Goal: Ask a question: Seek information or help from site administrators or community

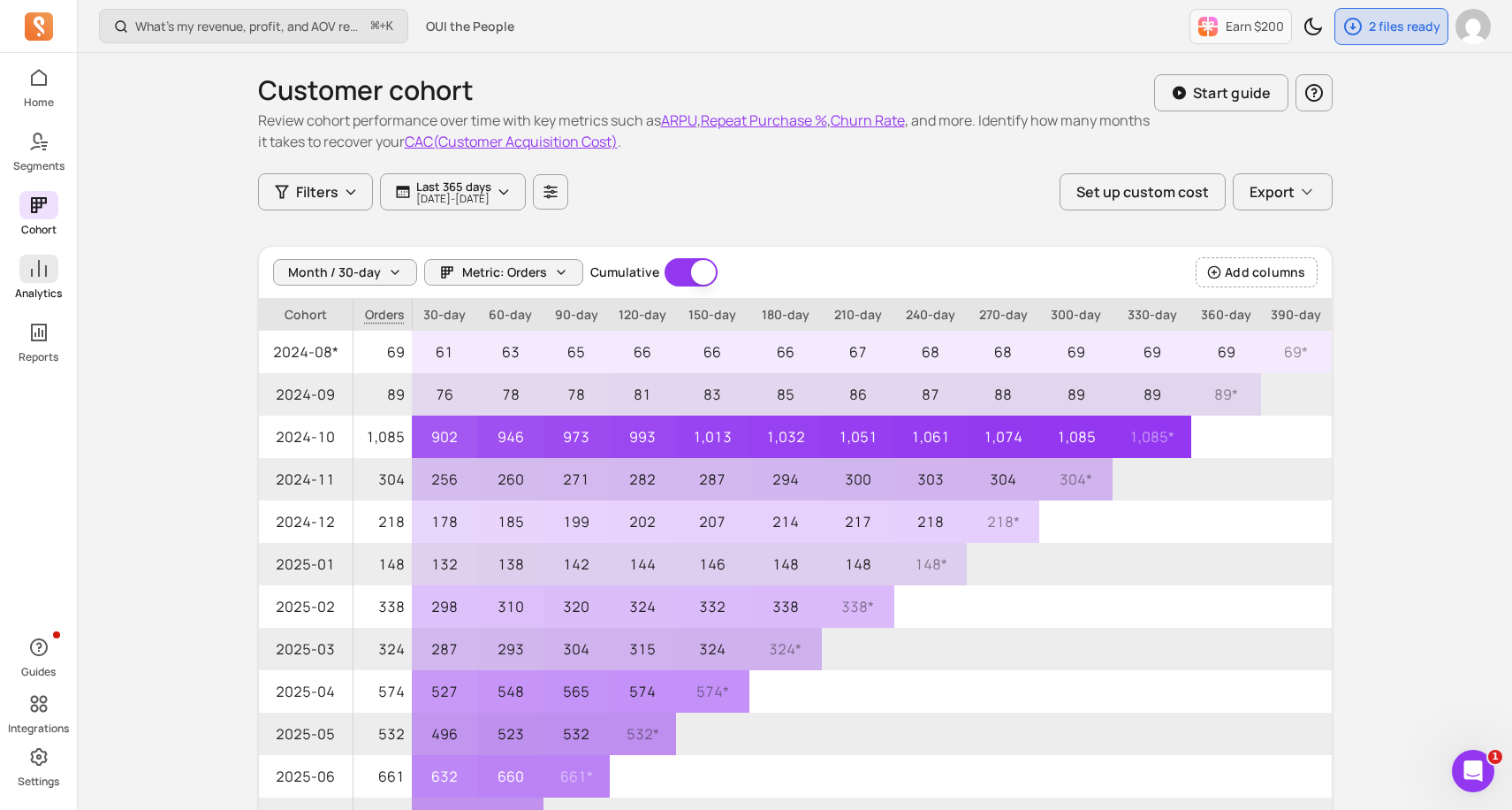
click at [43, 290] on p "Analytics" at bounding box center [39, 293] width 47 height 14
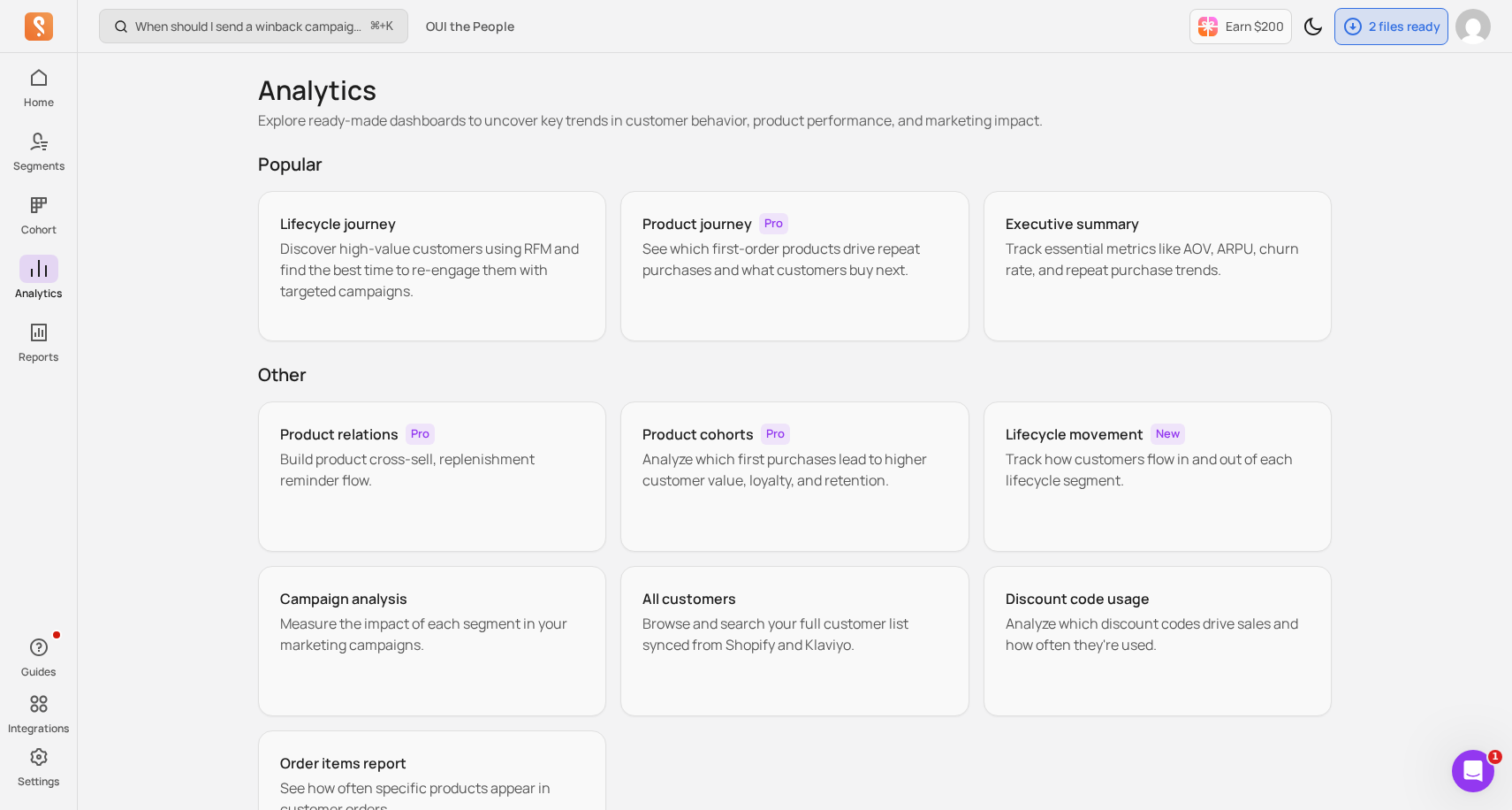
click at [177, 388] on div "When should I send a winback campaign to prevent churn? ⌘ + K OUI the People Ea…" at bounding box center [795, 488] width 1434 height 976
click at [696, 248] on p "See which first-order products drive repeat purchases and what customers buy ne…" at bounding box center [795, 258] width 305 height 42
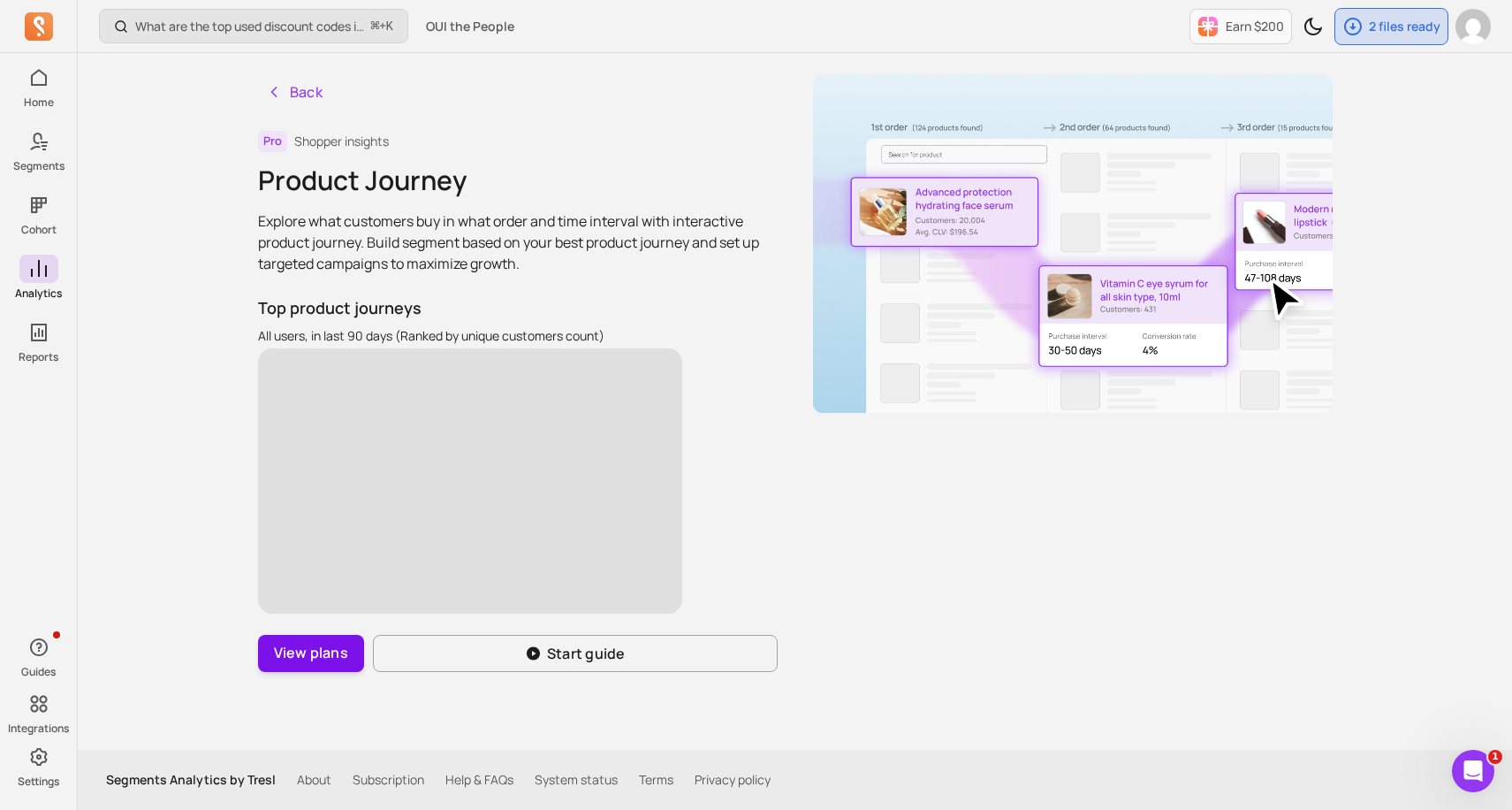
click at [294, 655] on button "View plans" at bounding box center [311, 653] width 106 height 37
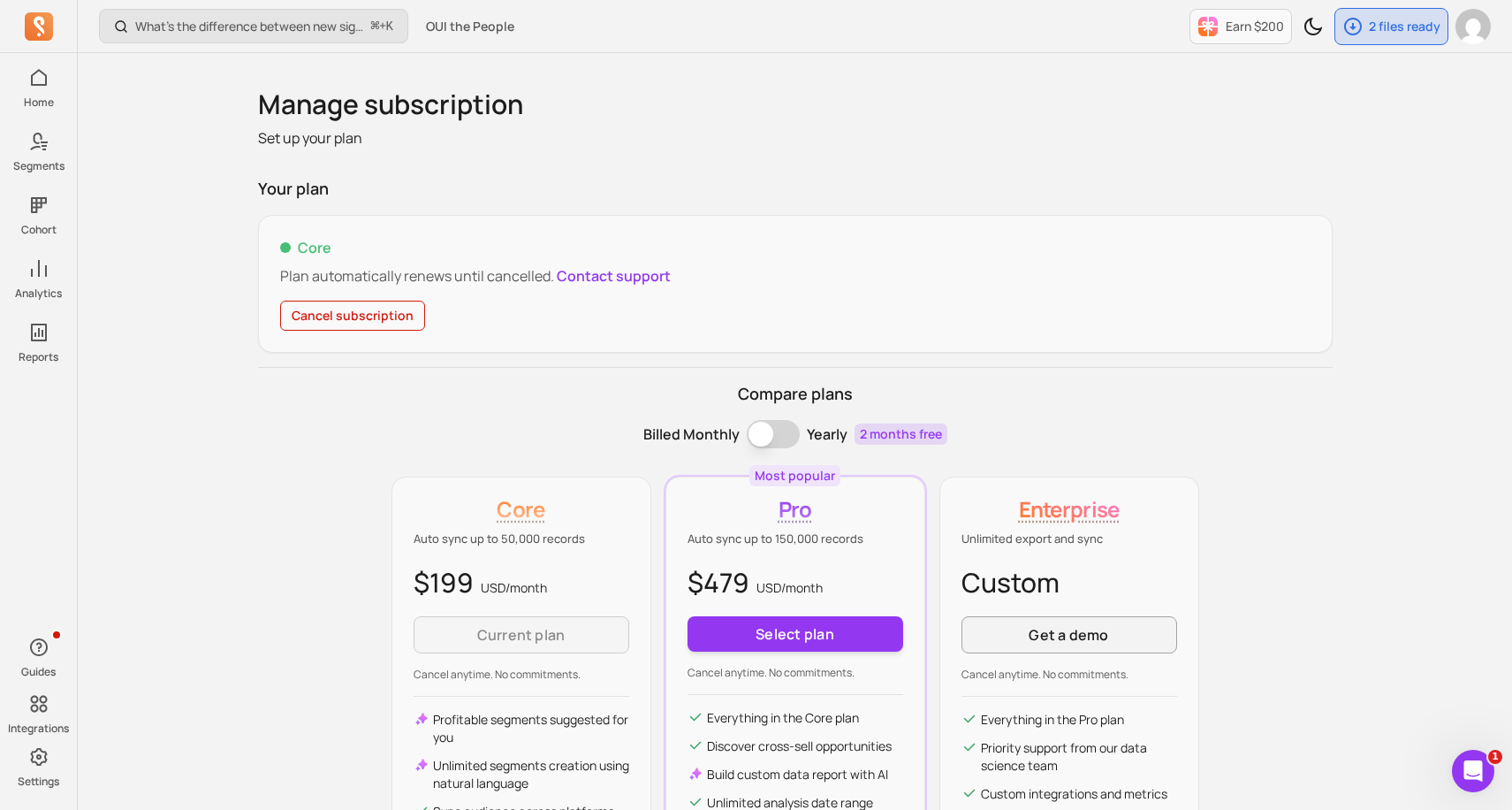
click at [281, 594] on div "Compare plans Billed Monthly Billing term Yearly 2 months free Core Auto sync u…" at bounding box center [795, 657] width 1074 height 553
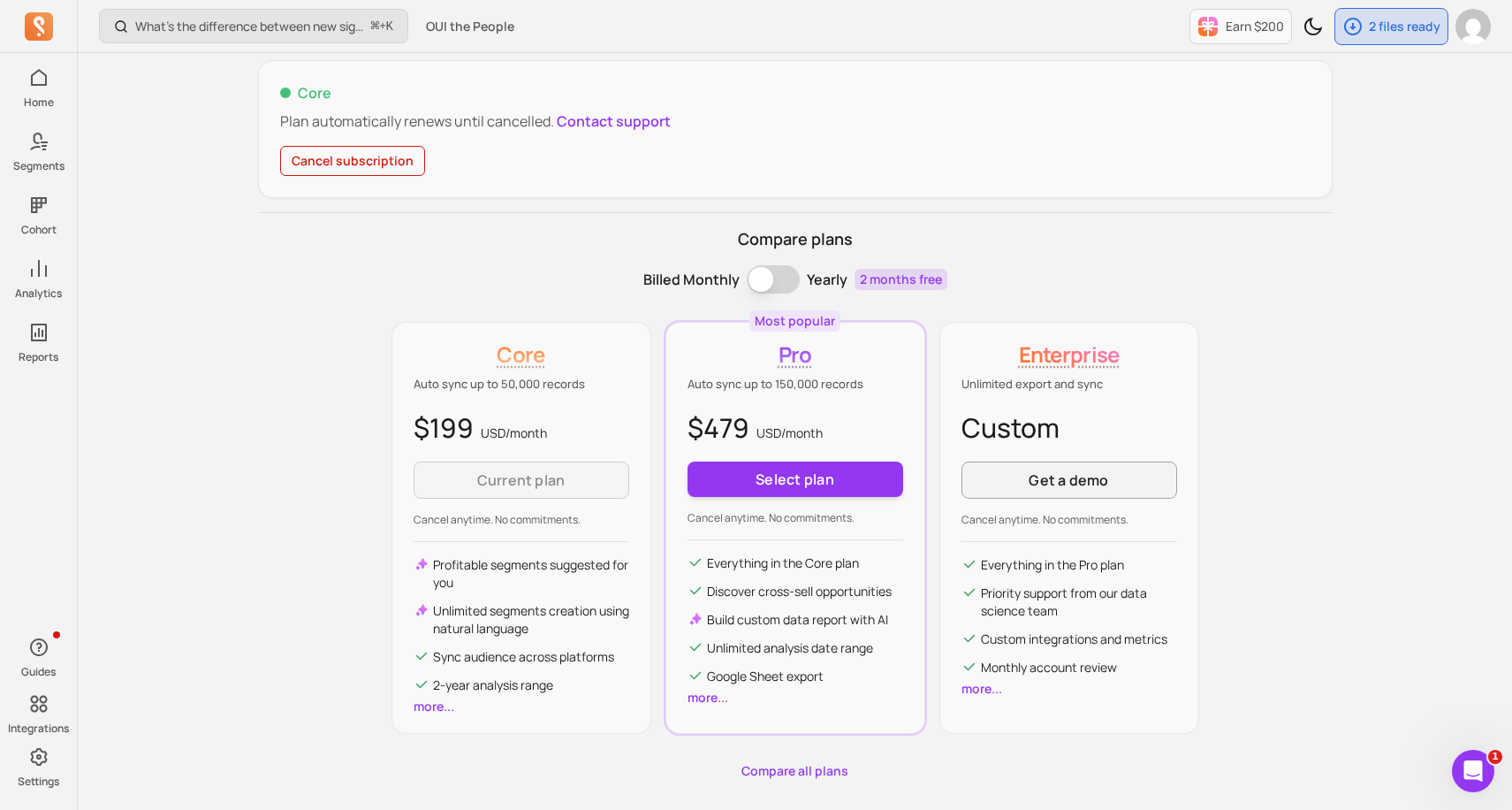
scroll to position [177, 0]
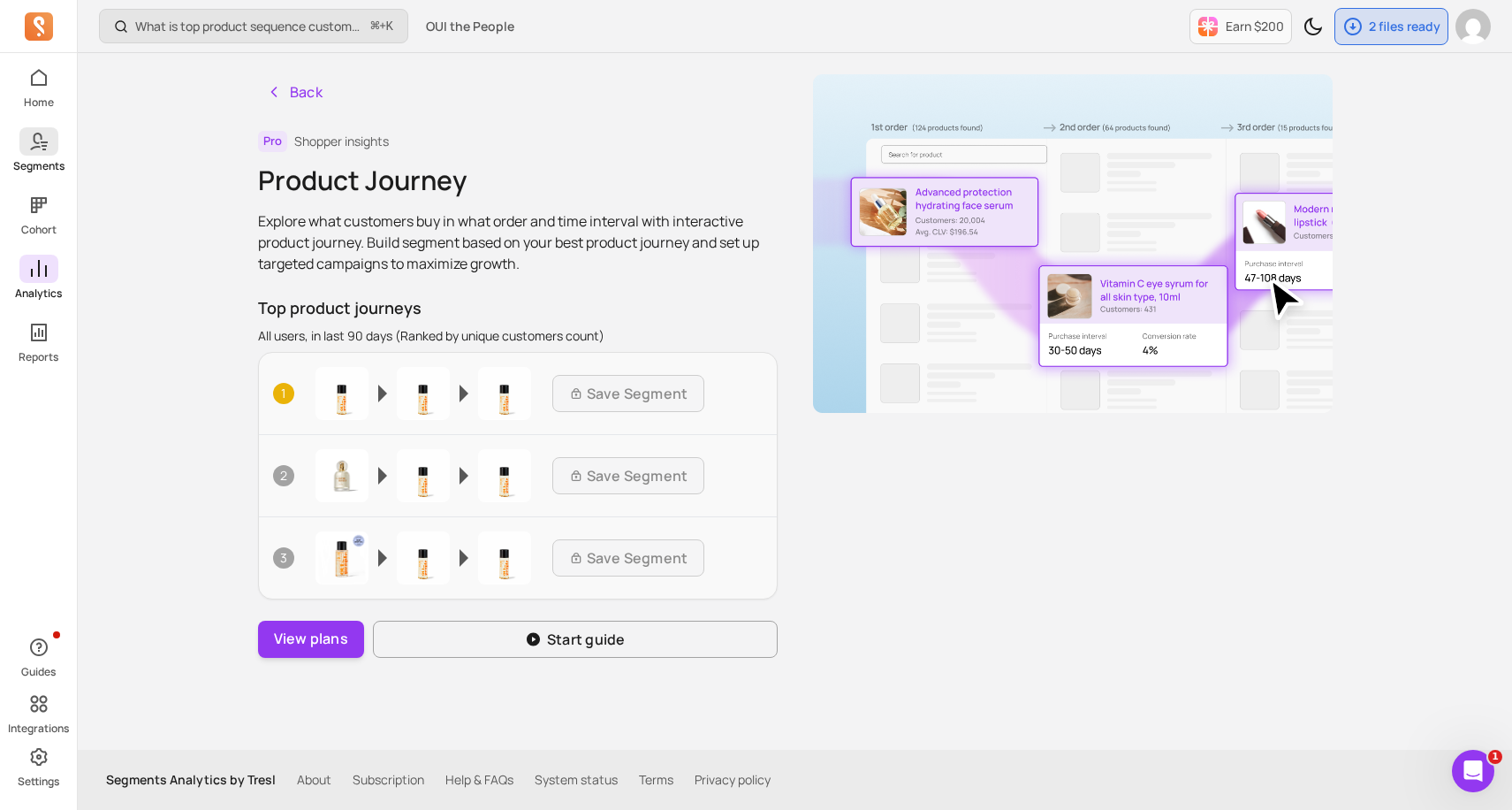
click at [39, 143] on icon at bounding box center [39, 141] width 22 height 22
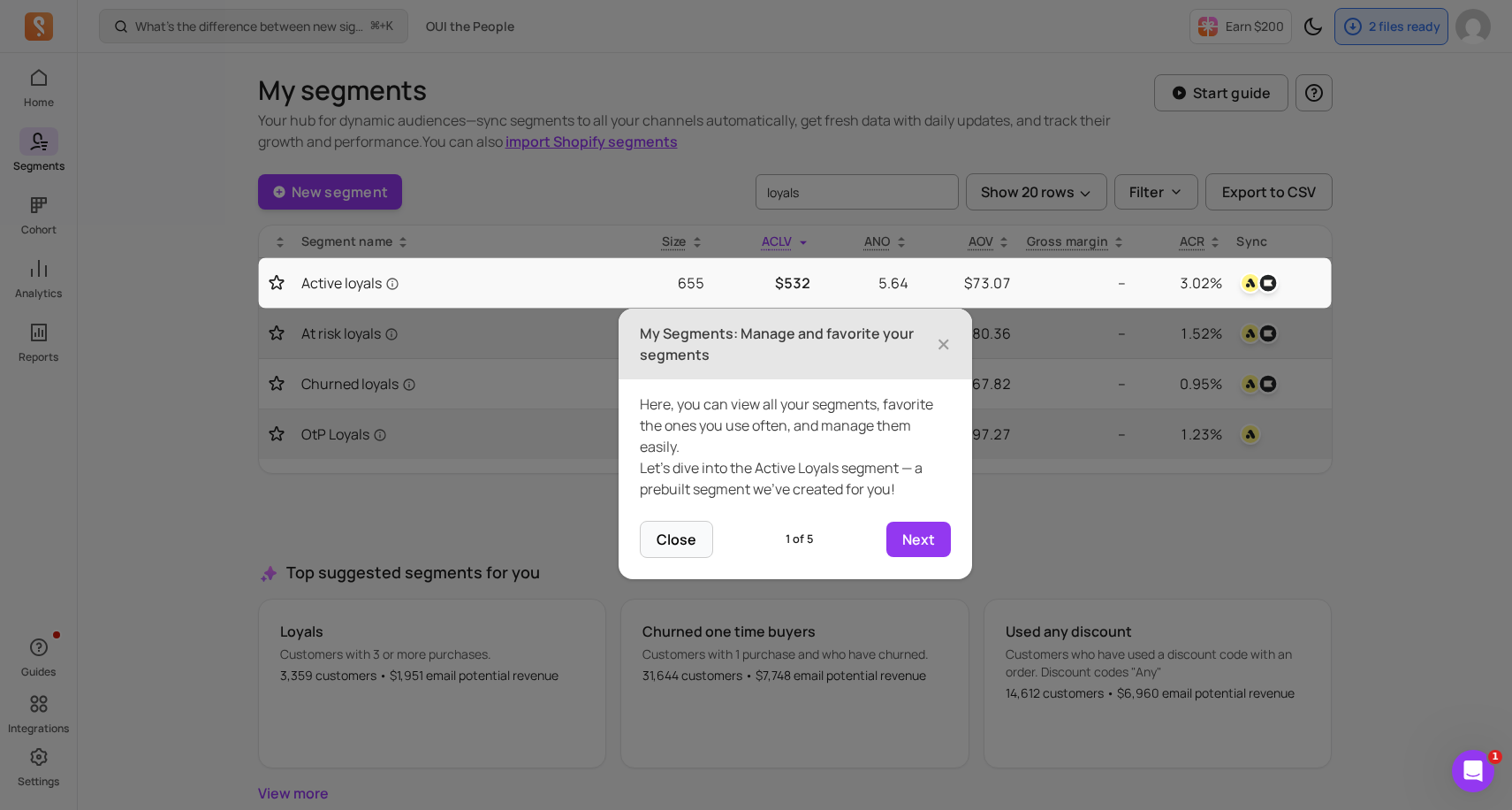
click at [933, 348] on h3 "My Segments: Manage and favorite your segments" at bounding box center [788, 344] width 297 height 42
click at [938, 345] on span "×" at bounding box center [943, 343] width 14 height 39
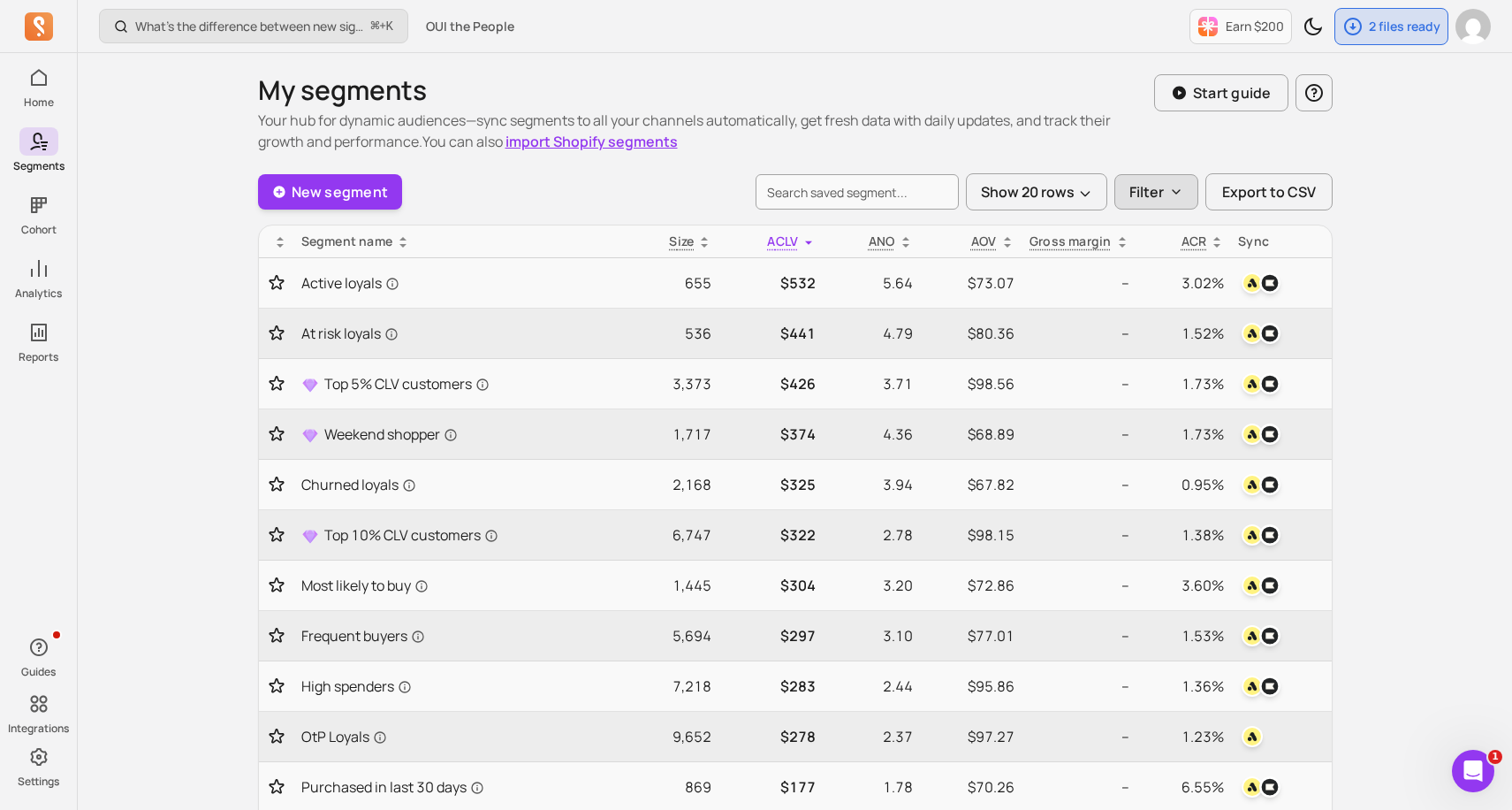
click at [1147, 203] on button "Filter" at bounding box center [1156, 192] width 84 height 36
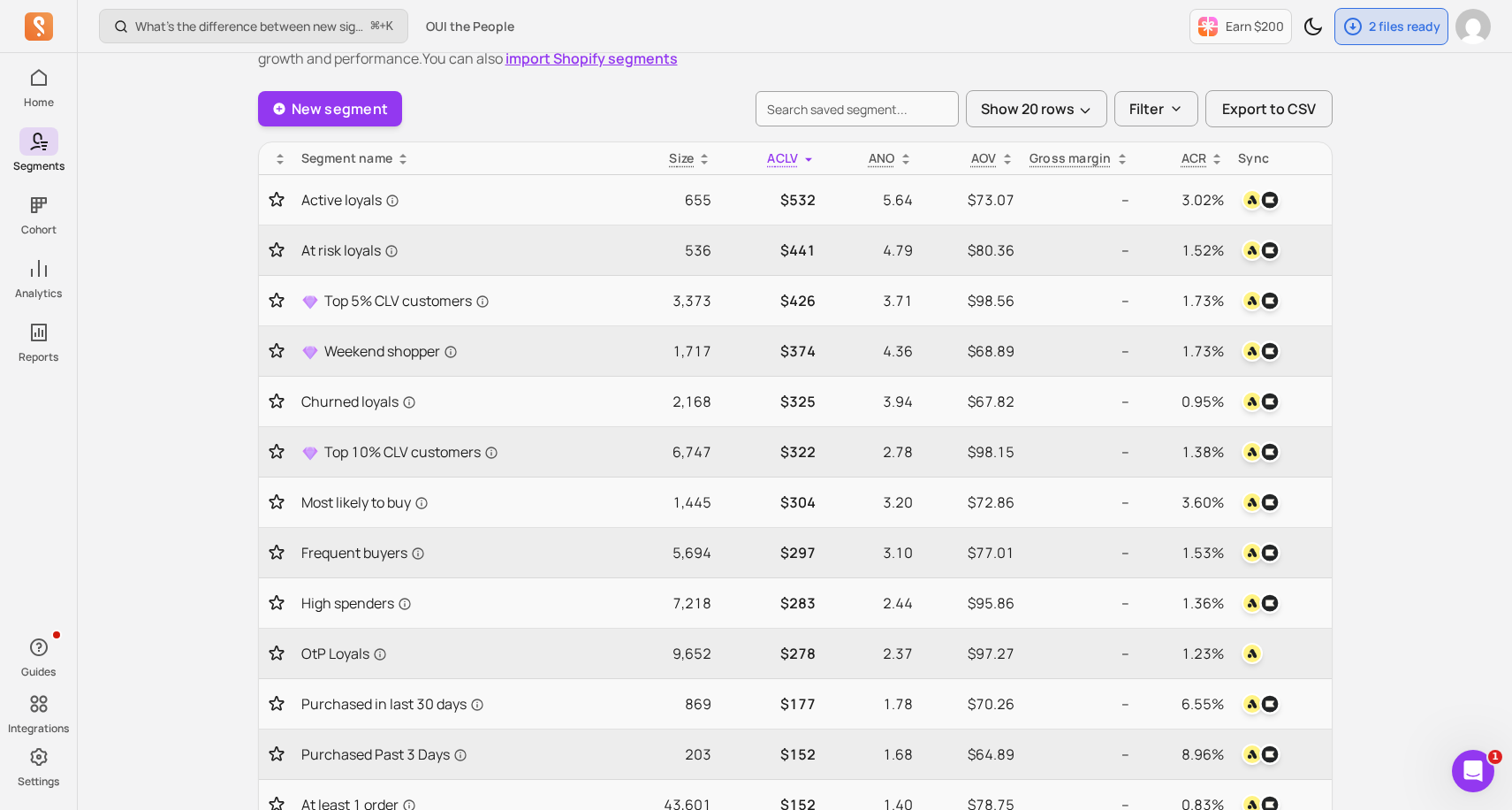
scroll to position [106, 0]
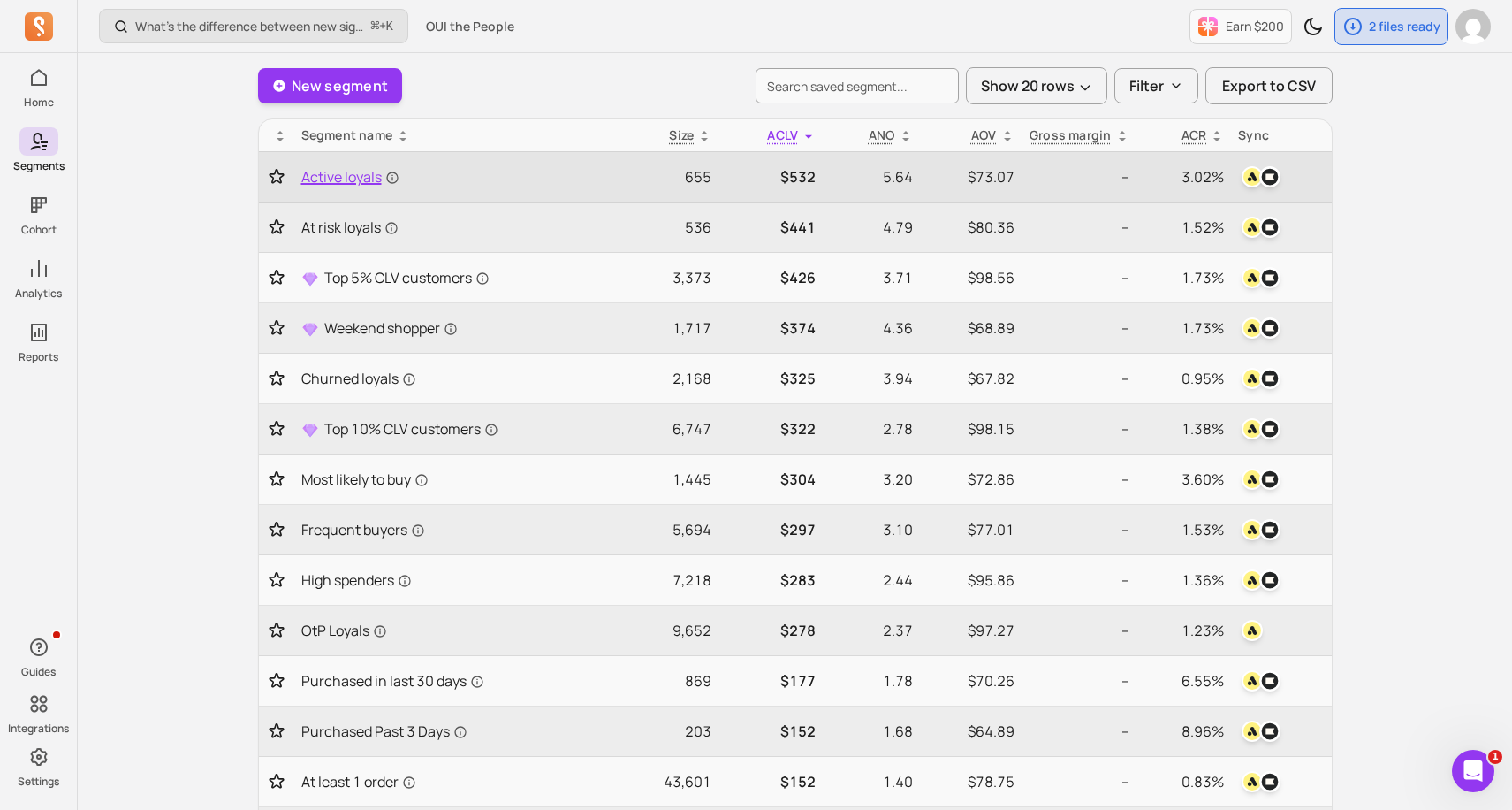
click at [354, 180] on span "Active loyals" at bounding box center [350, 176] width 98 height 22
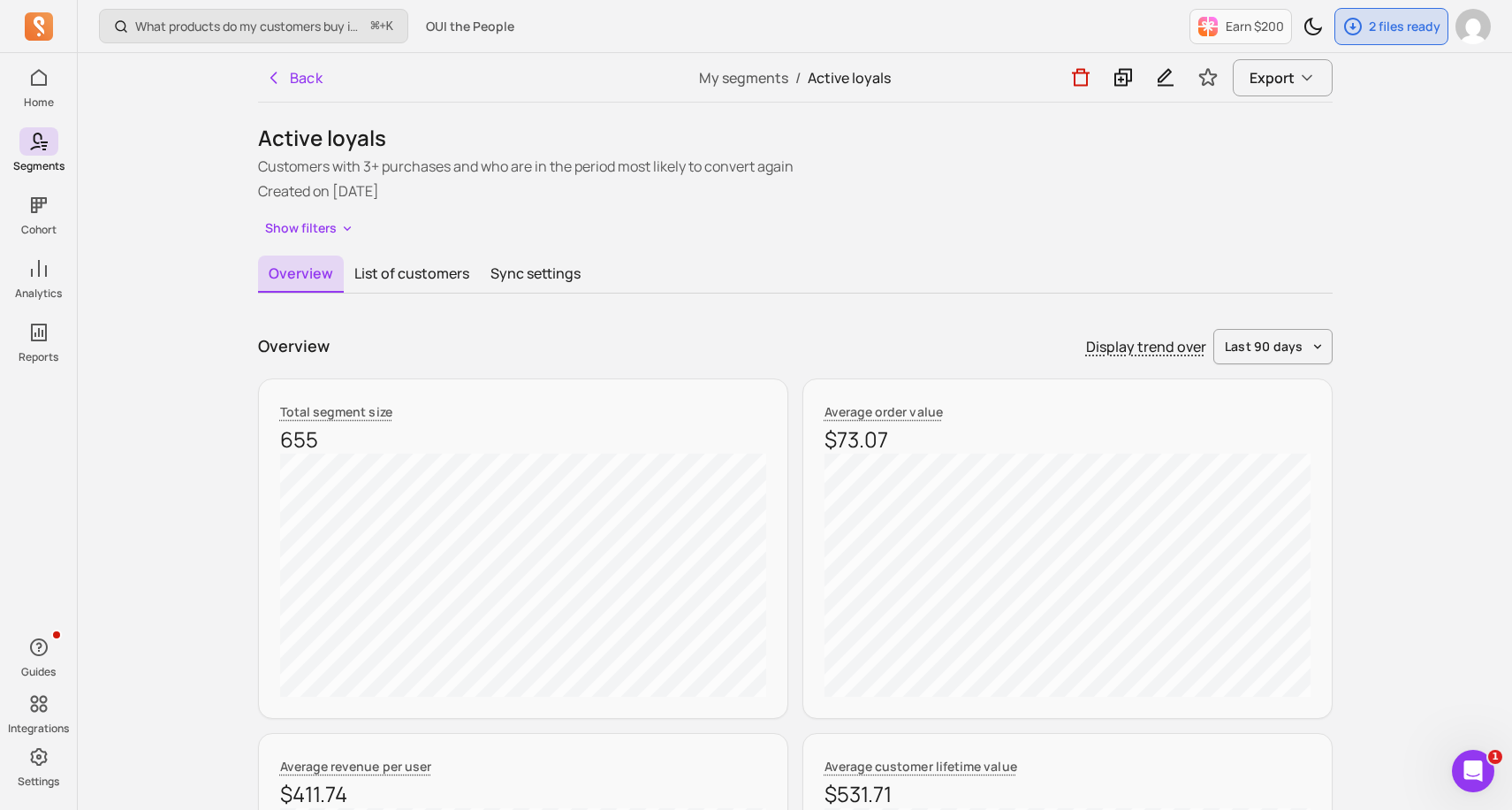
click at [1474, 768] on icon "Open Intercom Messenger" at bounding box center [1472, 770] width 12 height 14
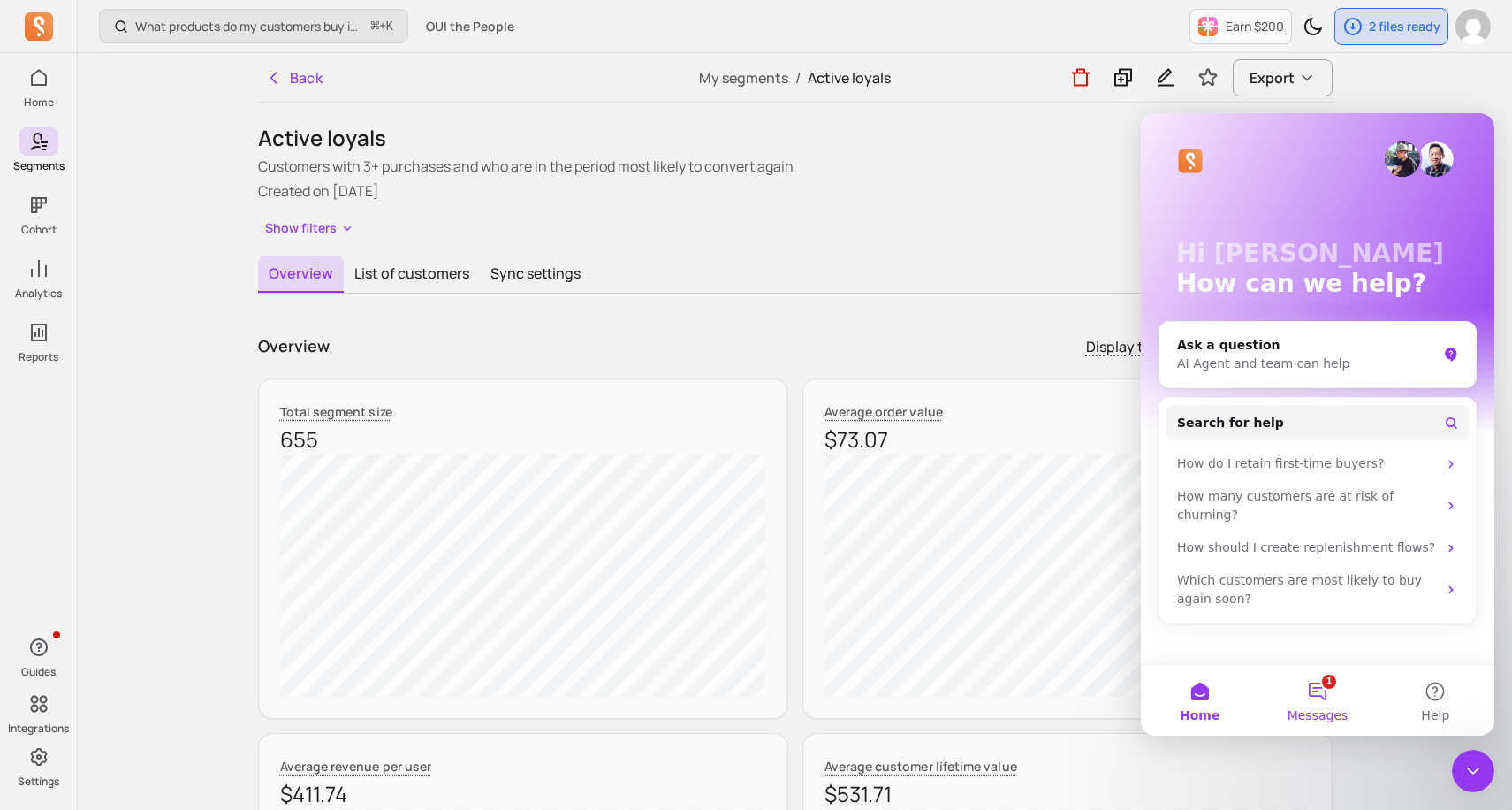
click at [1332, 681] on button "1 Messages" at bounding box center [1317, 700] width 118 height 71
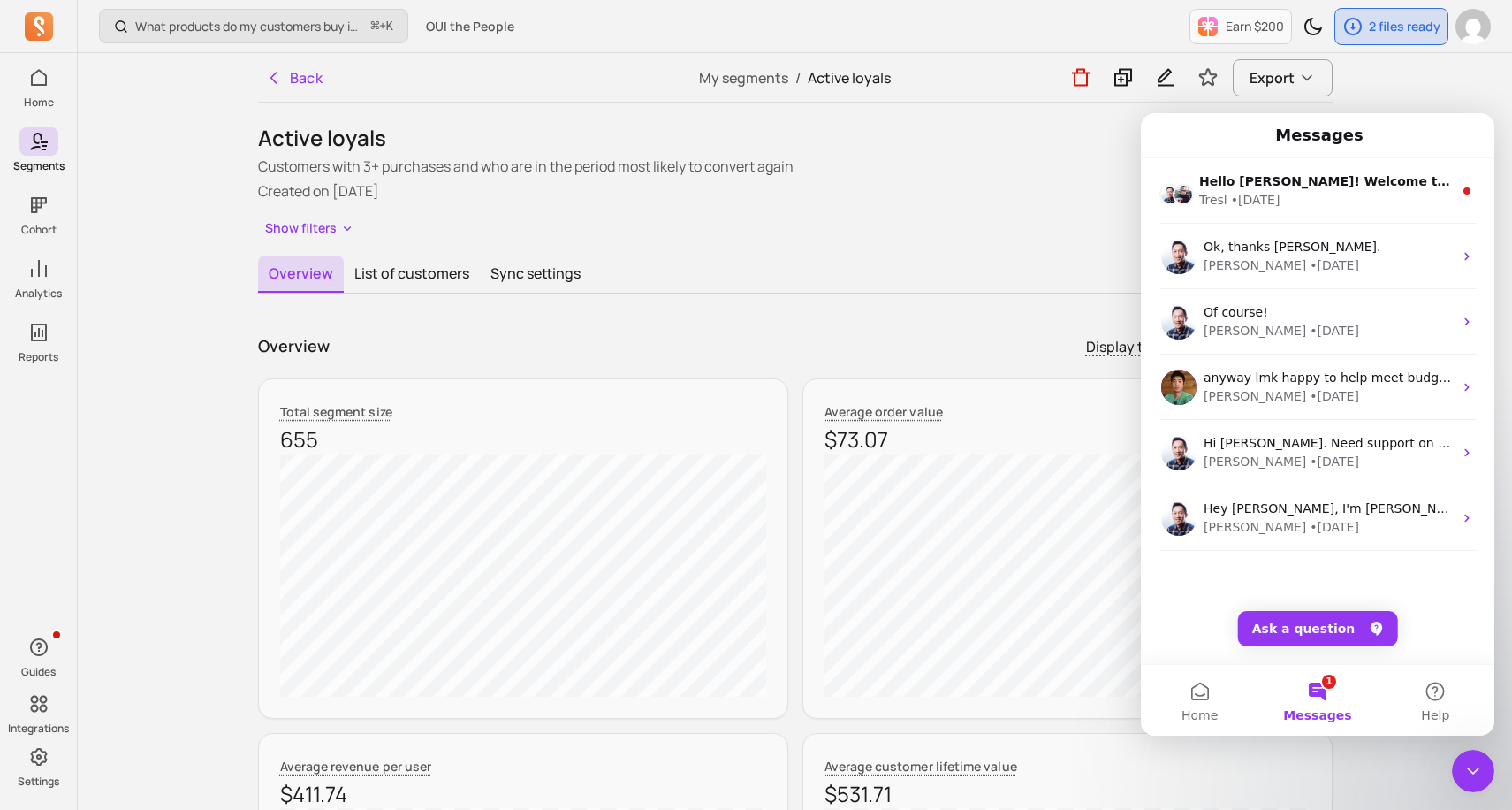
click at [1080, 201] on p "Created on 2024-07-24" at bounding box center [795, 190] width 1074 height 22
click at [1198, 705] on button "Home" at bounding box center [1199, 700] width 118 height 71
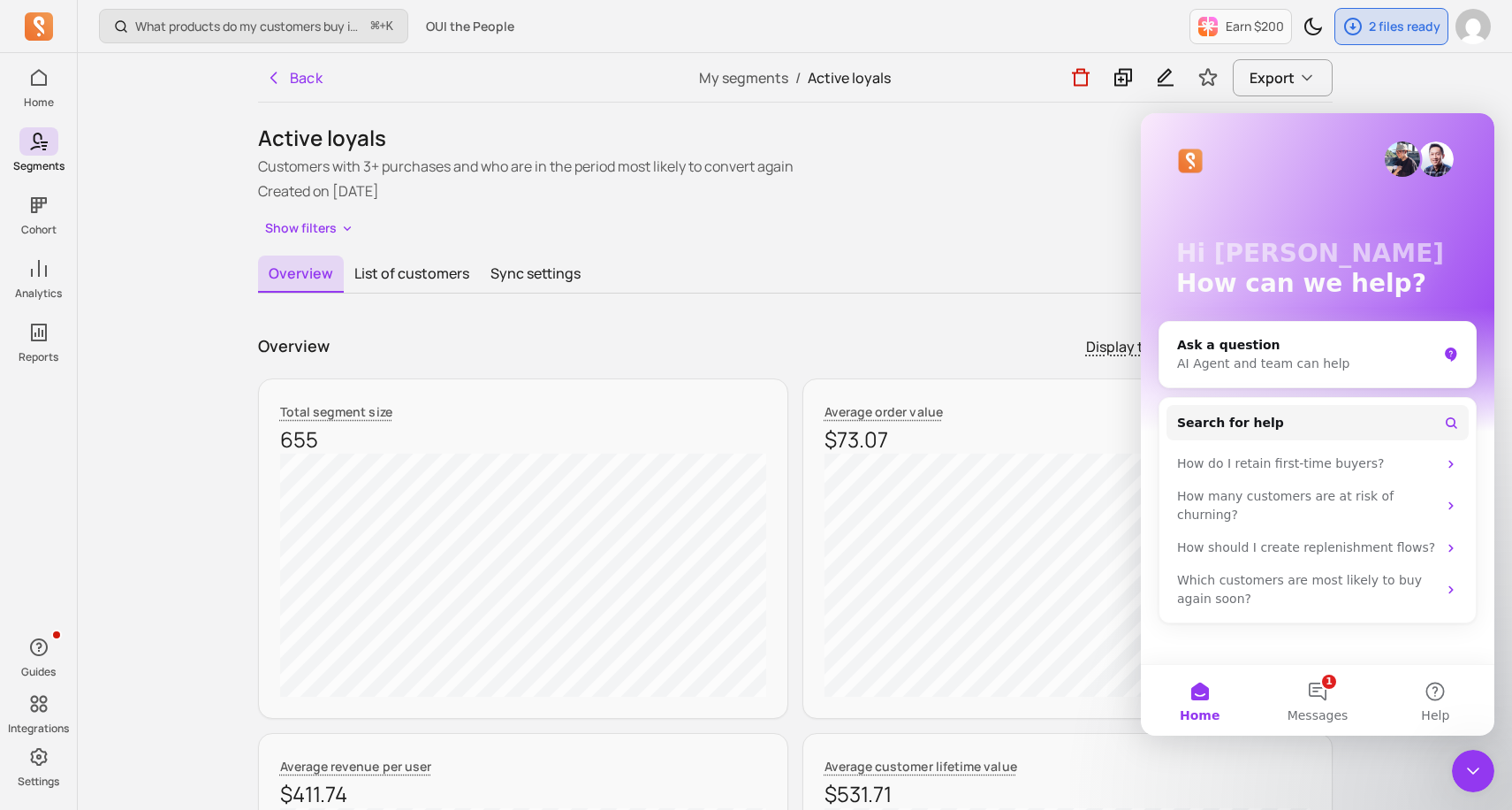
click at [1458, 769] on div "Close Intercom Messenger" at bounding box center [1472, 770] width 42 height 42
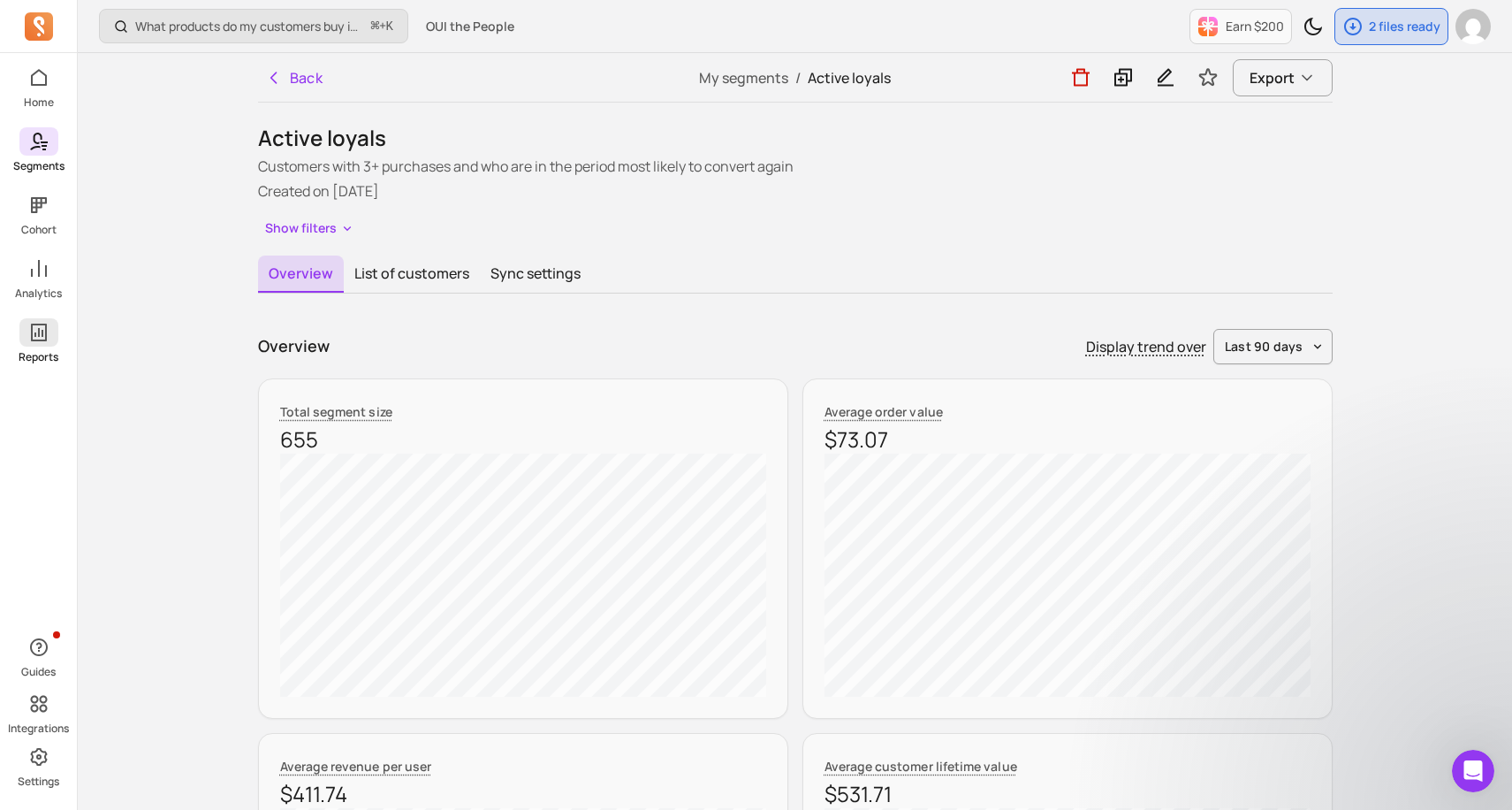
click at [42, 323] on icon at bounding box center [39, 332] width 22 height 22
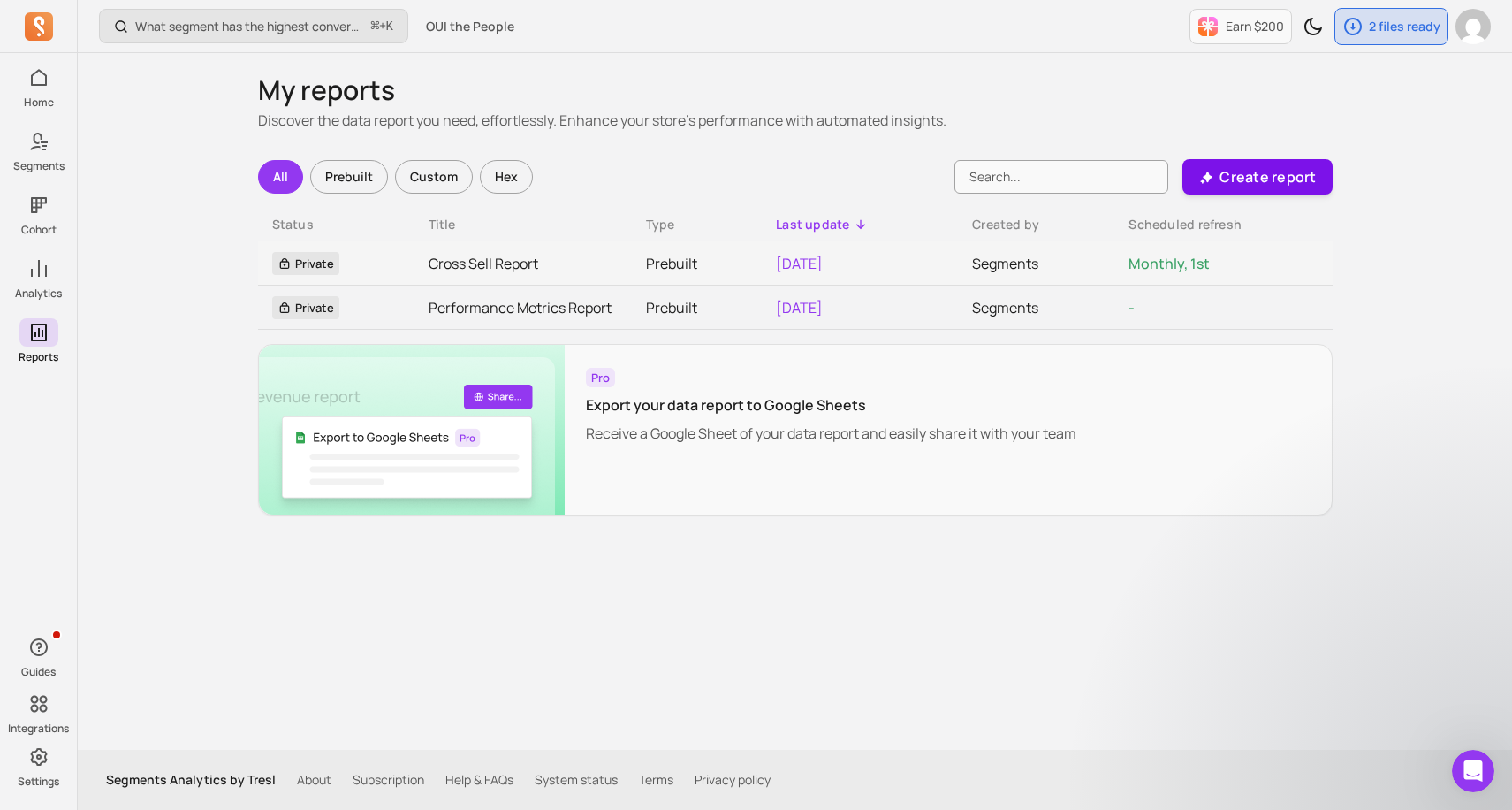
click at [1216, 179] on button "Create report" at bounding box center [1257, 177] width 150 height 36
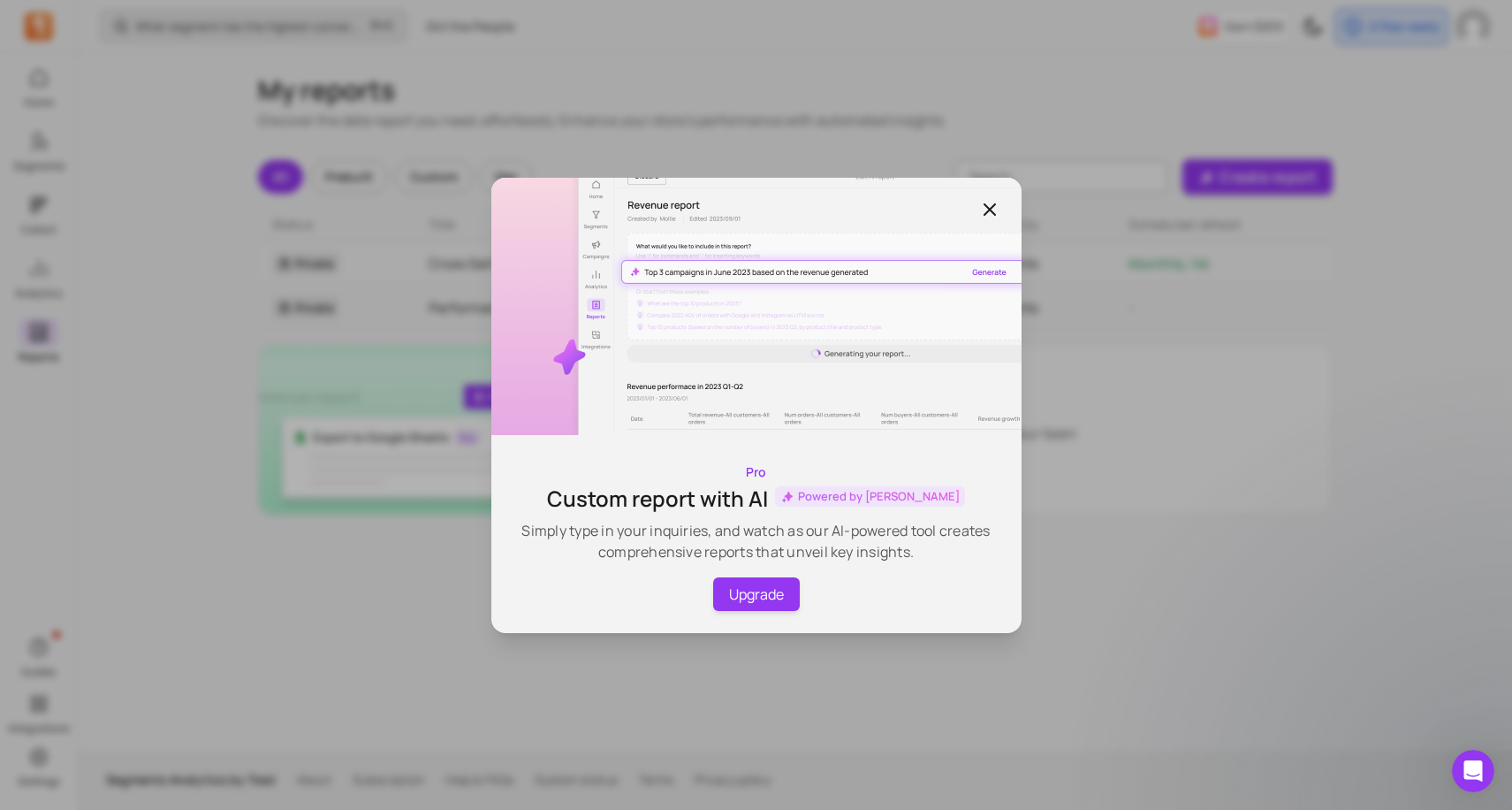
click at [989, 204] on icon "button" at bounding box center [989, 209] width 22 height 22
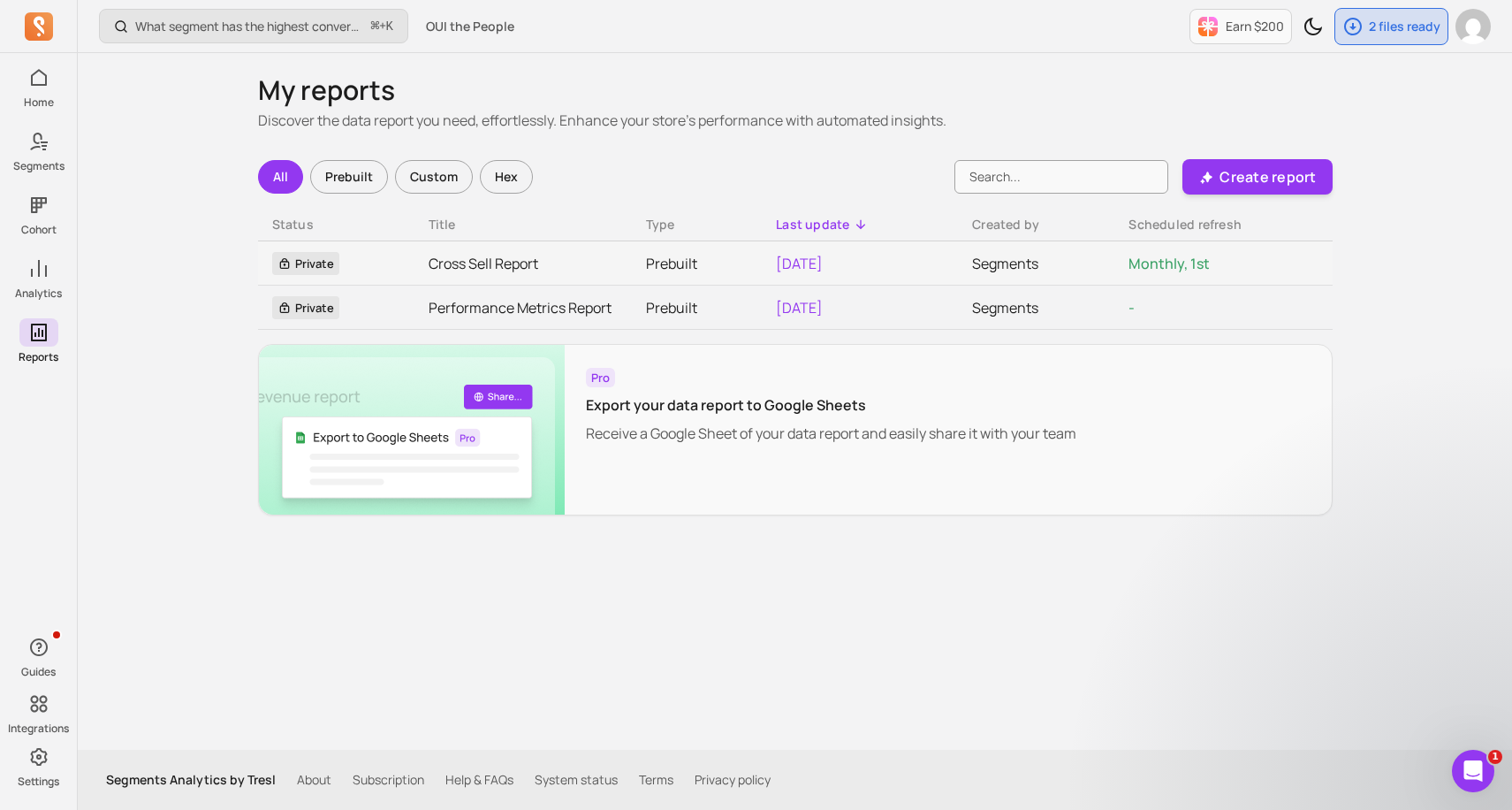
click at [1479, 766] on icon "Open Intercom Messenger" at bounding box center [1473, 770] width 29 height 29
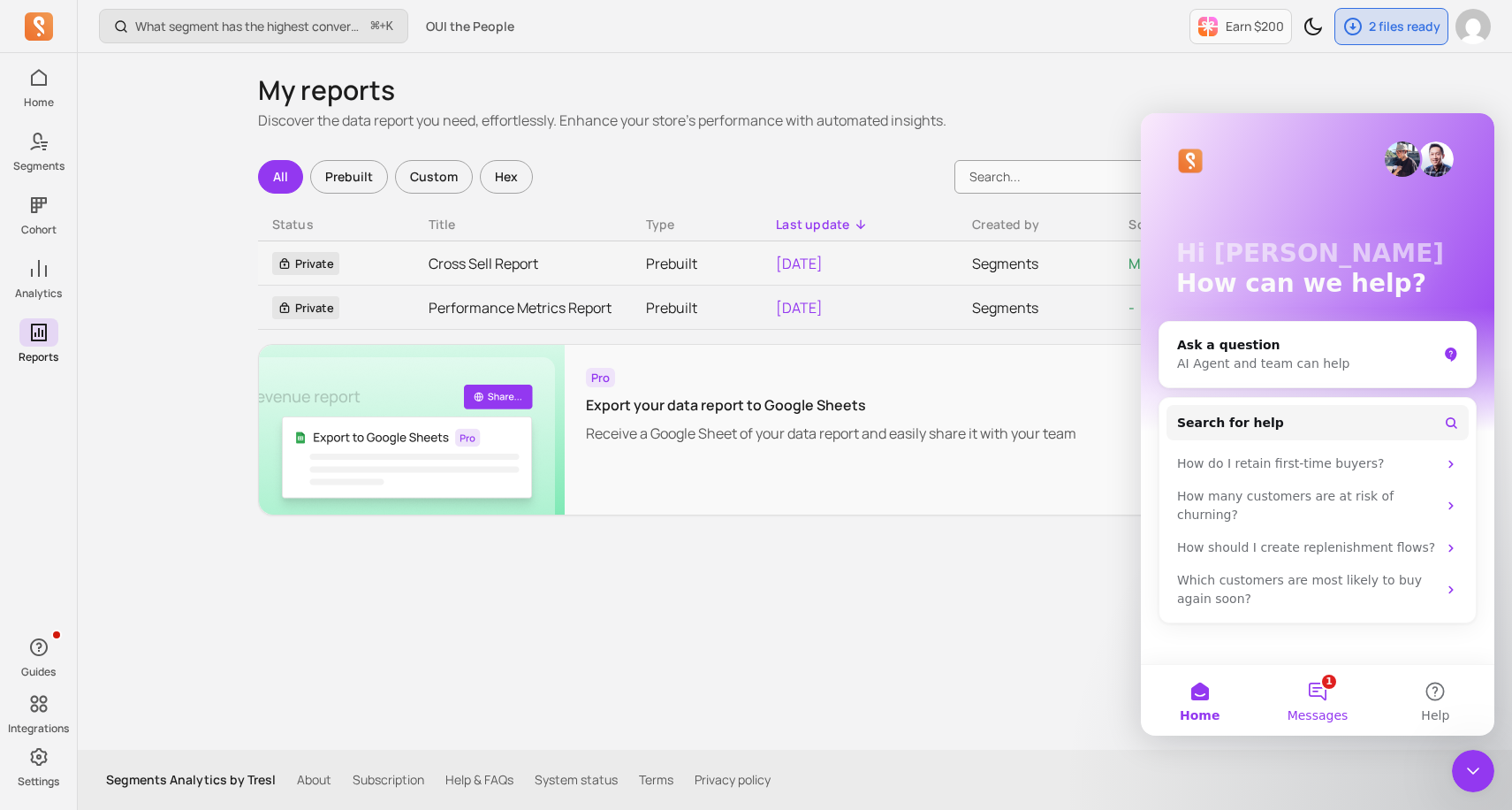
click at [1325, 699] on button "1 Messages" at bounding box center [1317, 700] width 118 height 71
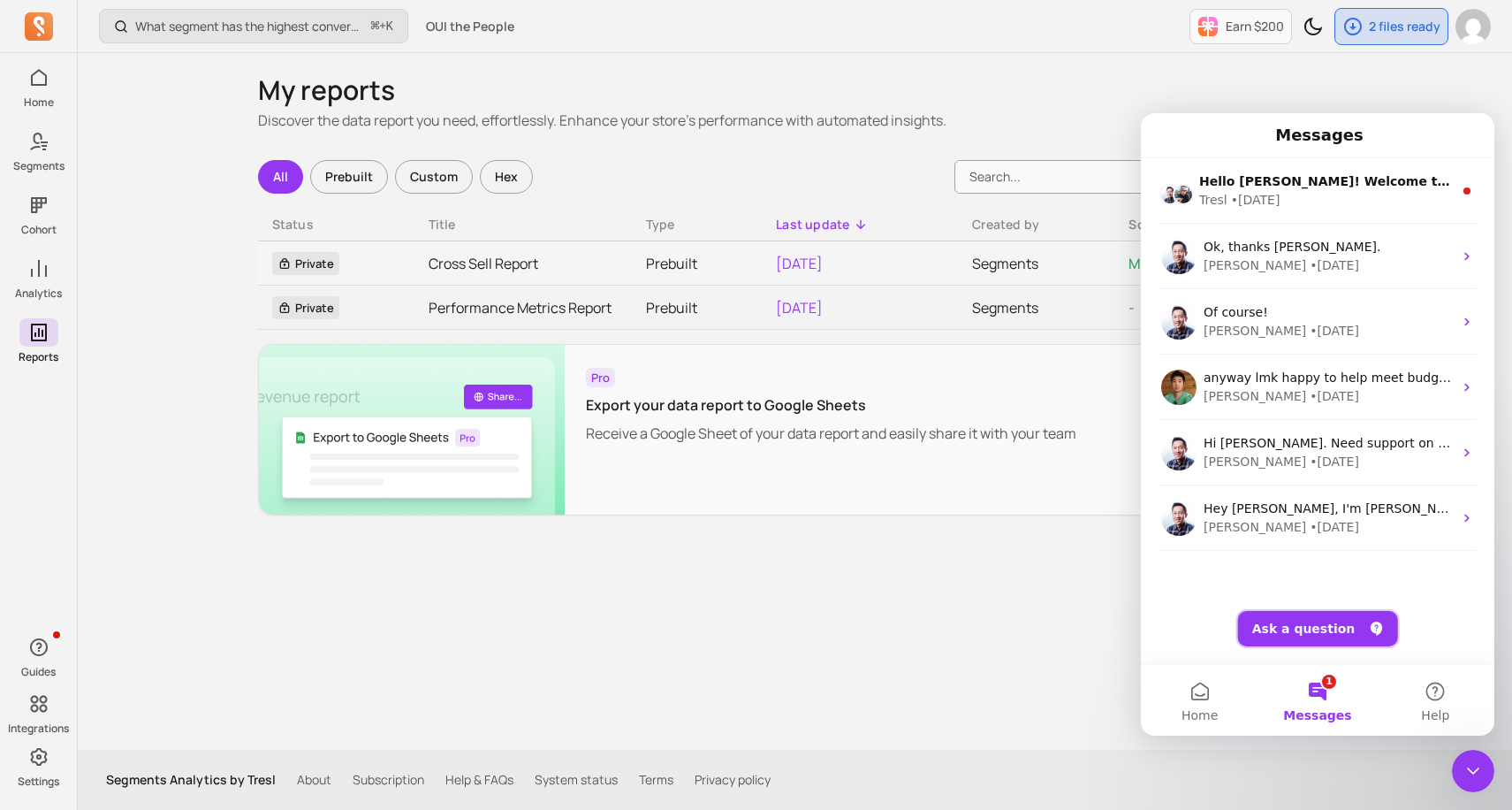
click at [1325, 639] on button "Ask a question" at bounding box center [1318, 629] width 160 height 36
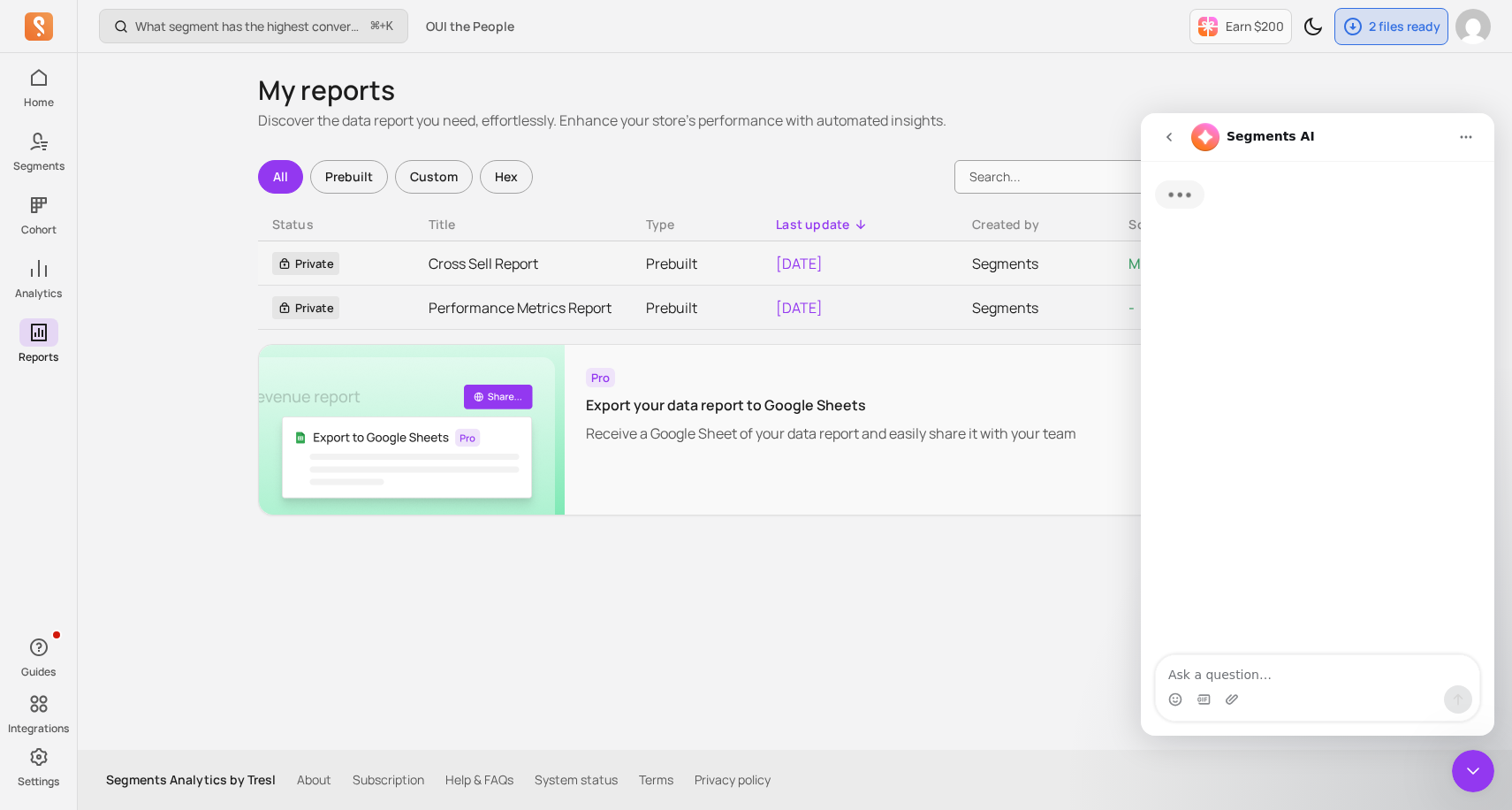
click at [1263, 674] on textarea "Ask a question…" at bounding box center [1318, 670] width 324 height 30
type textarea "Hi team, Over the last 12 months we've been shifting from being a Shave brand t…"
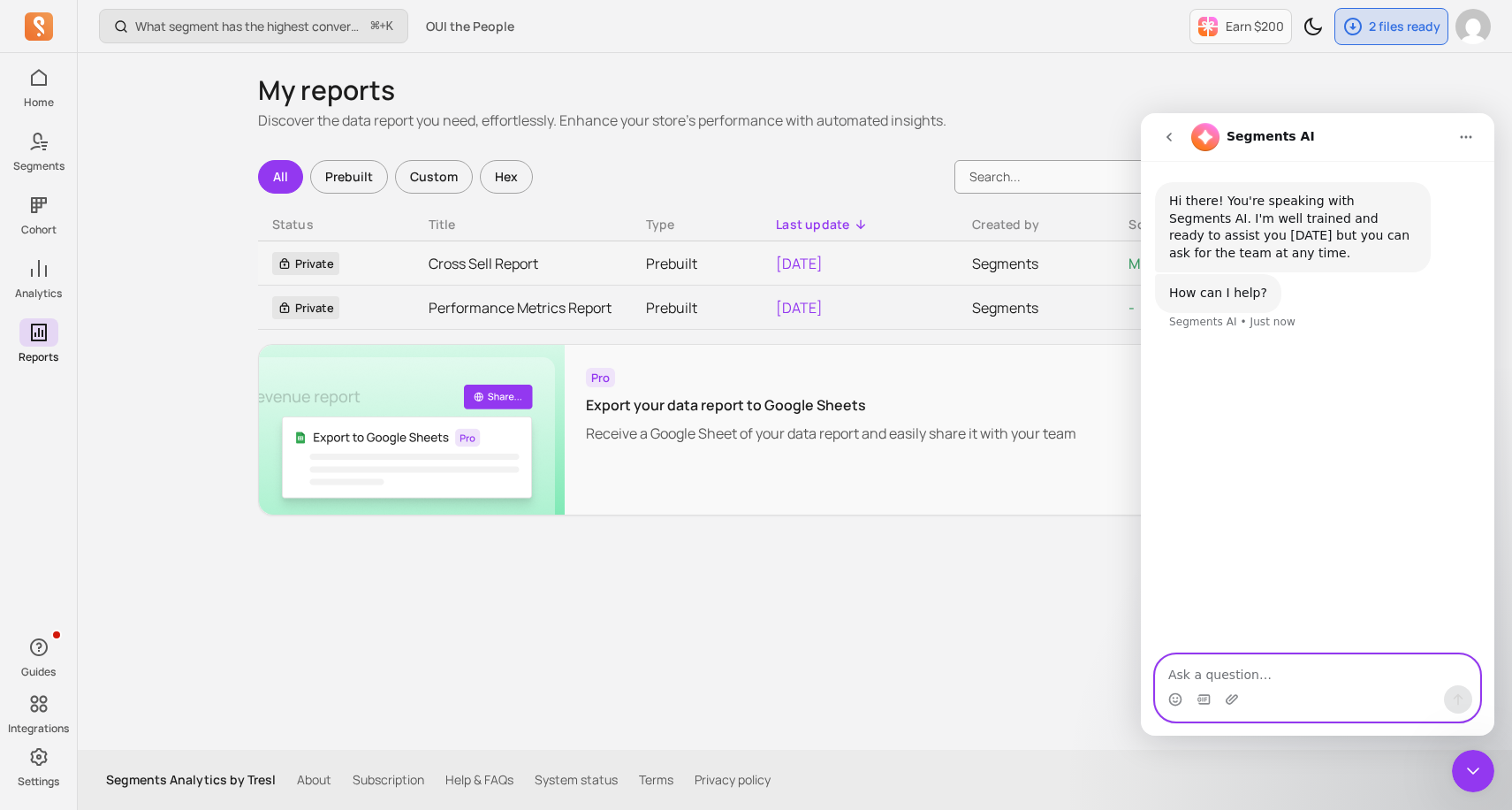
click at [1229, 674] on textarea "Ask a question…" at bounding box center [1318, 670] width 324 height 30
paste textarea "Hi team, Over the last 12 months we've been shifting from being a Shave brand t…"
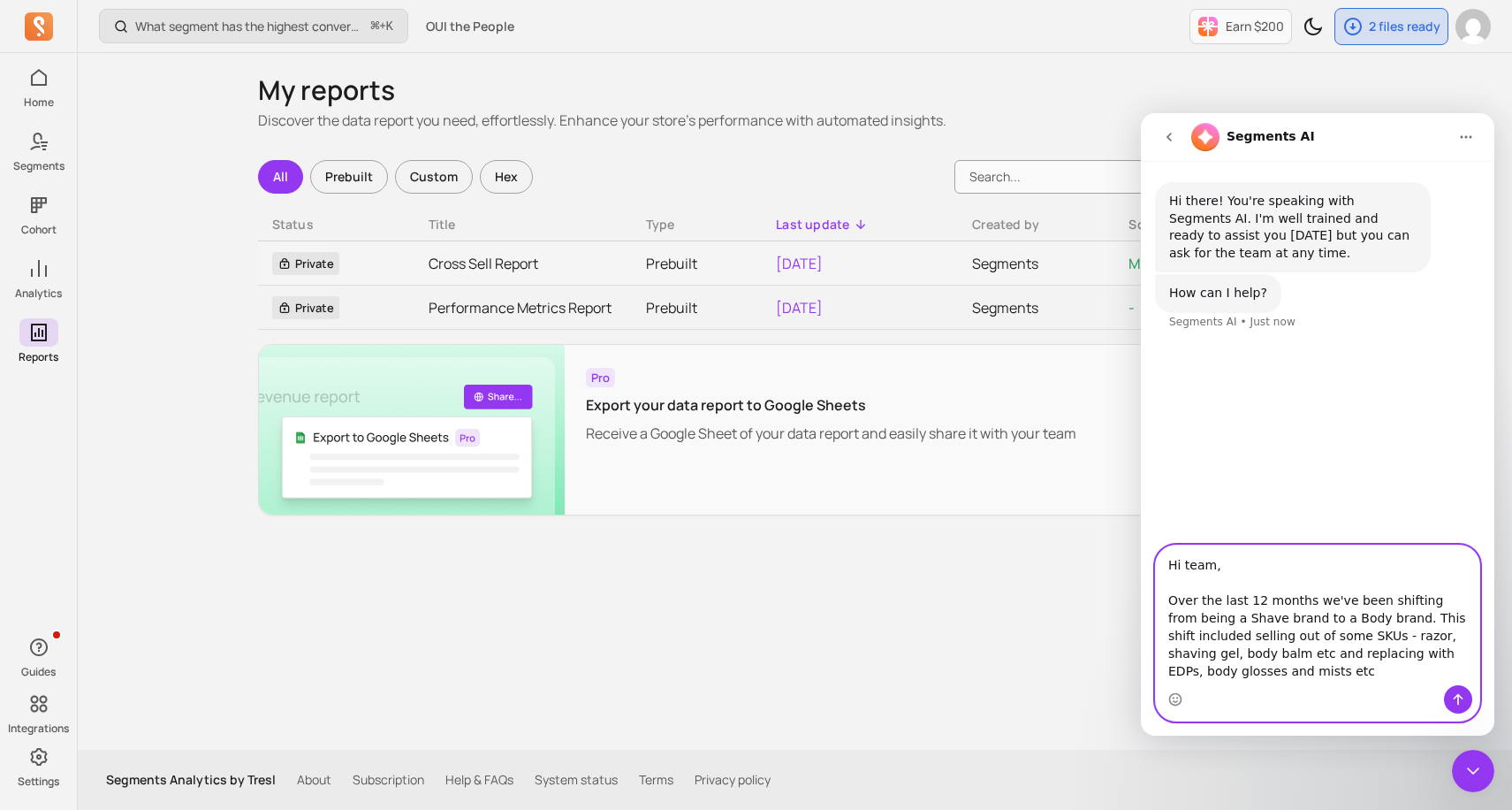
drag, startPoint x: 1252, startPoint y: 655, endPoint x: 1249, endPoint y: 516, distance: 139.0
click at [1249, 516] on div "Hi there! You're speaking with Segments AI. I'm well trained and ready to assis…" at bounding box center [1317, 448] width 353 height 575
click at [1302, 615] on textarea "Hi team, Over the last 12 months we've been shifting from being a Shave brand t…" at bounding box center [1318, 615] width 324 height 139
click at [1296, 639] on textarea "Hi team, Over the last 12 months we've been shifting from being a Shave brand t…" at bounding box center [1318, 615] width 324 height 139
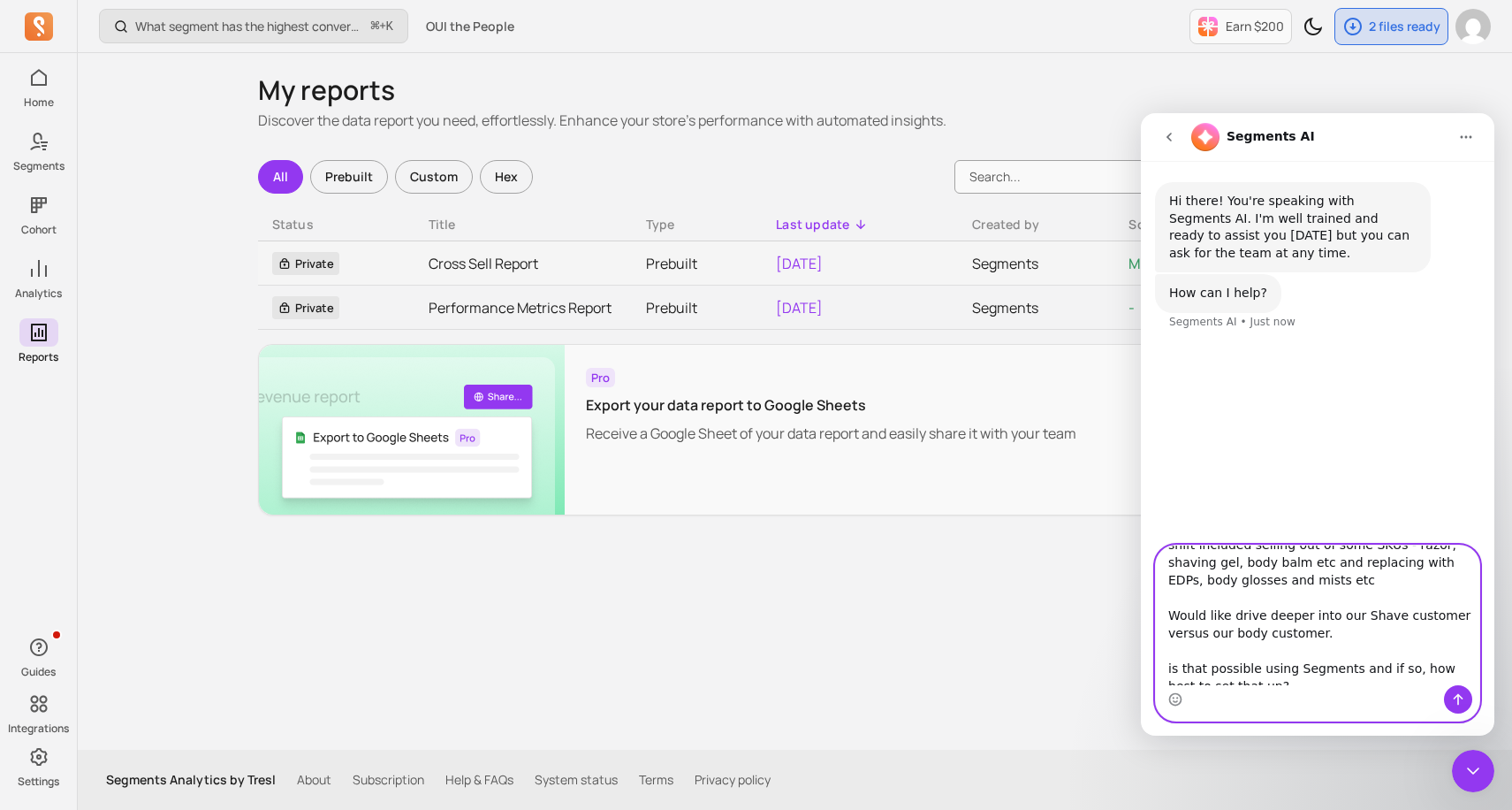
type textarea "Hi team, Over the last 12 months we've been shifting from being a Shave brand t…"
click at [1462, 698] on icon "Send a message…" at bounding box center [1457, 699] width 14 height 14
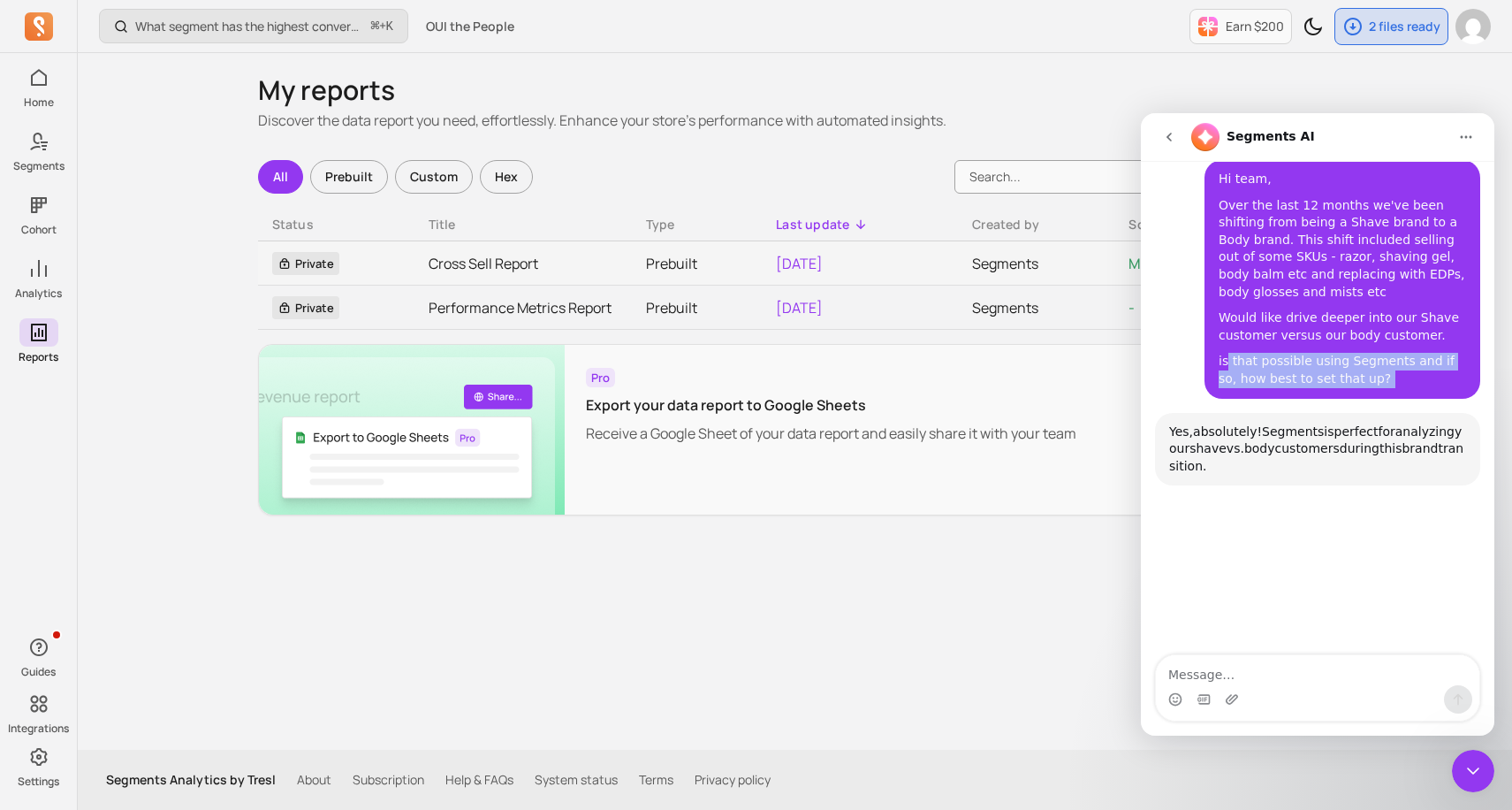
scroll to position [170, 0]
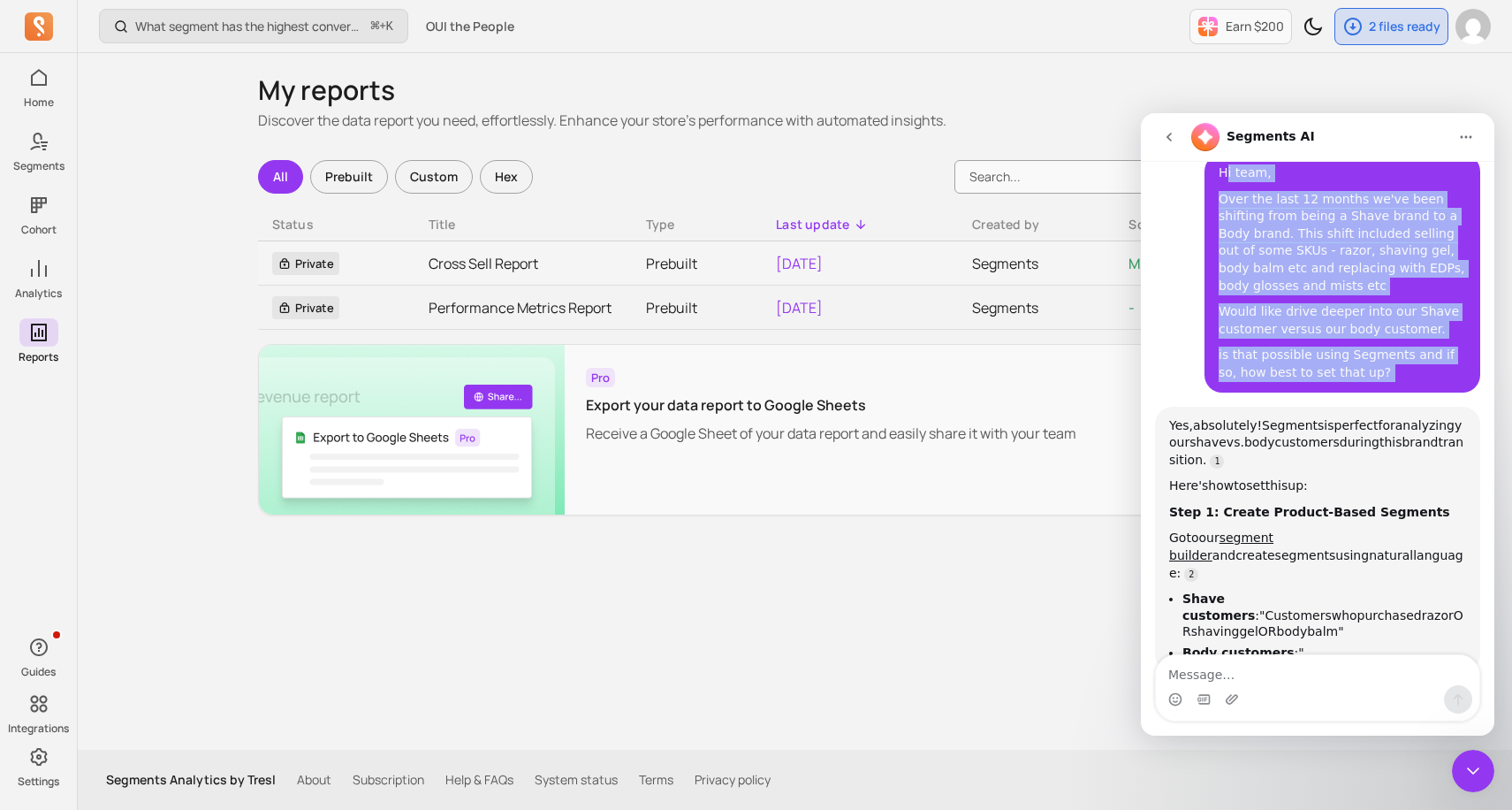
drag, startPoint x: 1362, startPoint y: 569, endPoint x: 1223, endPoint y: 177, distance: 415.9
click at [1223, 177] on div "Hi team, Over the last 12 months we've been shifting from being a Shave brand t…" at bounding box center [1342, 272] width 276 height 238
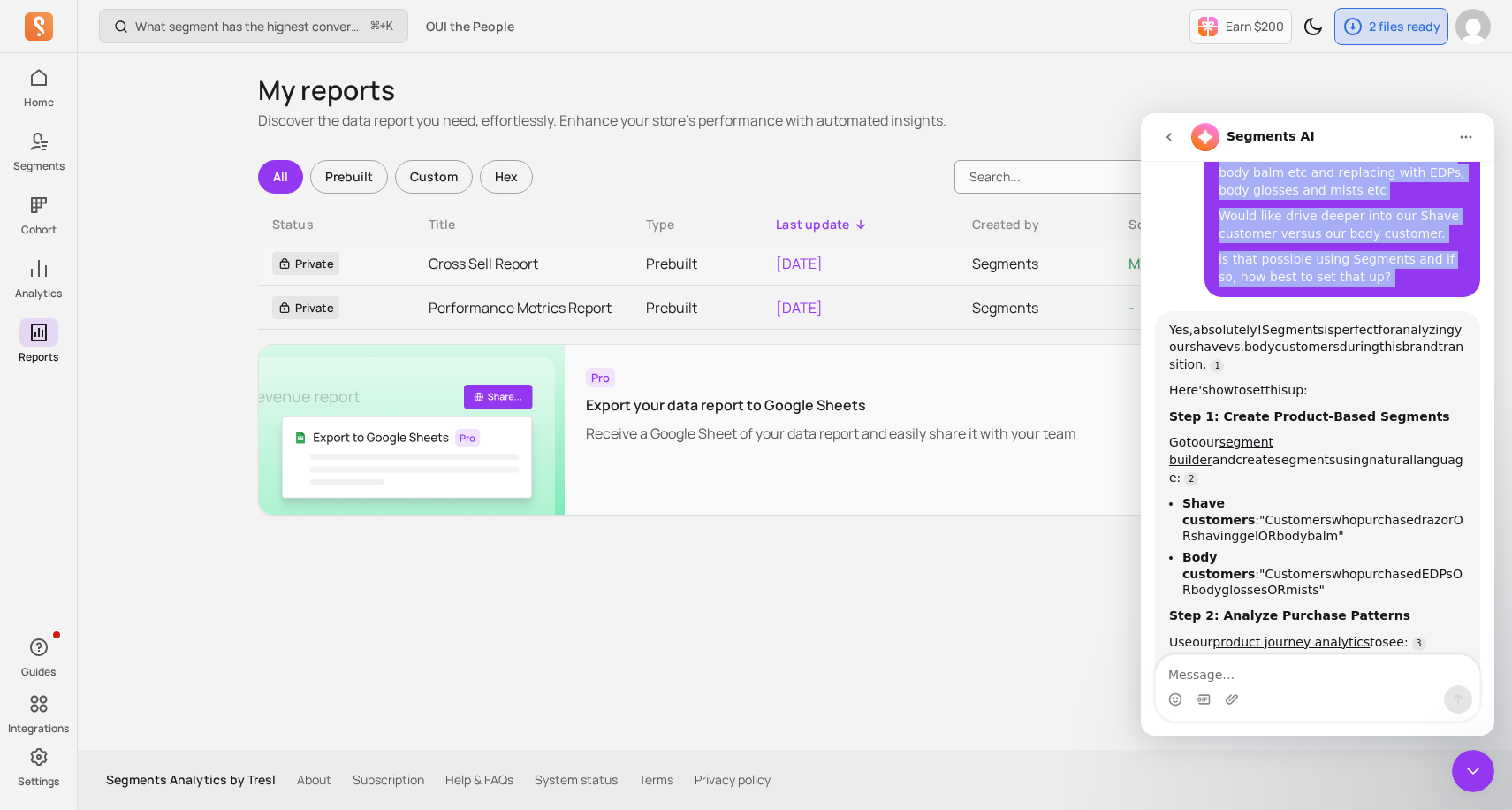
click at [1242, 206] on div "Hi team, Over the last 12 months we've been shifting from being a Shave brand t…" at bounding box center [1342, 177] width 248 height 218
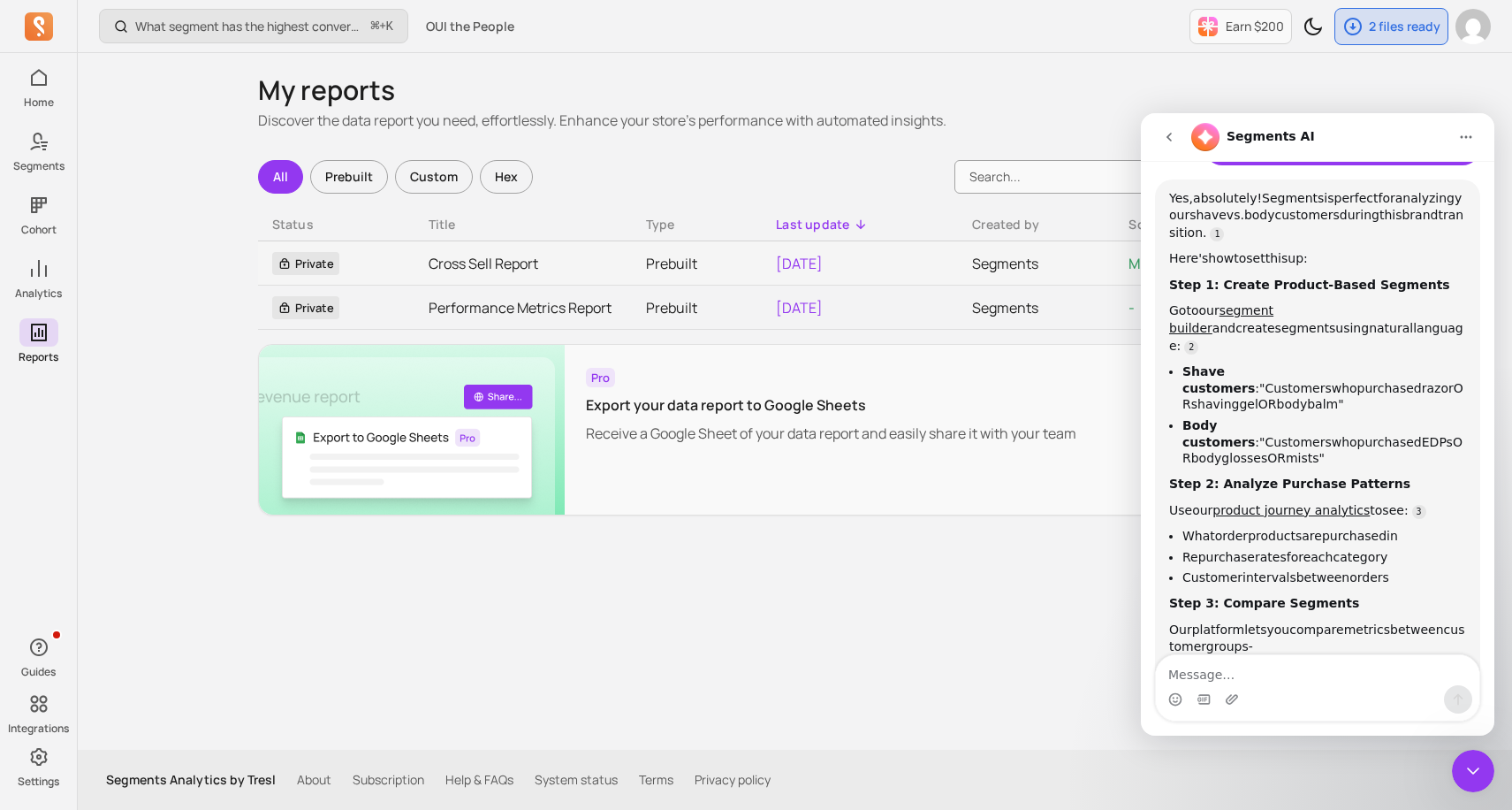
scroll to position [407, 0]
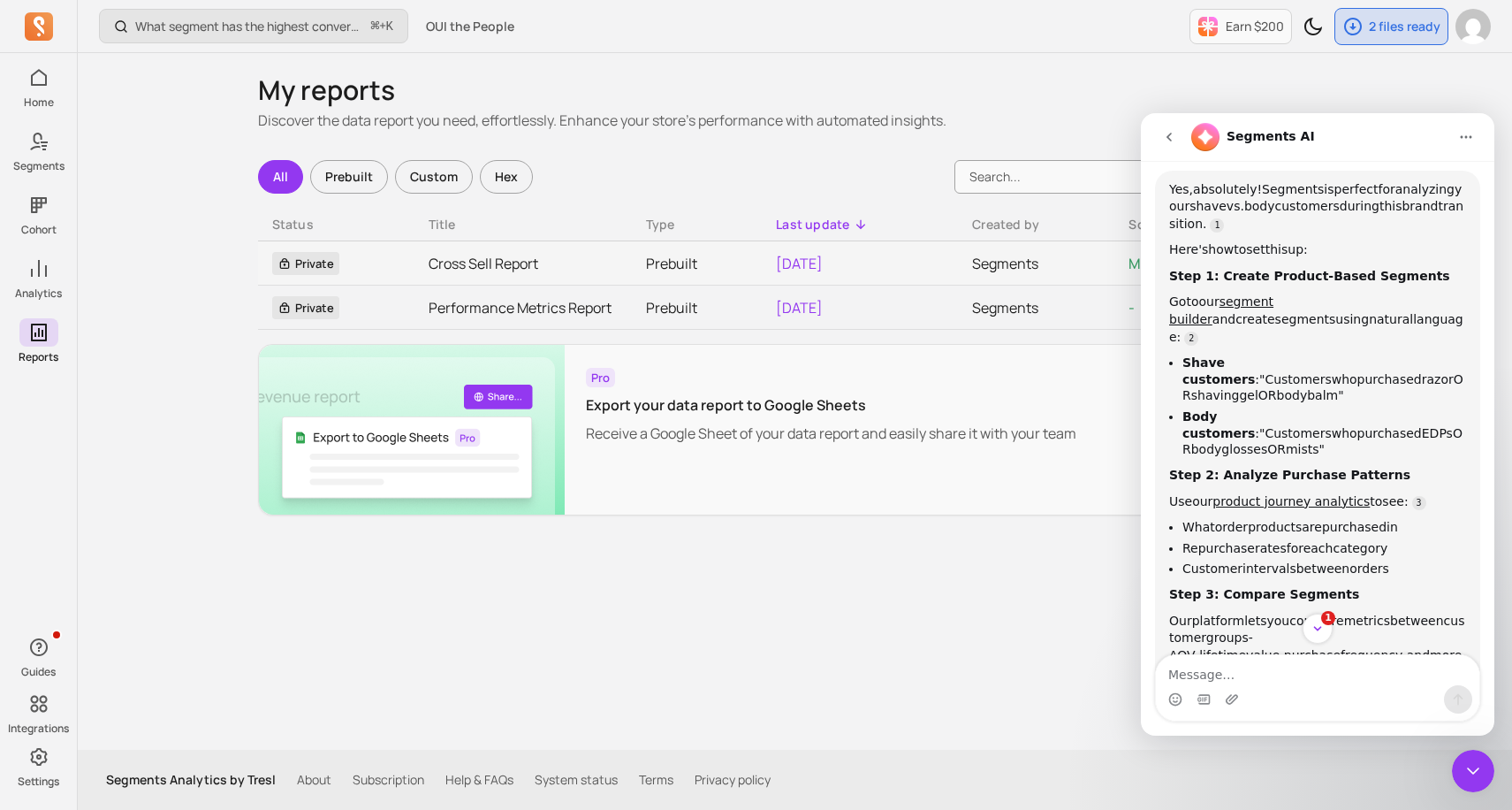
click at [1435, 266] on div "Yes, absolutely! Segments is perfect for analyzing your shave vs. body customer…" at bounding box center [1317, 506] width 297 height 651
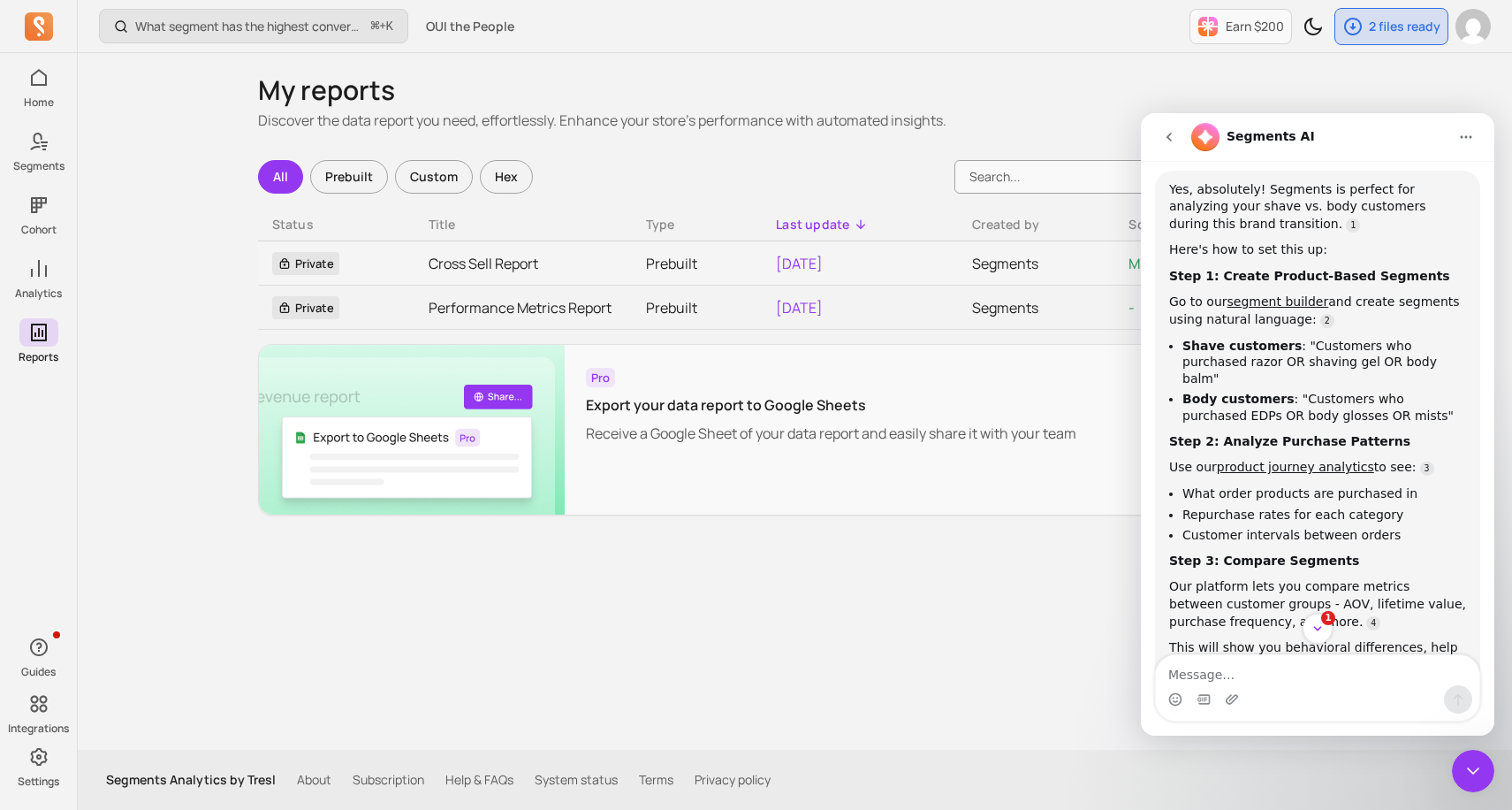
click at [1435, 266] on div "Yes, absolutely! Segments is perfect for analyzing your shave vs. body customer…" at bounding box center [1317, 475] width 297 height 589
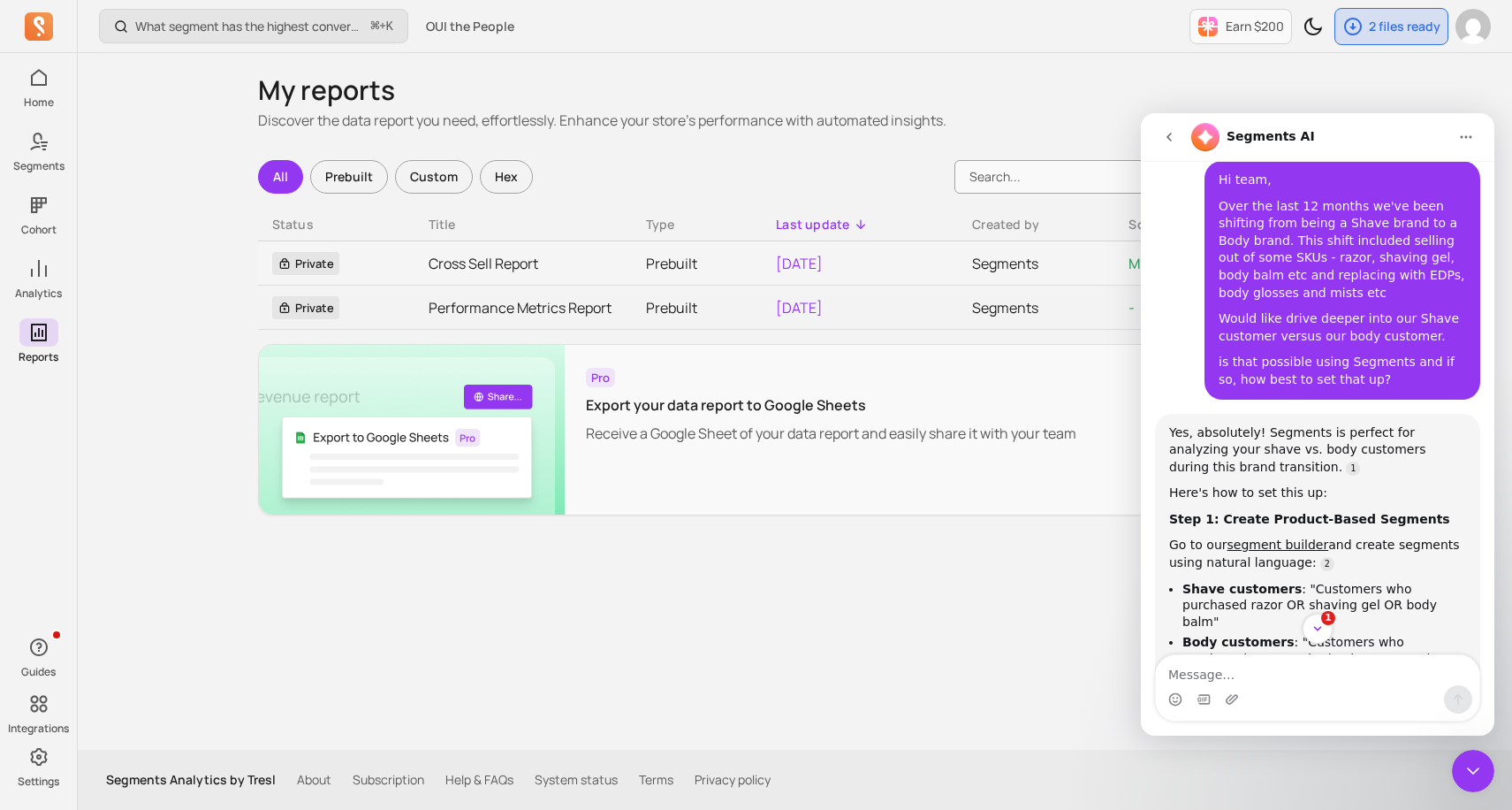
click at [1427, 462] on div "Yes, absolutely! Segments is perfect for analyzing your shave vs. body customer…" at bounding box center [1317, 450] width 297 height 52
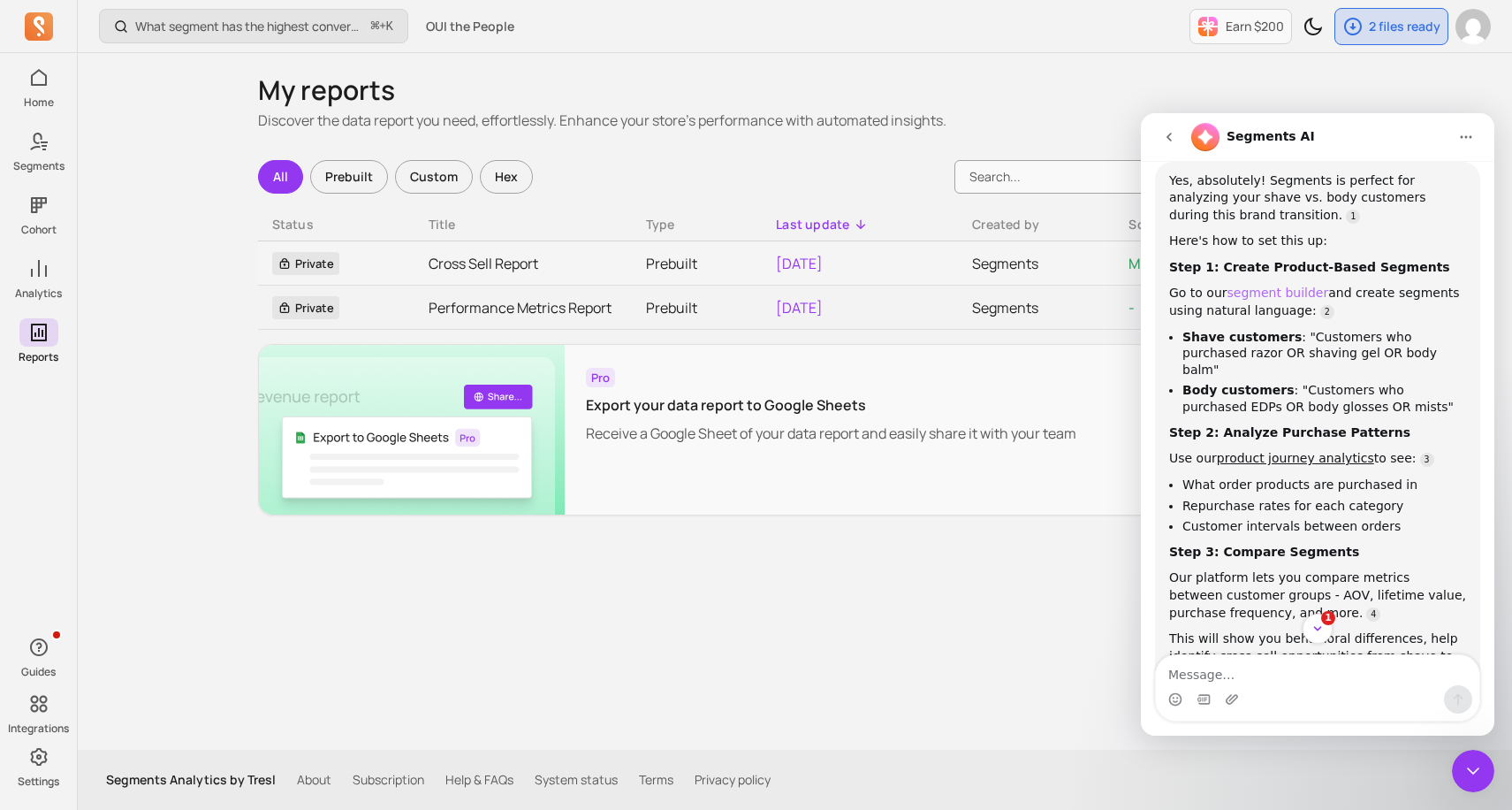
click at [1274, 297] on link "segment builder" at bounding box center [1279, 292] width 102 height 14
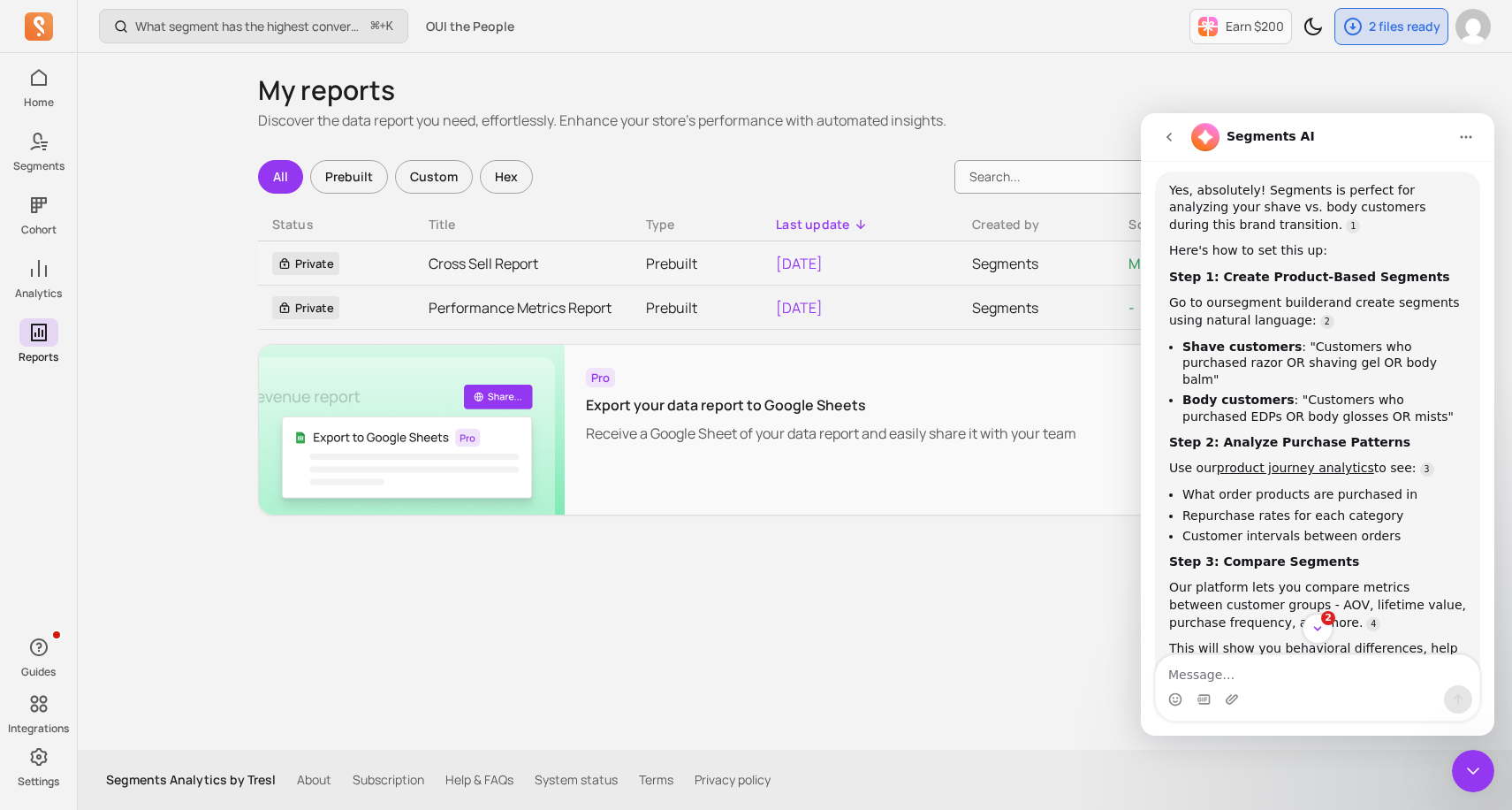
scroll to position [436, 0]
click at [1424, 533] on div "Yes, absolutely! Segments is perfect for analyzing your shave vs. body customer…" at bounding box center [1317, 475] width 297 height 589
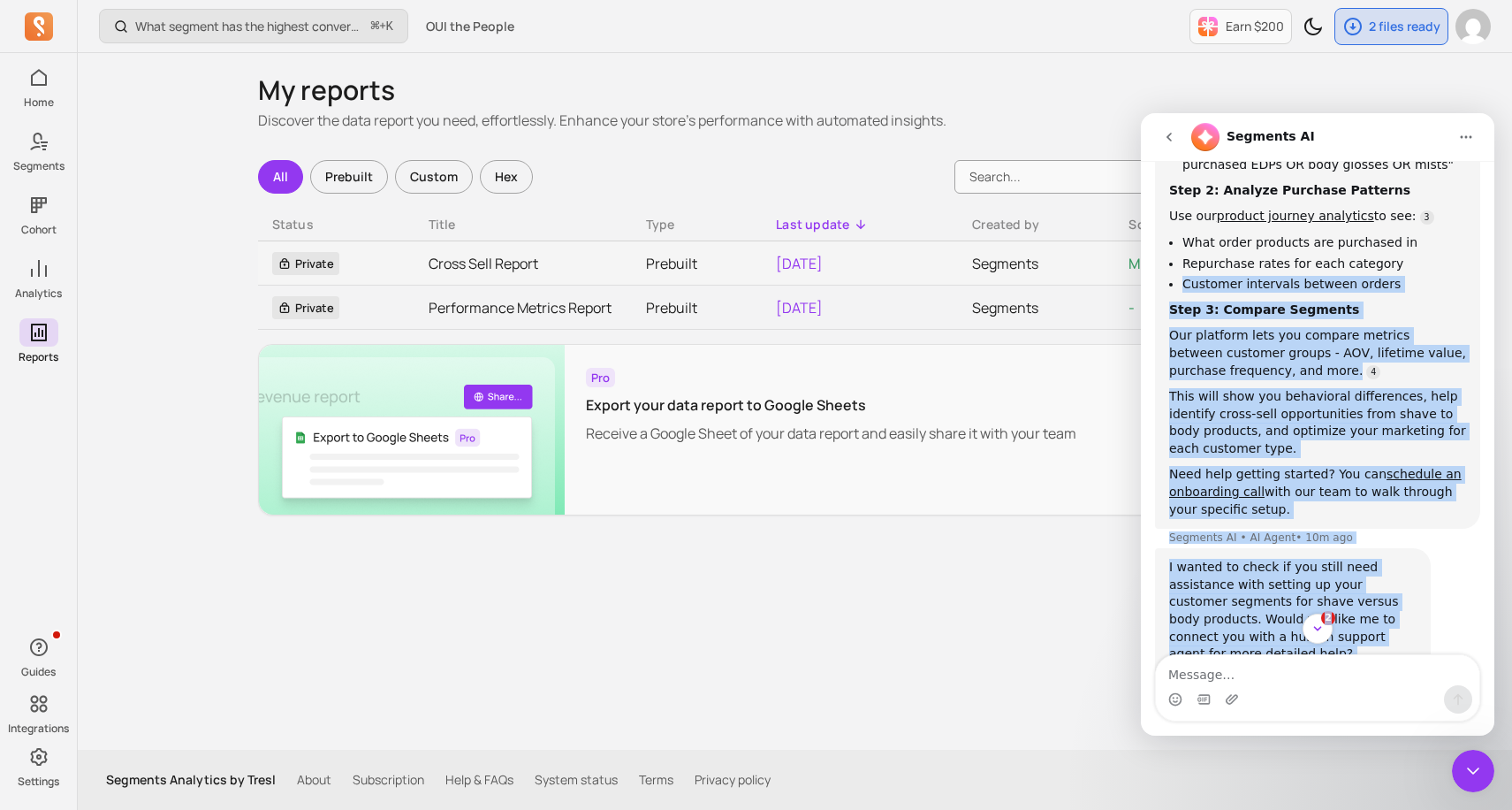
scroll to position [718, 0]
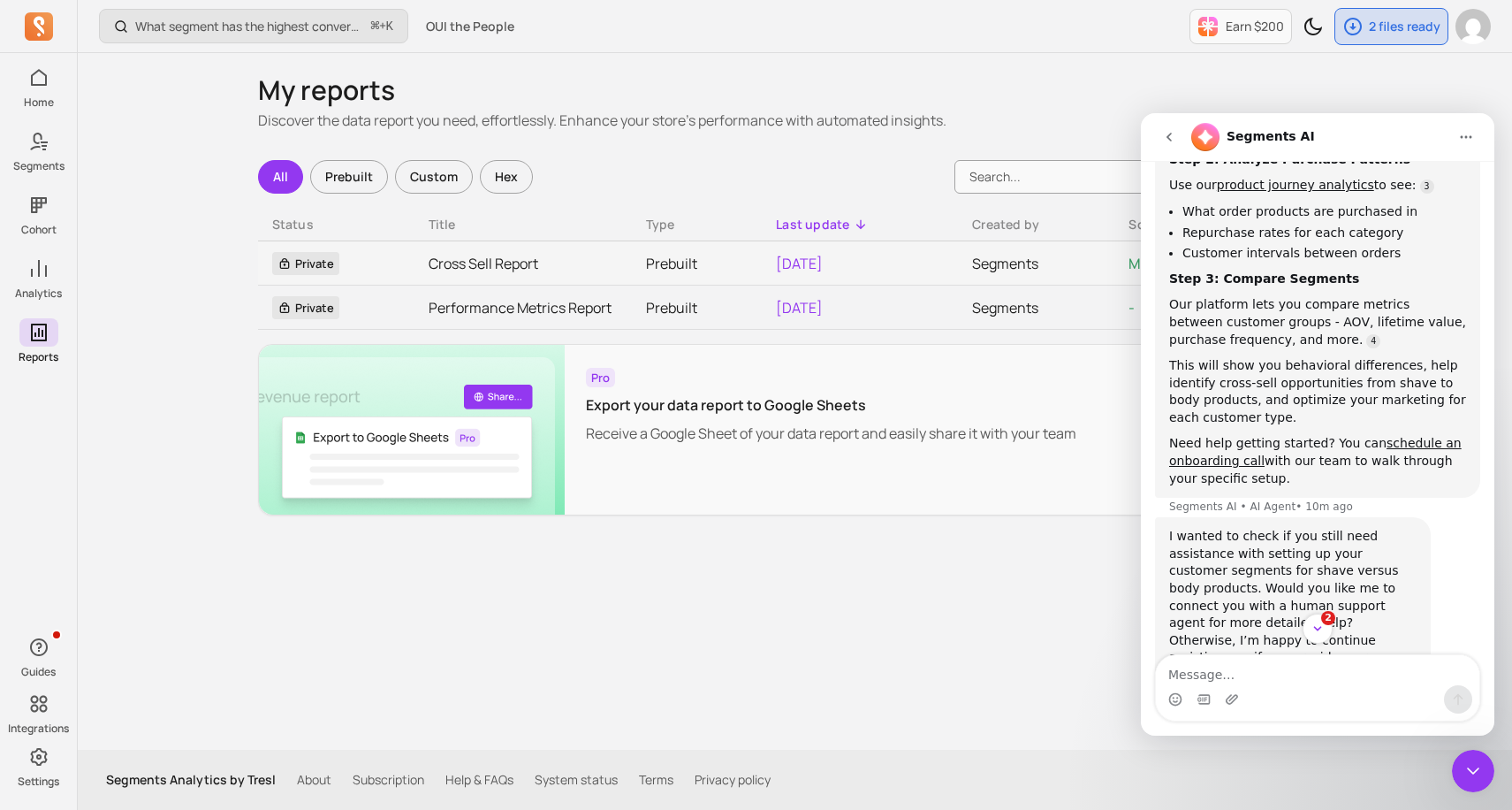
drag, startPoint x: 1403, startPoint y: 505, endPoint x: 1417, endPoint y: 224, distance: 281.3
click at [1417, 224] on ul "What order products are purchased in Repurchase rates for each category Custome…" at bounding box center [1317, 233] width 297 height 58
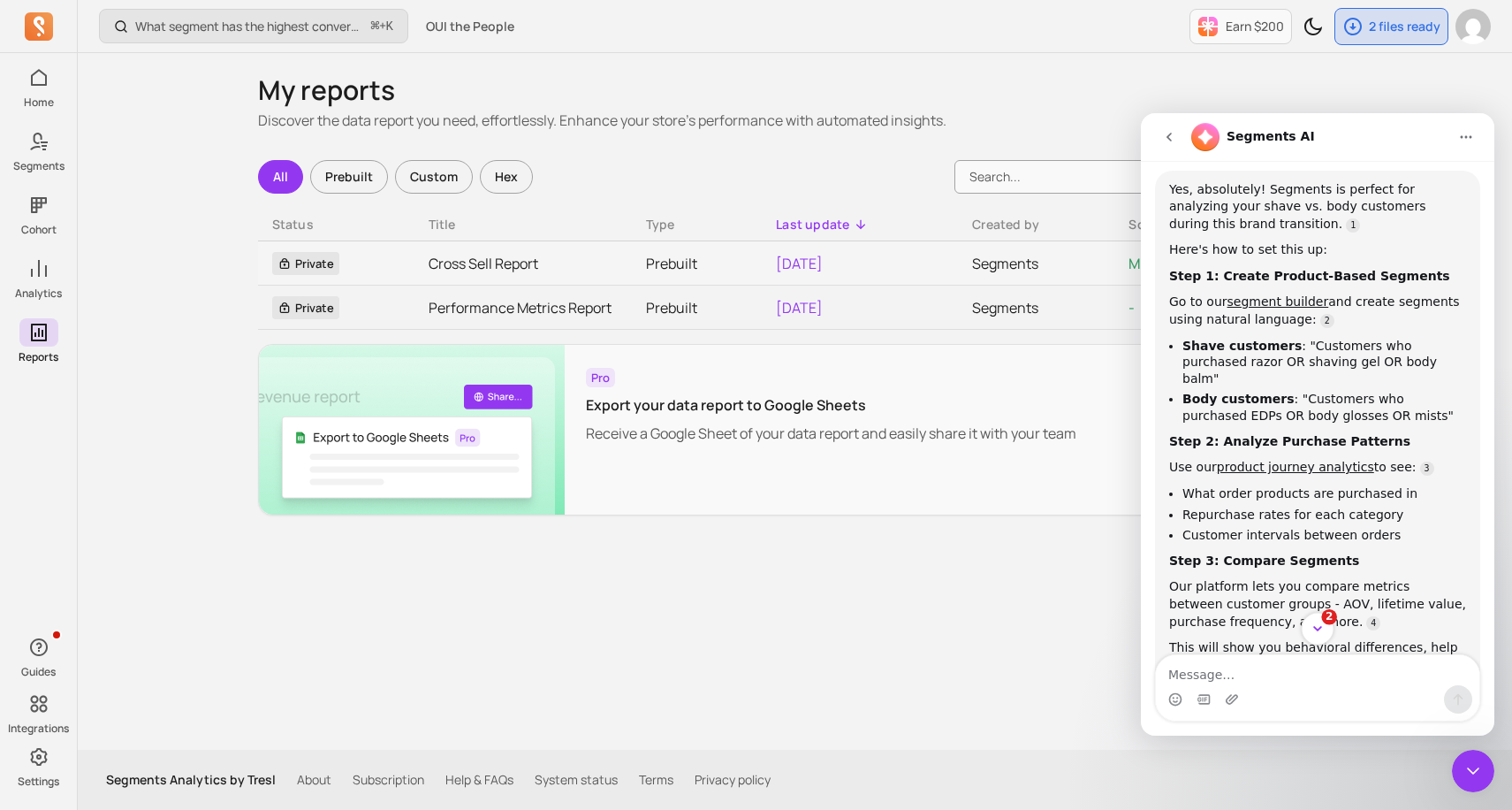
click at [1316, 632] on icon "Scroll to bottom" at bounding box center [1317, 628] width 16 height 16
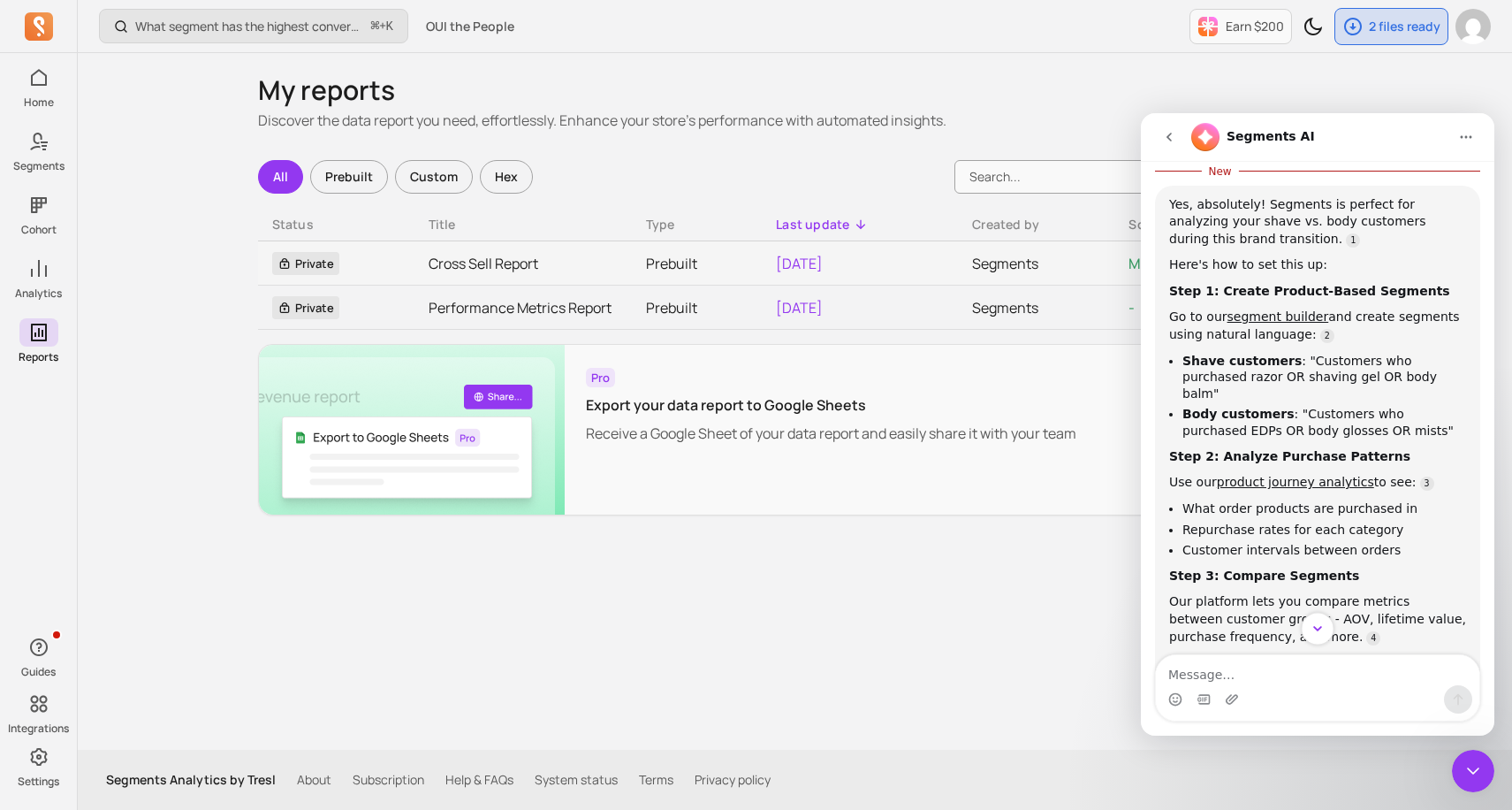
click at [1316, 632] on icon "Scroll to bottom" at bounding box center [1317, 628] width 16 height 16
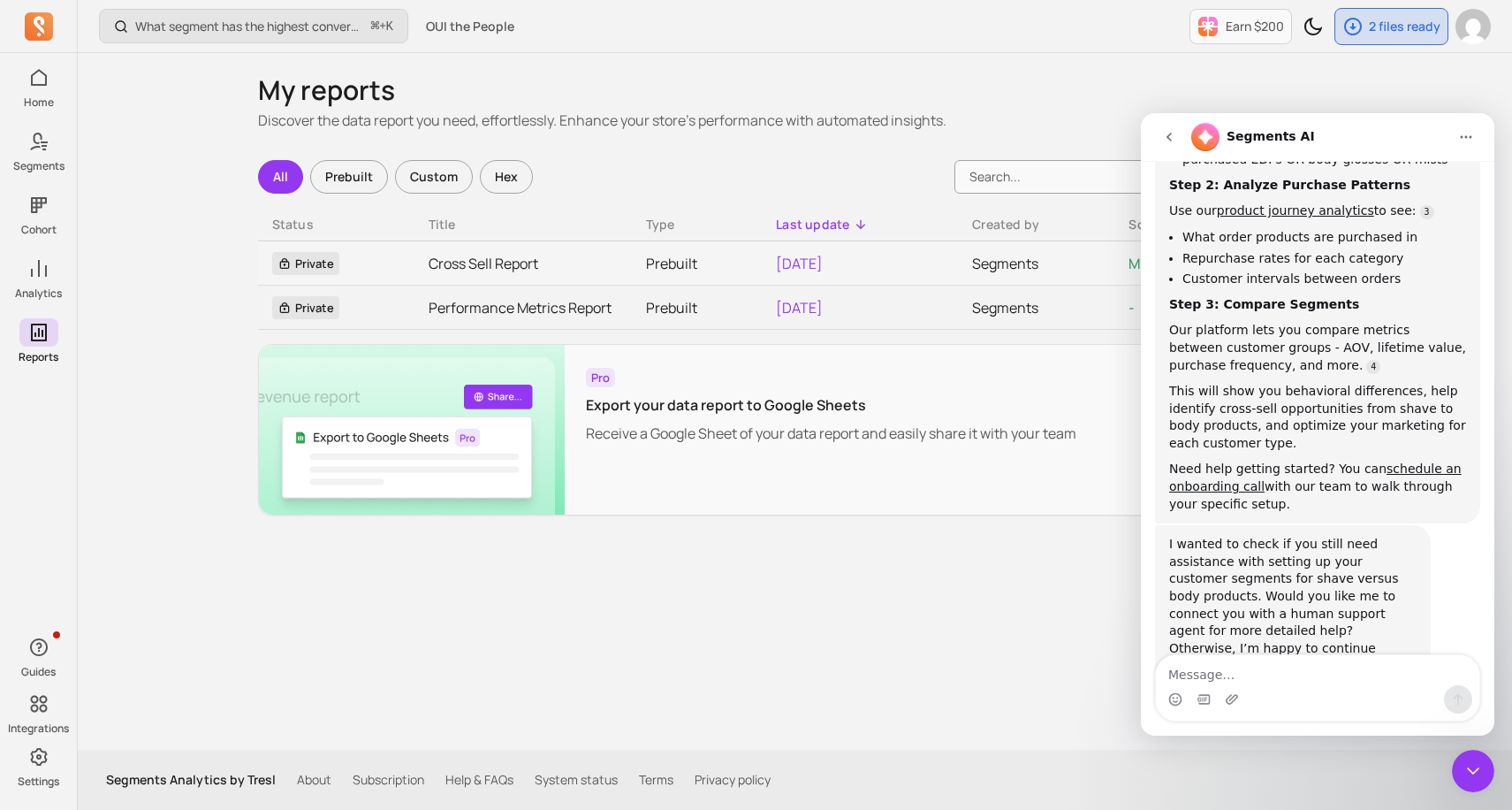
scroll to position [745, 0]
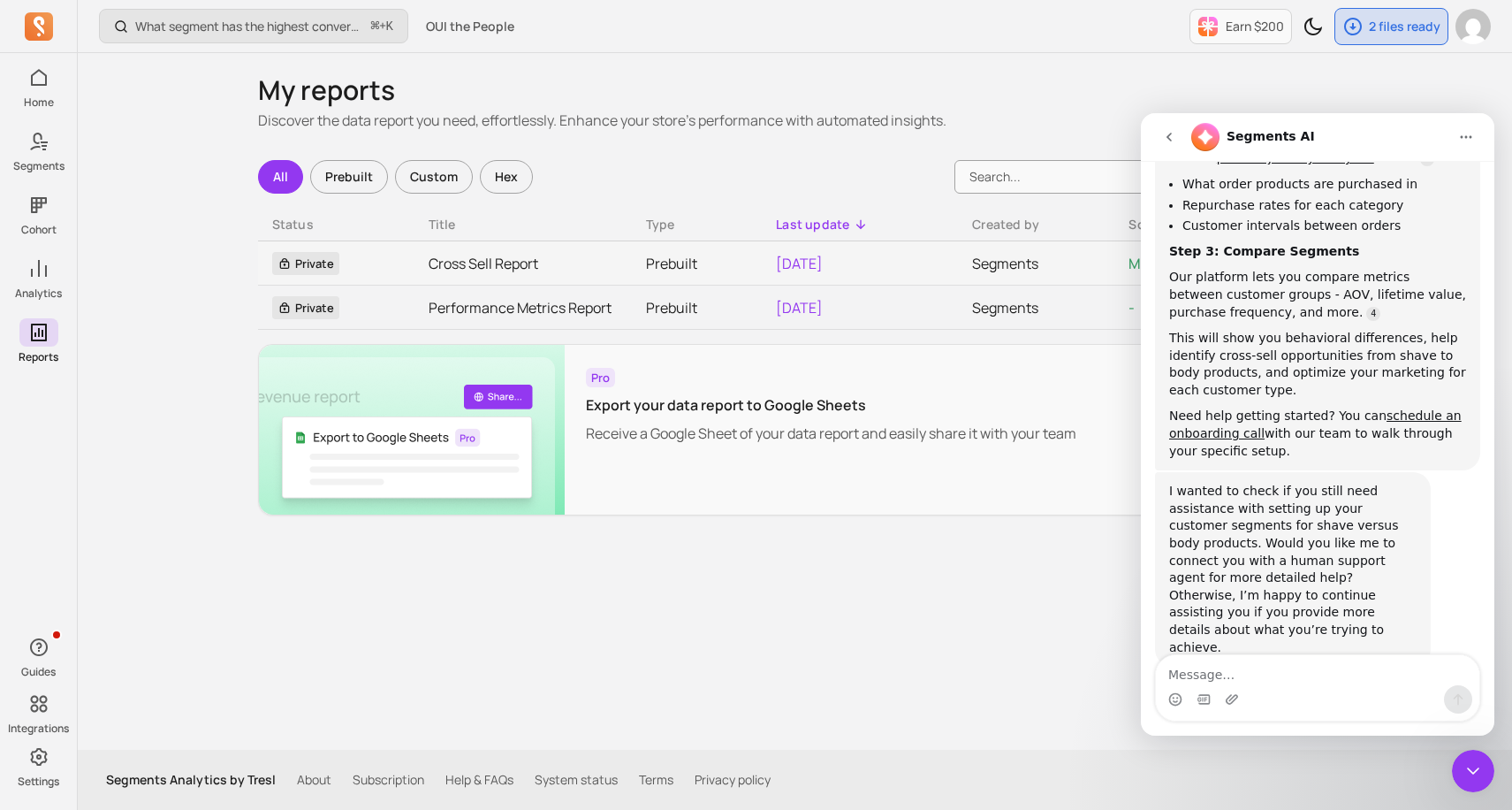
click at [1472, 764] on icon "Close Intercom Messenger" at bounding box center [1472, 770] width 22 height 22
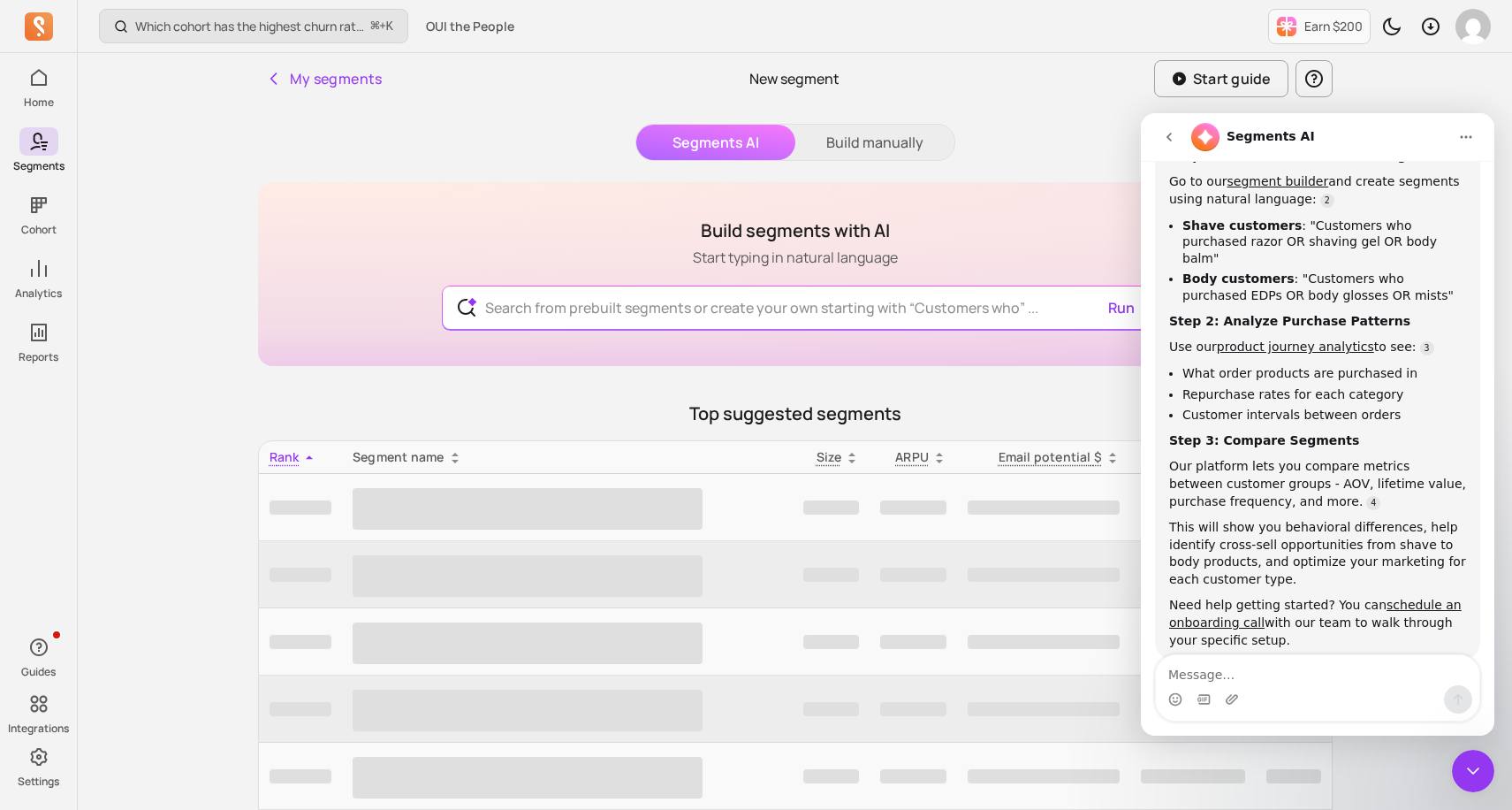
scroll to position [554, 0]
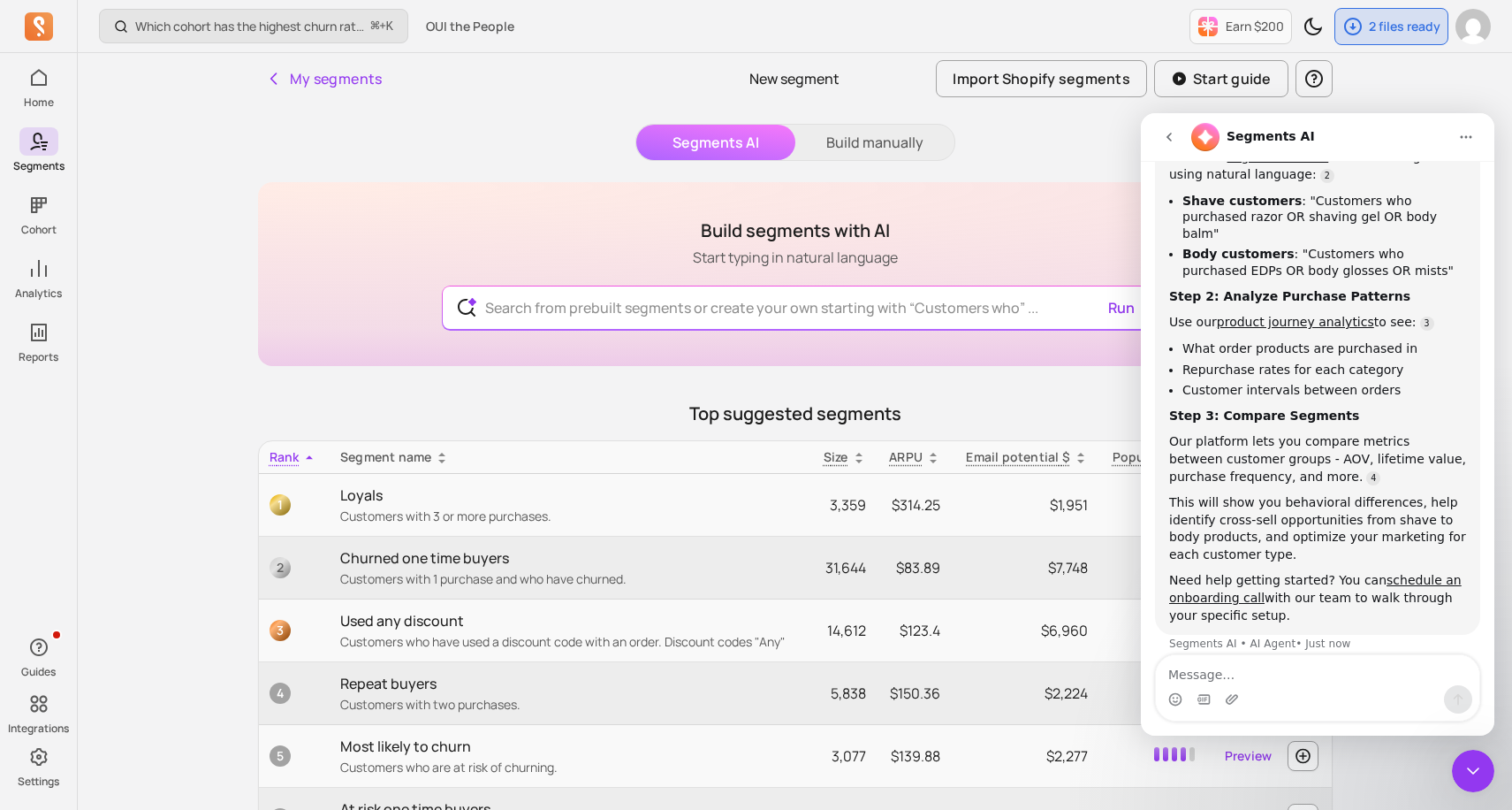
click at [1475, 770] on icon "Close Intercom Messenger" at bounding box center [1472, 771] width 12 height 8
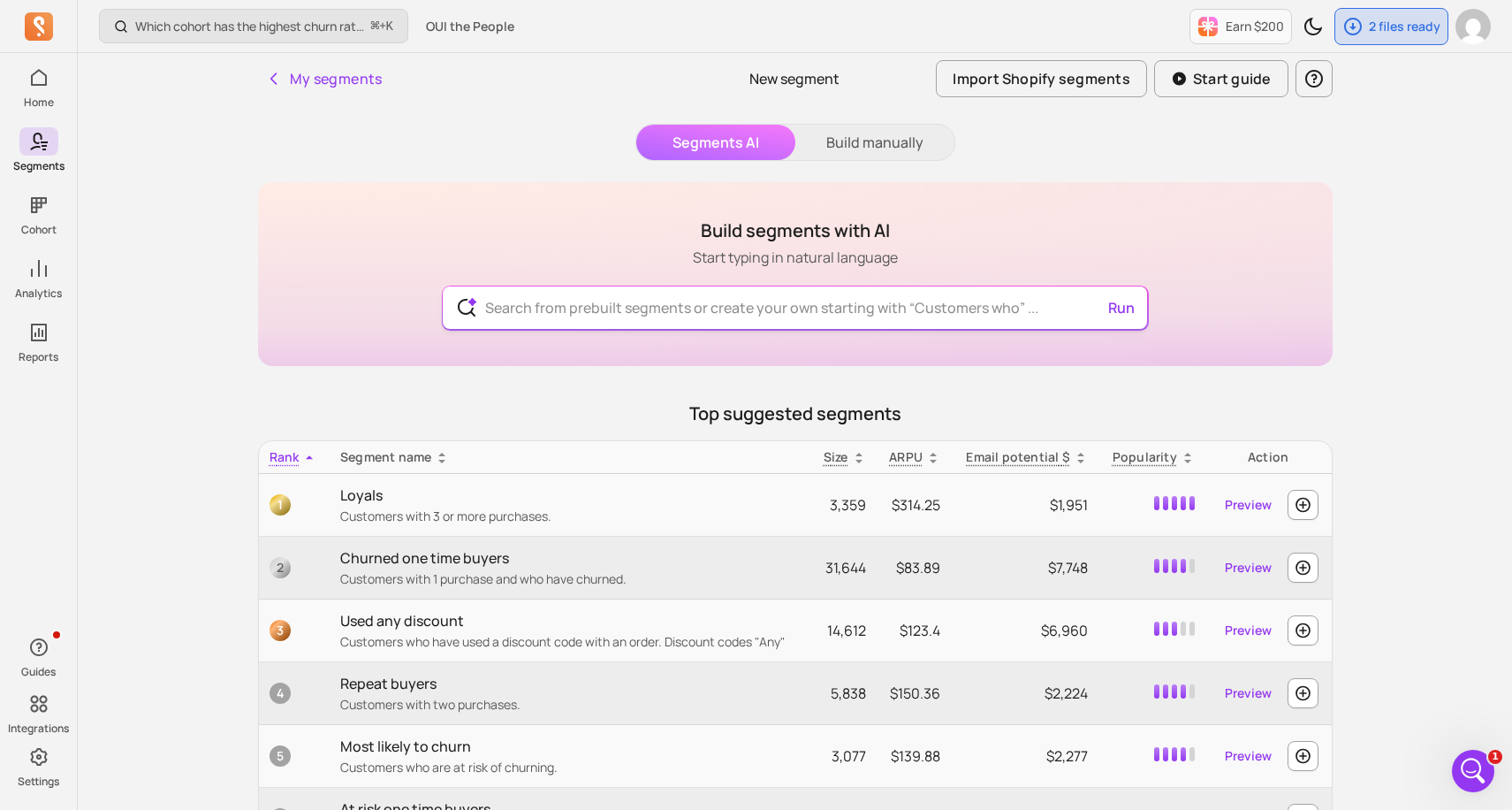
scroll to position [716, 0]
click at [1474, 764] on icon "Open Intercom Messenger" at bounding box center [1473, 770] width 29 height 29
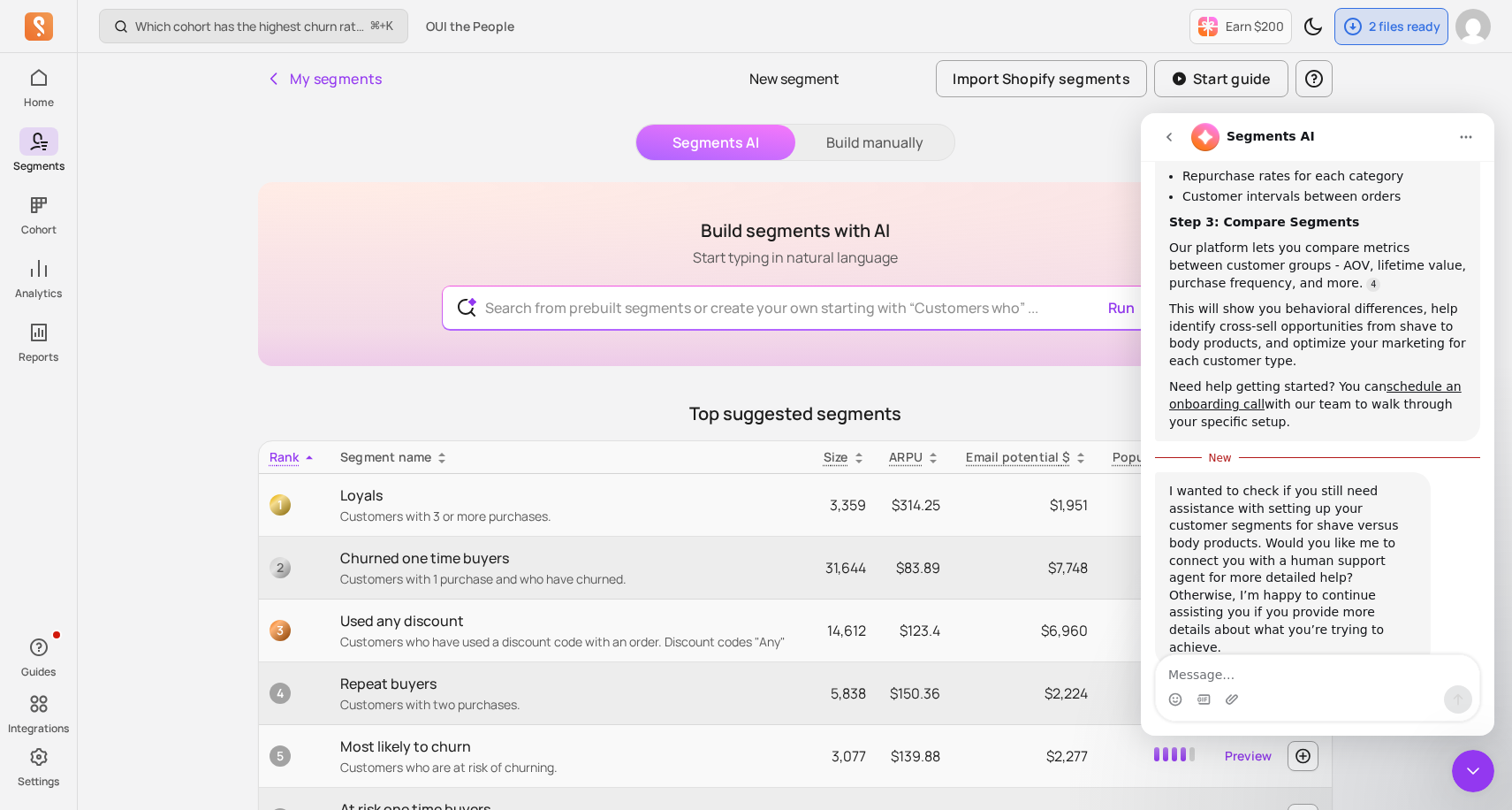
scroll to position [745, 0]
click at [1436, 511] on div "I wanted to check if you still need assistance with setting up your customer se…" at bounding box center [1317, 589] width 325 height 234
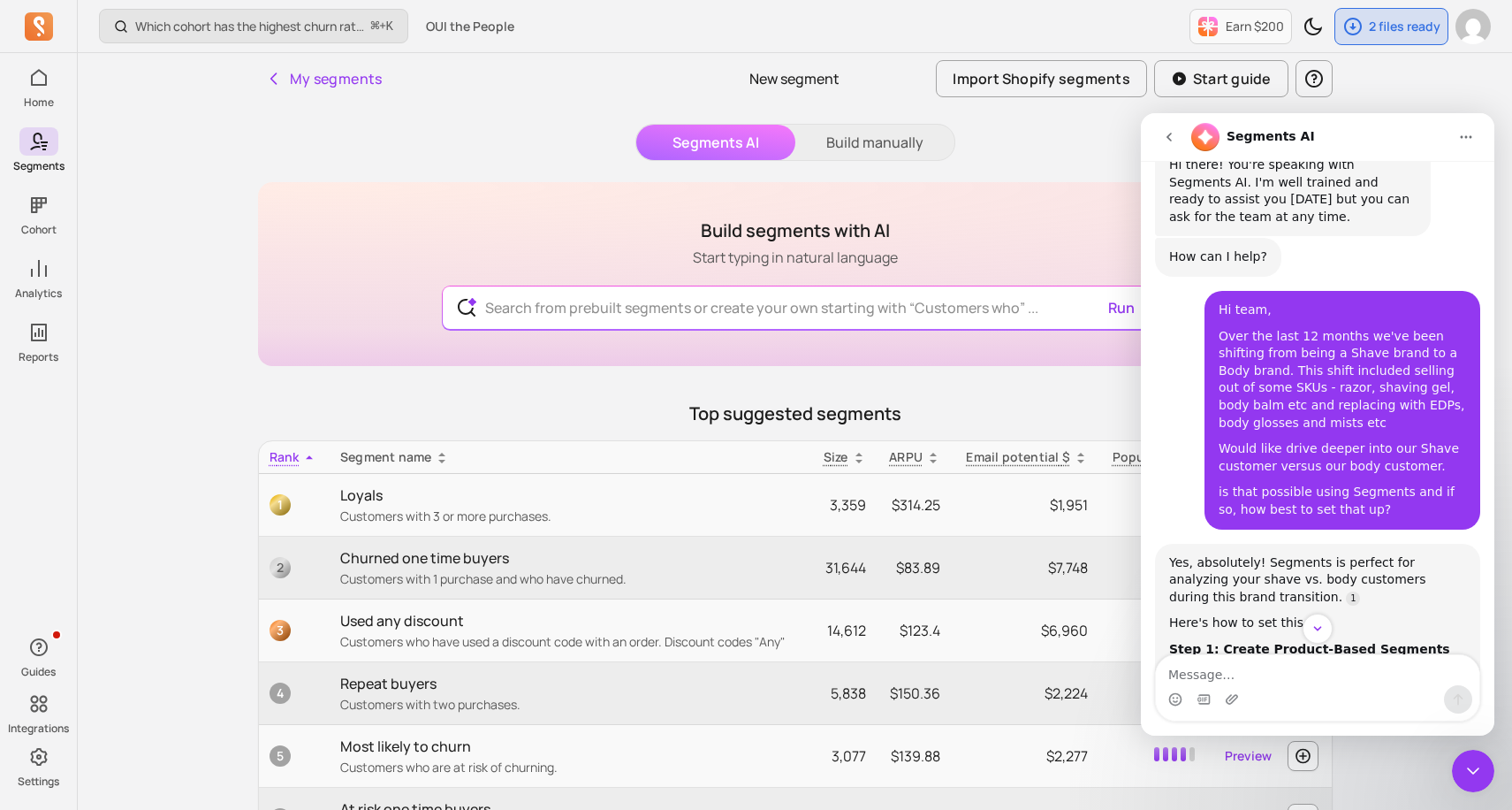
scroll to position [415, 0]
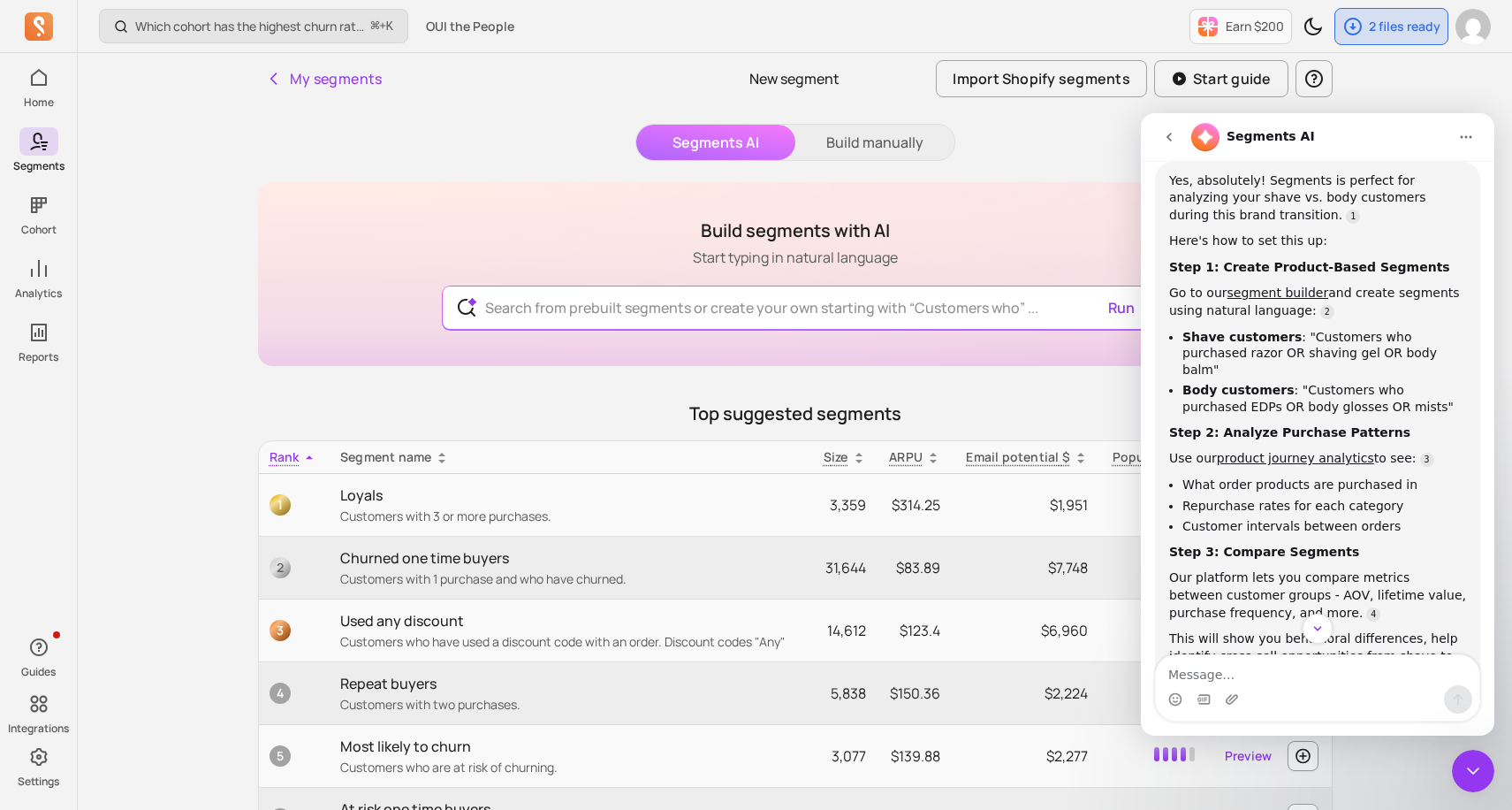
click at [1483, 769] on icon "Close Intercom Messenger" at bounding box center [1472, 770] width 22 height 22
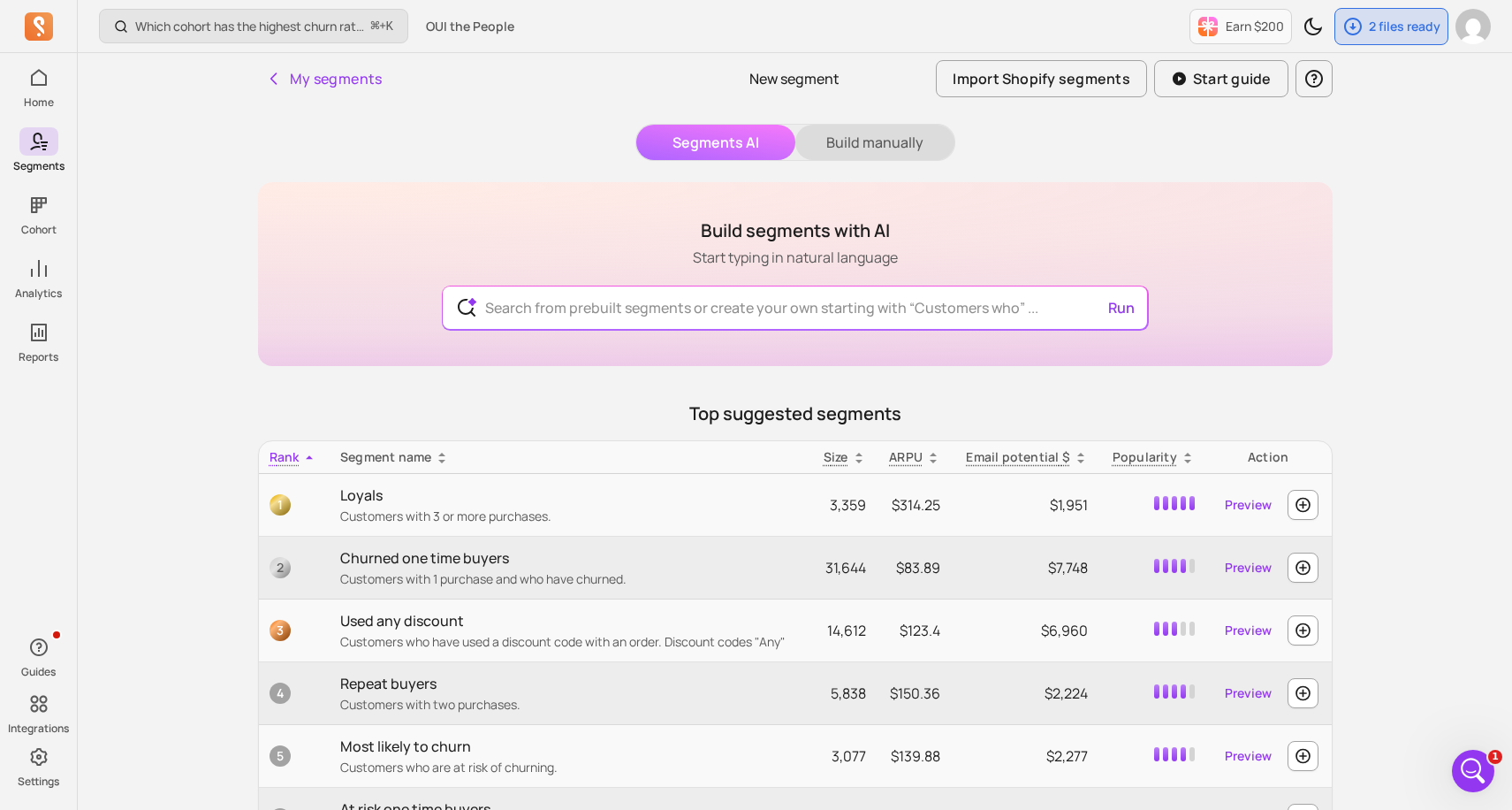
click at [891, 148] on button "Build manually" at bounding box center [875, 142] width 159 height 36
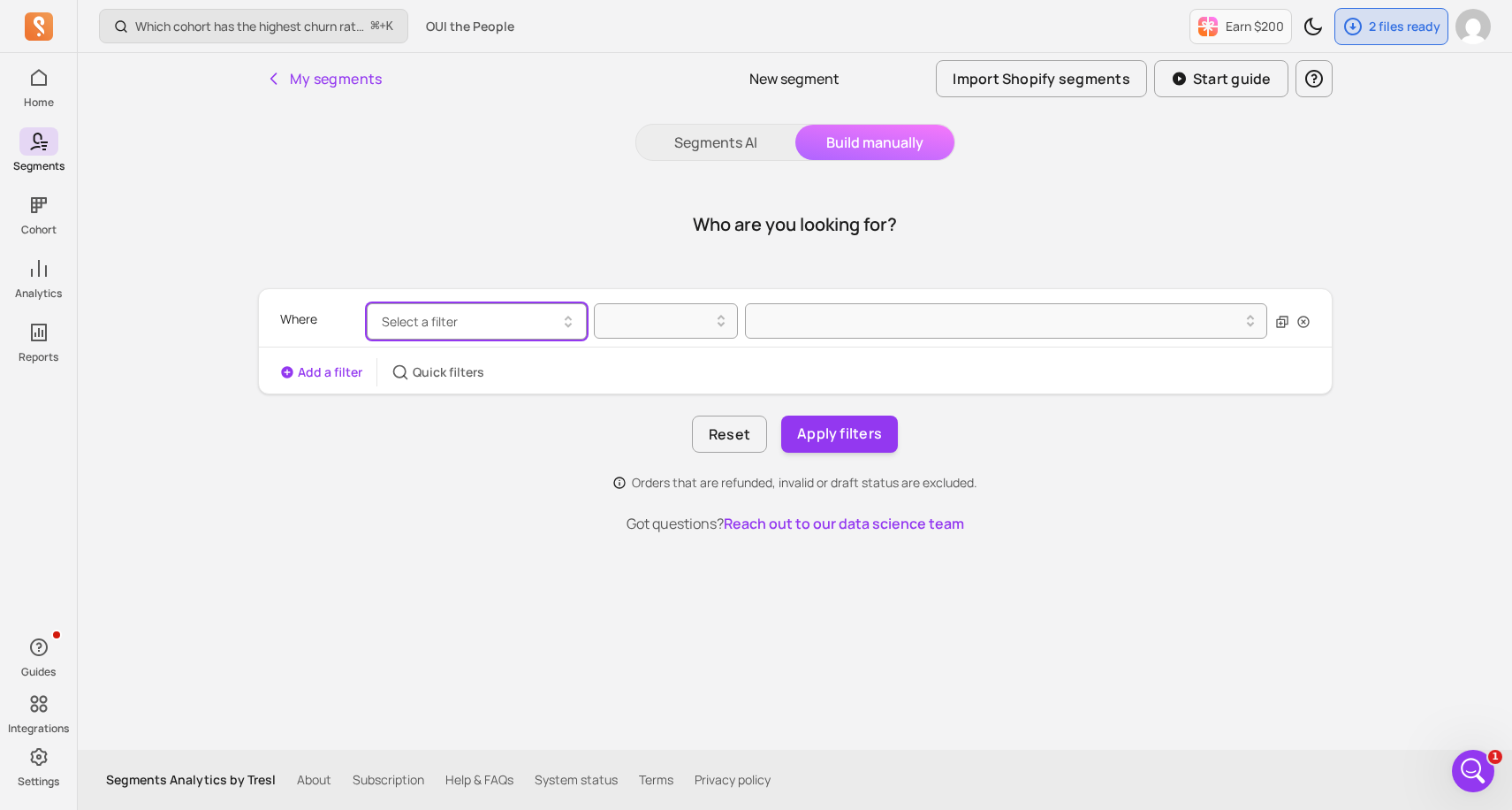
click at [553, 310] on button "Select a filter" at bounding box center [477, 321] width 220 height 36
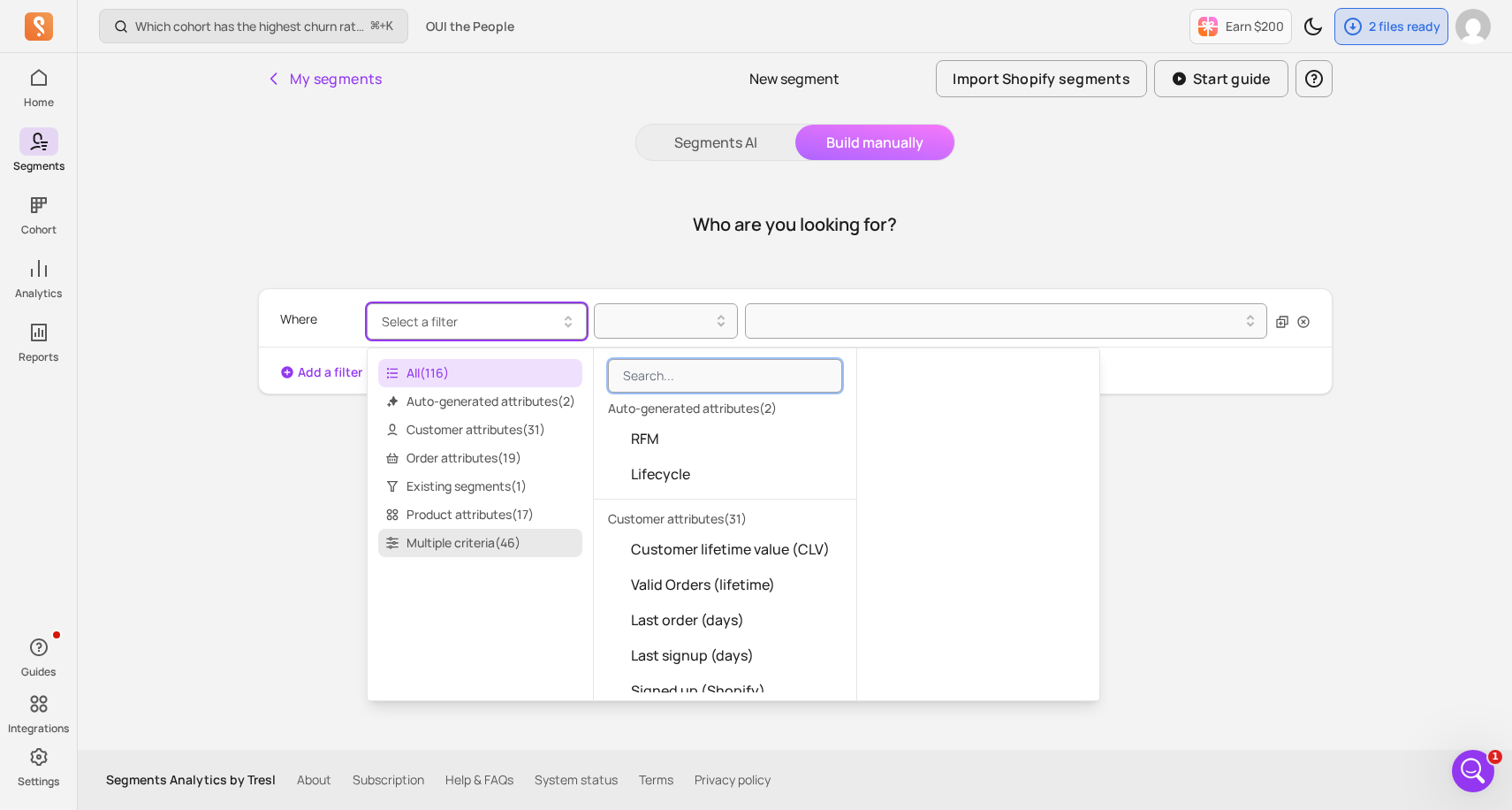
click at [464, 538] on span "Multiple criteria ( 46 )" at bounding box center [480, 543] width 204 height 28
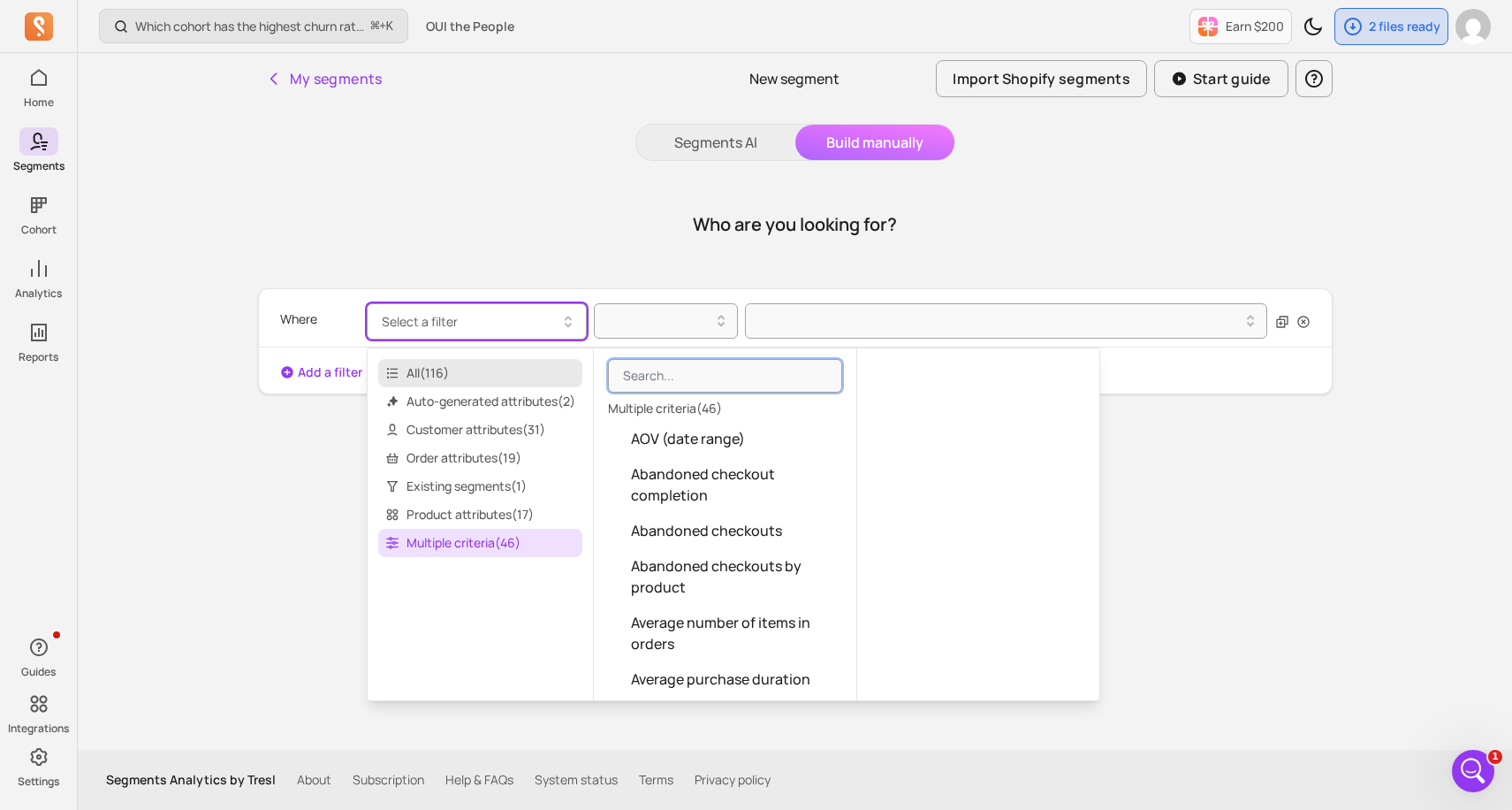
click at [452, 379] on span "All ( 116 )" at bounding box center [480, 373] width 204 height 28
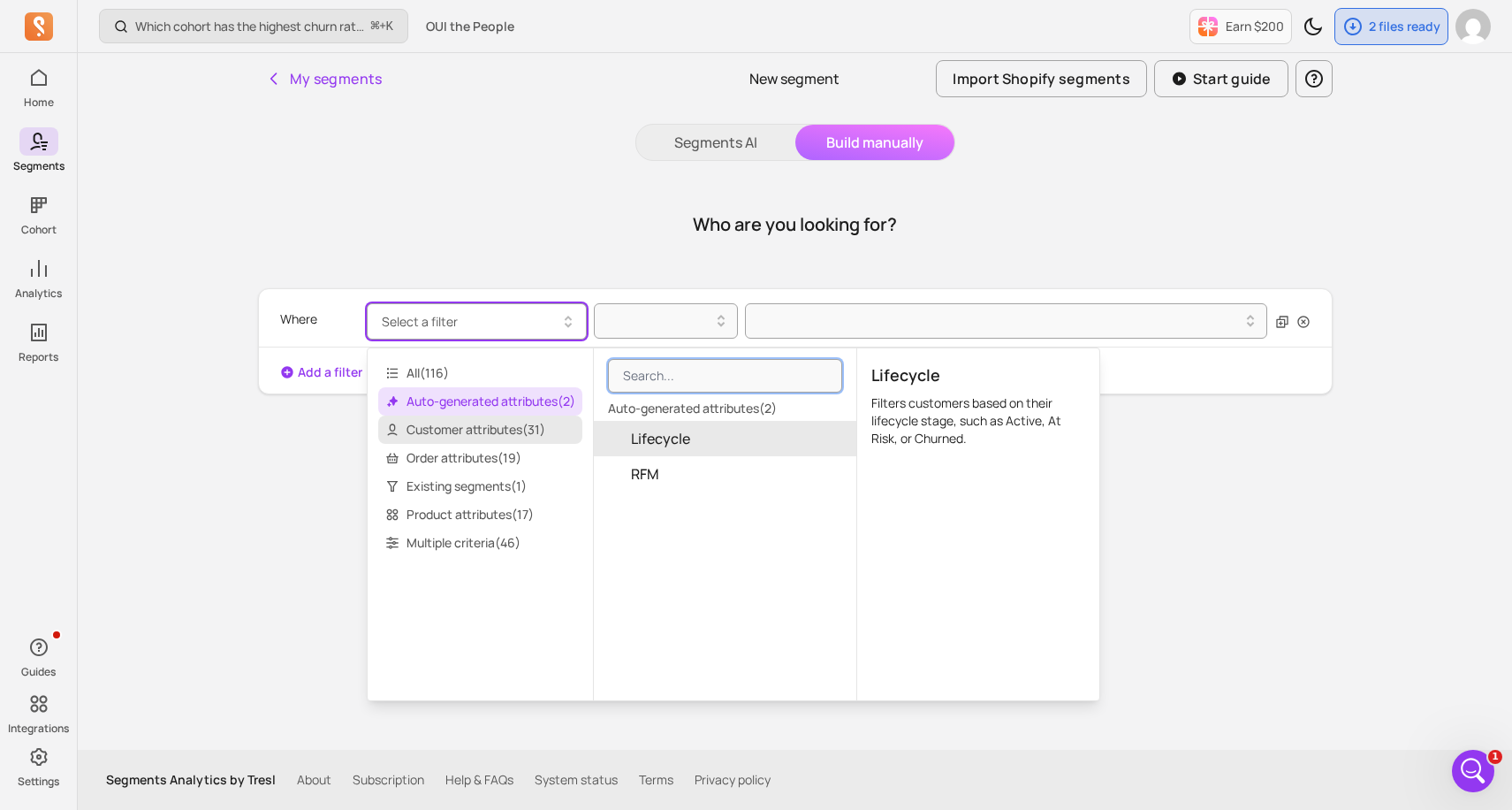
click at [503, 436] on span "Customer attributes ( 31 )" at bounding box center [480, 429] width 204 height 28
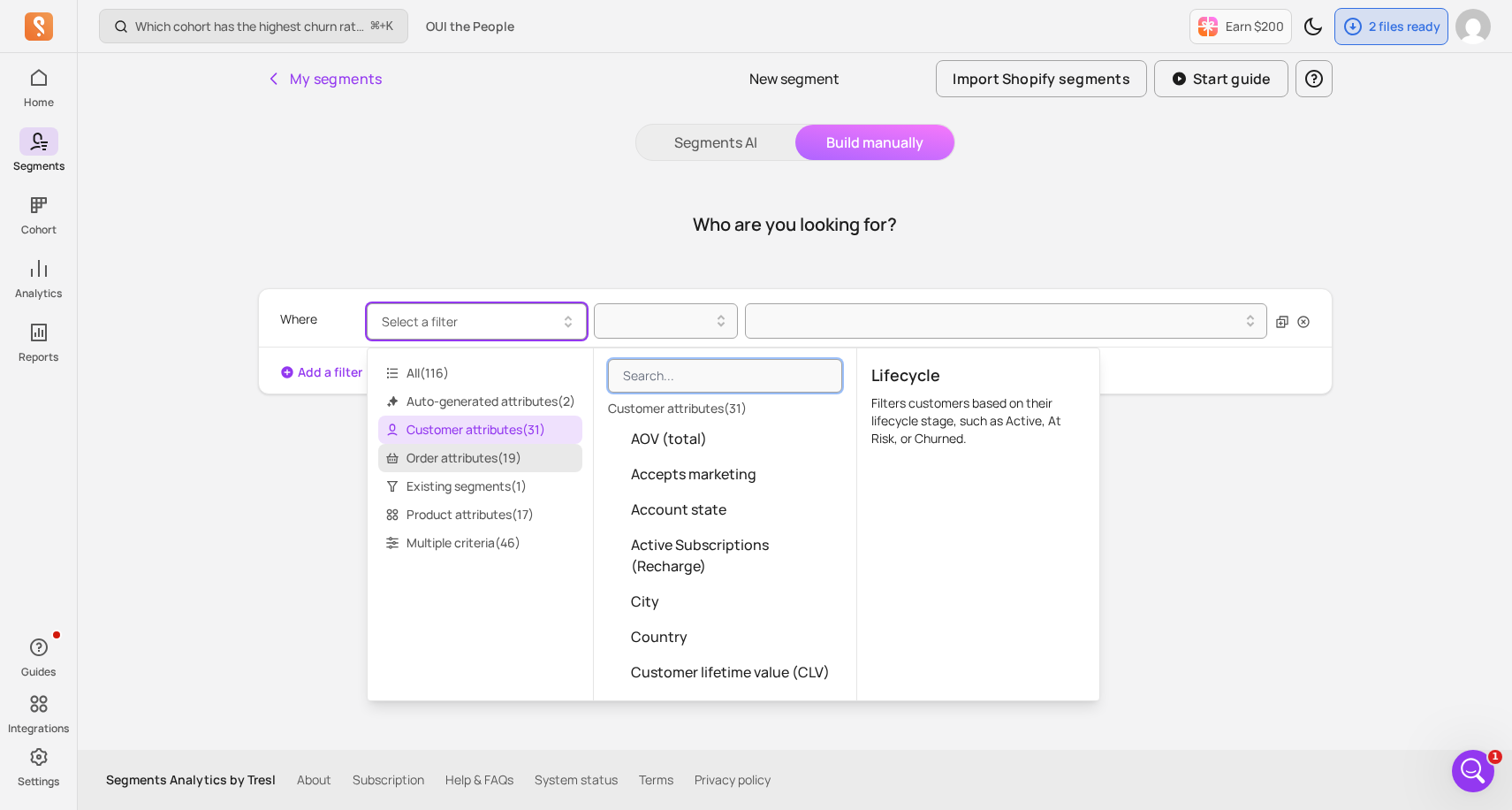
click at [495, 447] on span "Order attributes ( 19 )" at bounding box center [480, 458] width 204 height 28
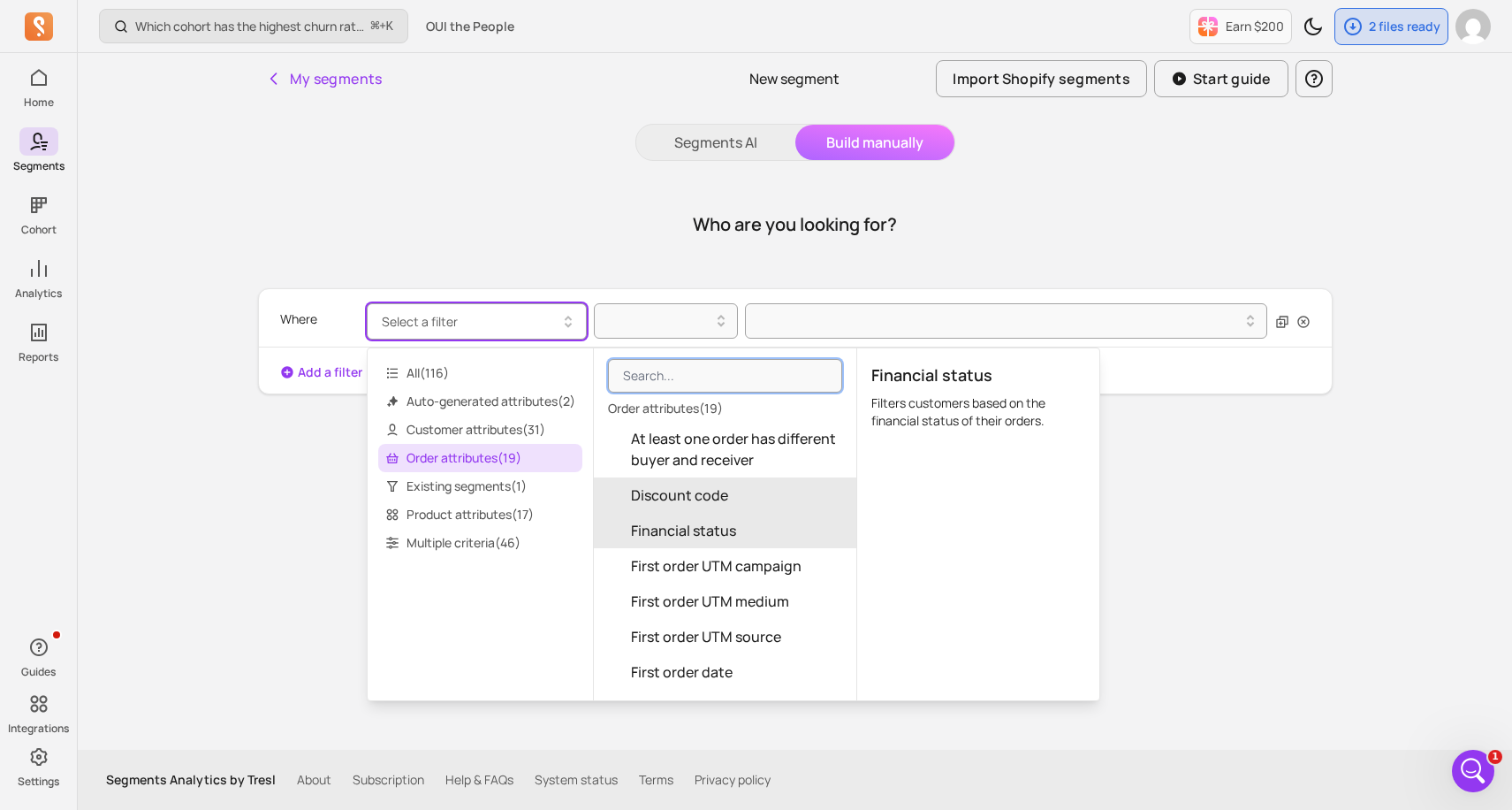
drag, startPoint x: 732, startPoint y: 446, endPoint x: 726, endPoint y: 511, distance: 65.3
click at [729, 515] on div "At least one order has different buyer and receiver Discount code Financial sta…" at bounding box center [725, 778] width 263 height 714
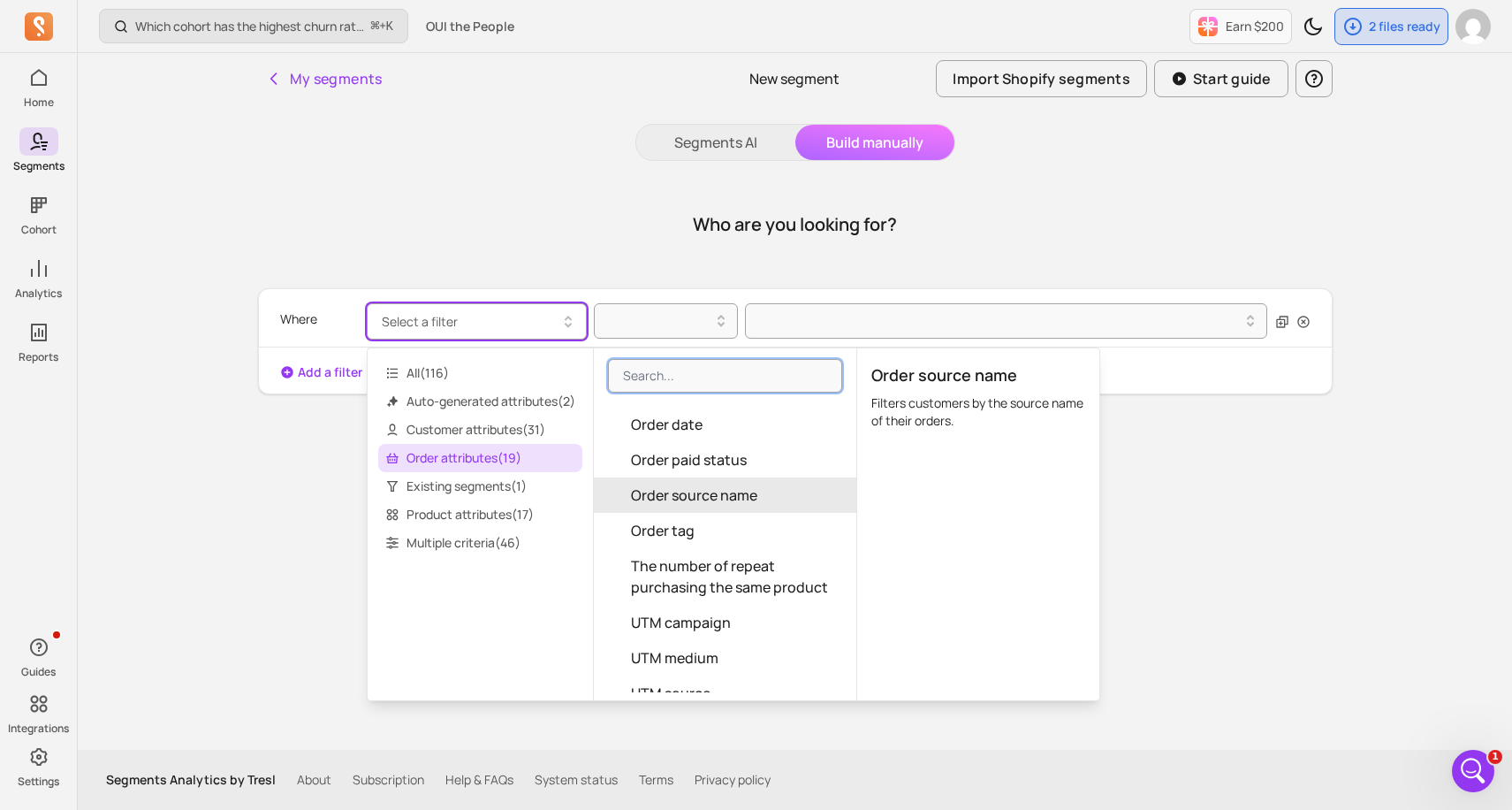
scroll to position [450, 0]
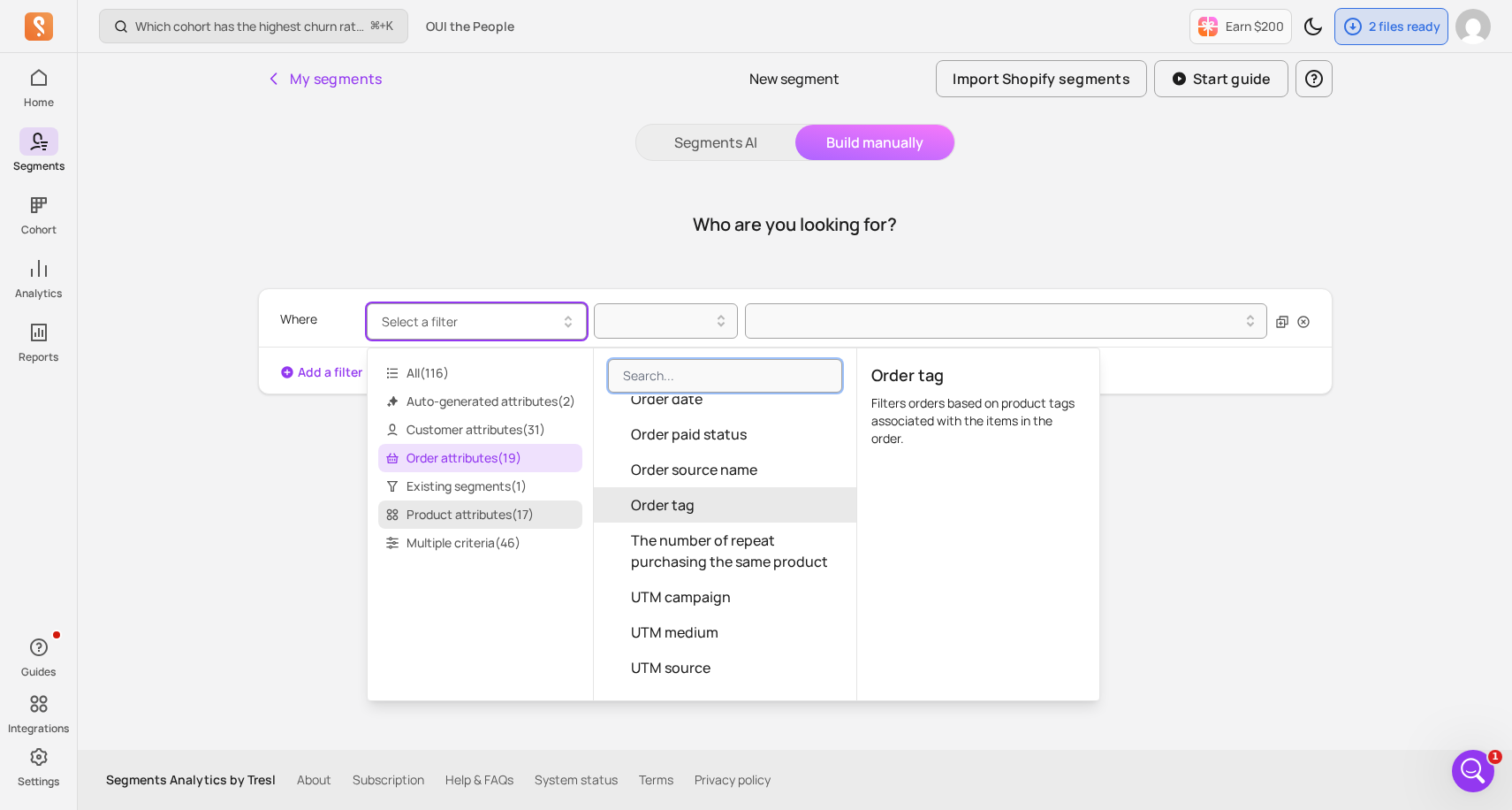
click at [498, 513] on span "Product attributes ( 17 )" at bounding box center [480, 514] width 204 height 28
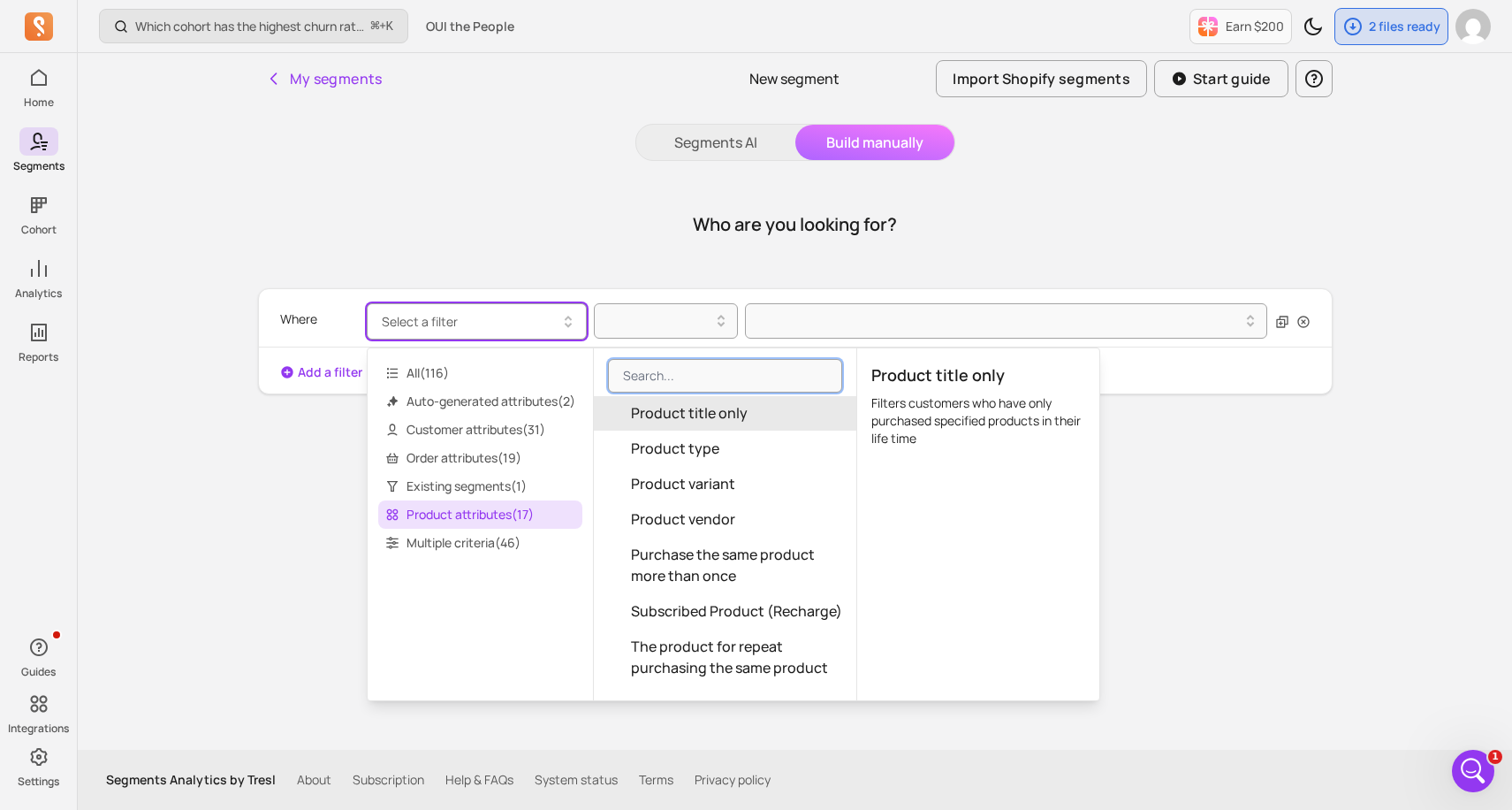
click at [713, 423] on span "Product title only" at bounding box center [689, 413] width 117 height 22
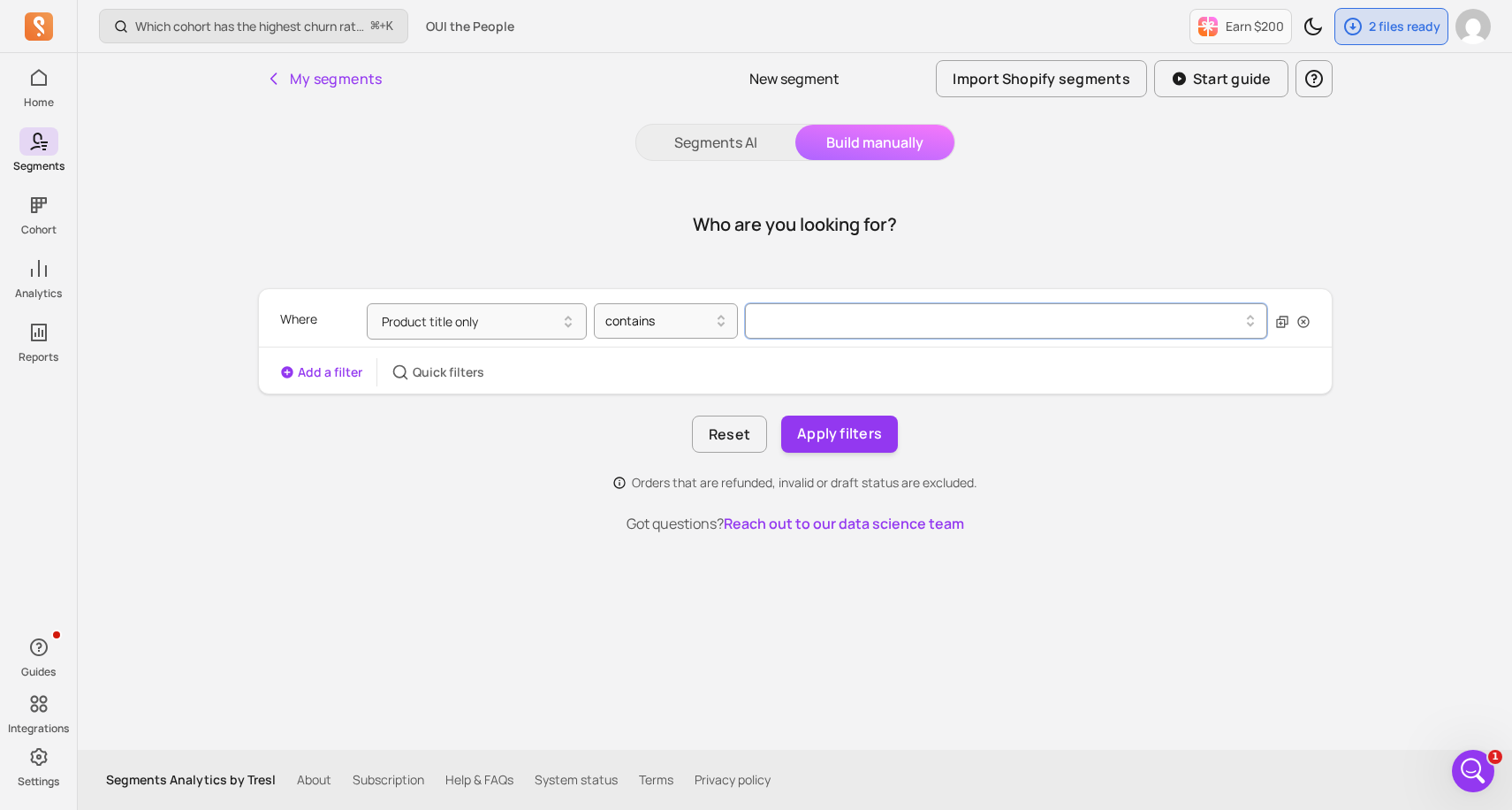
click at [790, 333] on button at bounding box center [1006, 321] width 523 height 36
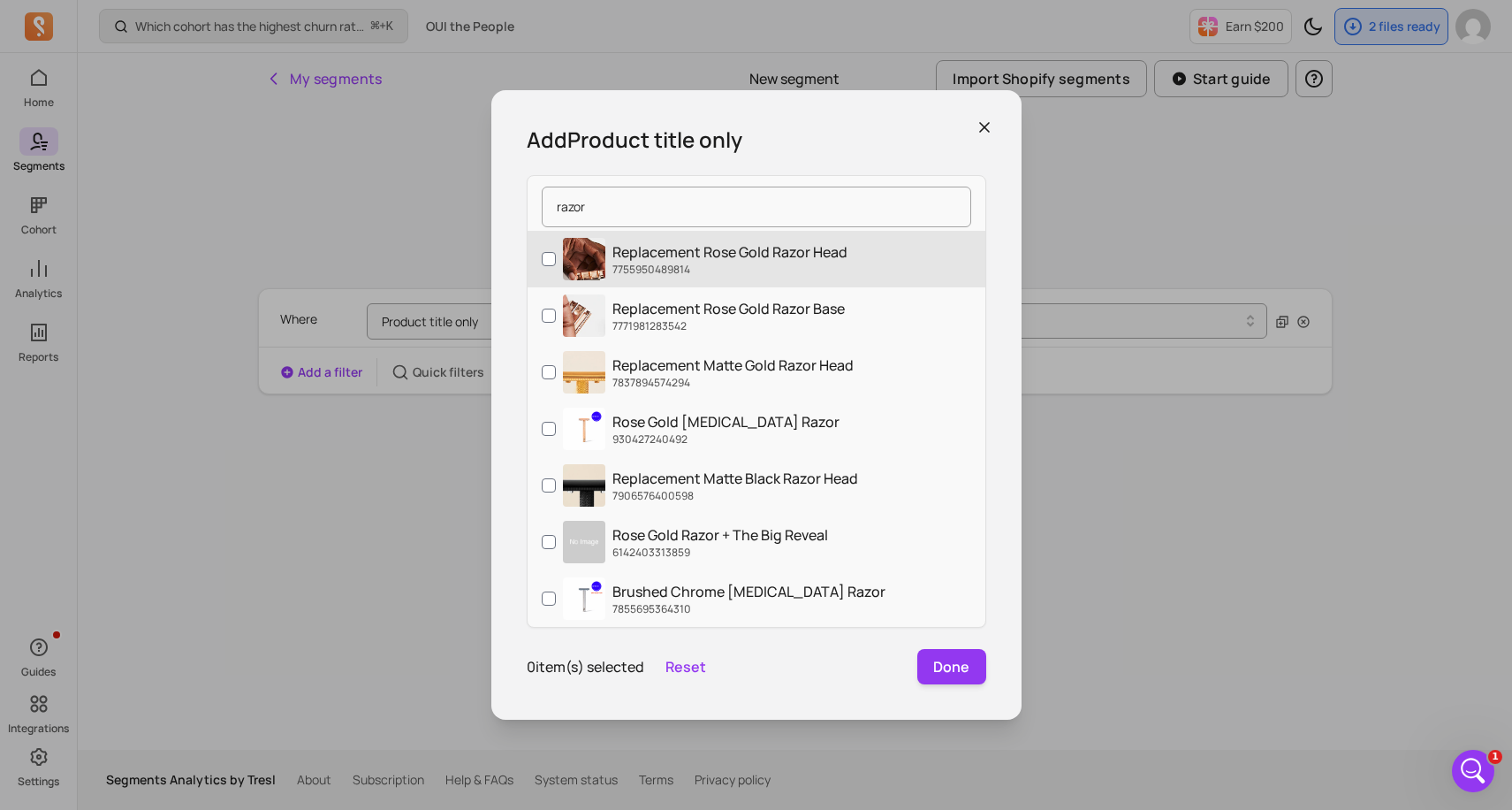
type input "razor"
click at [554, 260] on input "Replacement Rose Gold Razor Head 7755950489814" at bounding box center [548, 258] width 14 height 14
checkbox input "true"
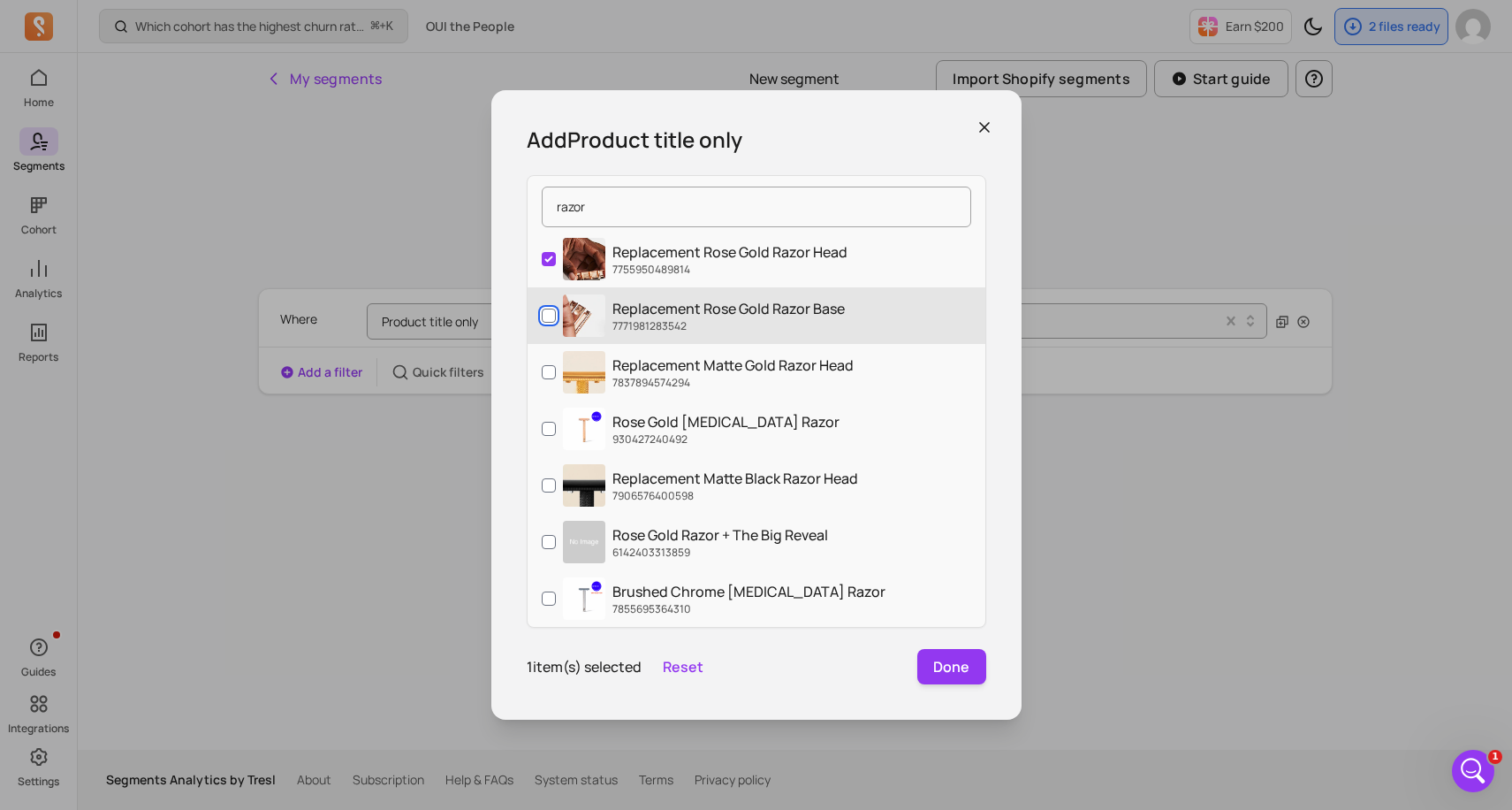
click at [543, 315] on input "Replacement Rose Gold Razor Base 7771981283542" at bounding box center [548, 316] width 14 height 14
checkbox input "true"
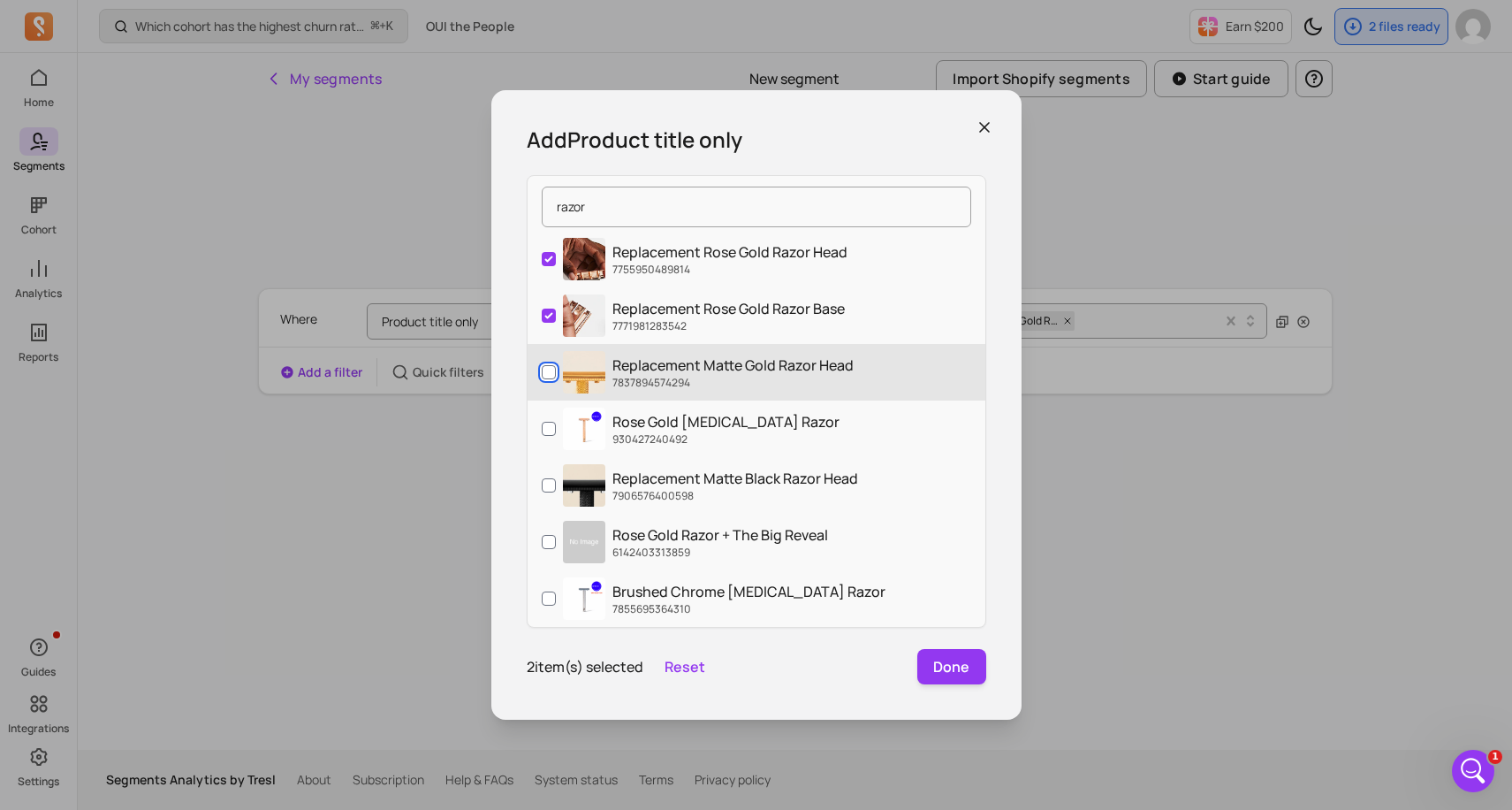
click at [545, 366] on input "Replacement Matte Gold Razor Head 7837894574294" at bounding box center [548, 372] width 14 height 14
checkbox input "true"
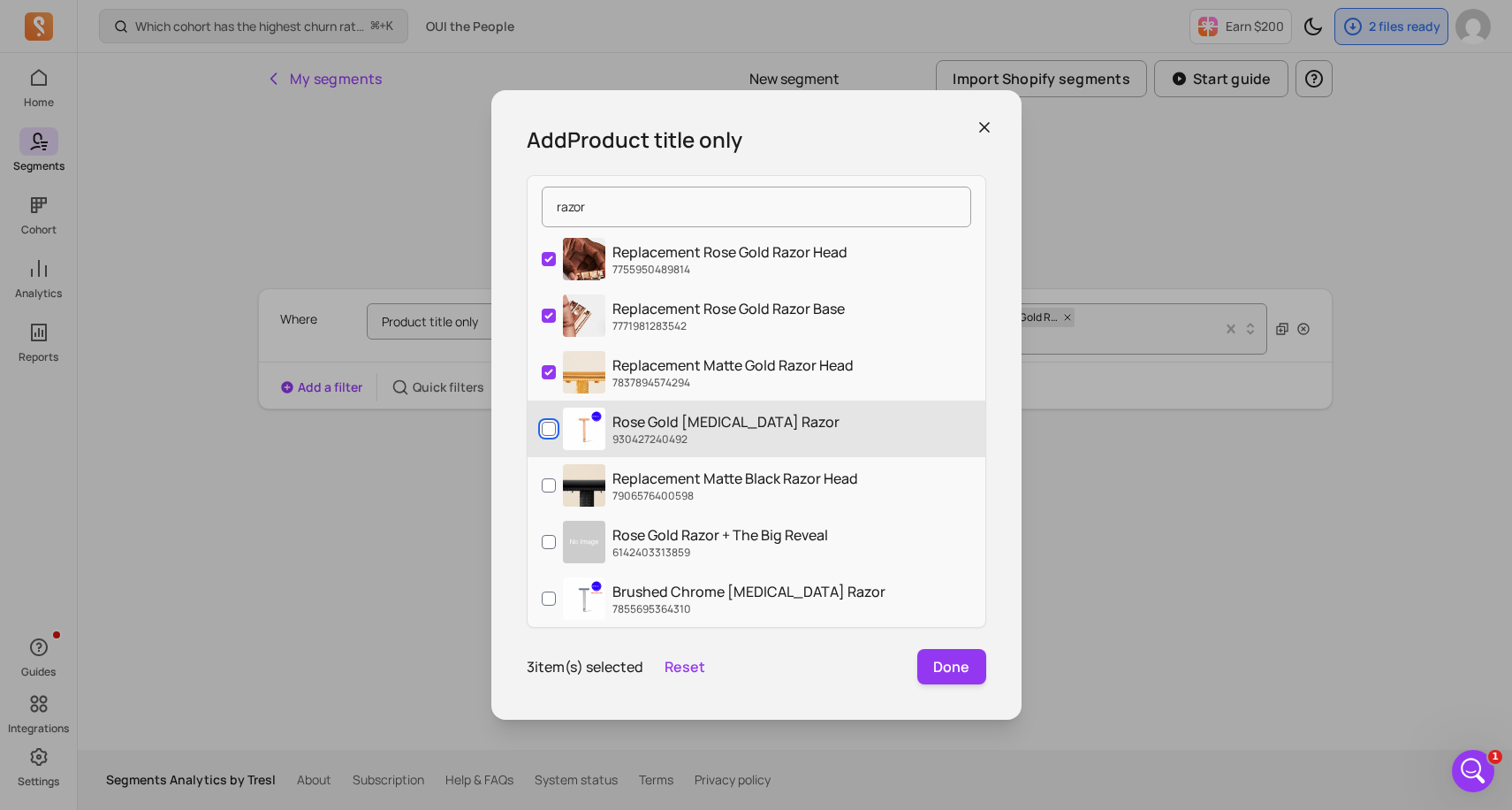
click at [546, 427] on input "Rose Gold [MEDICAL_DATA] Razor 930427240492" at bounding box center [548, 429] width 14 height 14
checkbox input "true"
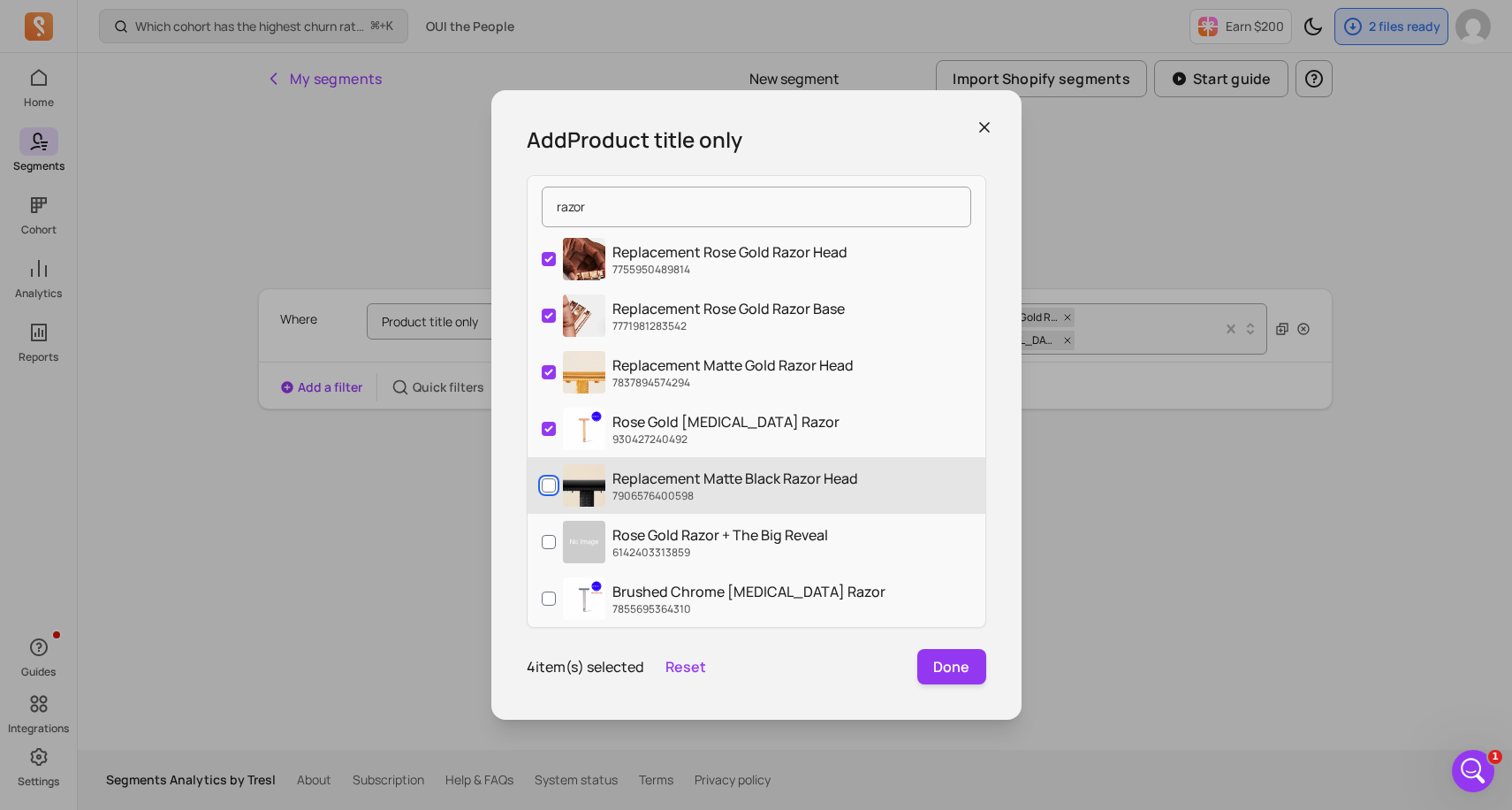
click at [544, 481] on input "Replacement Matte Black Razor Head 7906576400598" at bounding box center [548, 485] width 14 height 14
checkbox input "true"
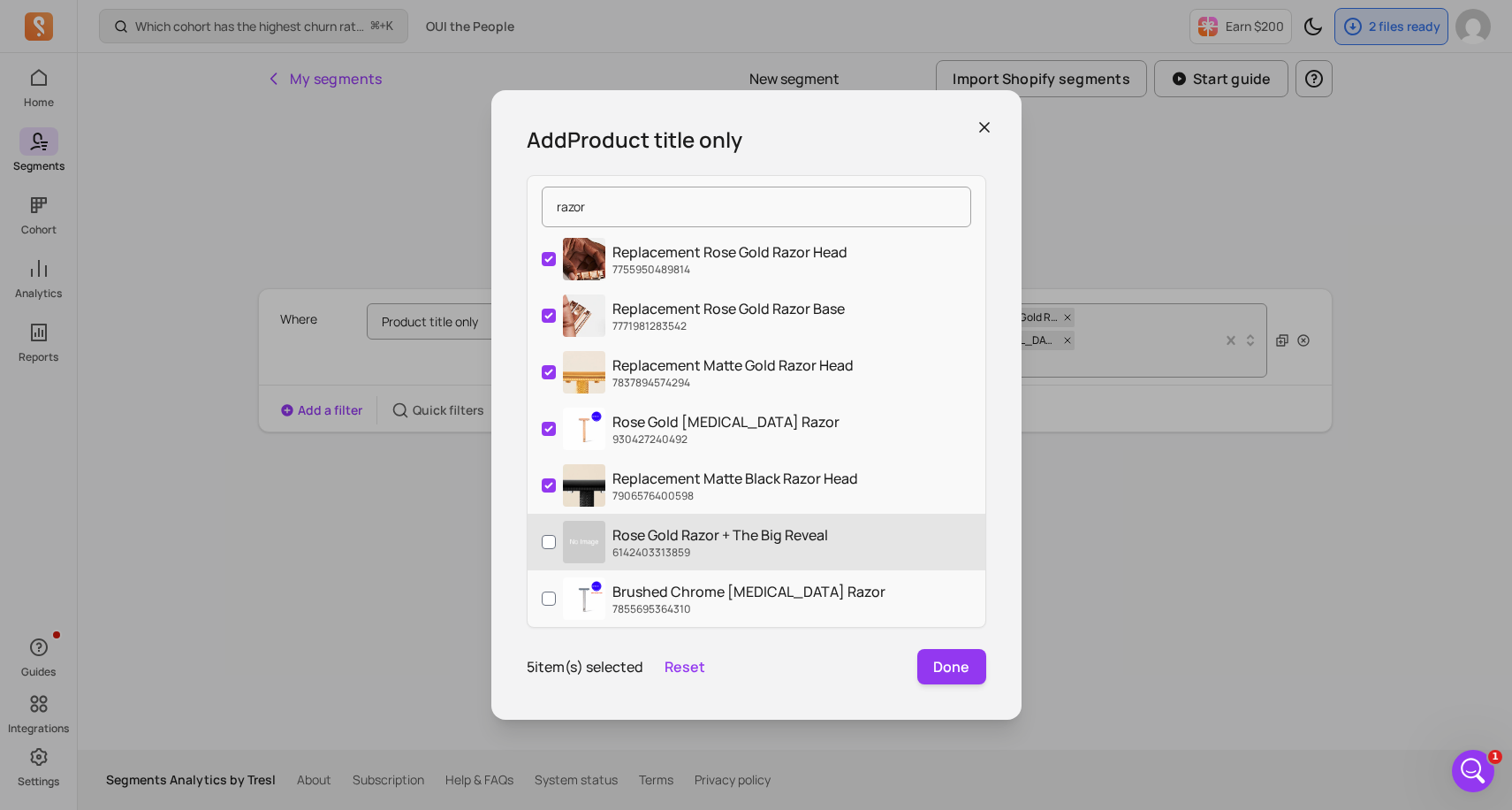
click at [545, 529] on label "Rose Gold Razor + The Big Reveal 6142403313859" at bounding box center [756, 542] width 458 height 57
click at [545, 535] on input "Rose Gold Razor + The Big Reveal 6142403313859" at bounding box center [548, 542] width 14 height 14
checkbox input "true"
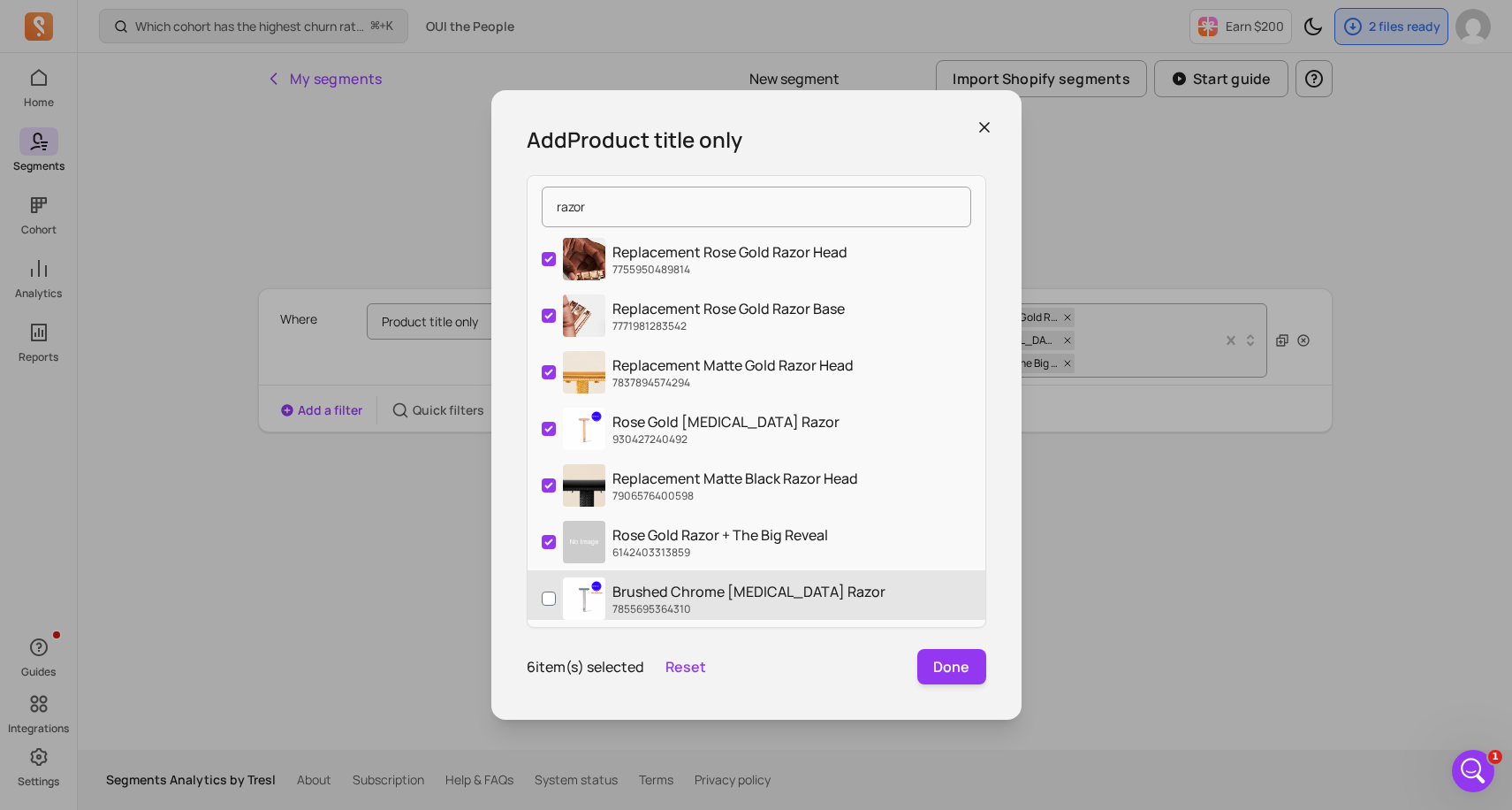
click at [545, 580] on label "Brushed Chrome [MEDICAL_DATA] Razor 7855695364310" at bounding box center [756, 598] width 458 height 57
click at [545, 591] on input "Brushed Chrome [MEDICAL_DATA] Razor 7855695364310" at bounding box center [548, 598] width 14 height 14
checkbox input "true"
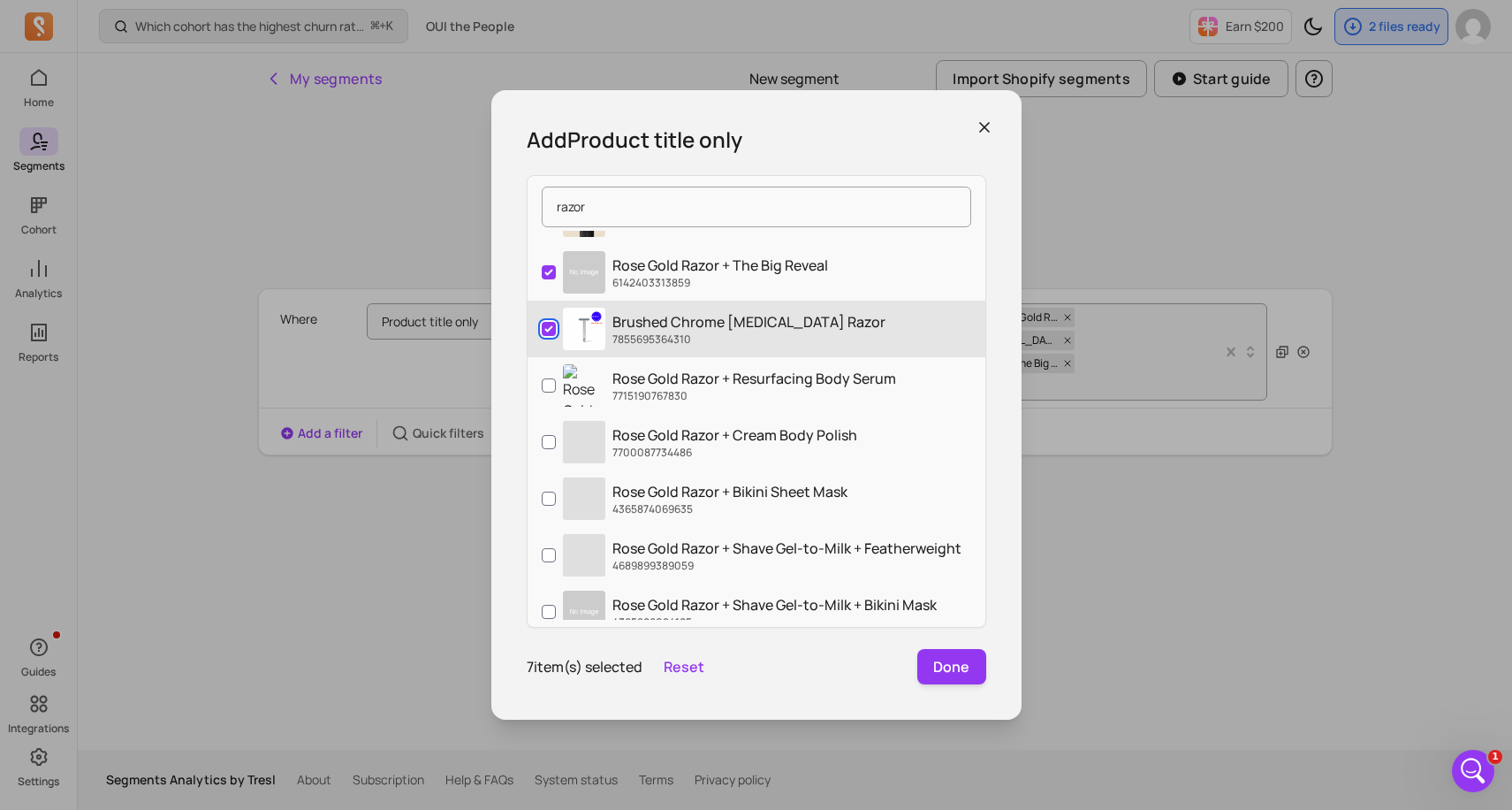
scroll to position [283, 0]
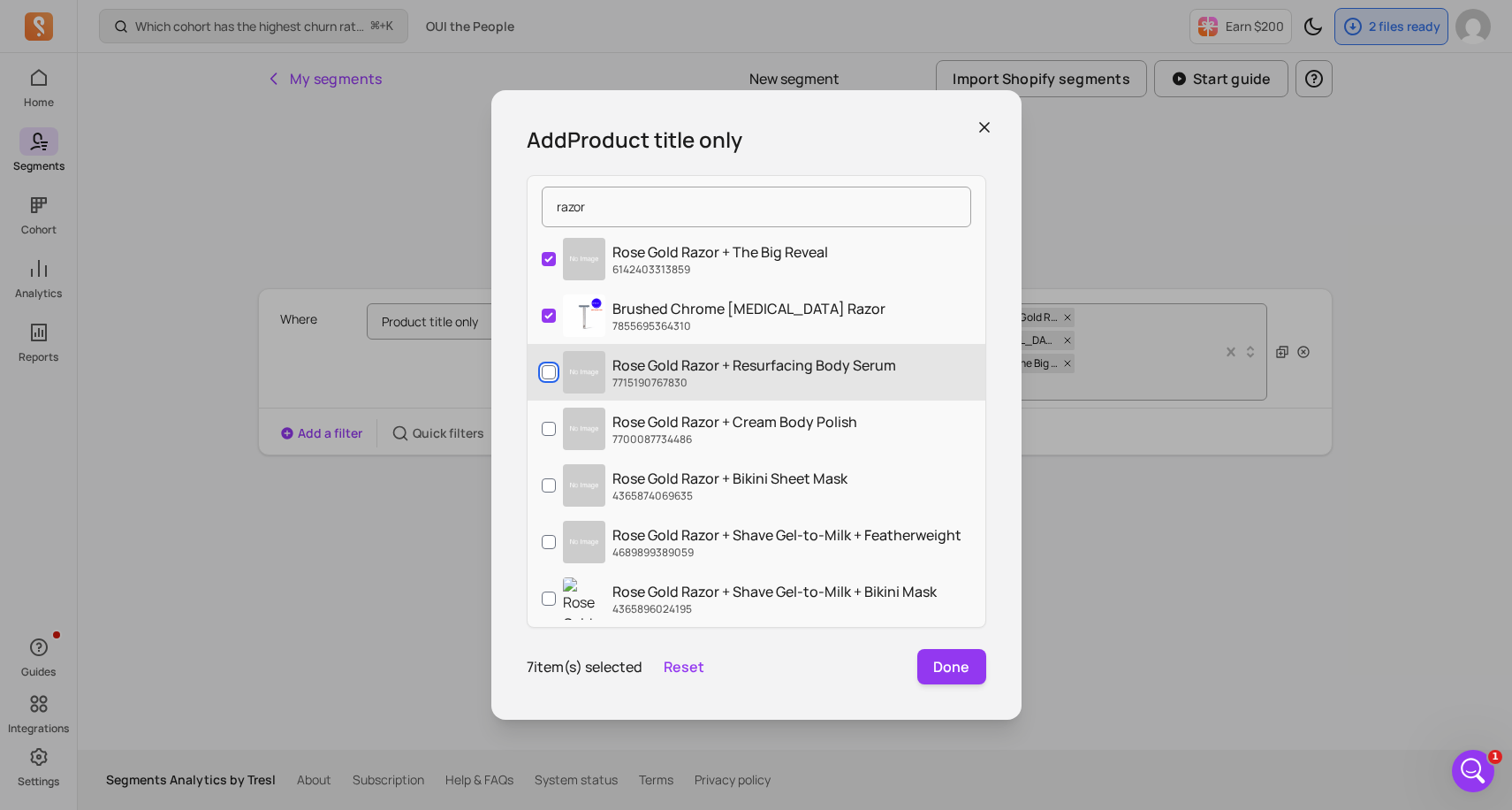
click at [552, 373] on input "Rose Gold Razor + Resurfacing Body Serum 7715190767830" at bounding box center [548, 372] width 14 height 14
checkbox input "true"
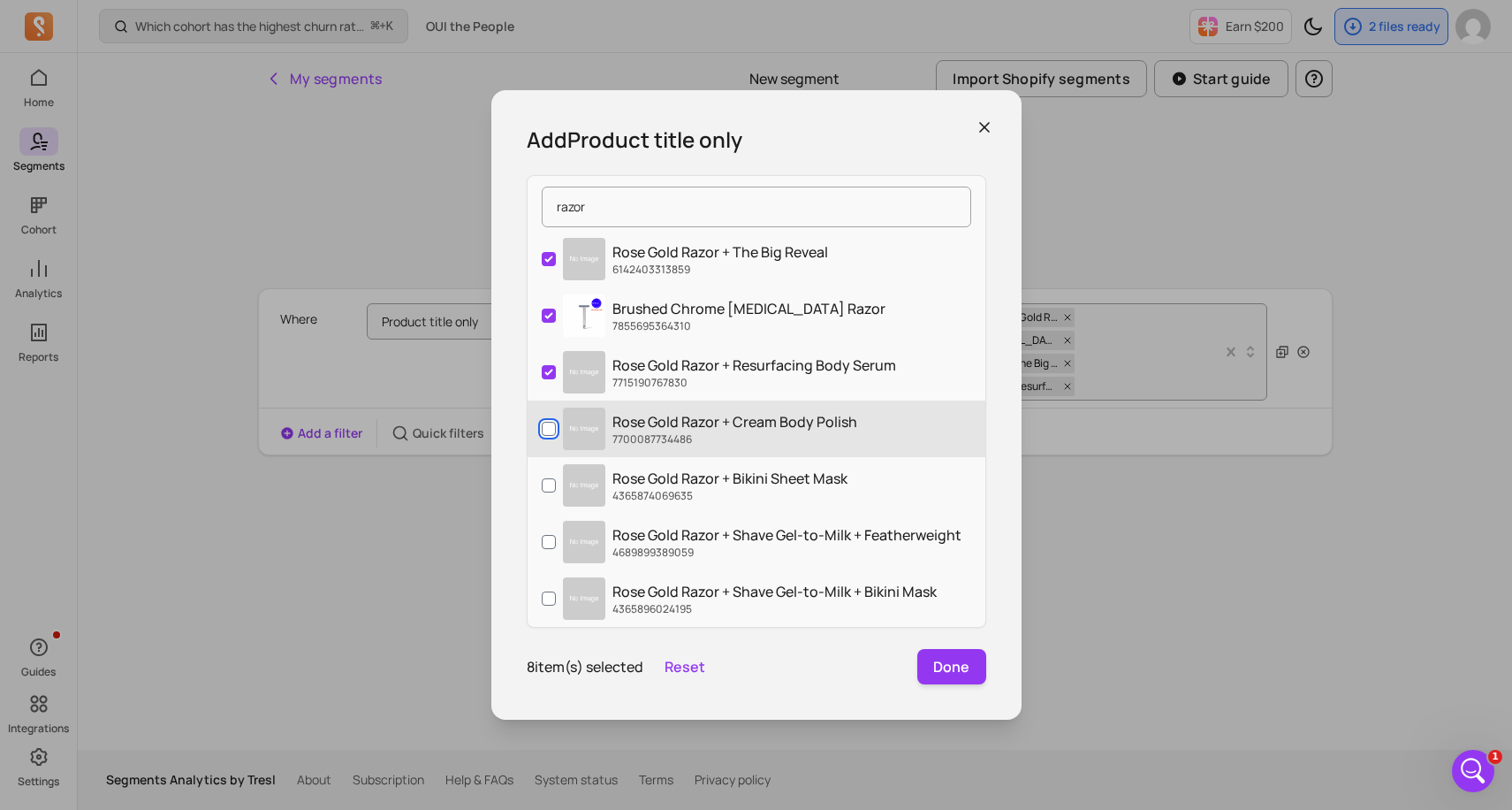
click at [549, 425] on input "Rose Gold Razor + Cream Body Polish 7700087734486" at bounding box center [548, 429] width 14 height 14
checkbox input "true"
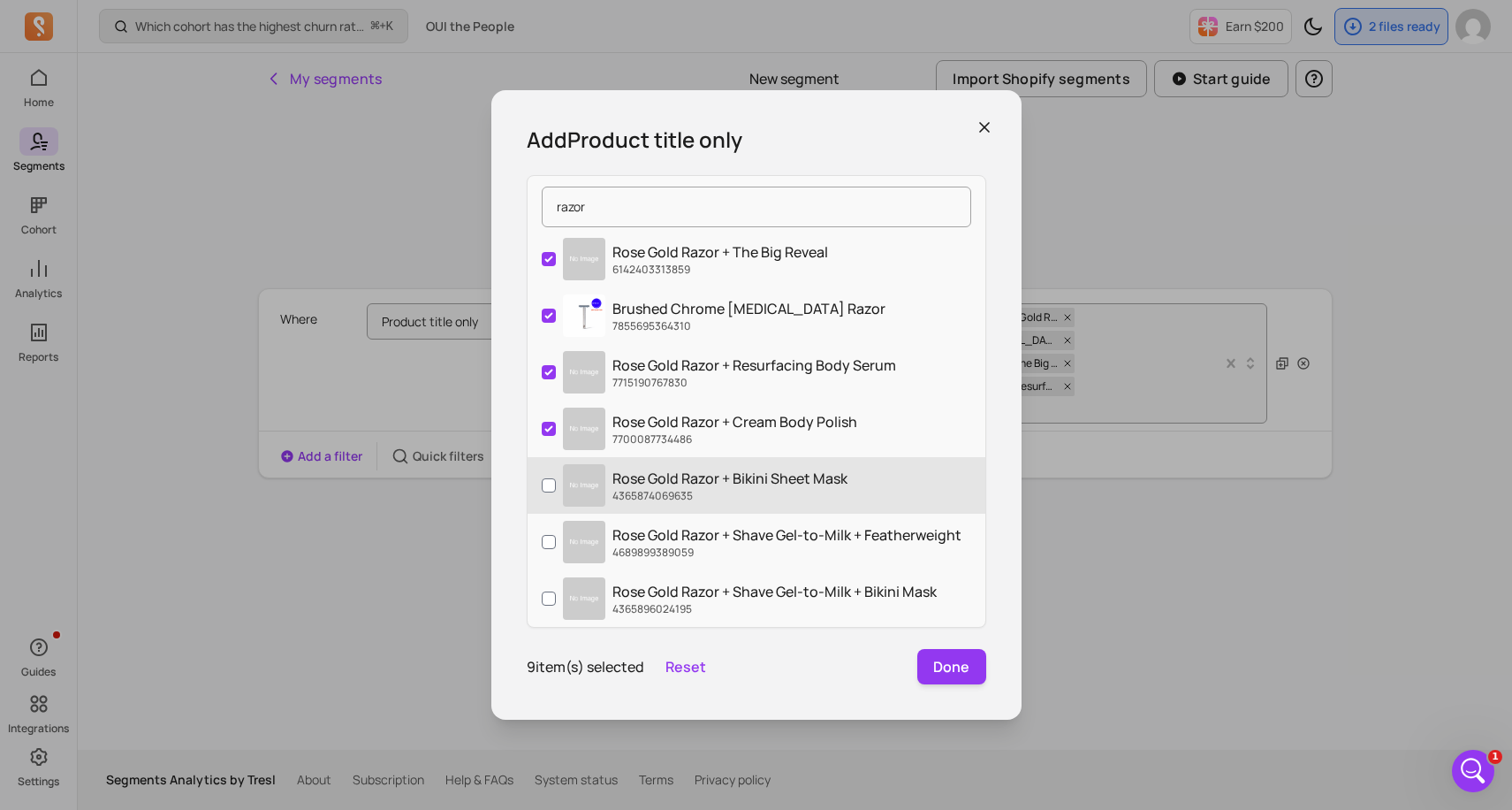
click at [545, 471] on label "Rose Gold Razor + Bikini Sheet Mask 4365874069635" at bounding box center [756, 485] width 458 height 57
click at [545, 478] on input "Rose Gold Razor + Bikini Sheet Mask 4365874069635" at bounding box center [548, 485] width 14 height 14
checkbox input "true"
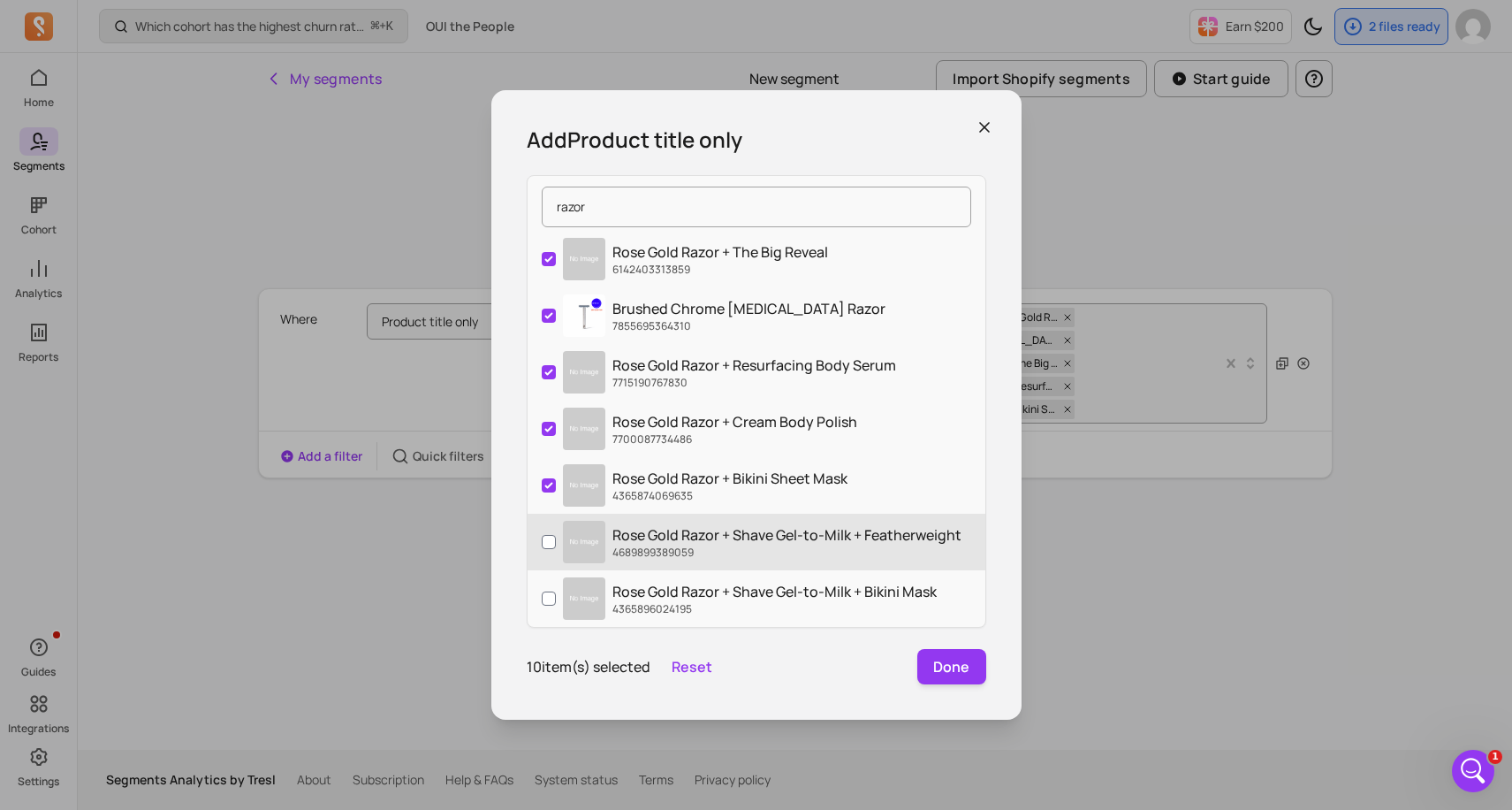
click at [541, 527] on label "Rose Gold Razor + Shave Gel-to-Milk + Featherweight 4689899389059" at bounding box center [756, 542] width 458 height 57
click at [541, 535] on input "Rose Gold Razor + Shave Gel-to-Milk + Featherweight 4689899389059" at bounding box center [548, 542] width 14 height 14
checkbox input "true"
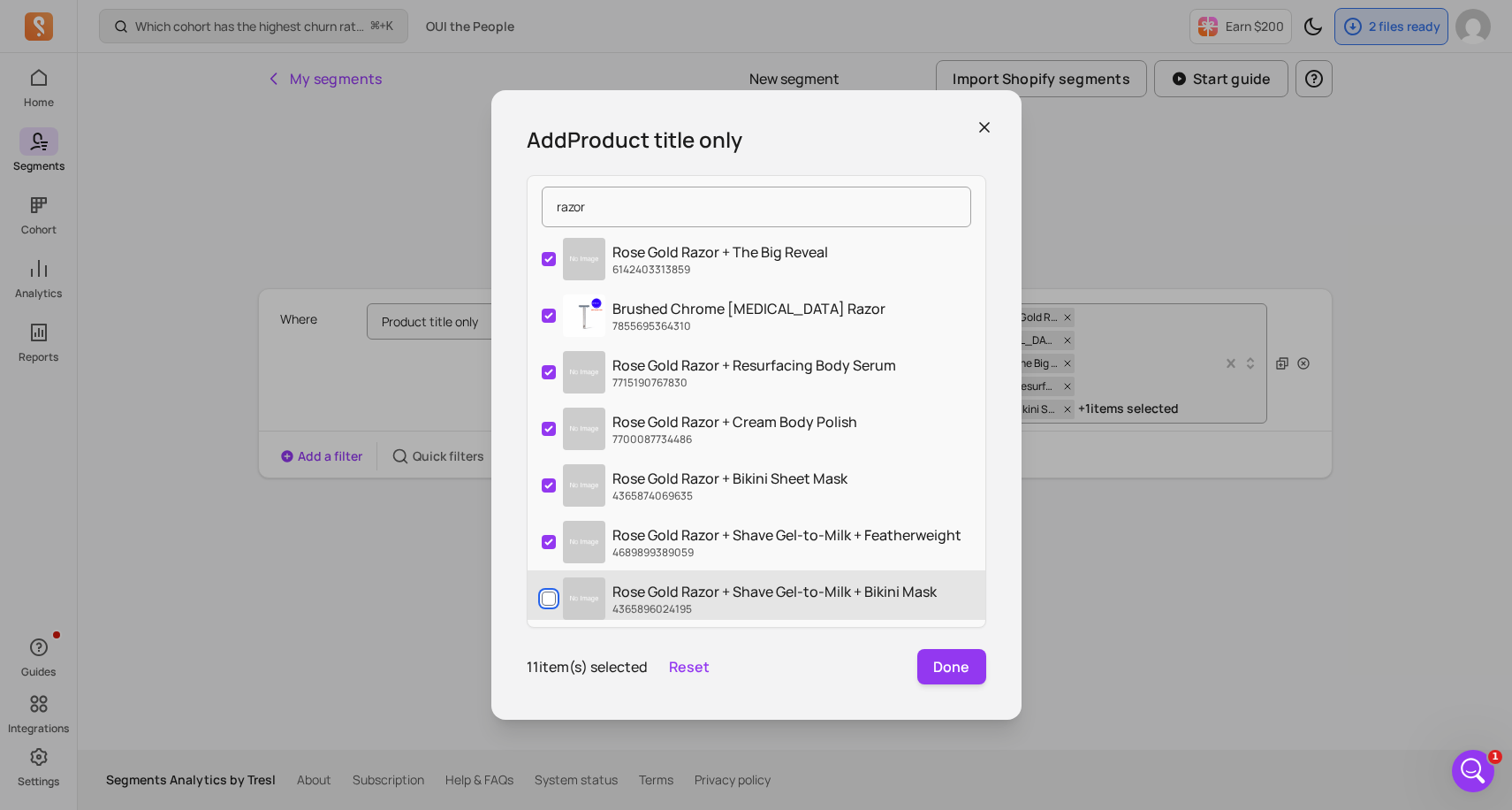
click at [544, 593] on input "Rose Gold Razor + Shave Gel-to-Milk + Bikini Mask 4365896024195" at bounding box center [548, 598] width 14 height 14
checkbox input "true"
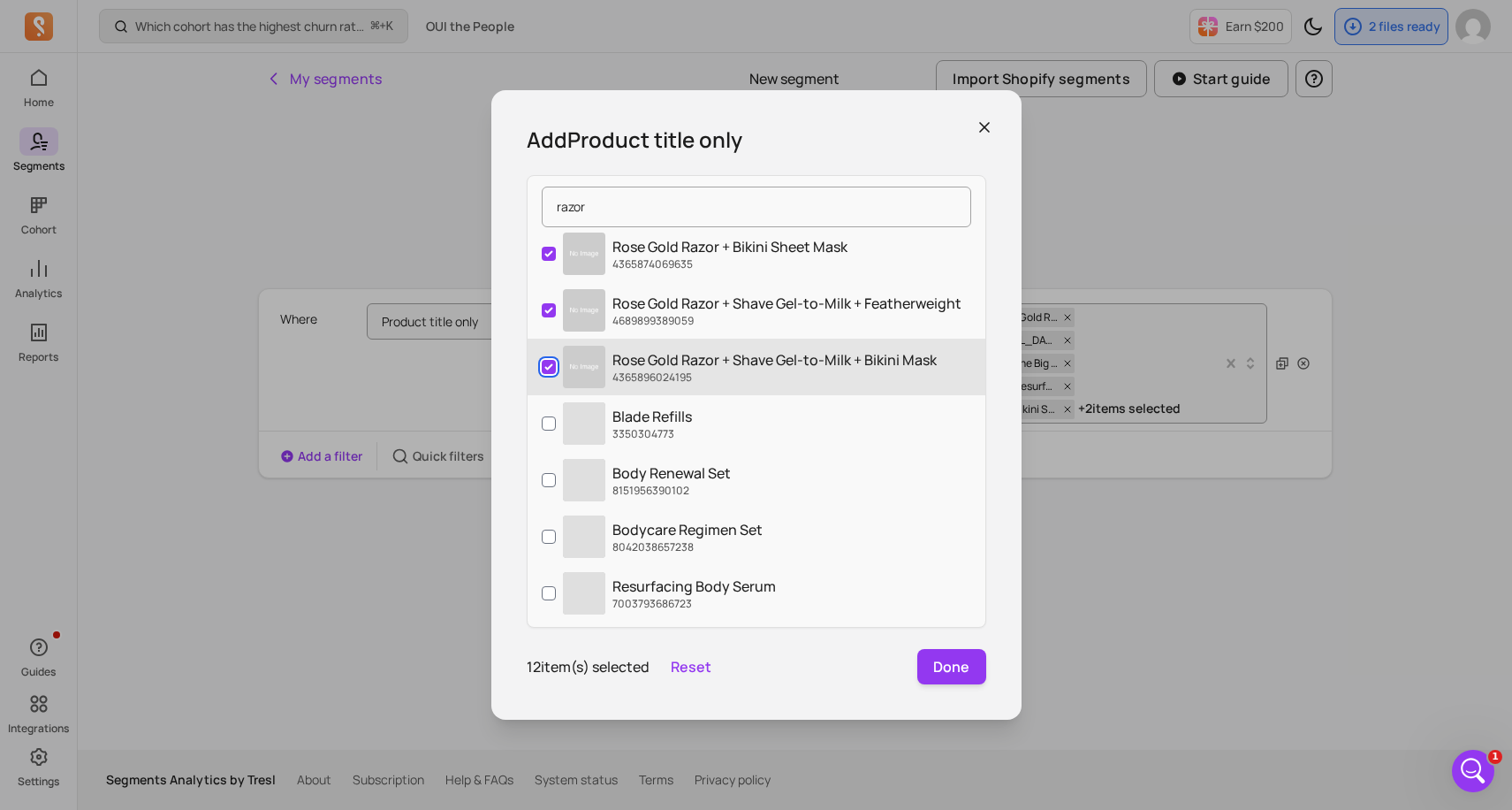
scroll to position [530, 0]
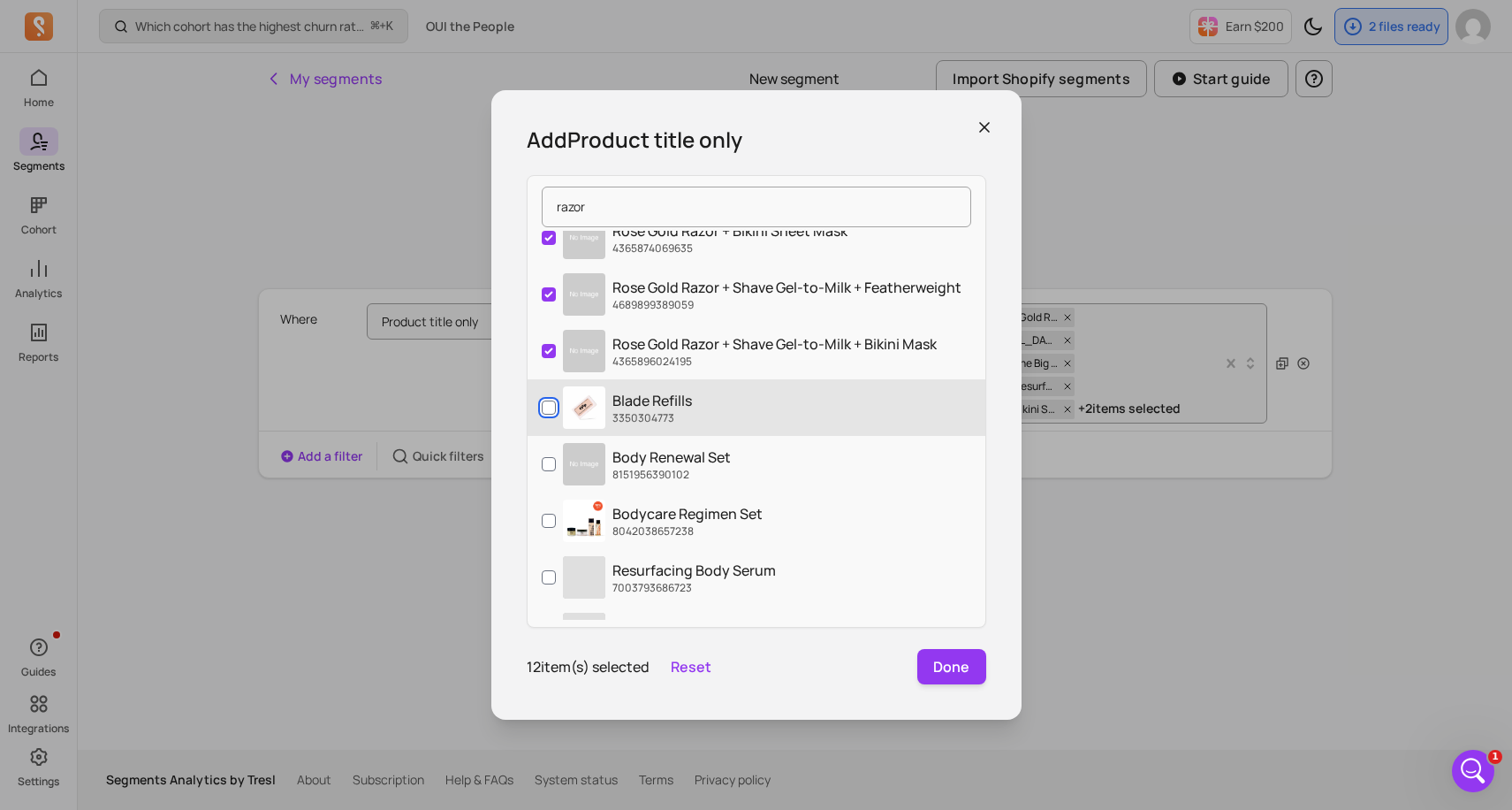
click at [551, 404] on input "Blade Refills 3350304773" at bounding box center [548, 407] width 14 height 14
checkbox input "true"
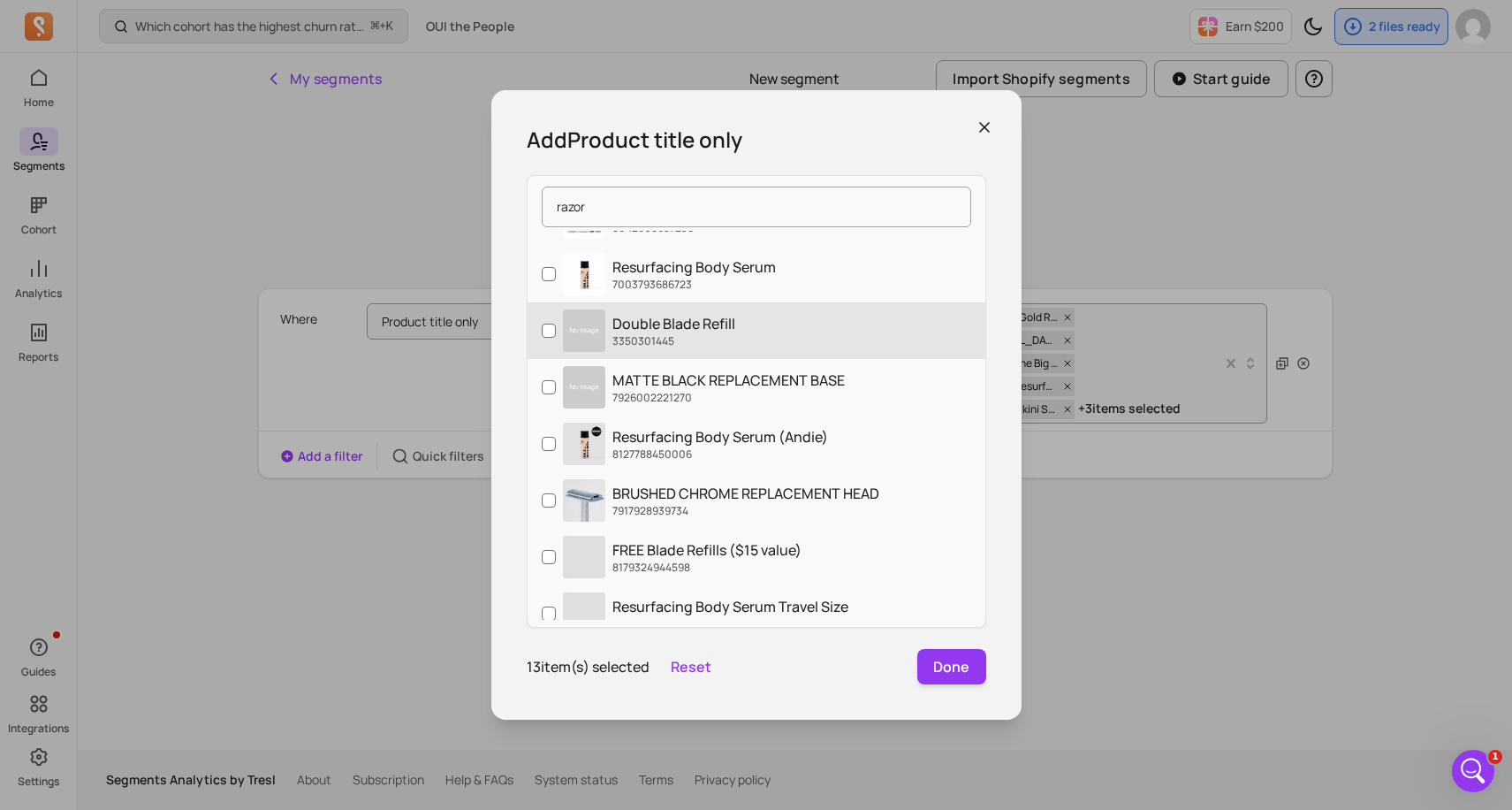
scroll to position [849, 0]
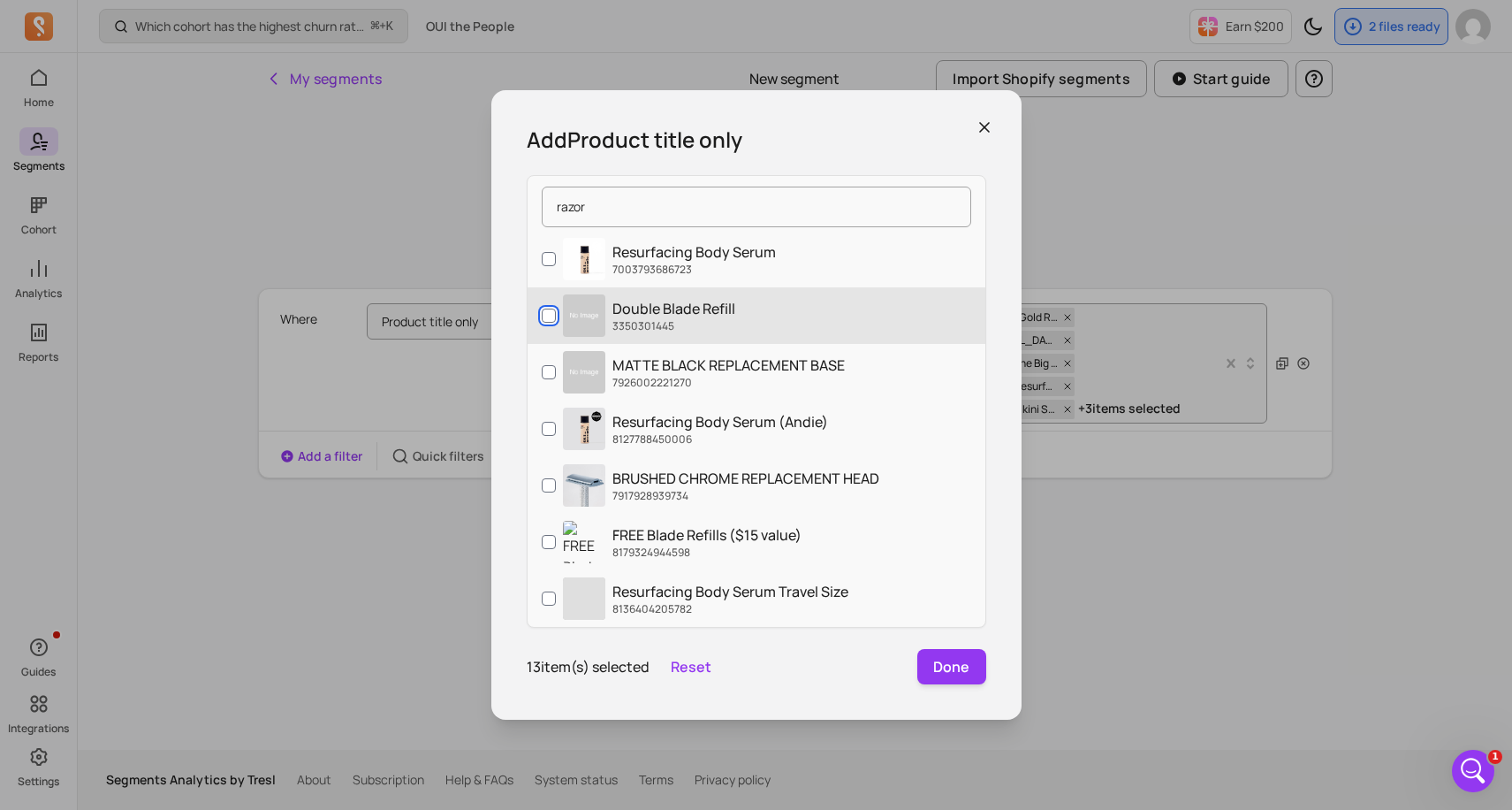
click at [547, 310] on input "Double Blade Refill 3350301445" at bounding box center [548, 316] width 14 height 14
checkbox input "true"
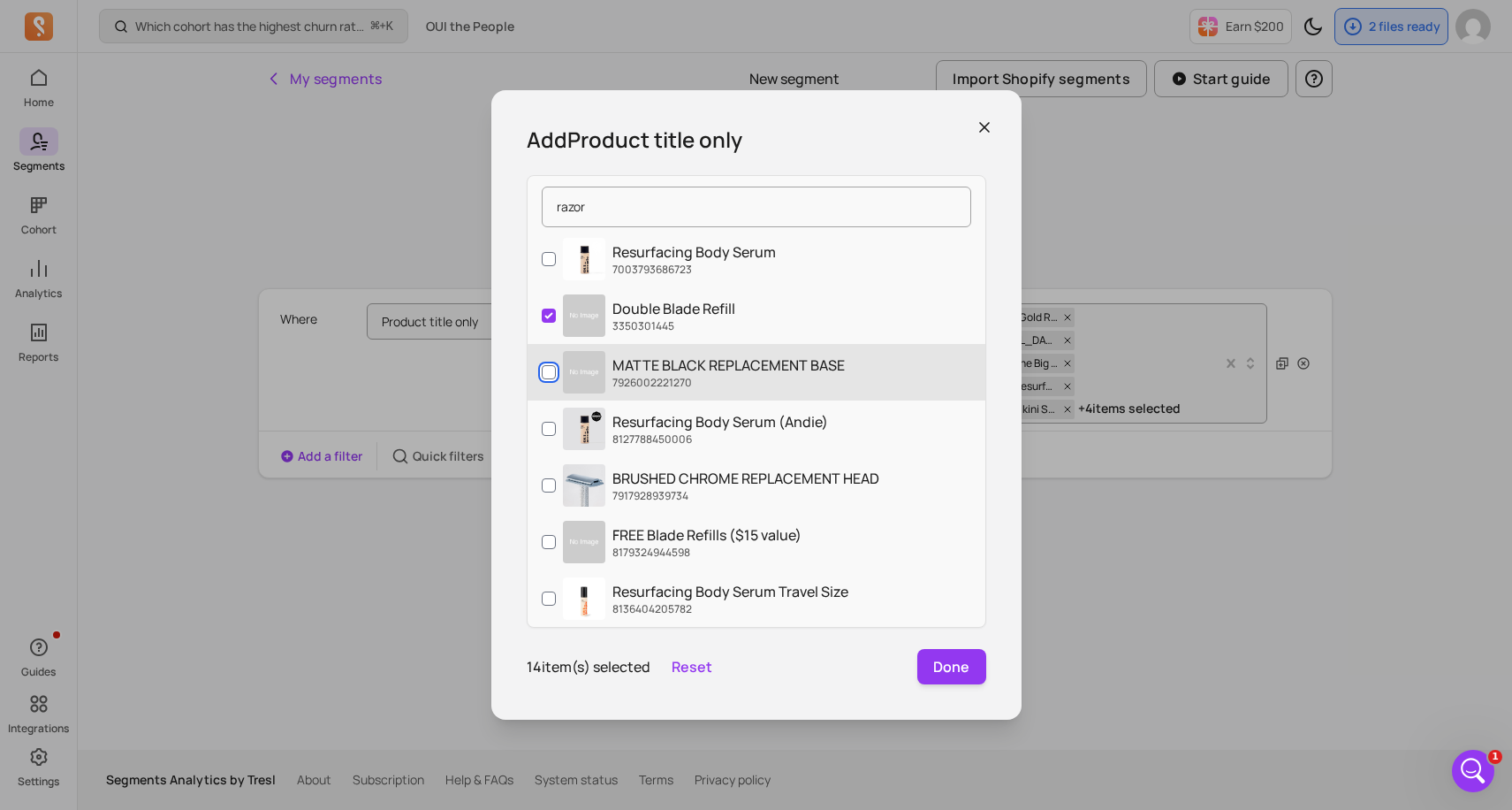
click at [542, 372] on input "MATTE BLACK REPLACEMENT BASE 7926002221270" at bounding box center [548, 372] width 14 height 14
checkbox input "true"
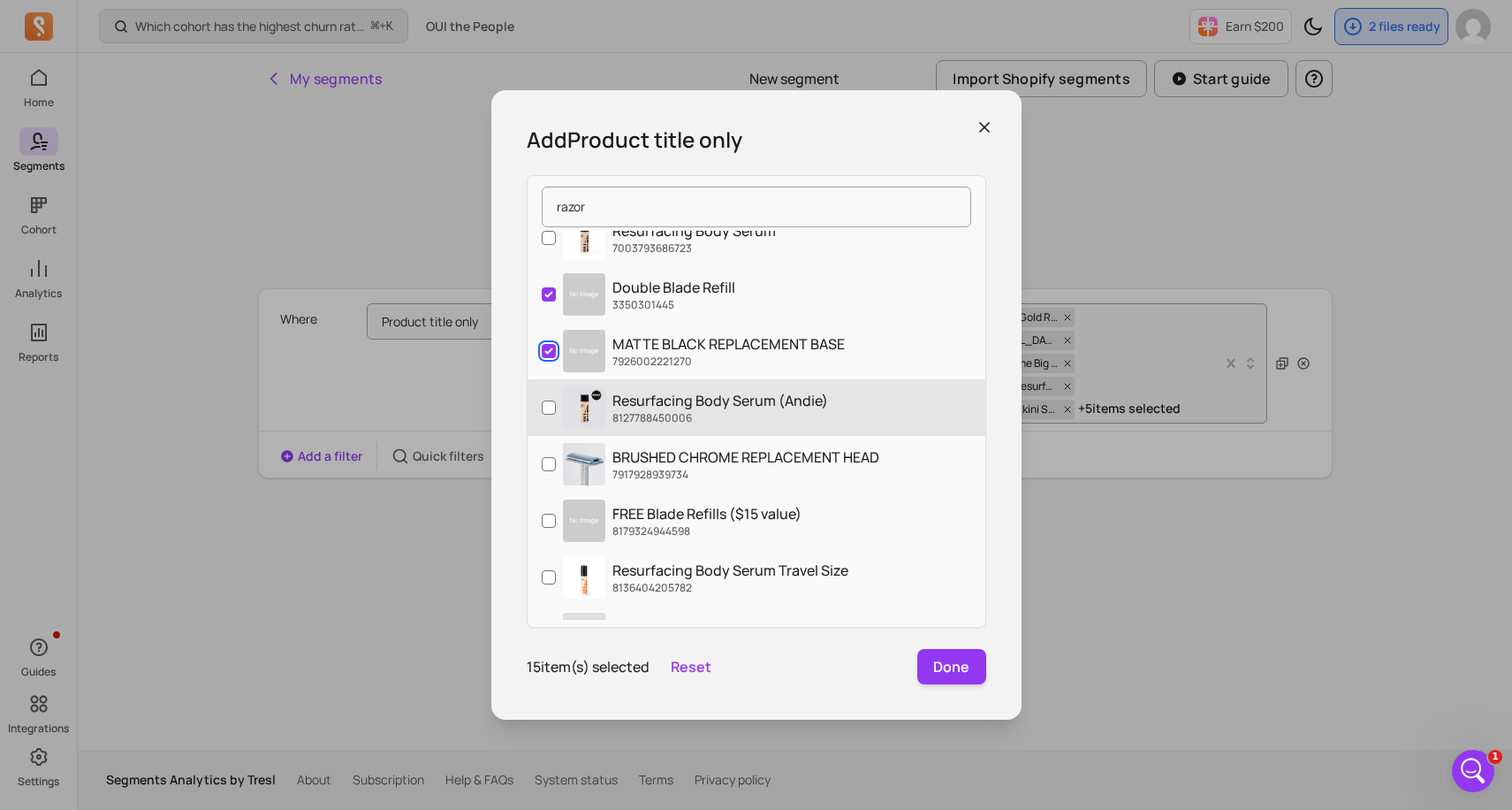
scroll to position [884, 0]
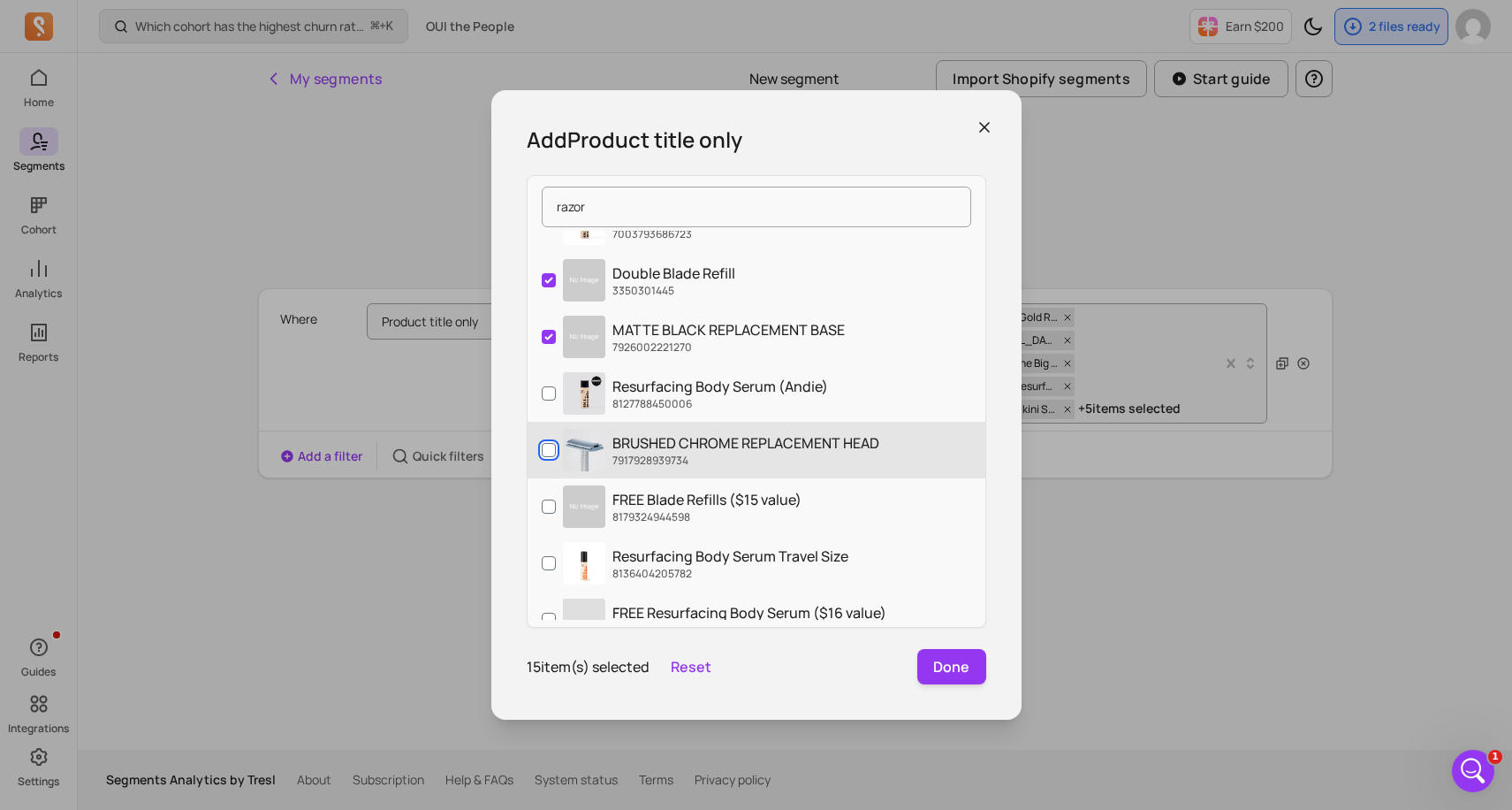
click at [547, 448] on input "BRUSHED CHROME REPLACEMENT HEAD 7917928939734" at bounding box center [548, 449] width 14 height 14
checkbox input "true"
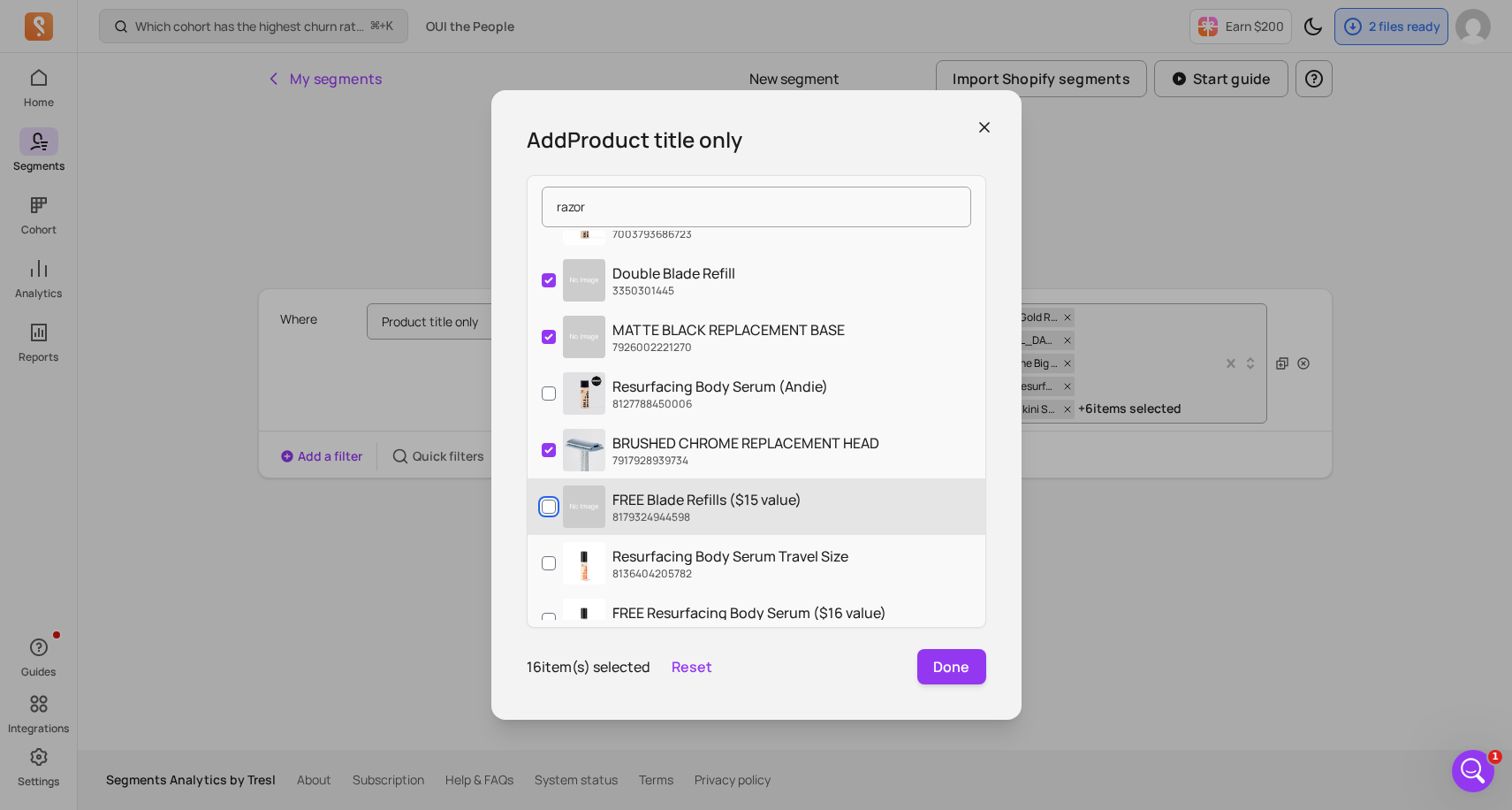
click at [547, 501] on input "FREE Blade Refills ($15 value) 8179324944598" at bounding box center [548, 506] width 14 height 14
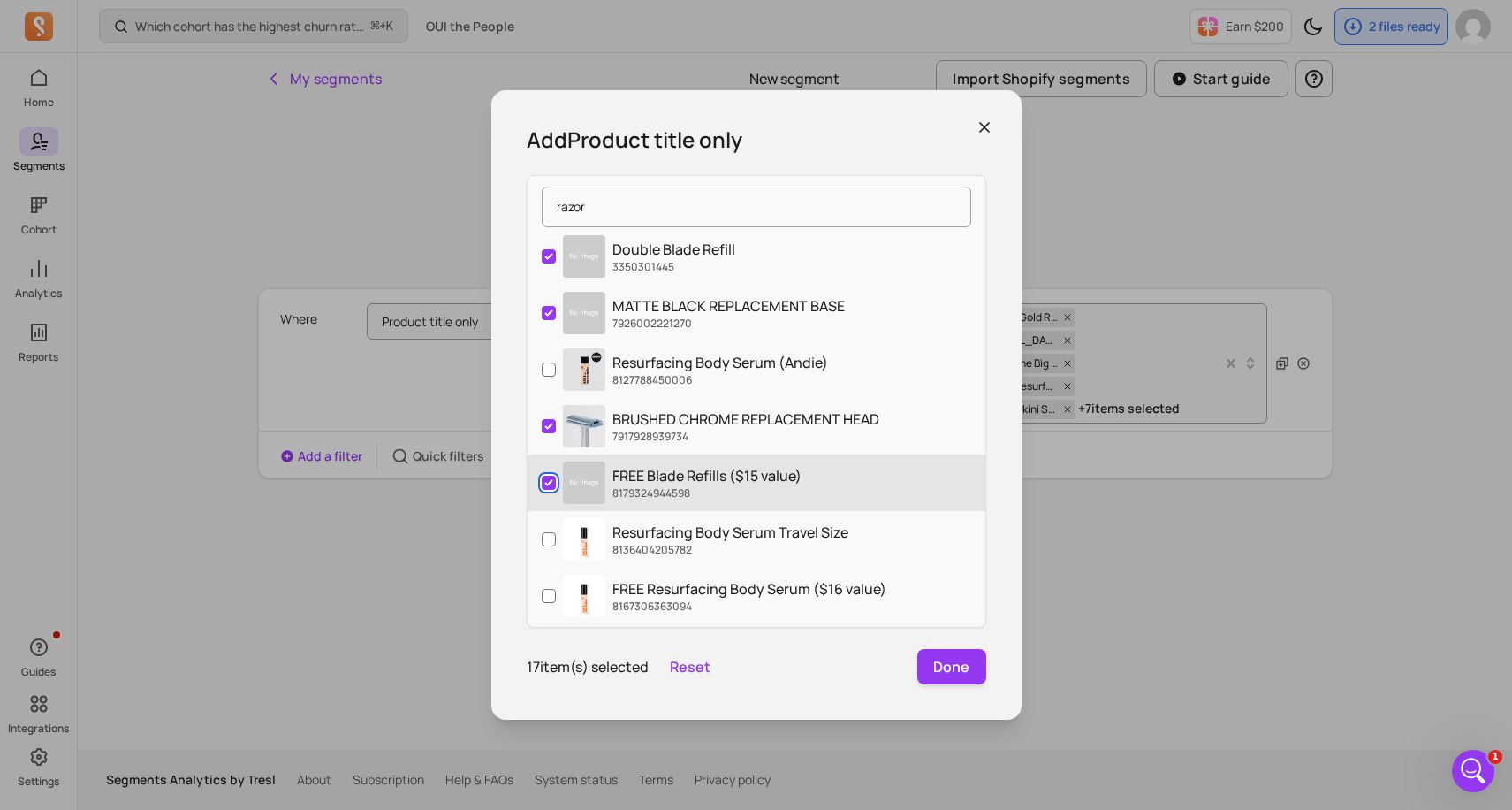
scroll to position [919, 0]
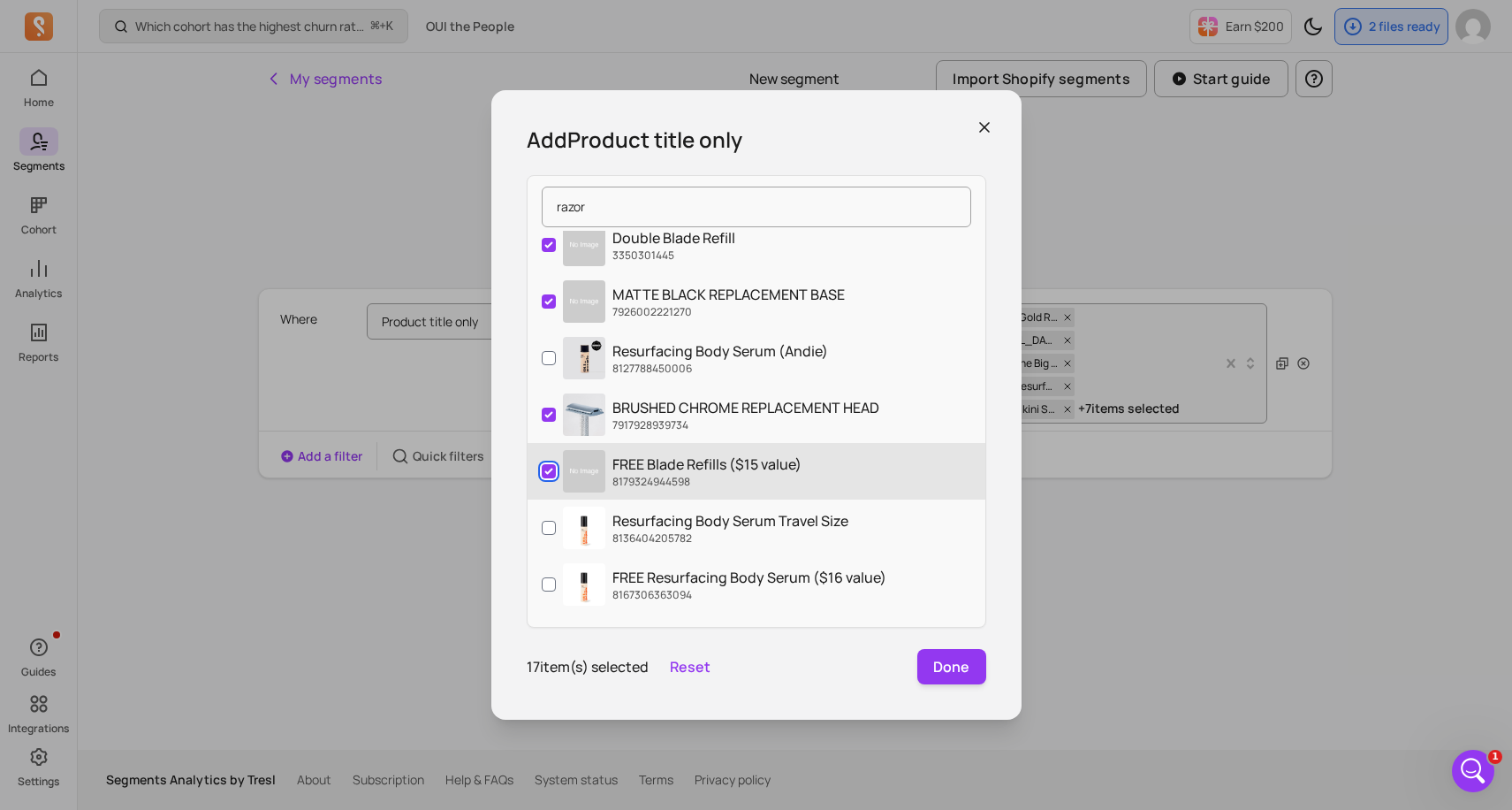
click at [547, 464] on input "FREE Blade Refills ($15 value) 8179324944598" at bounding box center [548, 471] width 14 height 14
checkbox input "false"
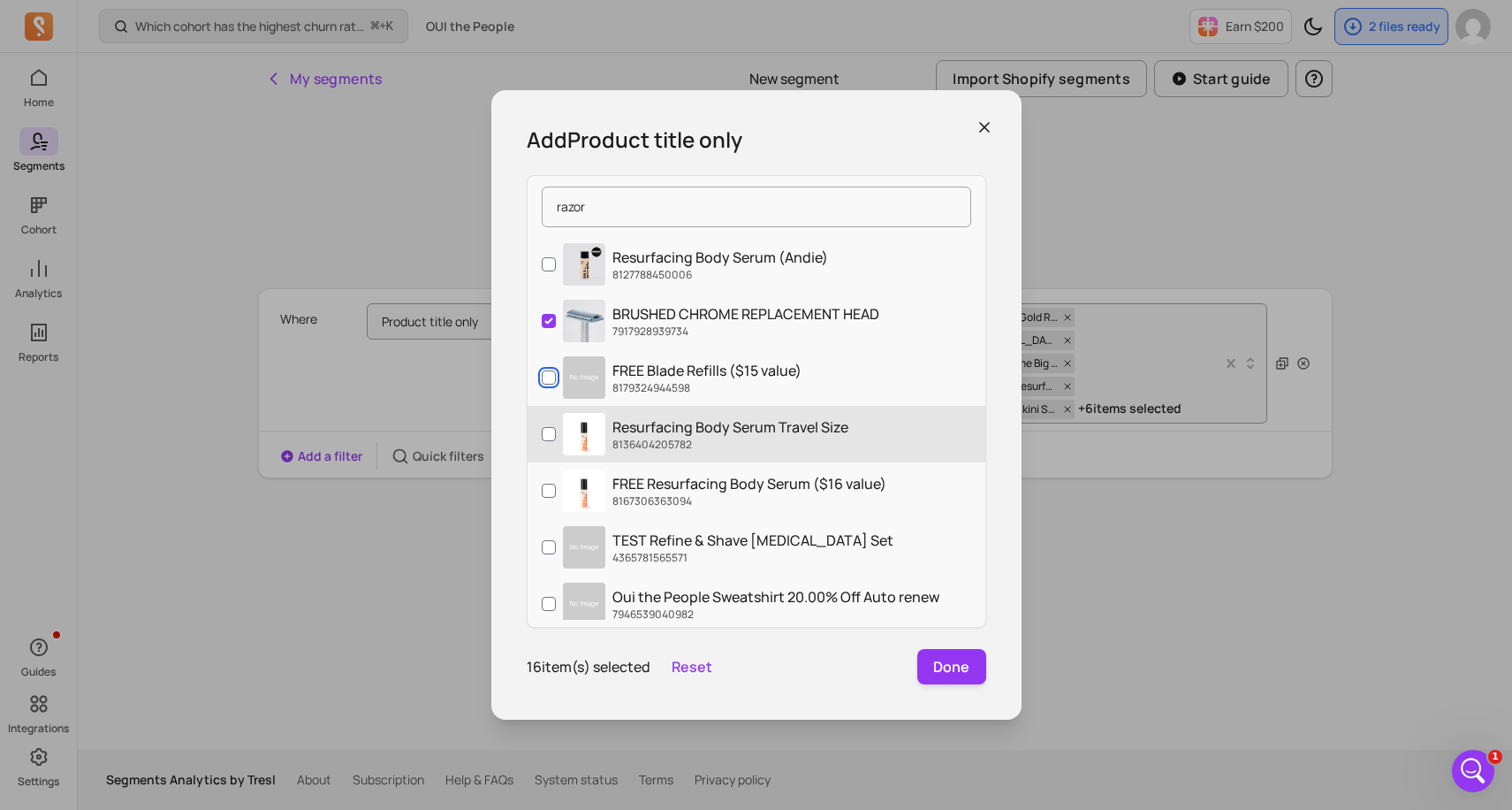
scroll to position [1026, 0]
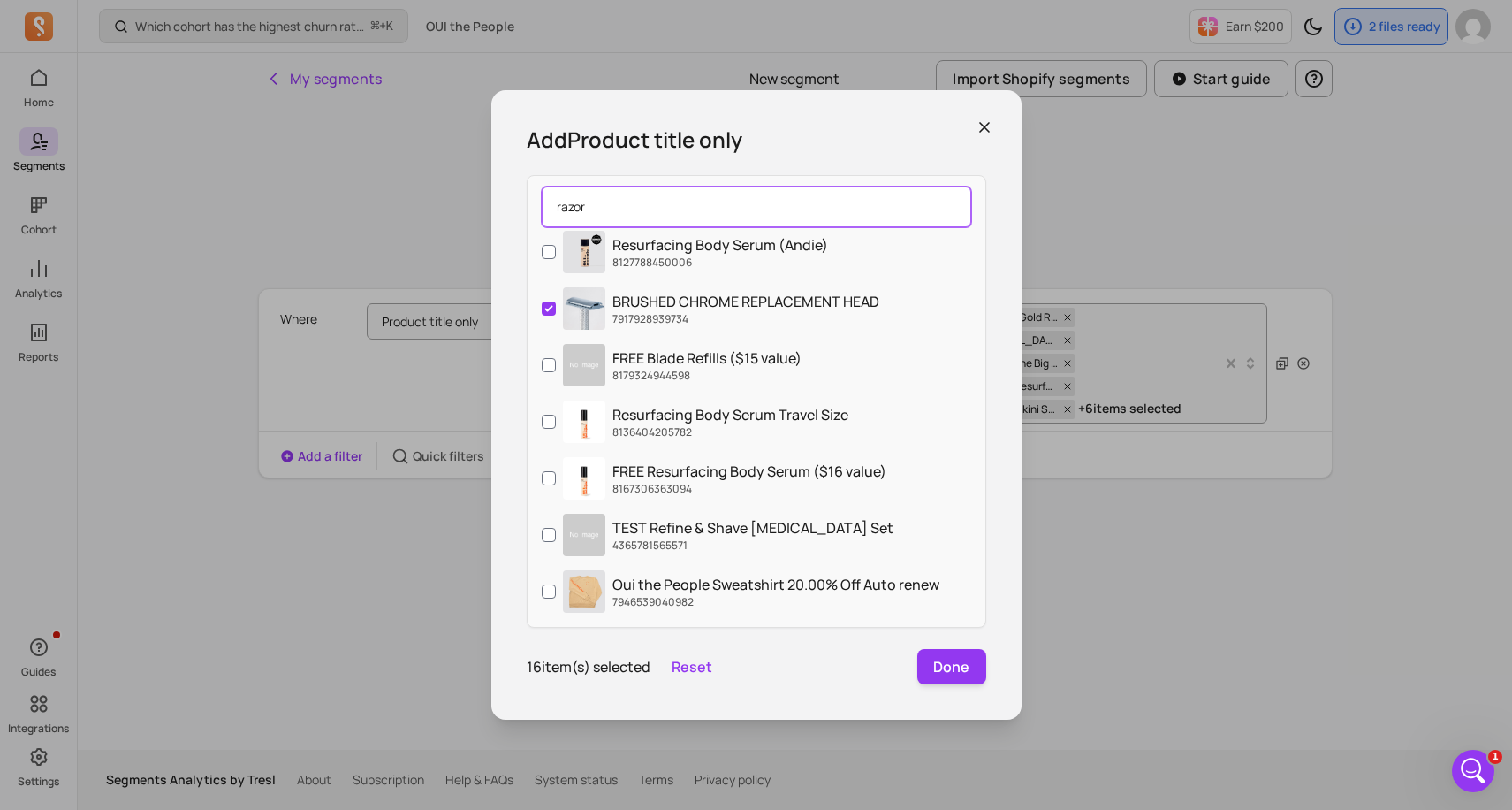
drag, startPoint x: 627, startPoint y: 201, endPoint x: 559, endPoint y: 205, distance: 68.1
click at [559, 205] on input "razor" at bounding box center [756, 206] width 429 height 40
type input "r"
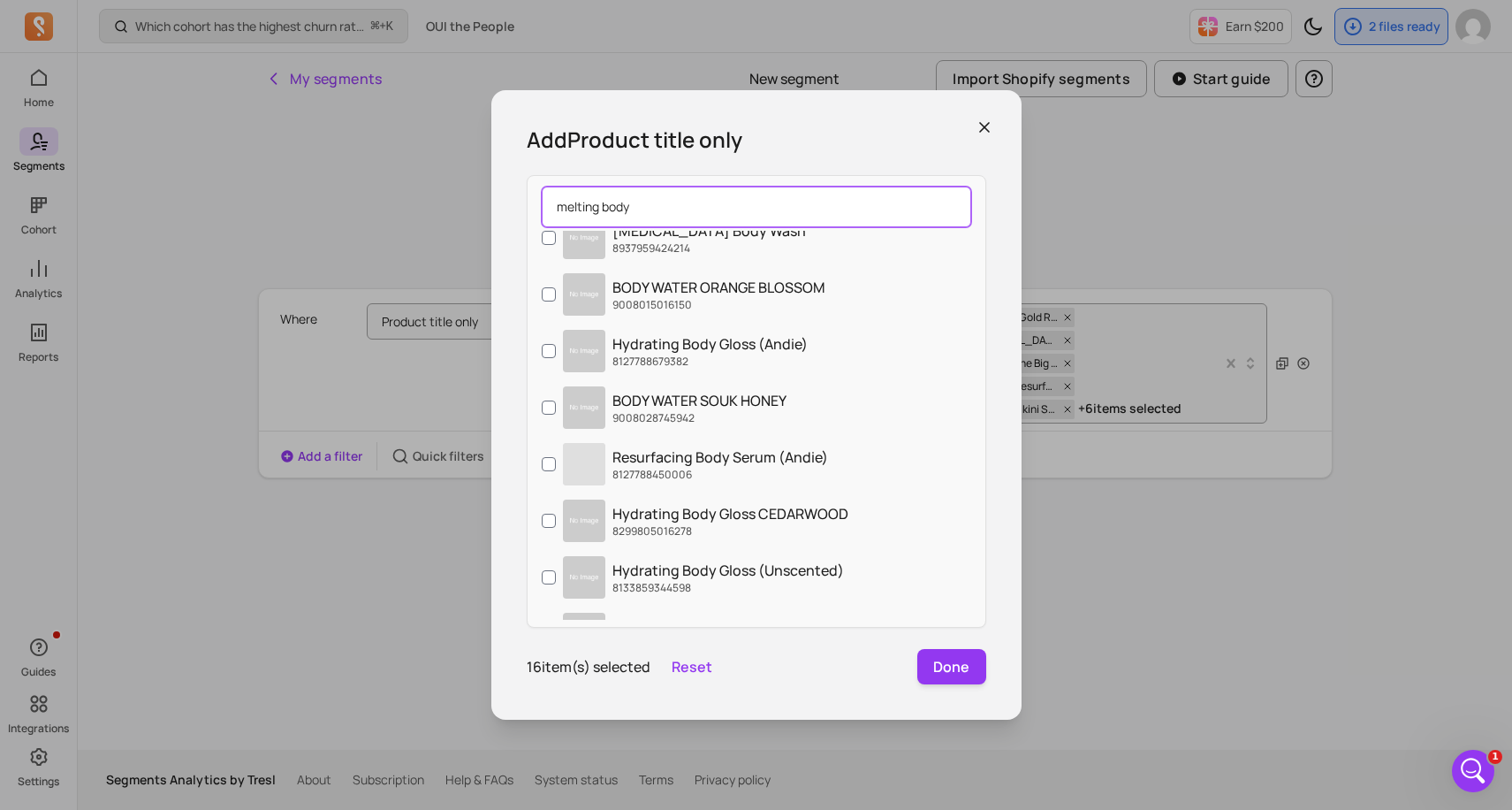
scroll to position [2030, 0]
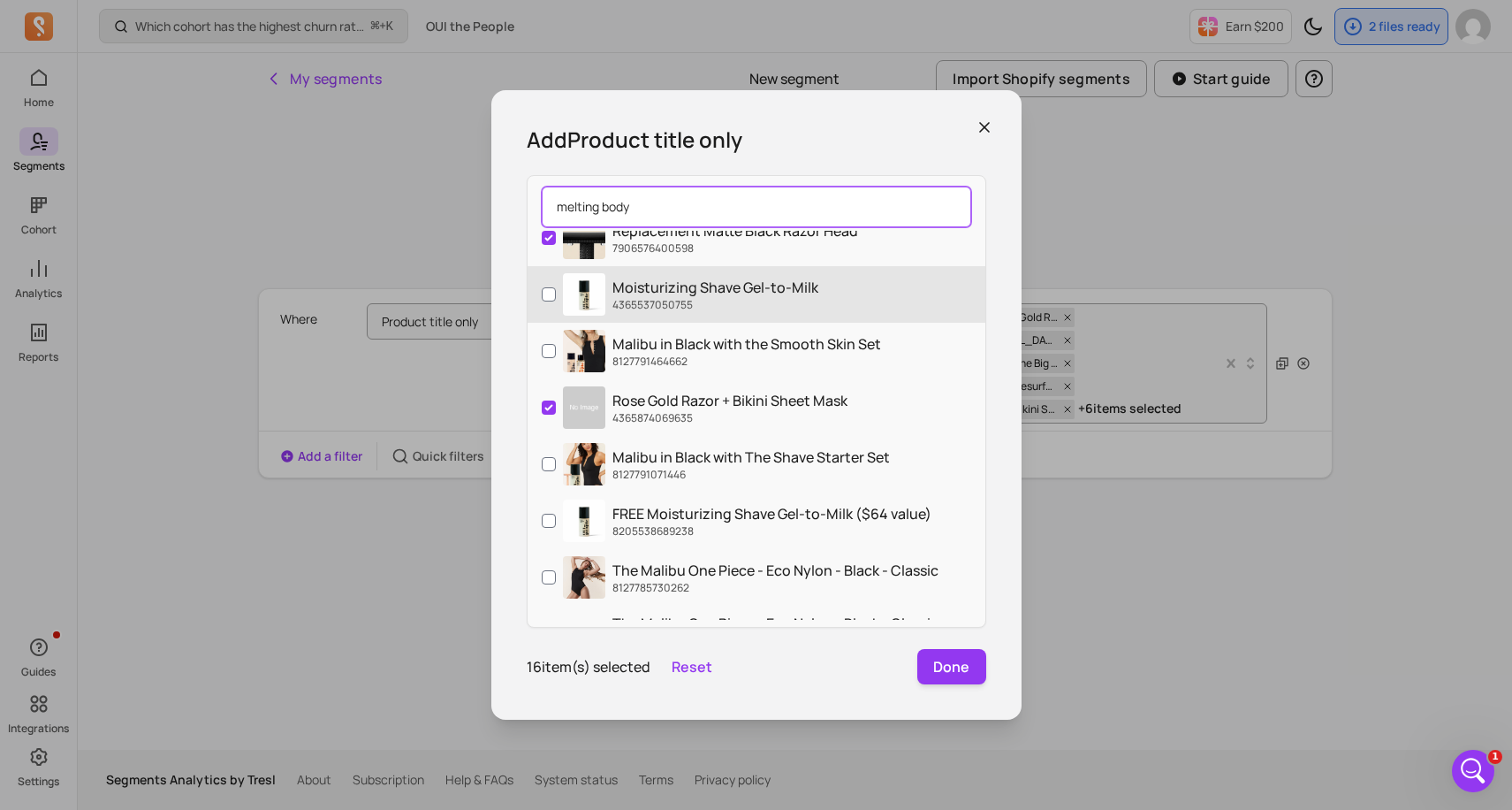
type input "melting body"
click at [550, 295] on input "Moisturizing Shave Gel-to-Milk 4365537050755" at bounding box center [548, 294] width 14 height 14
checkbox input "true"
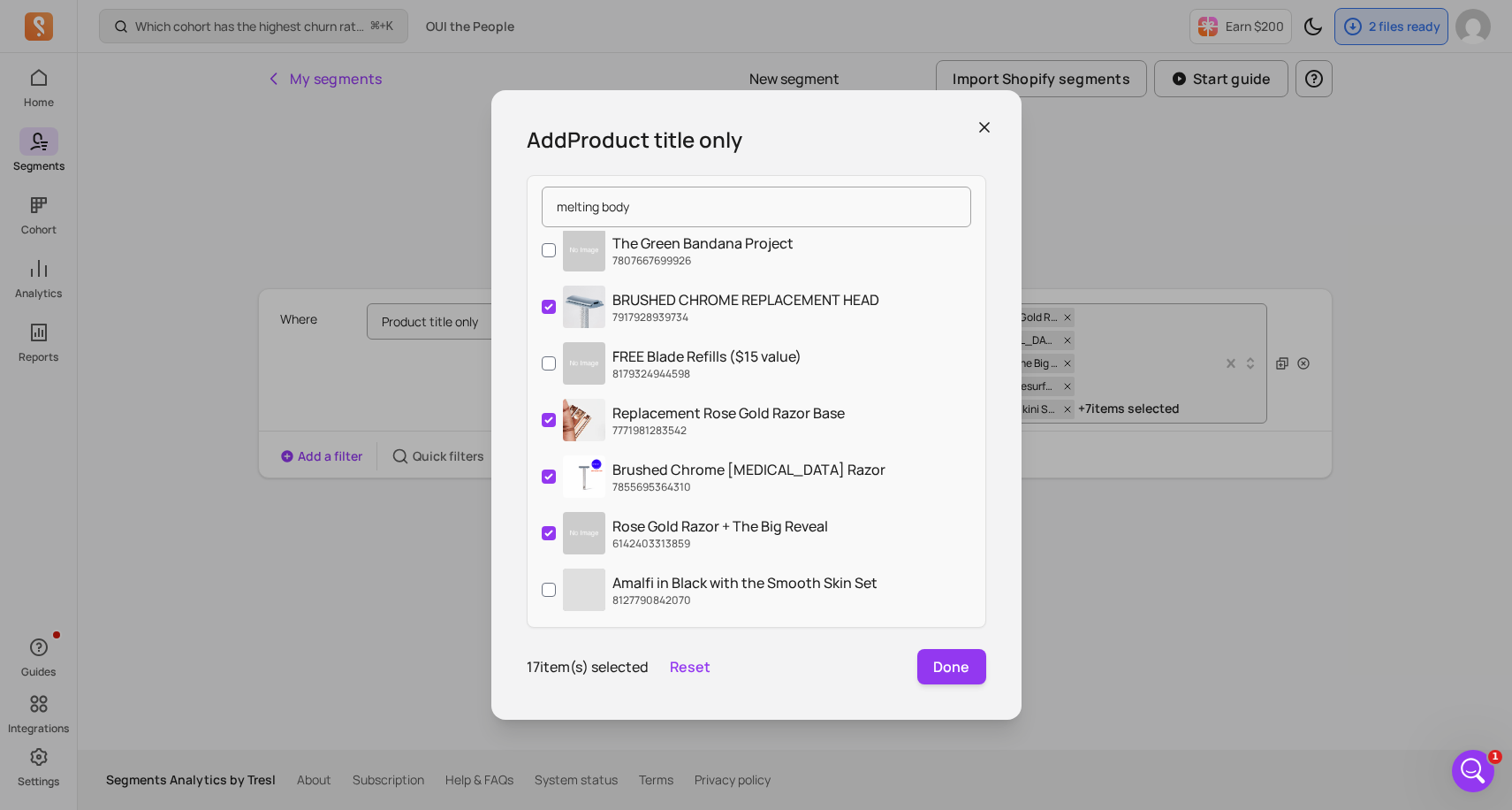
scroll to position [3232, 0]
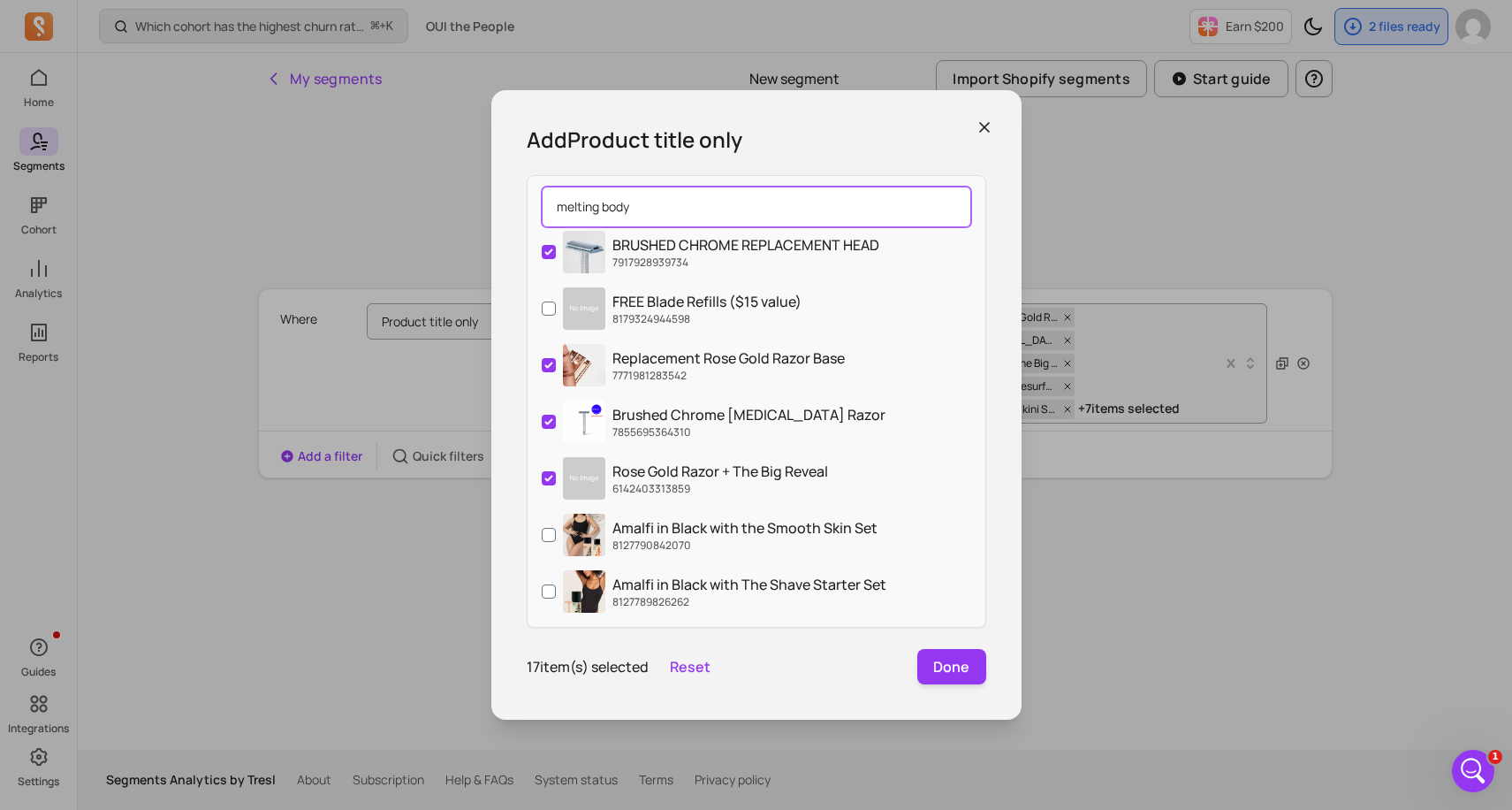
drag, startPoint x: 667, startPoint y: 206, endPoint x: 525, endPoint y: 206, distance: 142.0
click at [526, 206] on div "melting body Melting Body Balm 7887136522454 BODY WATER 8992498909398 It's Givi…" at bounding box center [756, 401] width 459 height 453
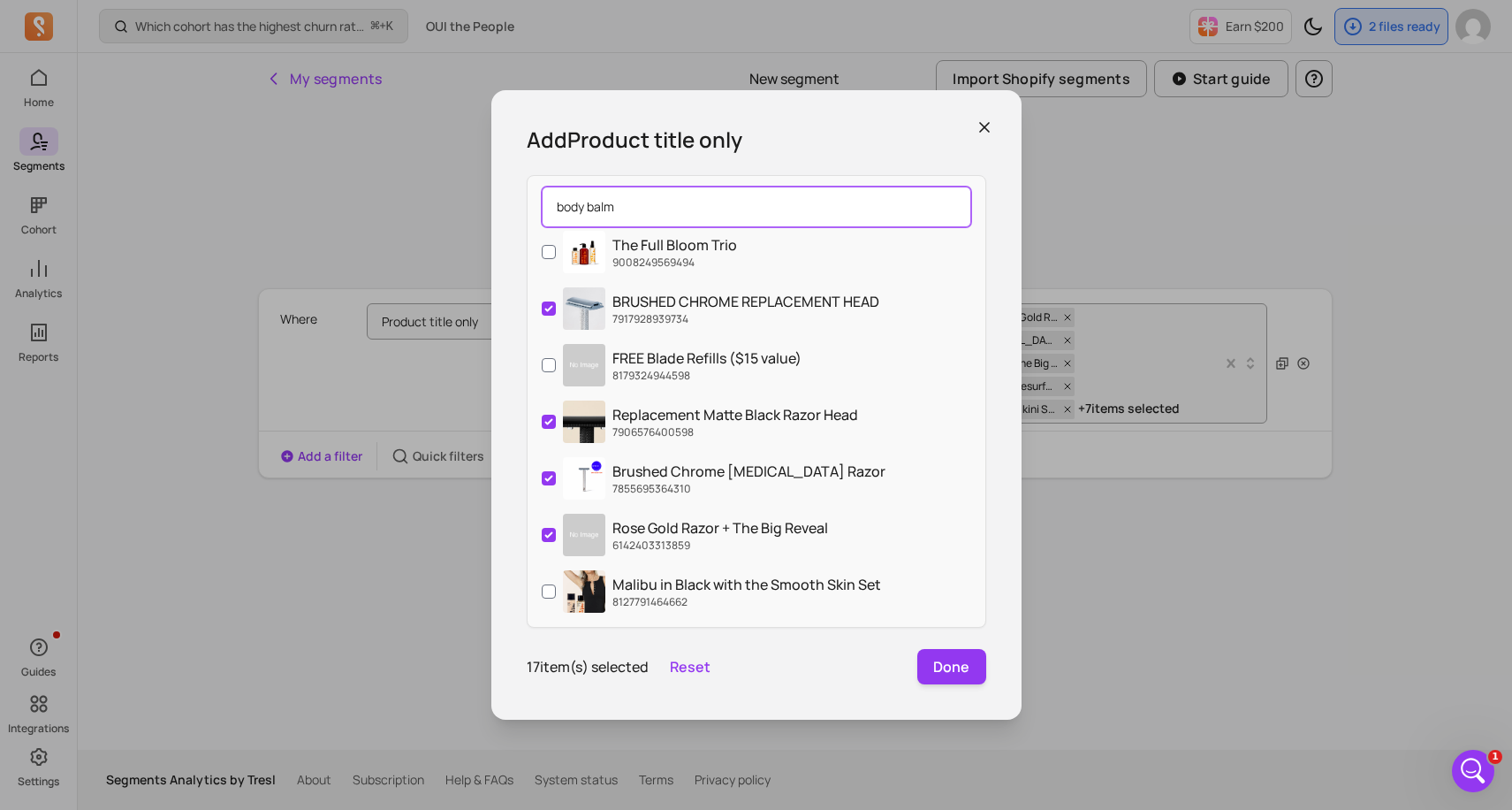
scroll to position [1959, 0]
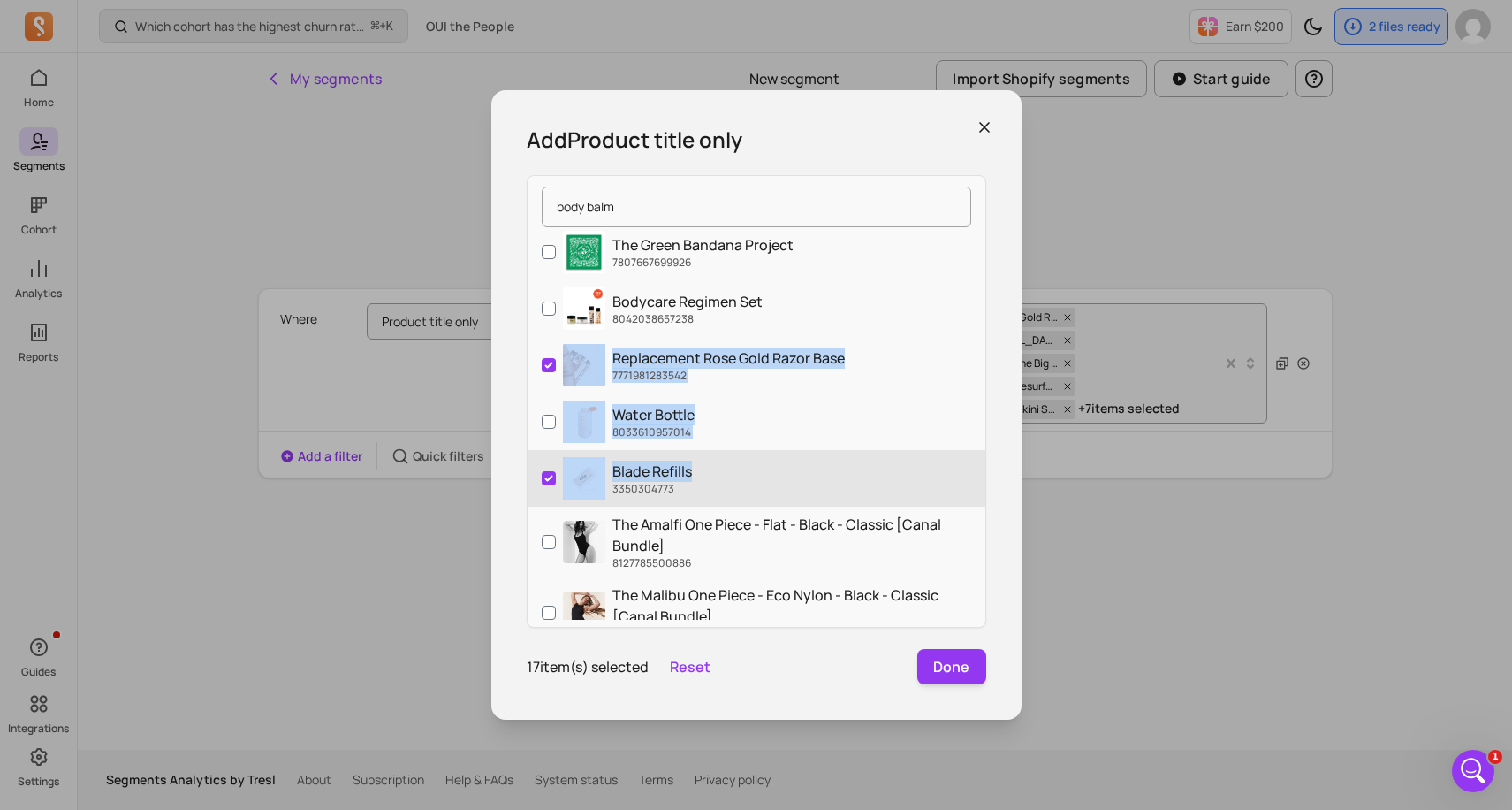
drag, startPoint x: 790, startPoint y: 317, endPoint x: 785, endPoint y: 460, distance: 143.1
click at [788, 463] on div "Melting Body Balm 7887136522454 Bodycare Bag 8794863042774 BODY WATER 899249890…" at bounding box center [756, 425] width 458 height 389
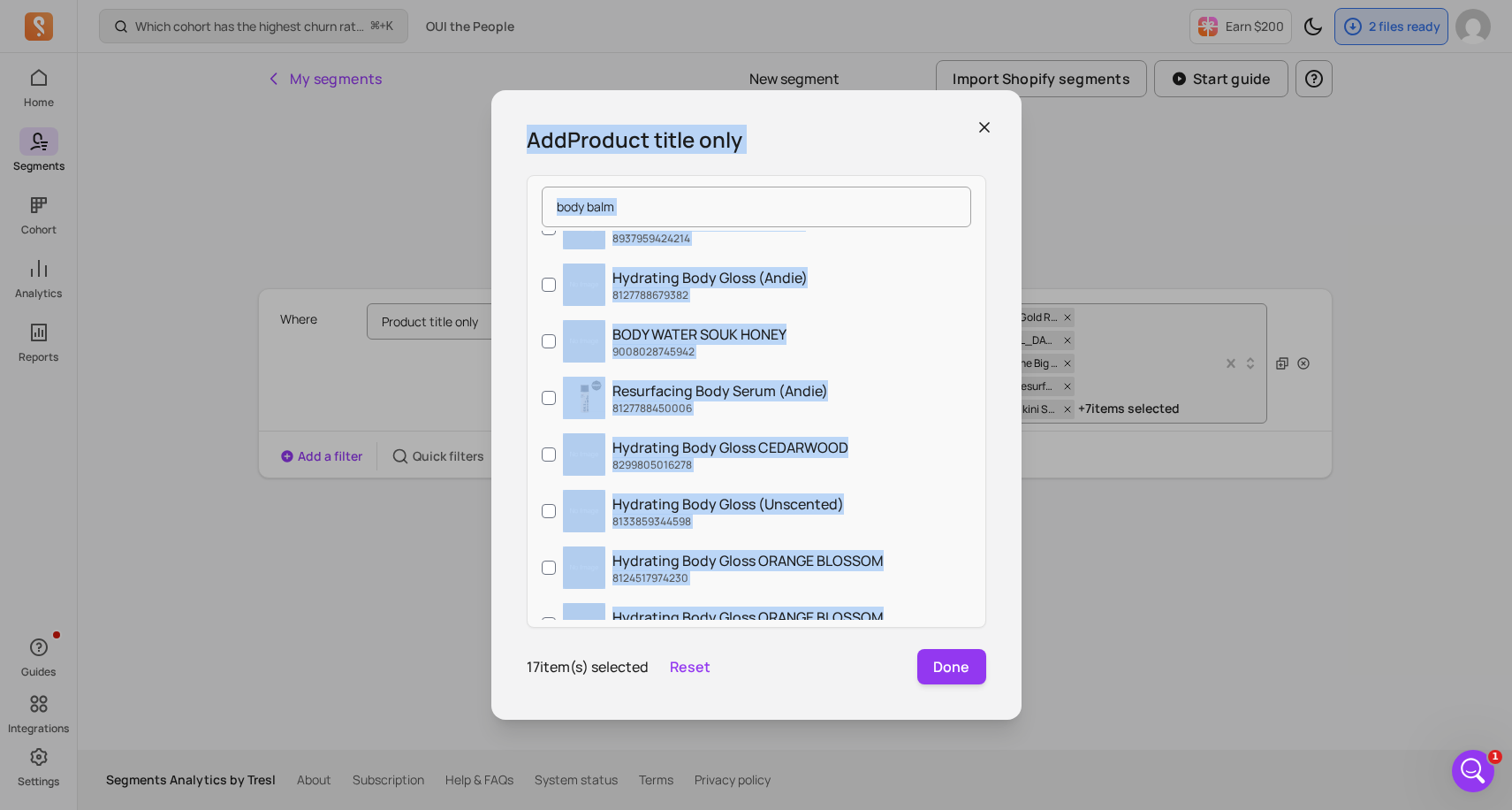
scroll to position [0, 0]
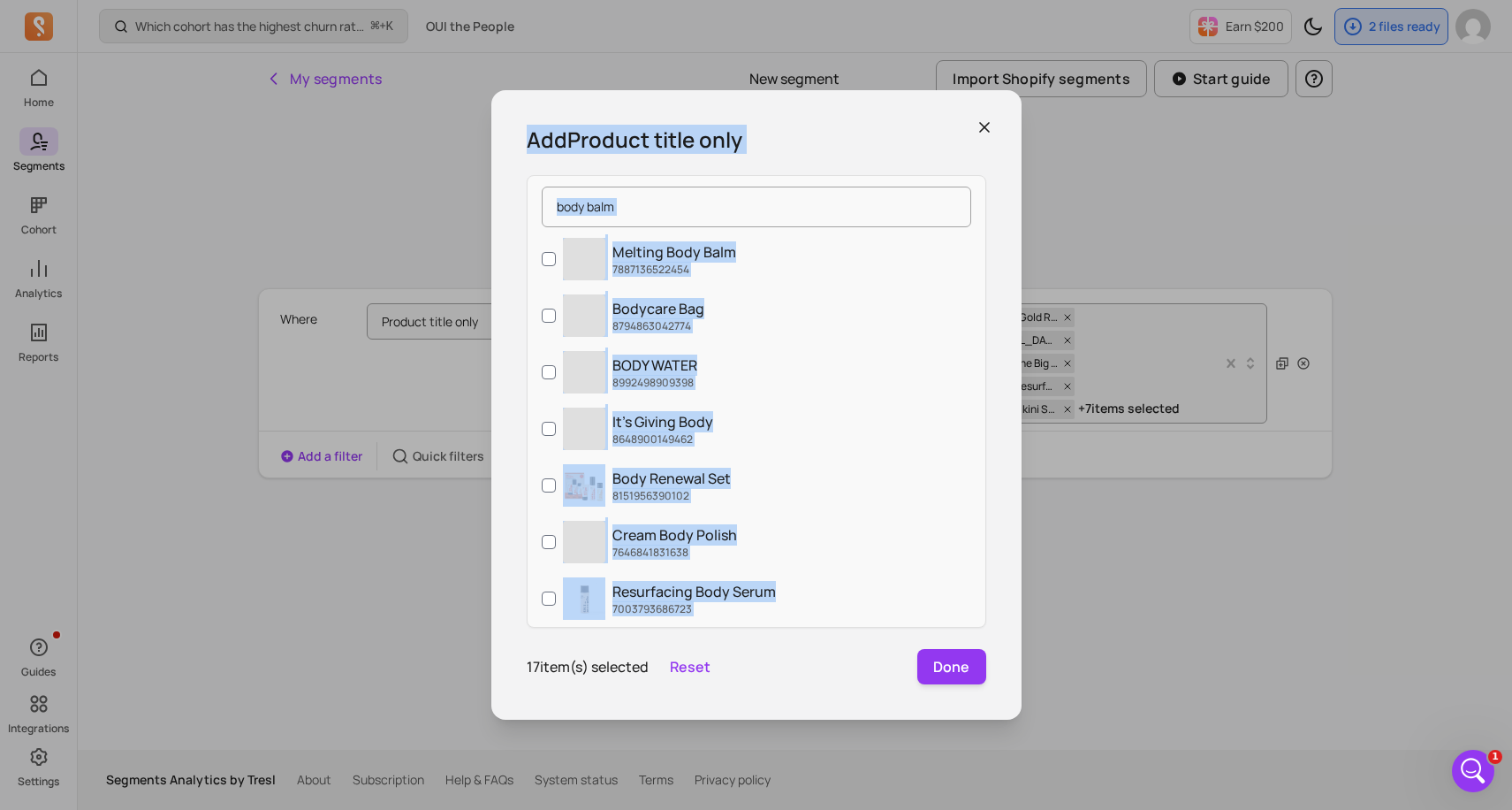
drag, startPoint x: 871, startPoint y: 363, endPoint x: 782, endPoint y: 107, distance: 271.0
click at [782, 107] on div "Add Product title only body balm ‌ Melting Body Balm 7887136522454 ‌ Bodycare B…" at bounding box center [756, 405] width 530 height 629
click at [631, 200] on input "body balm" at bounding box center [756, 206] width 429 height 40
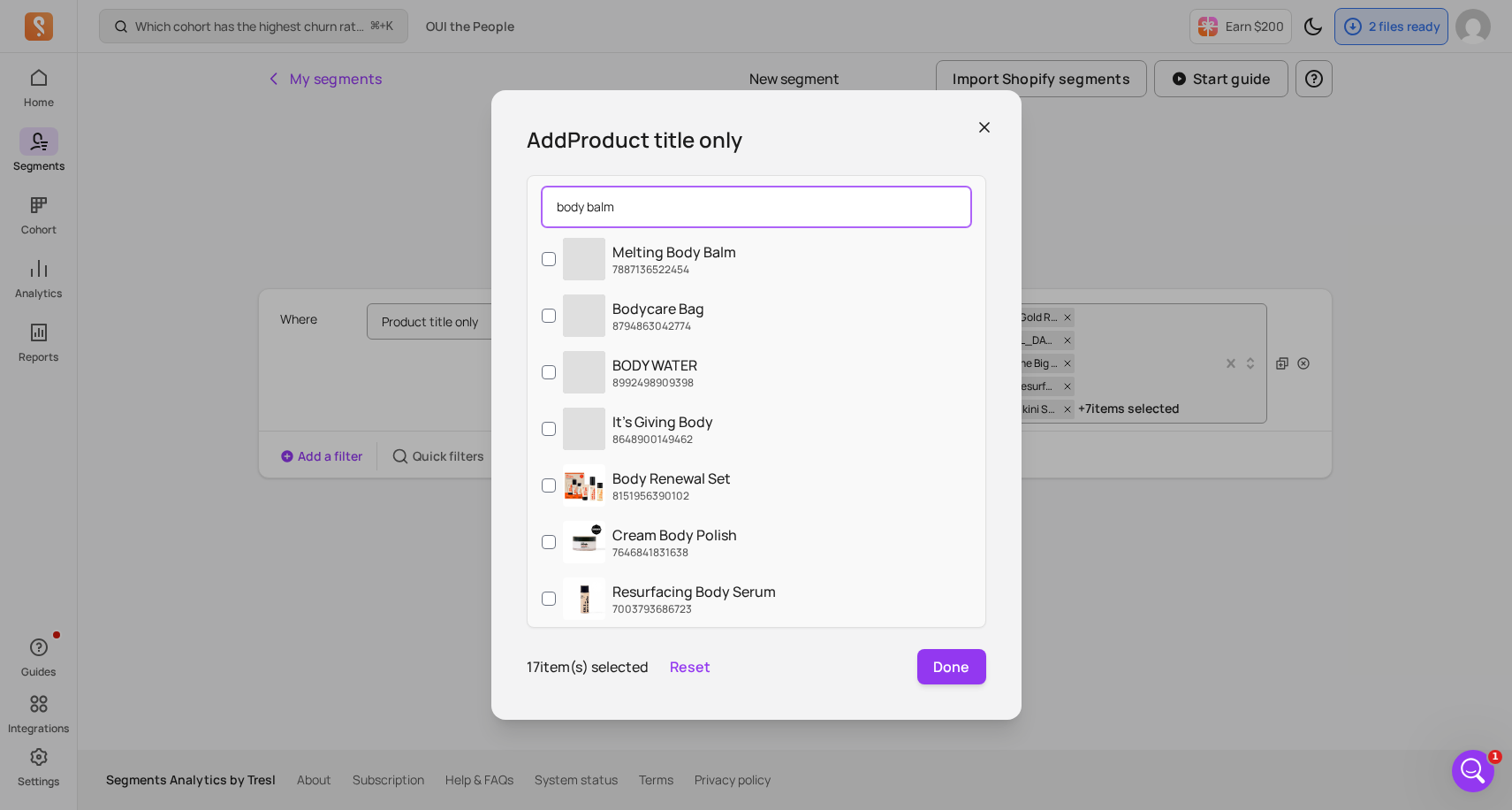
drag, startPoint x: 632, startPoint y: 205, endPoint x: 555, endPoint y: 207, distance: 77.0
click at [554, 207] on input "body balm" at bounding box center [756, 206] width 429 height 40
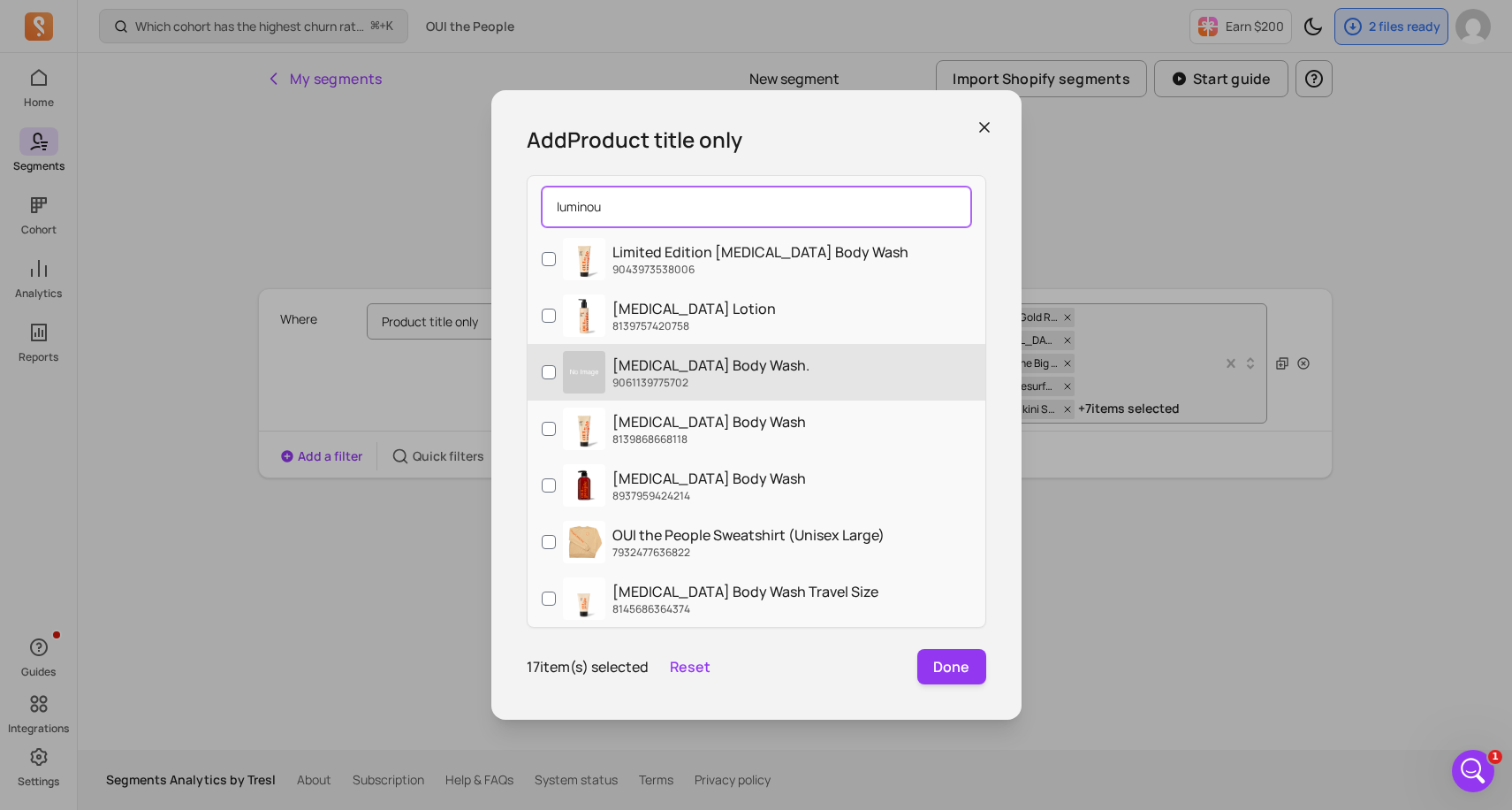
type input "luminou"
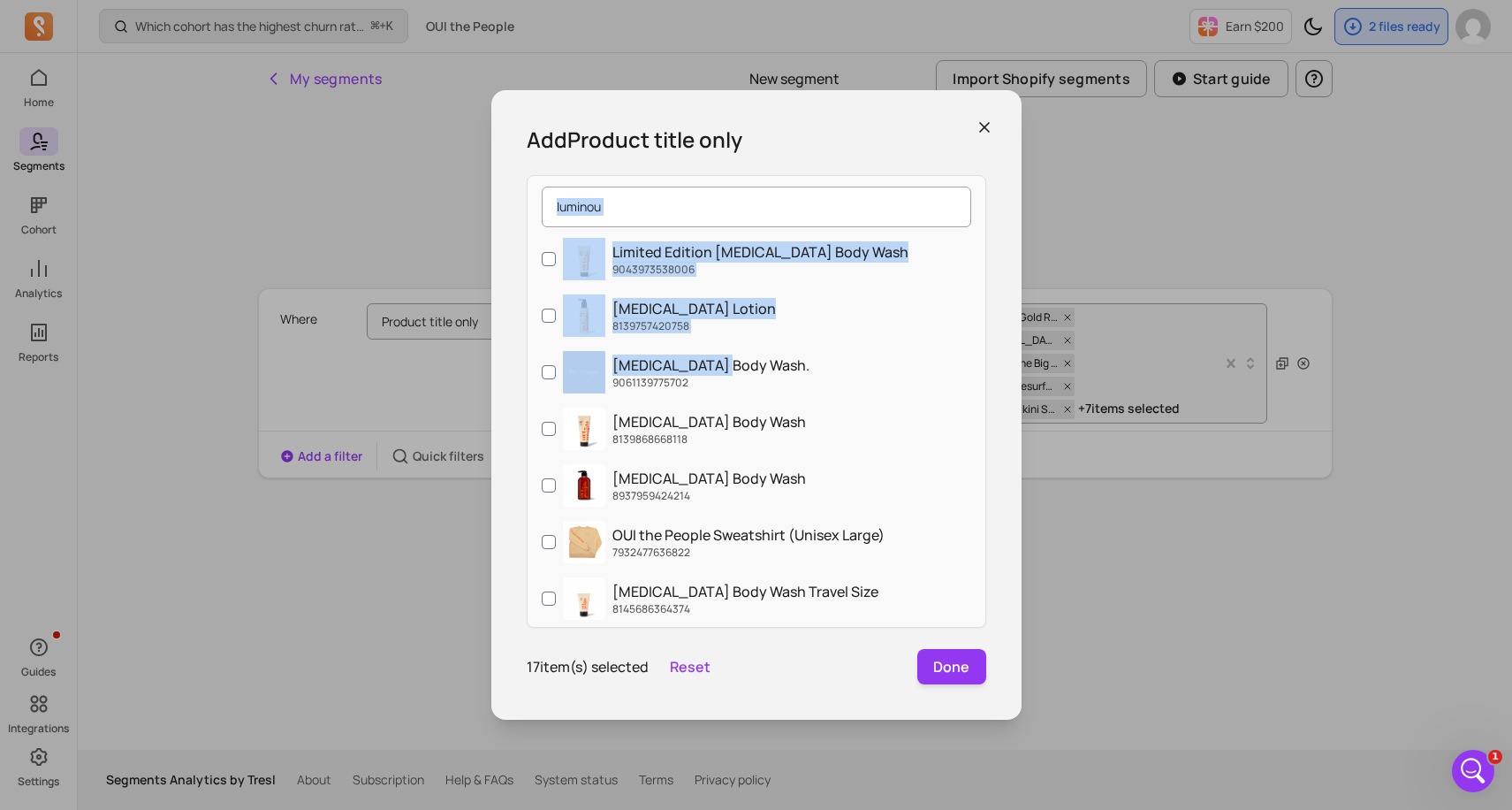
drag, startPoint x: 712, startPoint y: 362, endPoint x: 764, endPoint y: 204, distance: 166.3
click at [764, 204] on div "luminou Limited Edition [MEDICAL_DATA] Body Wash 9043973538006 [MEDICAL_DATA] L…" at bounding box center [756, 401] width 459 height 453
click at [986, 132] on icon "button" at bounding box center [984, 127] width 18 height 18
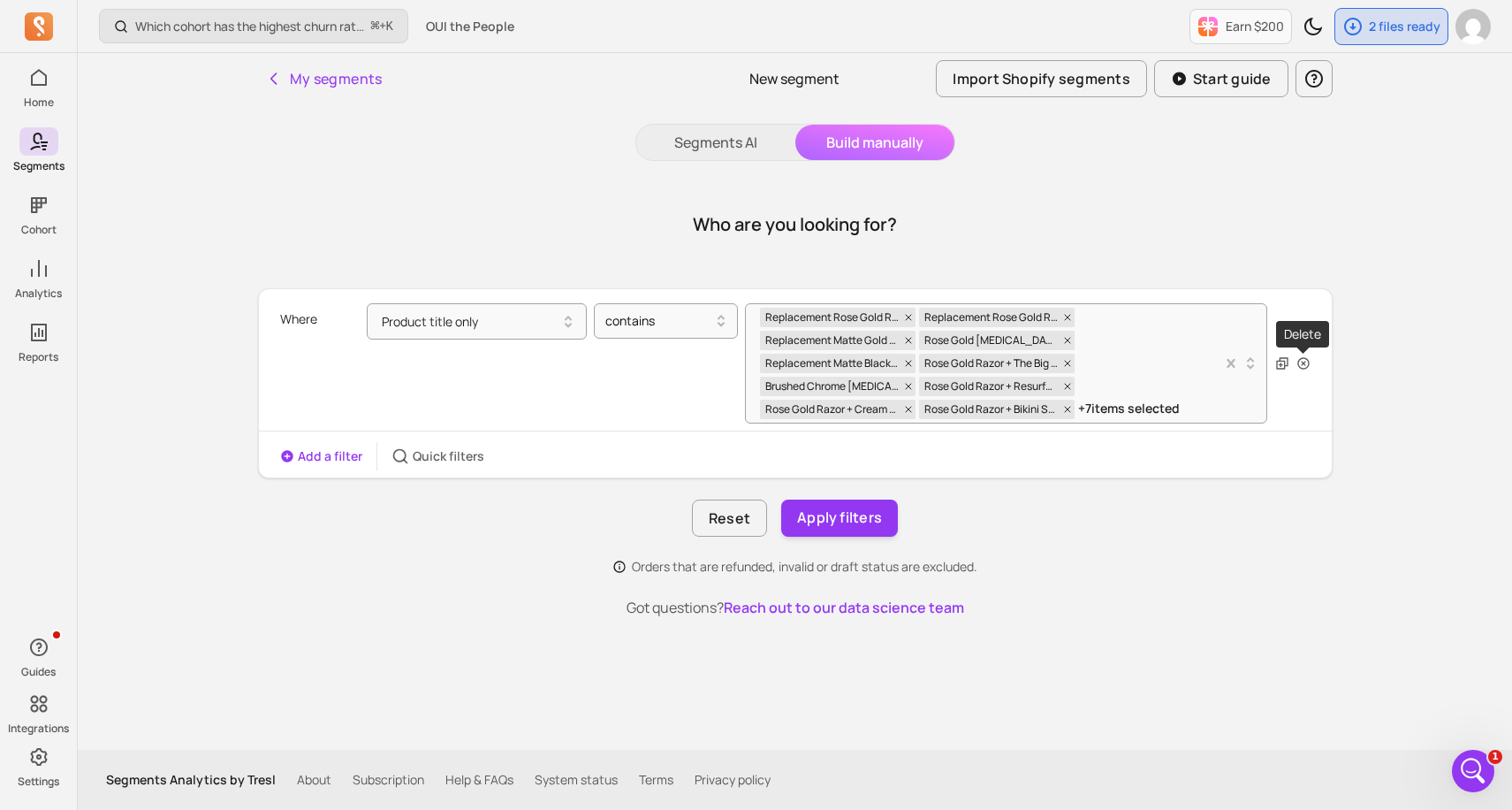
click at [1306, 365] on icon "button" at bounding box center [1303, 363] width 14 height 14
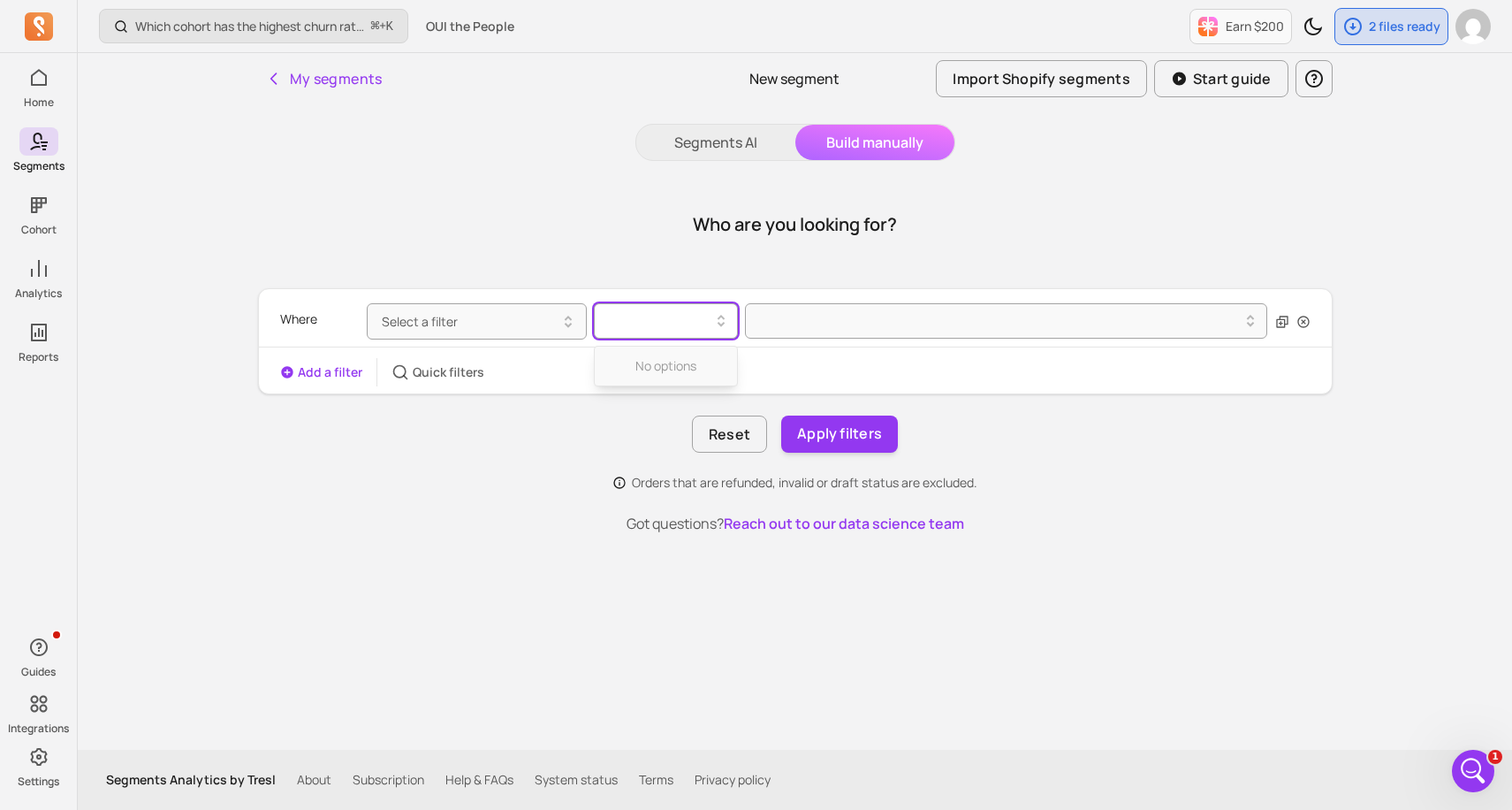
click at [686, 309] on div at bounding box center [659, 321] width 124 height 28
click at [521, 329] on button "Select a filter" at bounding box center [477, 321] width 220 height 36
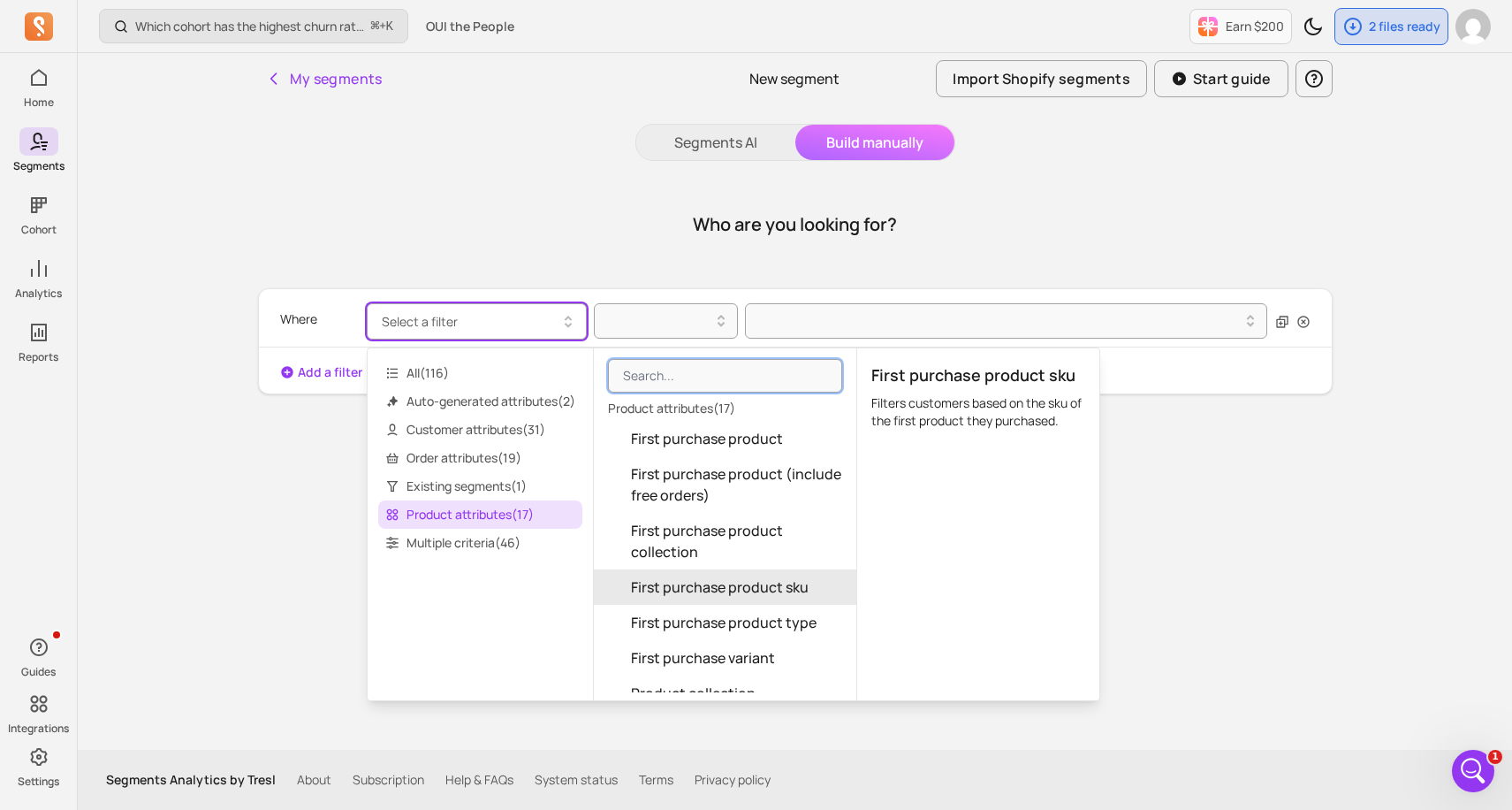
drag, startPoint x: 723, startPoint y: 503, endPoint x: 721, endPoint y: 593, distance: 90.0
click at [721, 593] on div "First purchase product First purchase product (include free orders) First purch…" at bounding box center [725, 764] width 263 height 686
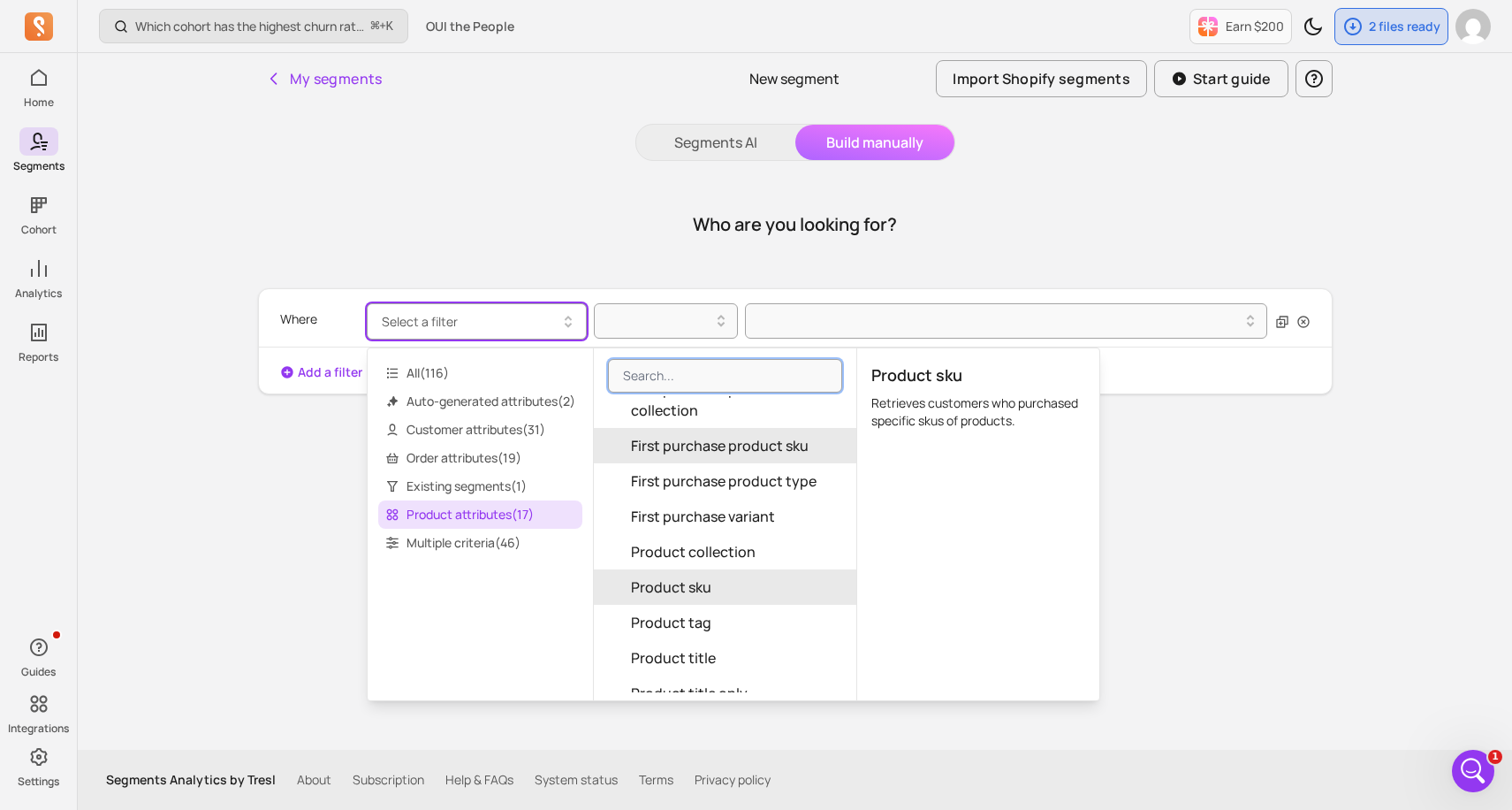
scroll to position [177, 0]
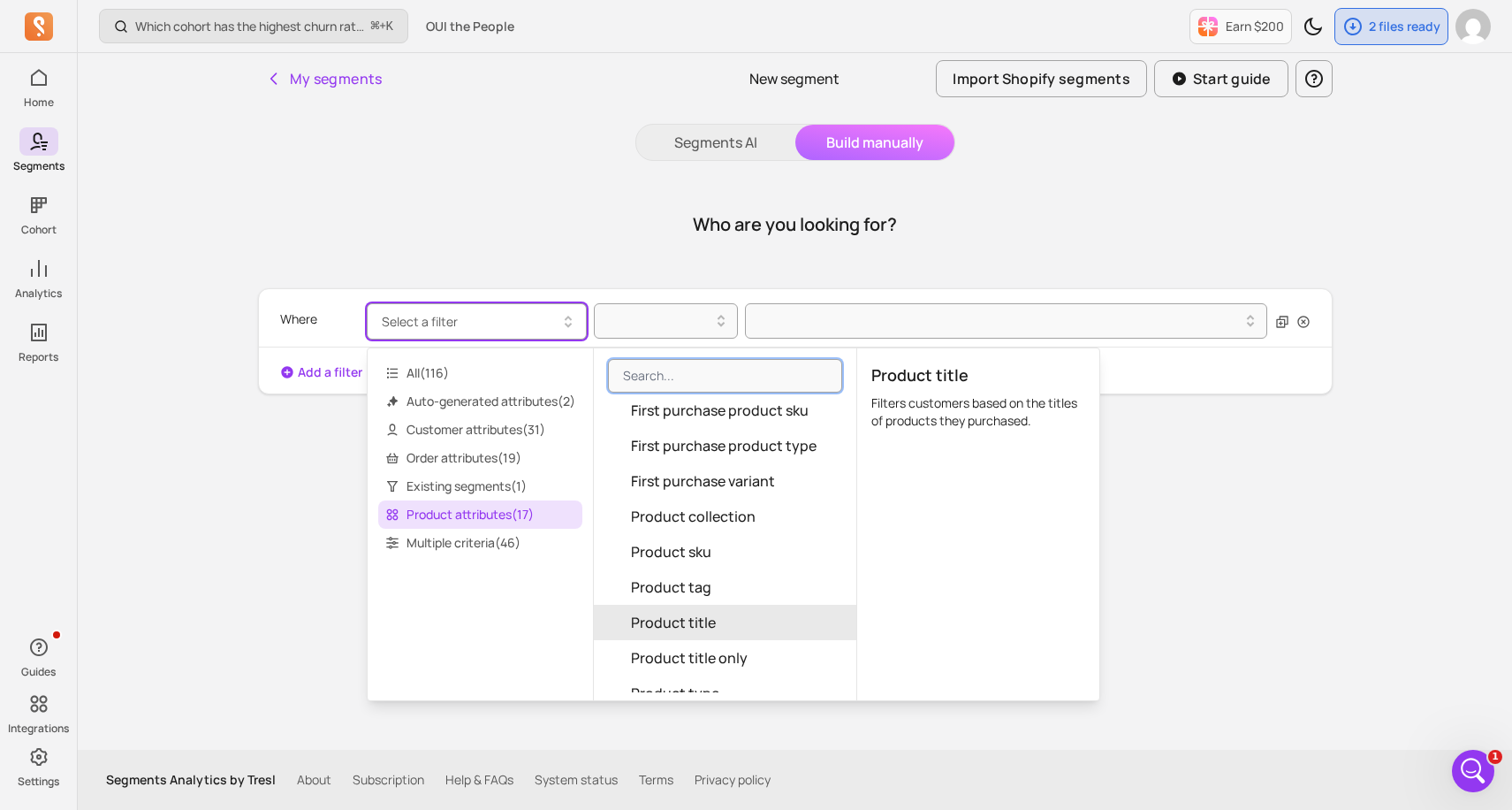
click at [706, 616] on span "Product title" at bounding box center [673, 623] width 85 height 22
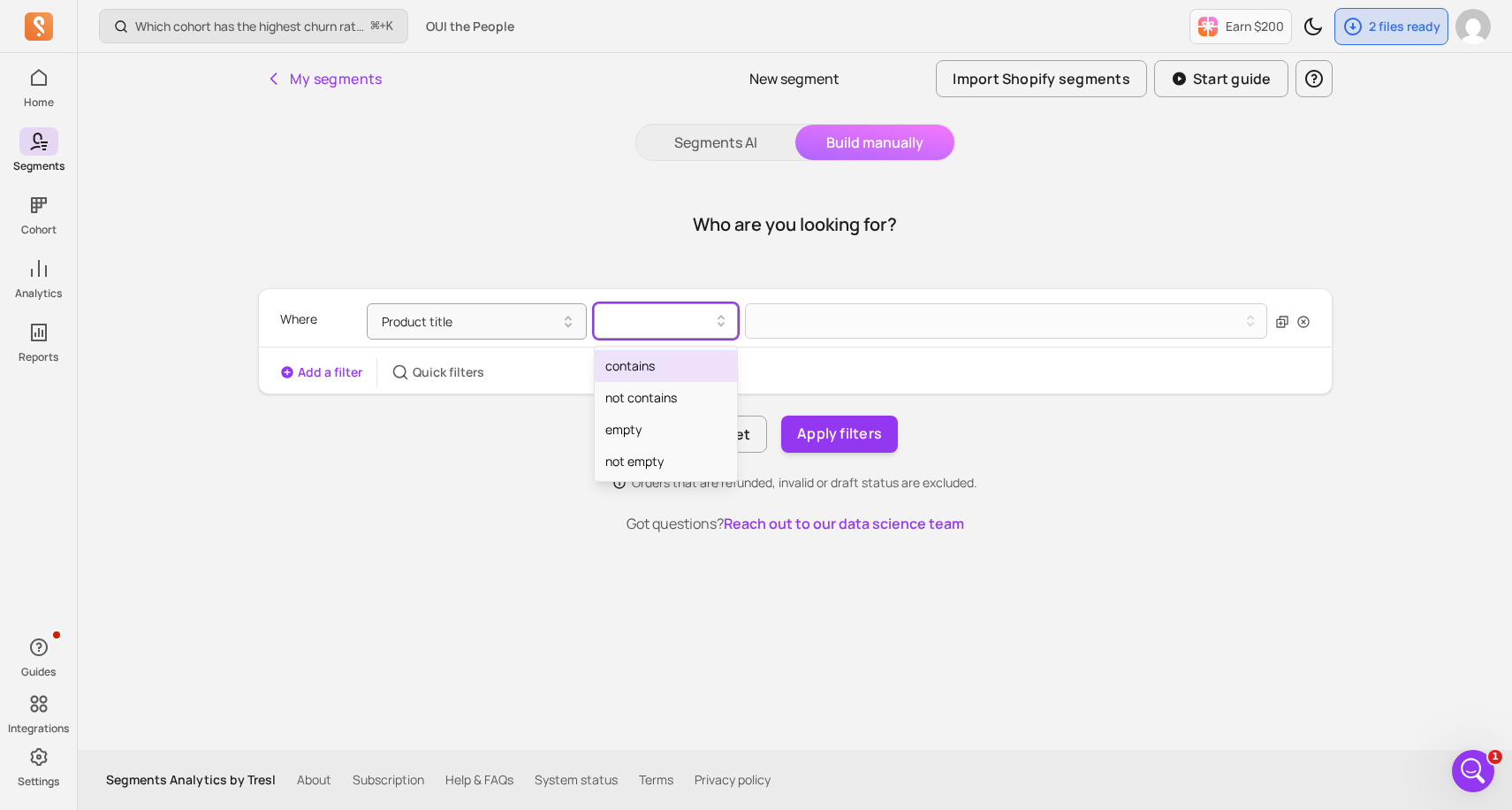
click at [716, 324] on icon at bounding box center [721, 320] width 22 height 22
click at [684, 357] on div "contains" at bounding box center [666, 366] width 142 height 32
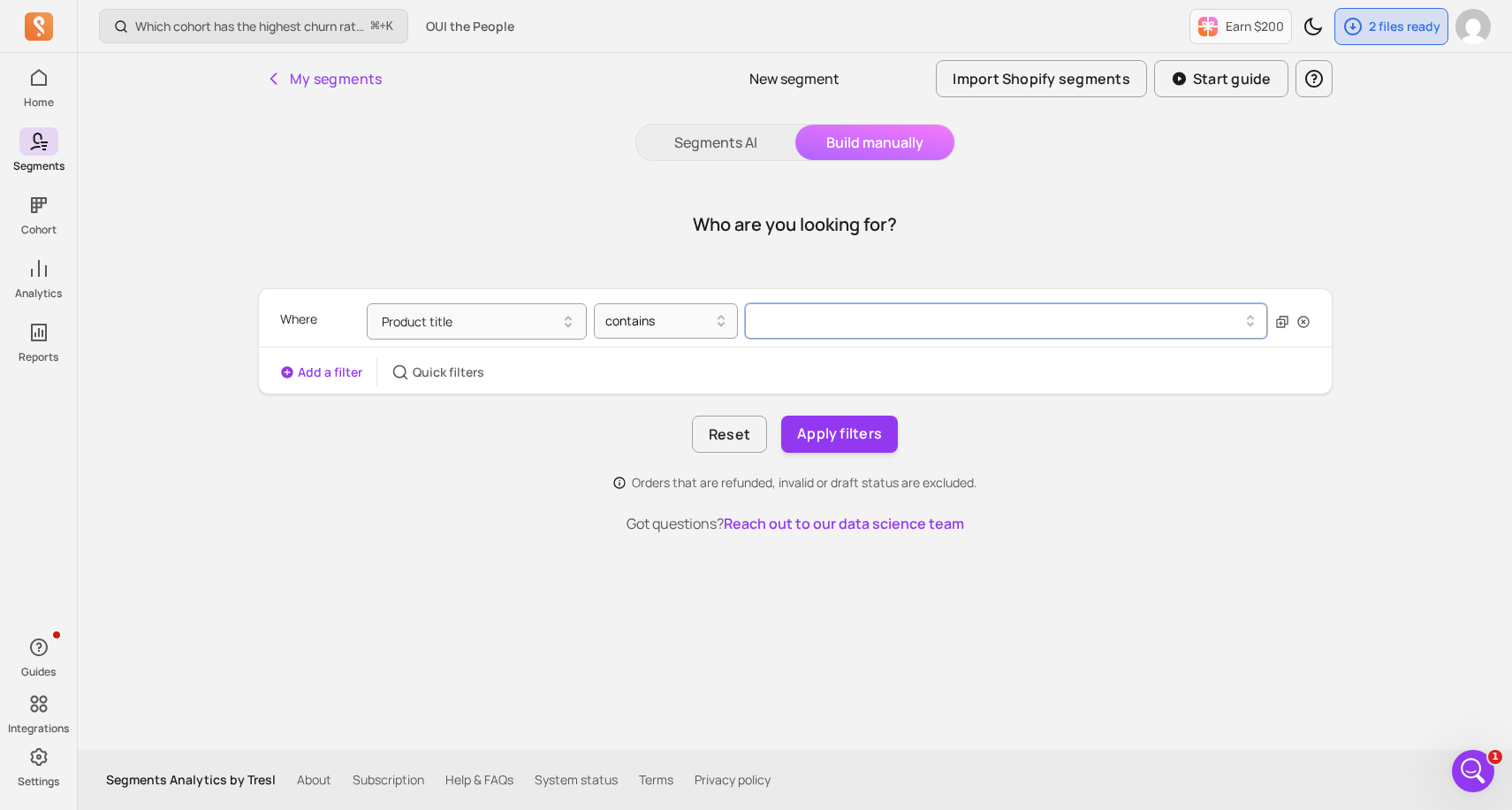
click at [798, 328] on button at bounding box center [1006, 321] width 523 height 36
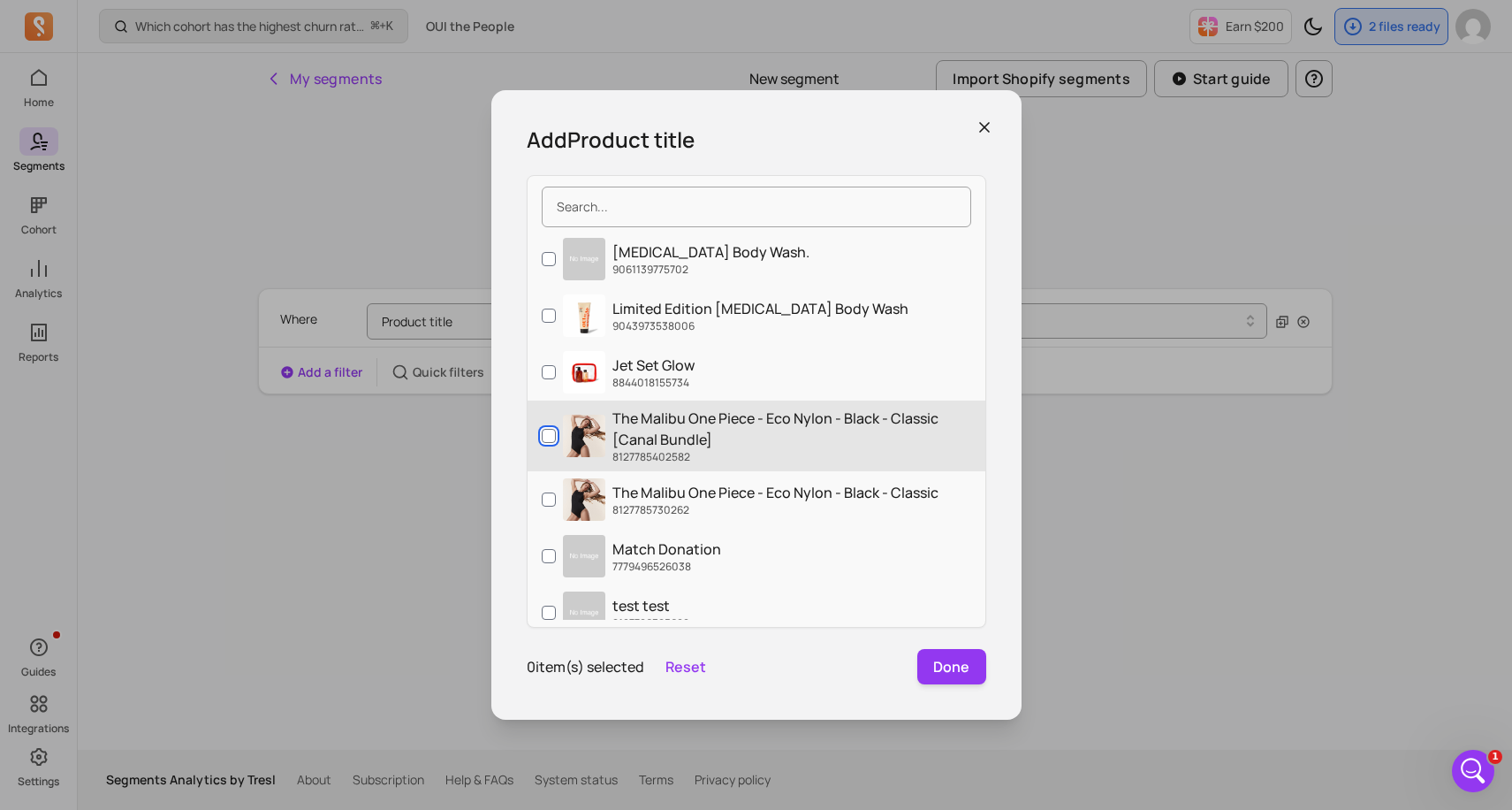
click at [550, 442] on input "The Malibu One Piece - Eco Nylon - Black - Classic [Canal Bundle] 8127785402582" at bounding box center [548, 435] width 14 height 14
checkbox input "true"
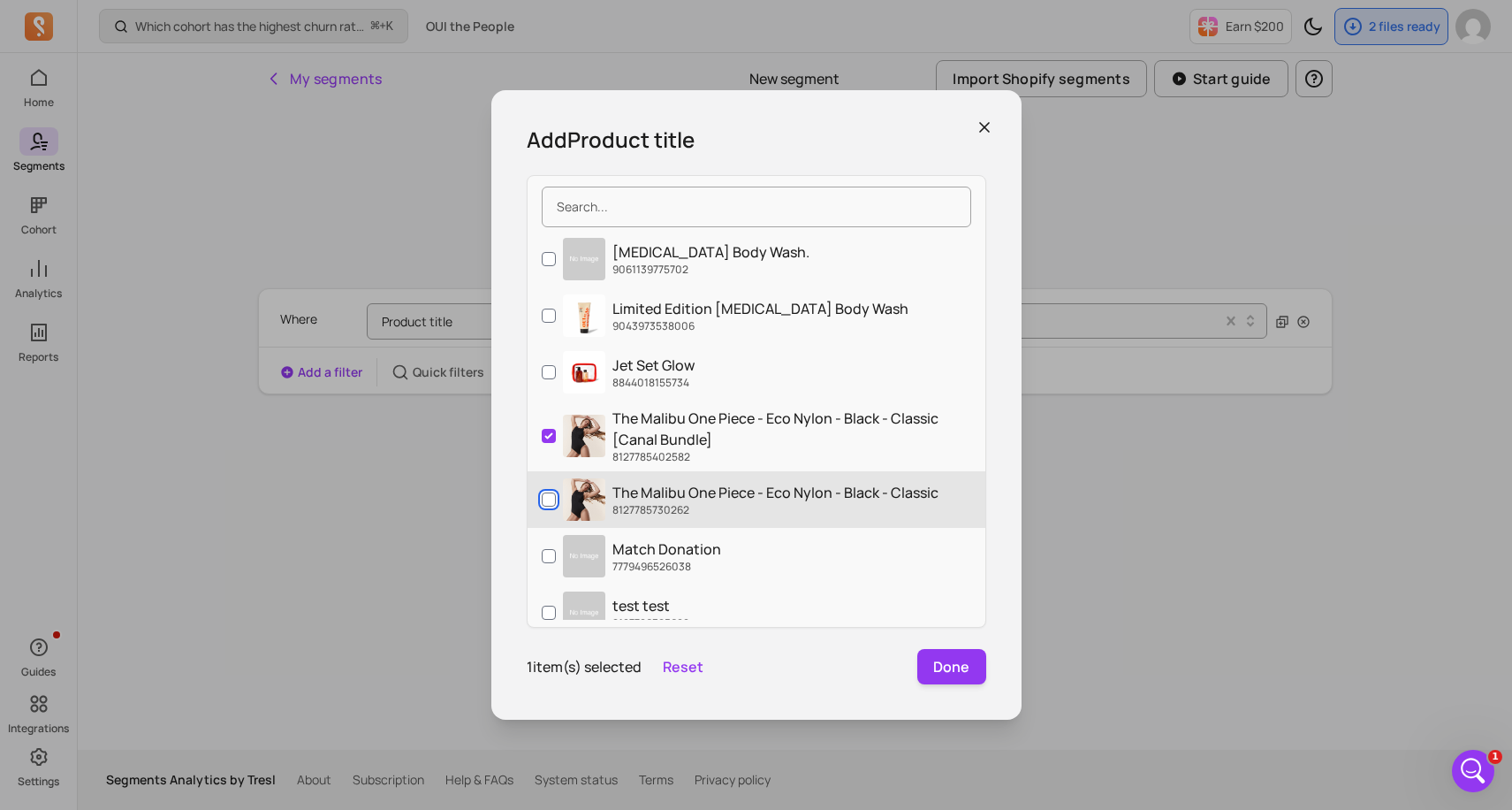
click at [545, 500] on input "The Malibu One Piece - Eco Nylon - Black - Classic 8127785730262" at bounding box center [548, 499] width 14 height 14
checkbox input "false"
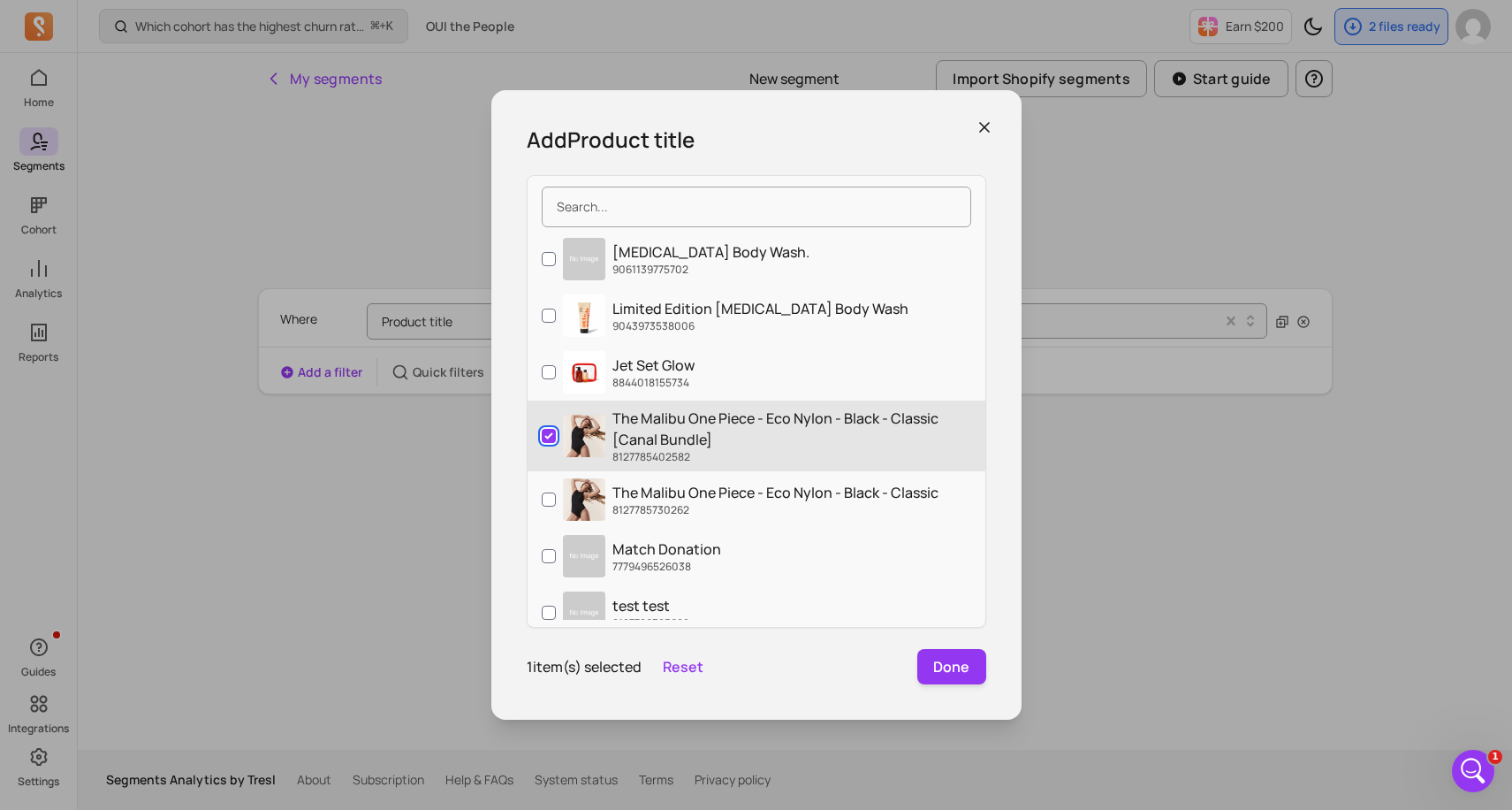
click at [548, 435] on input "The Malibu One Piece - Eco Nylon - Black - Classic [Canal Bundle] 8127785402582" at bounding box center [548, 435] width 14 height 14
checkbox input "false"
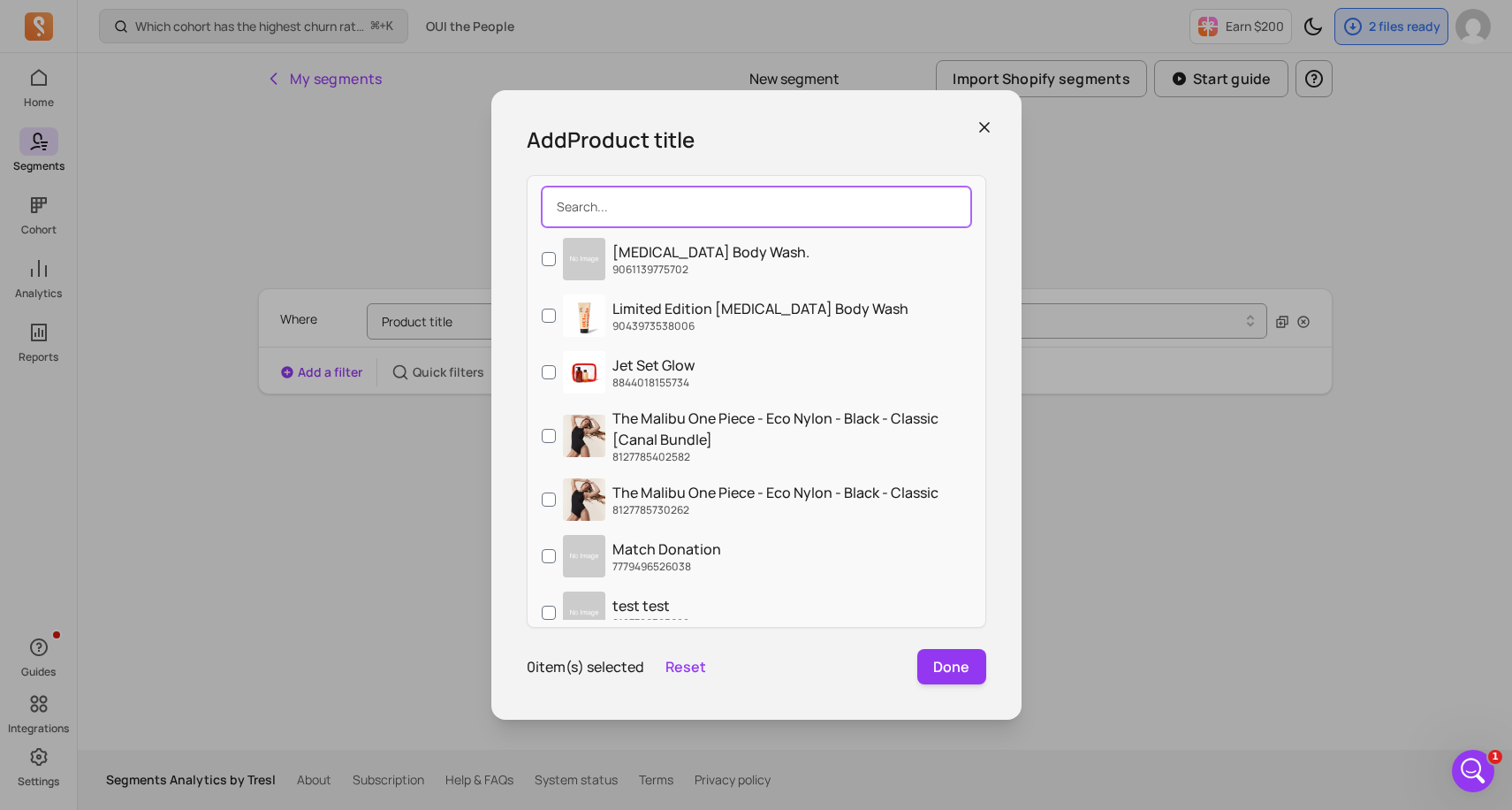
click at [626, 210] on input "search" at bounding box center [756, 206] width 429 height 40
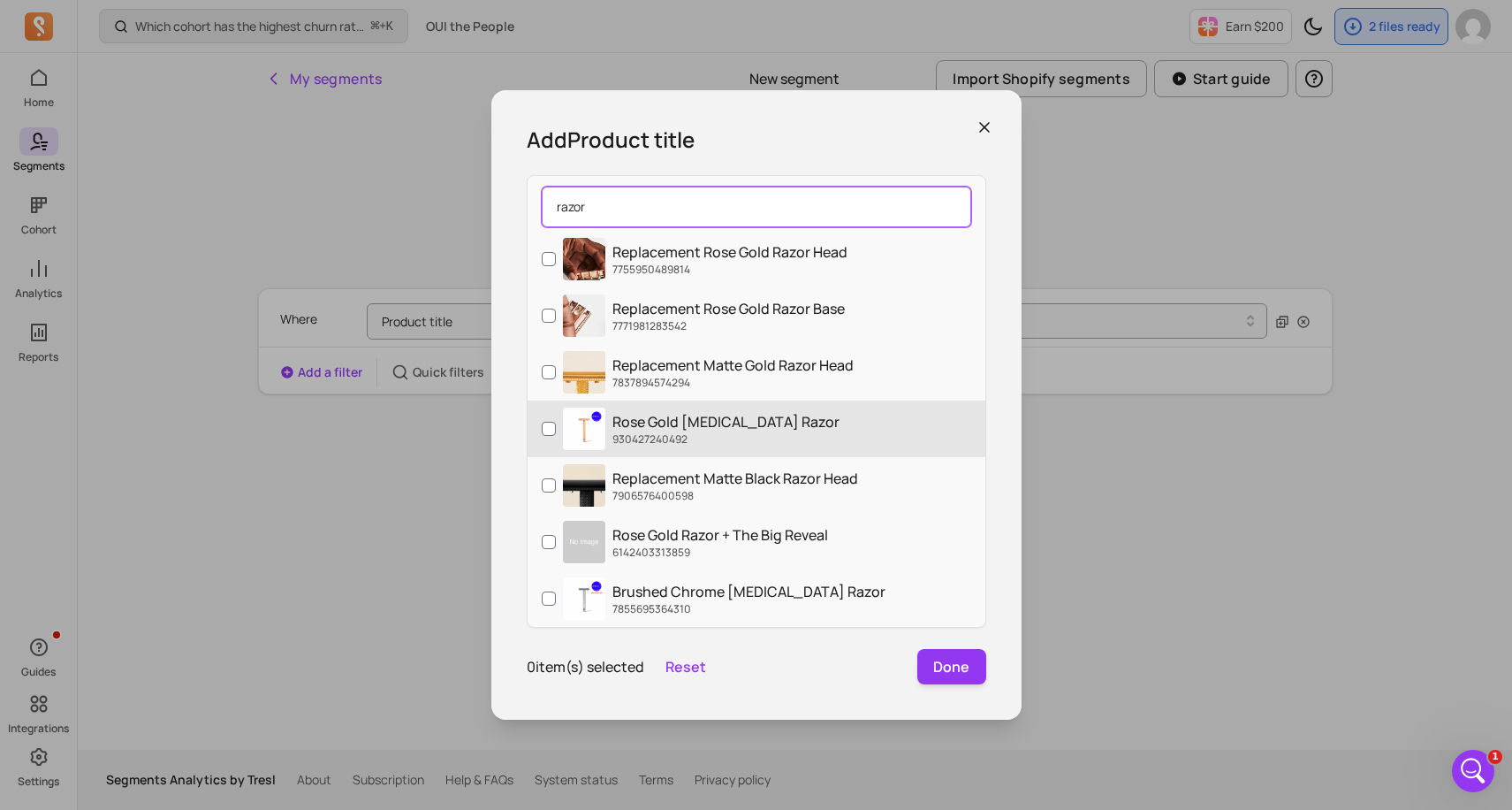
type input "razor"
click at [547, 425] on input "Rose Gold [MEDICAL_DATA] Razor 930427240492" at bounding box center [548, 429] width 14 height 14
checkbox input "true"
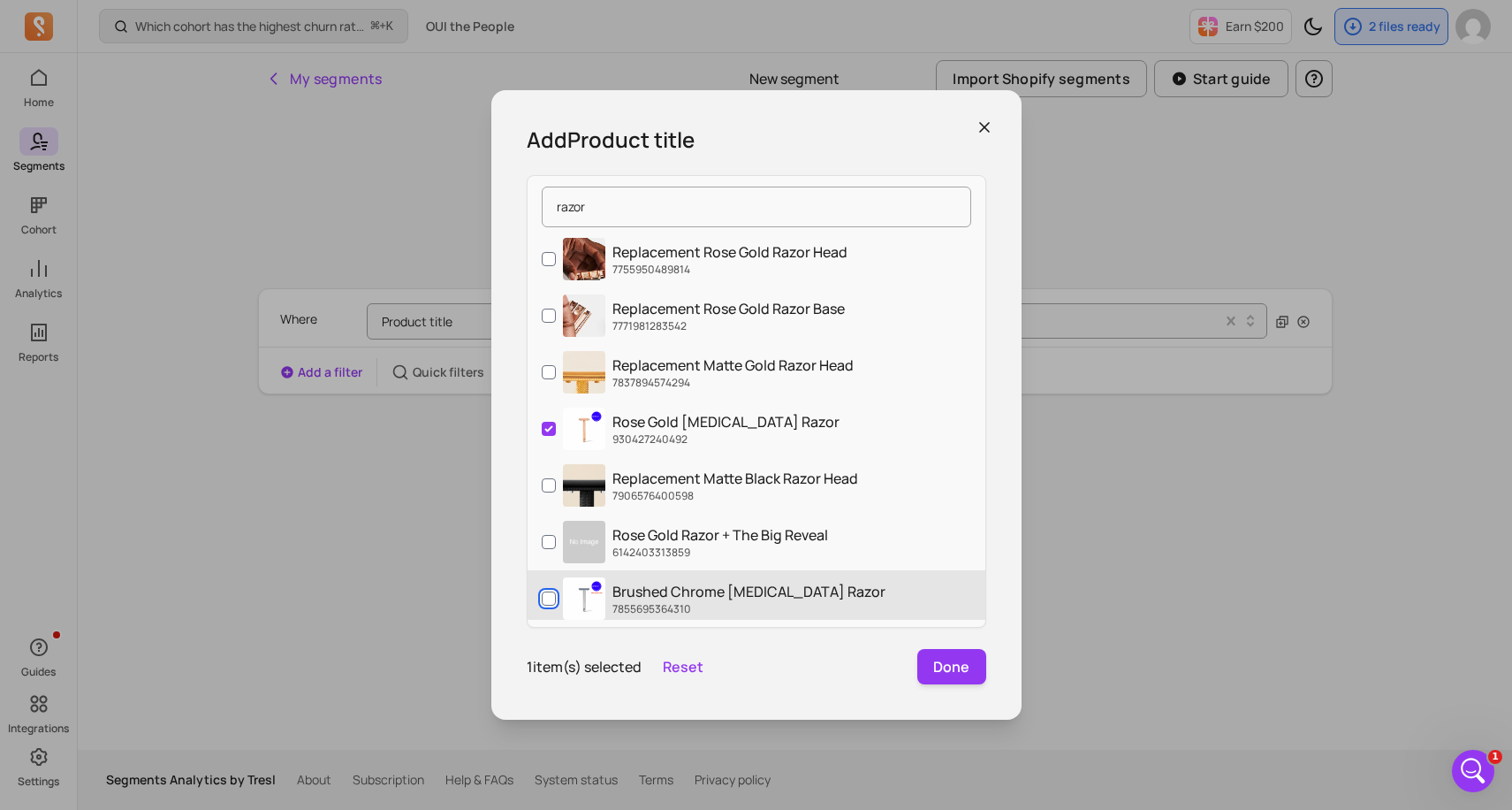
click at [552, 598] on input "Brushed Chrome [MEDICAL_DATA] Razor 7855695364310" at bounding box center [548, 598] width 14 height 14
checkbox input "true"
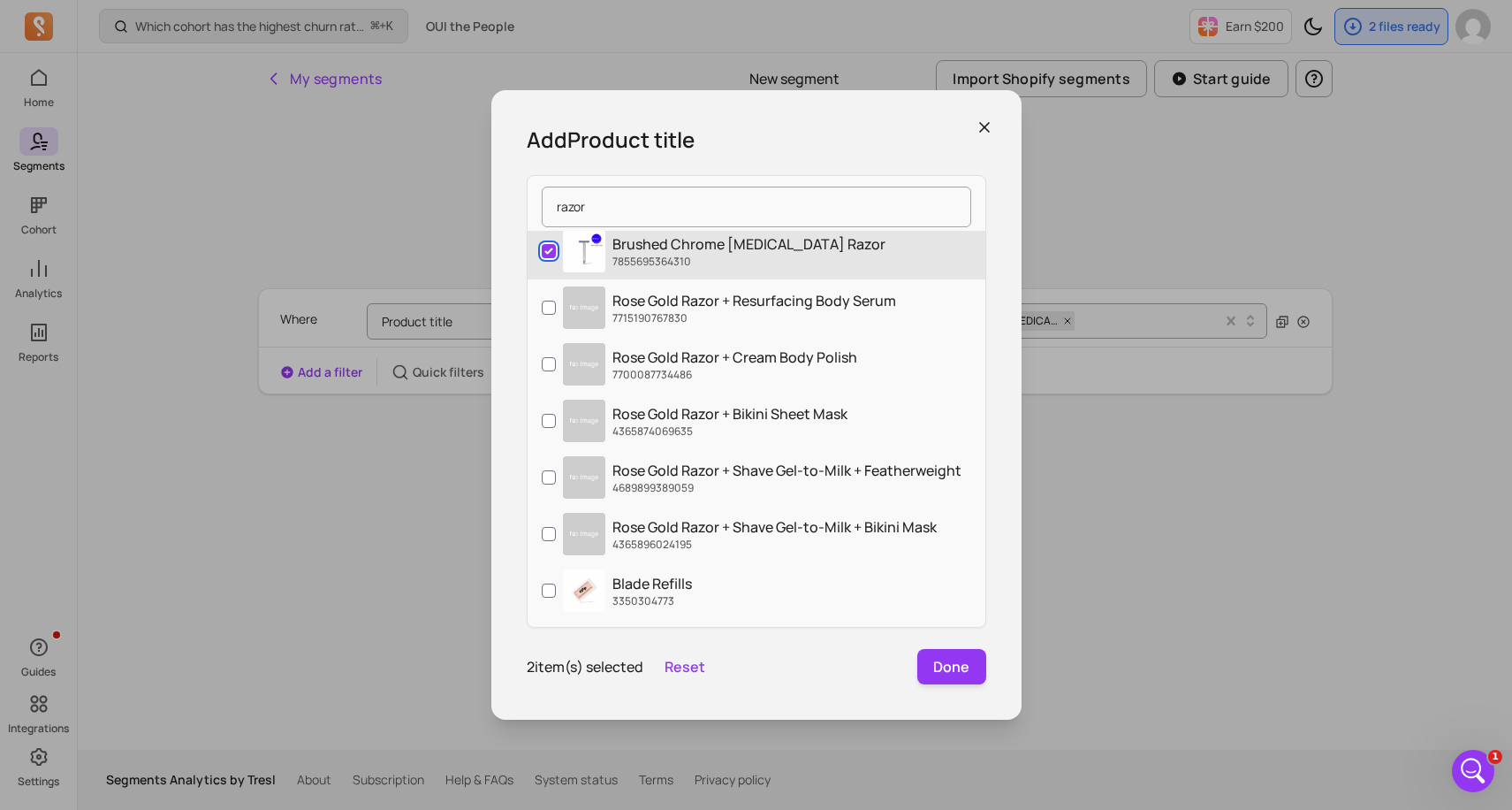
scroll to position [353, 0]
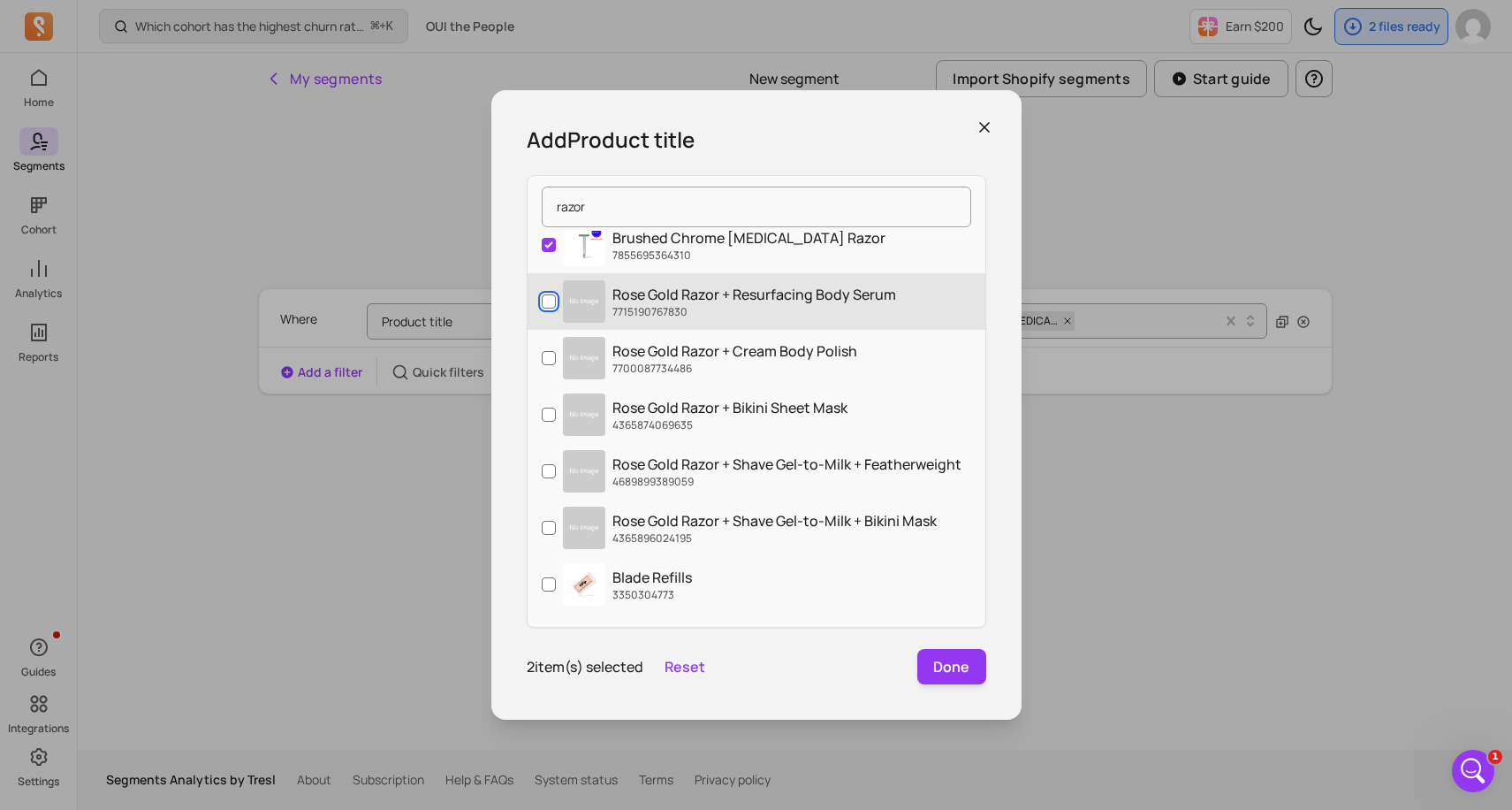
click at [550, 302] on input "Rose Gold Razor + Resurfacing Body Serum 7715190767830" at bounding box center [548, 301] width 14 height 14
checkbox input "true"
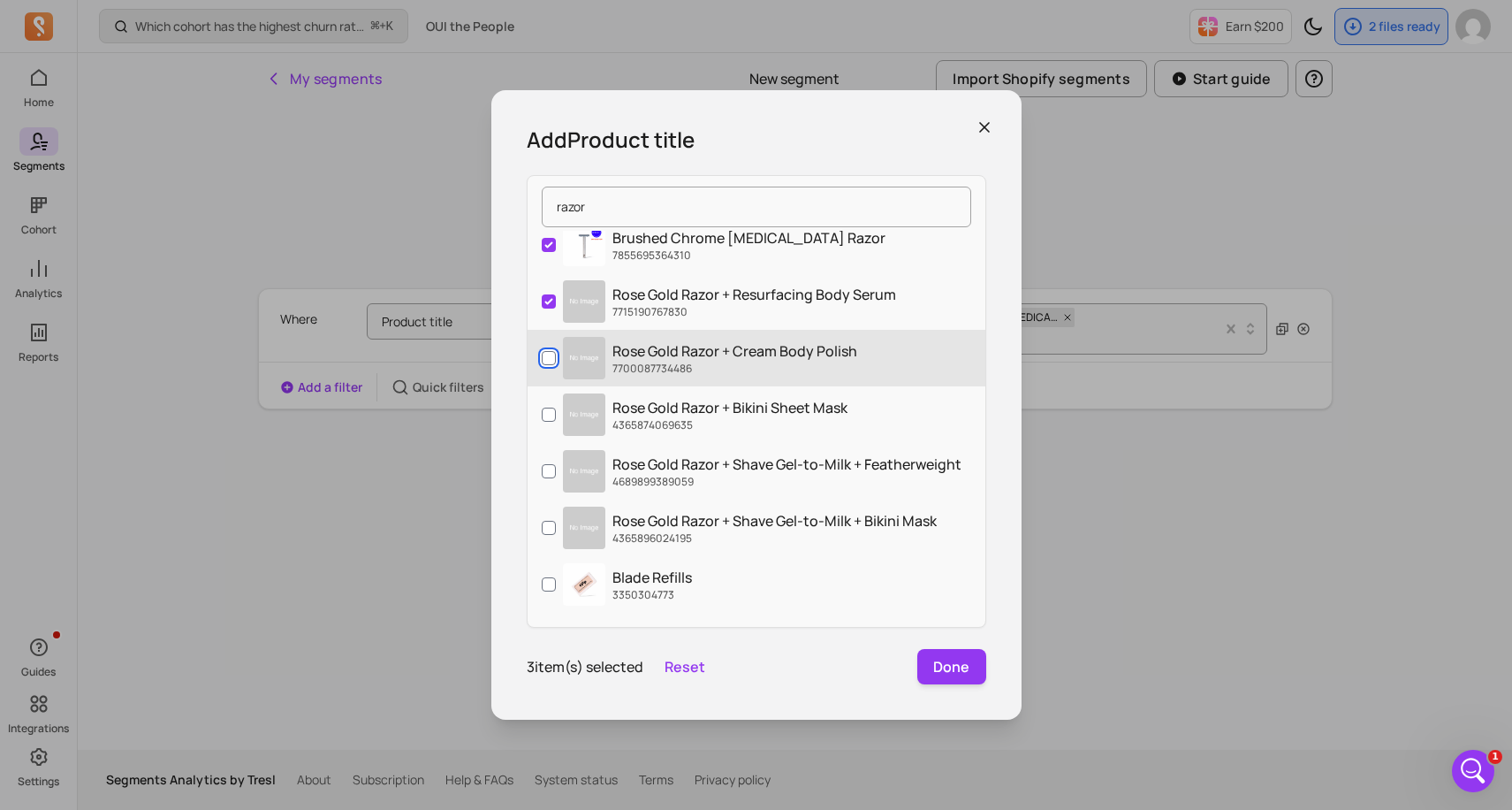
click at [552, 354] on input "Rose Gold Razor + Cream Body Polish 7700087734486" at bounding box center [548, 358] width 14 height 14
checkbox input "true"
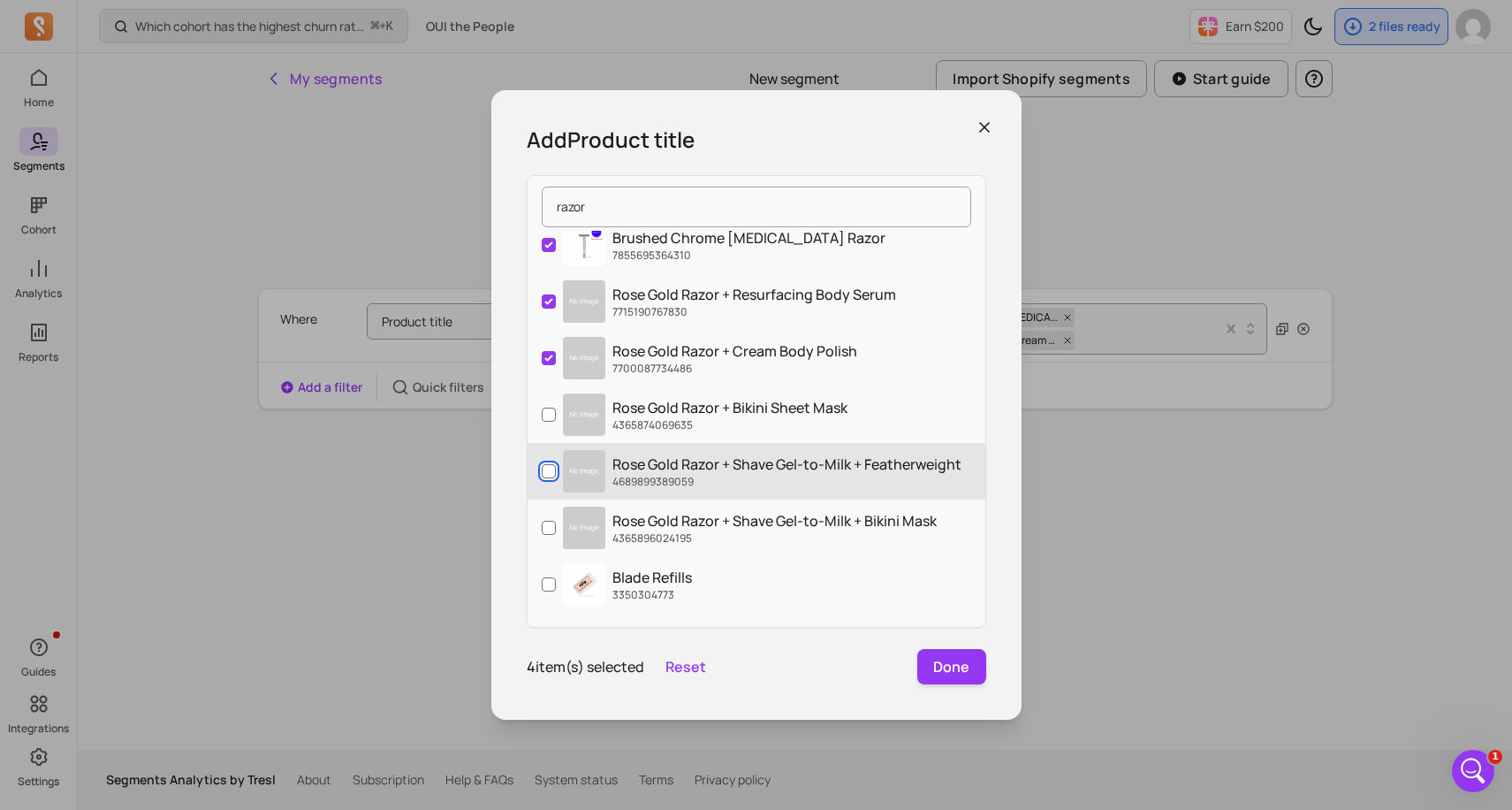
click at [546, 473] on input "Rose Gold Razor + Shave Gel-to-Milk + Featherweight 4689899389059" at bounding box center [548, 471] width 14 height 14
checkbox input "true"
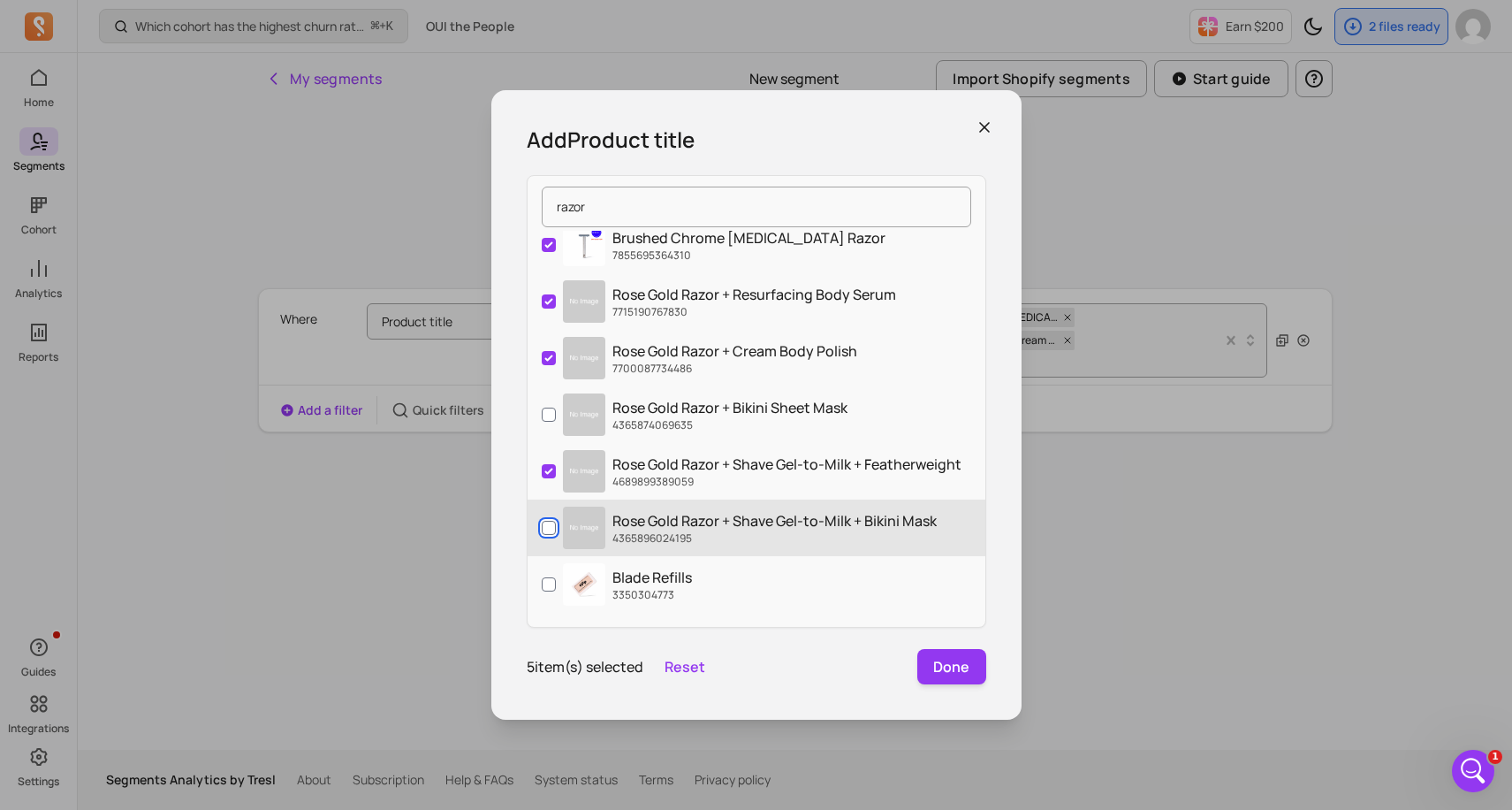
click at [546, 527] on input "Rose Gold Razor + Shave Gel-to-Milk + Bikini Mask 4365896024195" at bounding box center [548, 527] width 14 height 14
checkbox input "true"
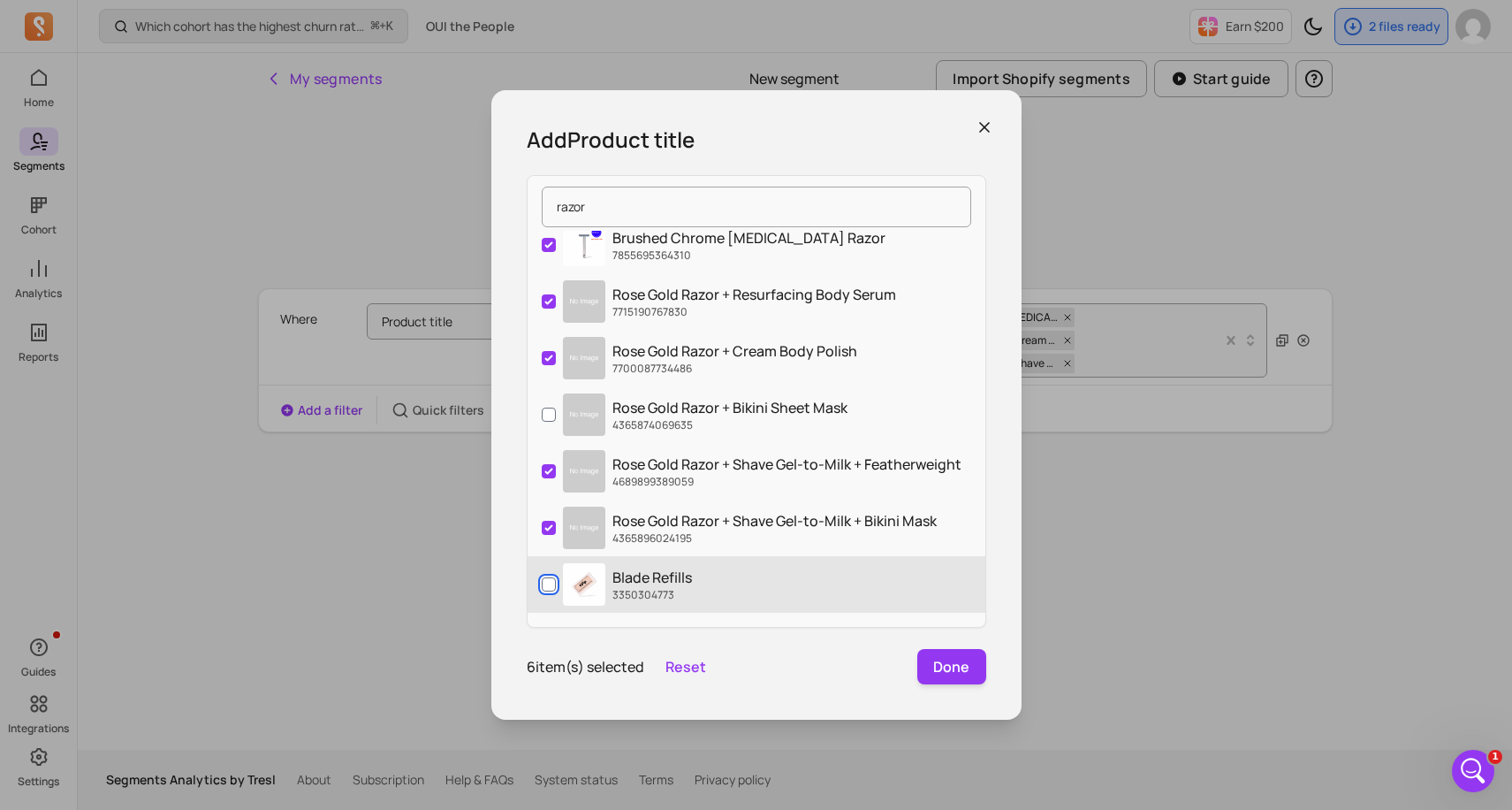
click at [546, 591] on input "Blade Refills 3350304773" at bounding box center [548, 584] width 14 height 14
checkbox input "true"
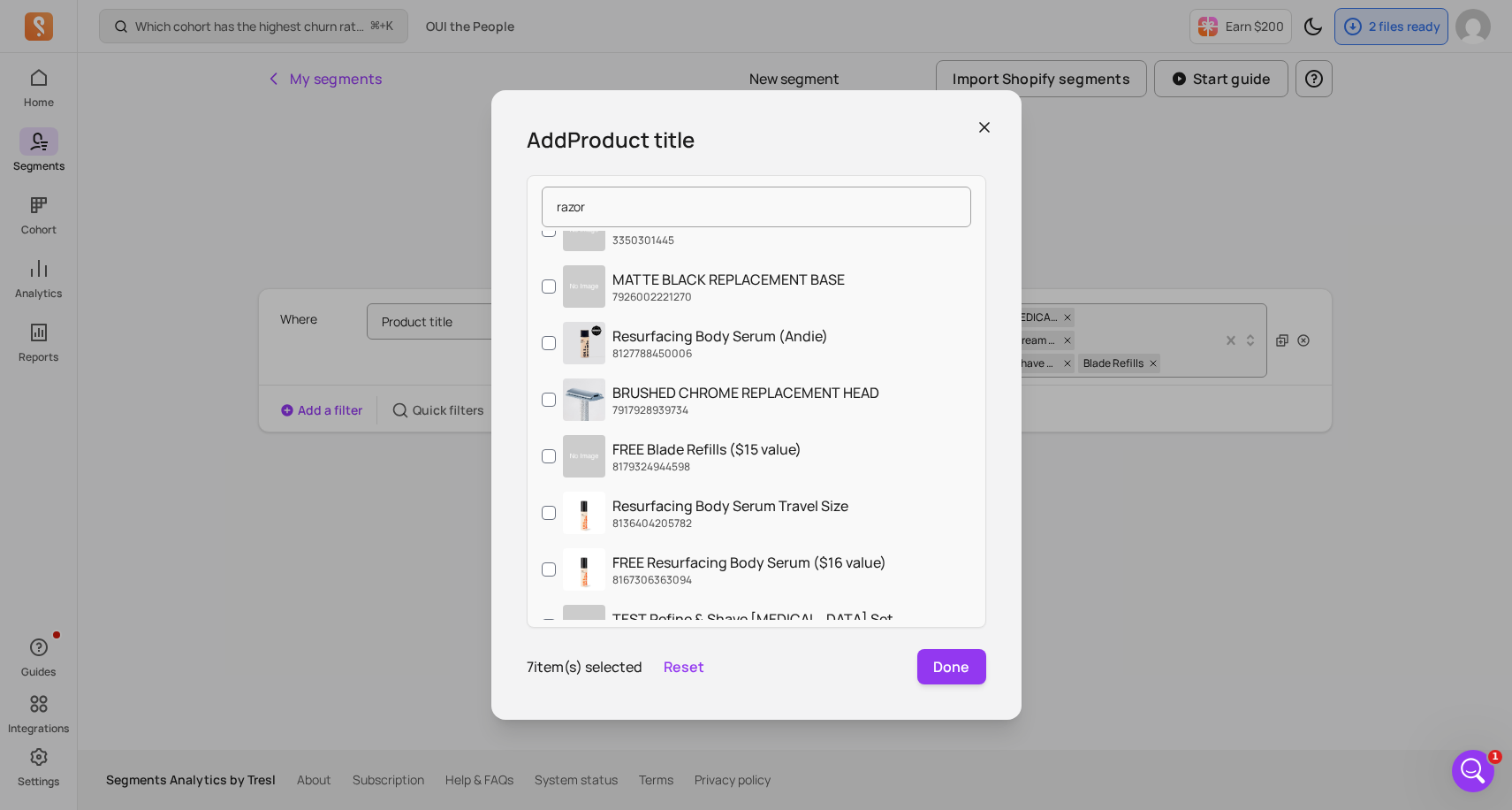
scroll to position [884, 0]
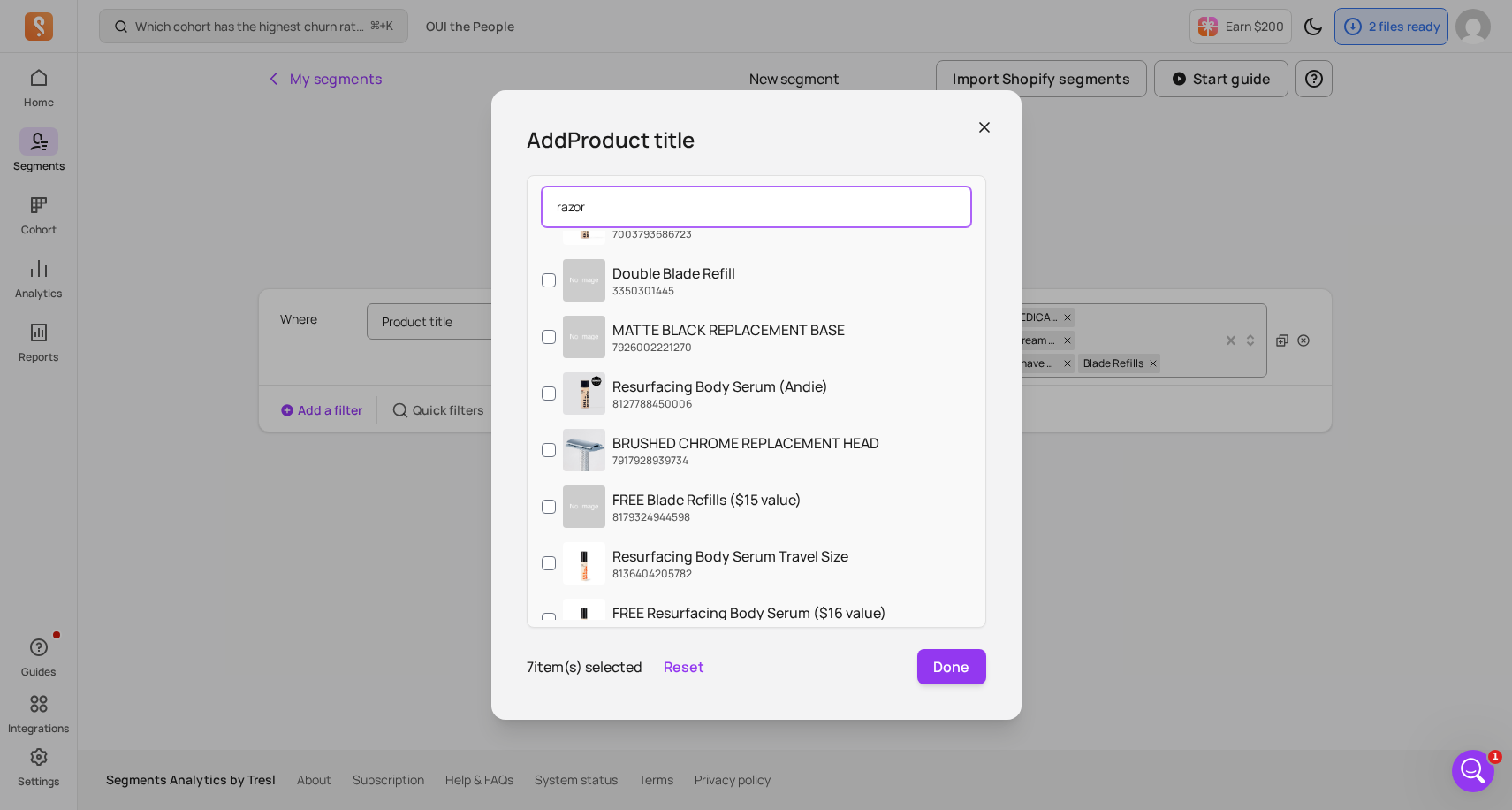
drag, startPoint x: 622, startPoint y: 202, endPoint x: 539, endPoint y: 202, distance: 83.0
click at [539, 202] on div "razor" at bounding box center [756, 206] width 458 height 48
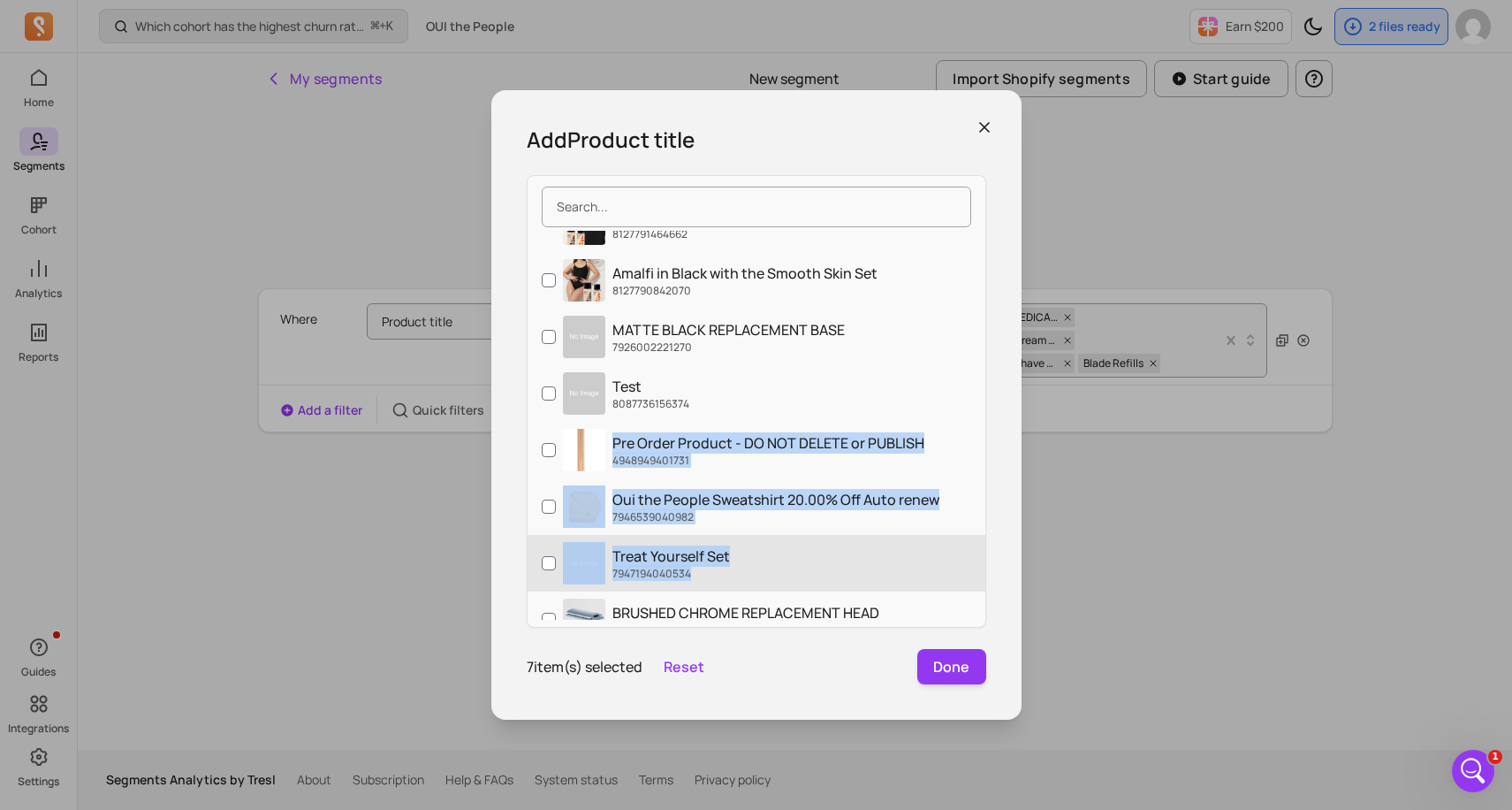
drag, startPoint x: 759, startPoint y: 430, endPoint x: 759, endPoint y: 578, distance: 148.0
click at [759, 578] on div "[MEDICAL_DATA] Body Wash. 9061139775702 Limited Edition [MEDICAL_DATA] Body Was…" at bounding box center [756, 425] width 458 height 389
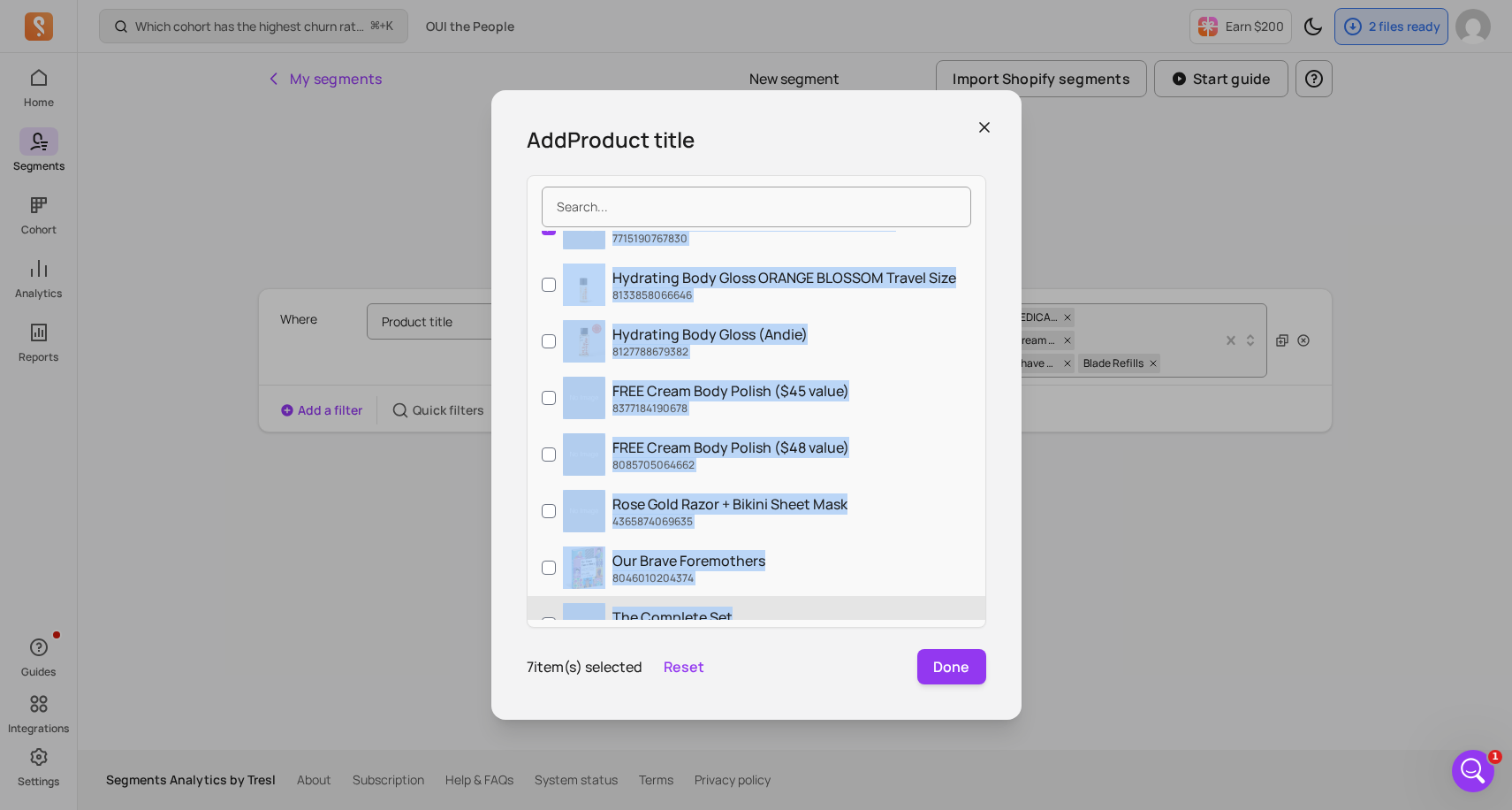
scroll to position [1889, 0]
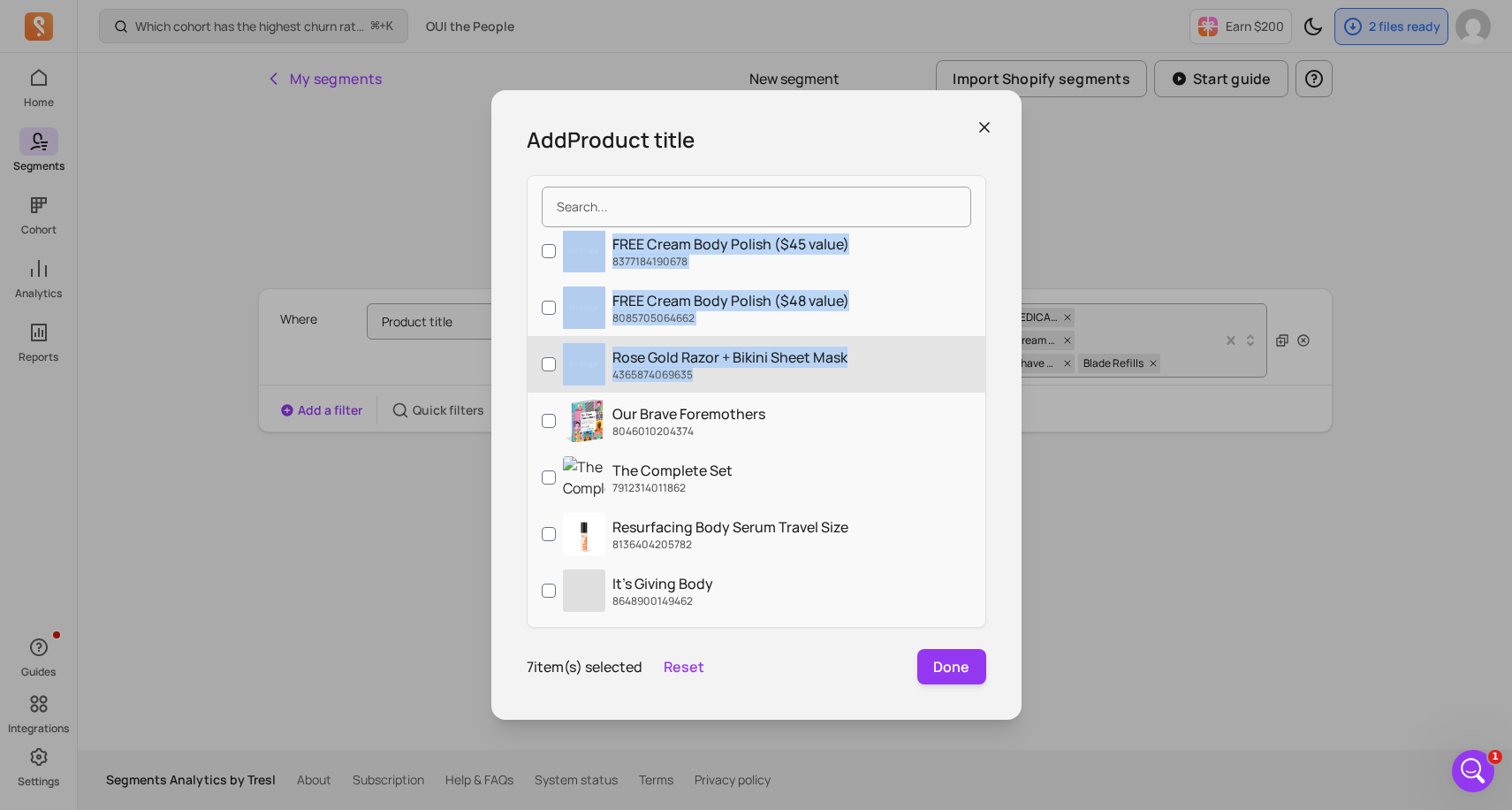
drag, startPoint x: 807, startPoint y: 424, endPoint x: 976, endPoint y: 371, distance: 177.1
click at [976, 371] on div "[MEDICAL_DATA] Body Wash. 9061139775702 Limited Edition [MEDICAL_DATA] Body Was…" at bounding box center [756, 425] width 458 height 389
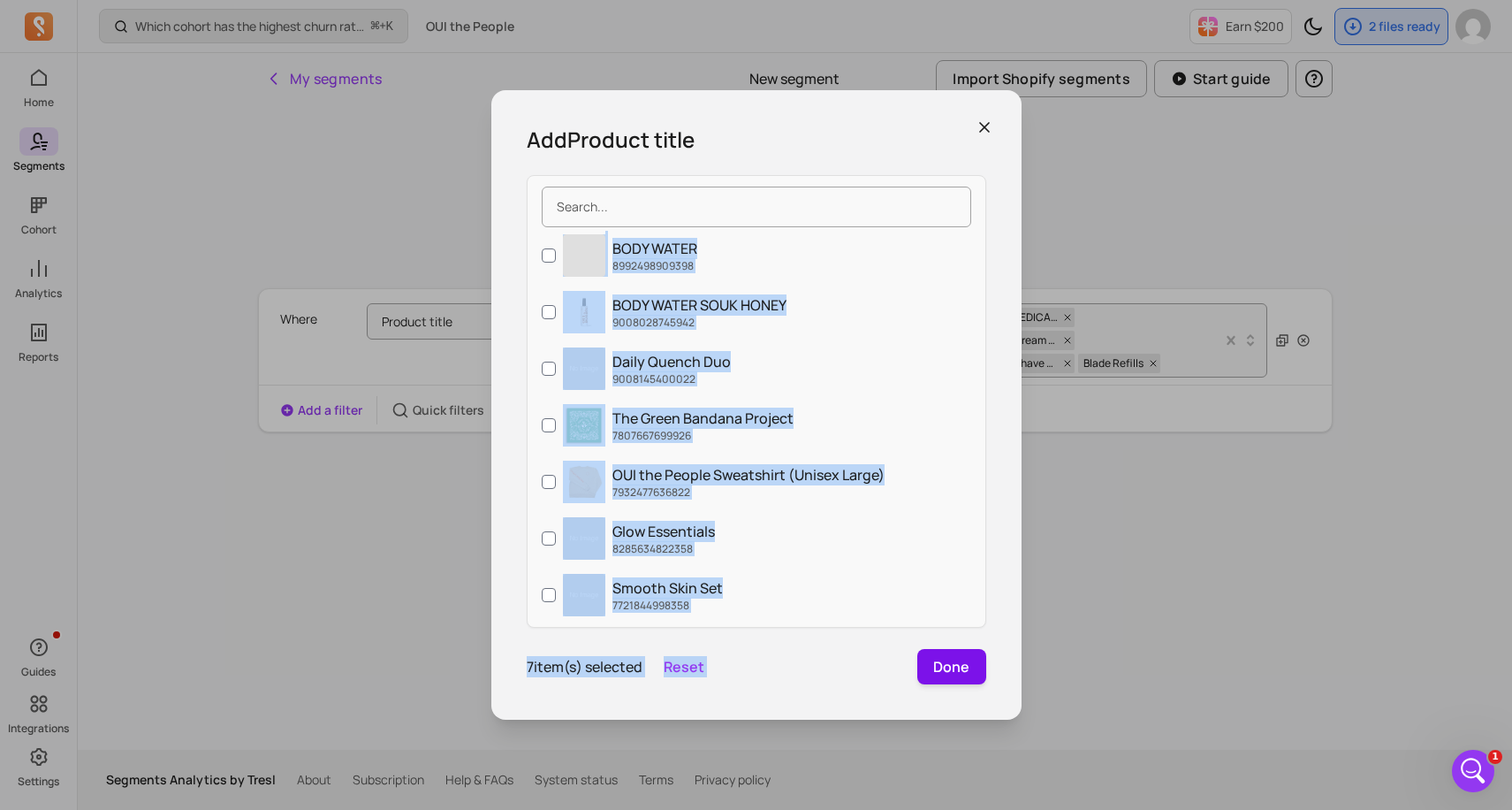
scroll to position [5269, 0]
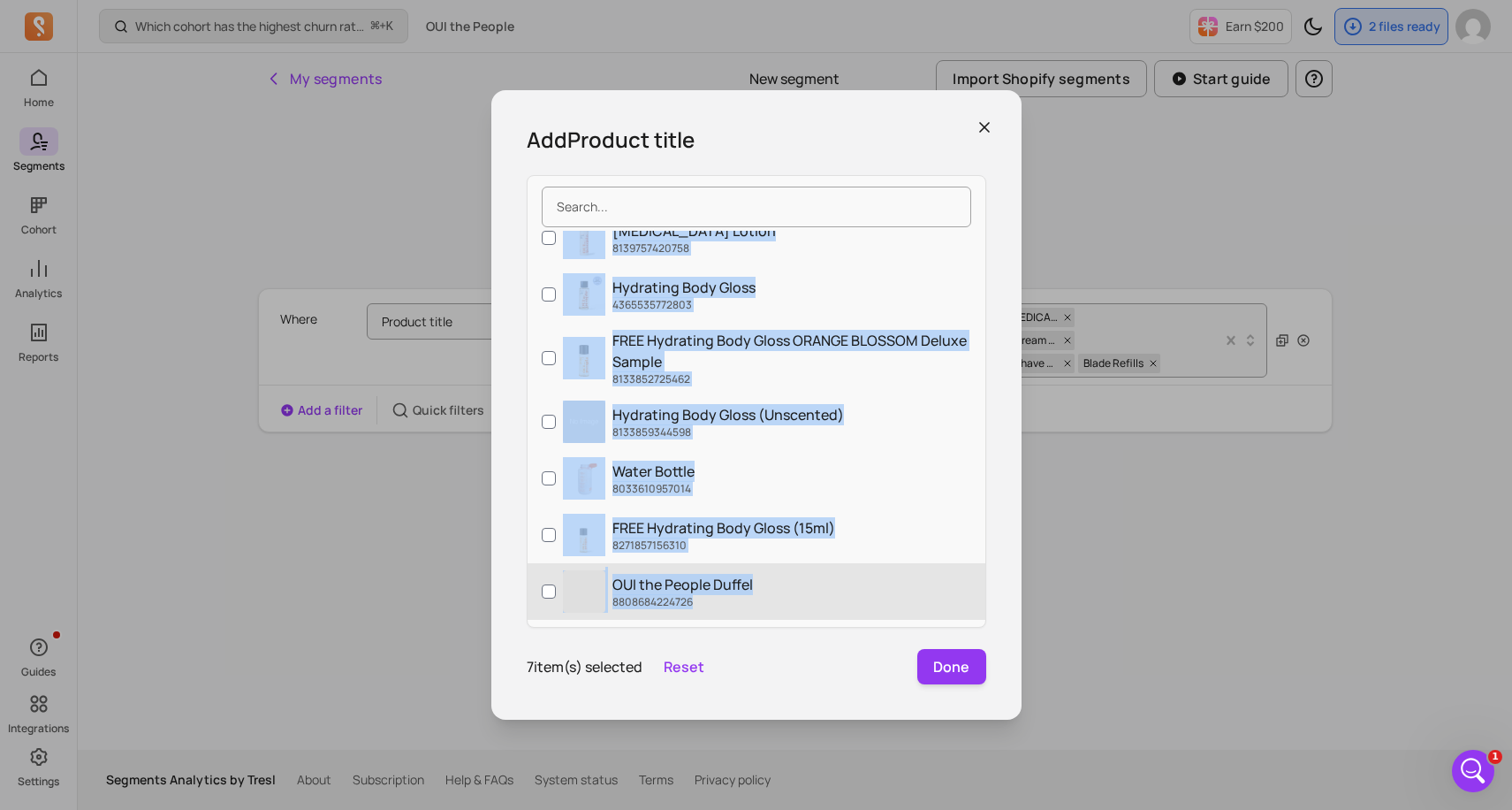
drag, startPoint x: 943, startPoint y: 391, endPoint x: 982, endPoint y: 603, distance: 215.6
click at [982, 603] on div "[MEDICAL_DATA] Body Wash. 9061139775702 Limited Edition [MEDICAL_DATA] Body Was…" at bounding box center [756, 425] width 458 height 389
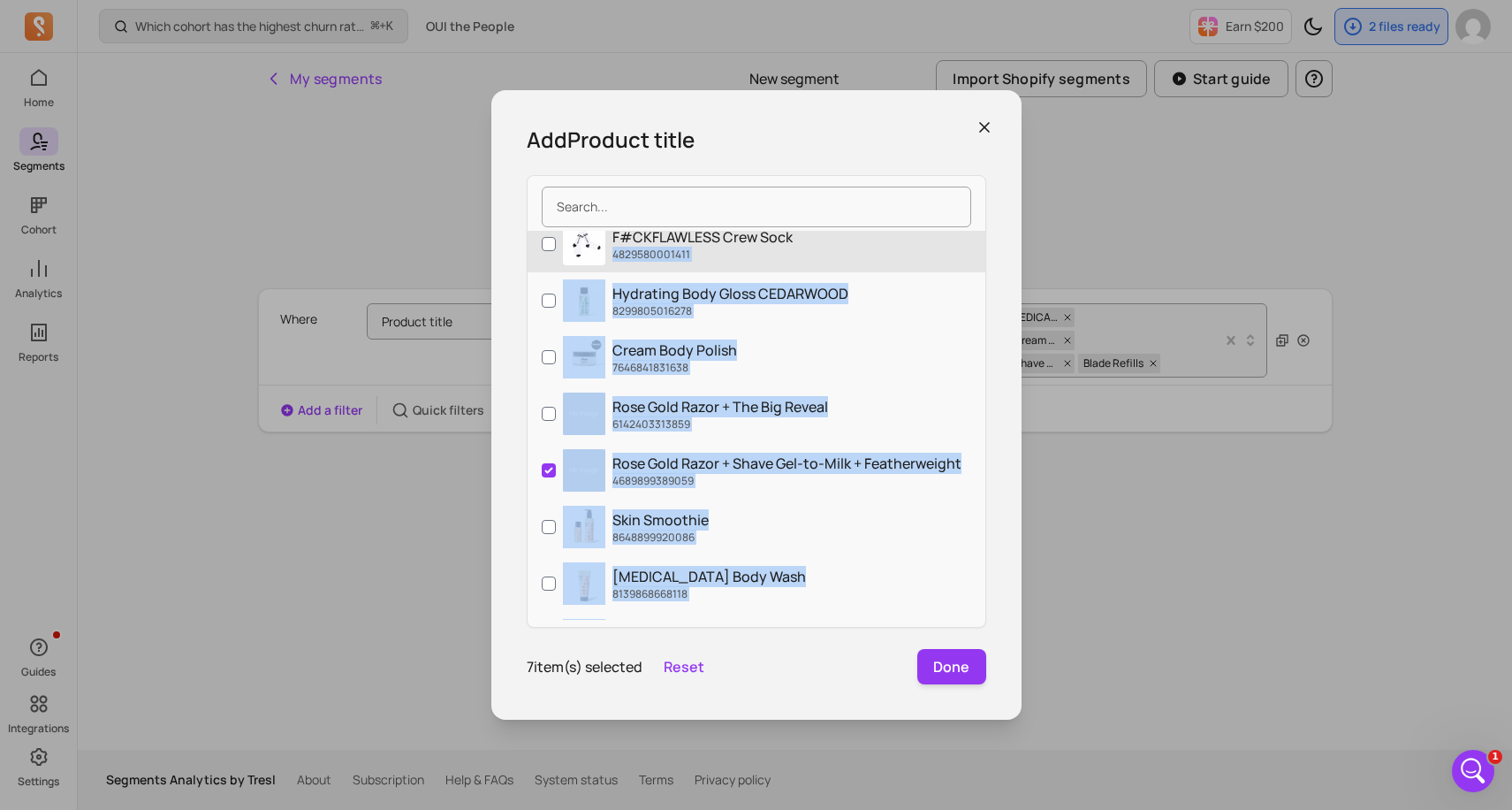
scroll to position [3607, 0]
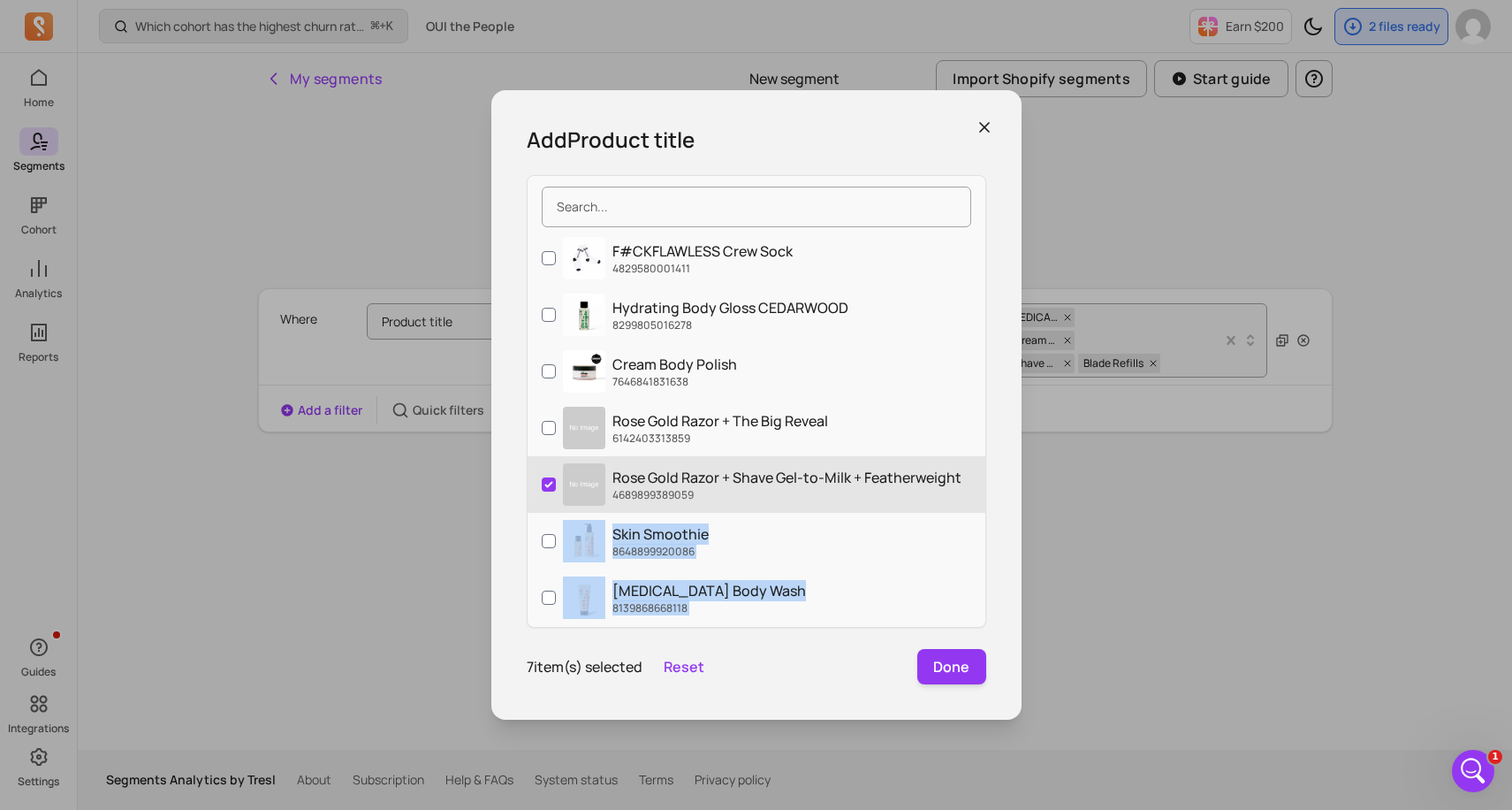
drag, startPoint x: 954, startPoint y: 549, endPoint x: 811, endPoint y: 503, distance: 150.2
click at [811, 503] on div "[MEDICAL_DATA] Body Wash. 9061139775702 Limited Edition [MEDICAL_DATA] Body Was…" at bounding box center [756, 425] width 458 height 389
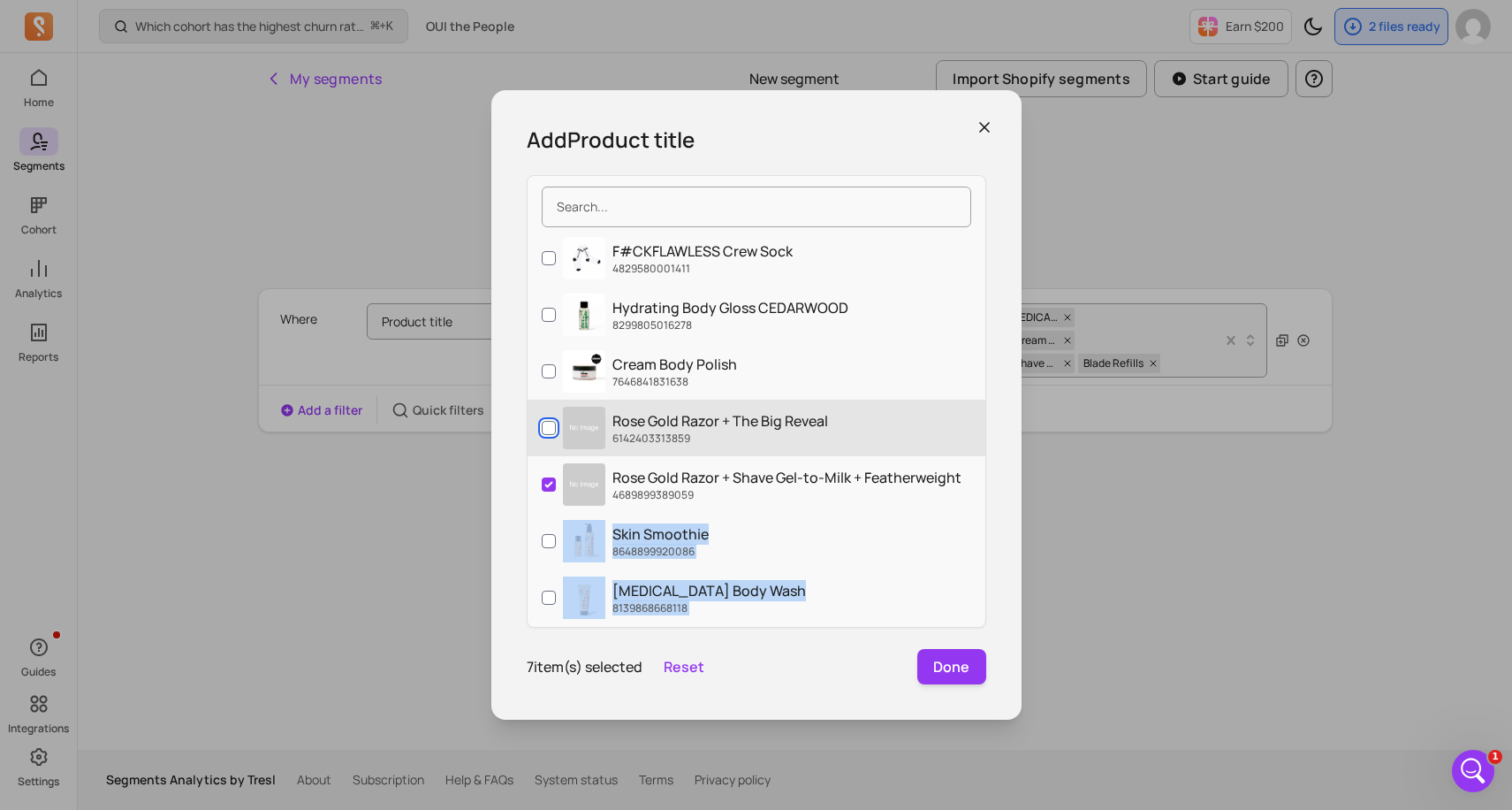
click at [548, 429] on input "Rose Gold Razor + The Big Reveal 6142403313859" at bounding box center [548, 428] width 14 height 14
checkbox input "true"
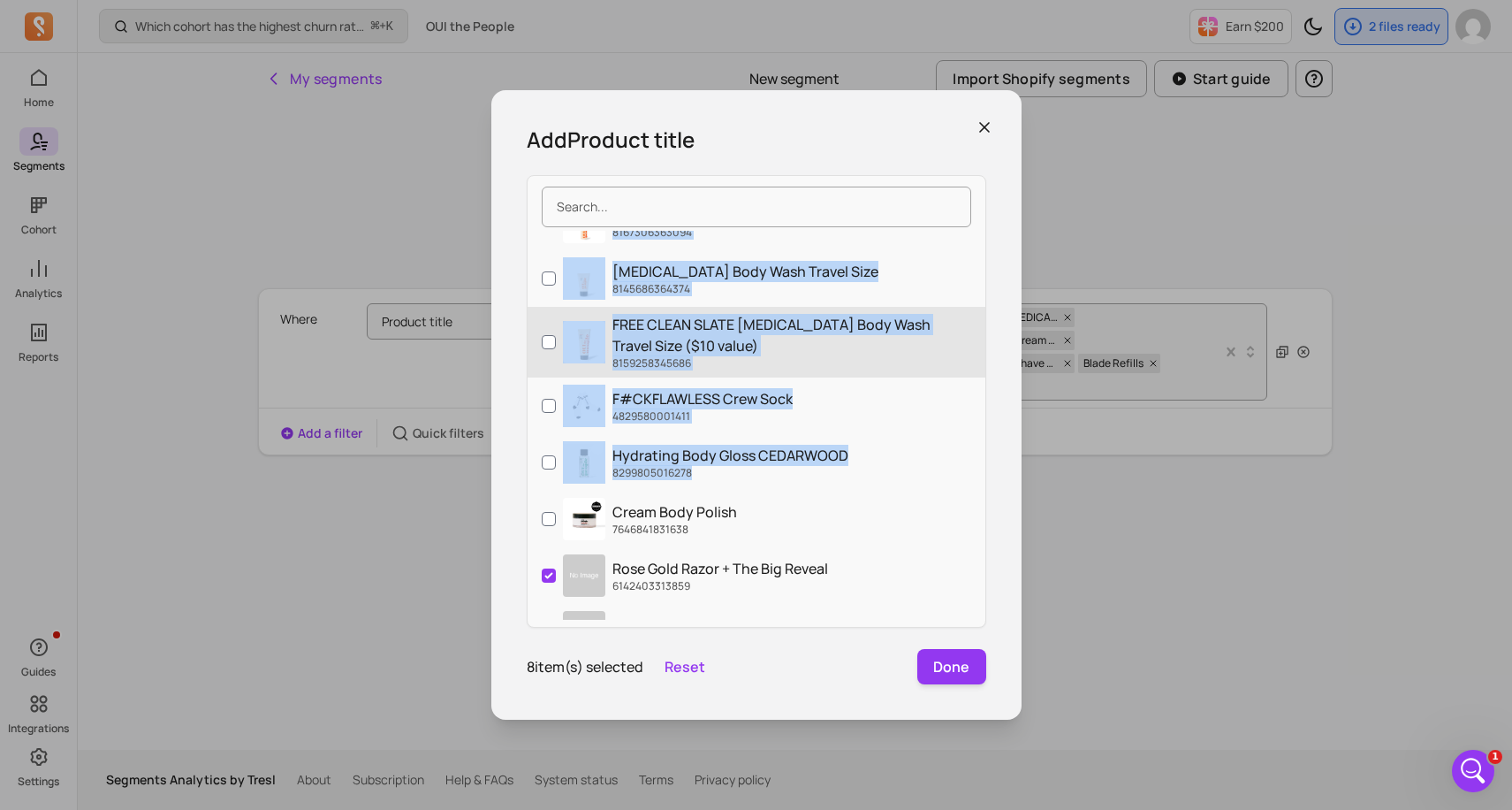
scroll to position [3371, 0]
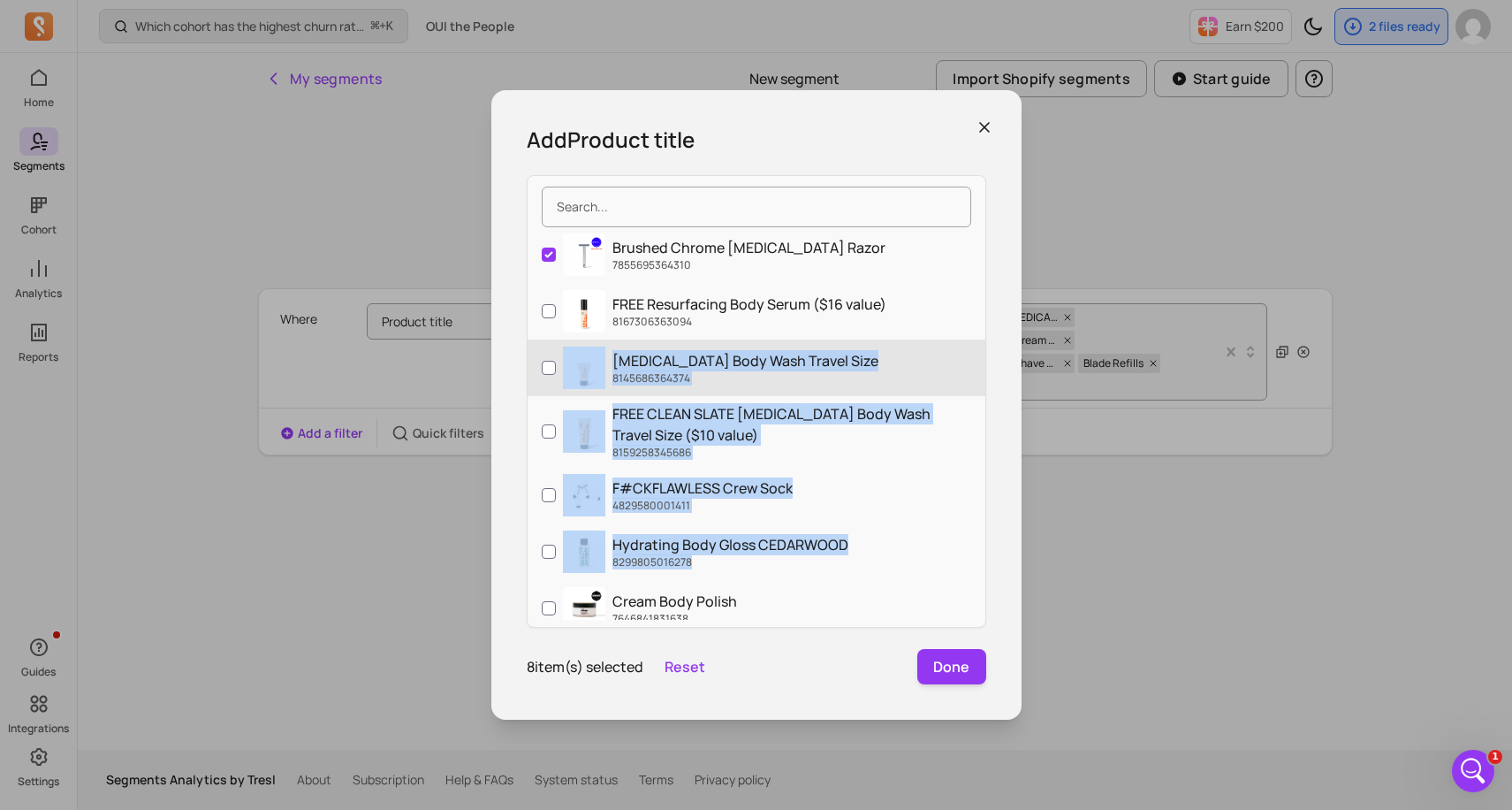
drag, startPoint x: 835, startPoint y: 331, endPoint x: 807, endPoint y: 339, distance: 29.1
click at [808, 338] on div "[MEDICAL_DATA] Body Wash. 9061139775702 Limited Edition [MEDICAL_DATA] Body Was…" at bounding box center [756, 425] width 458 height 389
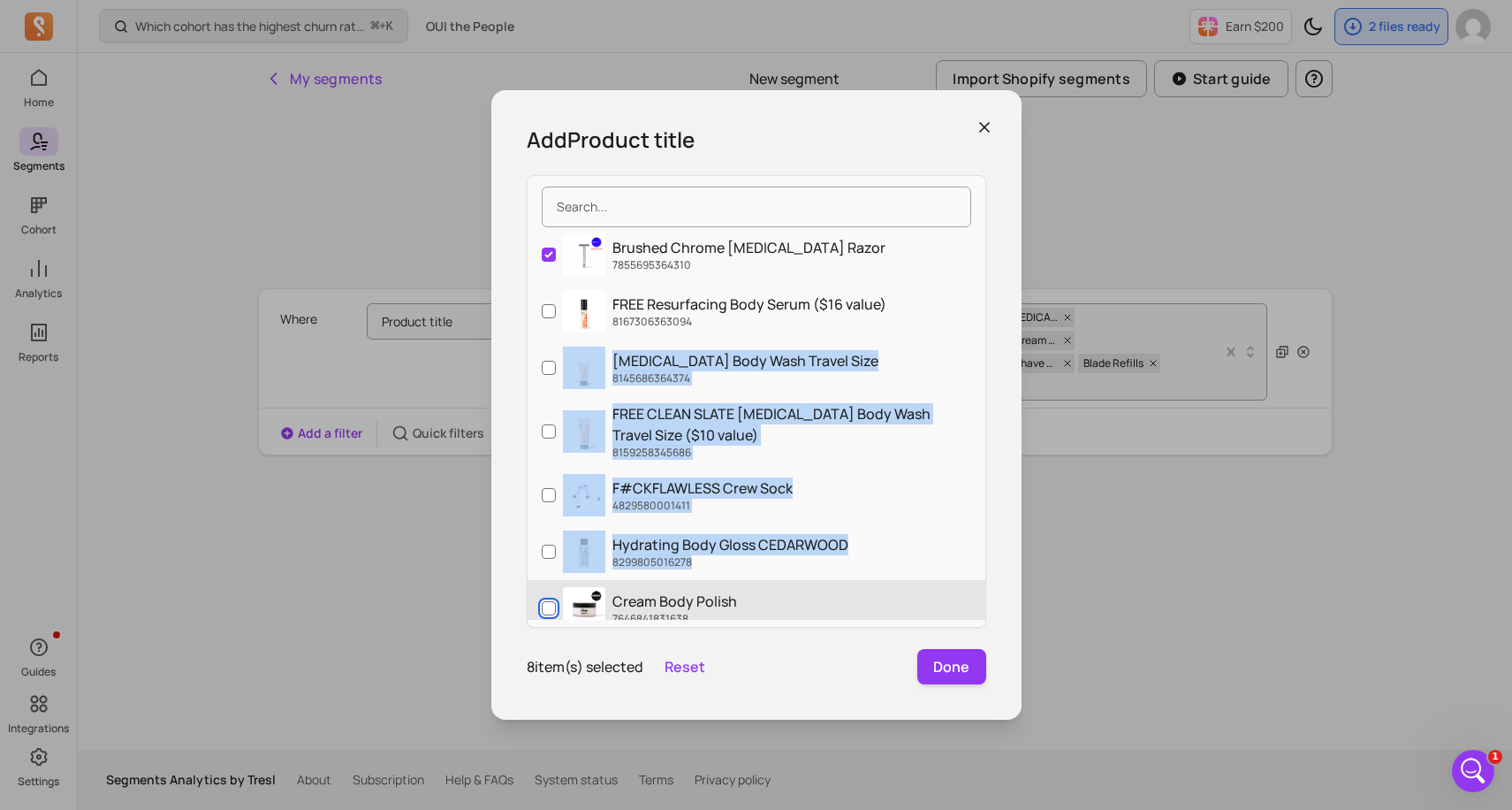
click at [546, 610] on input "Cream Body Polish 7646841831638" at bounding box center [548, 608] width 14 height 14
checkbox input "true"
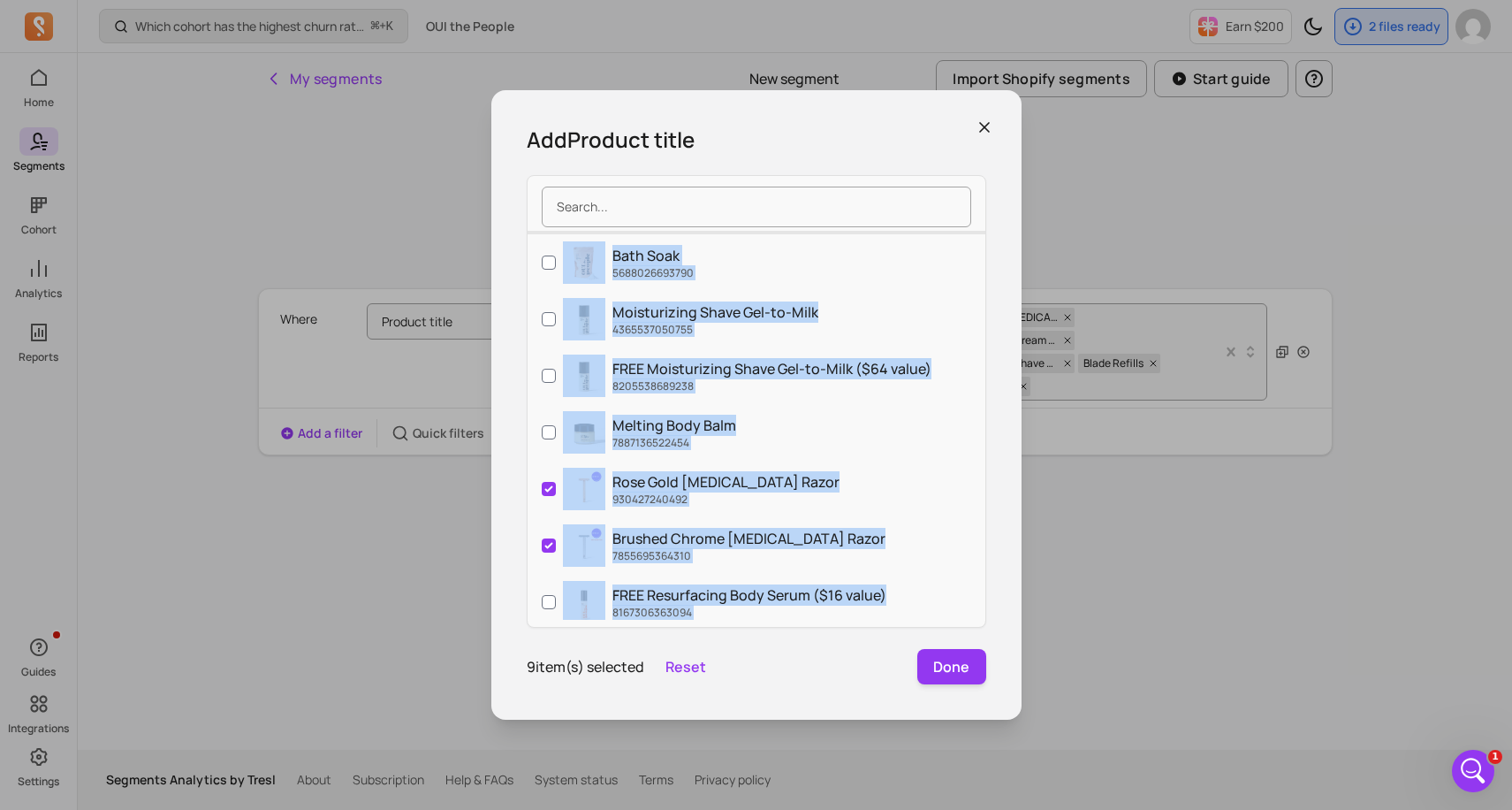
scroll to position [3059, 0]
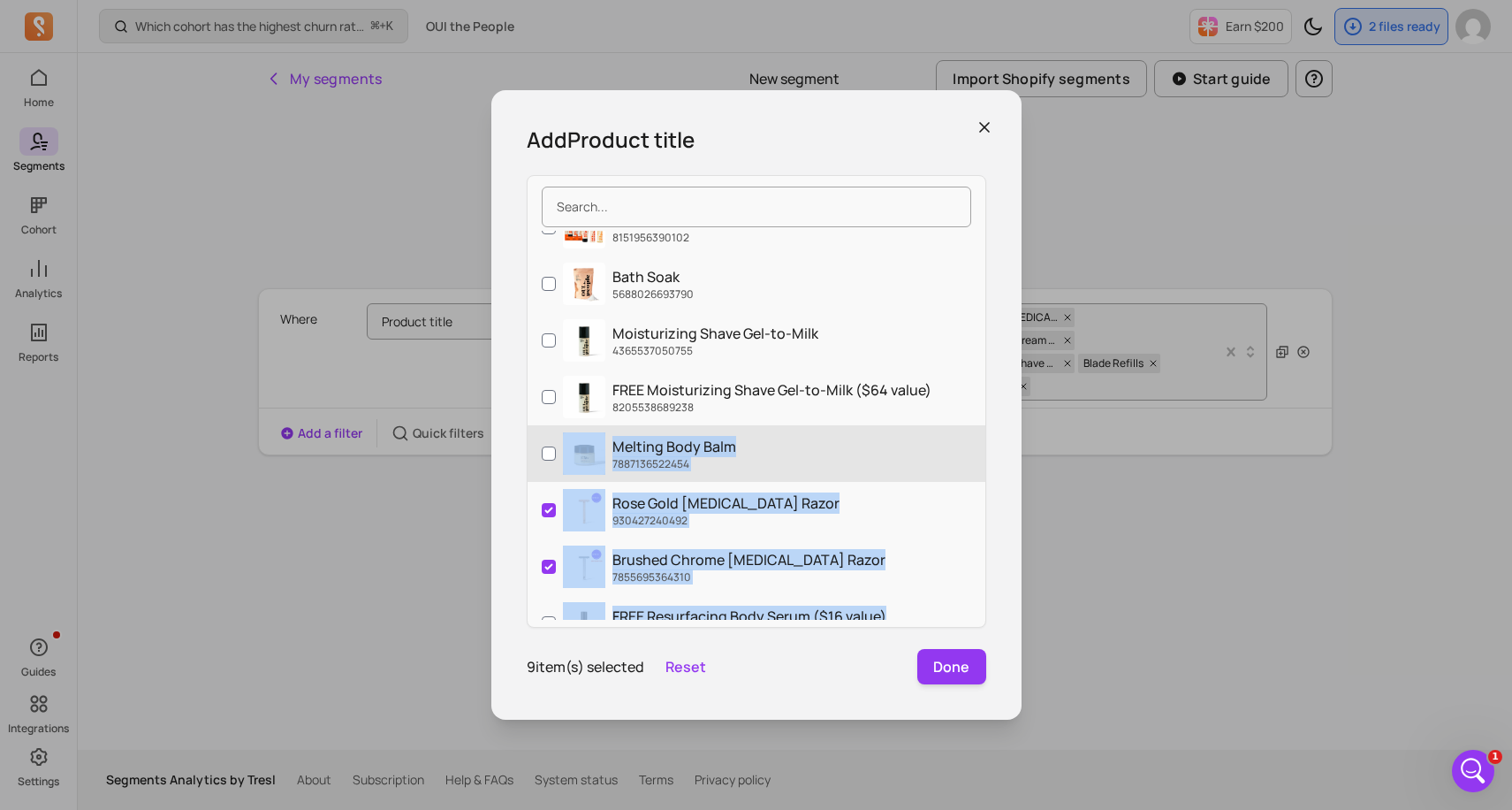
drag, startPoint x: 845, startPoint y: 341, endPoint x: 553, endPoint y: 452, distance: 312.4
click at [553, 452] on div "[MEDICAL_DATA] Body Wash. 9061139775702 Limited Edition [MEDICAL_DATA] Body Was…" at bounding box center [756, 425] width 458 height 389
click at [553, 452] on input "Melting Body Balm 7887136522454" at bounding box center [548, 453] width 14 height 14
checkbox input "true"
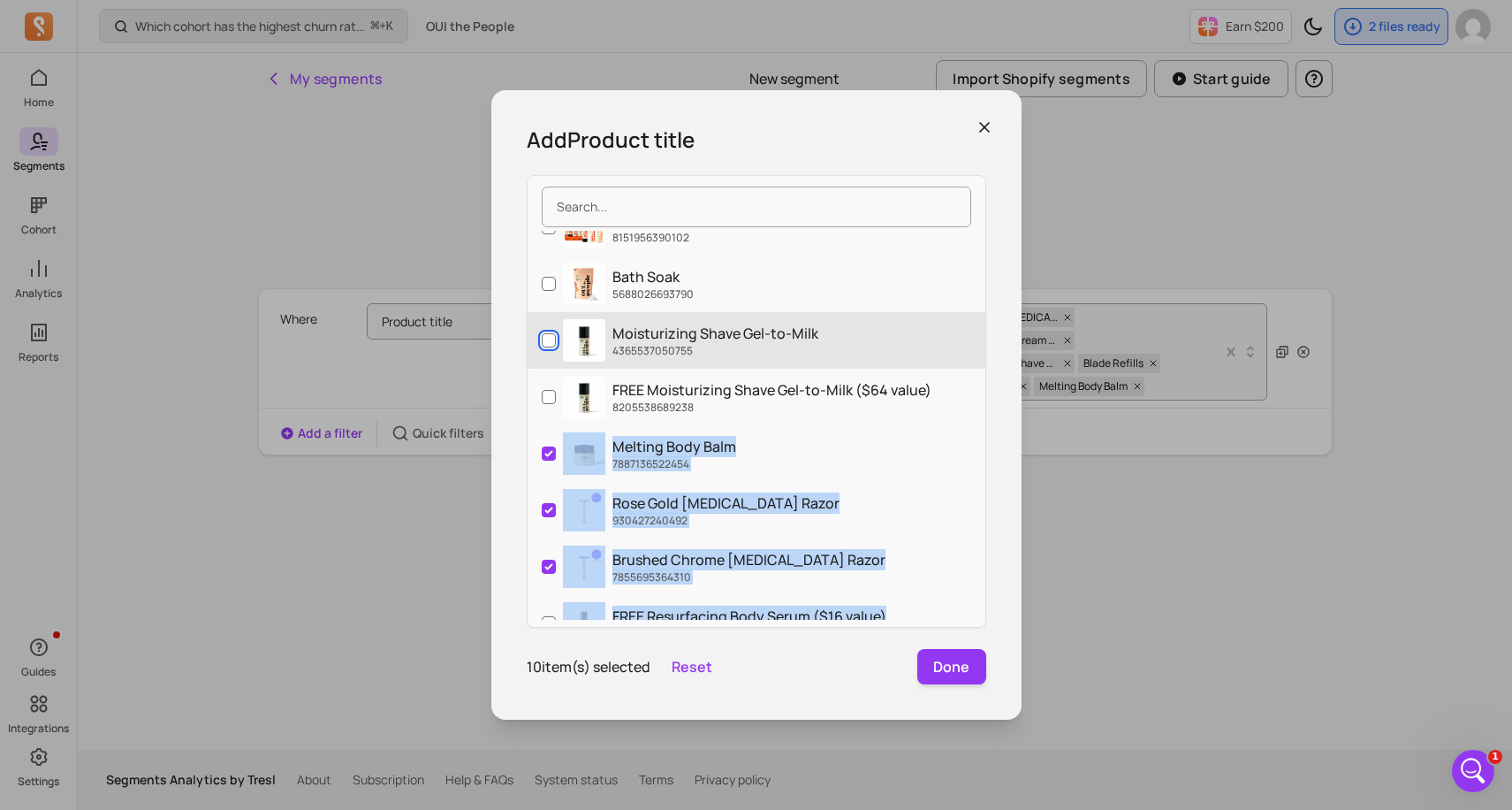
click at [548, 344] on input "Moisturizing Shave Gel-to-Milk 4365537050755" at bounding box center [548, 340] width 14 height 14
checkbox input "true"
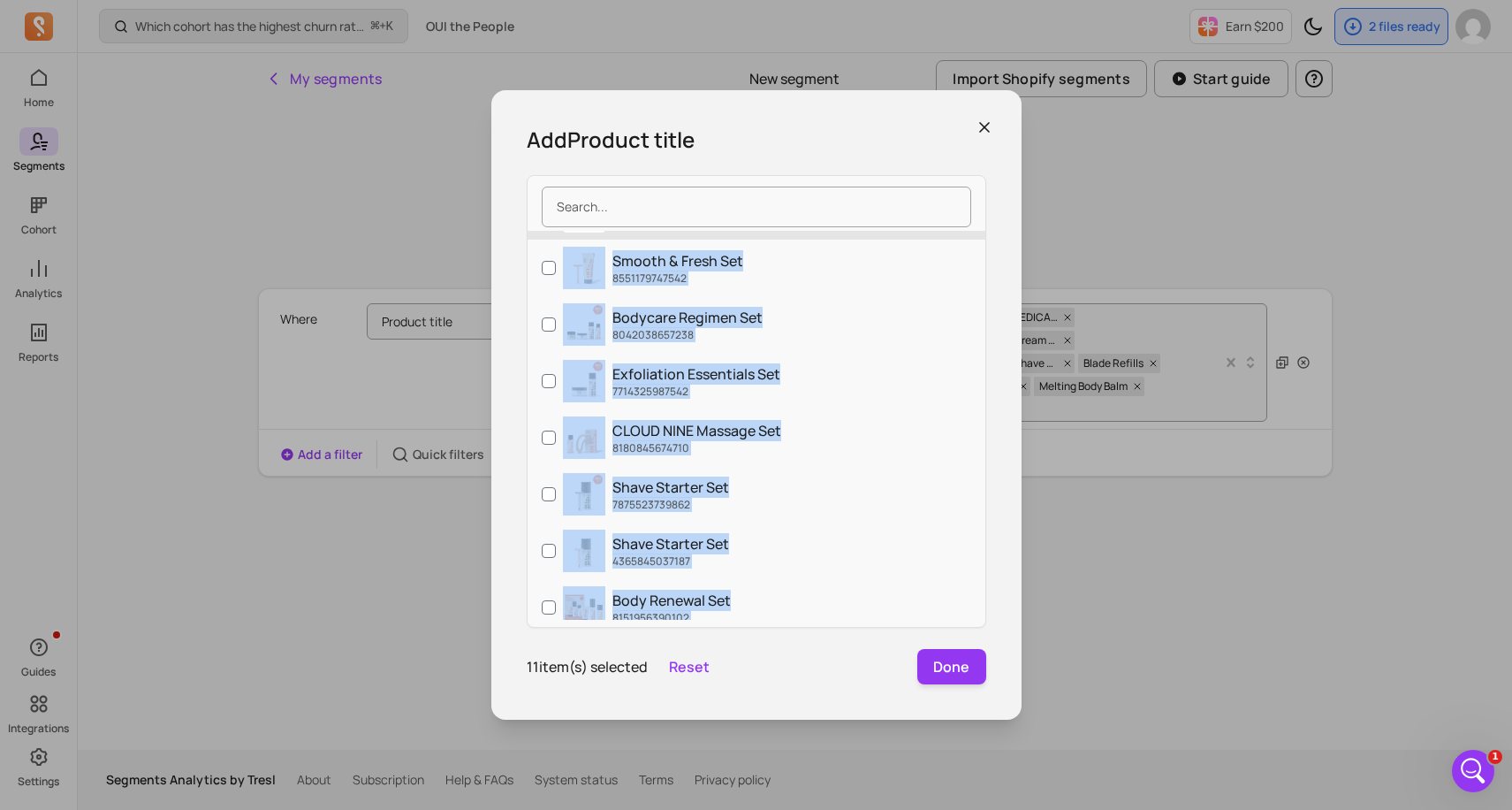
scroll to position [2663, 0]
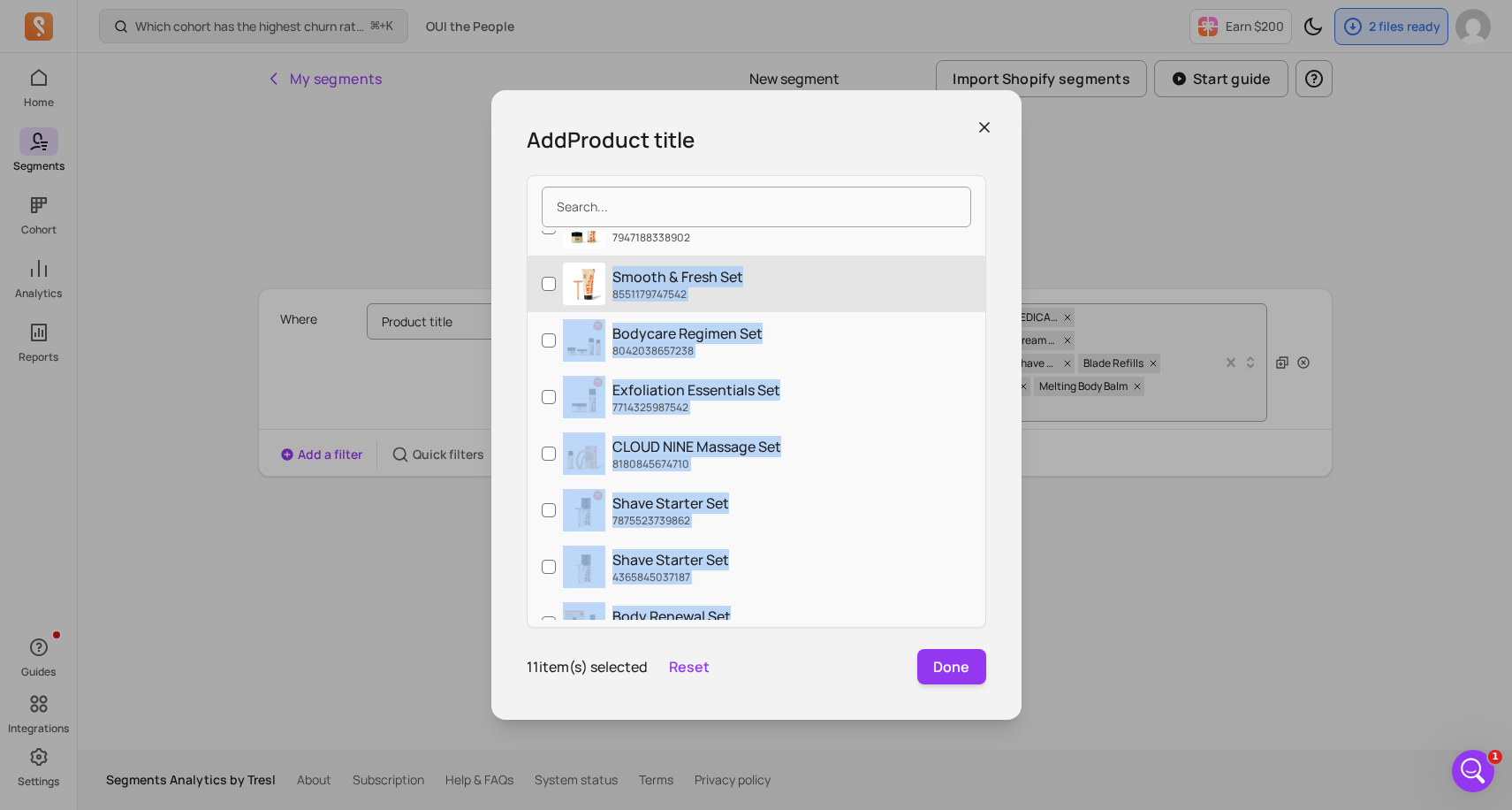
drag, startPoint x: 844, startPoint y: 355, endPoint x: 857, endPoint y: 263, distance: 92.9
click at [857, 263] on div "[MEDICAL_DATA] Body Wash. 9061139775702 Limited Edition [MEDICAL_DATA] Body Was…" at bounding box center [756, 425] width 458 height 389
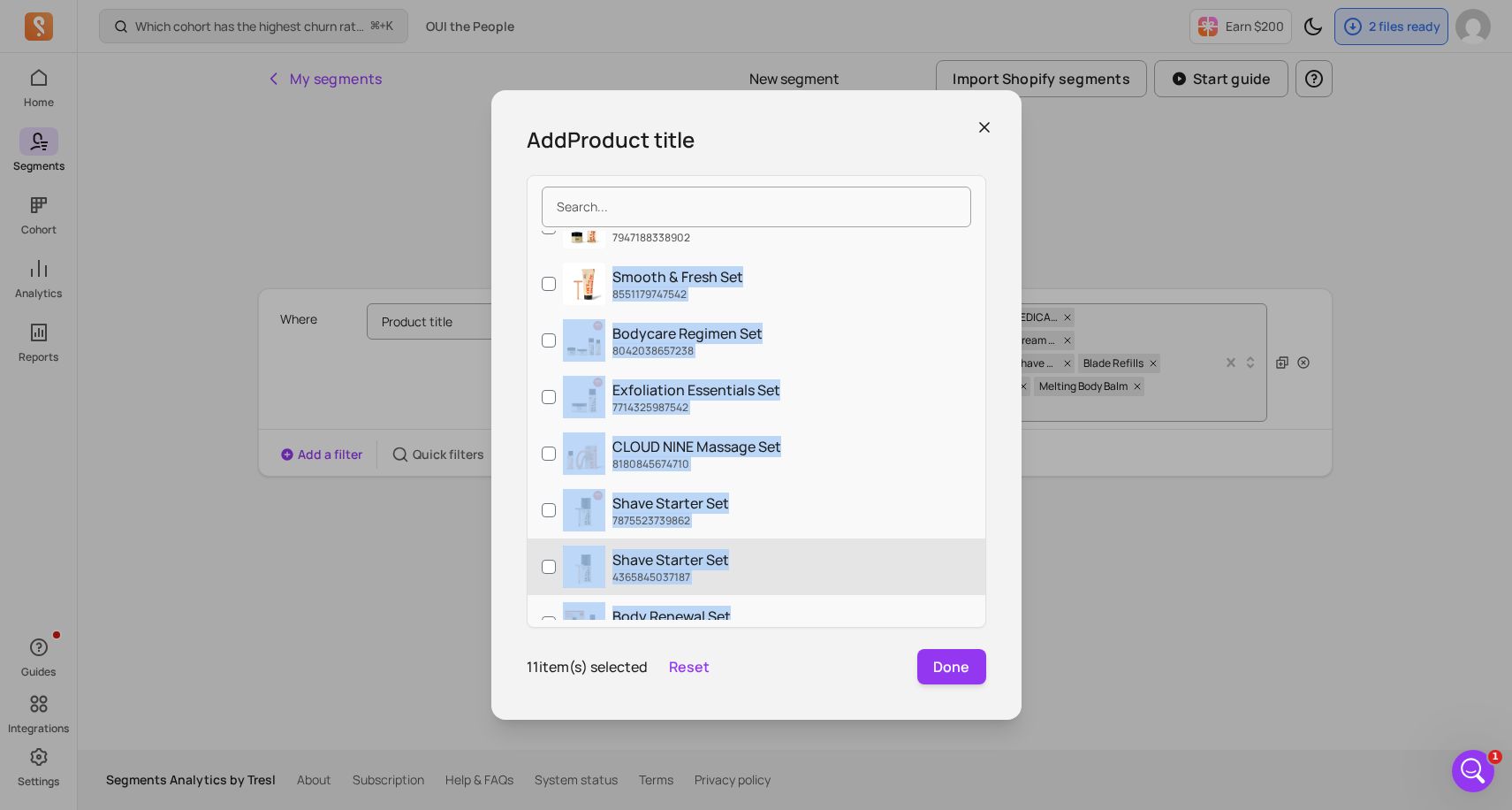
click at [549, 569] on input "Shave Starter Set 4365845037187" at bounding box center [548, 566] width 14 height 14
checkbox input "true"
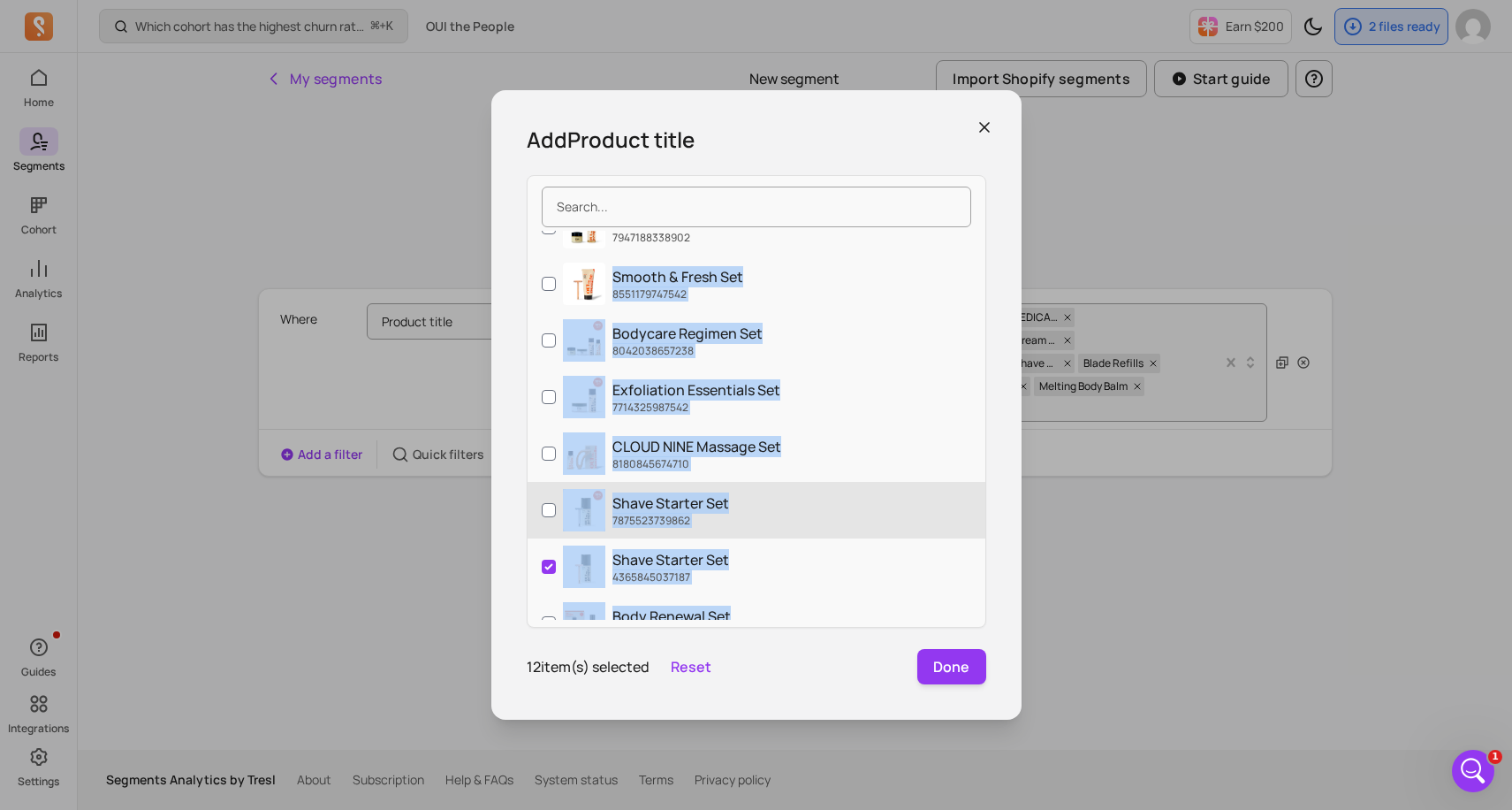
click at [551, 511] on input "Shave Starter Set 7875523739862" at bounding box center [548, 510] width 14 height 14
checkbox input "true"
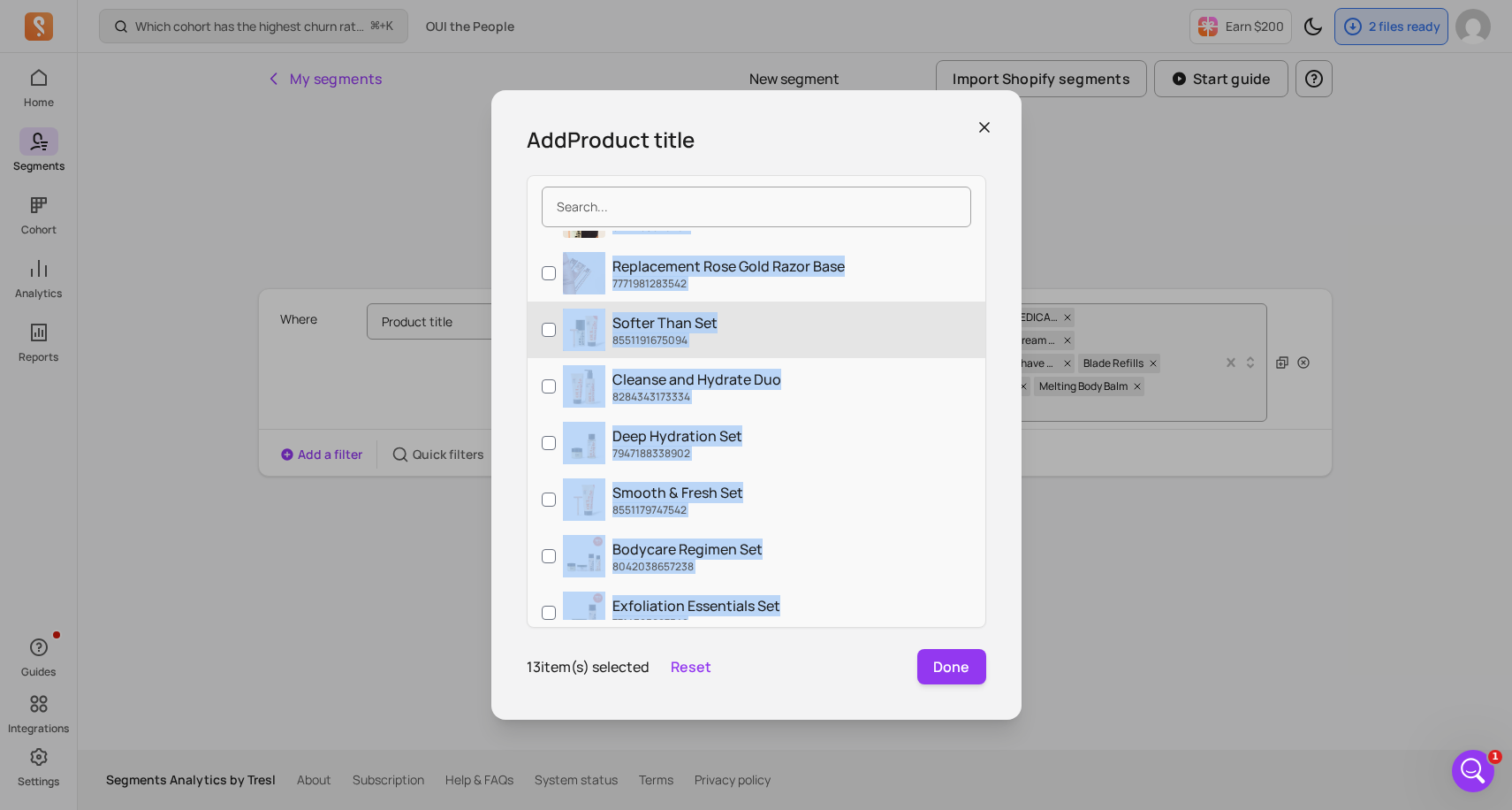
scroll to position [2393, 0]
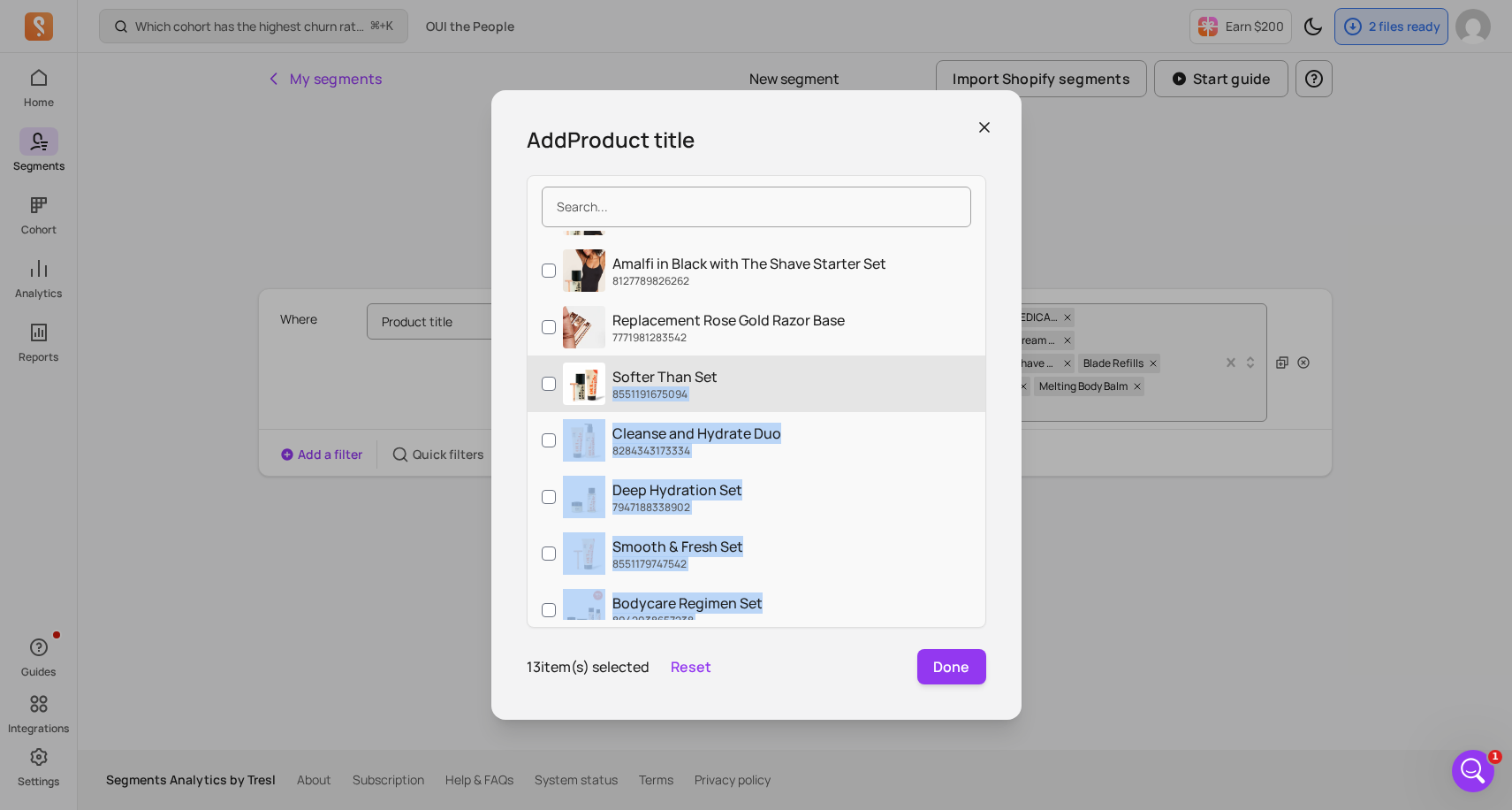
drag, startPoint x: 818, startPoint y: 423, endPoint x: 770, endPoint y: 381, distance: 63.8
click at [770, 381] on div "[MEDICAL_DATA] Body Wash. 9061139775702 Limited Edition [MEDICAL_DATA] Body Was…" at bounding box center [756, 425] width 458 height 389
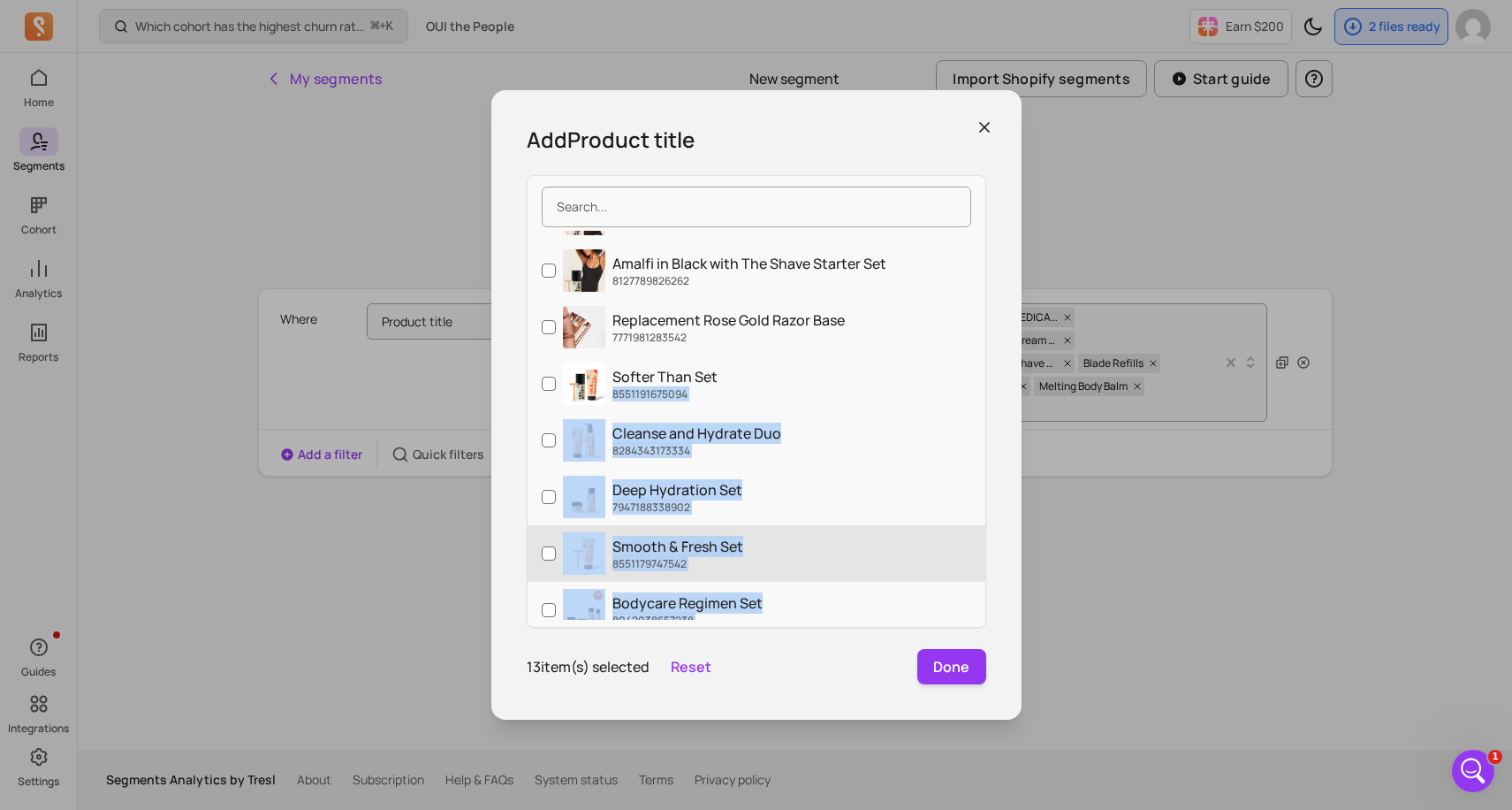
click at [545, 554] on input "Smooth & Fresh Set 8551179747542" at bounding box center [548, 553] width 14 height 14
checkbox input "true"
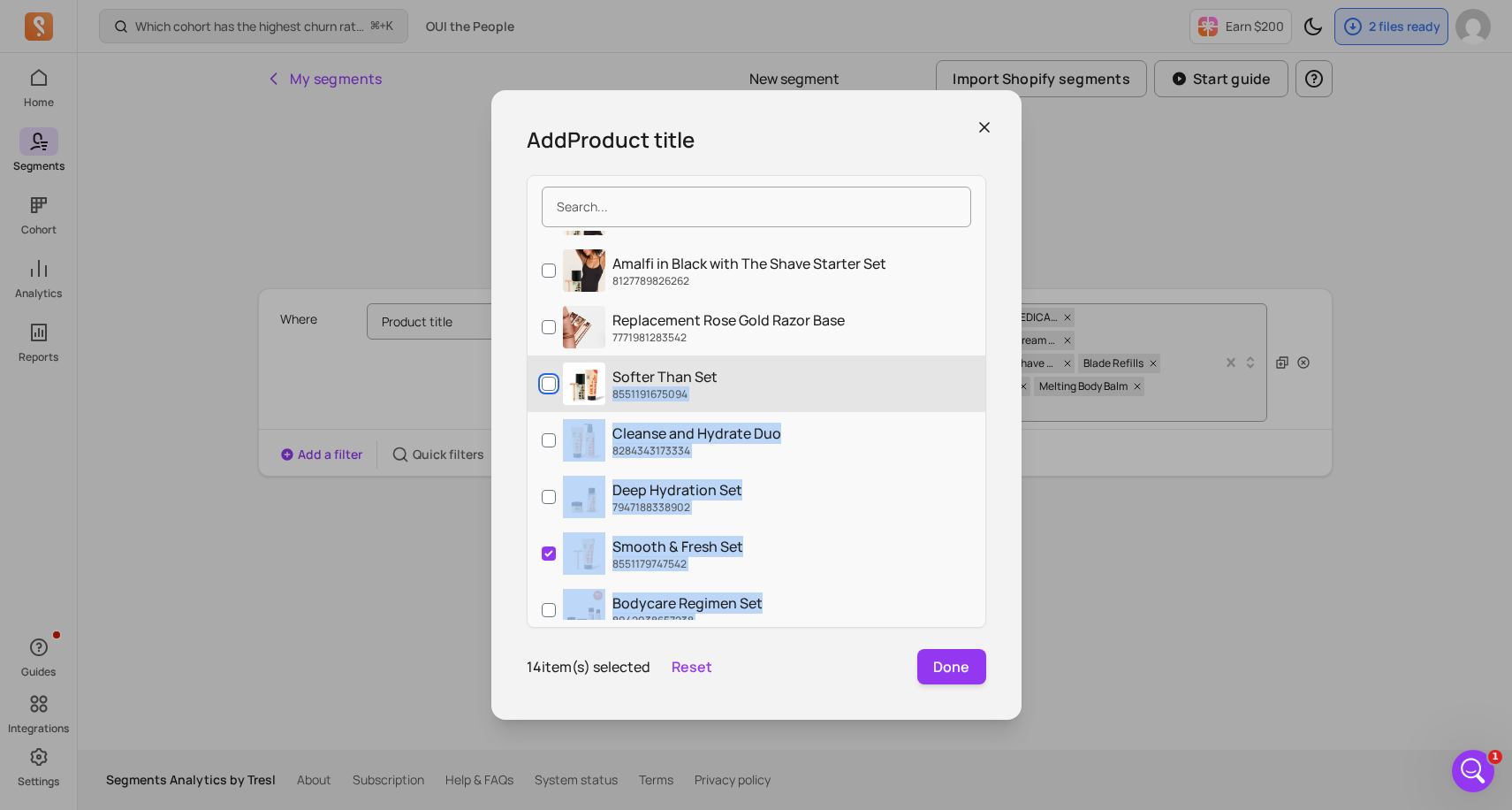
click at [549, 381] on input "Softer Than Set 8551191675094" at bounding box center [548, 383] width 14 height 14
checkbox input "true"
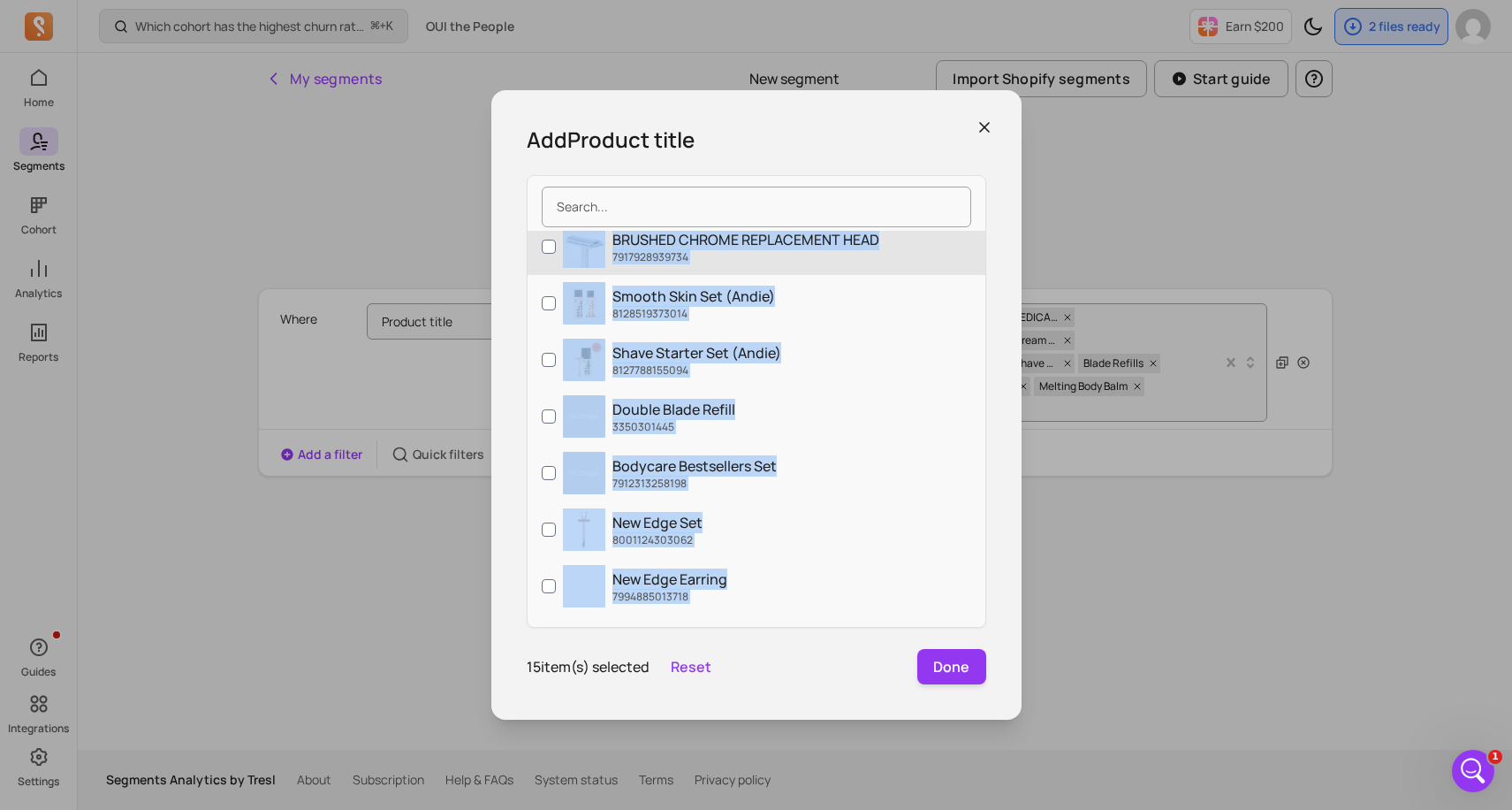
scroll to position [829, 0]
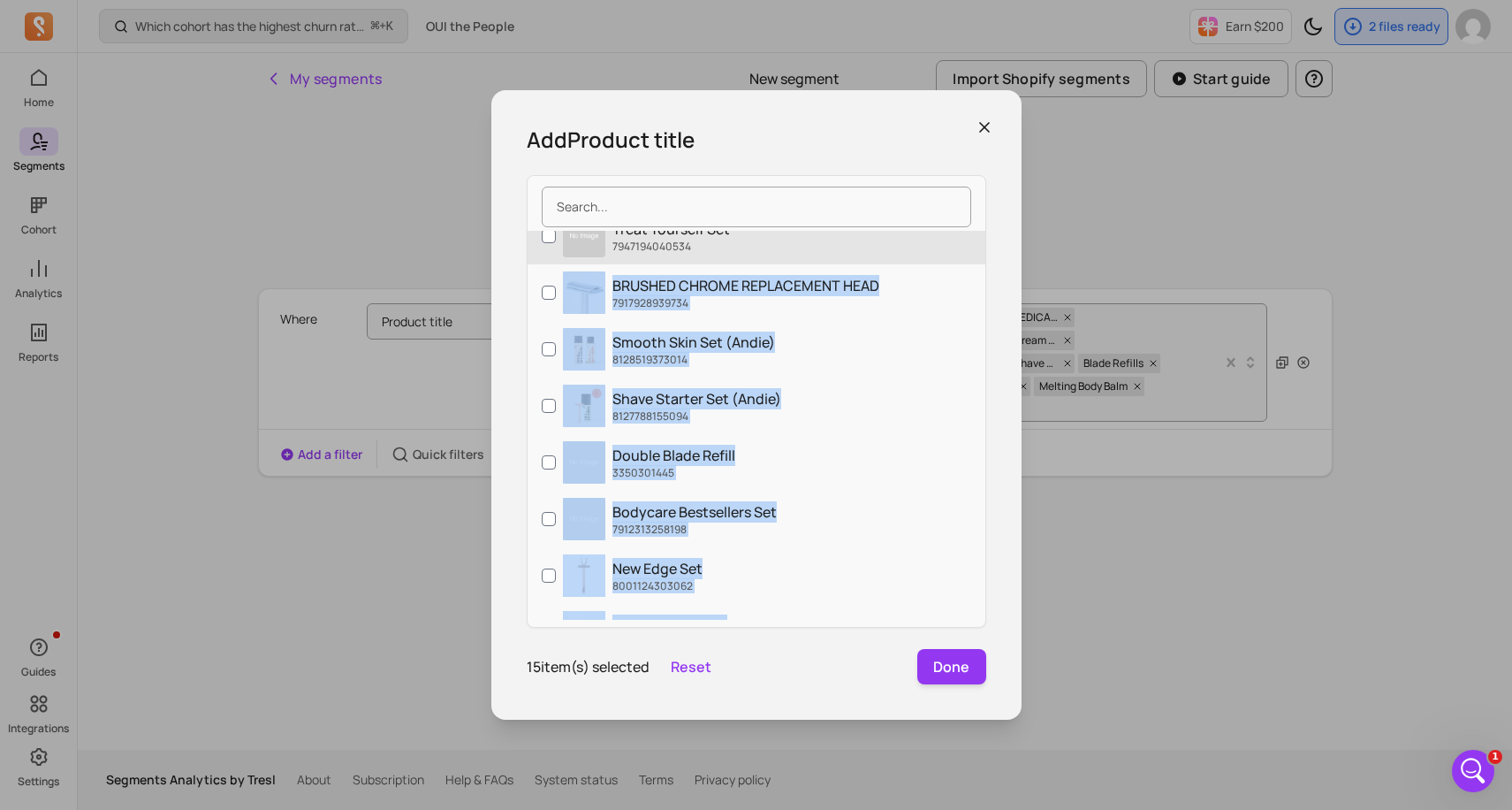
drag, startPoint x: 882, startPoint y: 384, endPoint x: 823, endPoint y: 261, distance: 136.4
click at [823, 261] on div "[MEDICAL_DATA] Body Wash. 9061139775702 Limited Edition [MEDICAL_DATA] Body Was…" at bounding box center [756, 425] width 458 height 389
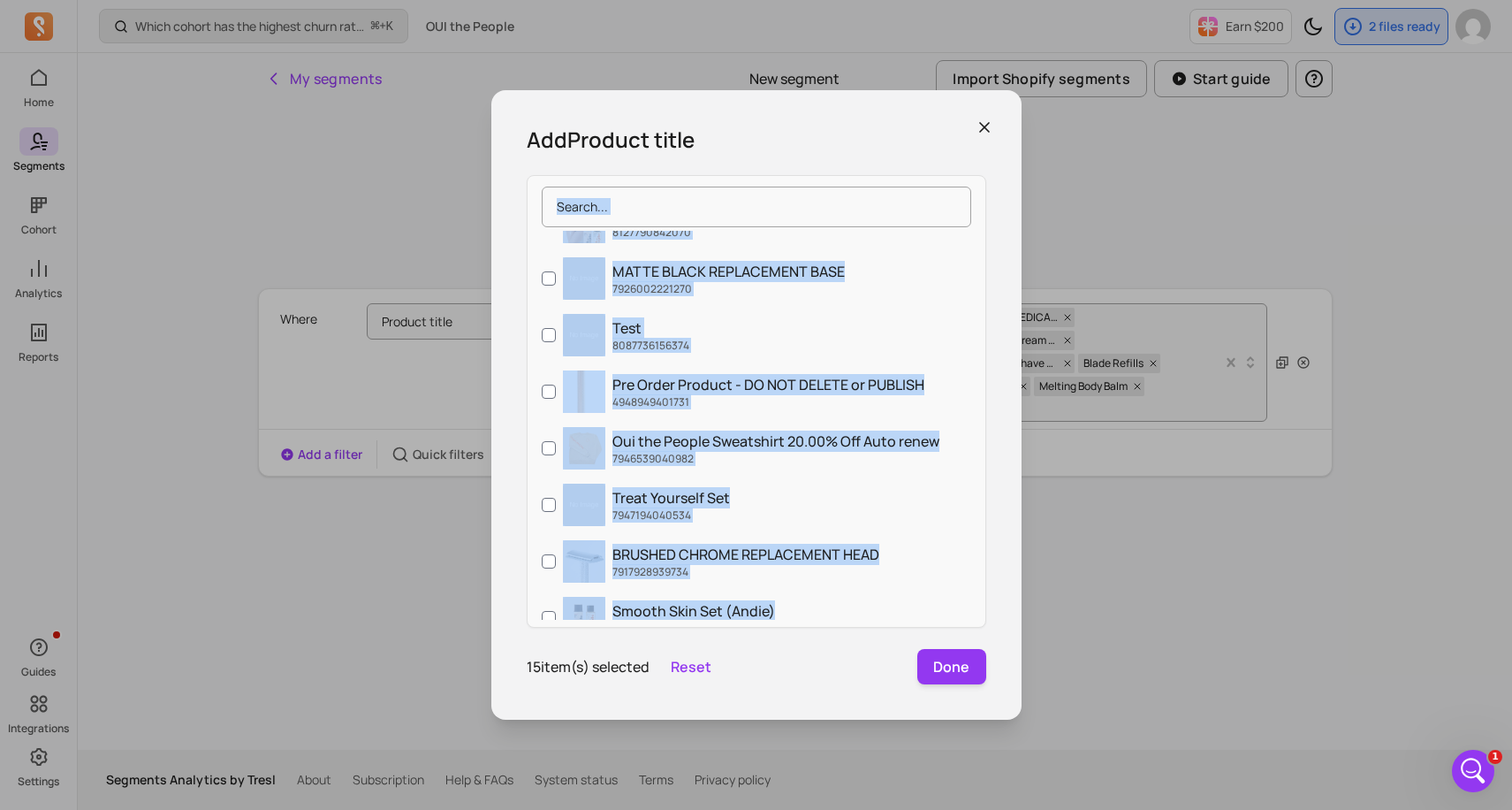
scroll to position [401, 0]
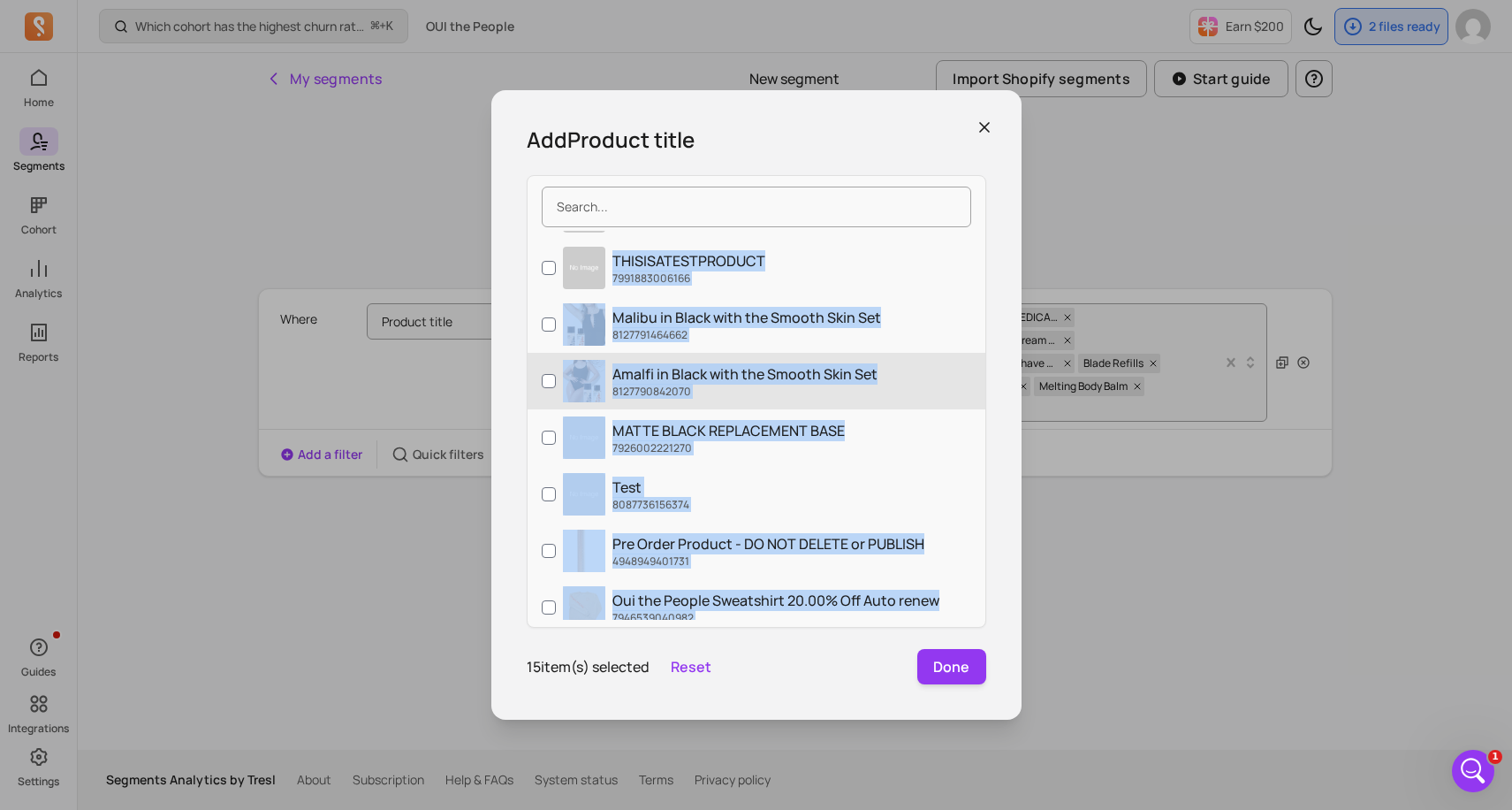
drag, startPoint x: 837, startPoint y: 429, endPoint x: 842, endPoint y: 364, distance: 65.2
click at [842, 273] on div "[MEDICAL_DATA] Body Wash. 9061139775702 Limited Edition [MEDICAL_DATA] Body Was…" at bounding box center [756, 425] width 458 height 389
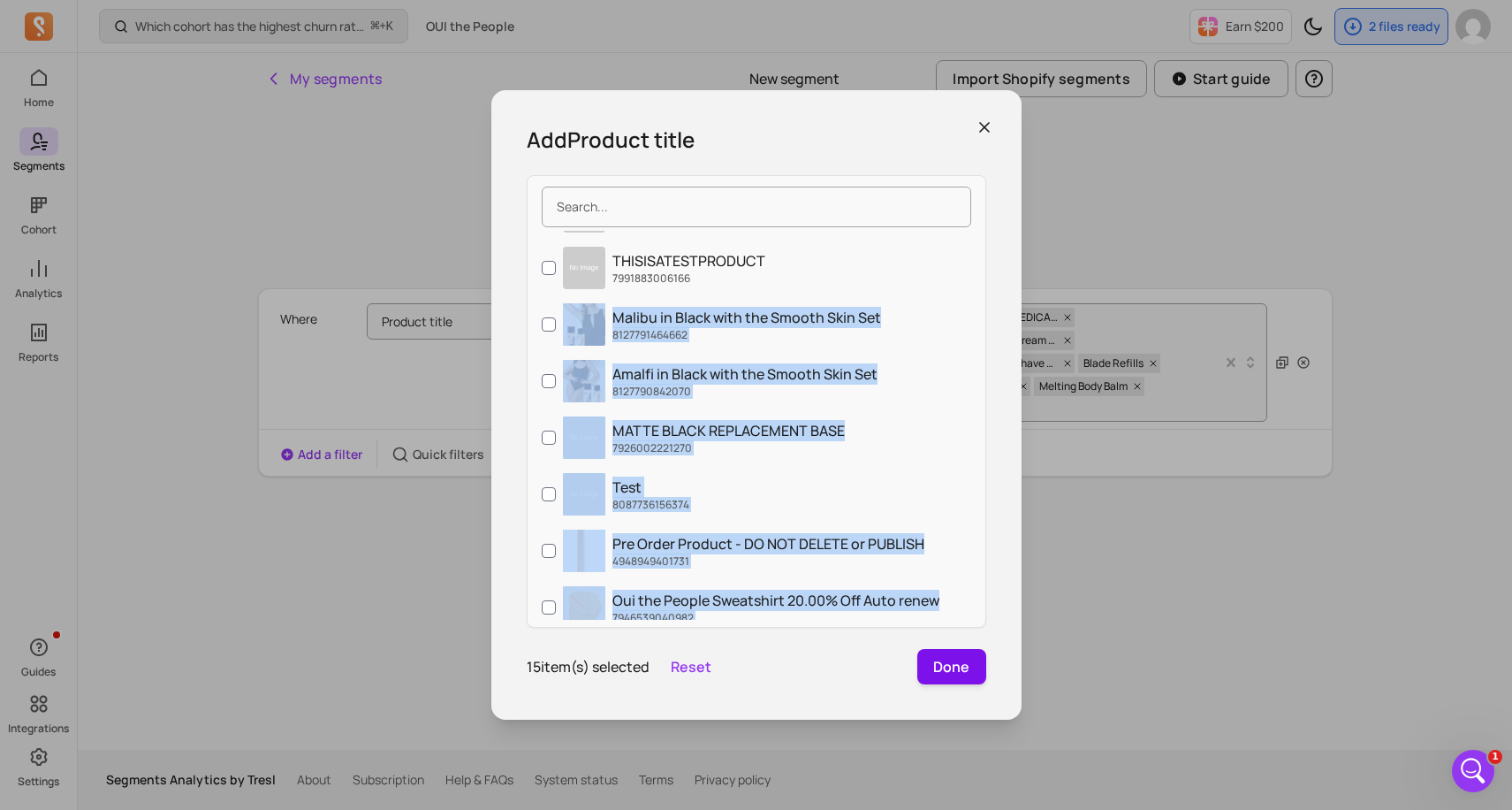
click at [946, 672] on button "Done" at bounding box center [951, 667] width 69 height 36
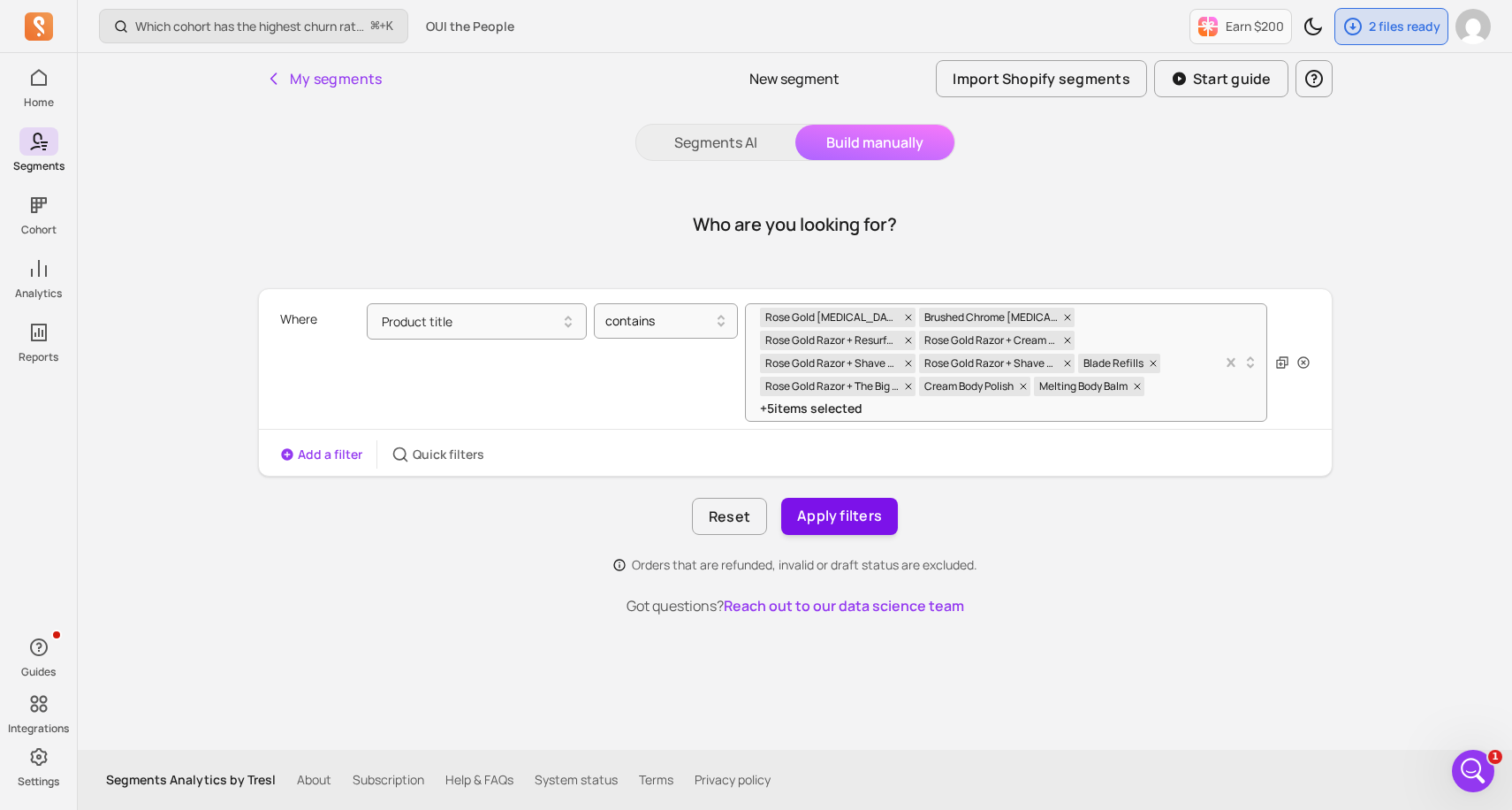
click at [859, 526] on button "Apply filters" at bounding box center [840, 515] width 117 height 37
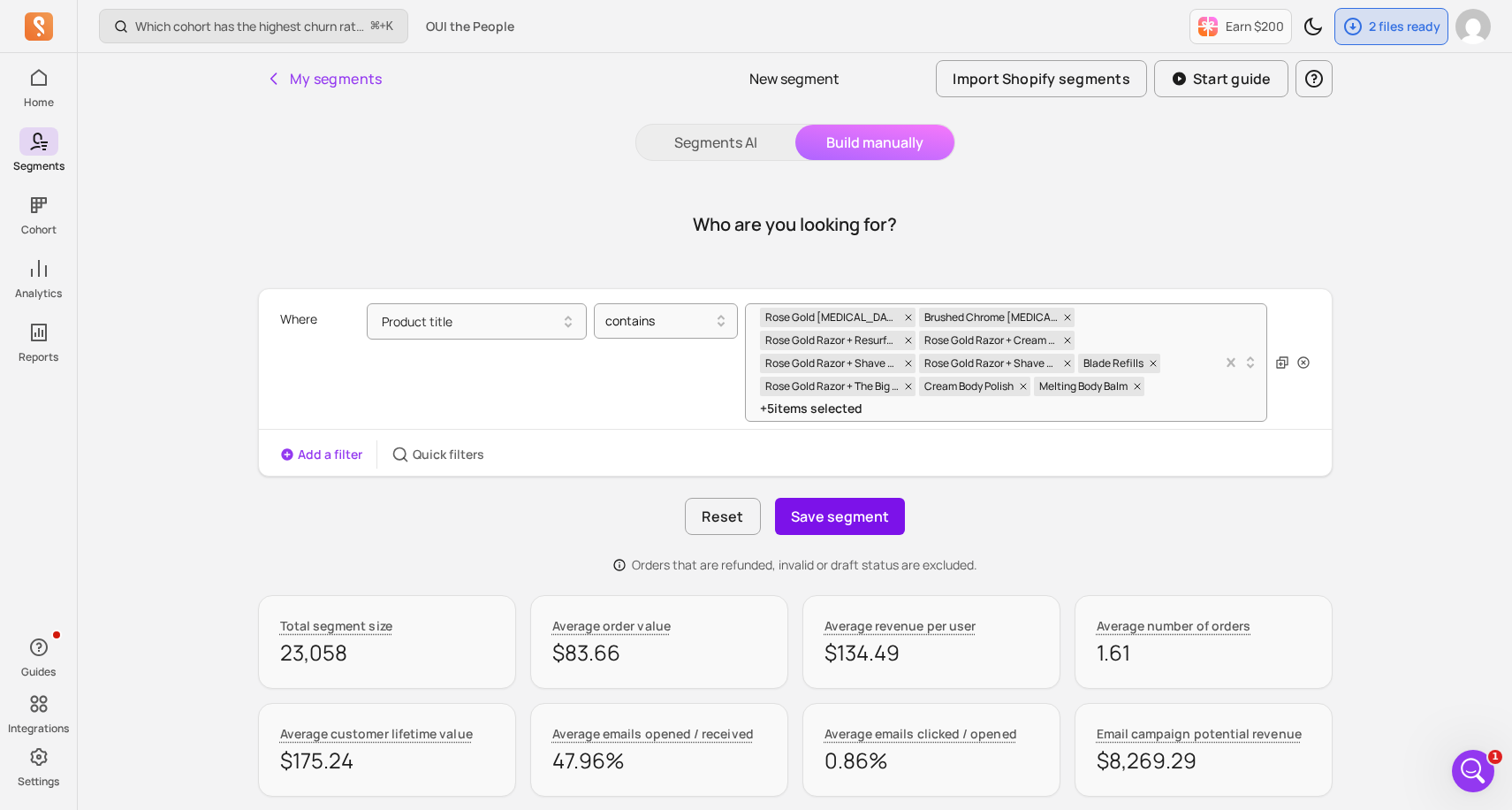
click at [870, 516] on button "Save segment" at bounding box center [840, 515] width 130 height 37
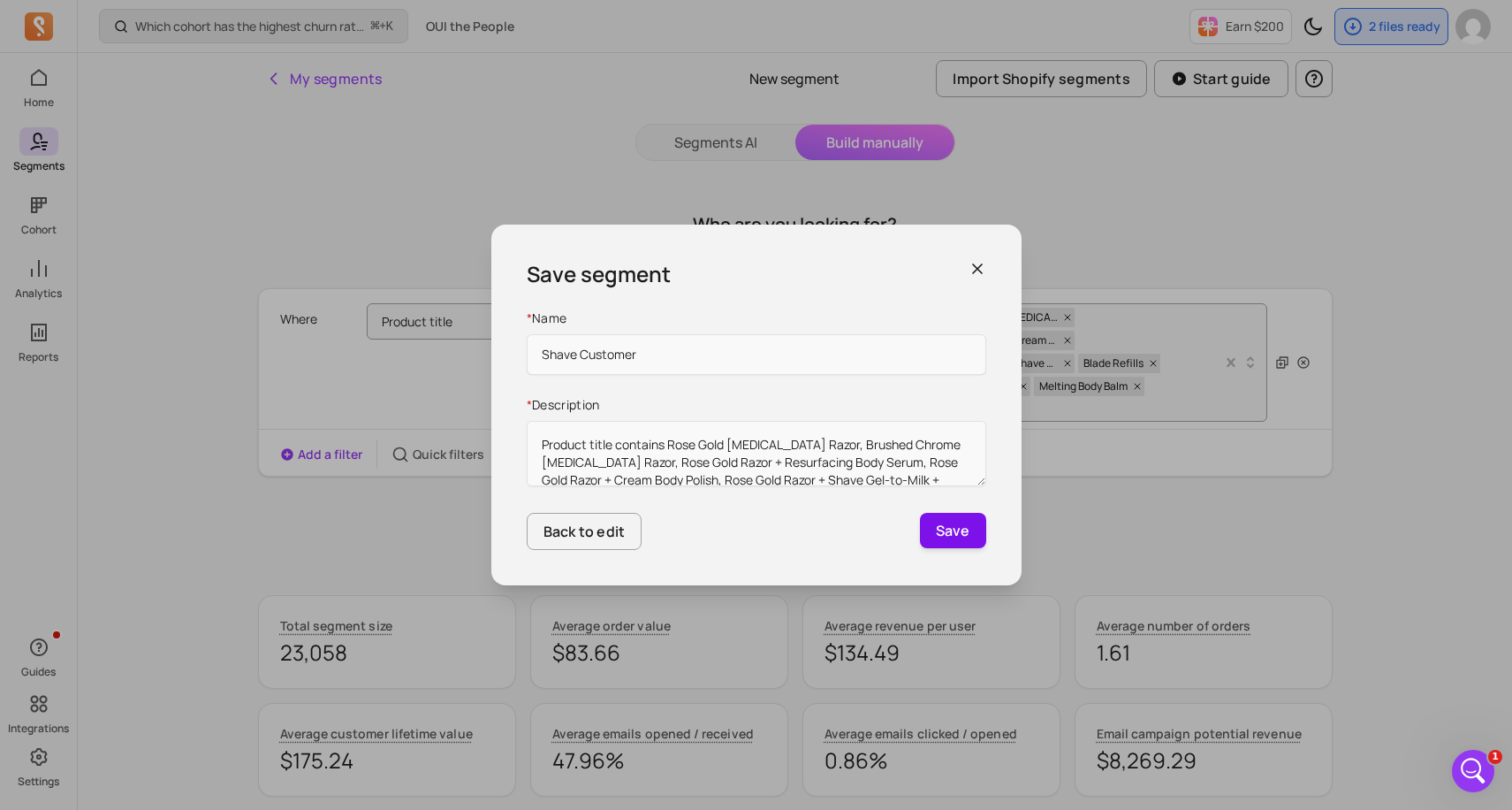
type input "Shave Customer"
click at [949, 538] on button "Save" at bounding box center [953, 530] width 66 height 36
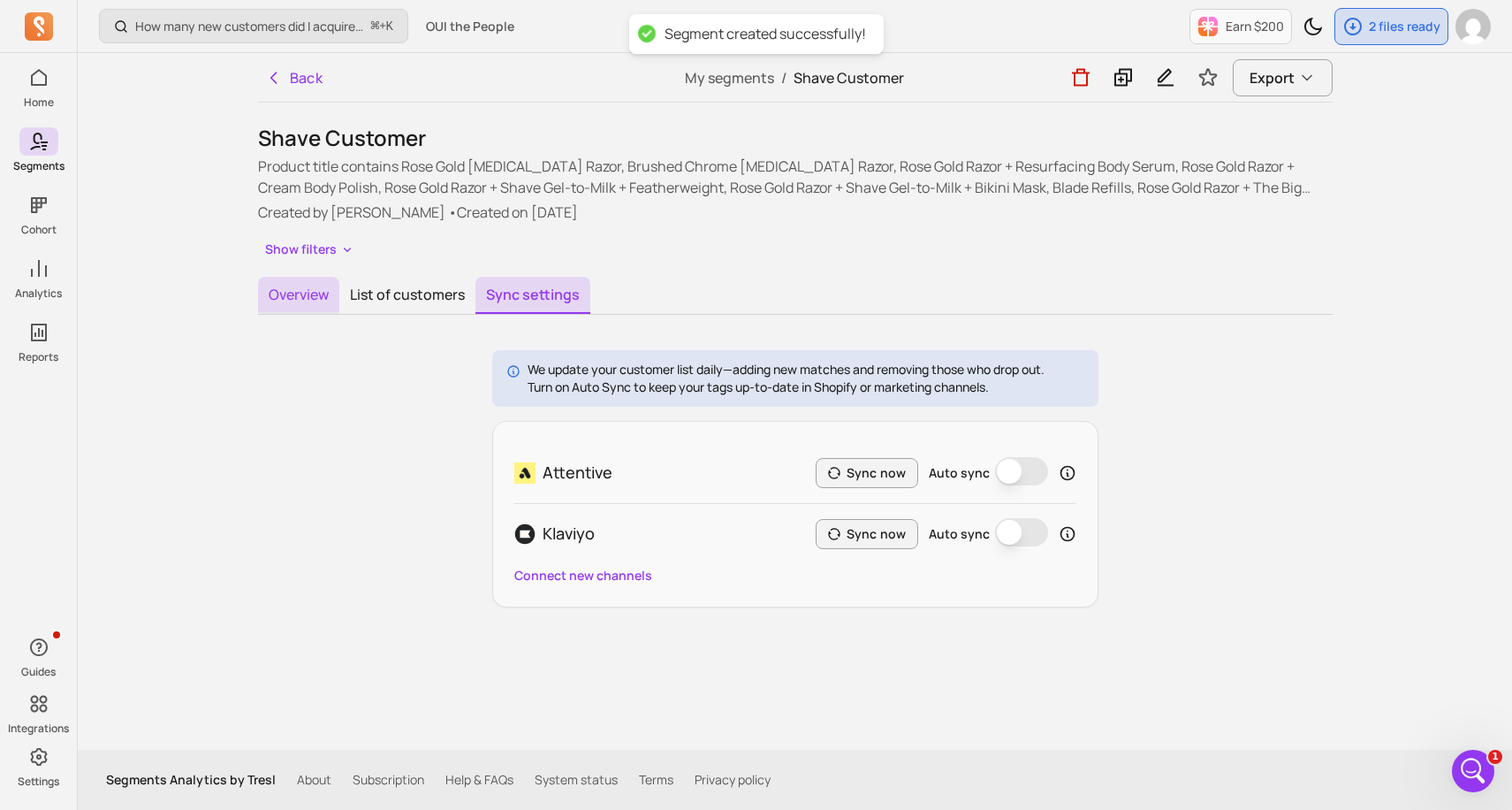
click at [335, 282] on button "Overview" at bounding box center [298, 295] width 81 height 37
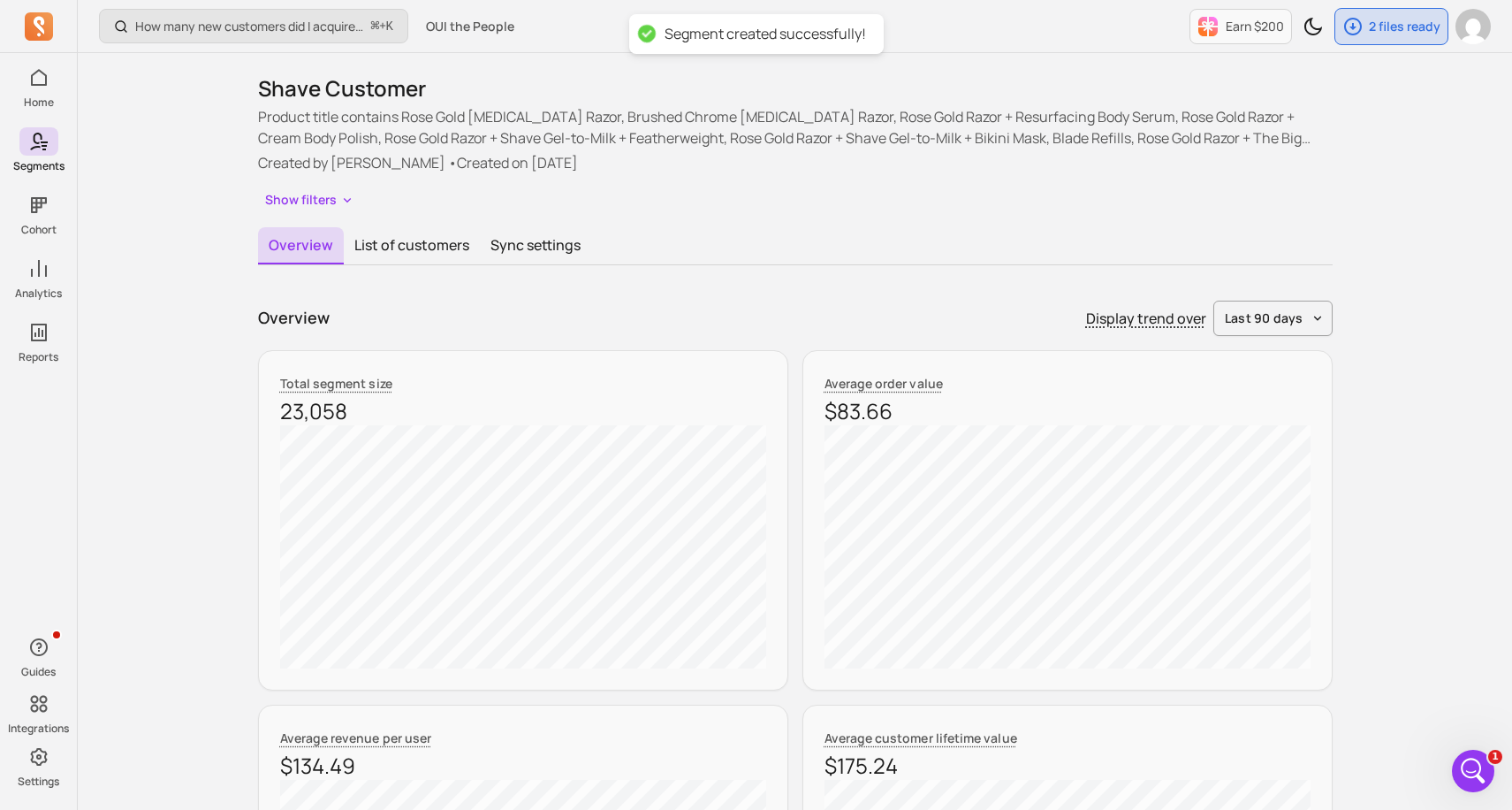
scroll to position [71, 0]
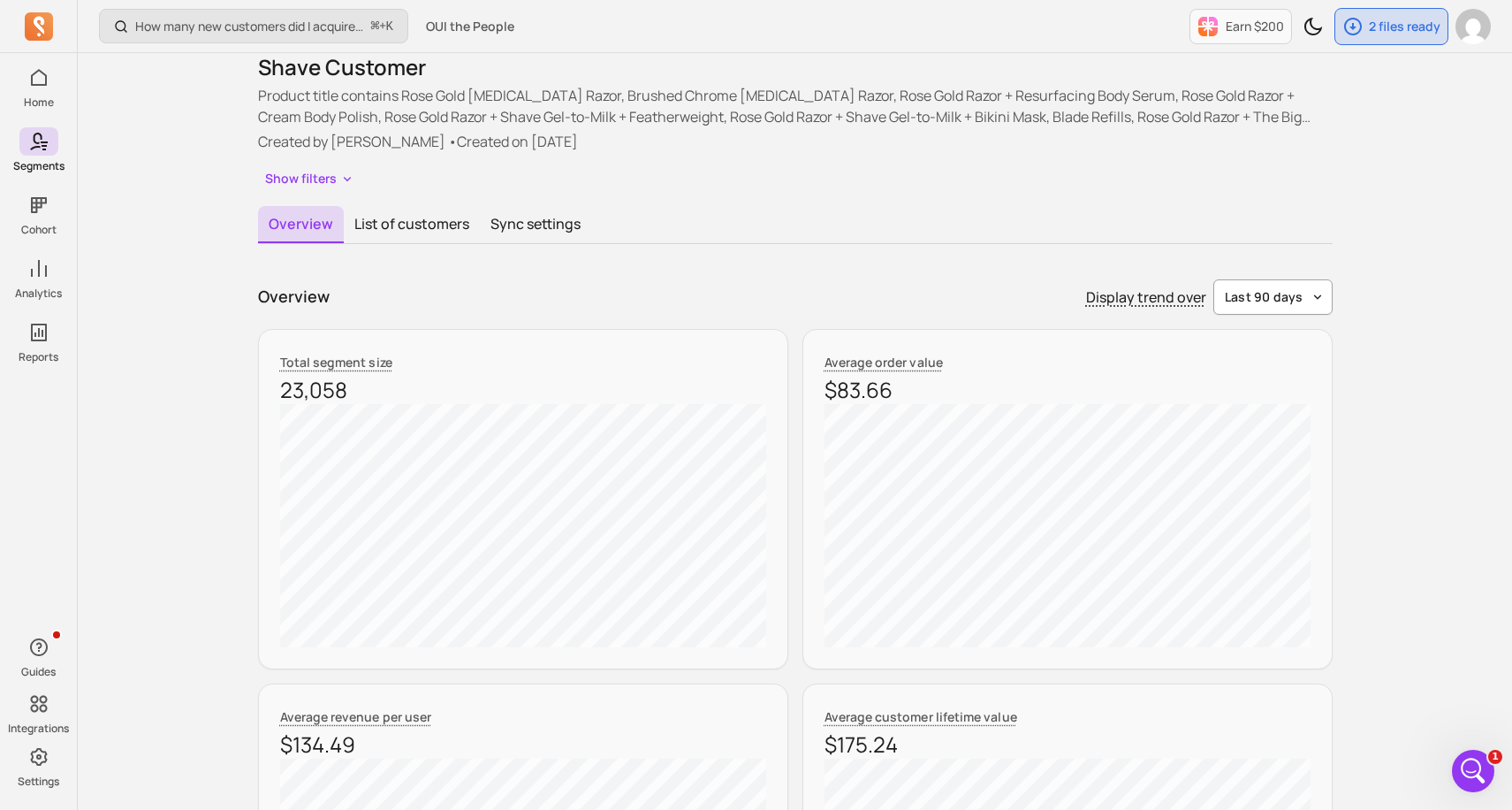
click at [1320, 304] on button "last 90 days" at bounding box center [1273, 298] width 120 height 36
drag, startPoint x: 1266, startPoint y: 468, endPoint x: 1259, endPoint y: 558, distance: 90.3
click at [1259, 559] on div "last 7 days last 30 days last 90 days last 365 days last week last month last q…" at bounding box center [1263, 465] width 138 height 294
click at [1259, 558] on span "last year" at bounding box center [1272, 560] width 79 height 18
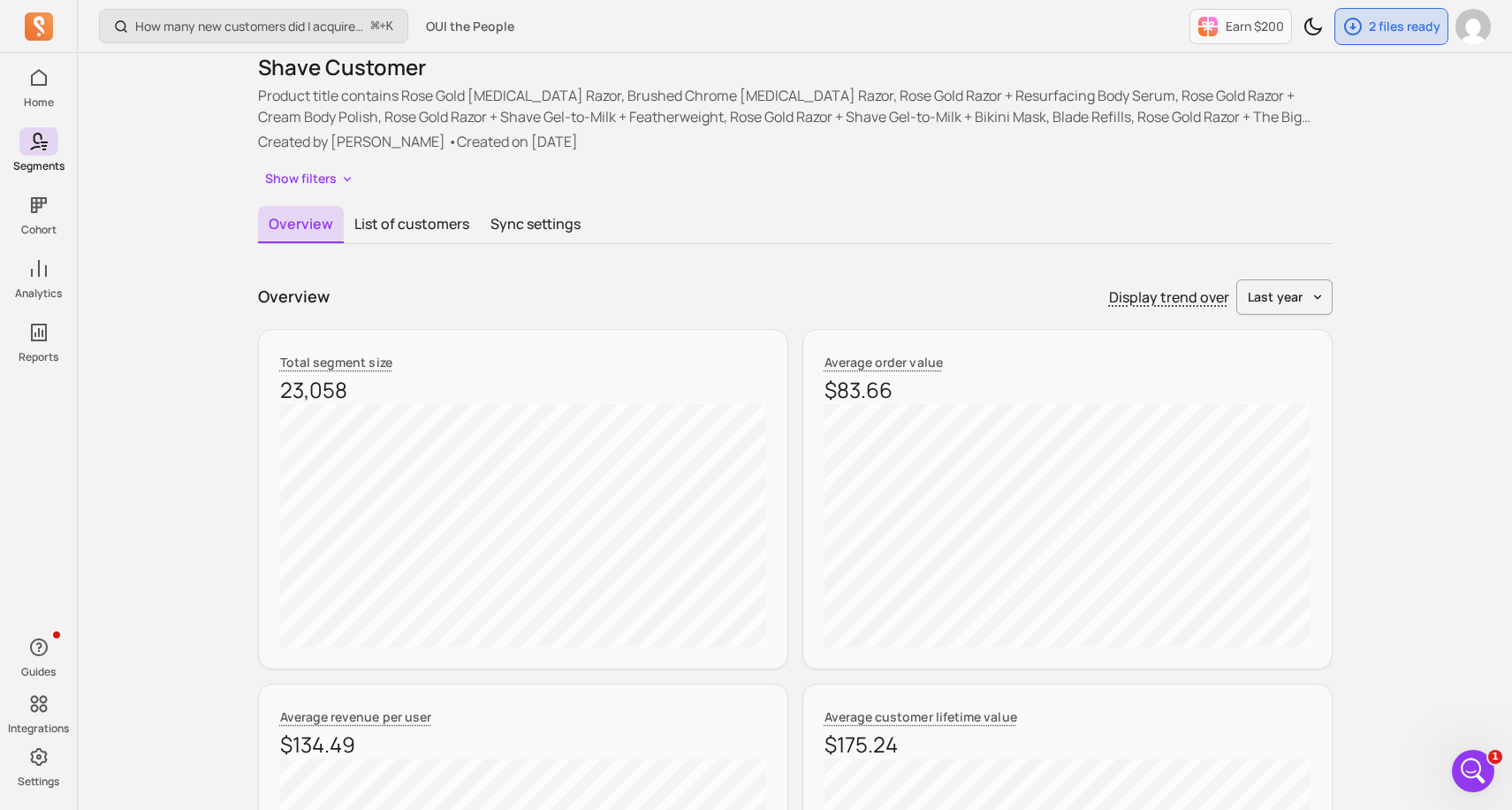
scroll to position [106, 0]
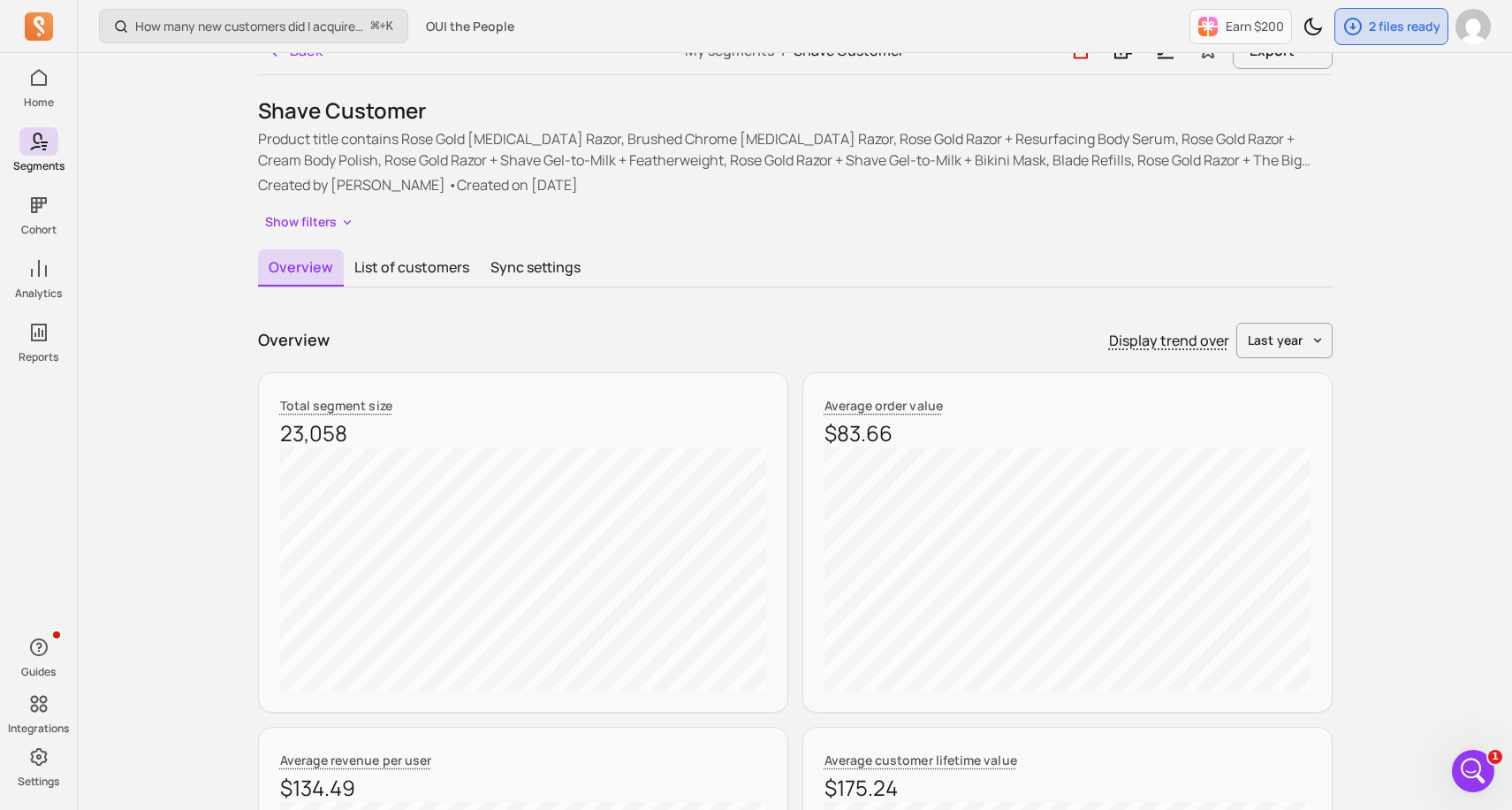
scroll to position [0, 0]
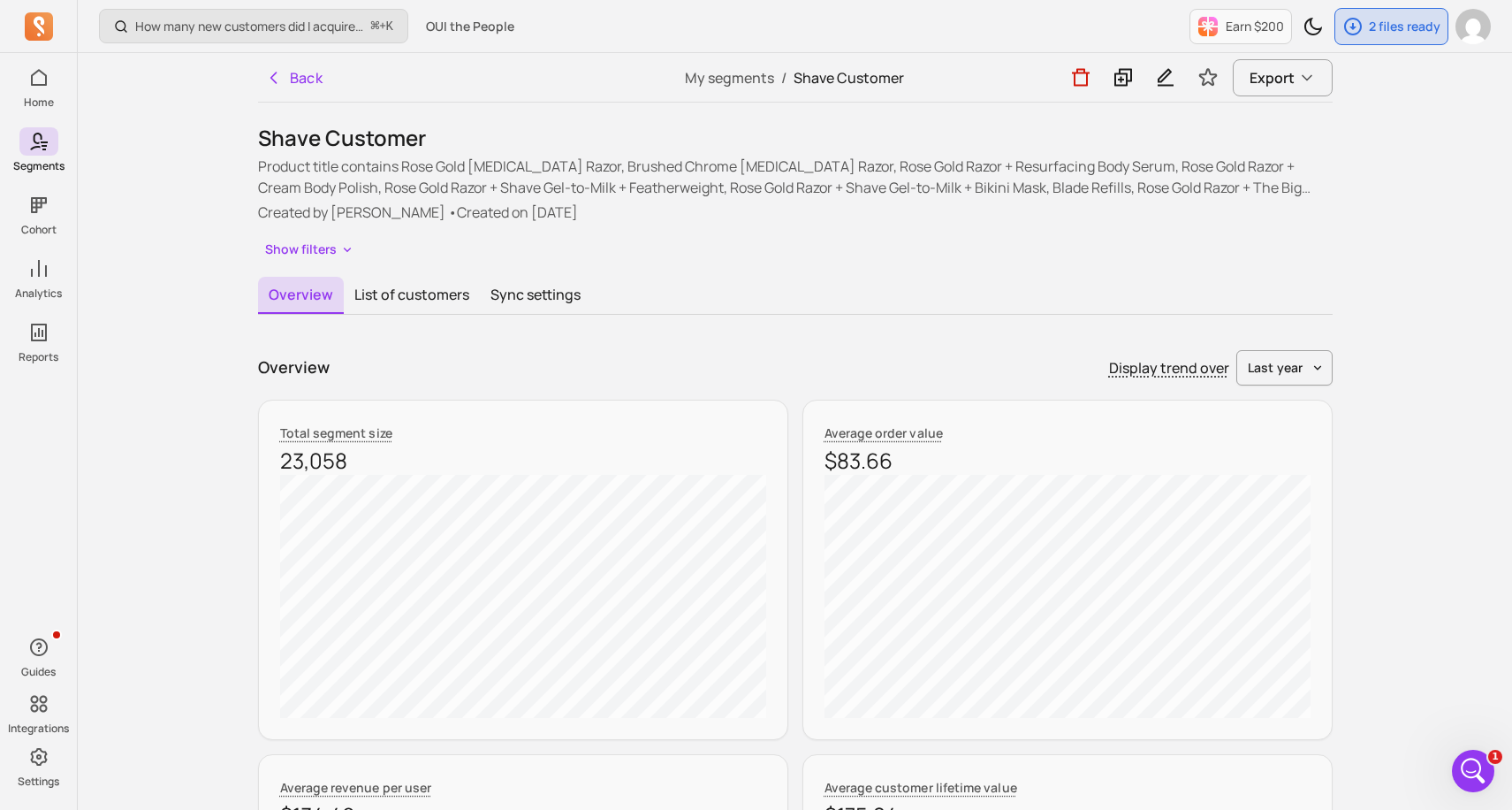
click at [1204, 374] on p "Display trend over" at bounding box center [1169, 367] width 121 height 22
click at [1279, 369] on span "last year" at bounding box center [1275, 367] width 56 height 18
click at [1002, 374] on div "Overview Display trend over last year" at bounding box center [795, 368] width 1074 height 36
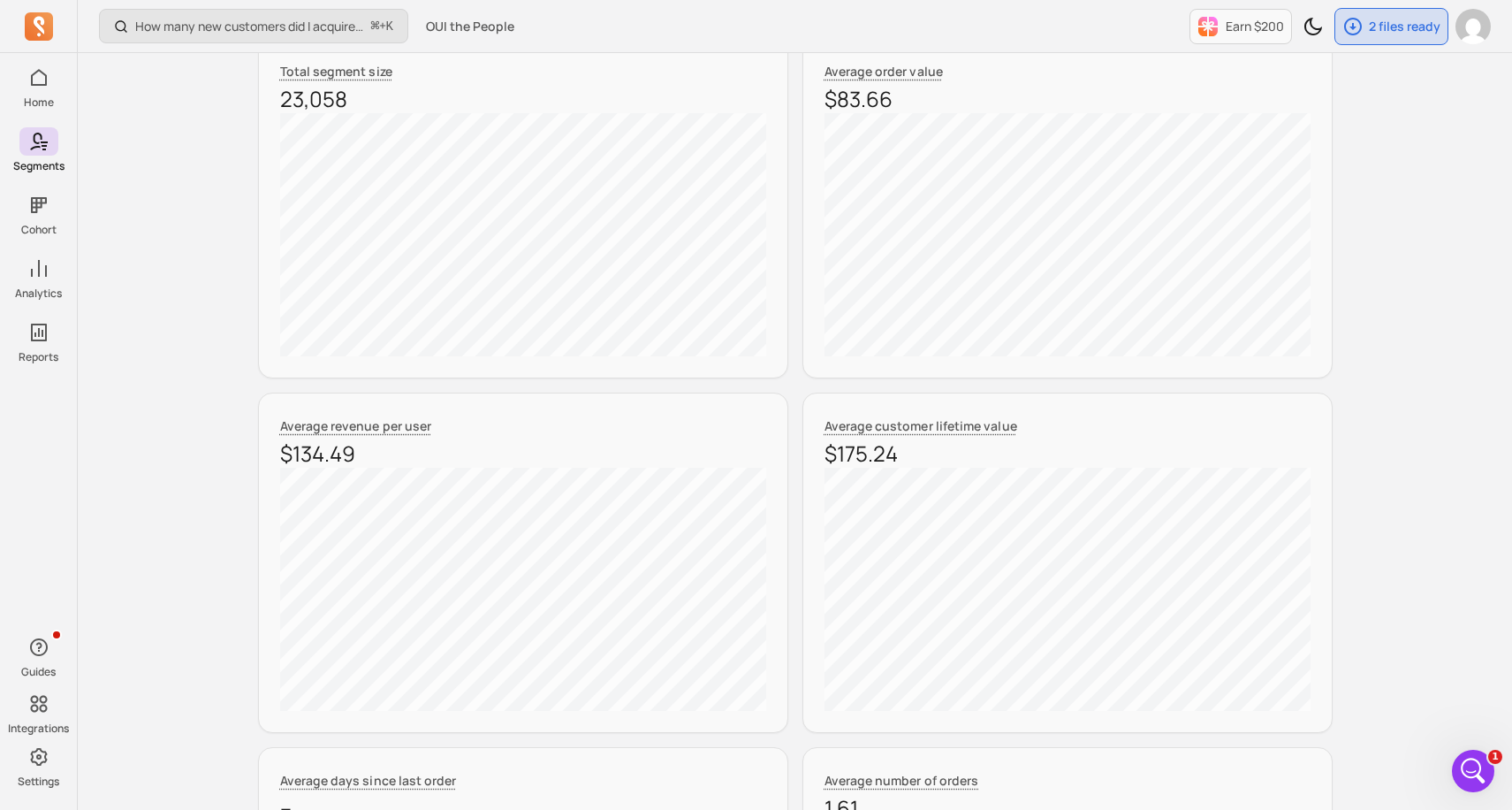
scroll to position [353, 0]
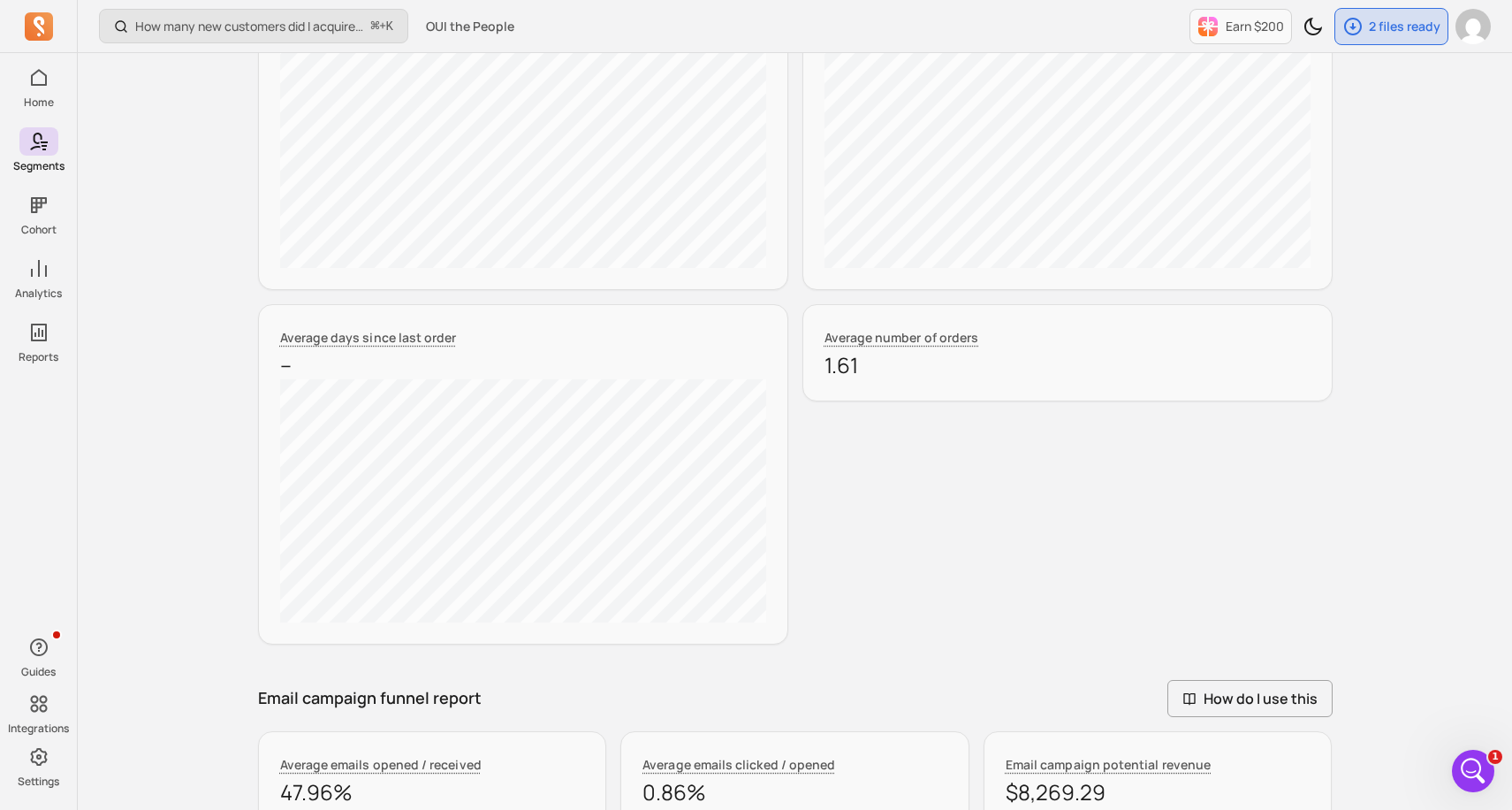
scroll to position [813, 0]
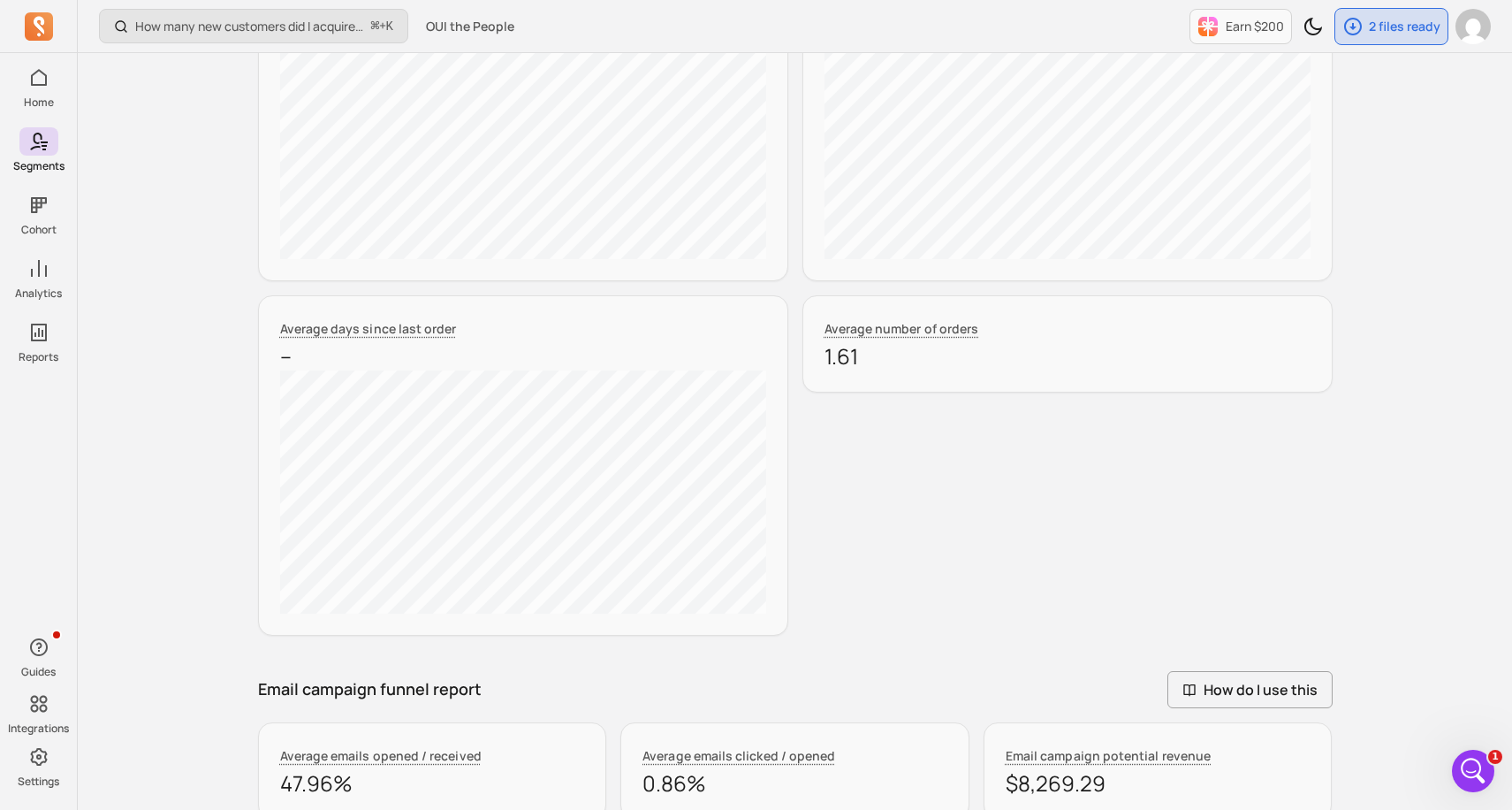
click at [1189, 439] on div "Average number of orders 1.61" at bounding box center [1067, 464] width 530 height 340
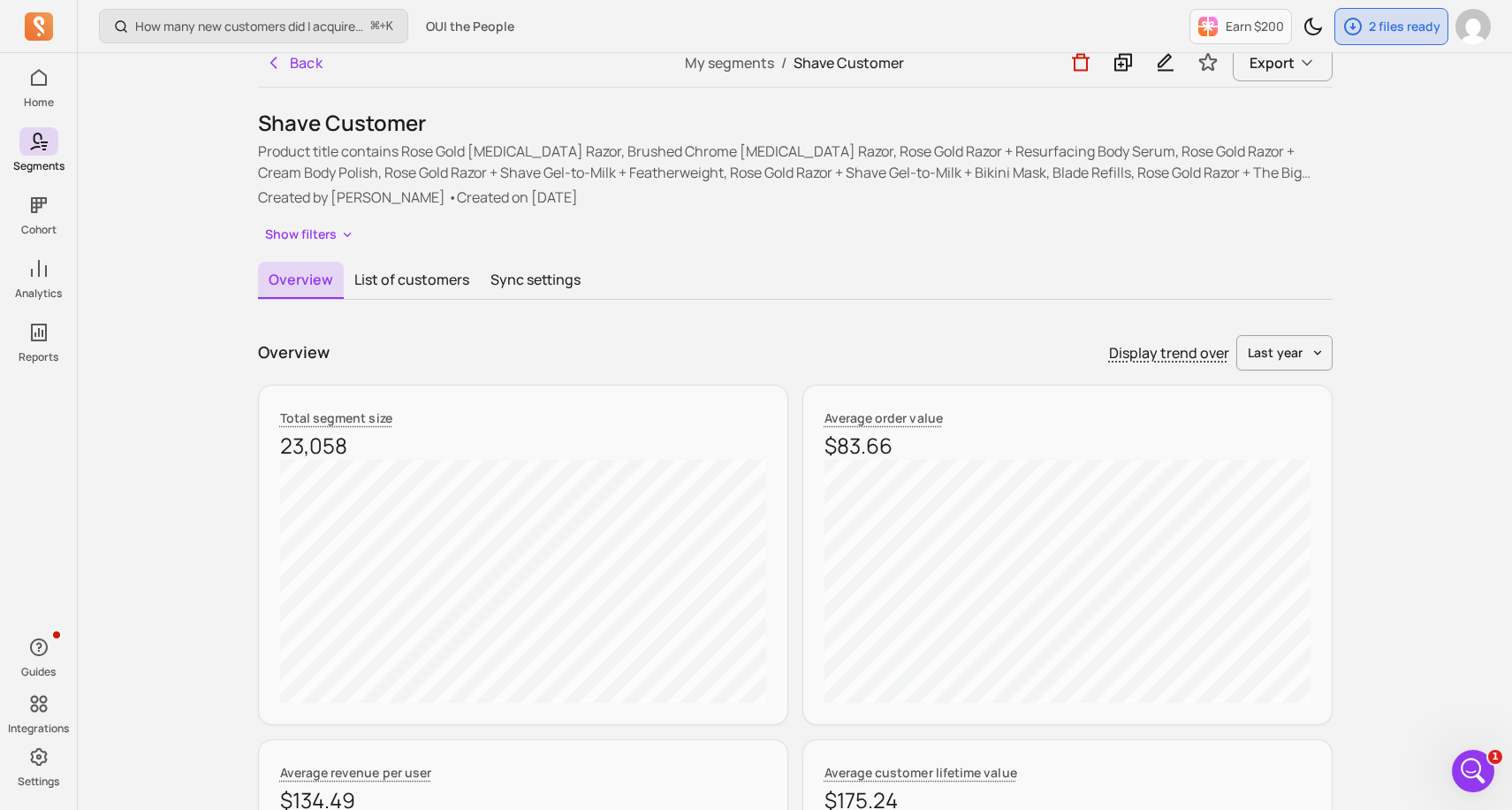
scroll to position [0, 0]
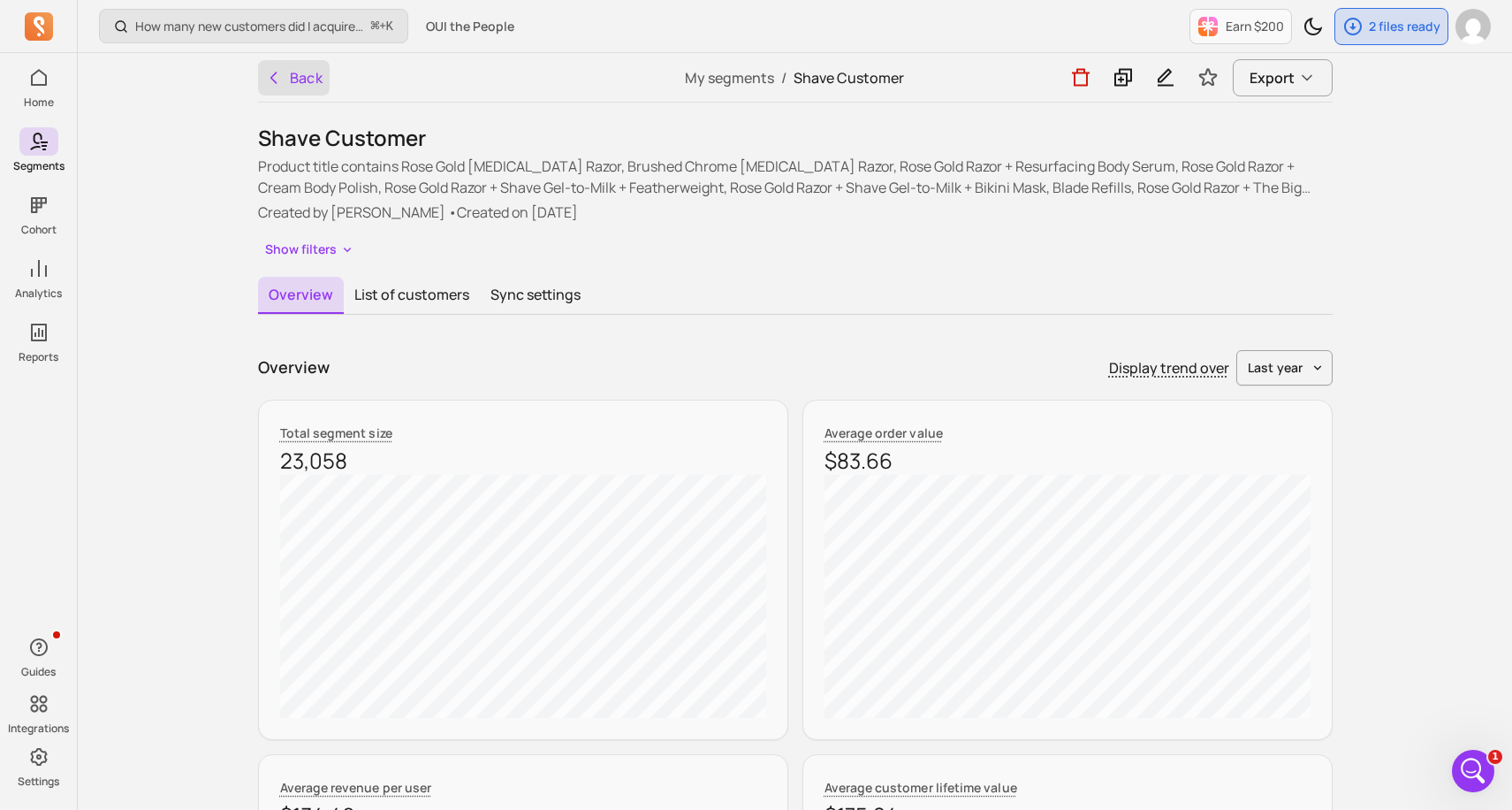
click at [322, 73] on button "Back" at bounding box center [294, 78] width 72 height 36
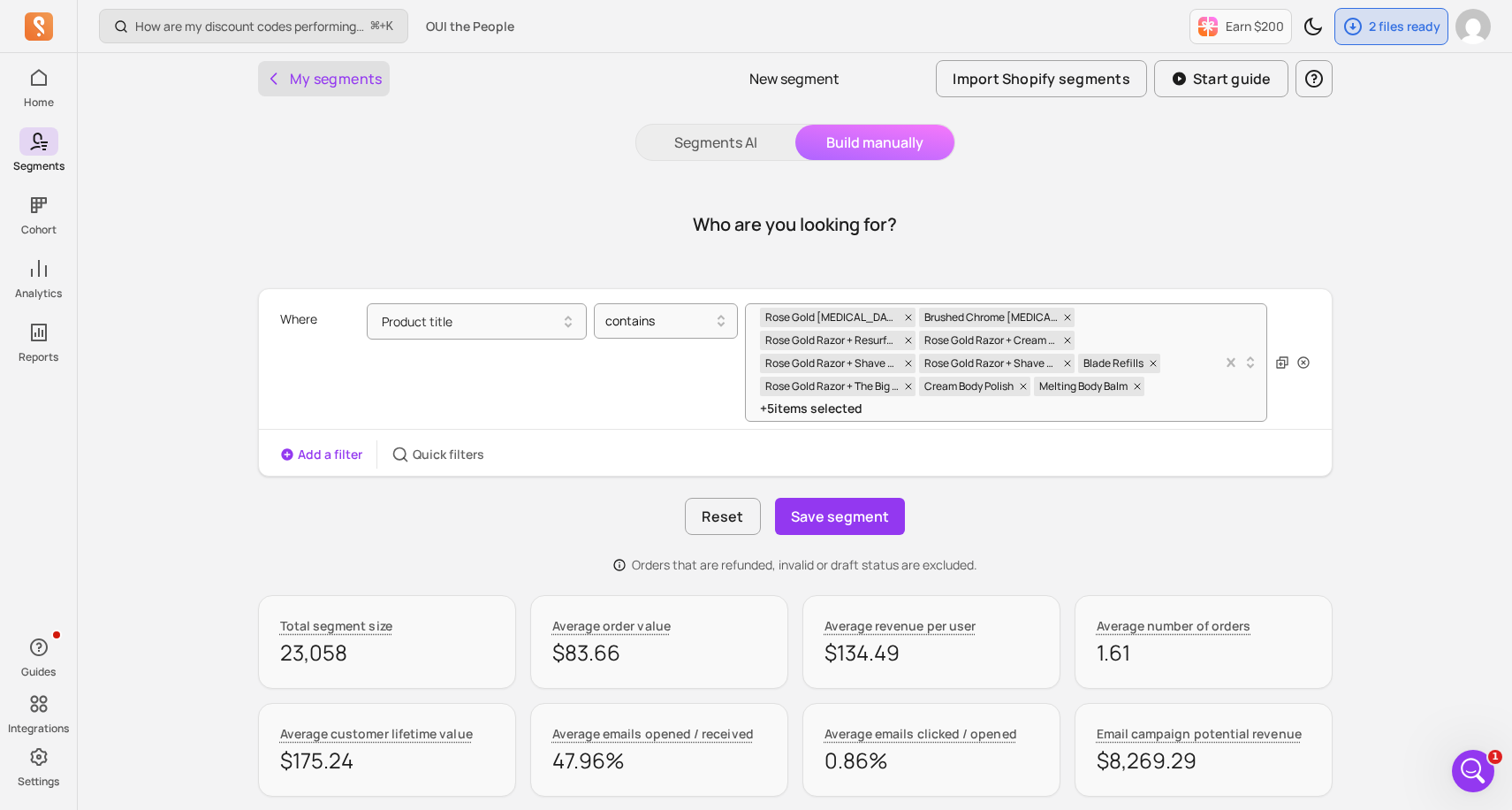
click at [324, 79] on button "My segments" at bounding box center [324, 79] width 132 height 36
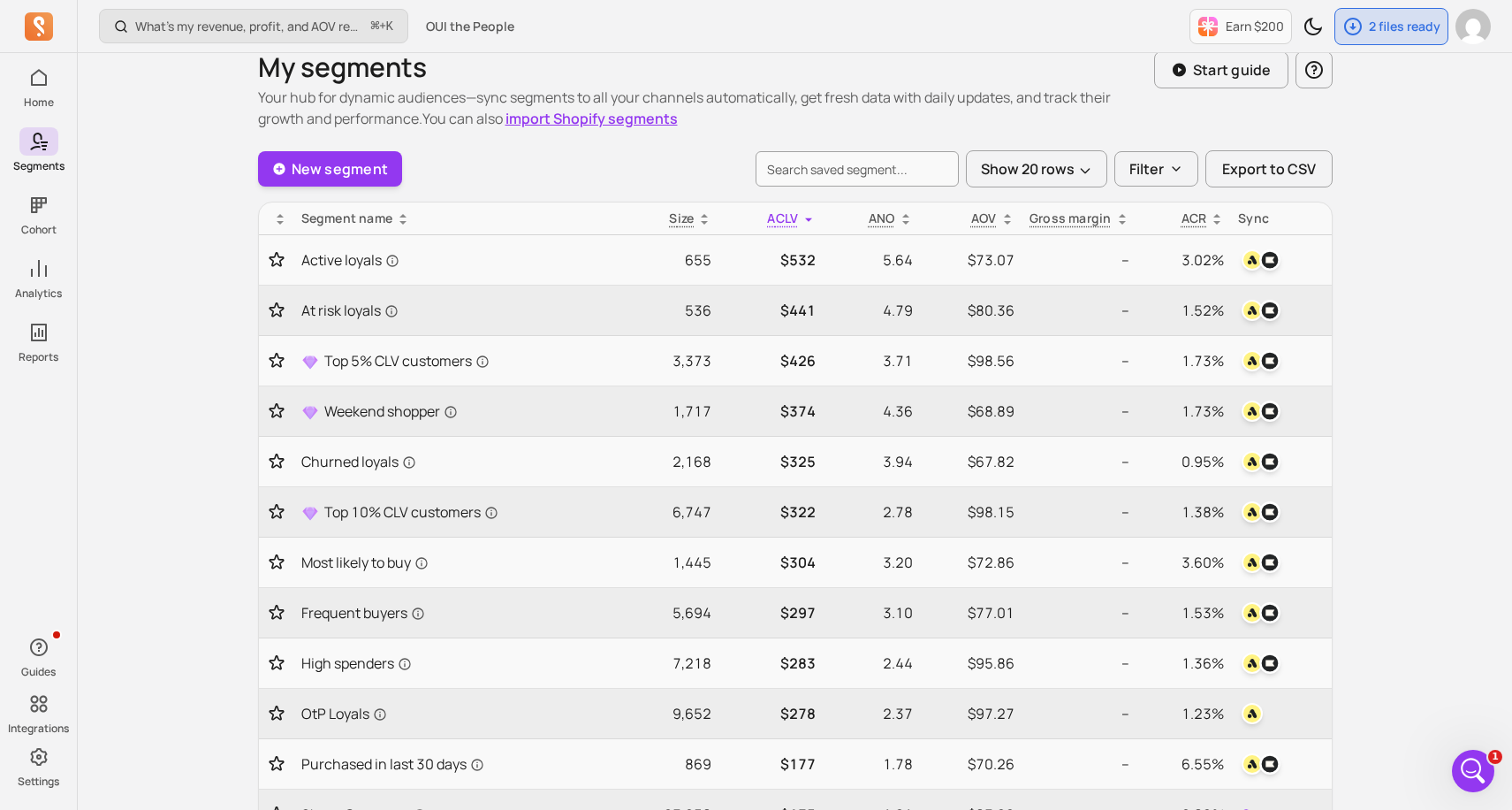
scroll to position [36, 0]
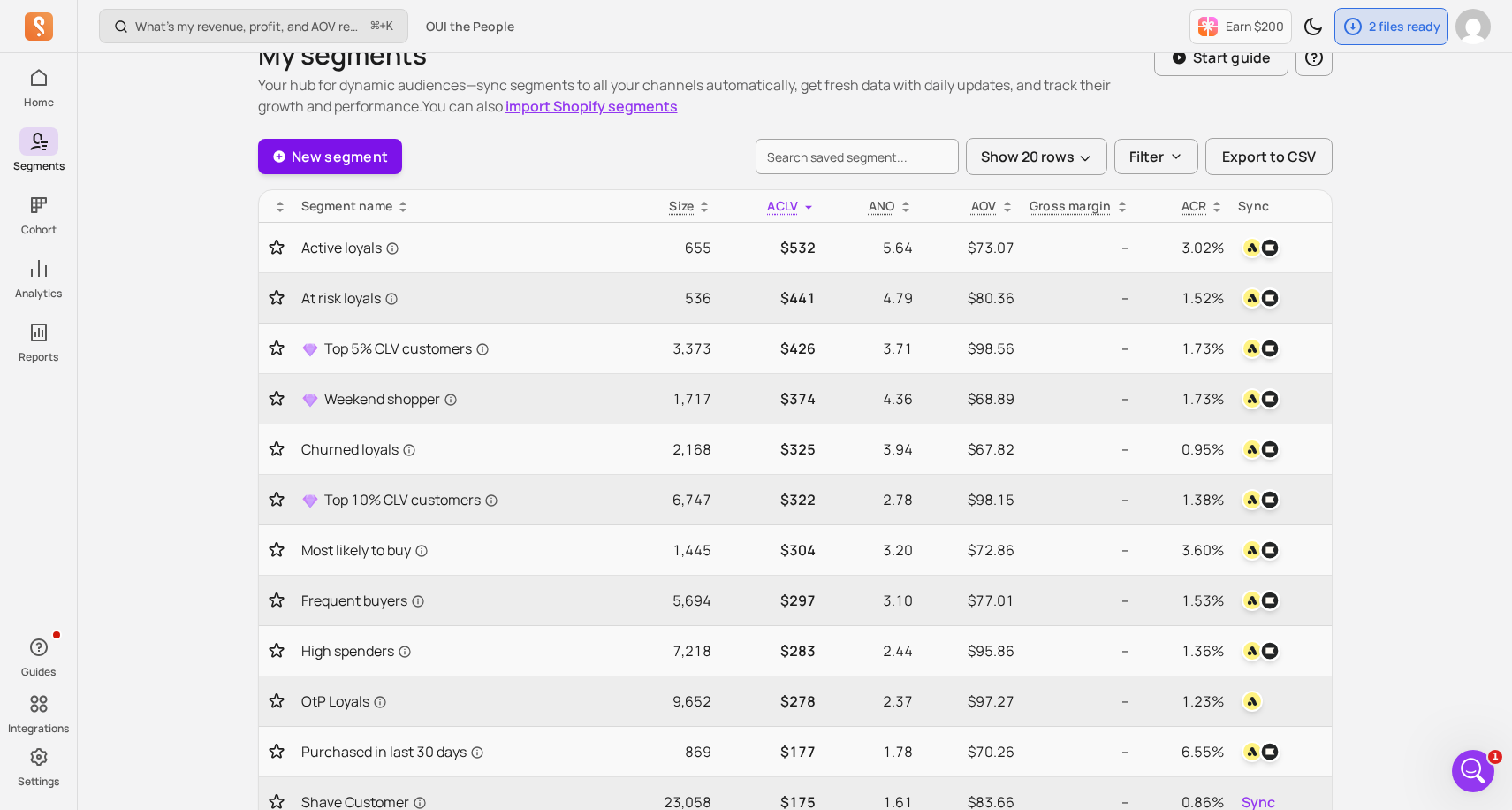
click at [377, 146] on link "New segment" at bounding box center [330, 156] width 145 height 36
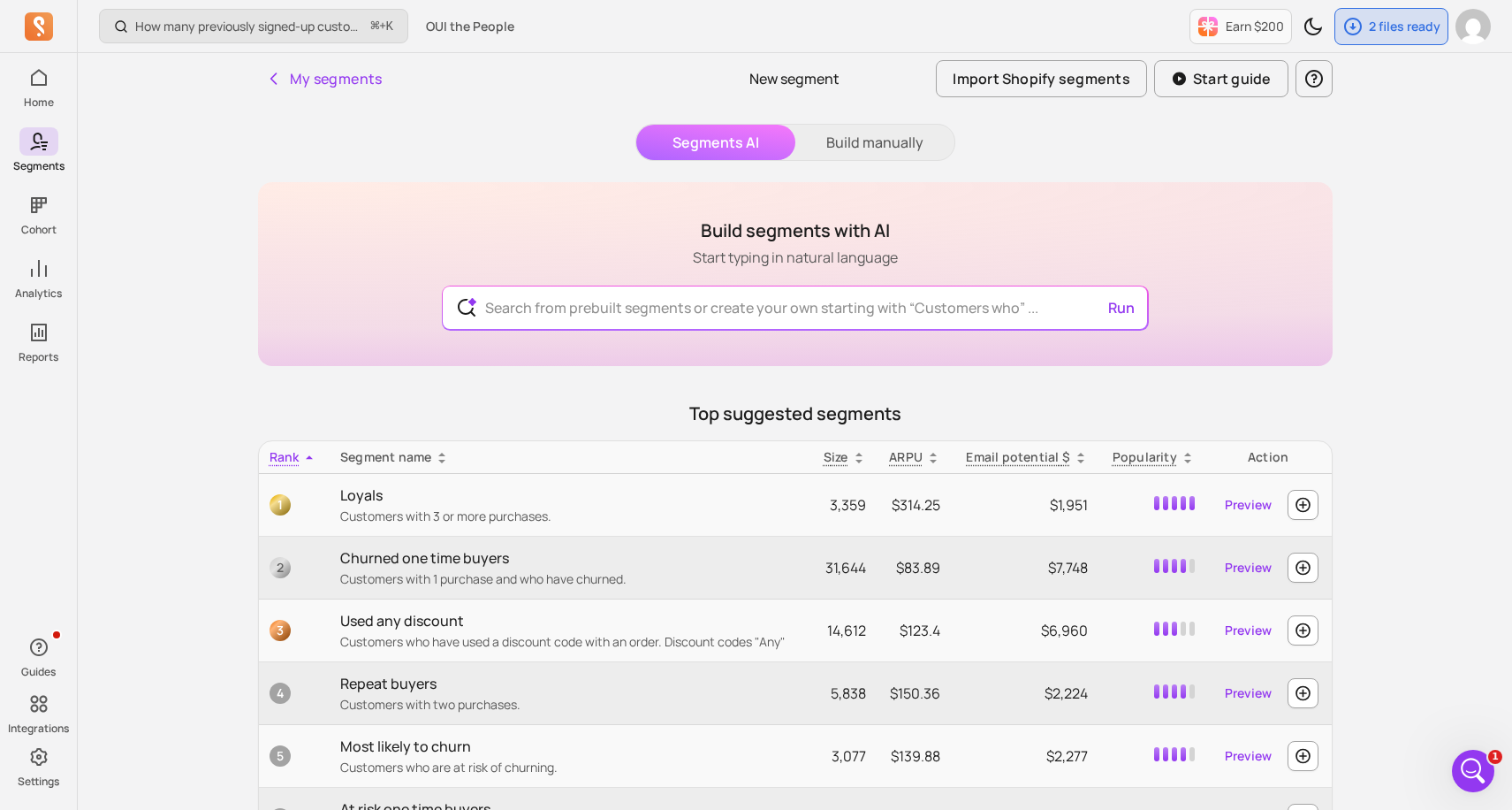
click at [875, 150] on button "Build manually" at bounding box center [875, 142] width 159 height 36
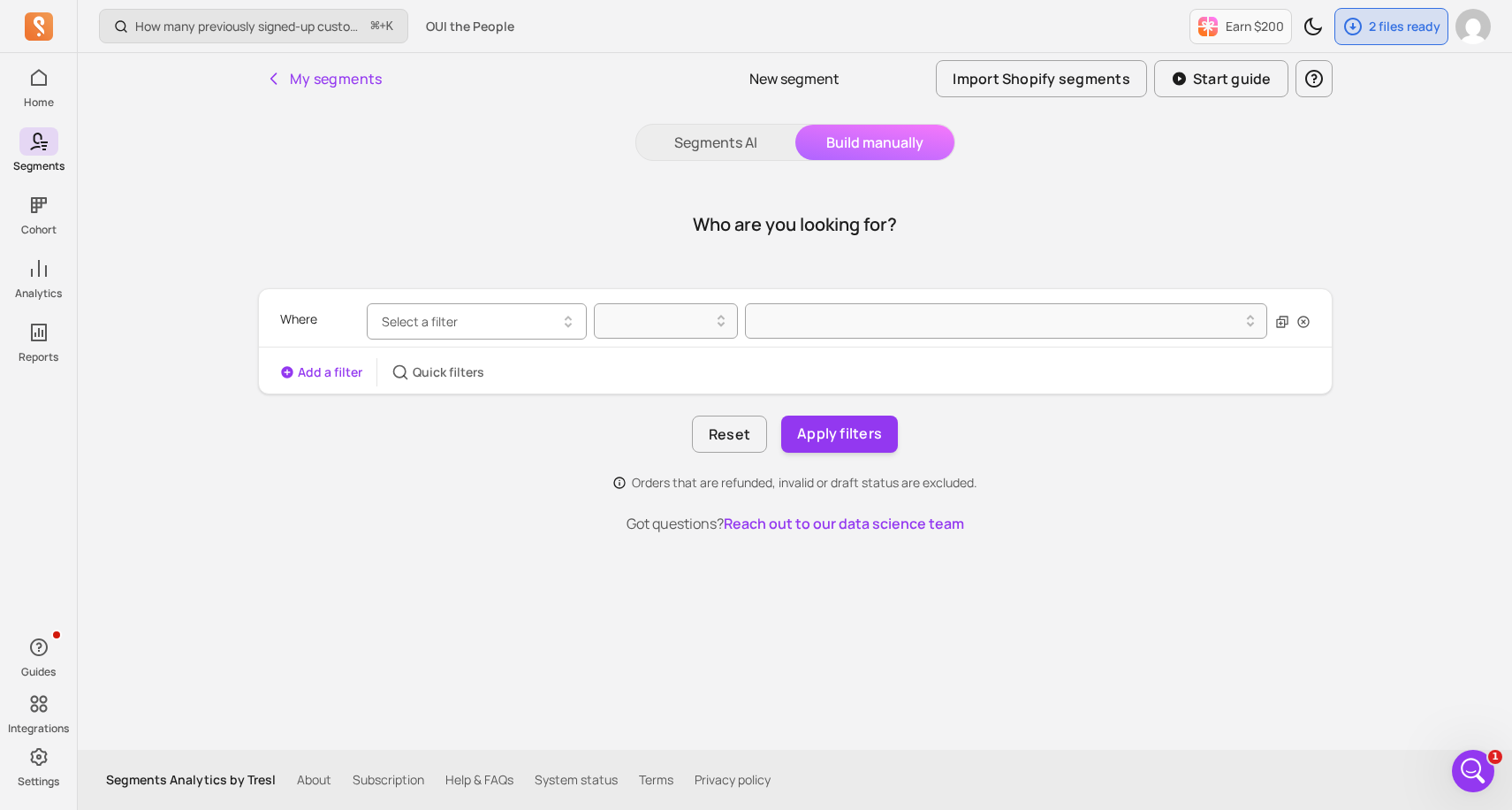
click at [526, 315] on button "Select a filter" at bounding box center [477, 321] width 220 height 36
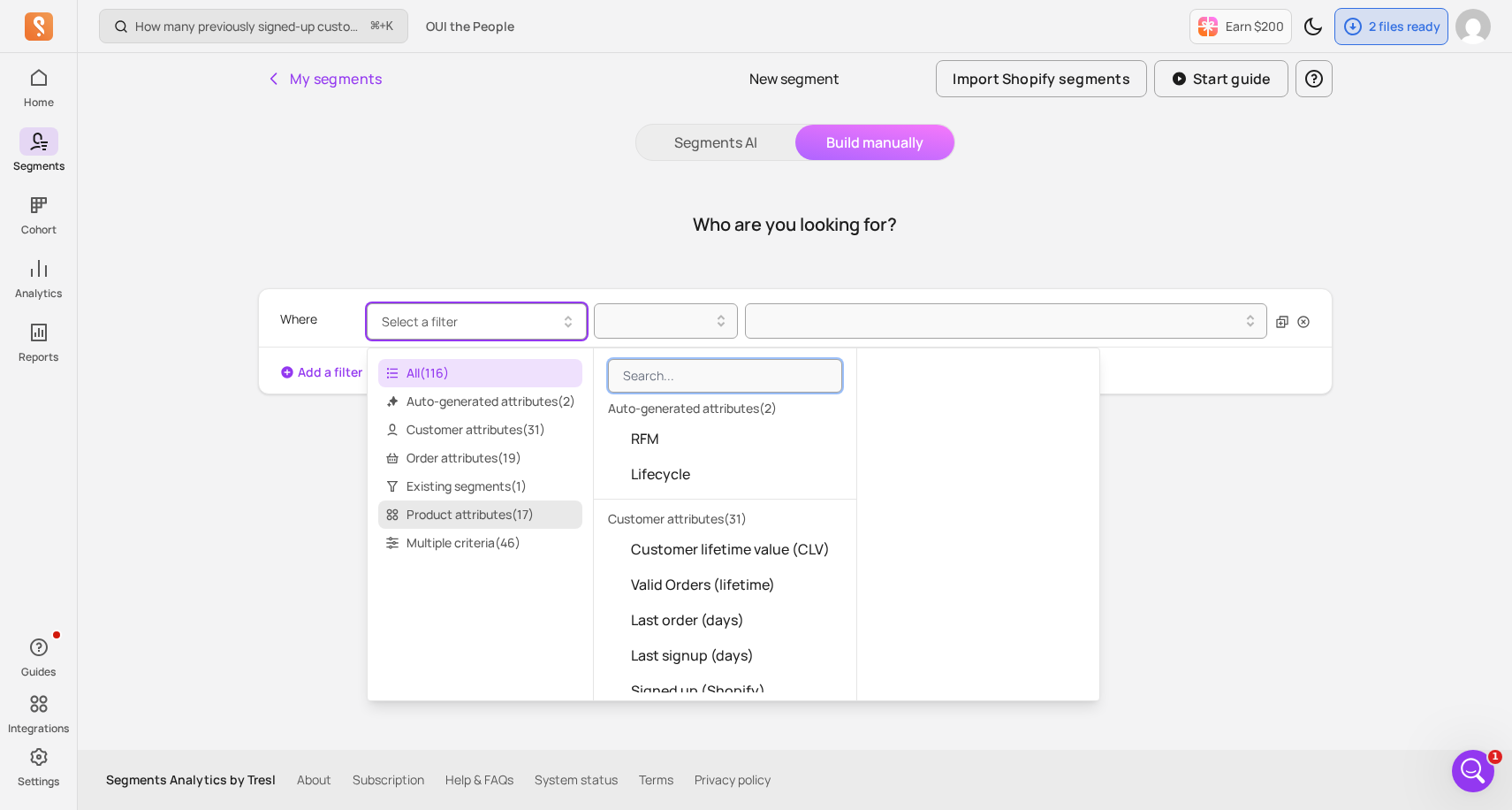
click at [477, 513] on span "Product attributes ( 17 )" at bounding box center [480, 514] width 204 height 28
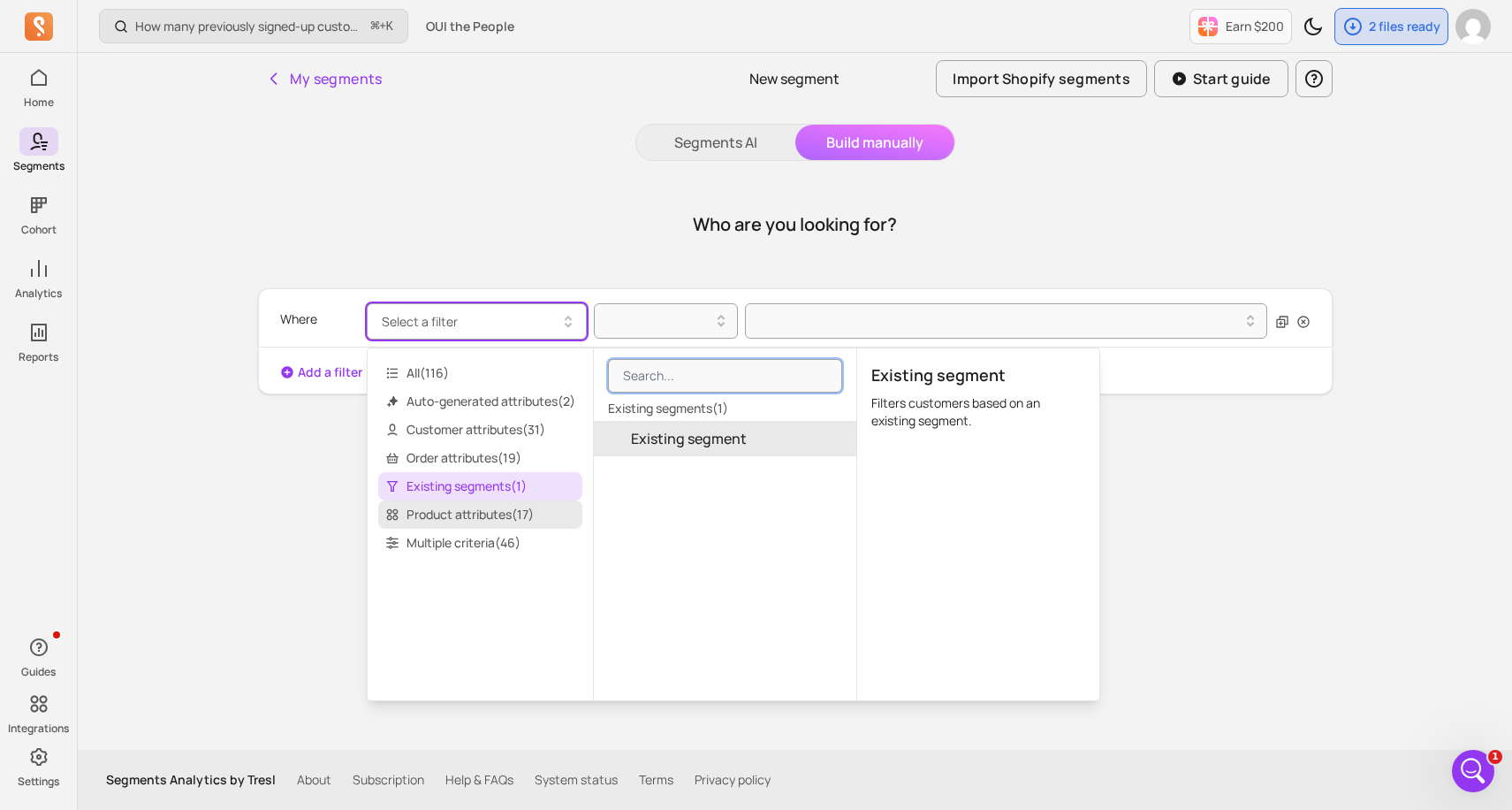
click at [519, 511] on span "Product attributes ( 17 )" at bounding box center [480, 514] width 204 height 28
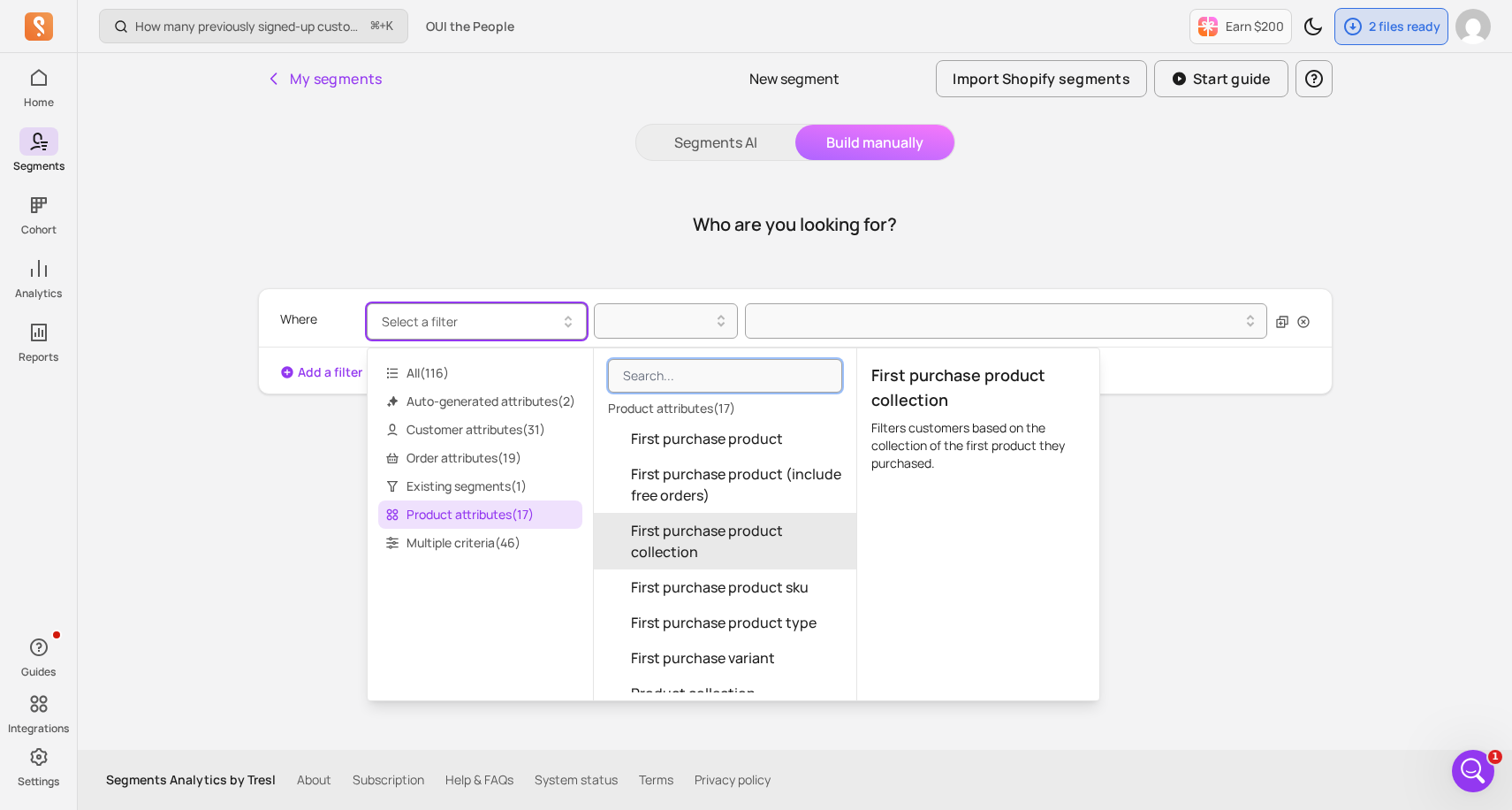
drag, startPoint x: 700, startPoint y: 488, endPoint x: 700, endPoint y: 564, distance: 76.0
click at [700, 564] on div "First purchase product First purchase product (include free orders) First purch…" at bounding box center [725, 764] width 263 height 686
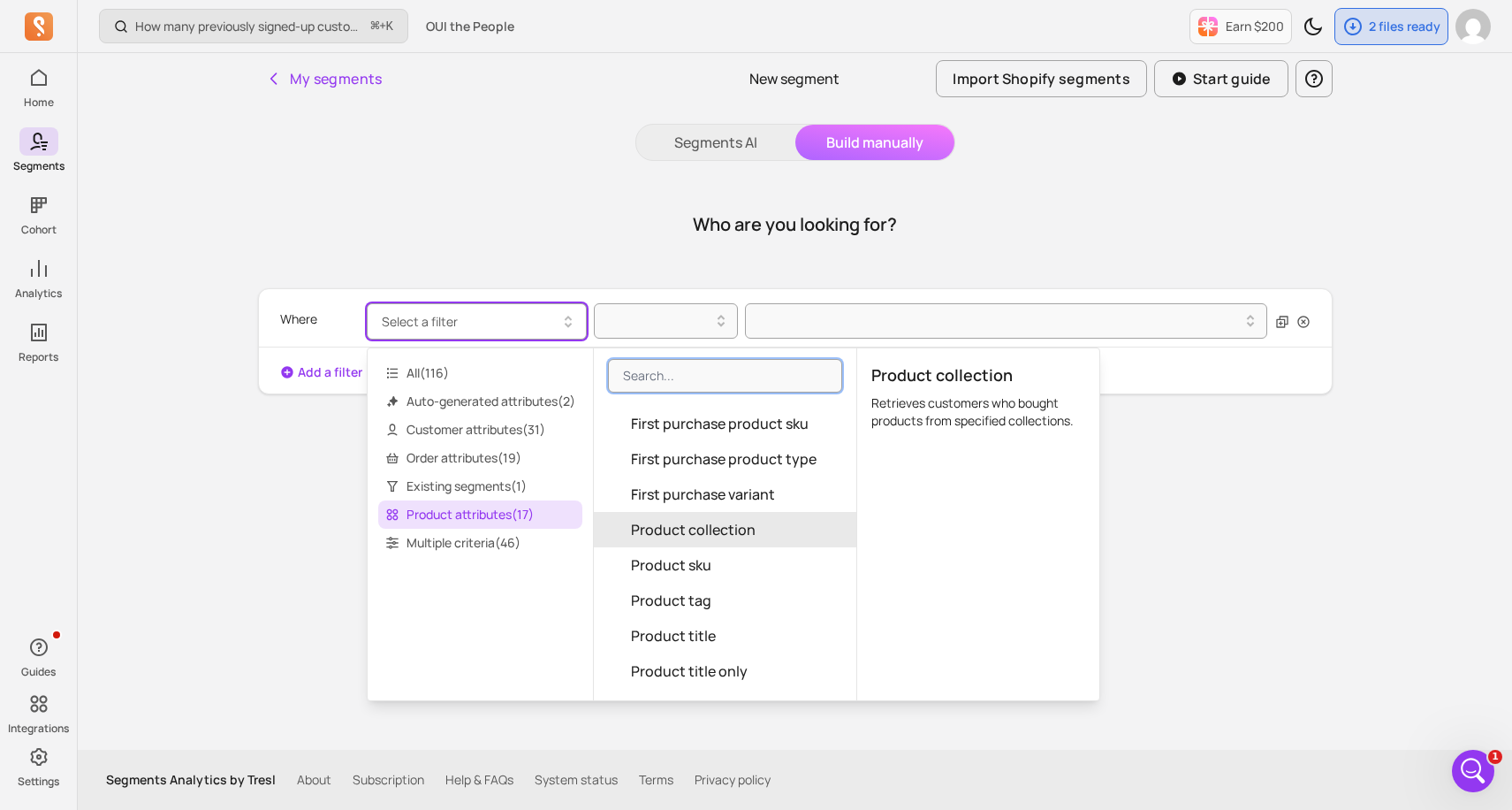
scroll to position [177, 0]
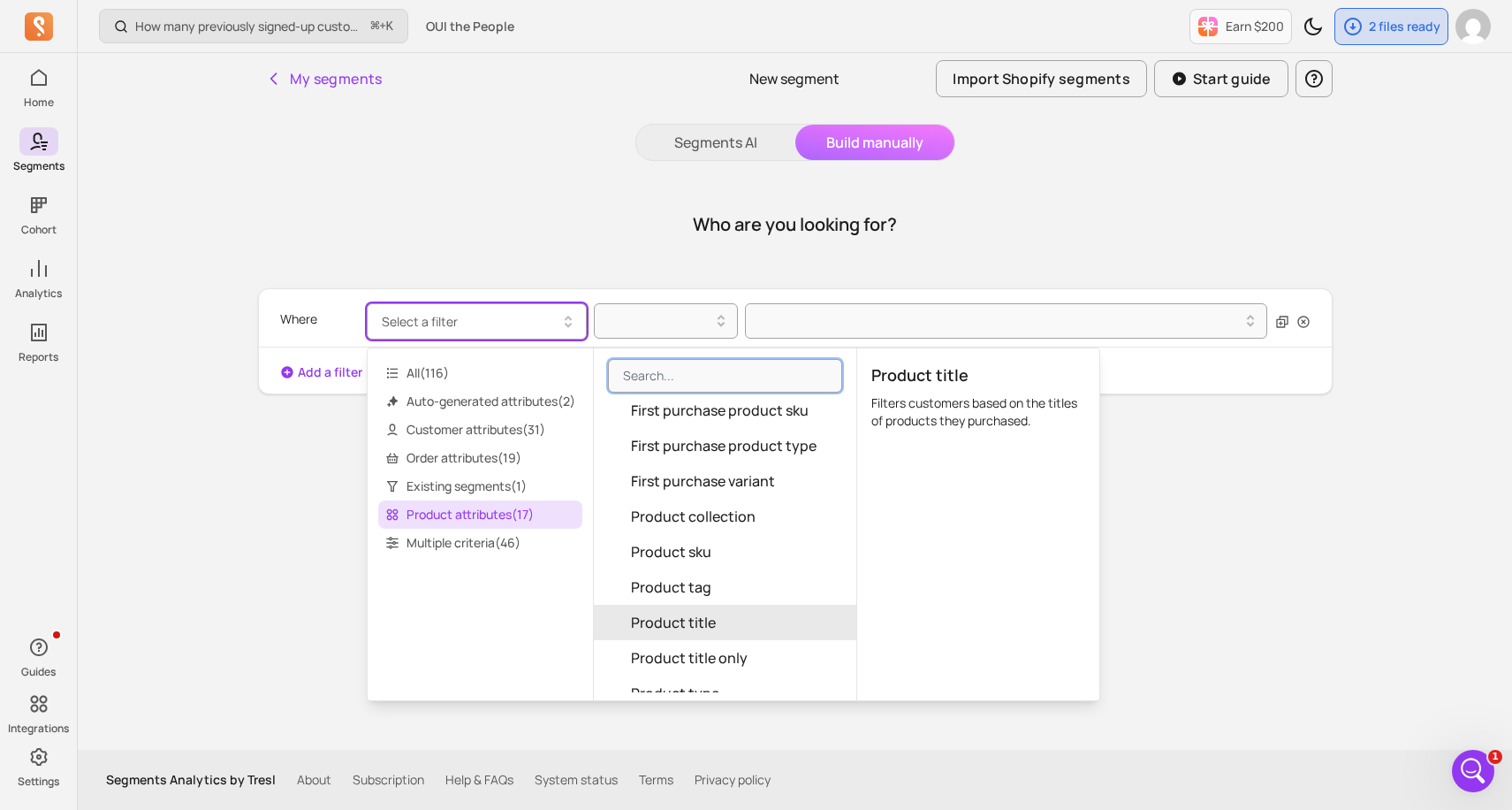
click at [713, 612] on span "Product title" at bounding box center [673, 623] width 85 height 22
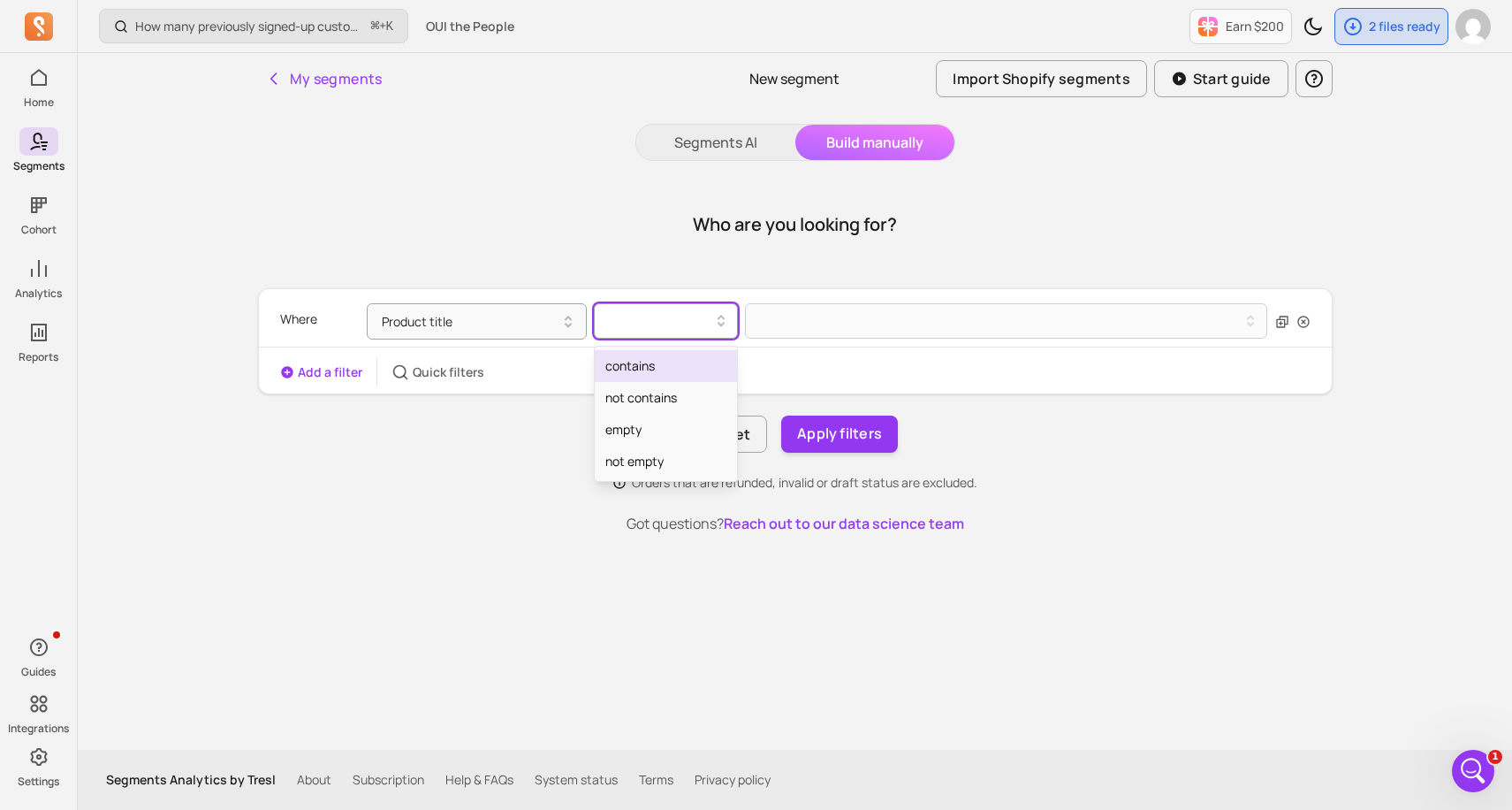
click at [660, 327] on div at bounding box center [659, 320] width 107 height 22
click at [653, 362] on div "contains" at bounding box center [666, 366] width 142 height 32
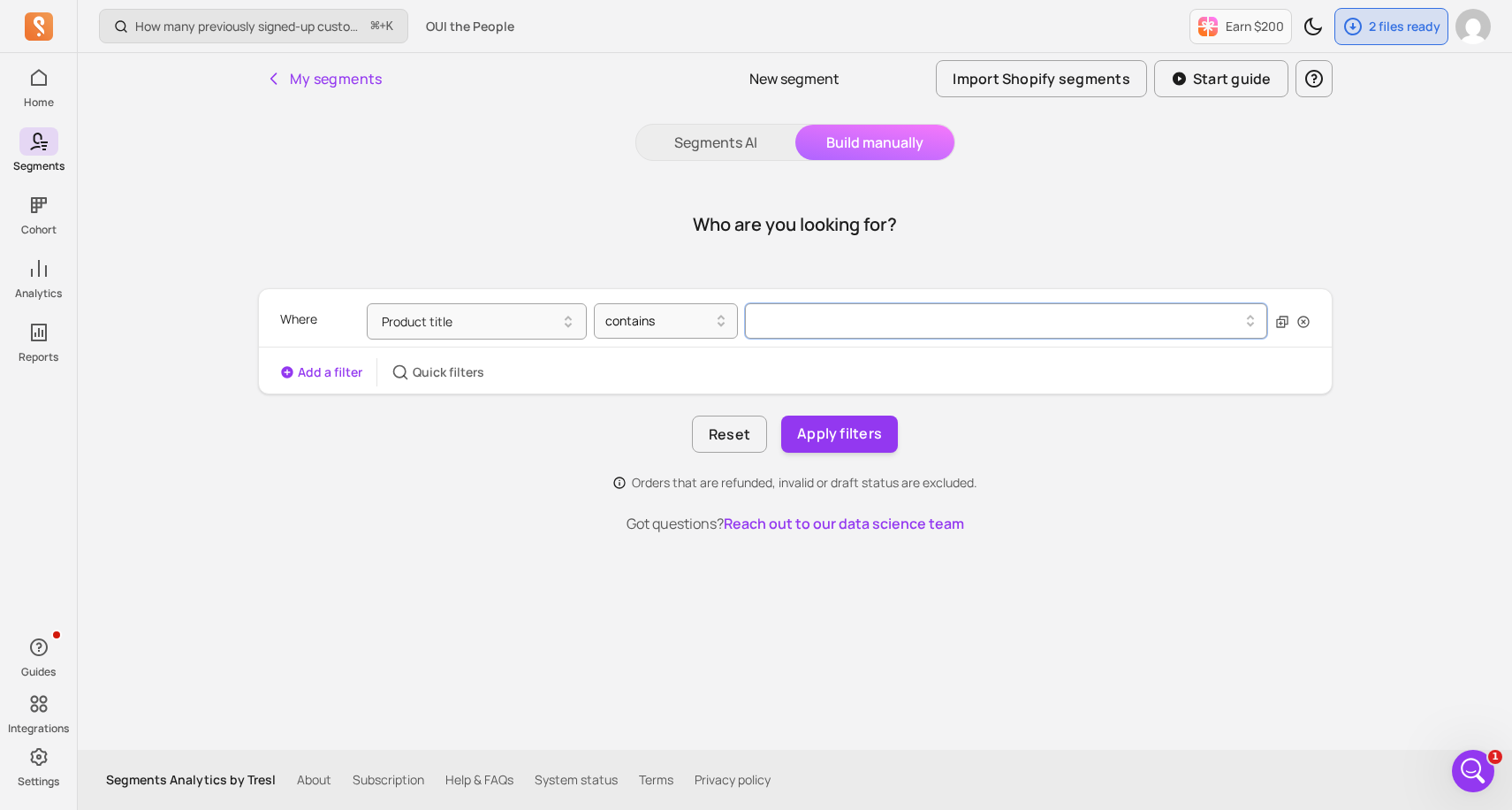
click at [819, 324] on button at bounding box center [1006, 321] width 523 height 36
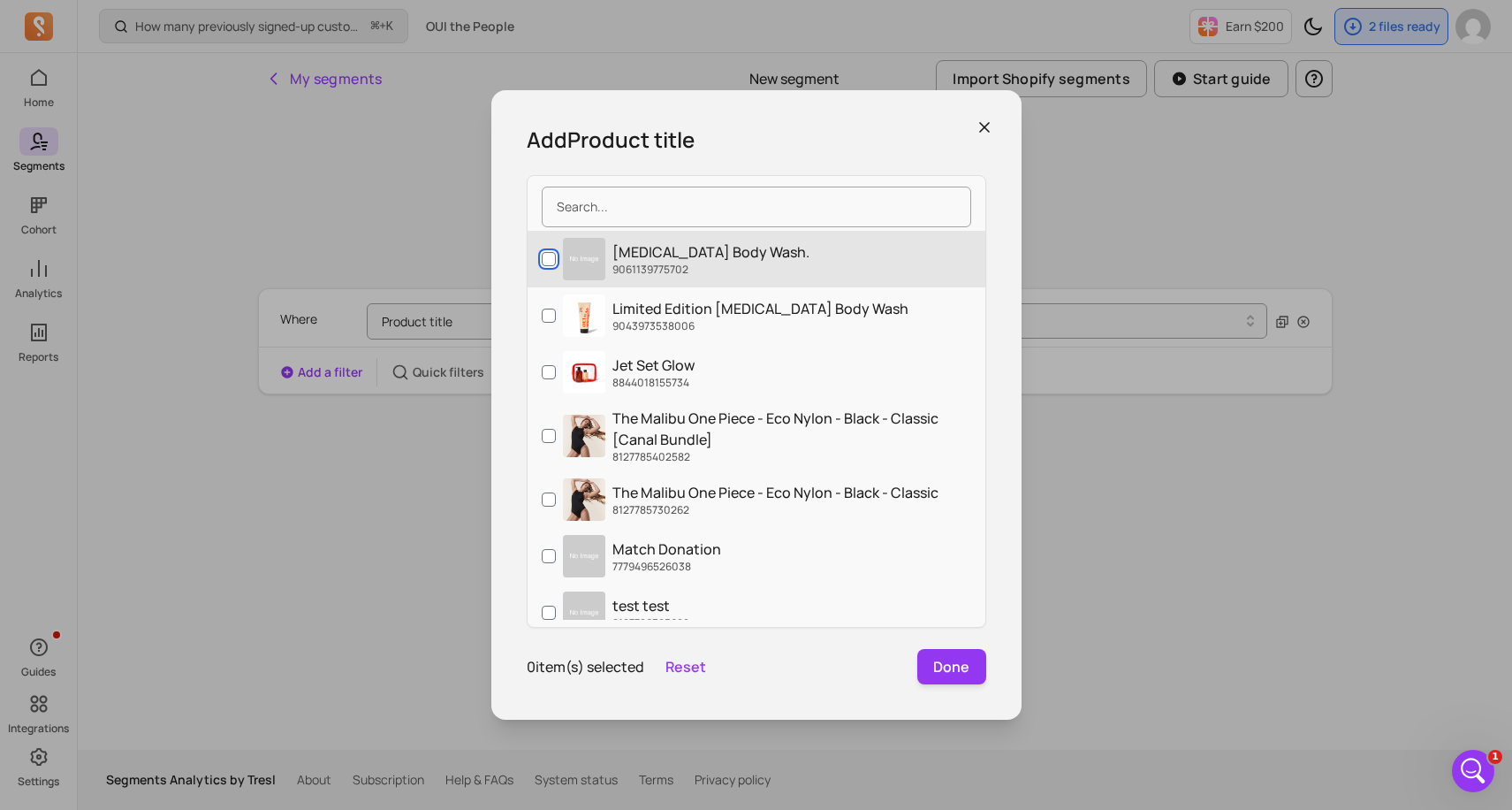
click at [546, 263] on input "[MEDICAL_DATA] Body Wash. 9061139775702" at bounding box center [548, 258] width 14 height 14
checkbox input "true"
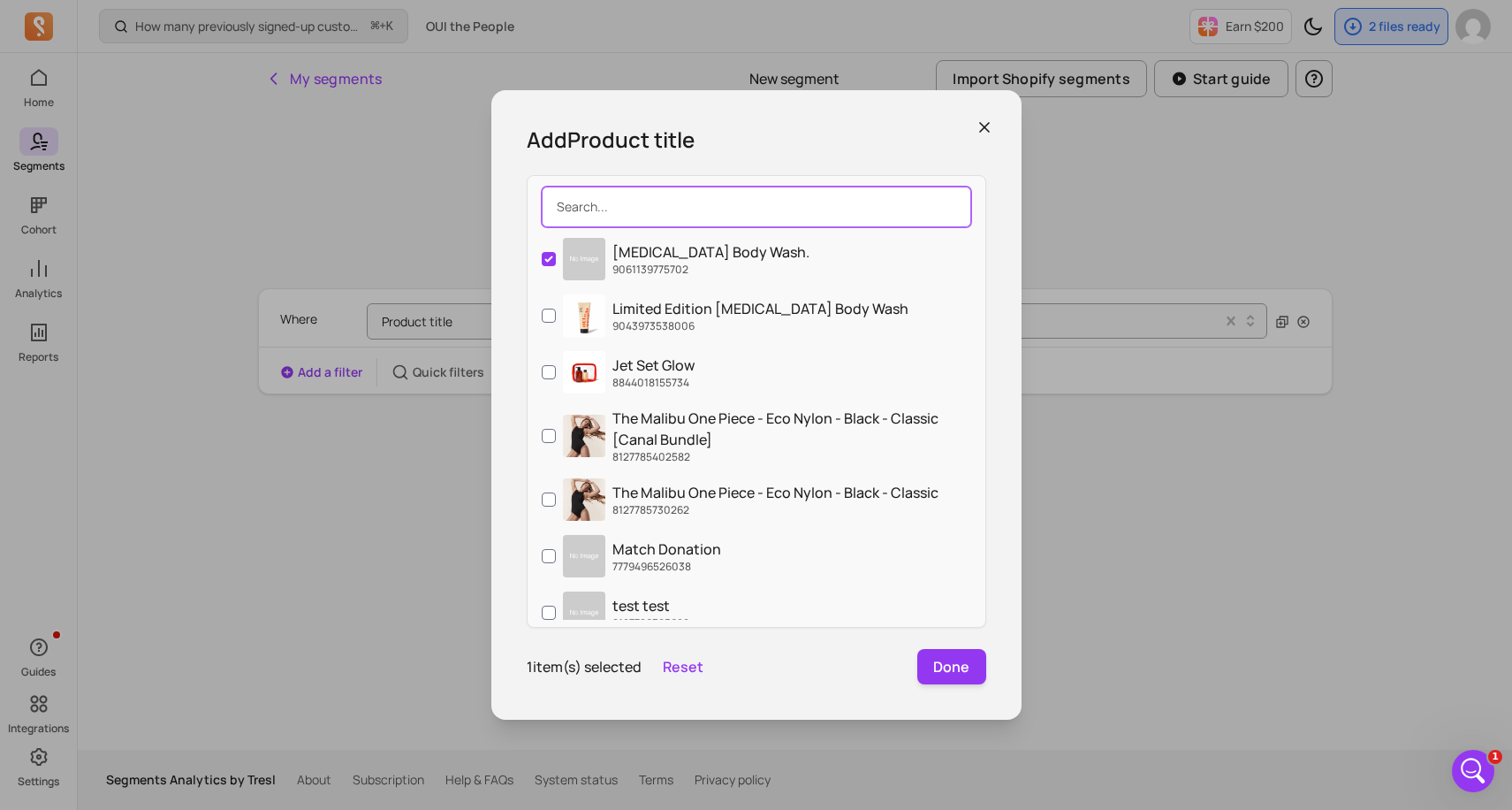
click at [615, 204] on input "search" at bounding box center [756, 206] width 429 height 40
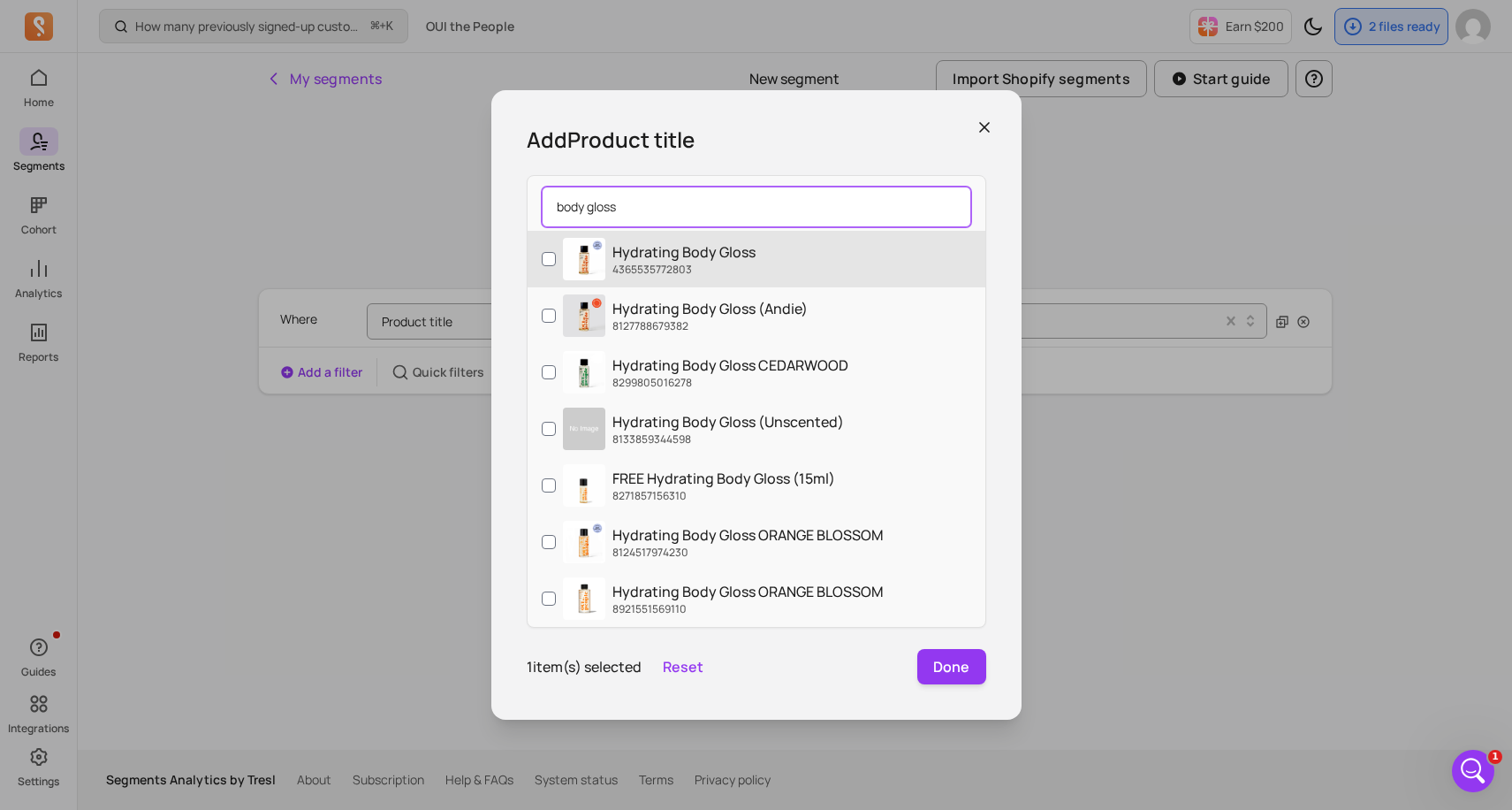
type input "body gloss"
click at [544, 262] on input "Hydrating Body Gloss 4365535772803" at bounding box center [548, 258] width 14 height 14
checkbox input "true"
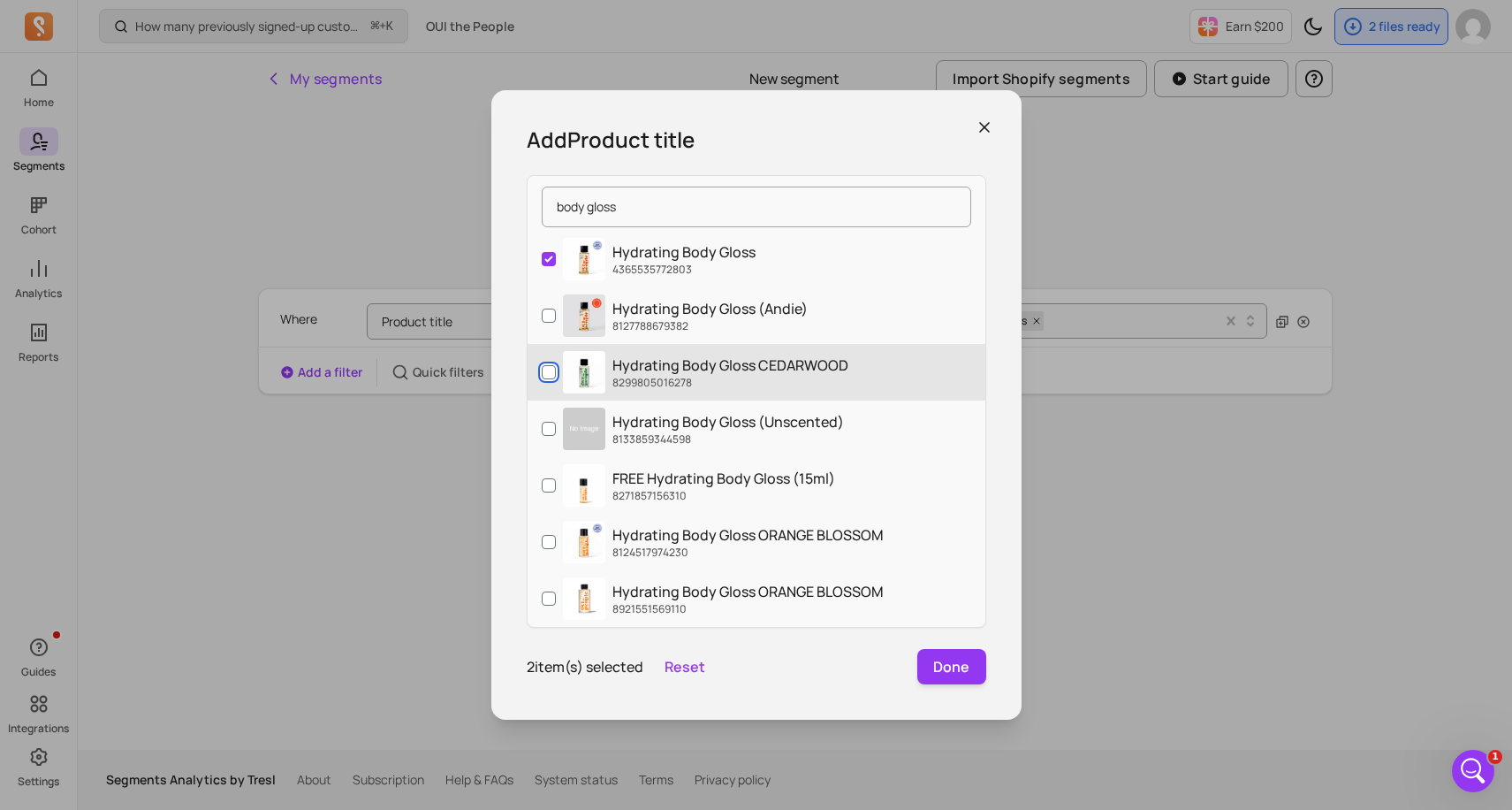
click at [543, 370] on input "Hydrating Body Gloss CEDARWOOD 8299805016278" at bounding box center [548, 372] width 14 height 14
checkbox input "true"
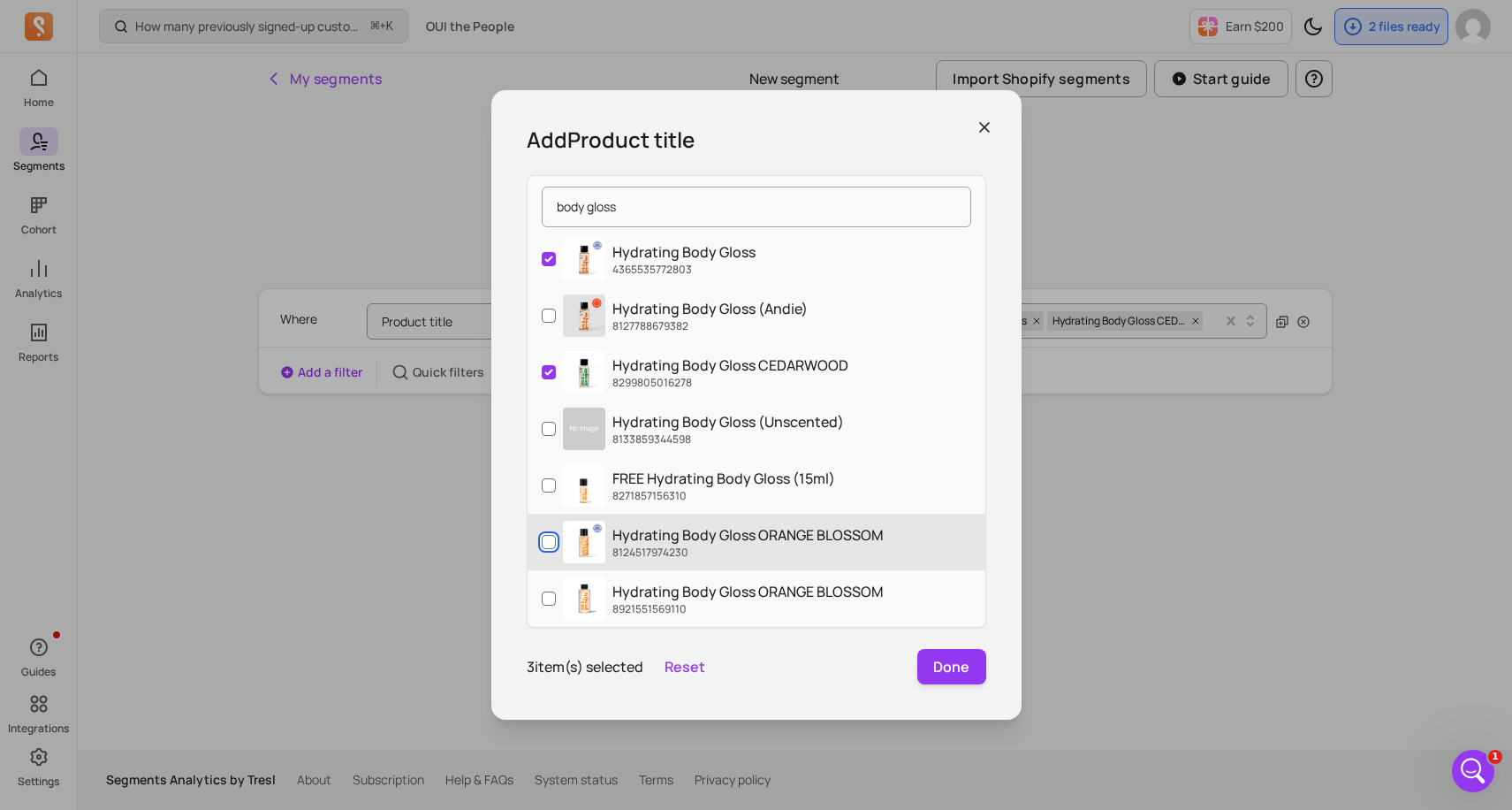
click at [550, 545] on input "Hydrating Body Gloss ORANGE BLOSSOM 8124517974230" at bounding box center [548, 542] width 14 height 14
checkbox input "true"
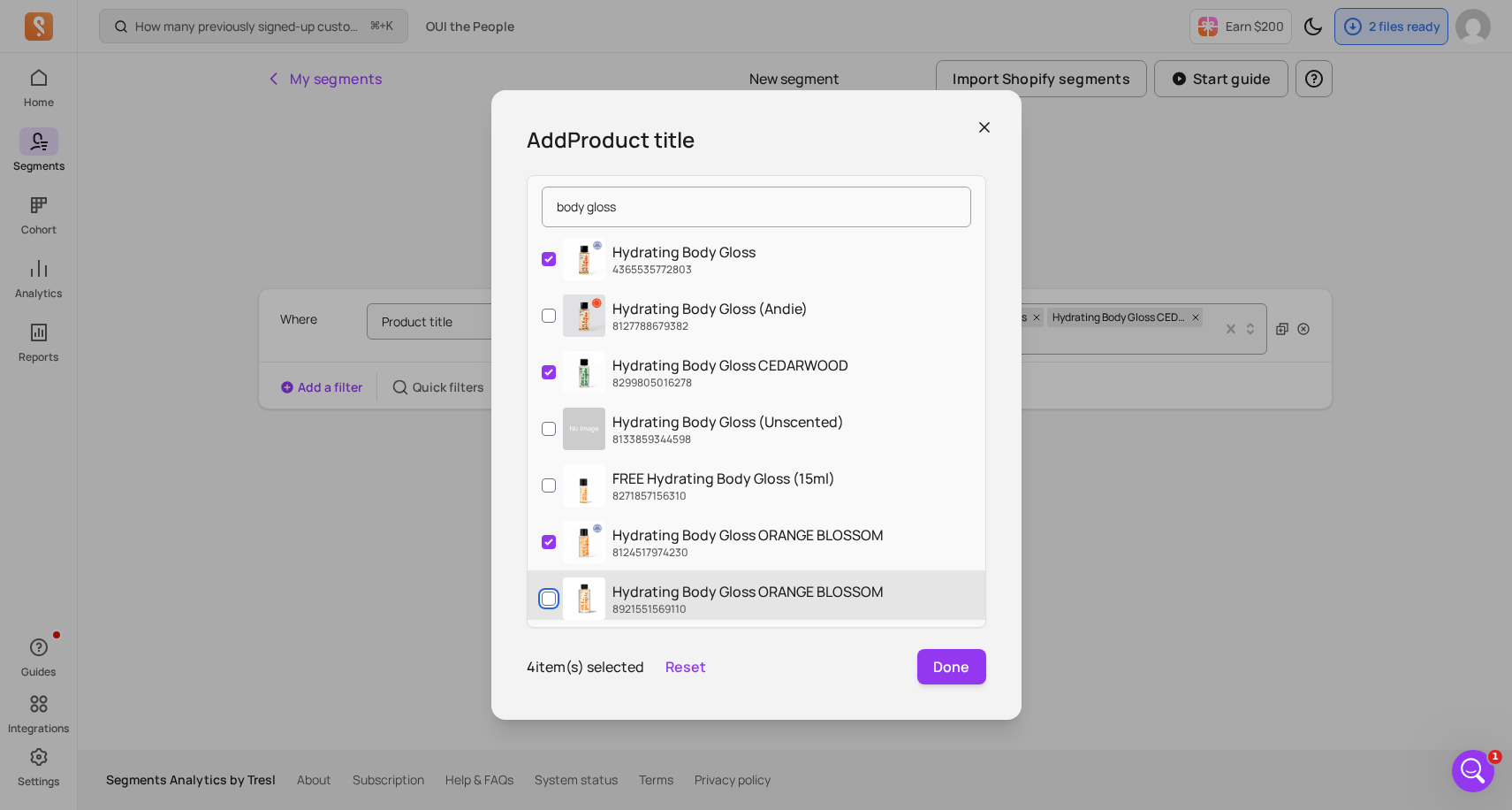
click at [549, 596] on input "Hydrating Body Gloss ORANGE BLOSSOM 8921551569110" at bounding box center [548, 598] width 14 height 14
checkbox input "true"
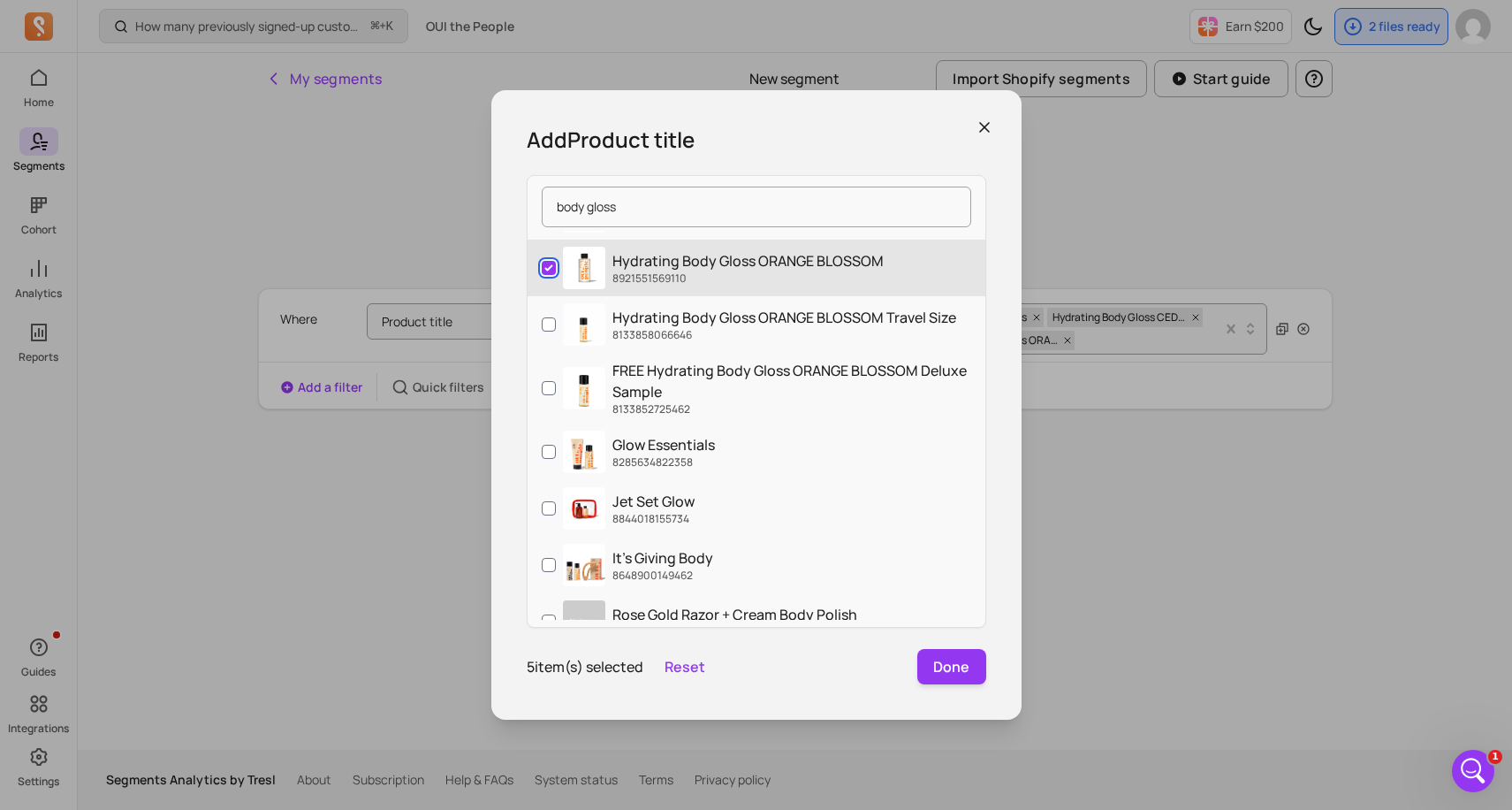
scroll to position [353, 0]
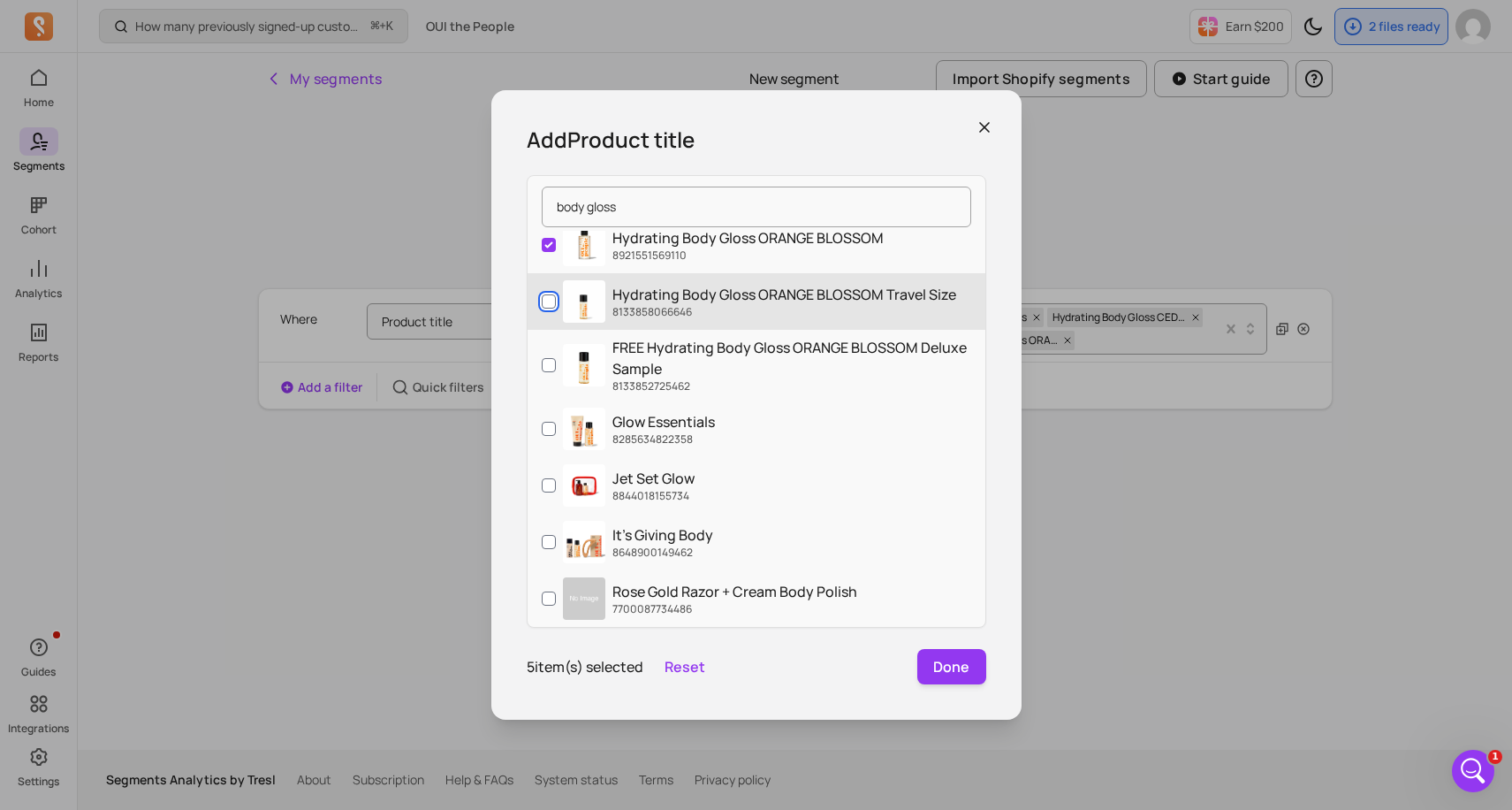
click at [551, 299] on input "Hydrating Body Gloss ORANGE BLOSSOM Travel Size 8133858066646" at bounding box center [548, 301] width 14 height 14
checkbox input "true"
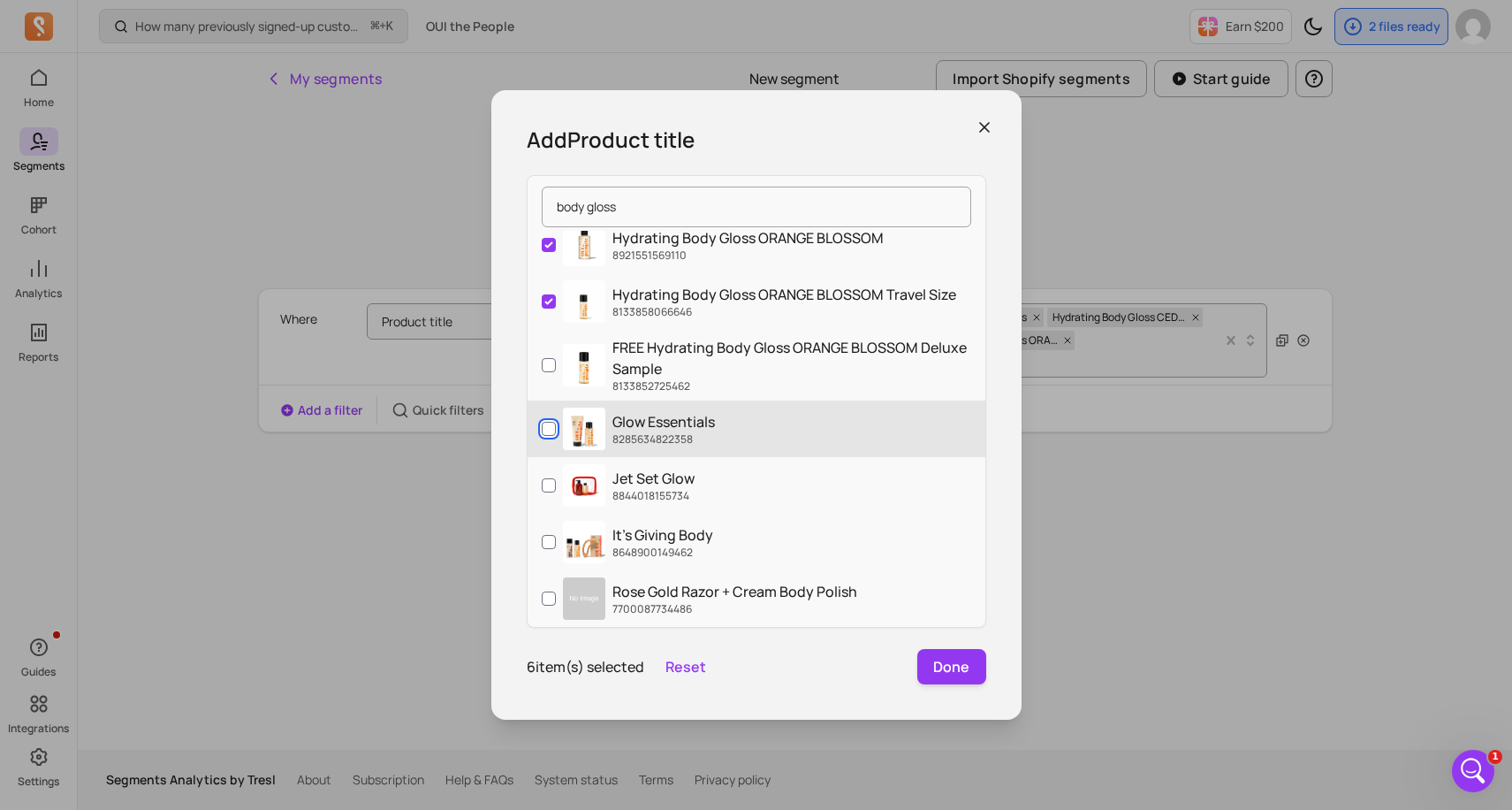
click at [549, 426] on input "Glow Essentials 8285634822358" at bounding box center [548, 429] width 14 height 14
checkbox input "true"
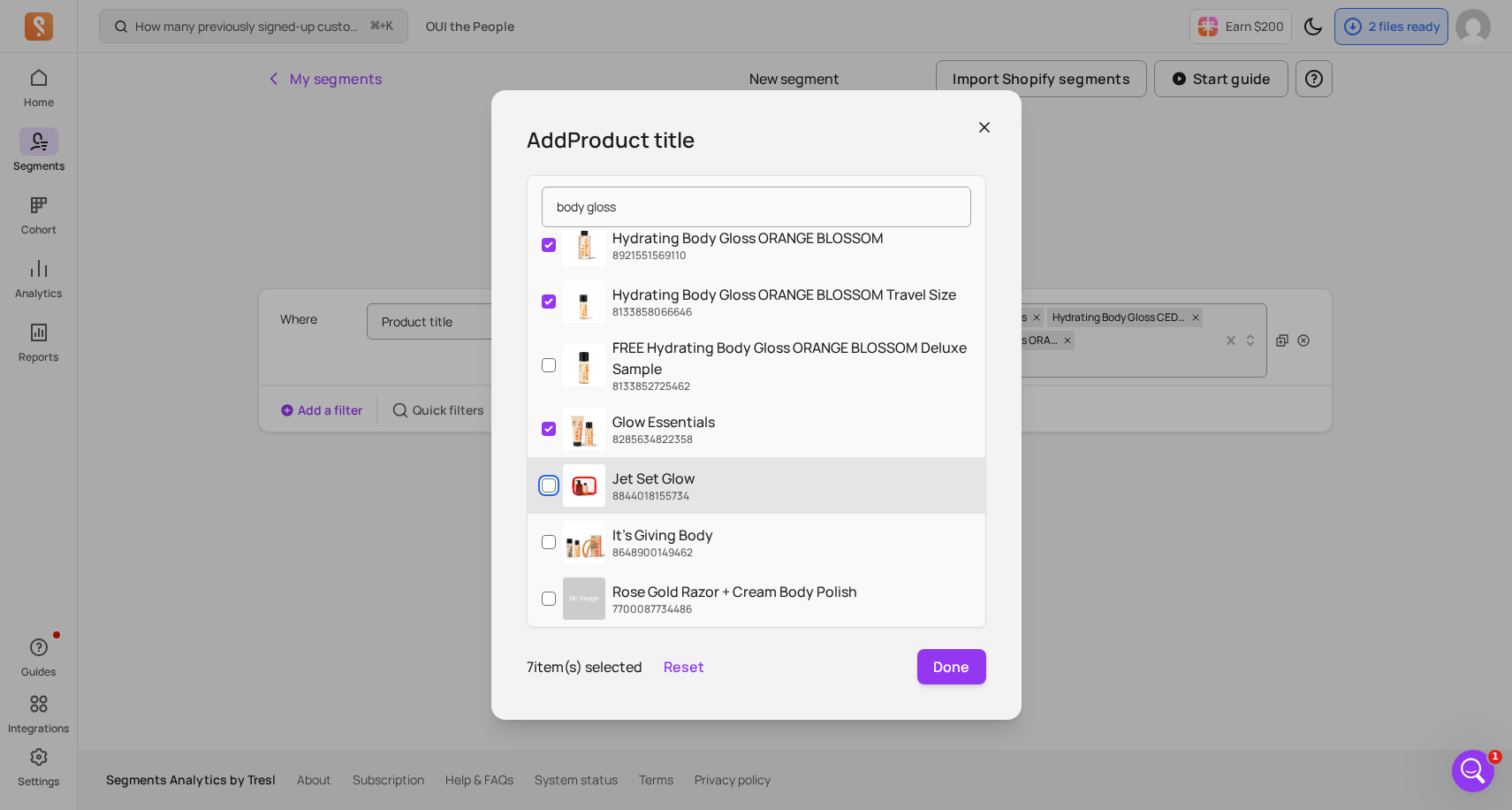
click at [547, 486] on input "Jet Set Glow 8844018155734" at bounding box center [548, 485] width 14 height 14
checkbox input "true"
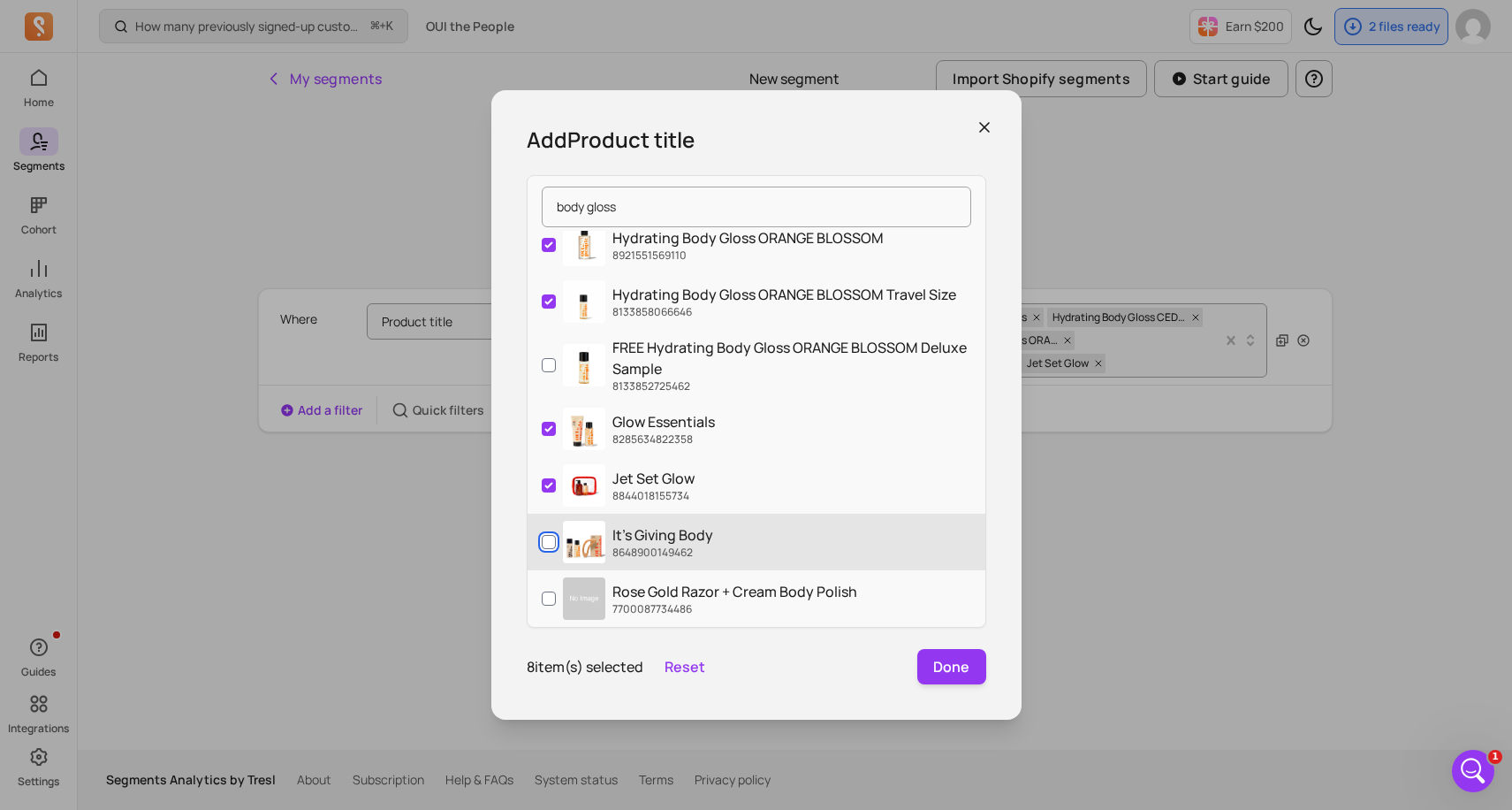
click at [545, 539] on input "It's Giving Body 8648900149462" at bounding box center [548, 542] width 14 height 14
checkbox input "true"
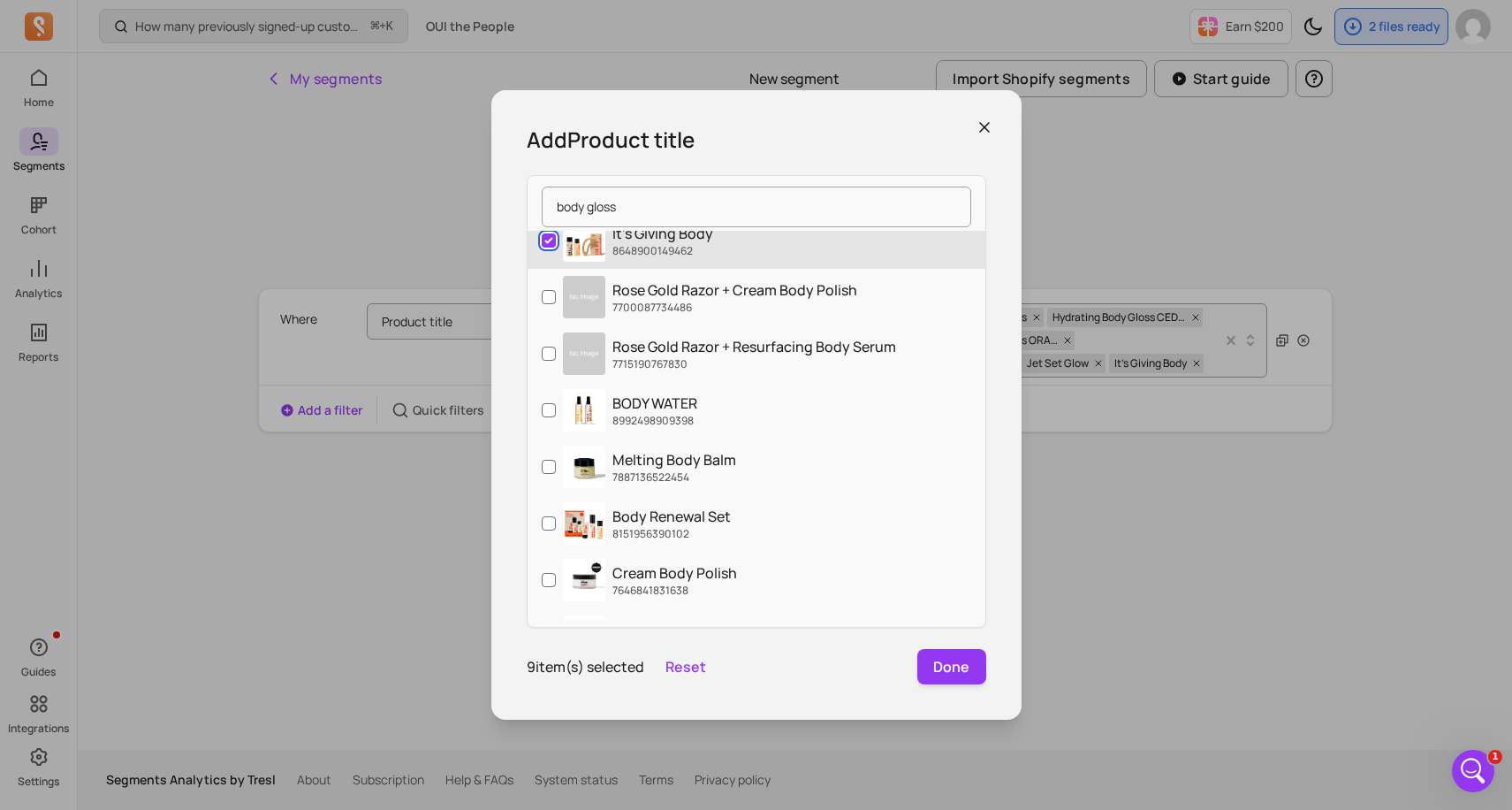
scroll to position [672, 0]
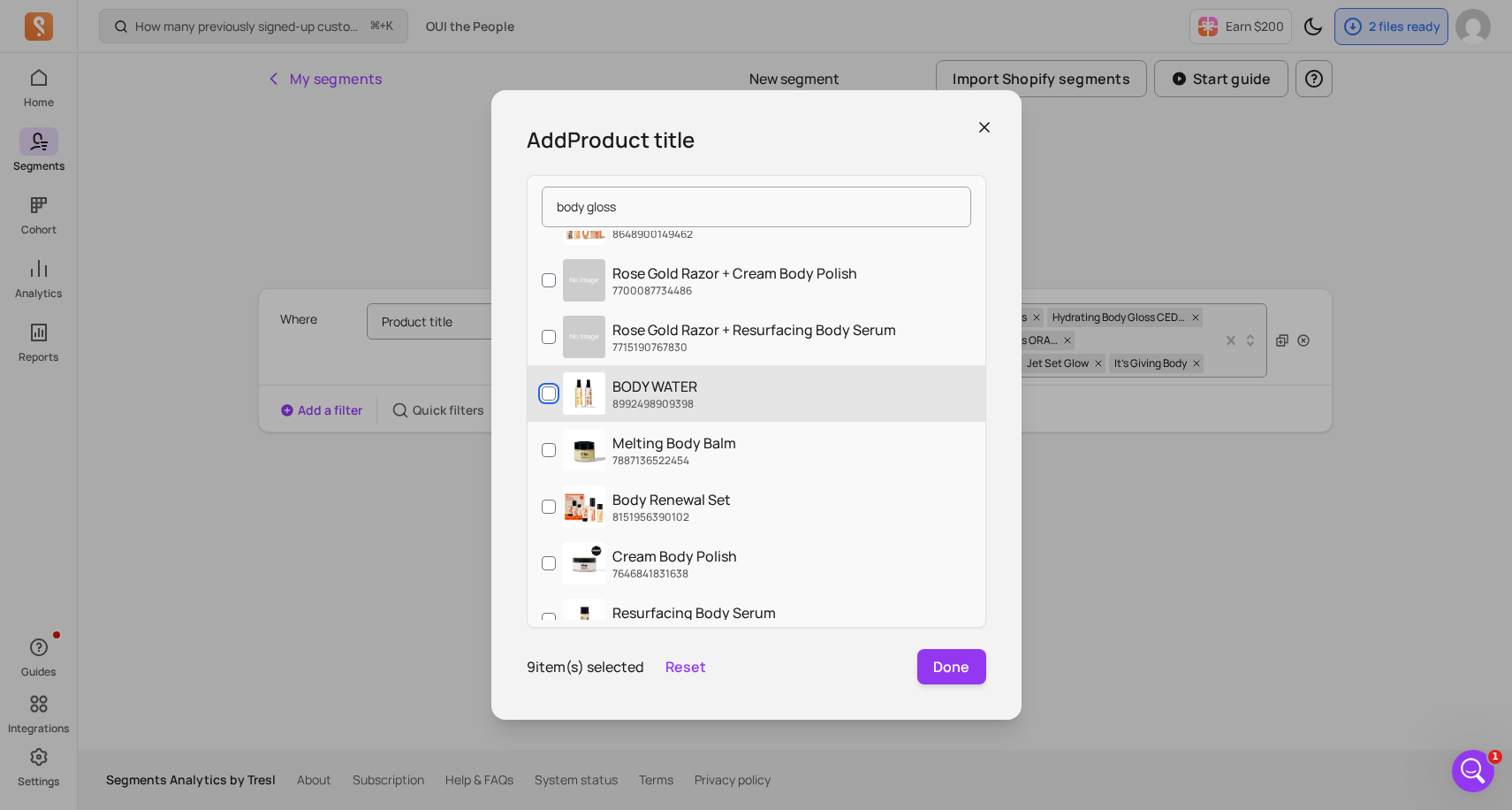
click at [552, 396] on input "BODY WATER 8992498909398" at bounding box center [548, 393] width 14 height 14
checkbox input "true"
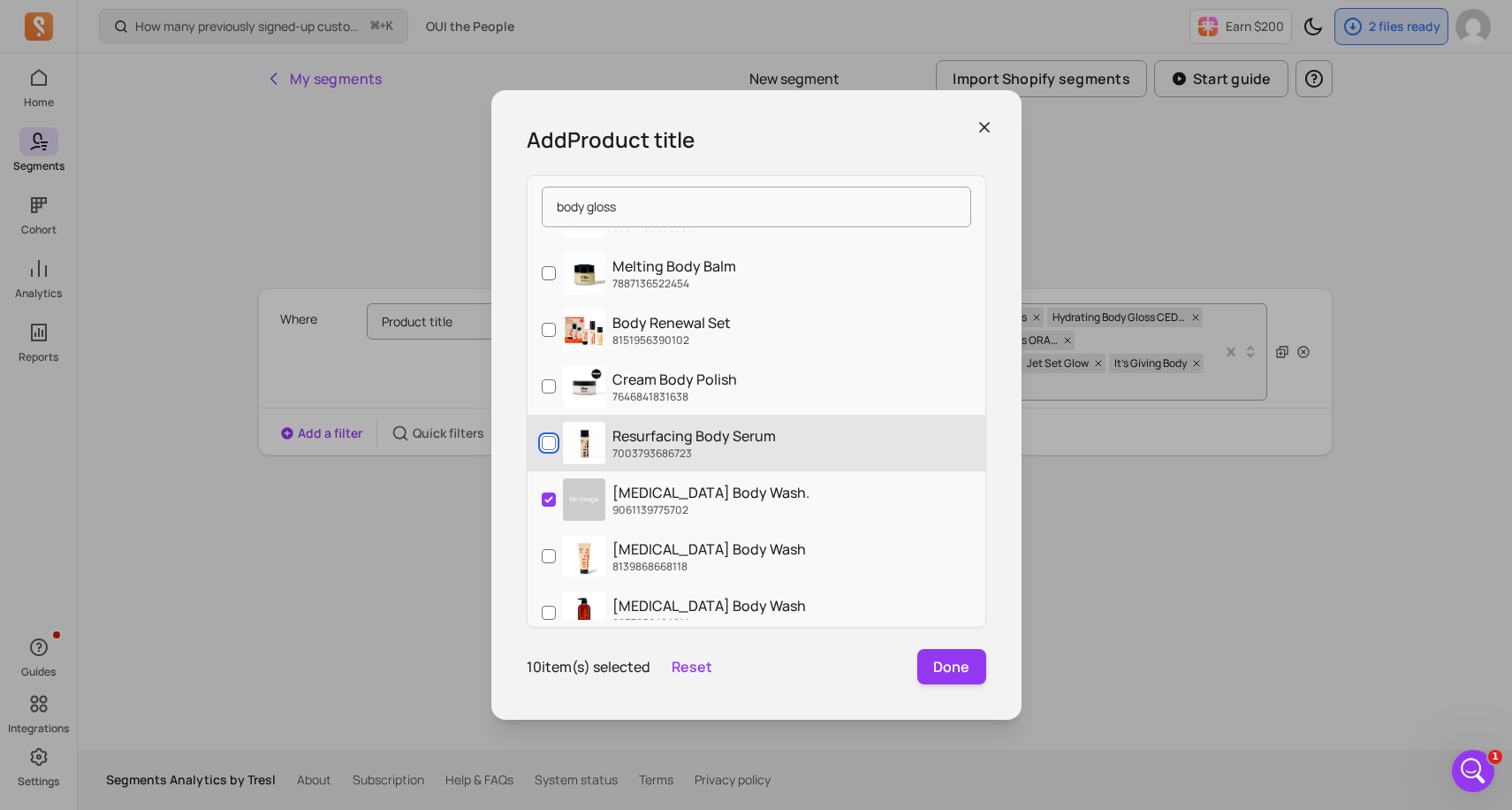
click at [550, 439] on input "Resurfacing Body Serum 7003793686723" at bounding box center [548, 443] width 14 height 14
checkbox input "true"
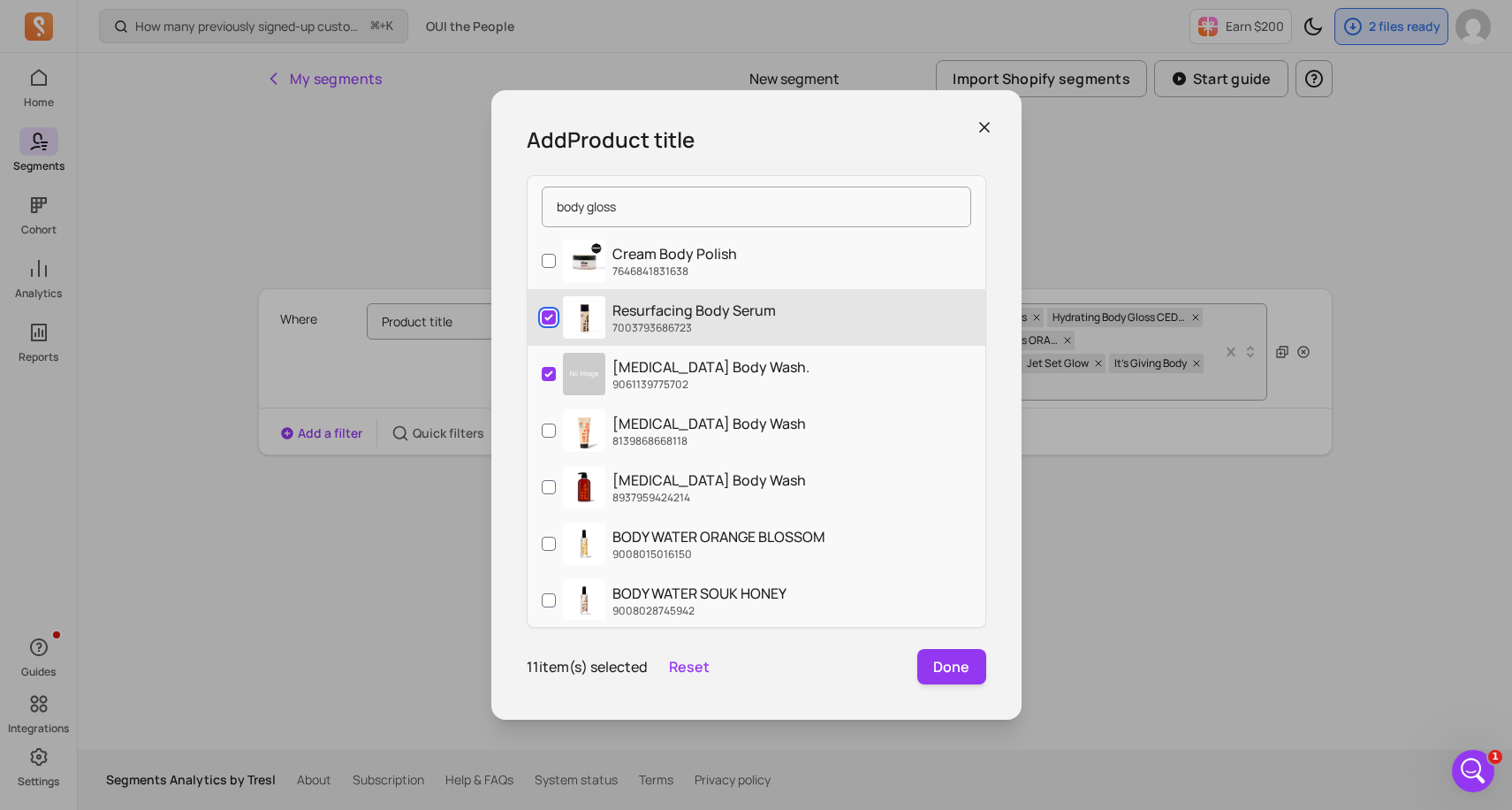
scroll to position [990, 0]
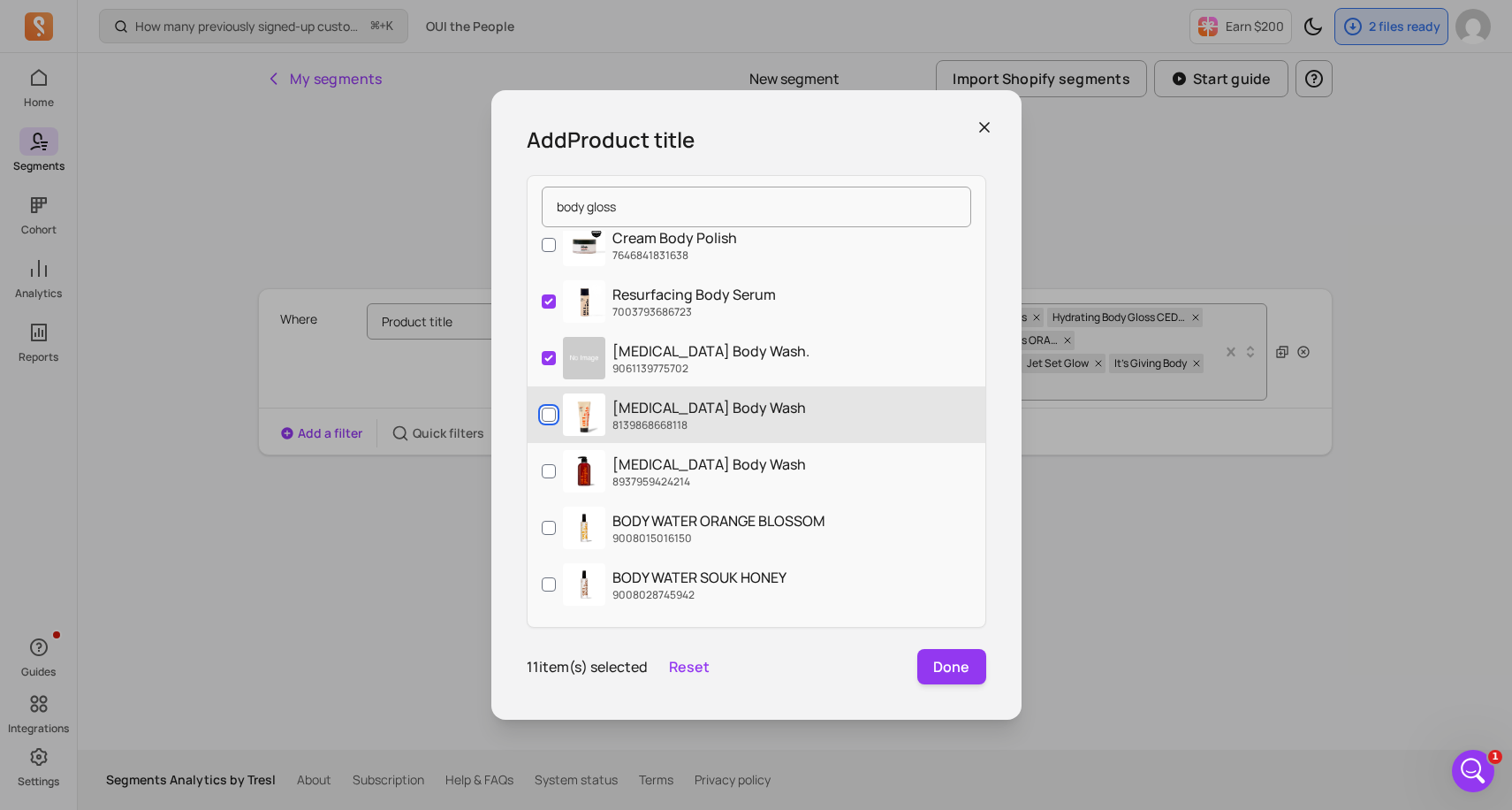
click at [547, 416] on input "[MEDICAL_DATA] Body Wash 8139868668118" at bounding box center [548, 414] width 14 height 14
checkbox input "true"
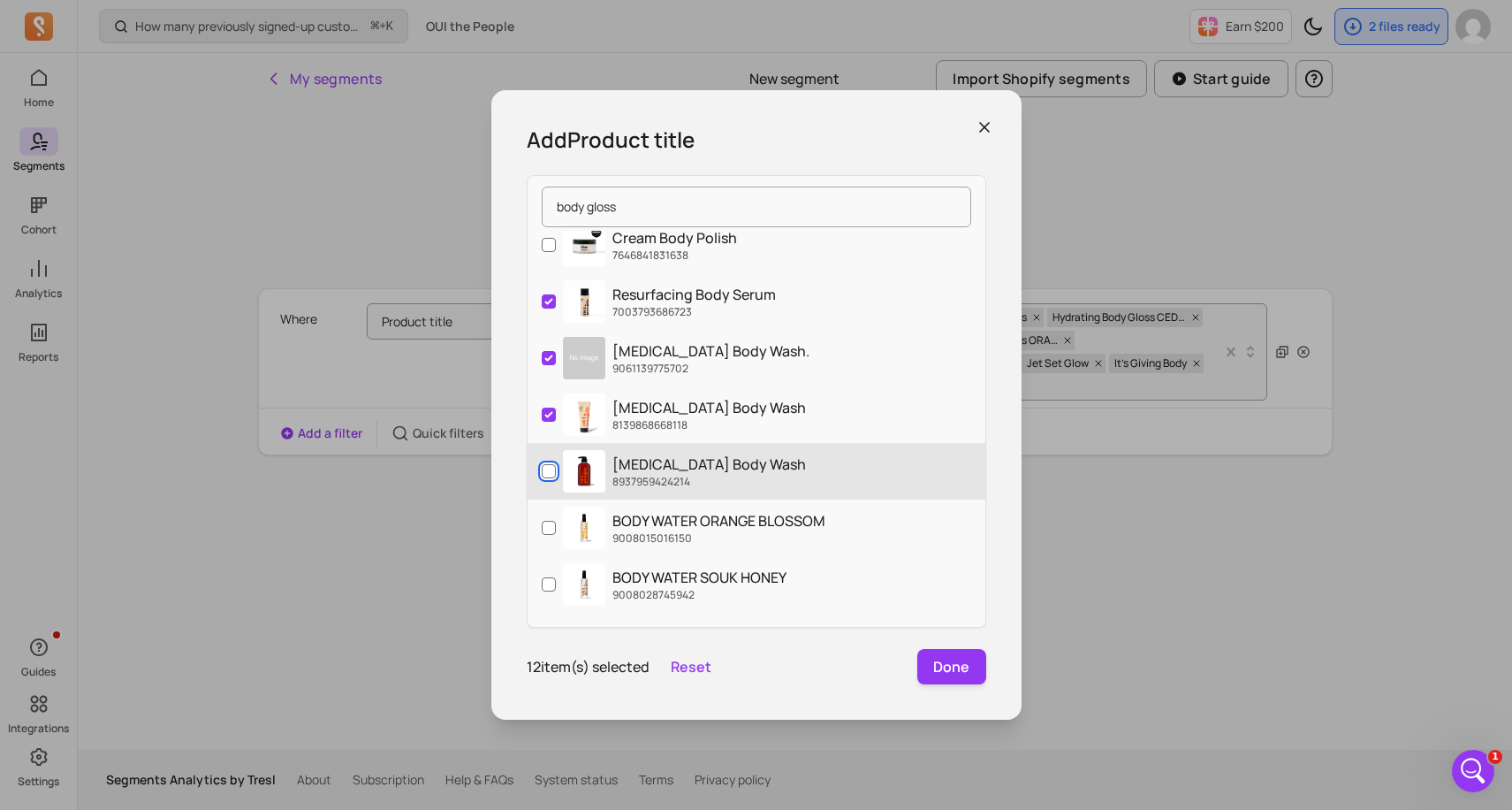
click at [548, 468] on input "[MEDICAL_DATA] Body Wash 8937959424214" at bounding box center [548, 471] width 14 height 14
checkbox input "true"
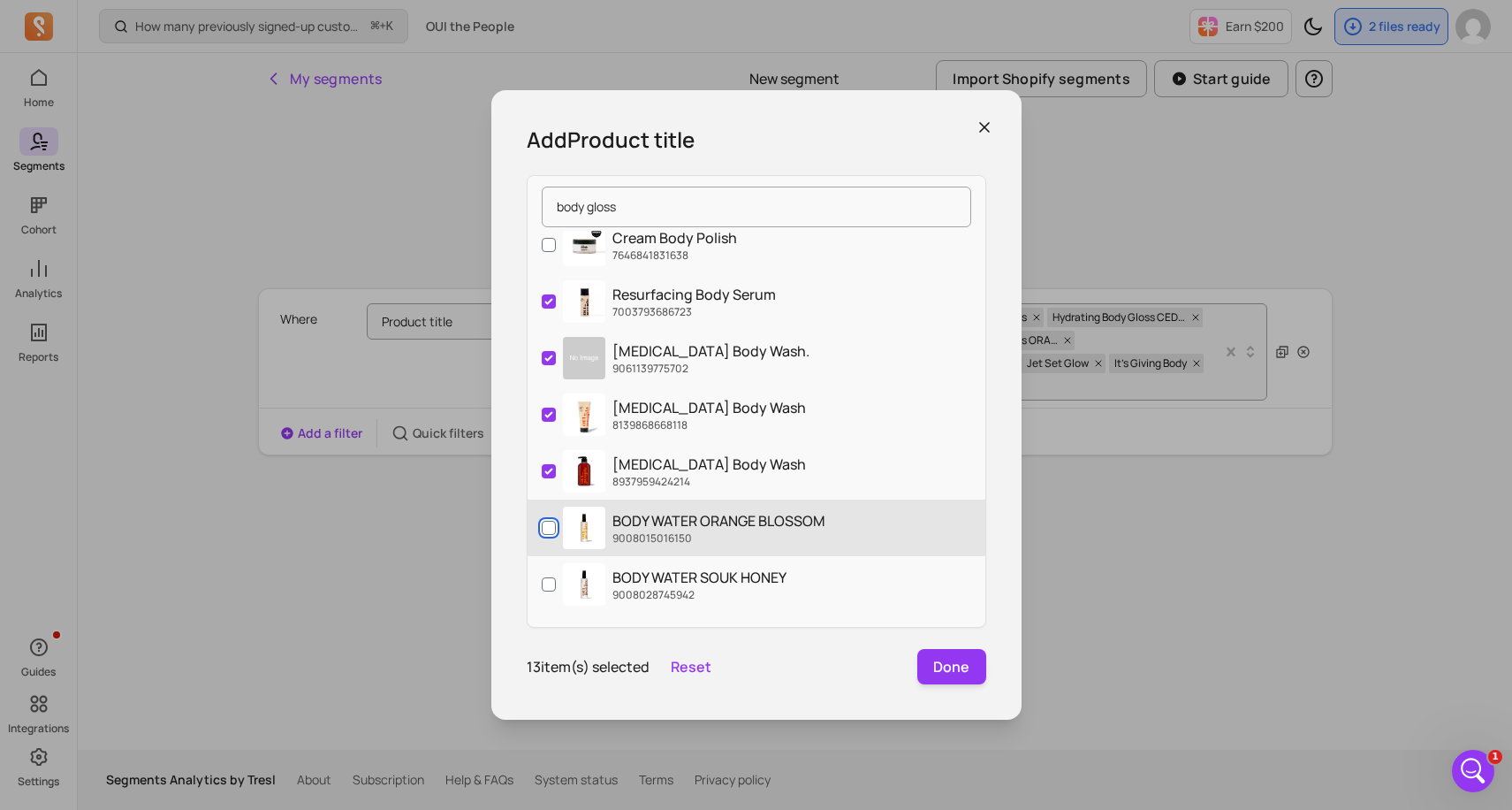
click at [549, 523] on input "BODY WATER ORANGE BLOSSOM 9008015016150" at bounding box center [548, 527] width 14 height 14
checkbox input "true"
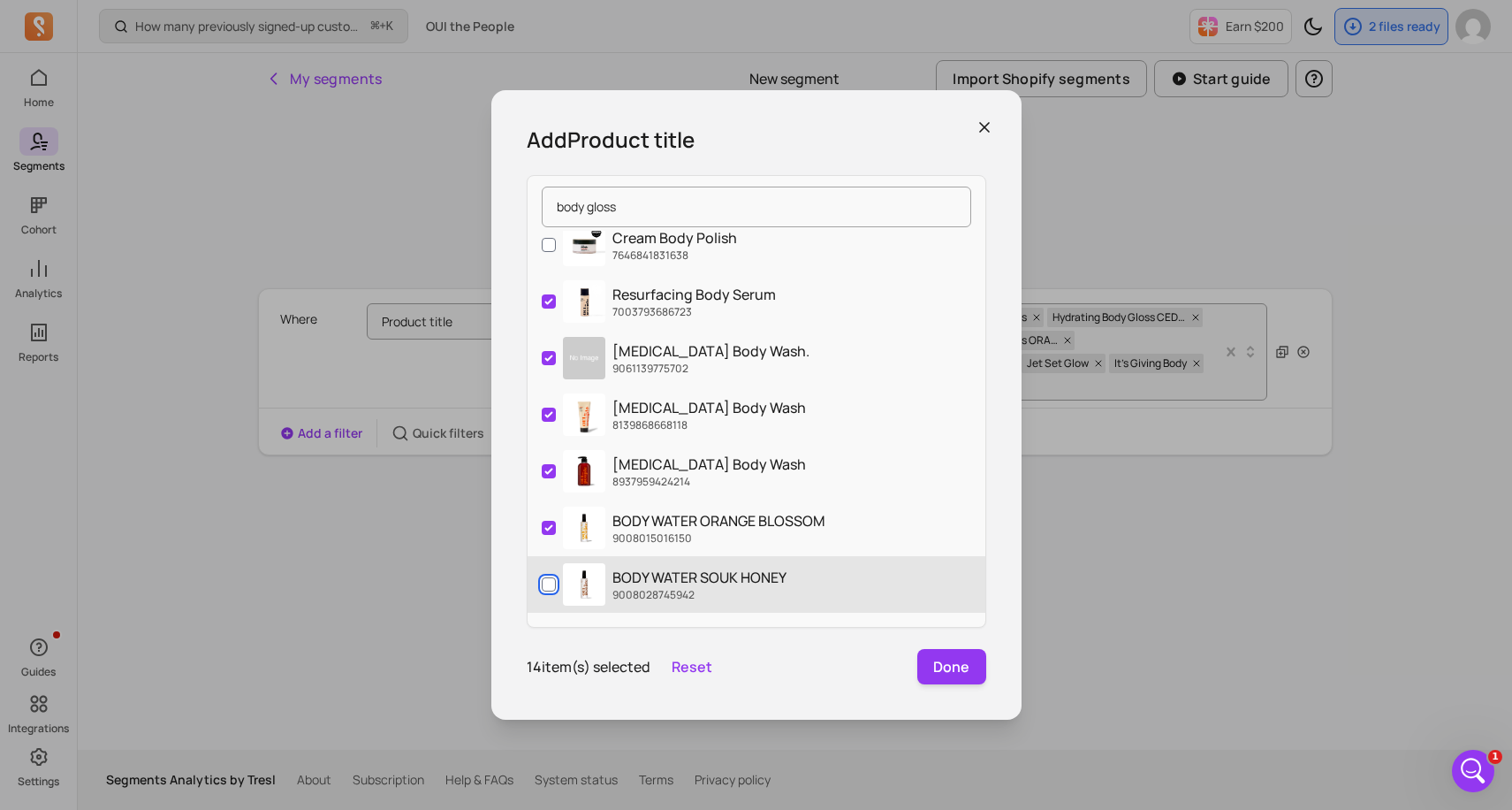
click at [548, 577] on input "BODY WATER SOUK HONEY 9008028745942" at bounding box center [548, 584] width 14 height 14
checkbox input "true"
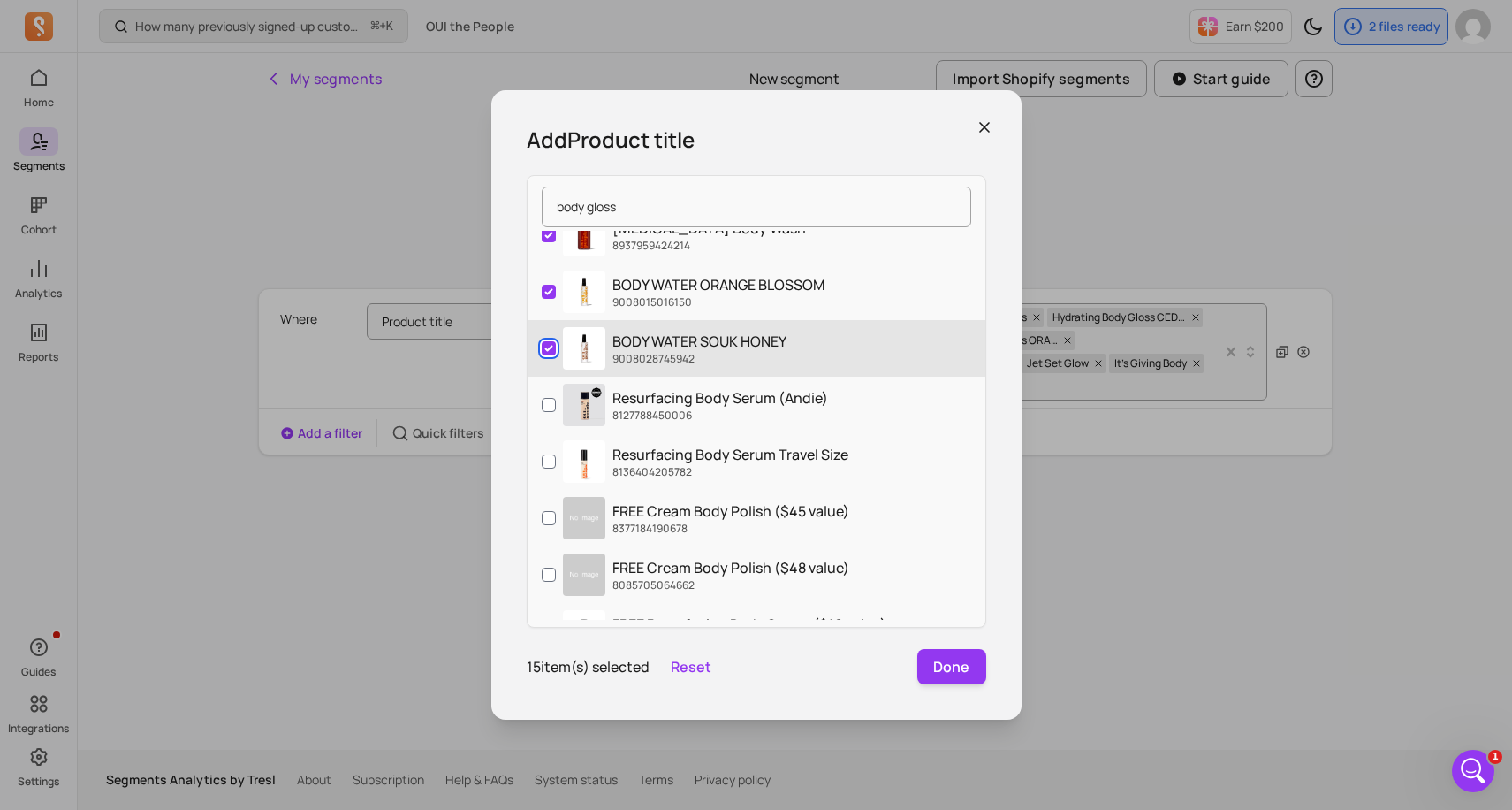
scroll to position [1238, 0]
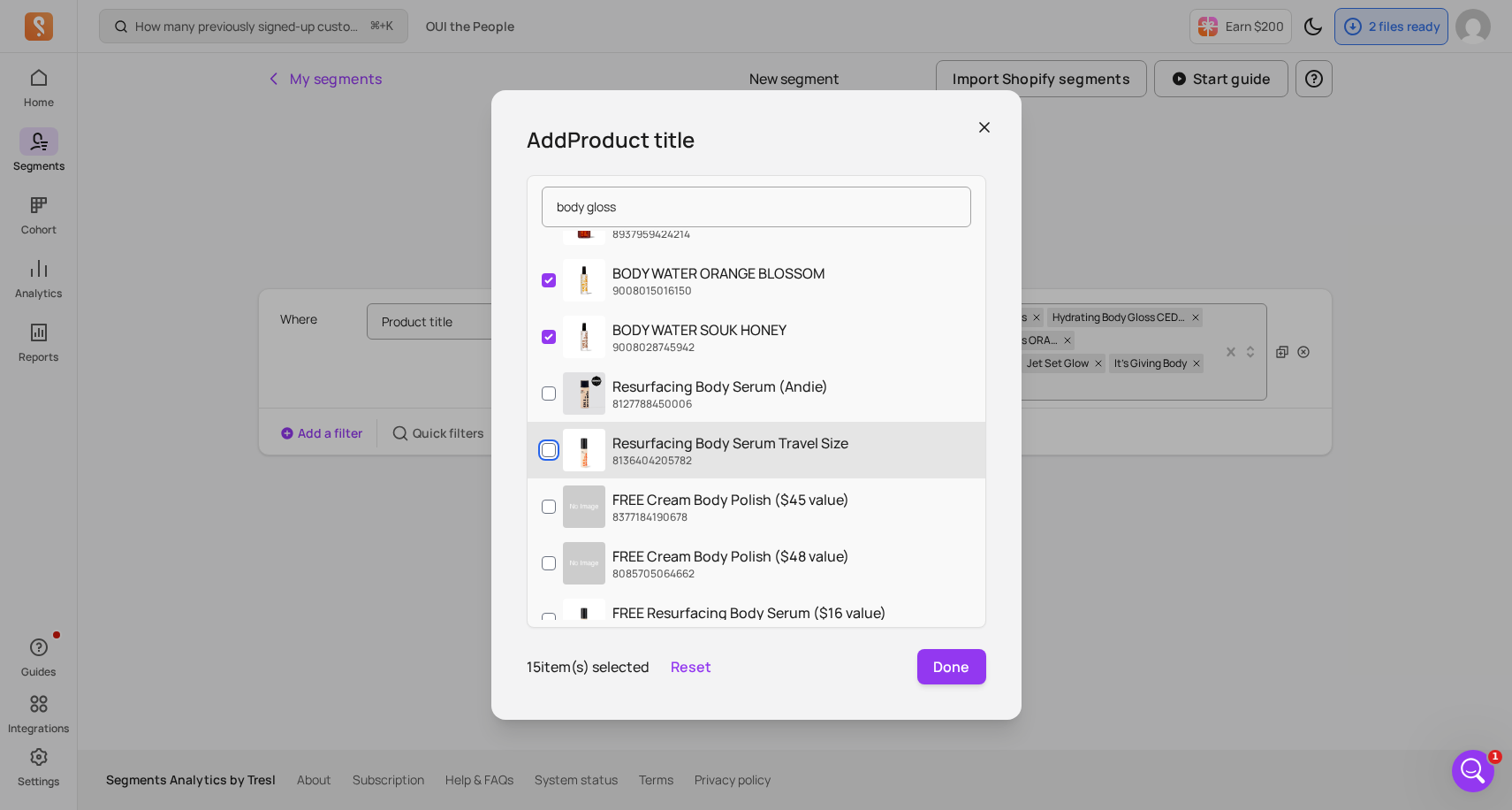
click at [541, 447] on input "Resurfacing Body Serum Travel Size 8136404205782" at bounding box center [548, 449] width 14 height 14
checkbox input "true"
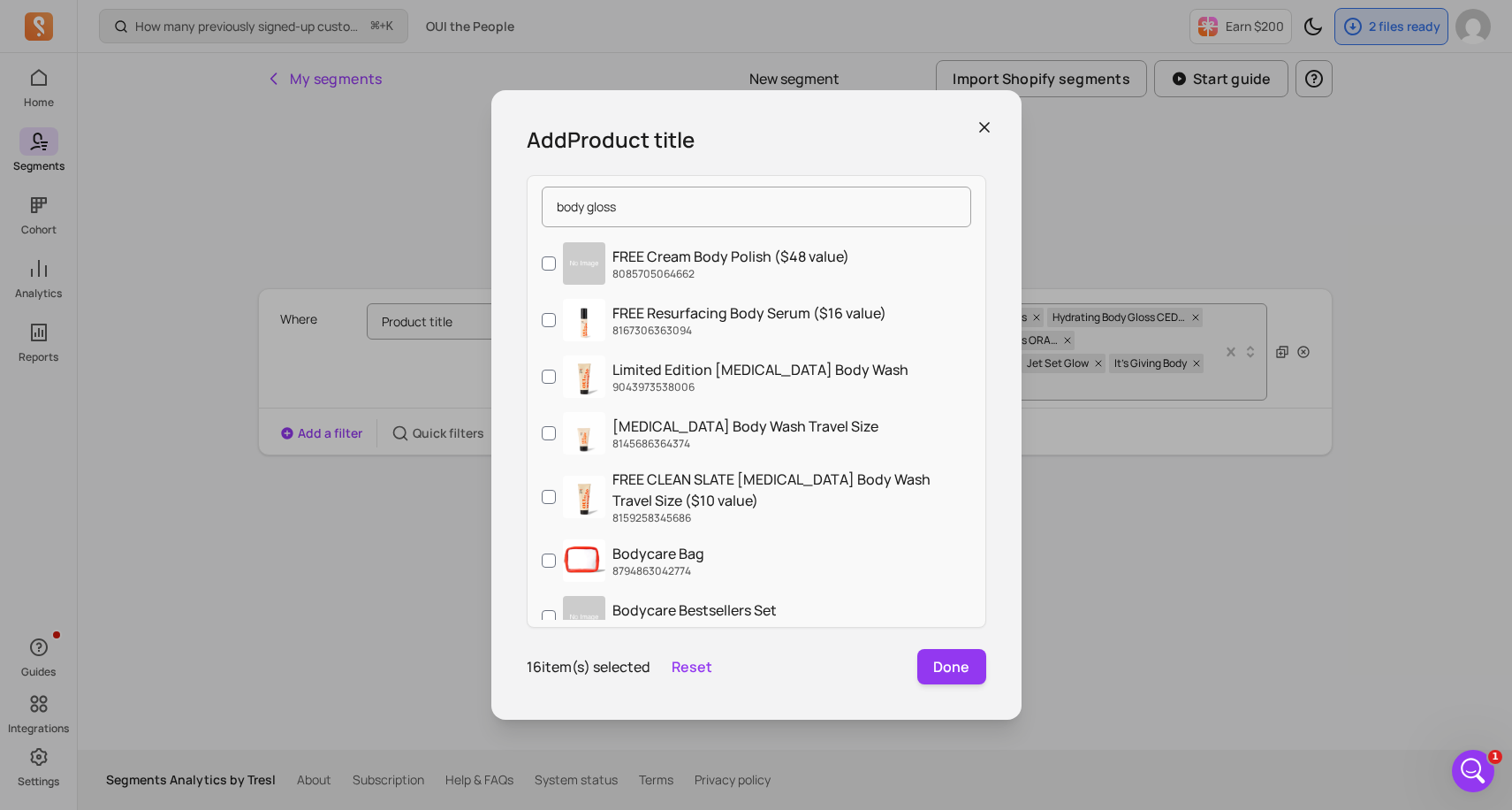
scroll to position [1556, 0]
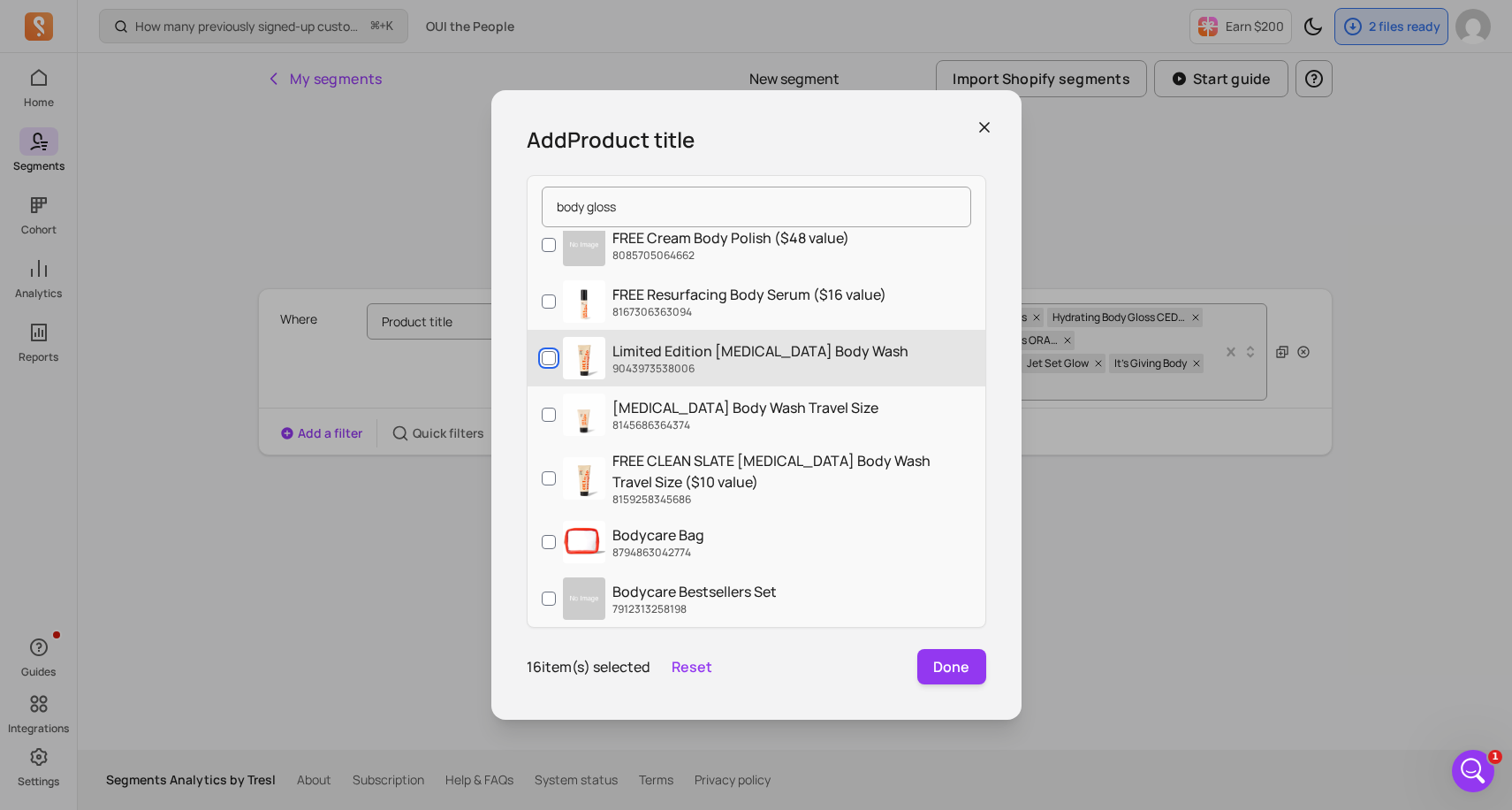
click at [549, 356] on input "Limited Edition [MEDICAL_DATA] Body Wash 9043973538006" at bounding box center [548, 358] width 14 height 14
checkbox input "true"
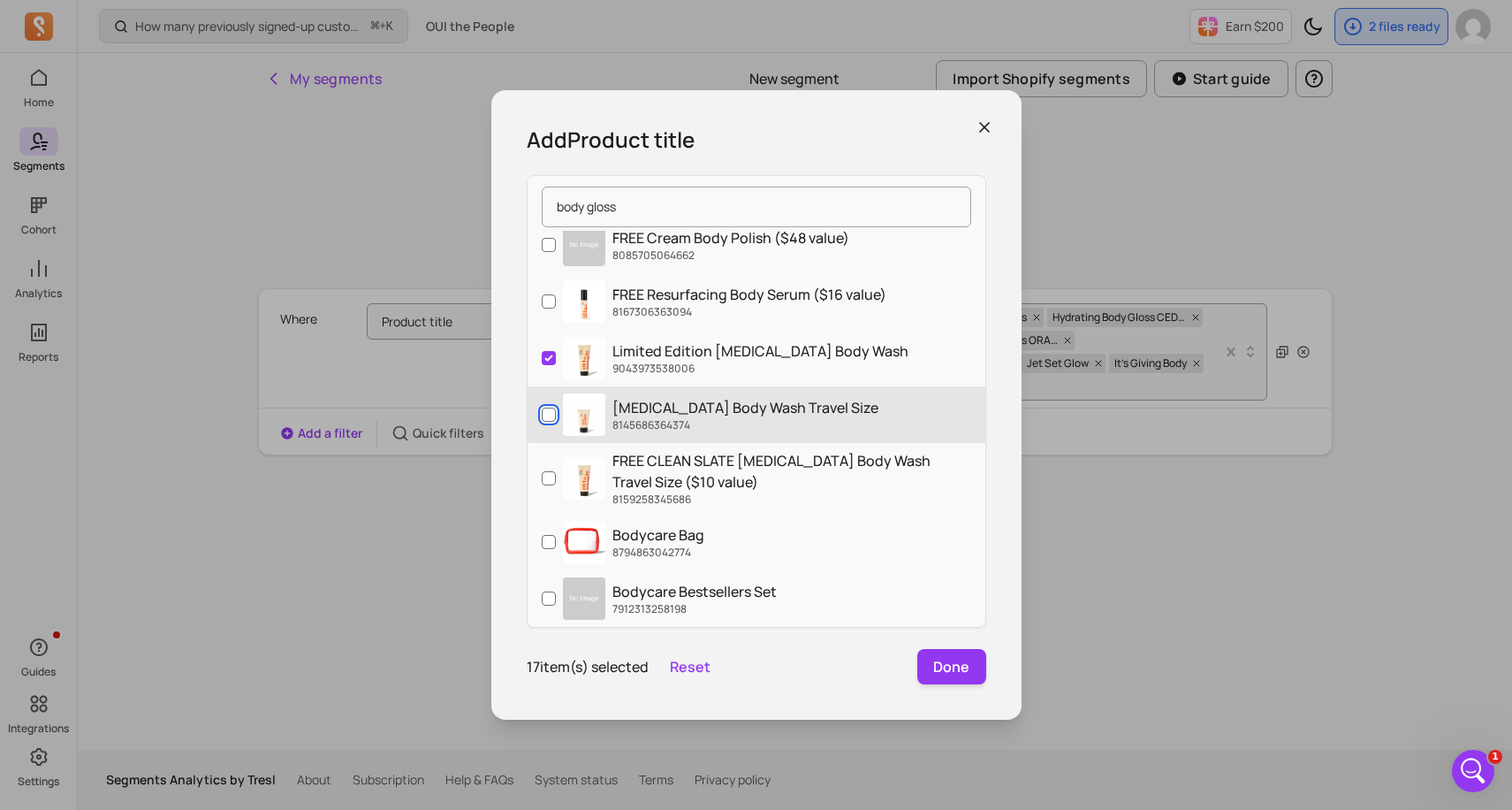
click at [549, 409] on input "[MEDICAL_DATA] Body Wash Travel Size 8145686364374" at bounding box center [548, 414] width 14 height 14
checkbox input "true"
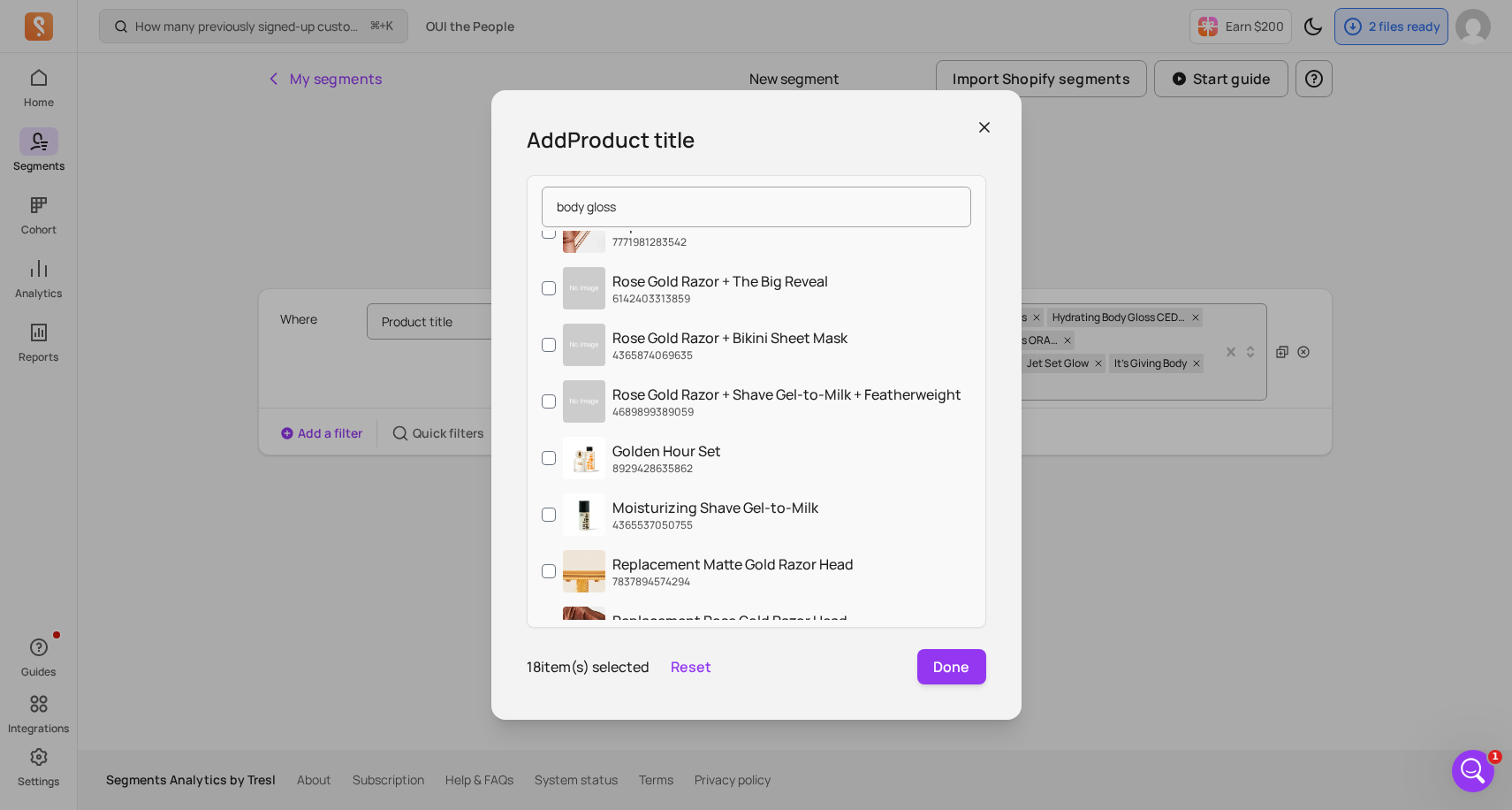
scroll to position [2228, 0]
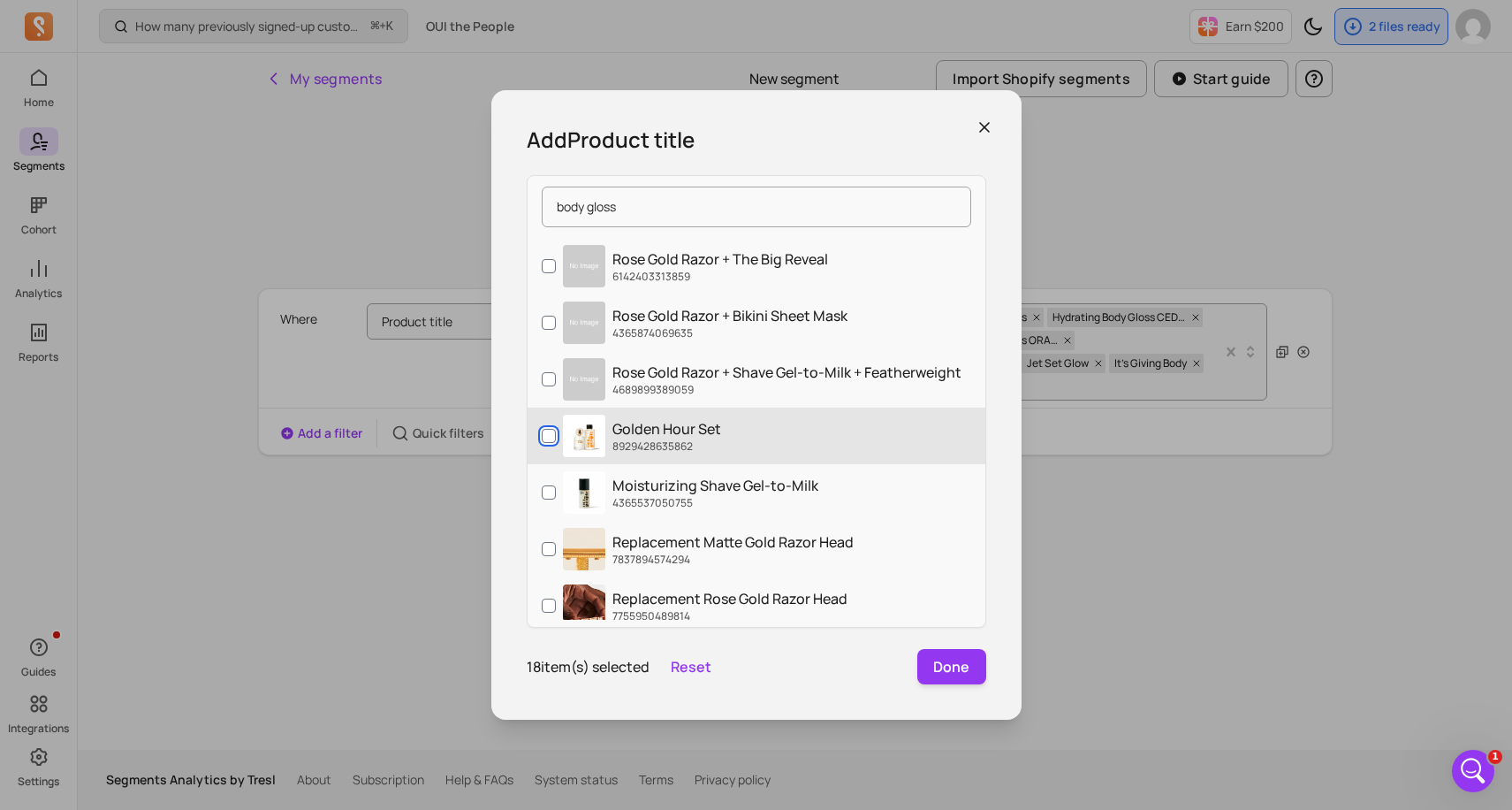
click at [541, 435] on input "Golden Hour Set 8929428635862" at bounding box center [548, 435] width 14 height 14
checkbox input "true"
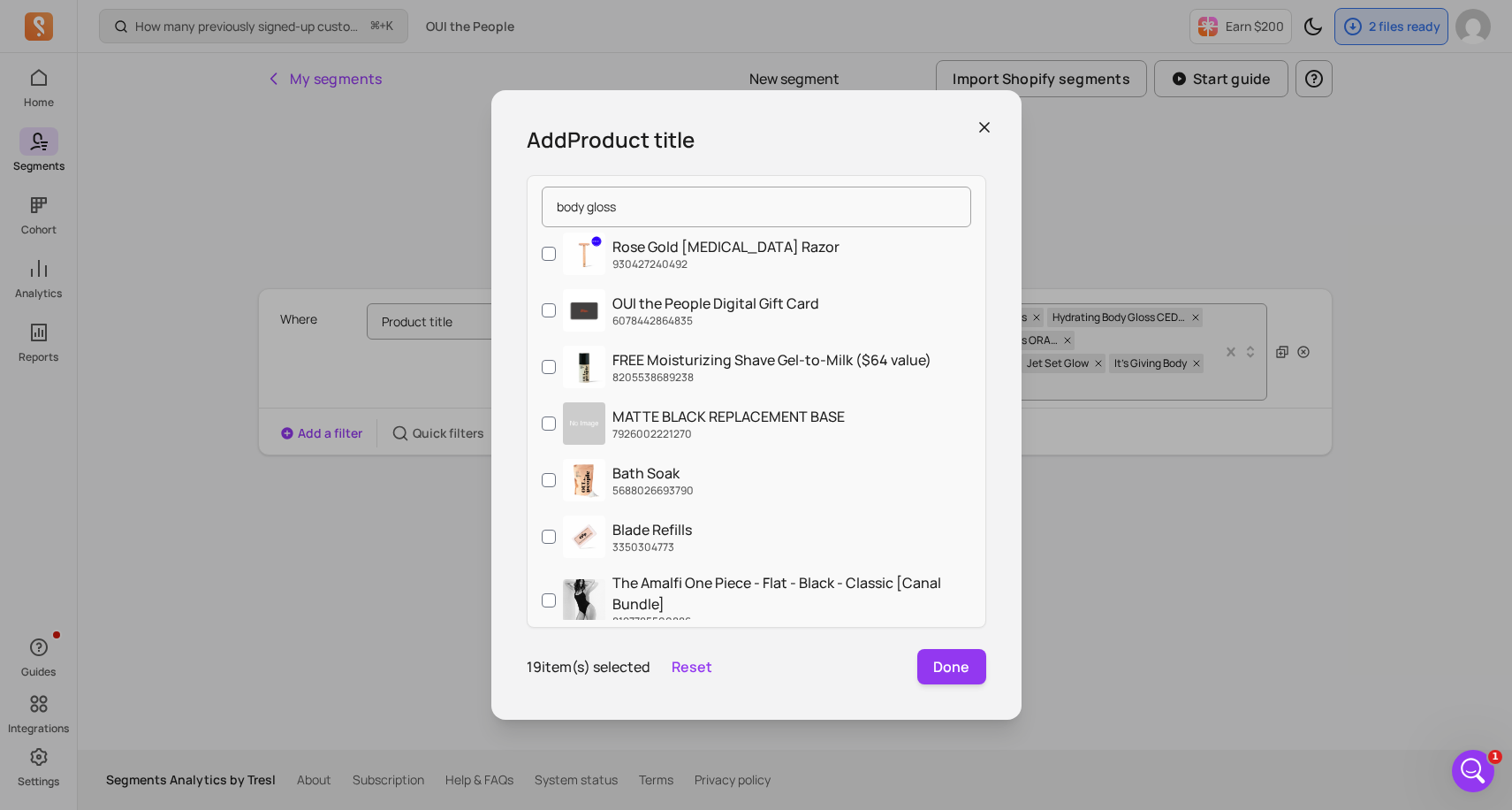
scroll to position [2687, 0]
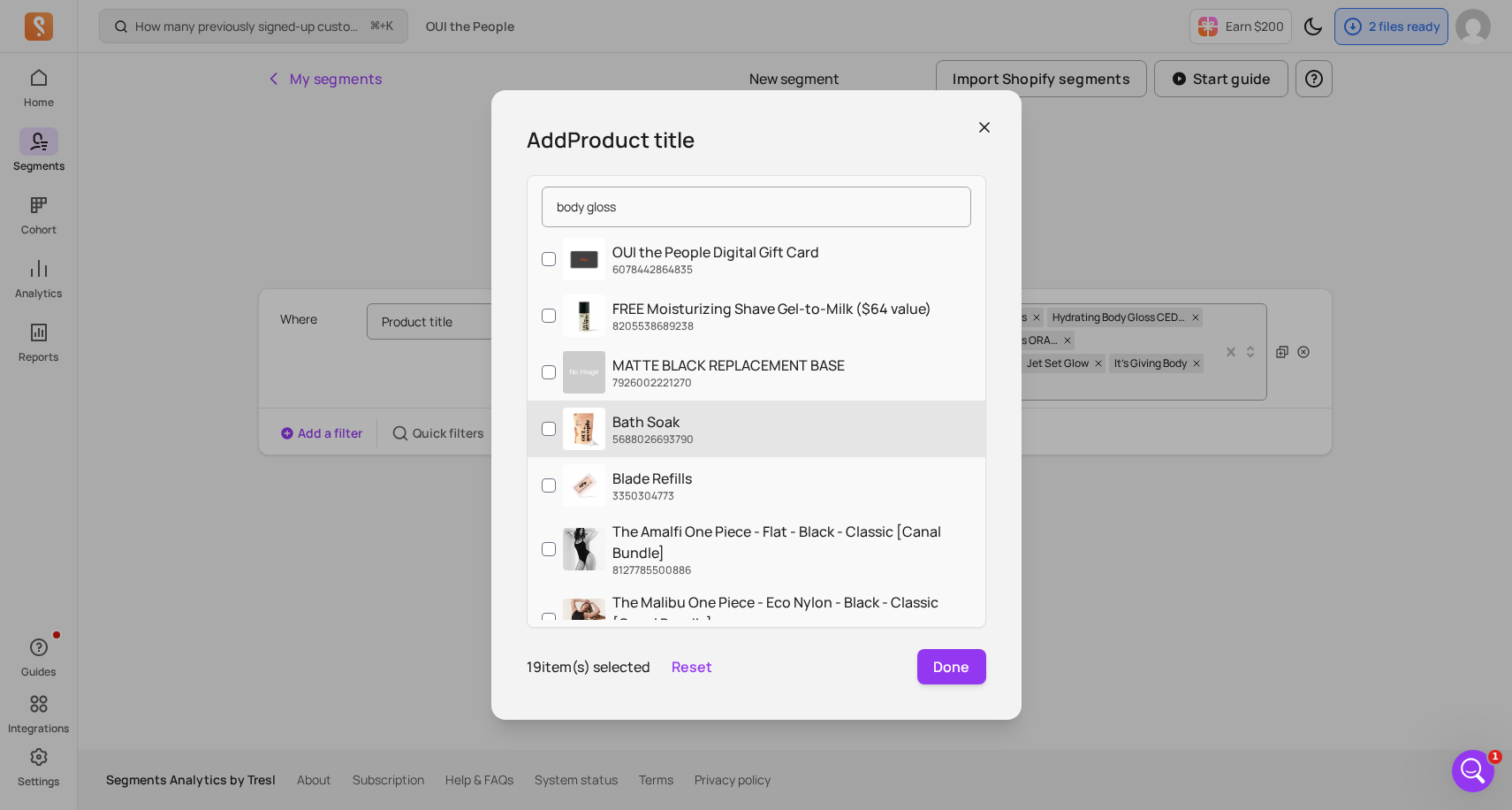
click at [546, 436] on label "Bath Soak 5688026693790" at bounding box center [756, 429] width 458 height 57
click at [546, 436] on input "Bath Soak 5688026693790" at bounding box center [548, 429] width 14 height 14
checkbox input "true"
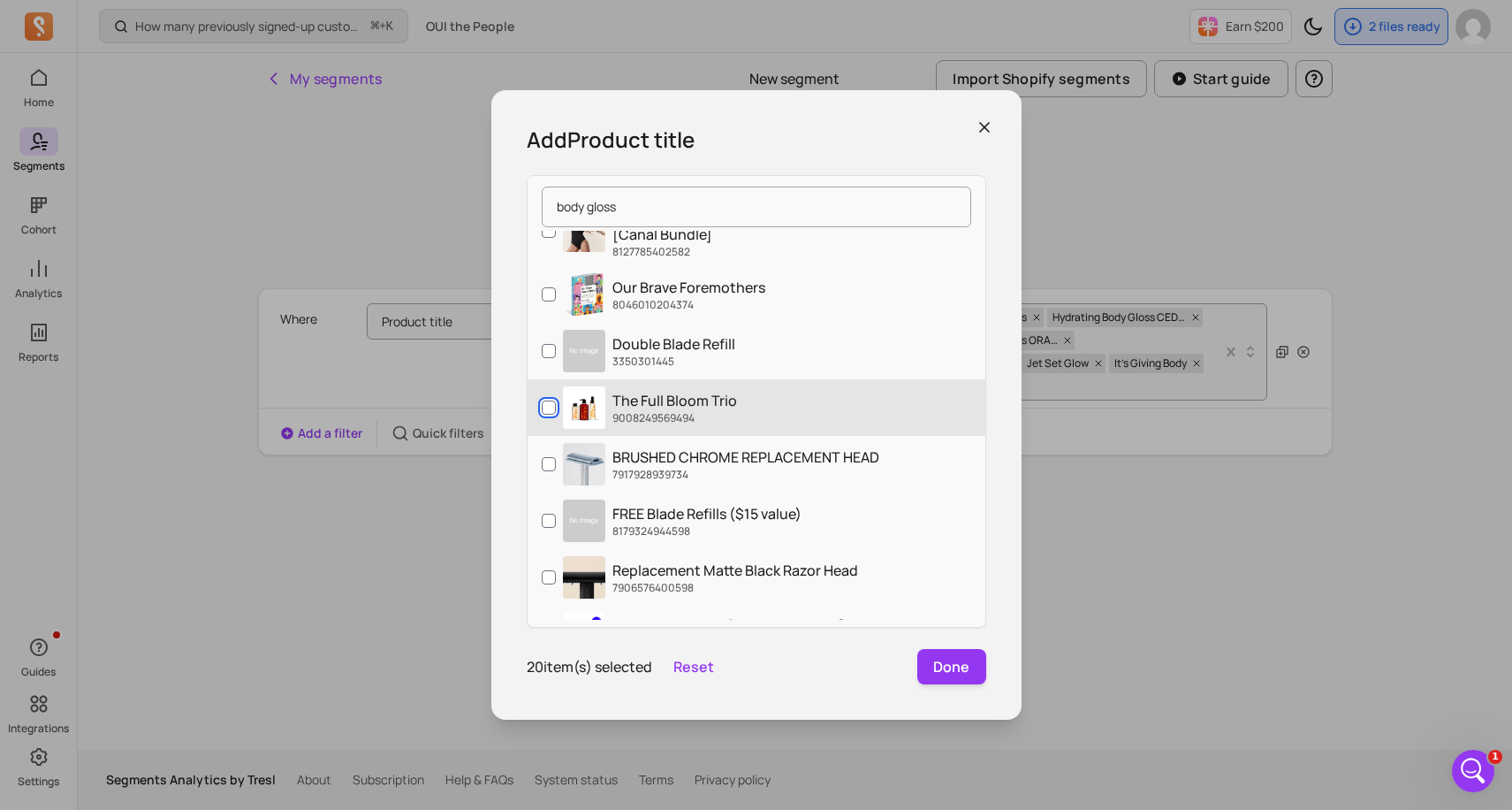
click at [542, 408] on input "The Full Bloom Trio 9008249569494" at bounding box center [548, 407] width 14 height 14
checkbox input "true"
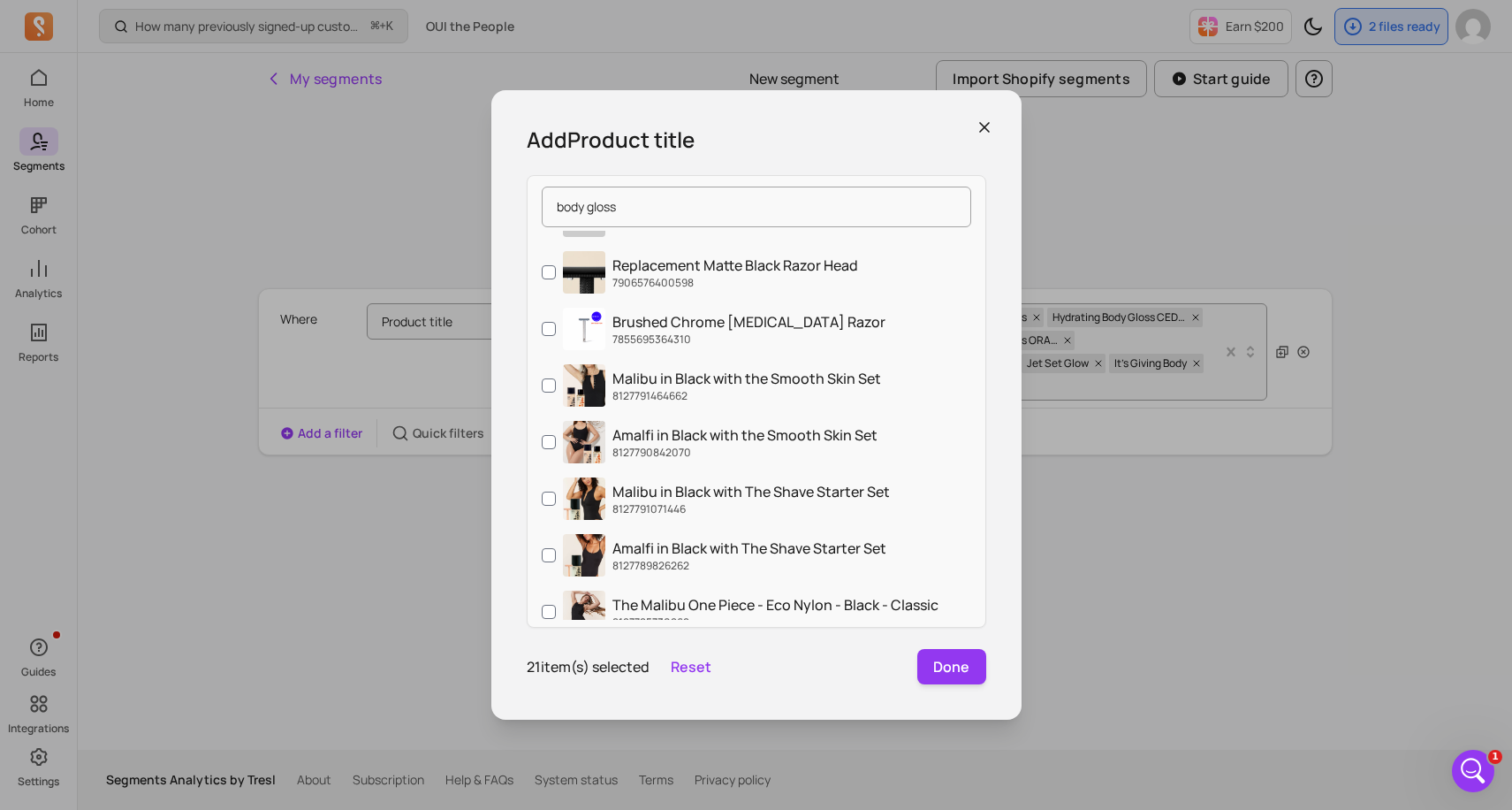
scroll to position [3402, 0]
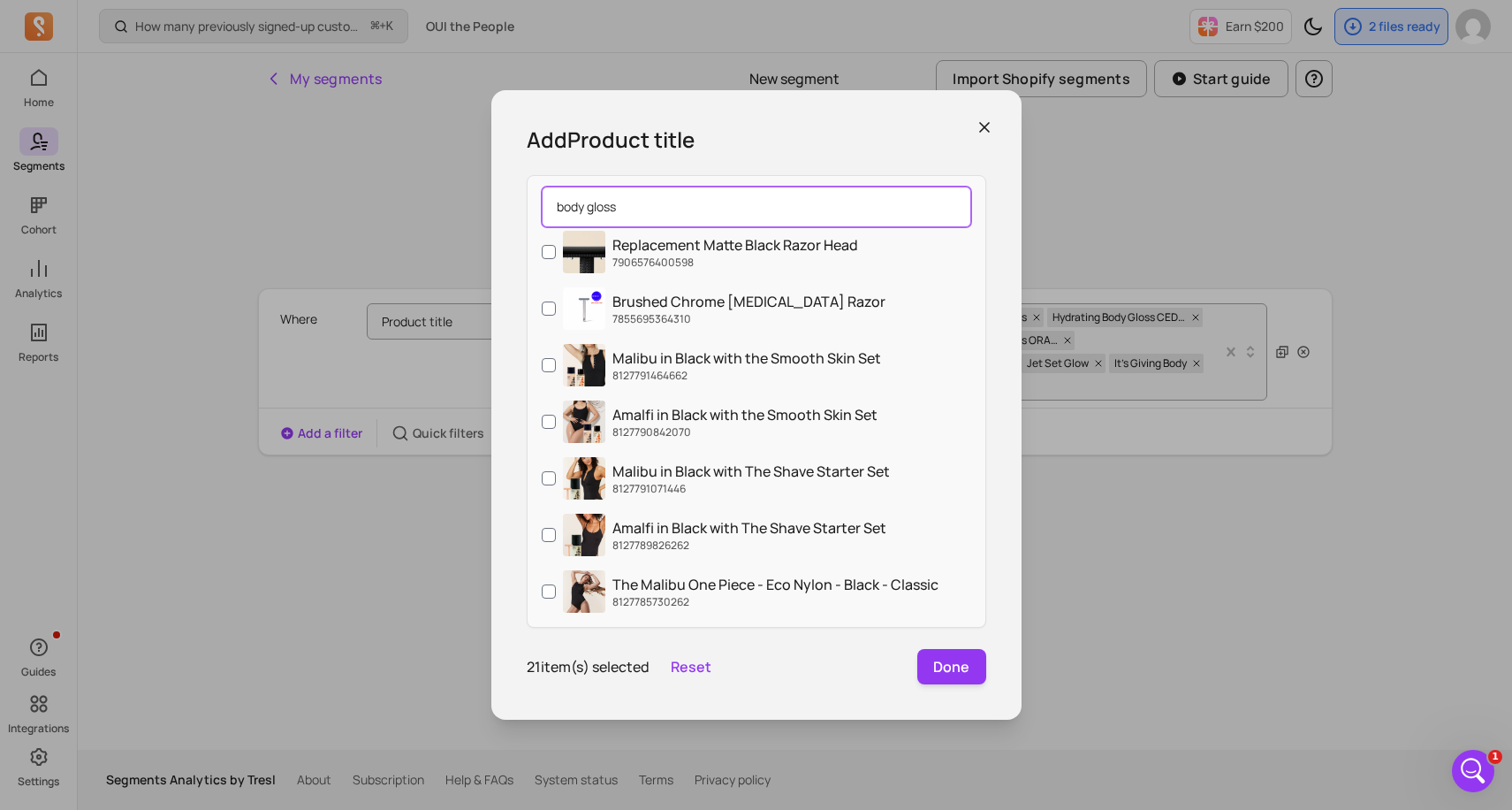
drag, startPoint x: 644, startPoint y: 201, endPoint x: 549, endPoint y: 202, distance: 95.0
click at [549, 202] on input "body gloss" at bounding box center [756, 206] width 429 height 40
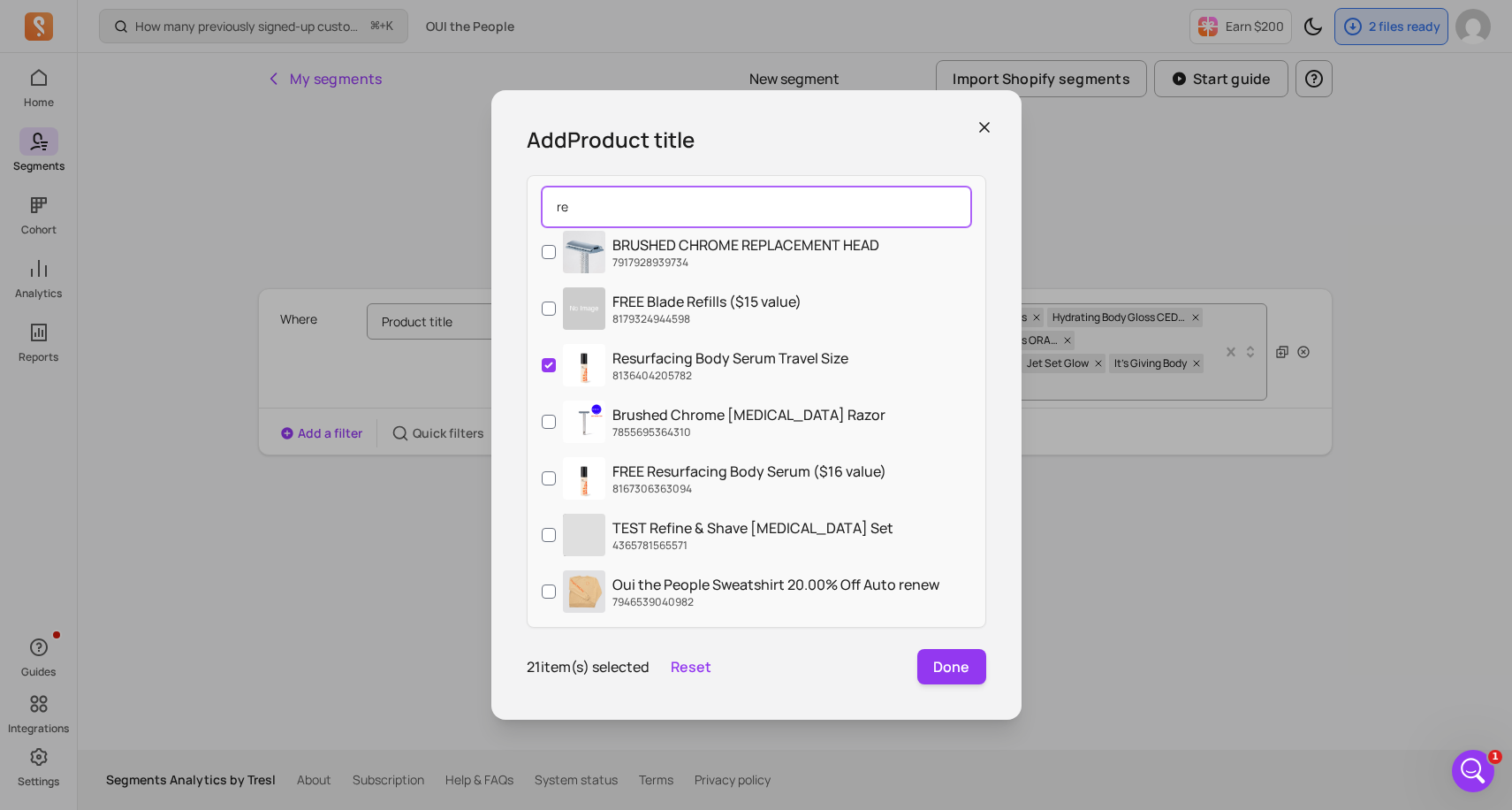
scroll to position [347, 0]
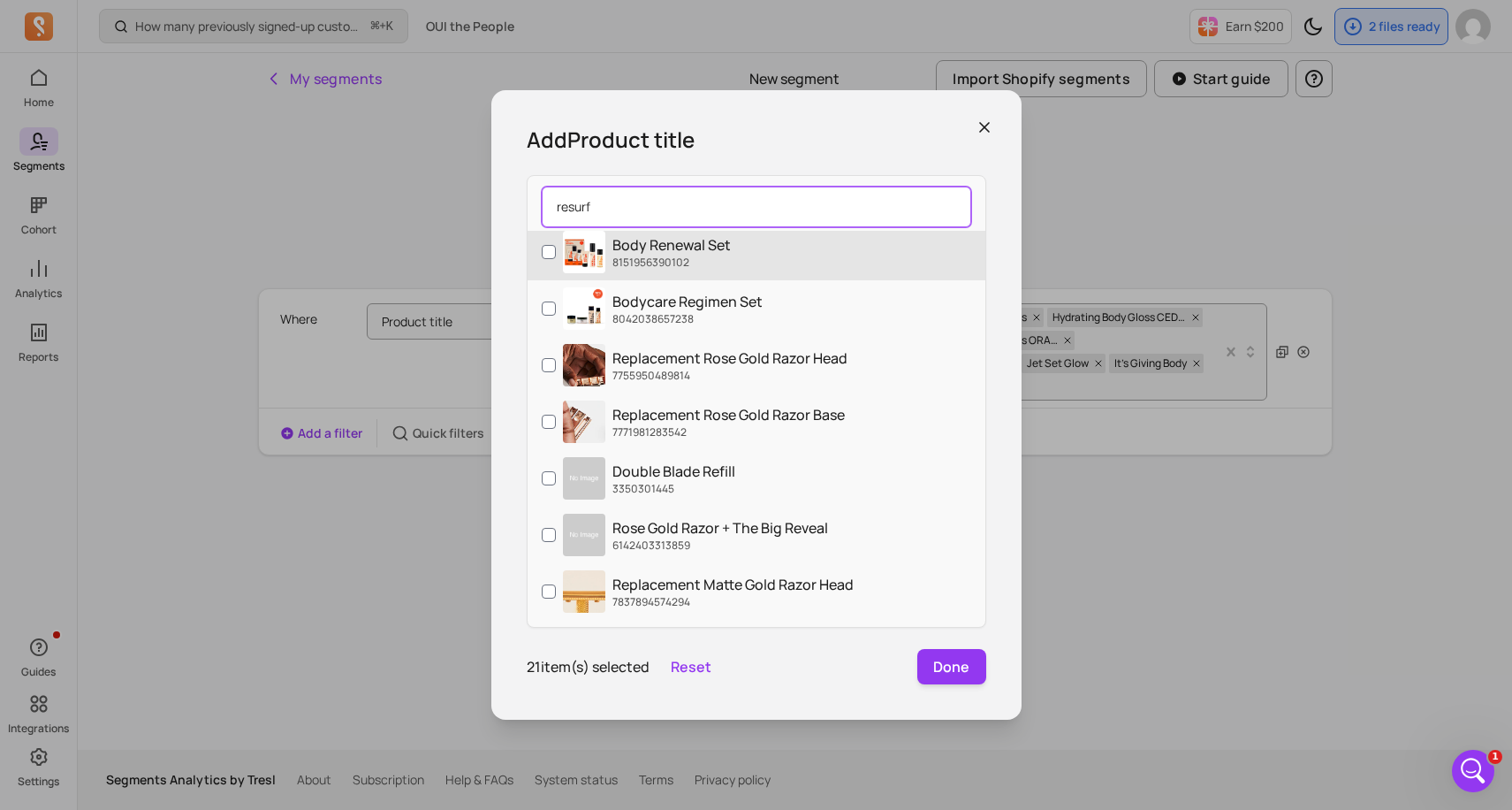
type input "resurf"
click at [547, 254] on input "Body Renewal Set 8151956390102" at bounding box center [548, 251] width 14 height 14
checkbox input "true"
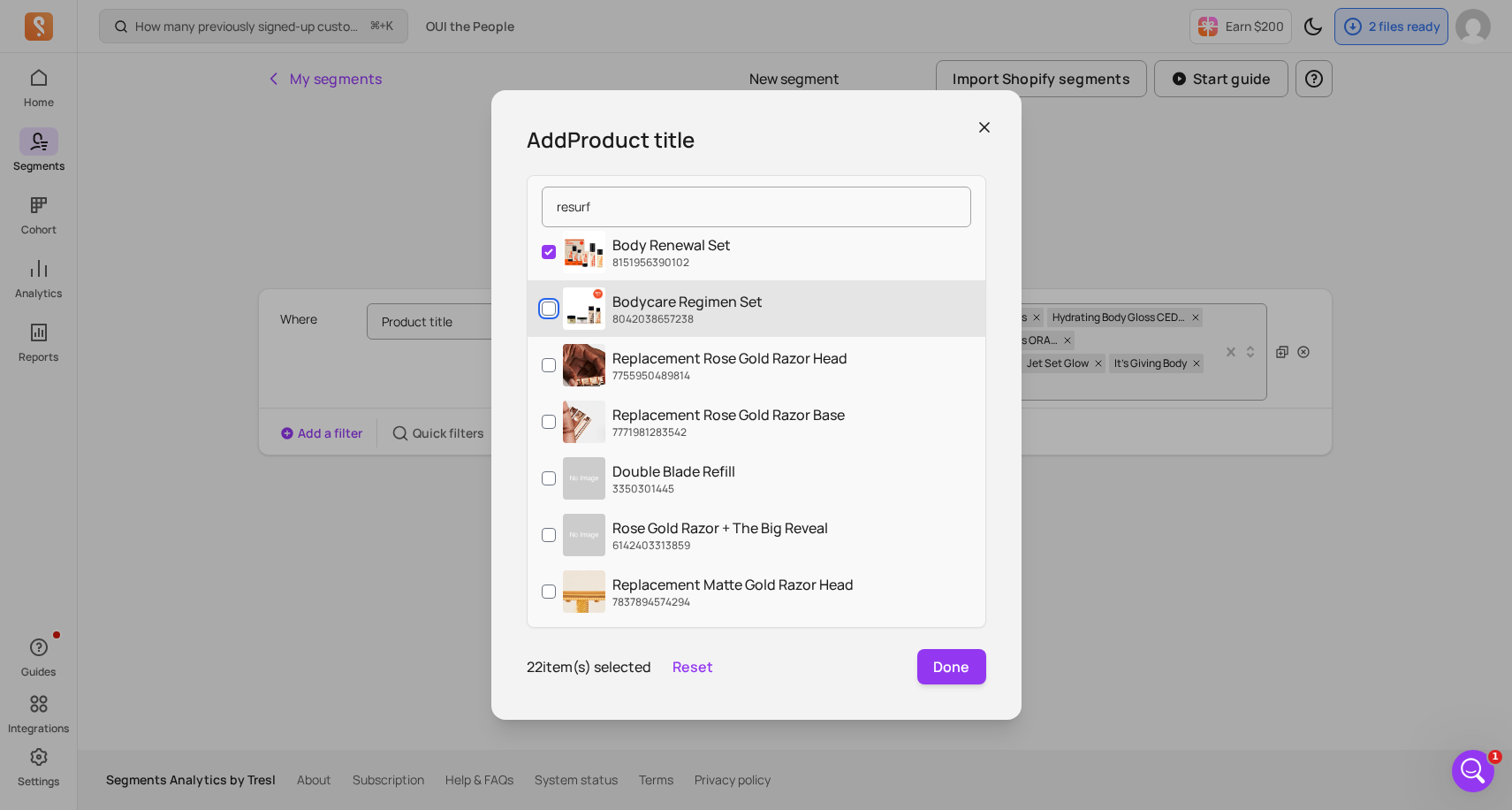
click at [547, 307] on input "Bodycare Regimen Set 8042038657238" at bounding box center [548, 308] width 14 height 14
checkbox input "true"
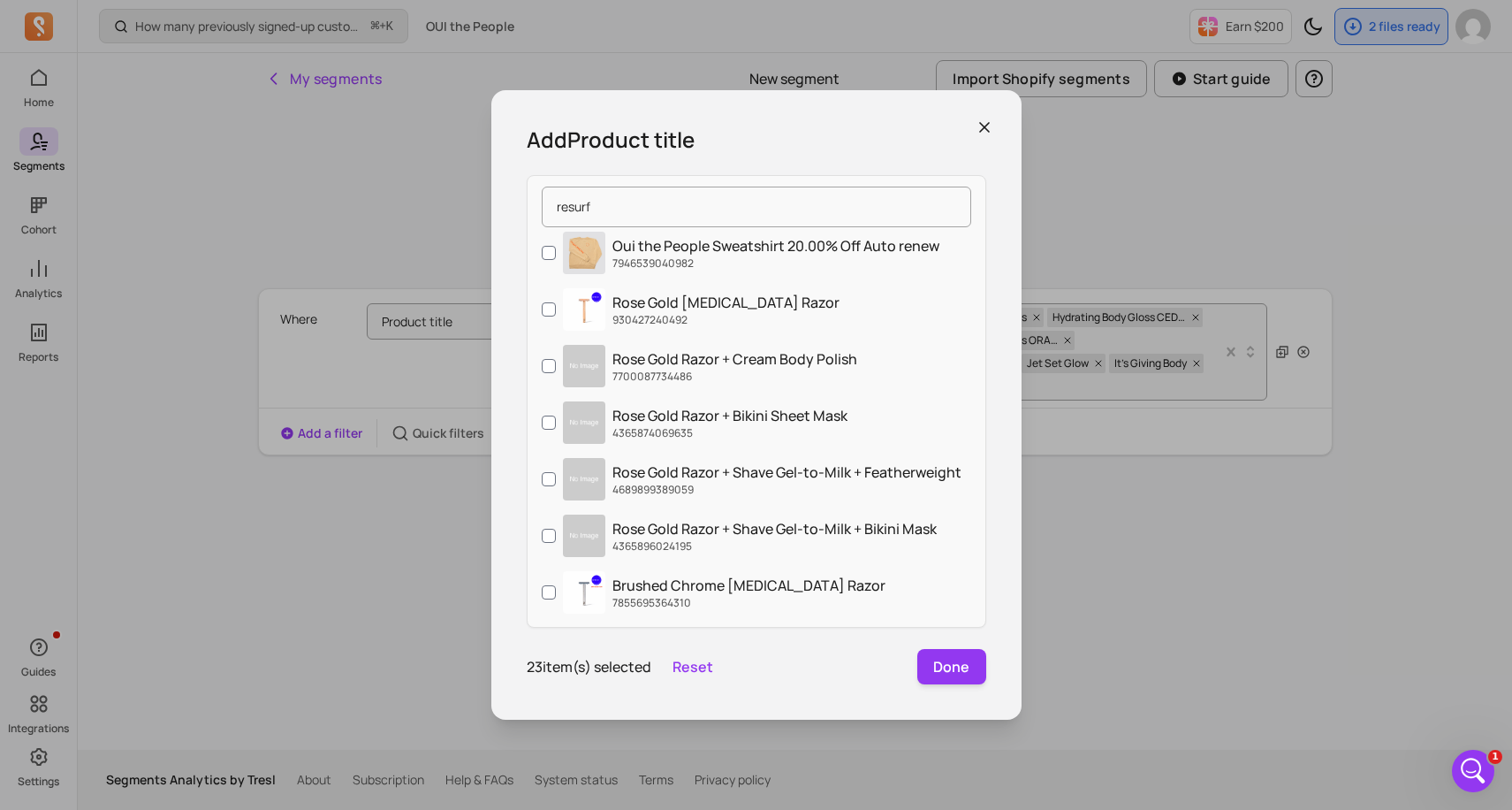
scroll to position [1026, 0]
drag, startPoint x: 637, startPoint y: 209, endPoint x: 559, endPoint y: 209, distance: 78.0
click at [558, 209] on input "resurf" at bounding box center [756, 206] width 429 height 40
type input "r"
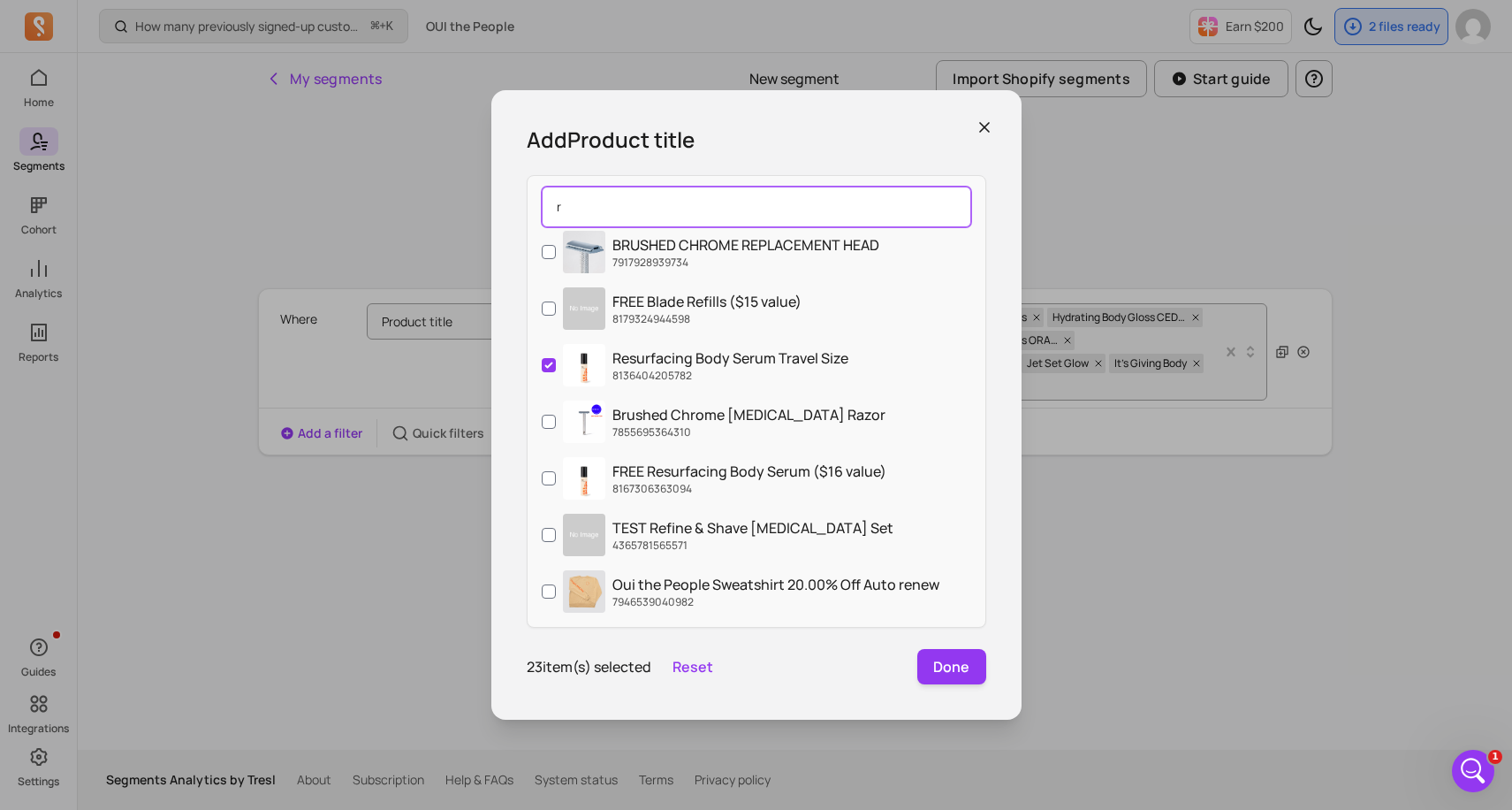
scroll to position [234, 0]
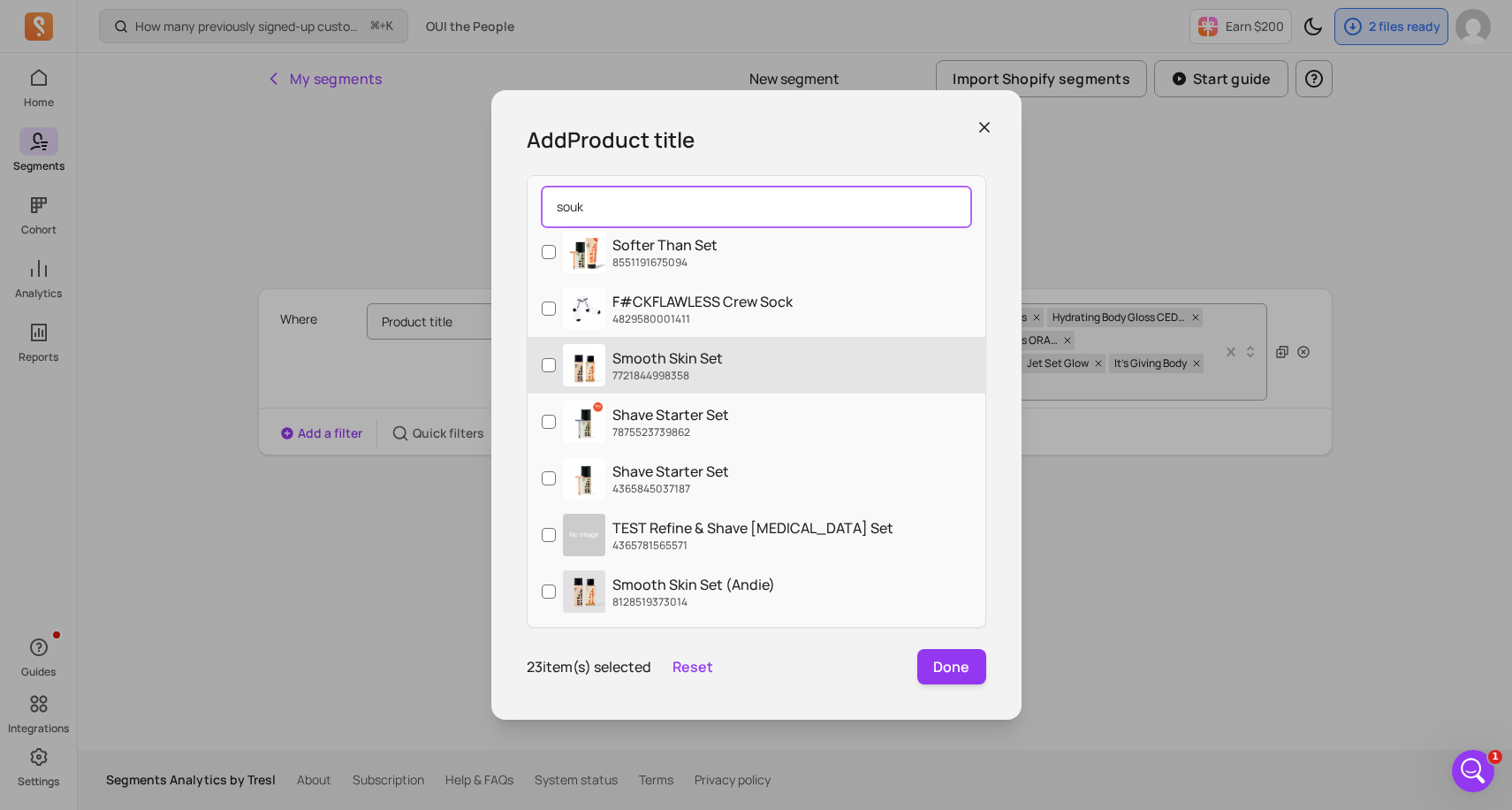
type input "souk"
click at [554, 364] on input "Smooth Skin Set 7721844998358" at bounding box center [548, 364] width 14 height 14
checkbox input "true"
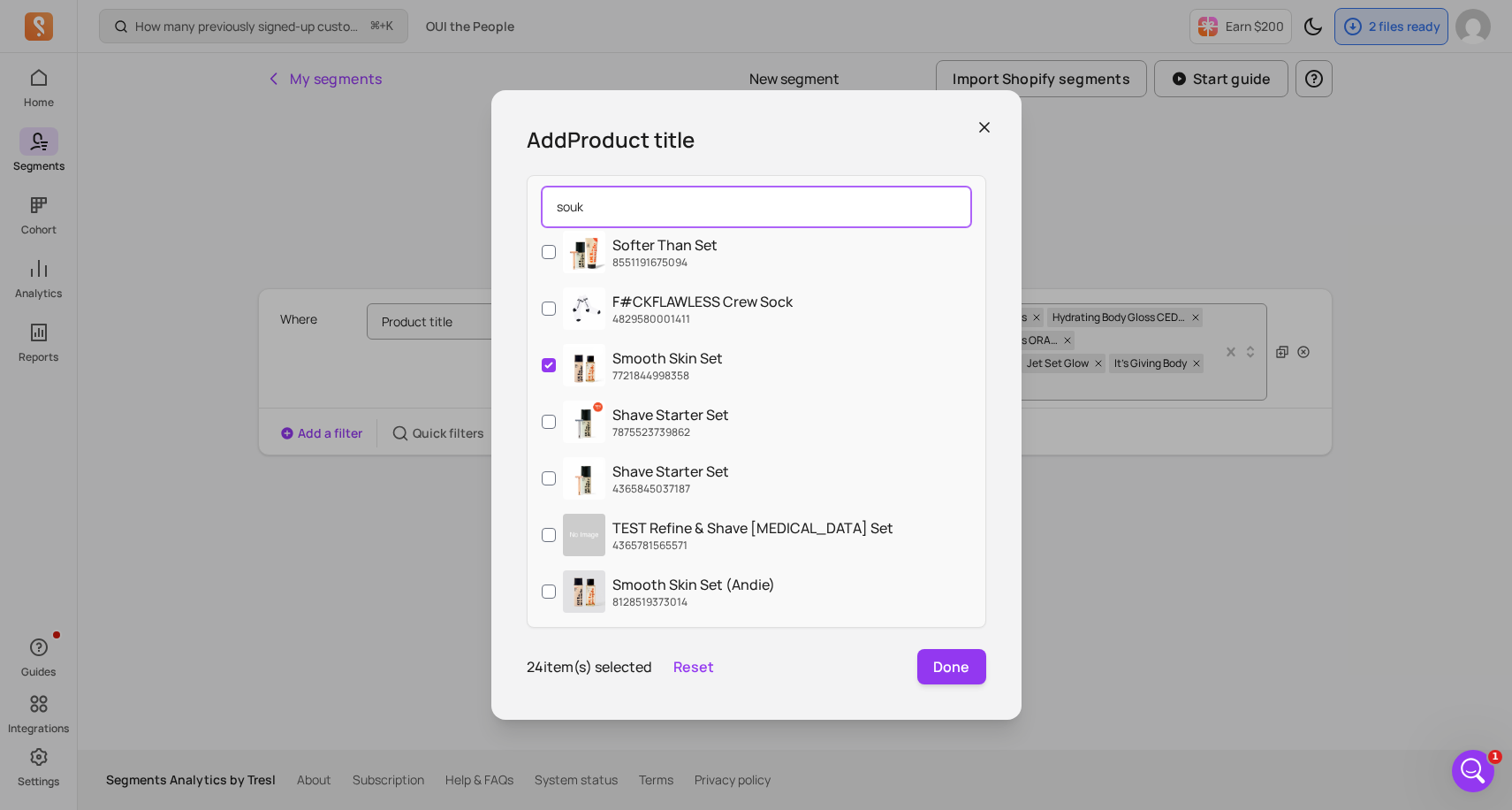
drag, startPoint x: 590, startPoint y: 209, endPoint x: 547, endPoint y: 209, distance: 43.0
click at [547, 209] on input "souk" at bounding box center [756, 206] width 429 height 40
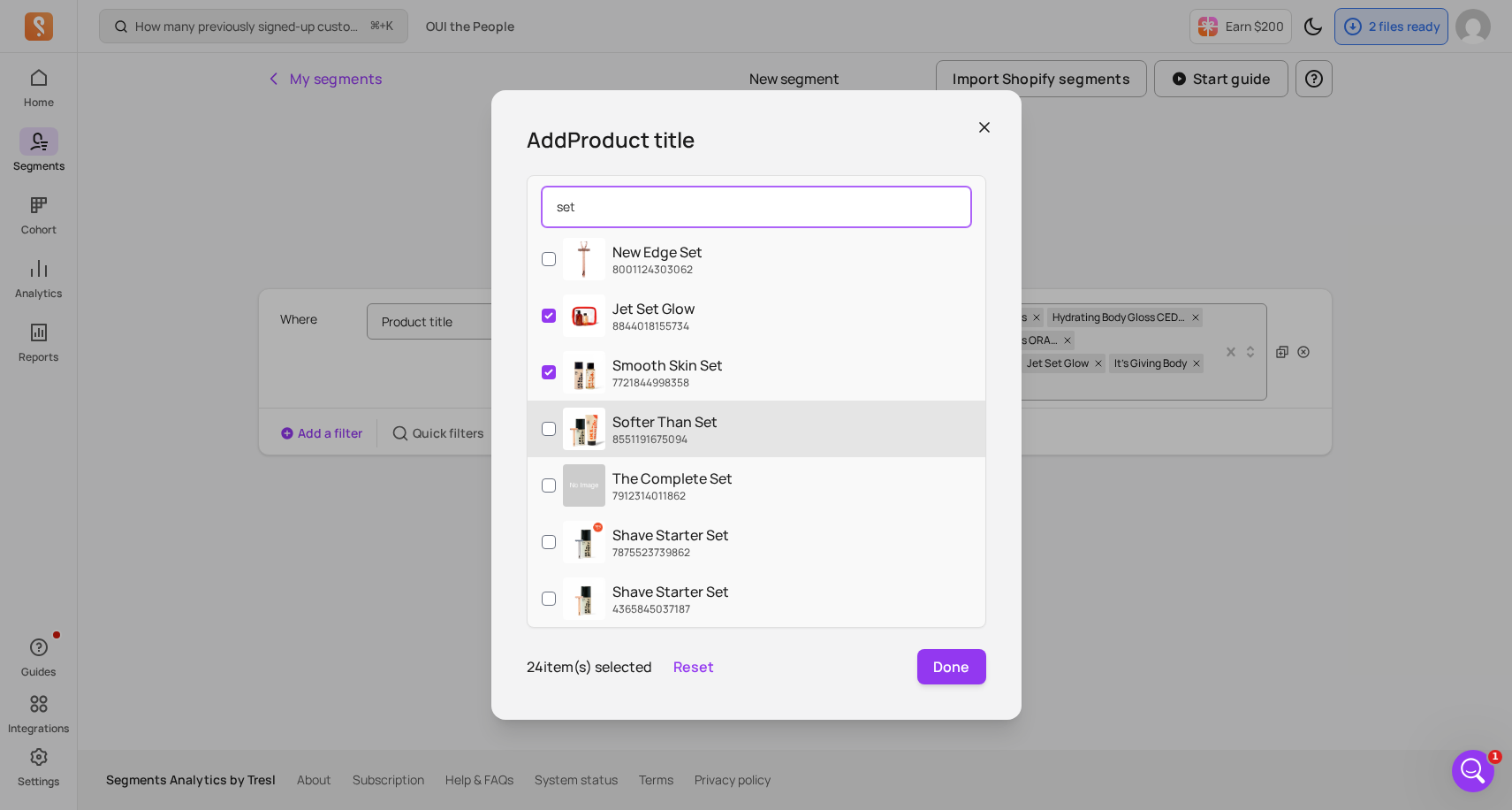
type input "set"
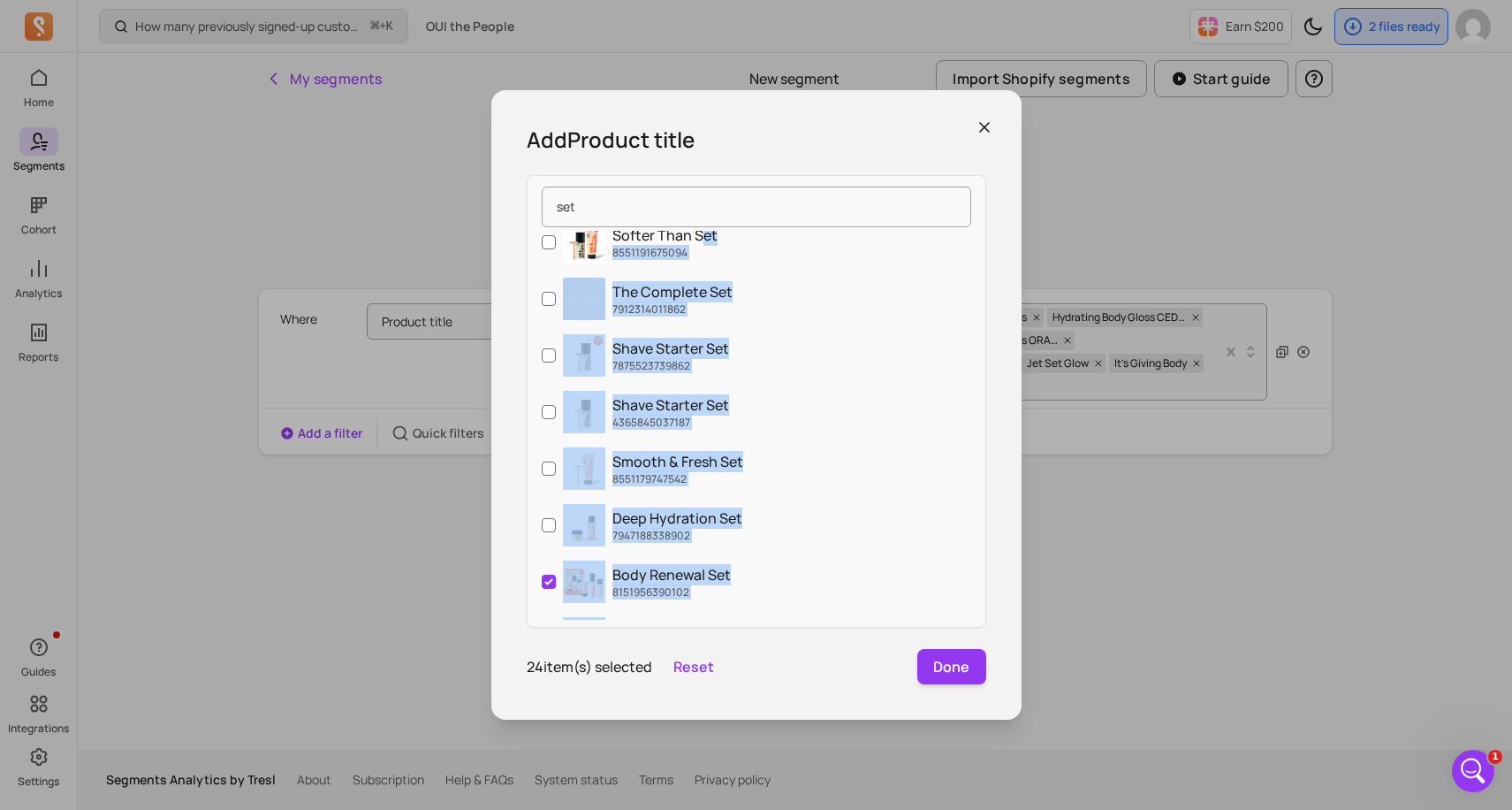
scroll to position [284, 0]
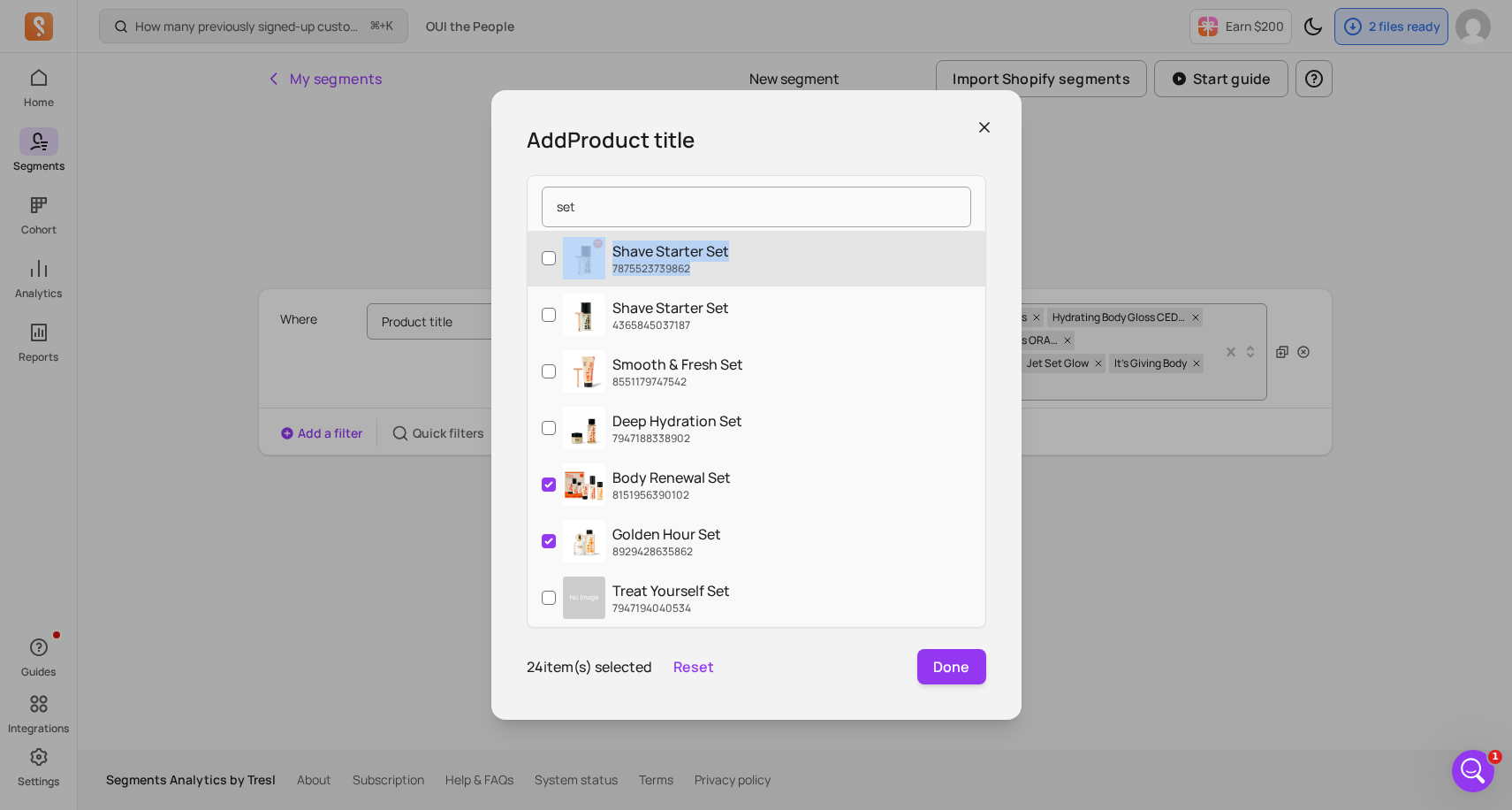
drag, startPoint x: 698, startPoint y: 437, endPoint x: 697, endPoint y: 280, distance: 157.0
click at [697, 280] on div "New Edge Set 8001124303062 Jet Set Glow 8844018155734 Smooth Skin Set 772184499…" at bounding box center [756, 425] width 458 height 389
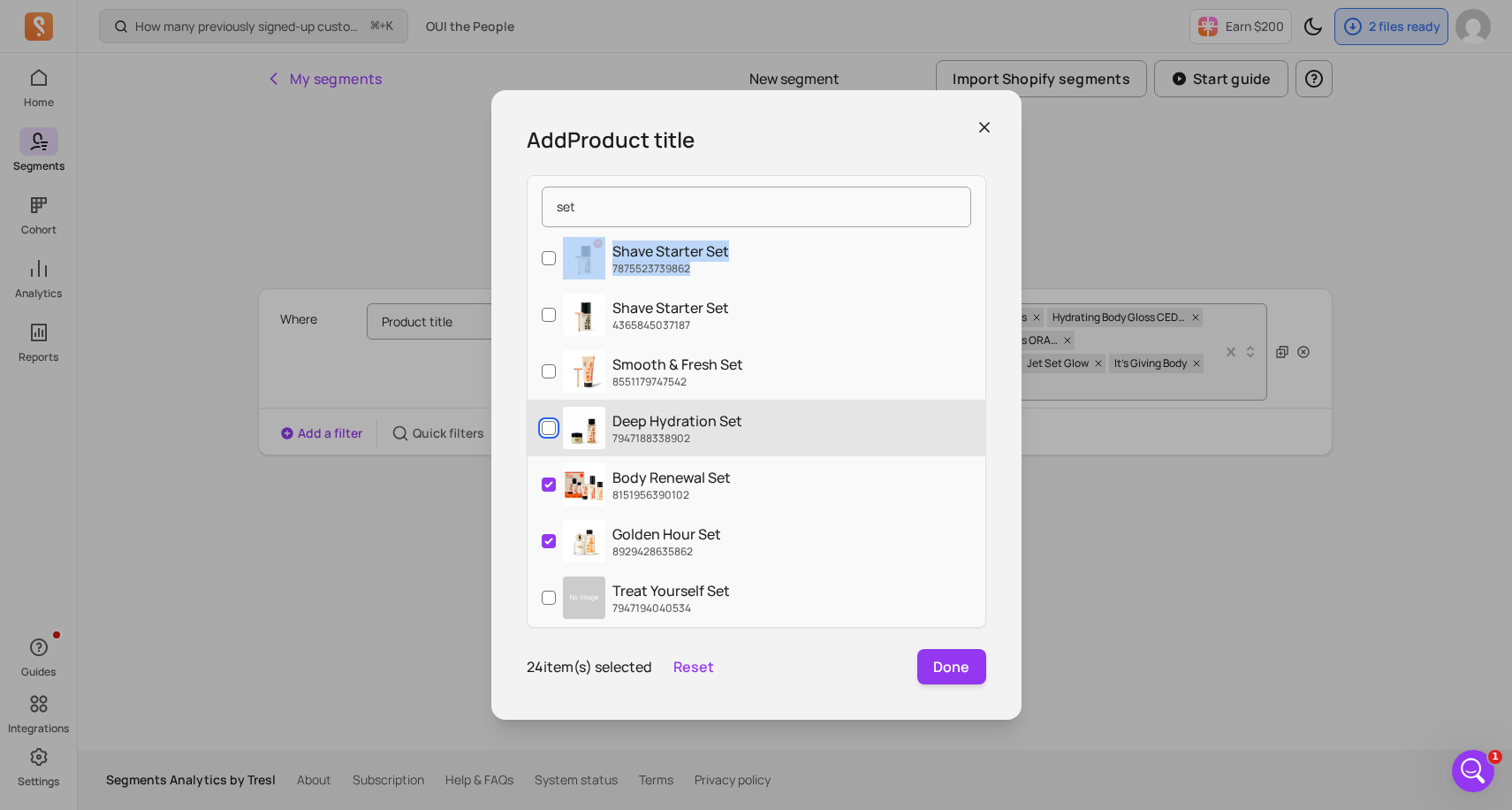
click at [548, 428] on input "Deep Hydration Set 7947188338902" at bounding box center [548, 428] width 14 height 14
checkbox input "true"
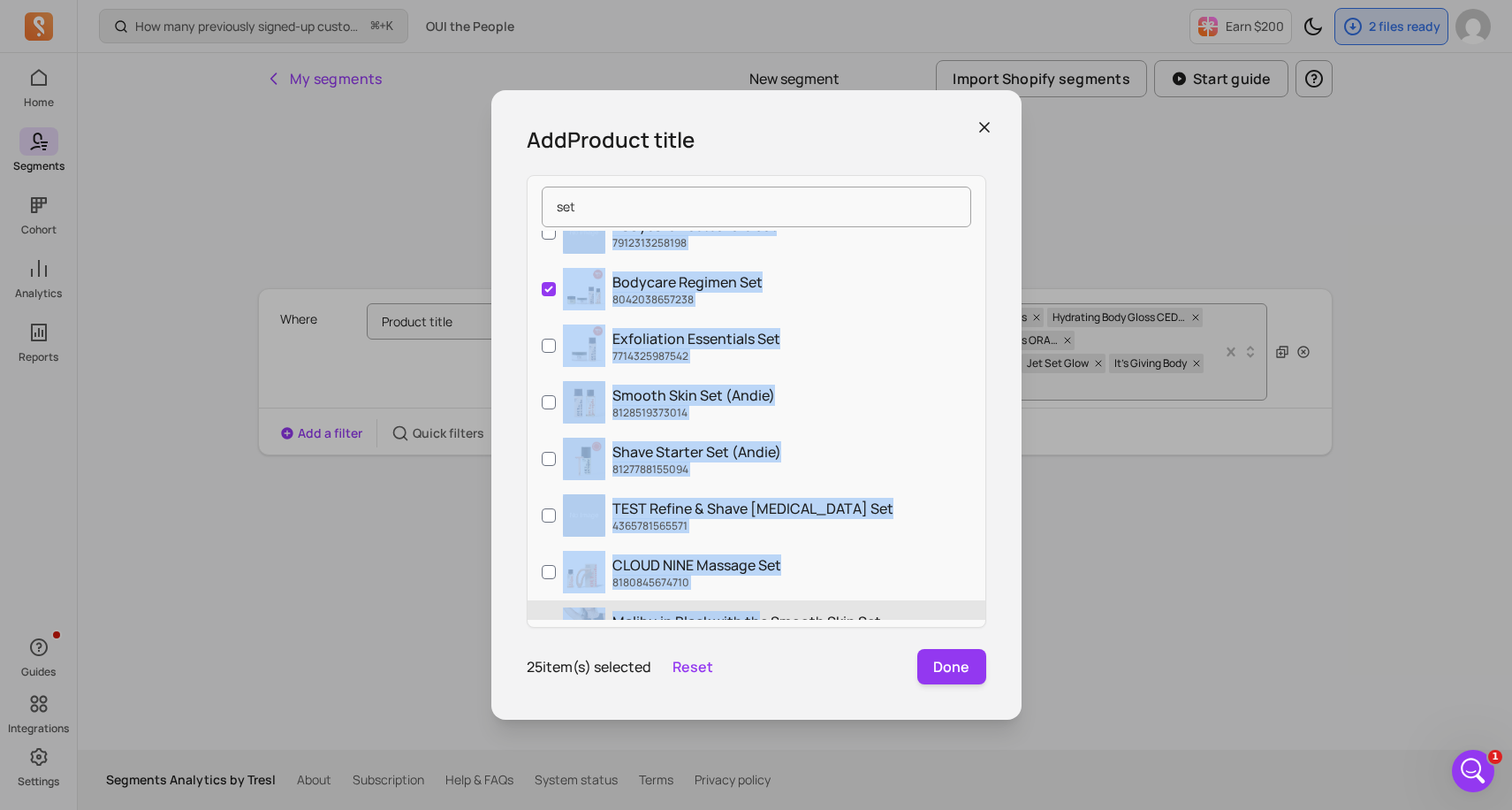
scroll to position [738, 0]
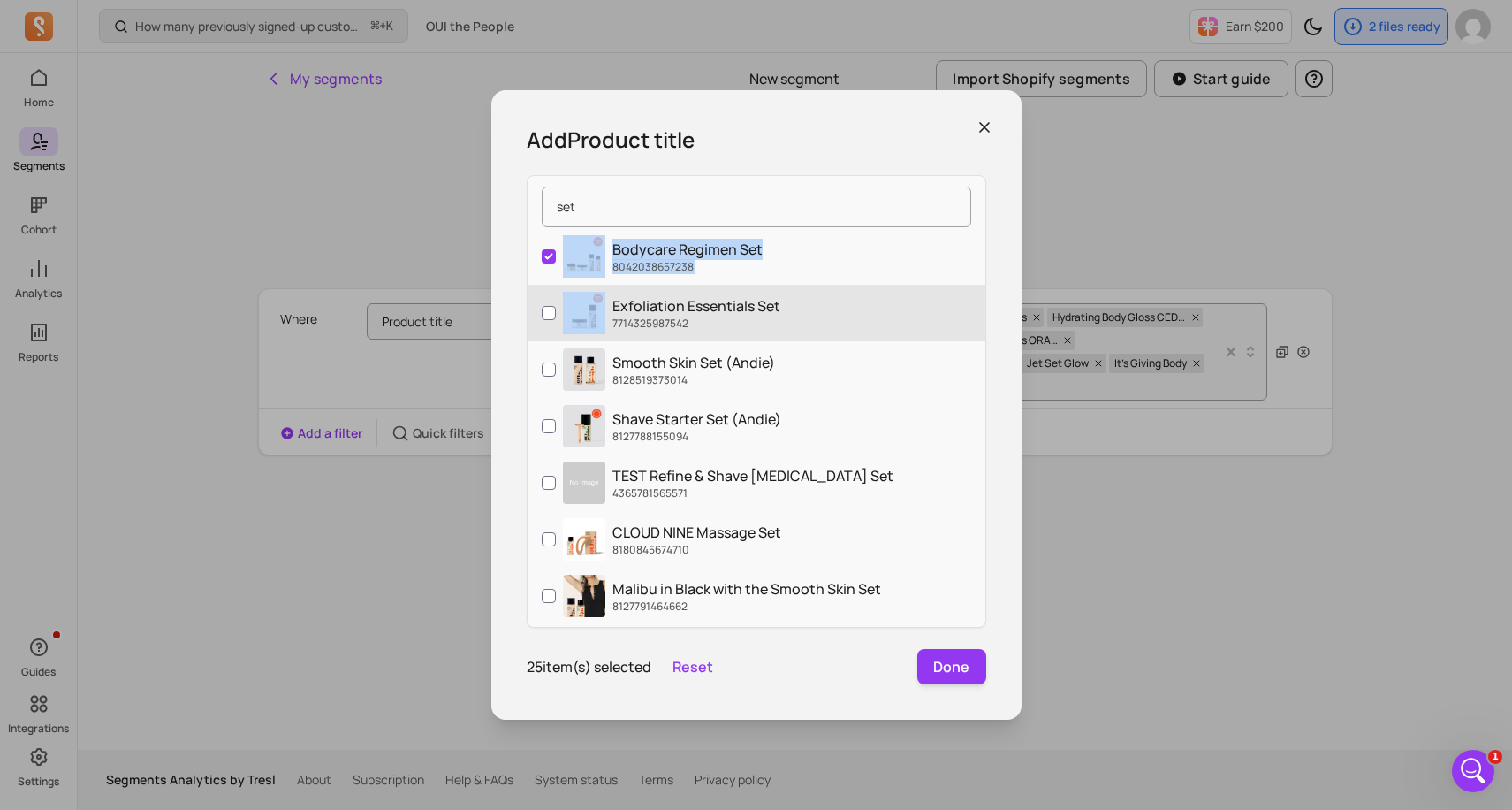
drag, startPoint x: 759, startPoint y: 424, endPoint x: 740, endPoint y: 291, distance: 134.4
click at [740, 291] on div "New Edge Set 8001124303062 Jet Set Glow 8844018155734 Smooth Skin Set 772184499…" at bounding box center [756, 425] width 458 height 389
click at [548, 309] on input "Exfoliation Essentials Set 7714325987542" at bounding box center [548, 313] width 14 height 14
checkbox input "true"
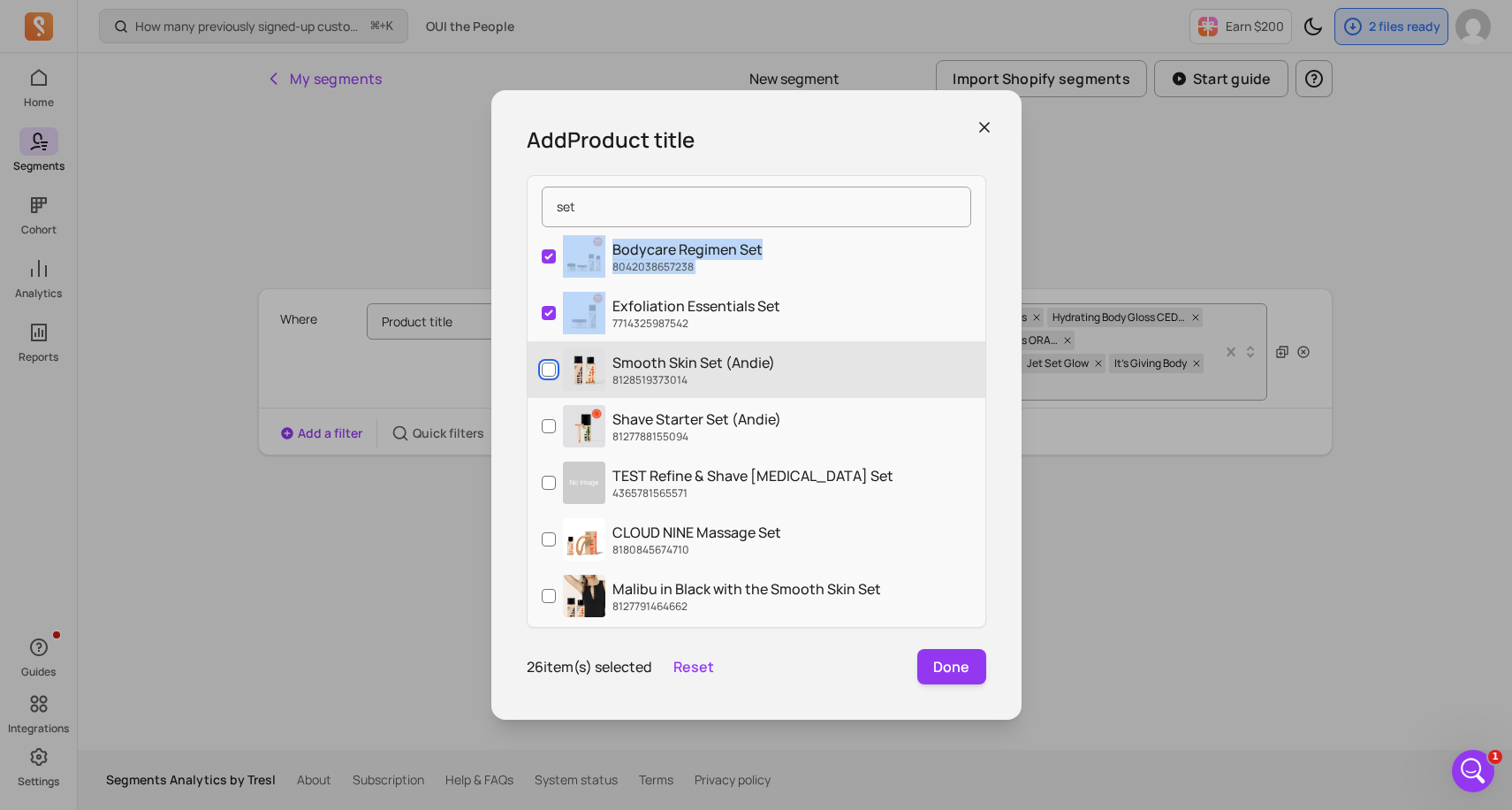
click at [549, 369] on input "Smooth Skin Set (Andie) 8128519373014" at bounding box center [548, 369] width 14 height 14
checkbox input "true"
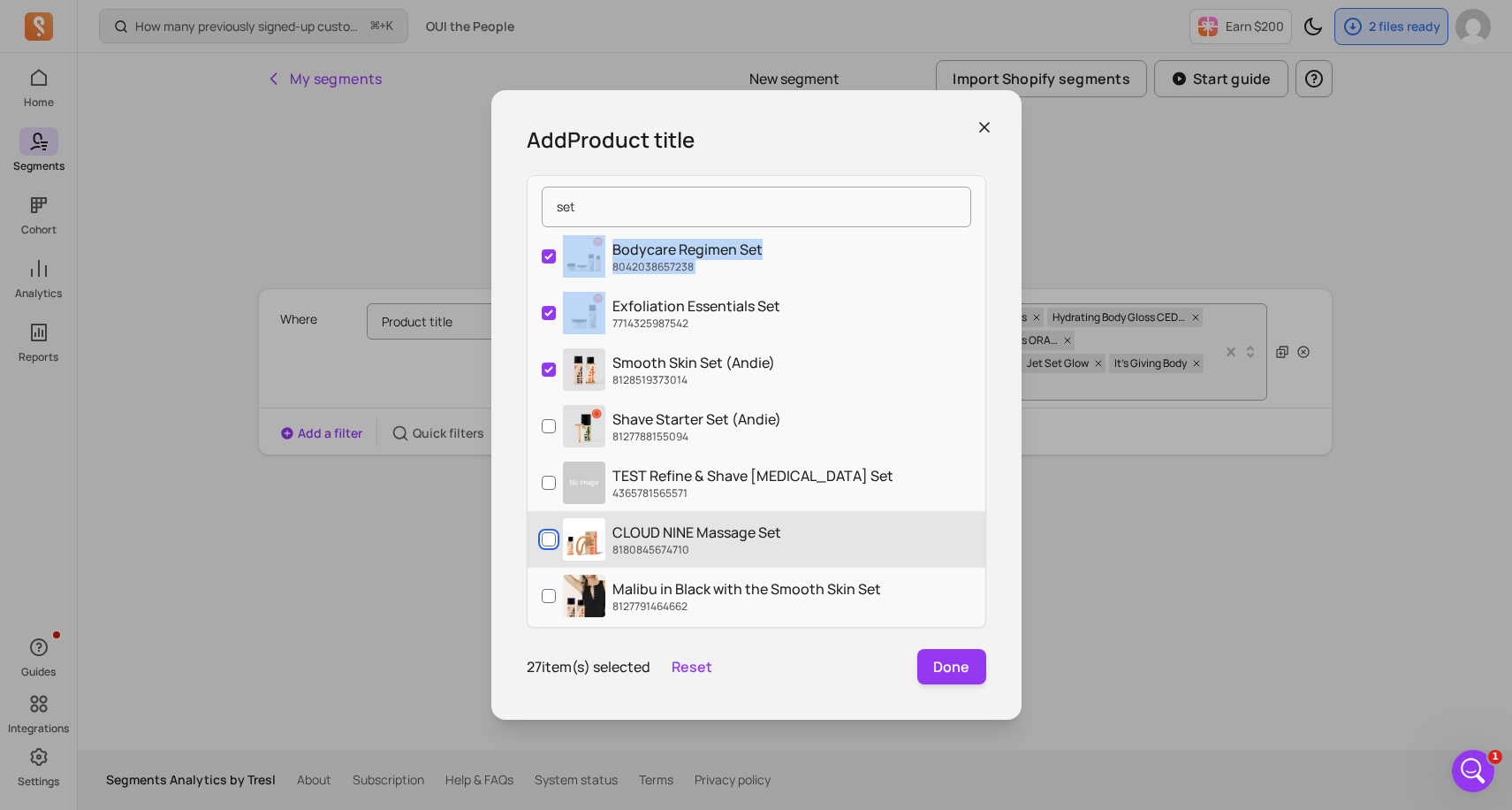
click at [550, 538] on input "CLOUD NINE Massage Set 8180845674710" at bounding box center [548, 539] width 14 height 14
checkbox input "true"
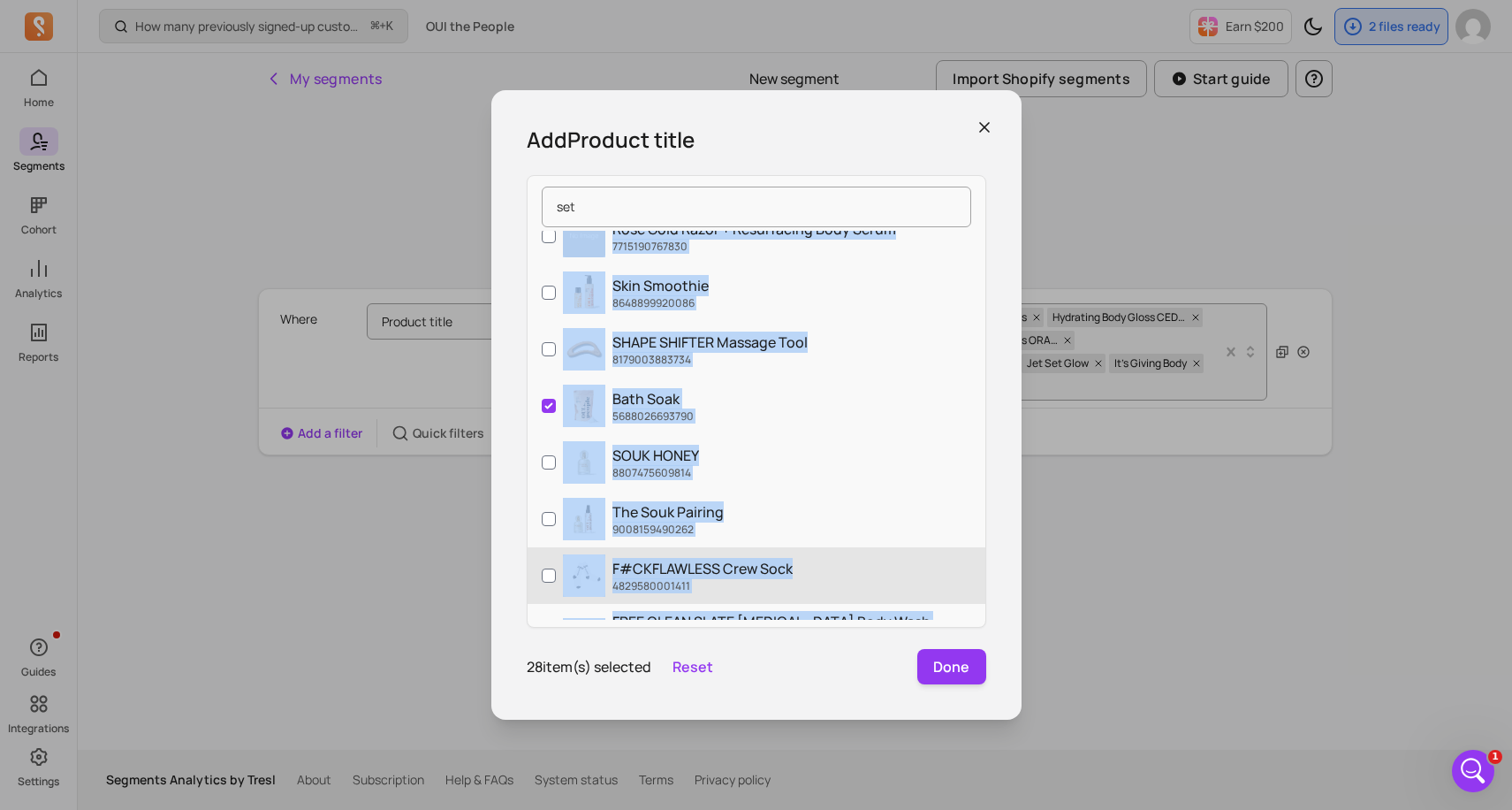
scroll to position [1705, 0]
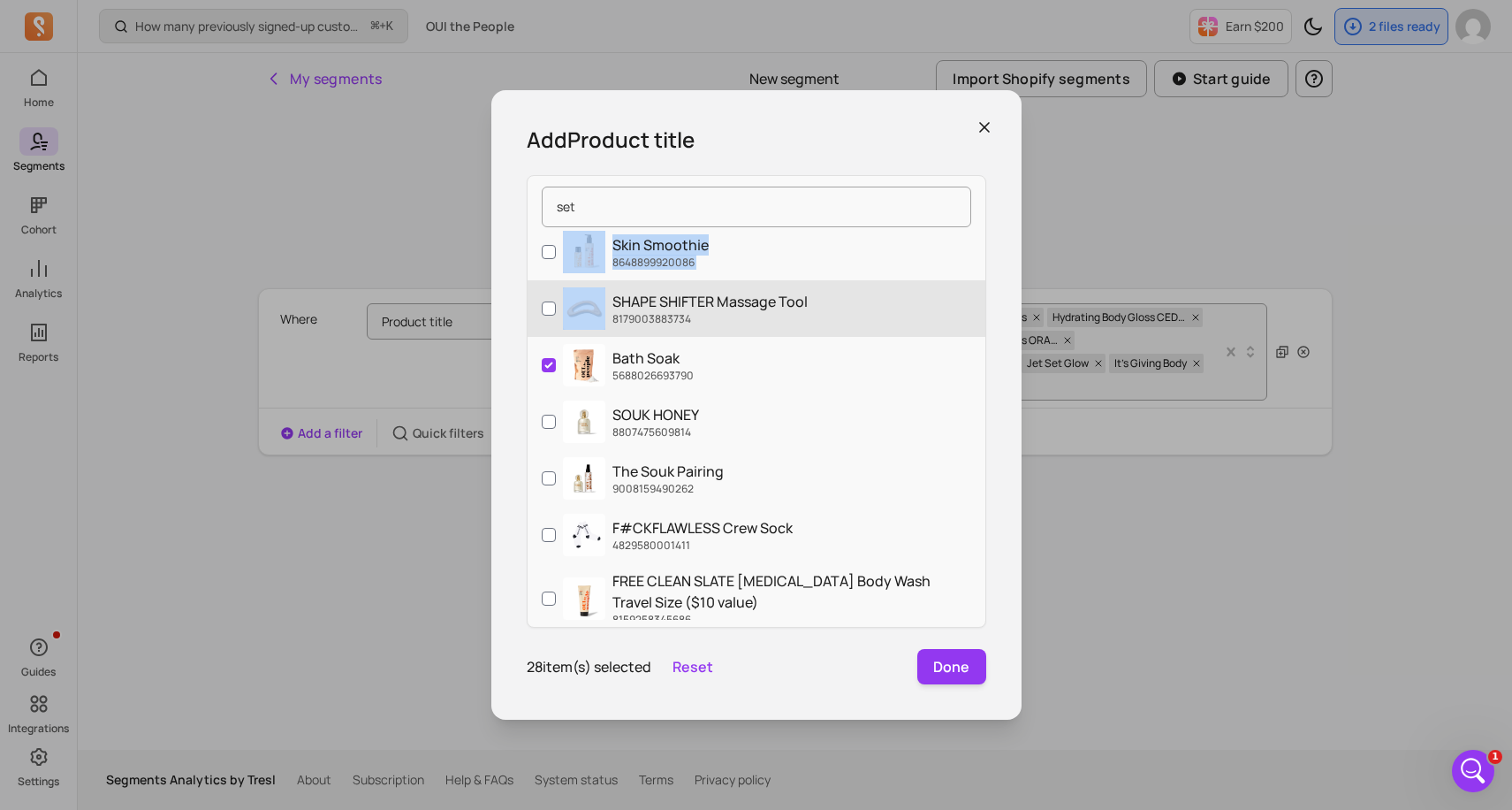
drag, startPoint x: 755, startPoint y: 459, endPoint x: 737, endPoint y: 284, distance: 175.9
click at [737, 284] on div "New Edge Set 8001124303062 Jet Set Glow 8844018155734 Smooth Skin Set 772184499…" at bounding box center [756, 425] width 458 height 389
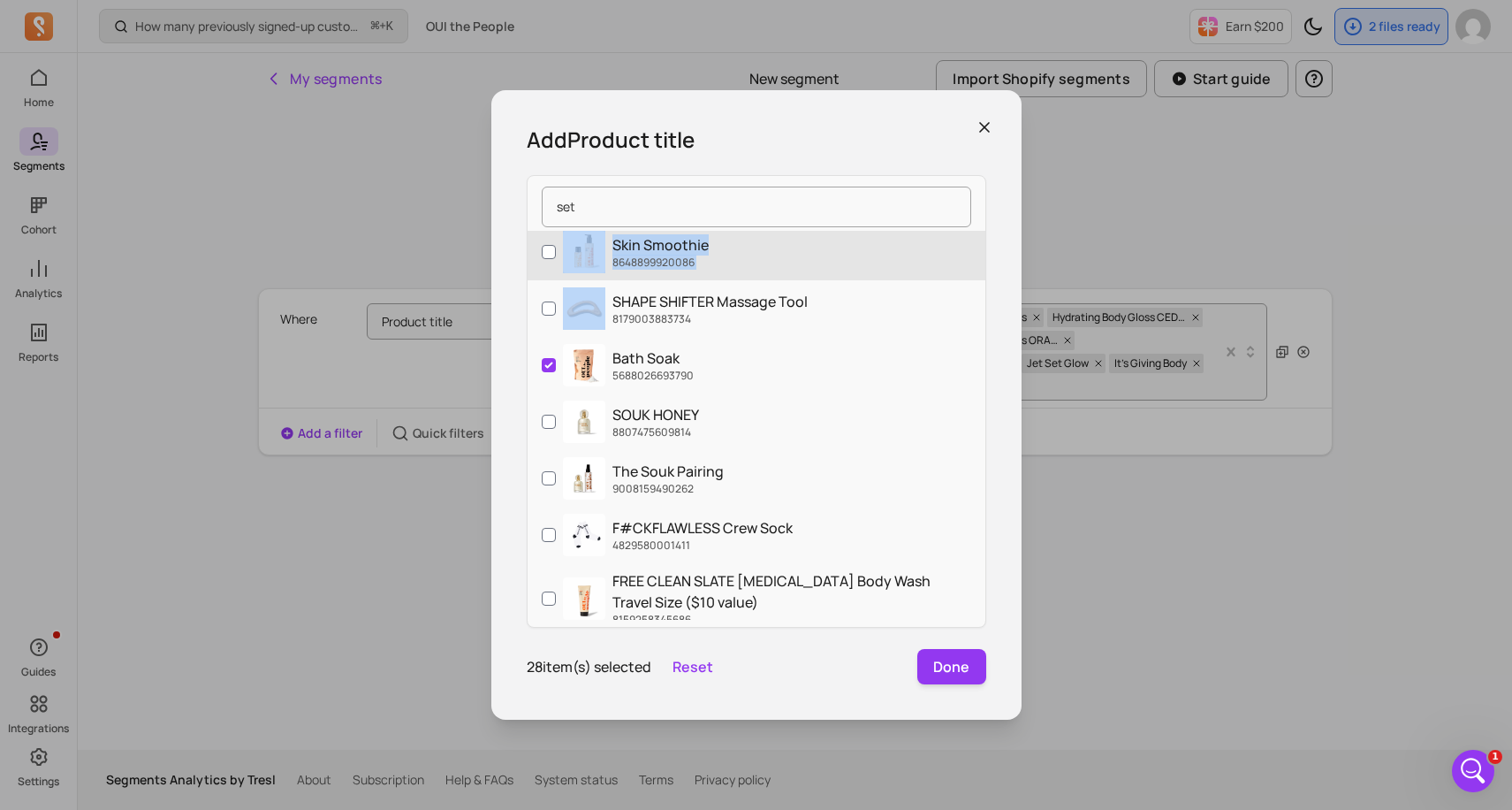
click at [549, 251] on input "Skin Smoothie 8648899920086" at bounding box center [548, 251] width 14 height 14
checkbox input "true"
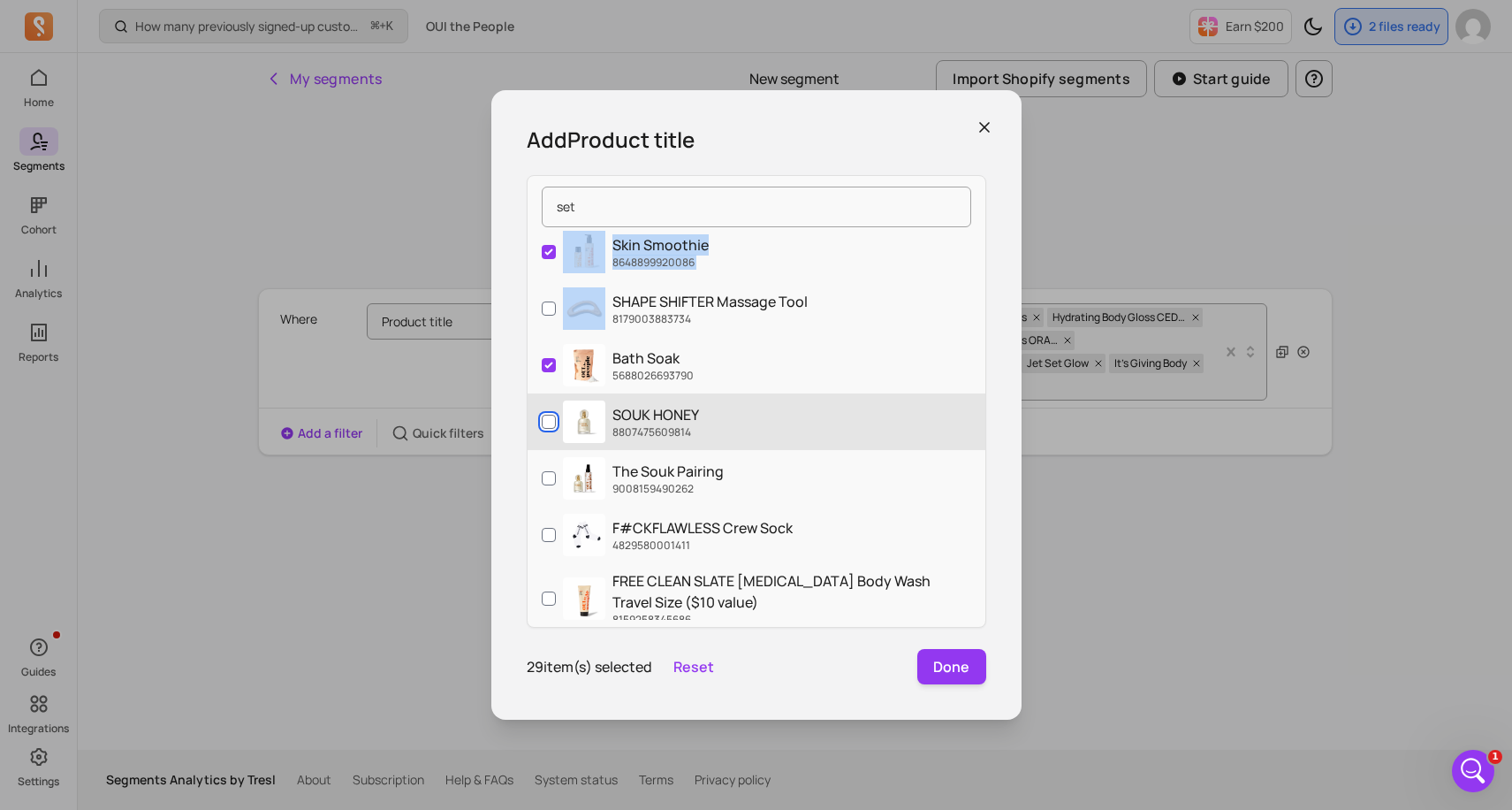
click at [547, 425] on input "SOUK HONEY 8807475609814" at bounding box center [548, 421] width 14 height 14
checkbox input "true"
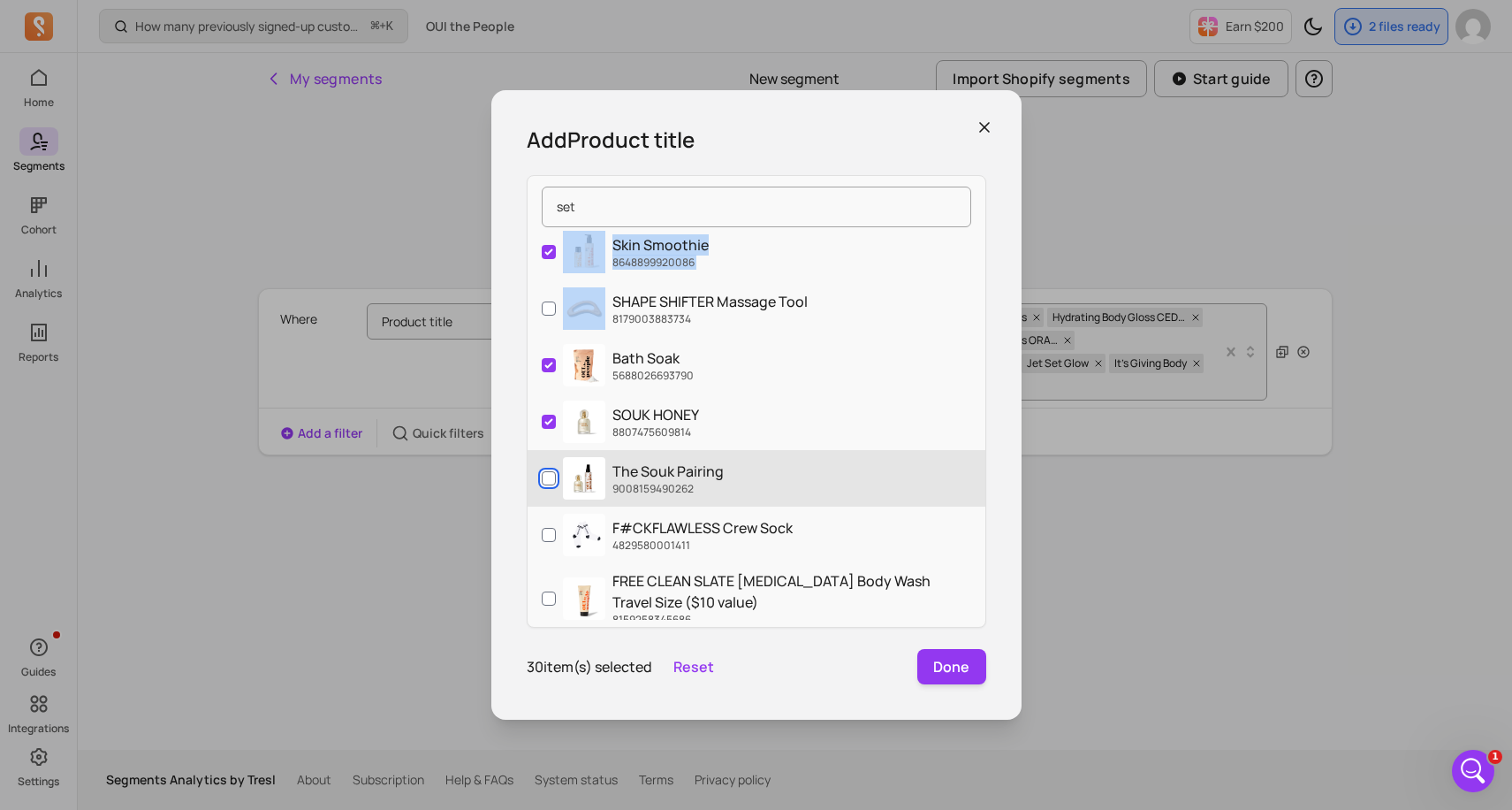
click at [546, 478] on input "The Souk Pairing 9008159490262" at bounding box center [548, 478] width 14 height 14
checkbox input "true"
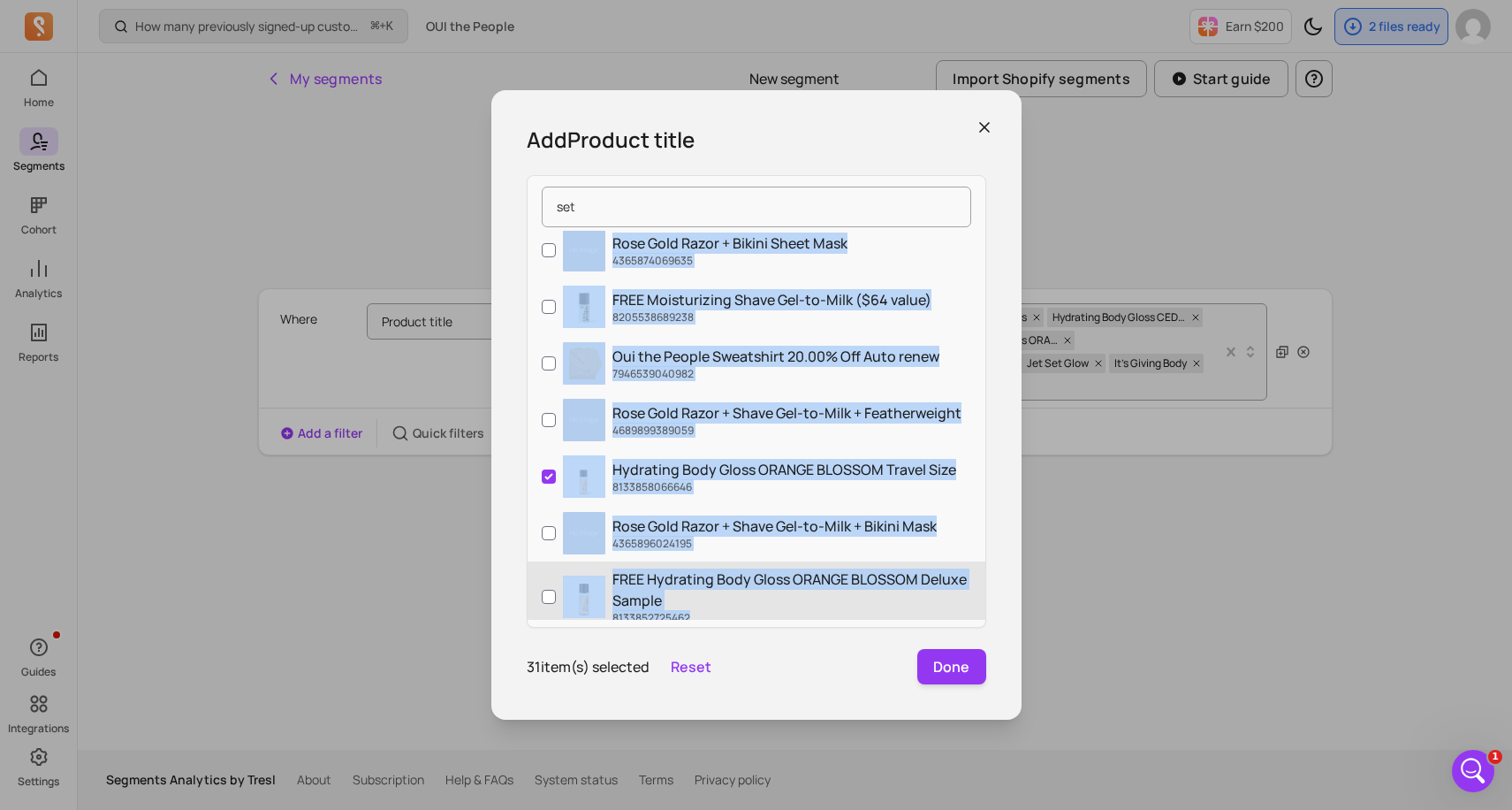
scroll to position [2355, 0]
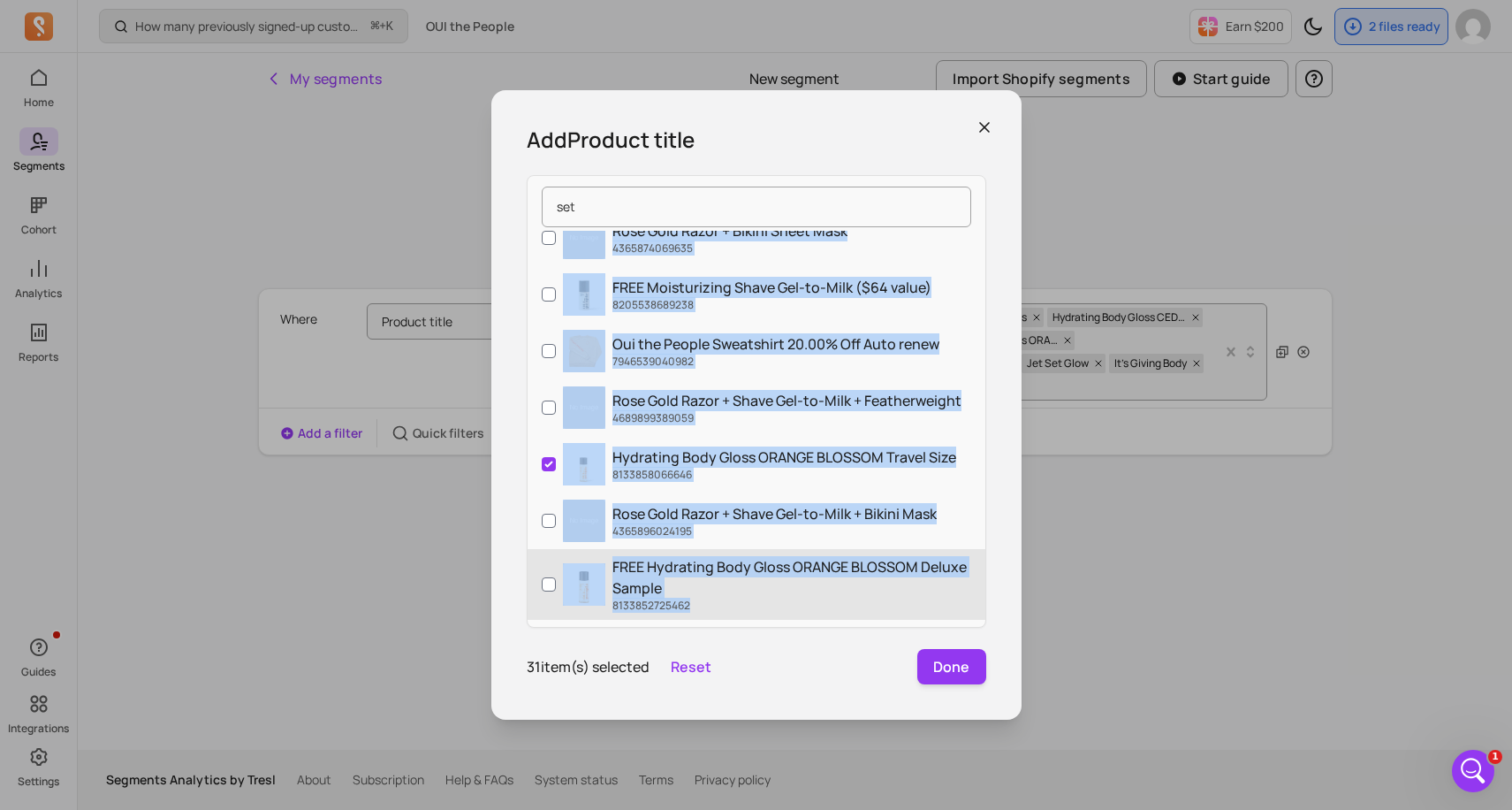
drag, startPoint x: 707, startPoint y: 468, endPoint x: 654, endPoint y: 583, distance: 126.6
click at [652, 608] on div "New Edge Set 8001124303062 Jet Set Glow 8844018155734 Smooth Skin Set 772184499…" at bounding box center [756, 425] width 458 height 389
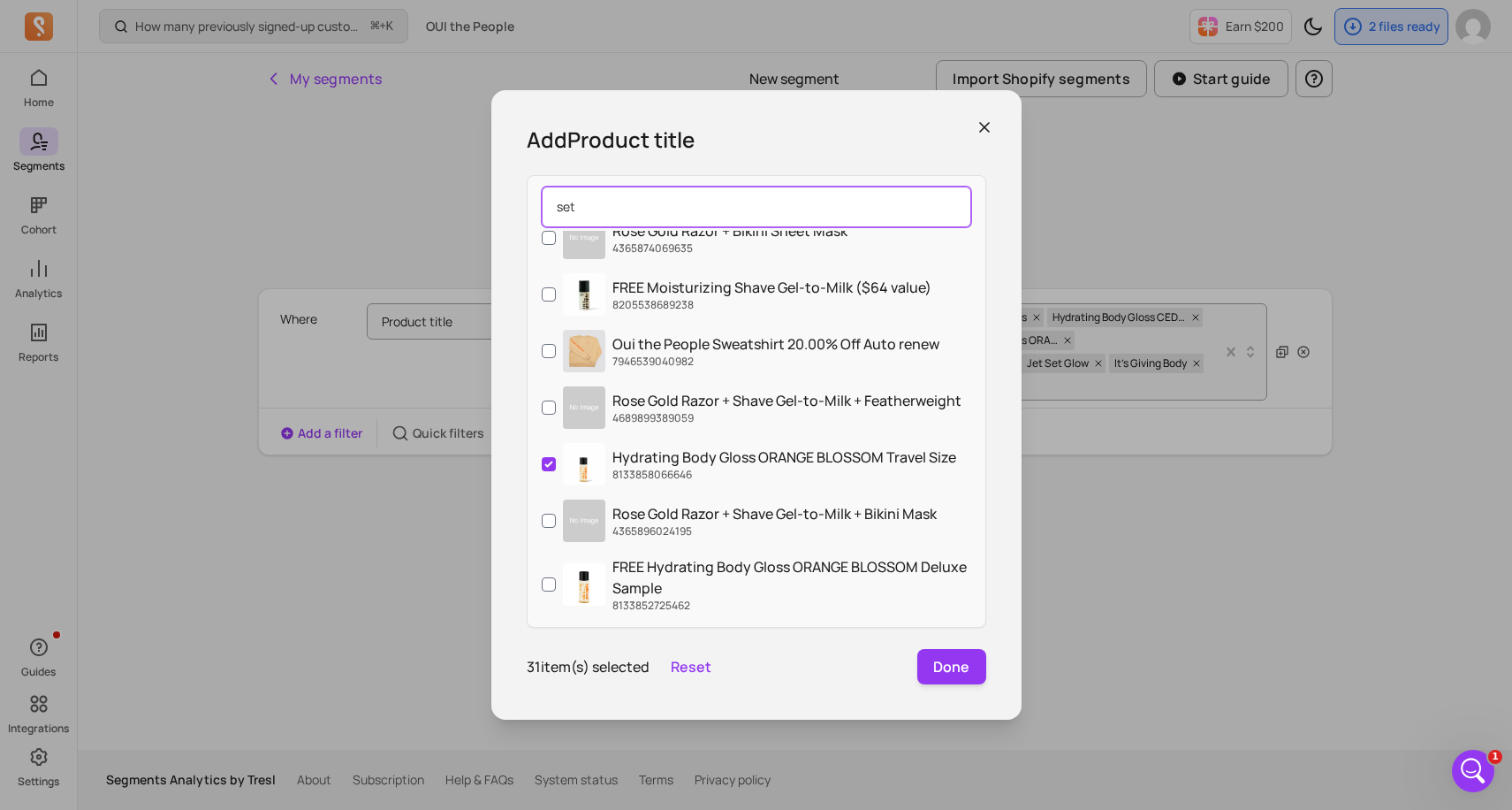
drag, startPoint x: 612, startPoint y: 216, endPoint x: 553, endPoint y: 212, distance: 59.1
click at [551, 212] on input "set" at bounding box center [756, 206] width 429 height 40
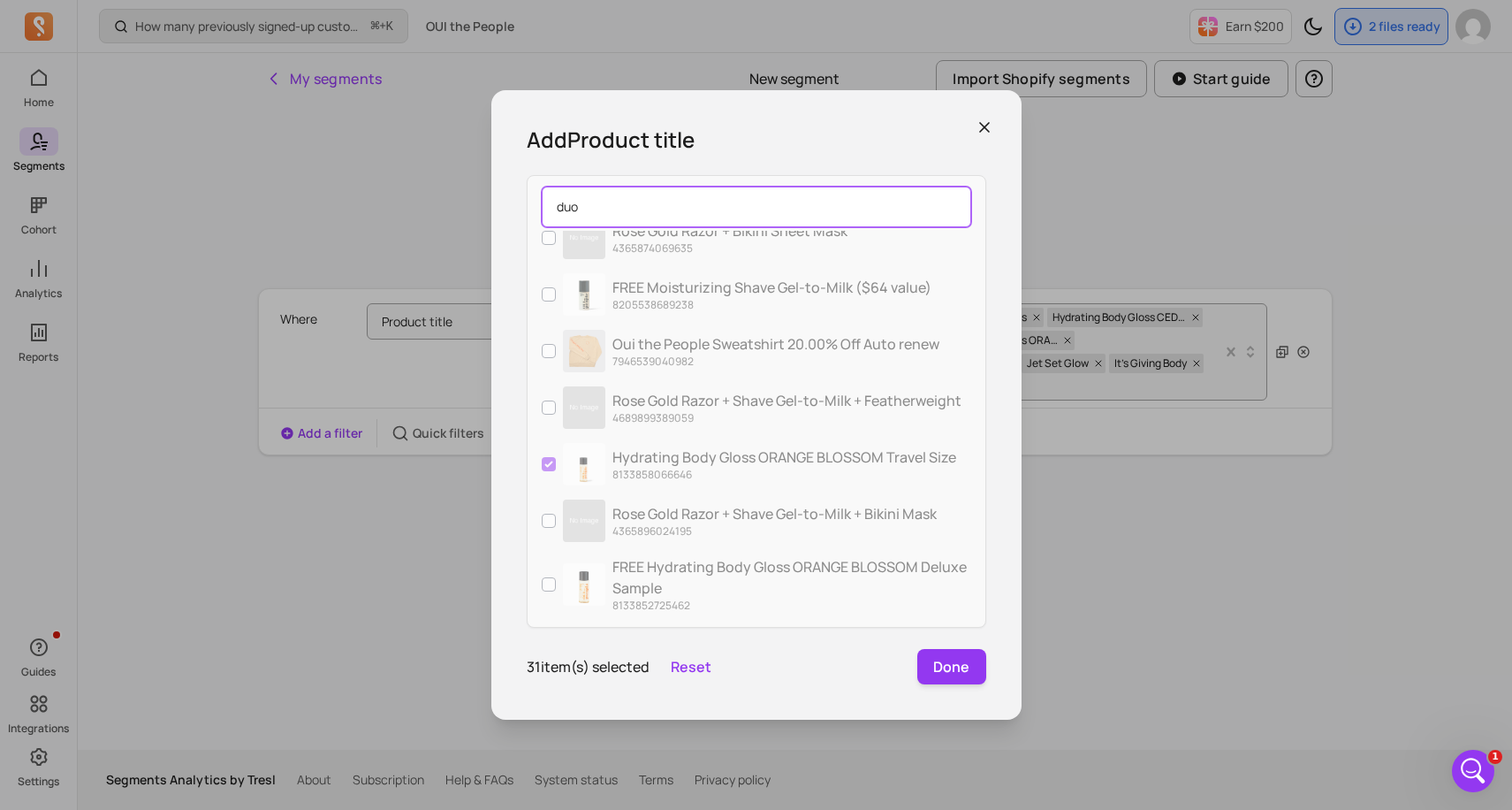
scroll to position [191, 0]
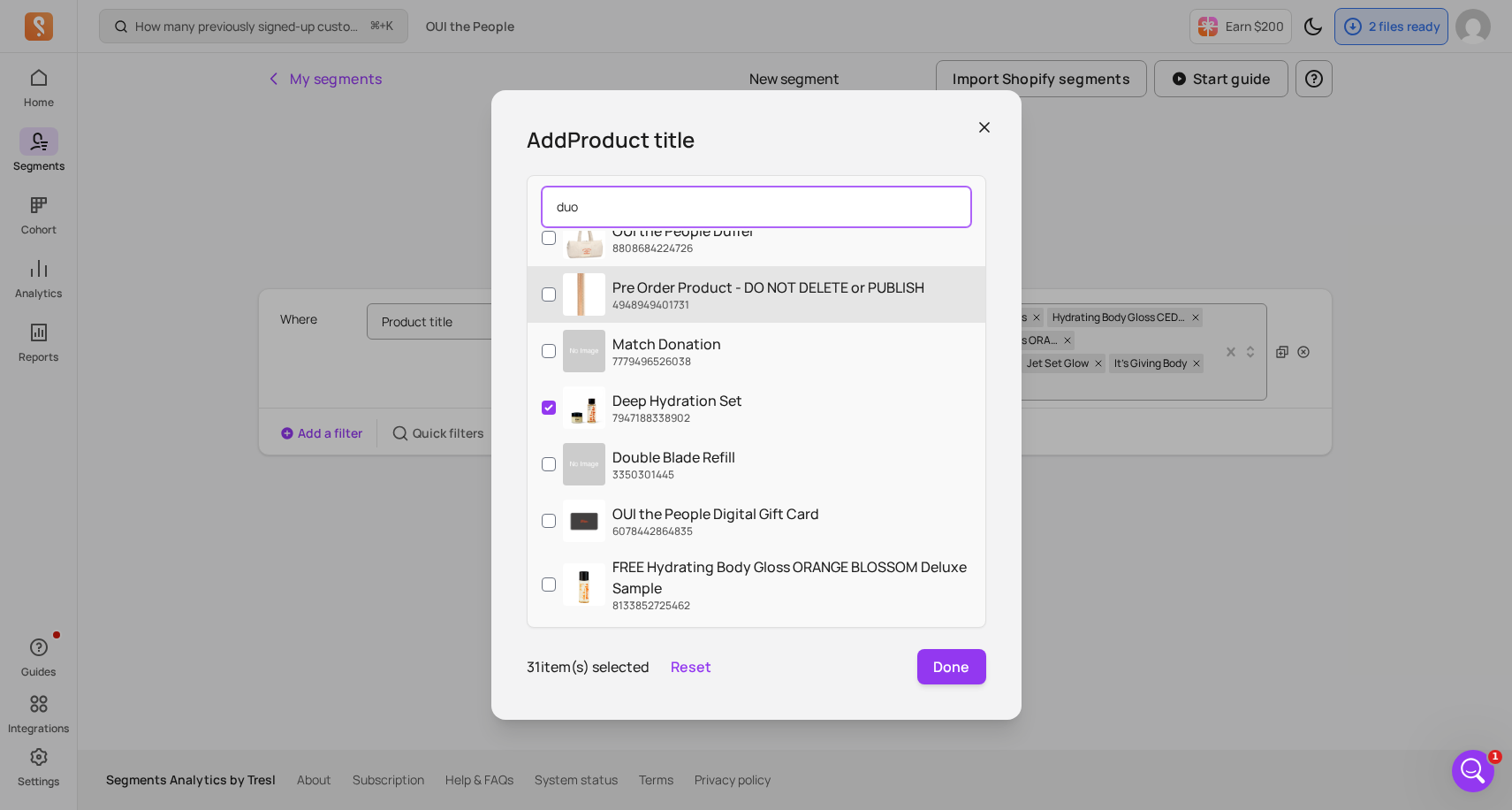
type input "duo"
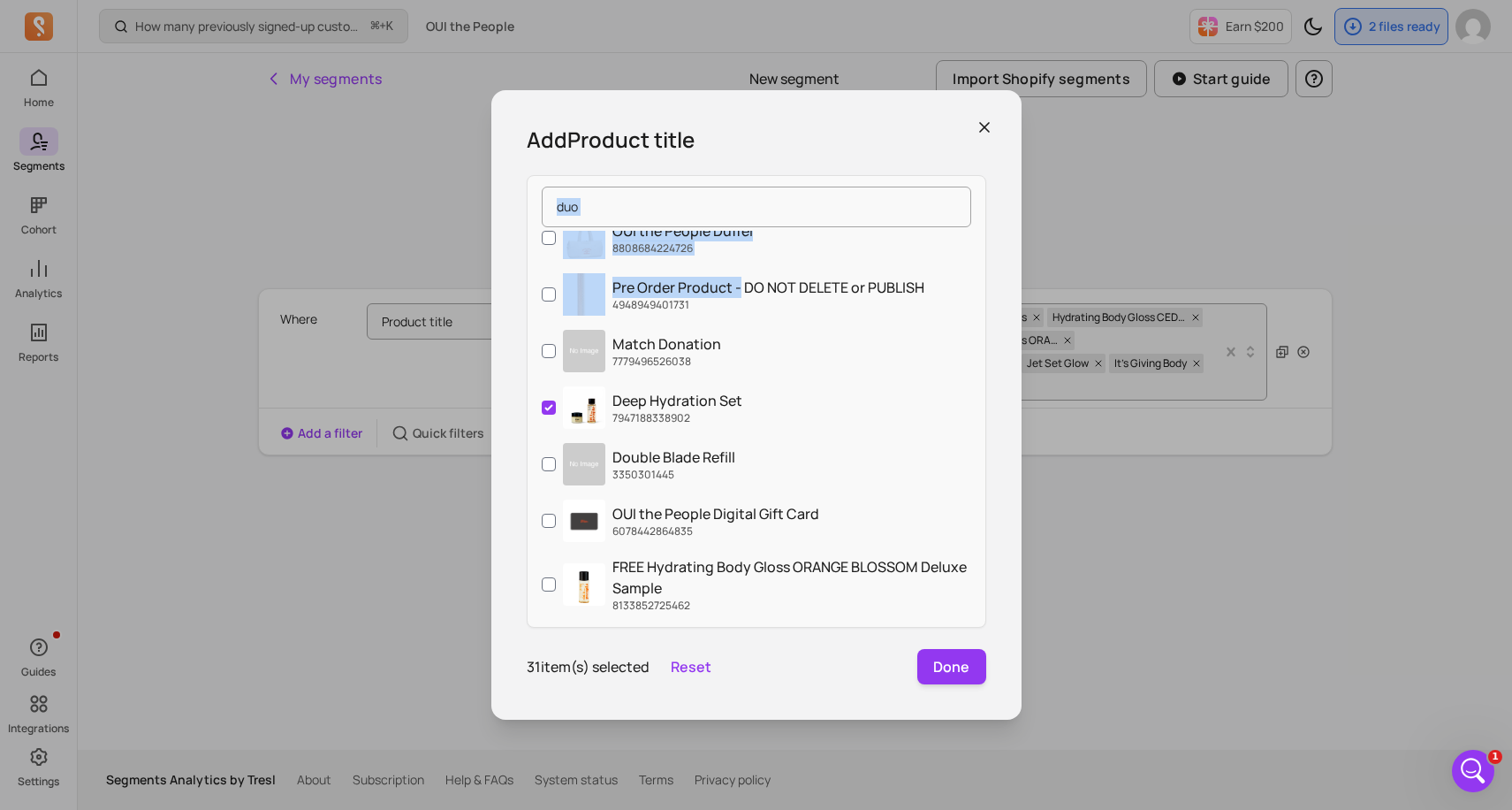
scroll to position [0, 0]
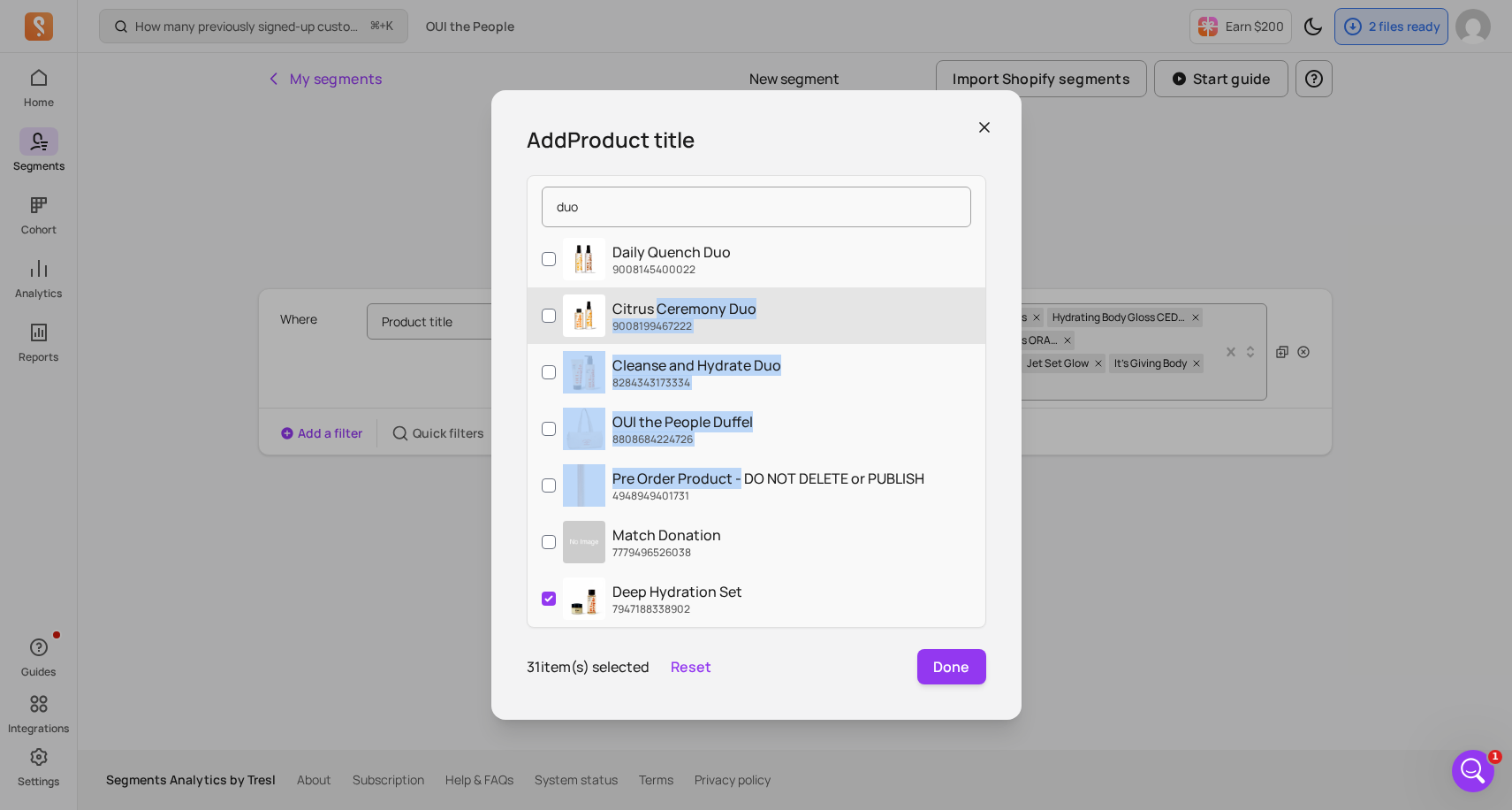
drag, startPoint x: 738, startPoint y: 285, endPoint x: 650, endPoint y: 307, distance: 90.7
click at [651, 310] on div "Daily Quench Duo 9008145400022 Citrus Ceremony Duo 9008199467222 Cleanse and Hy…" at bounding box center [756, 425] width 458 height 389
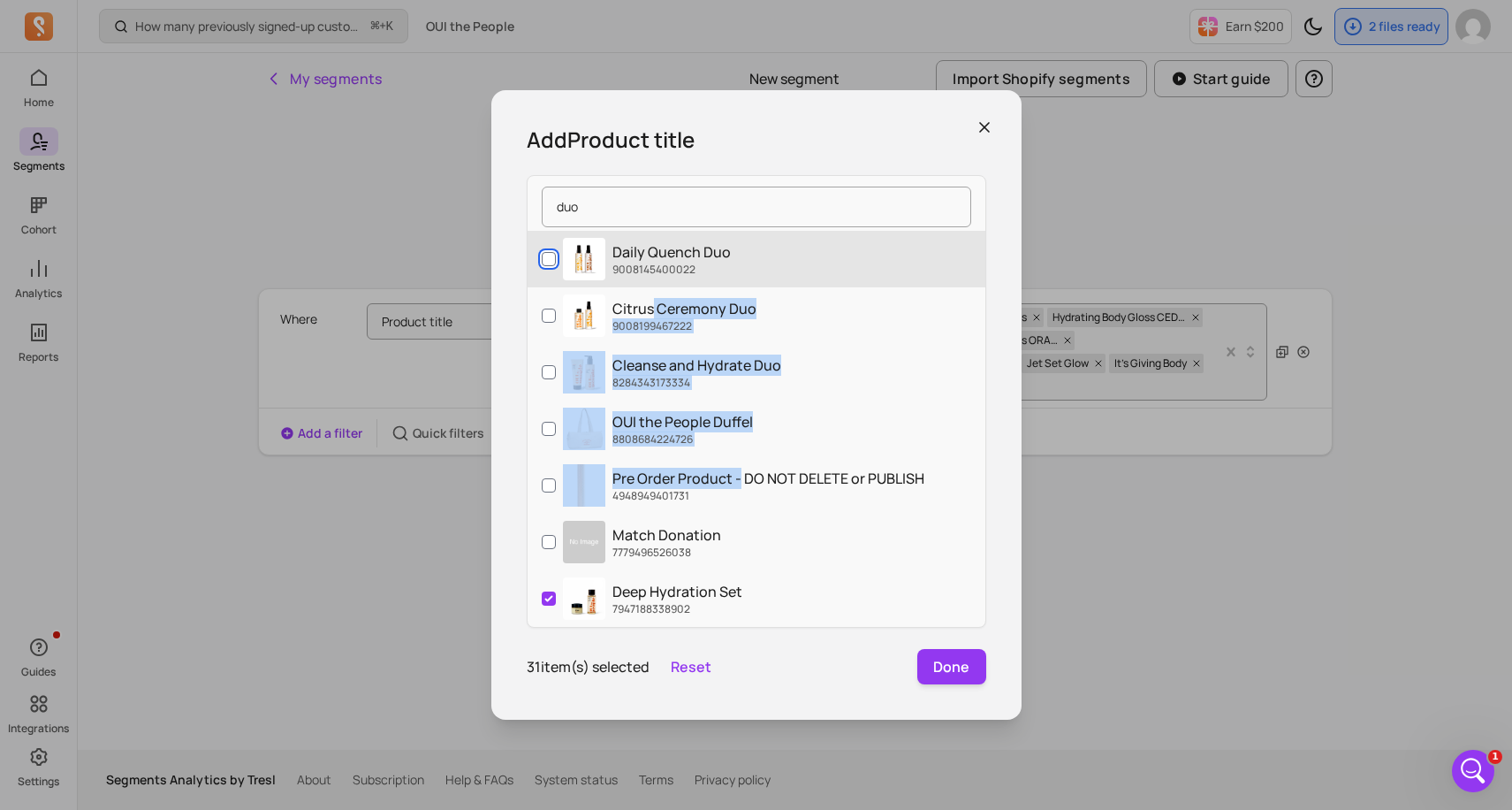
click at [552, 259] on input "Daily Quench Duo 9008145400022" at bounding box center [548, 258] width 14 height 14
checkbox input "true"
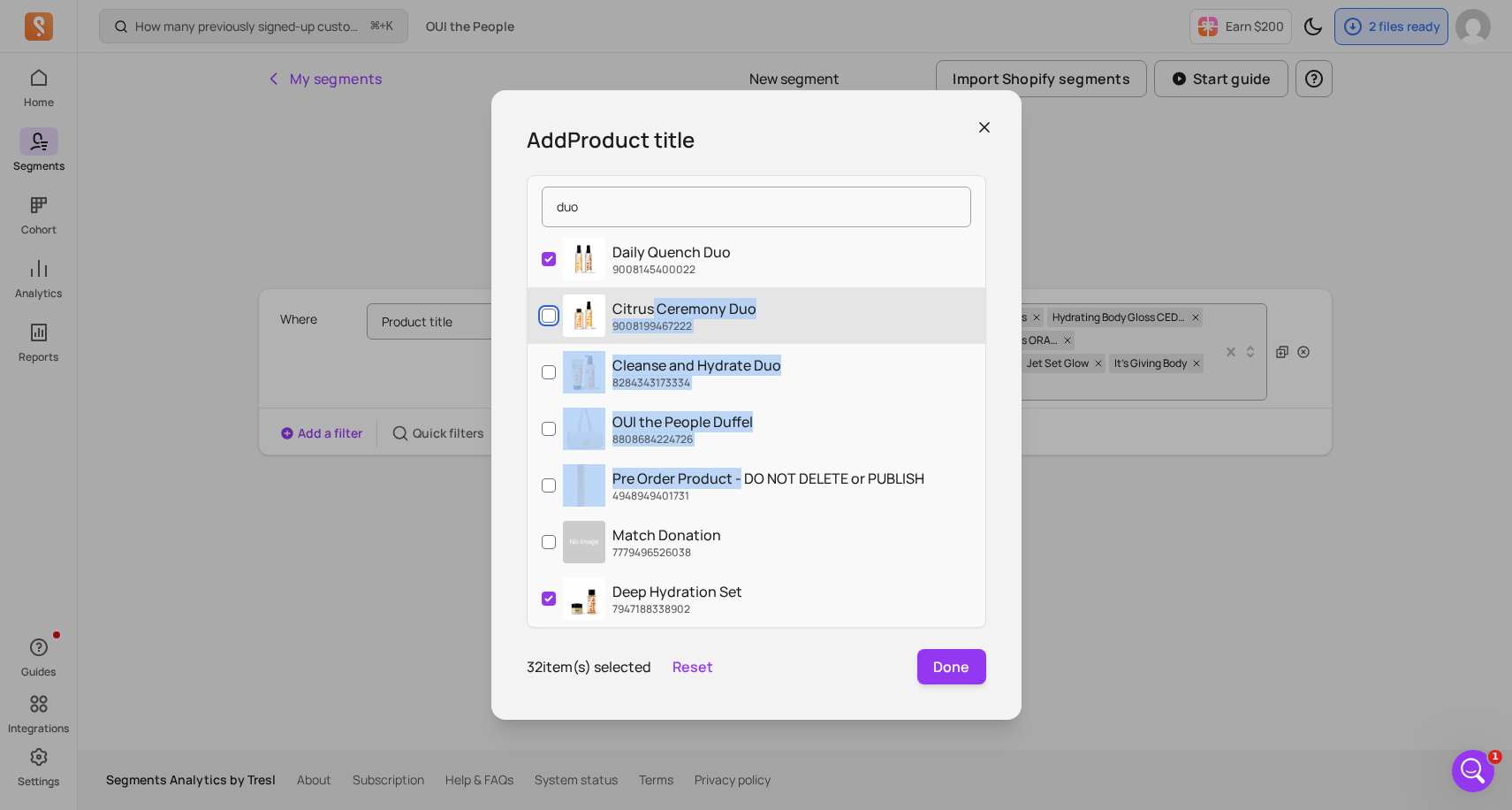
click at [546, 313] on input "Citrus Ceremony Duo 9008199467222" at bounding box center [548, 316] width 14 height 14
checkbox input "true"
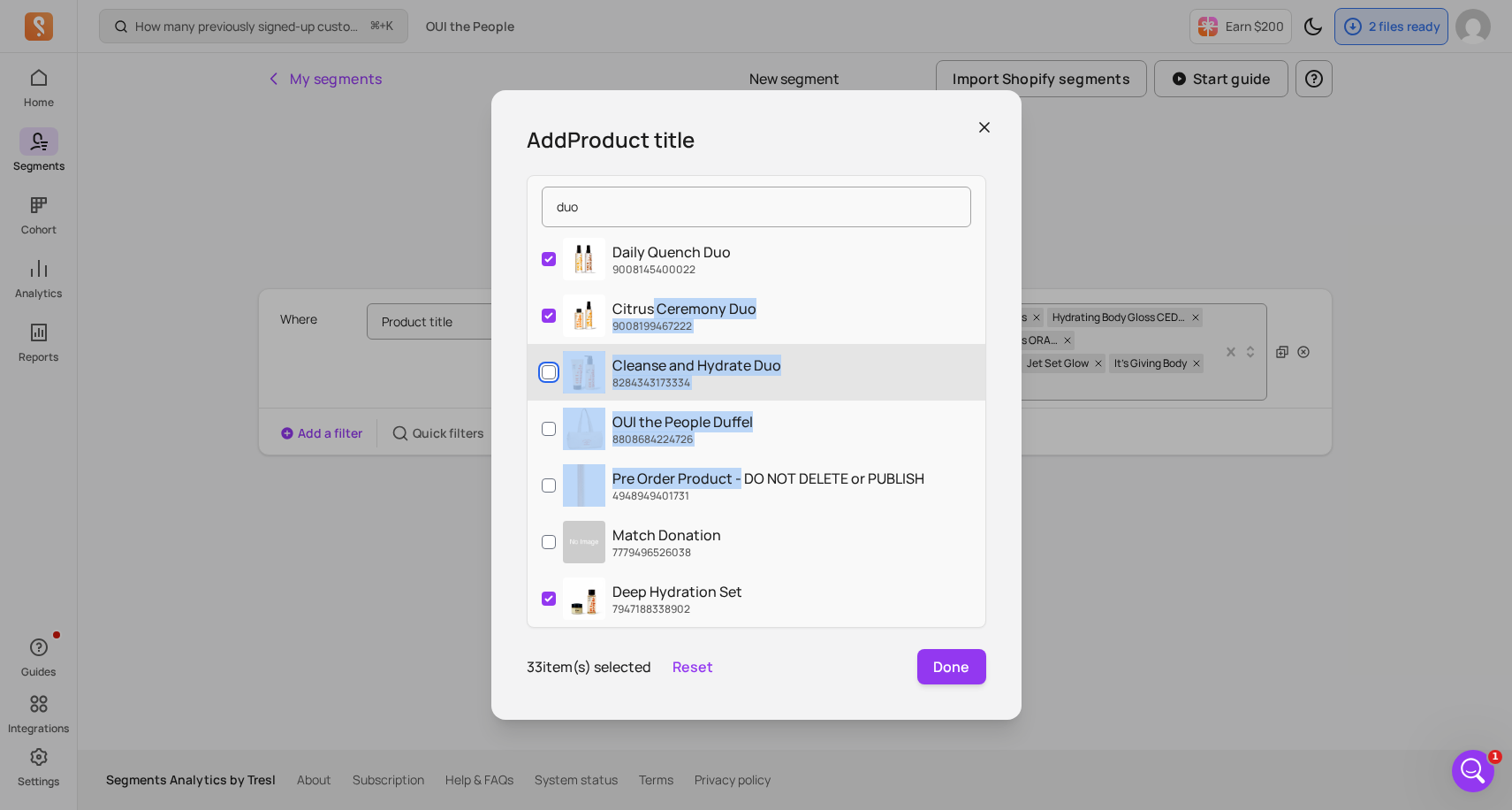
click at [546, 372] on input "Cleanse and Hydrate Duo 8284343173334" at bounding box center [548, 372] width 14 height 14
checkbox input "true"
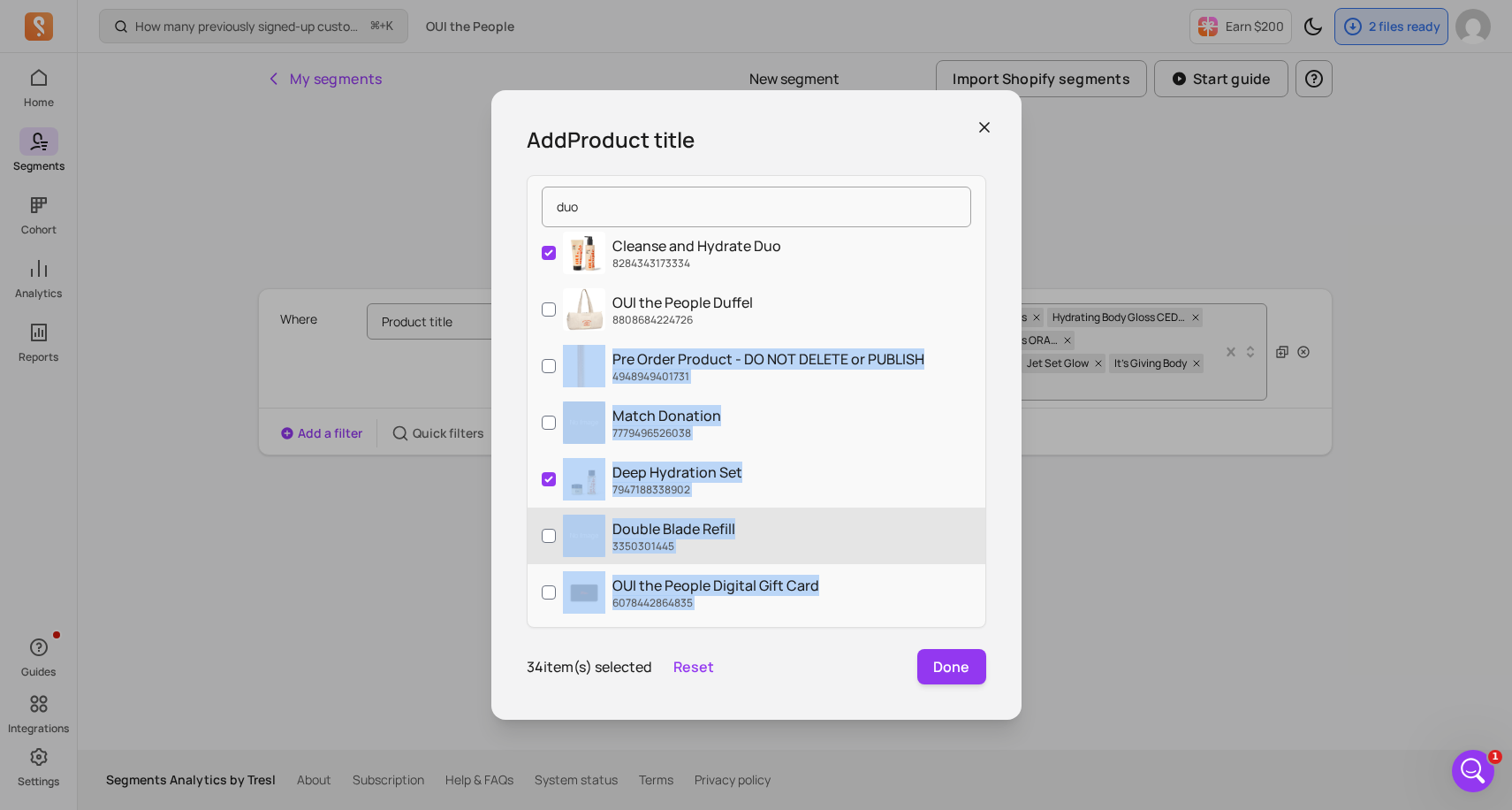
scroll to position [191, 0]
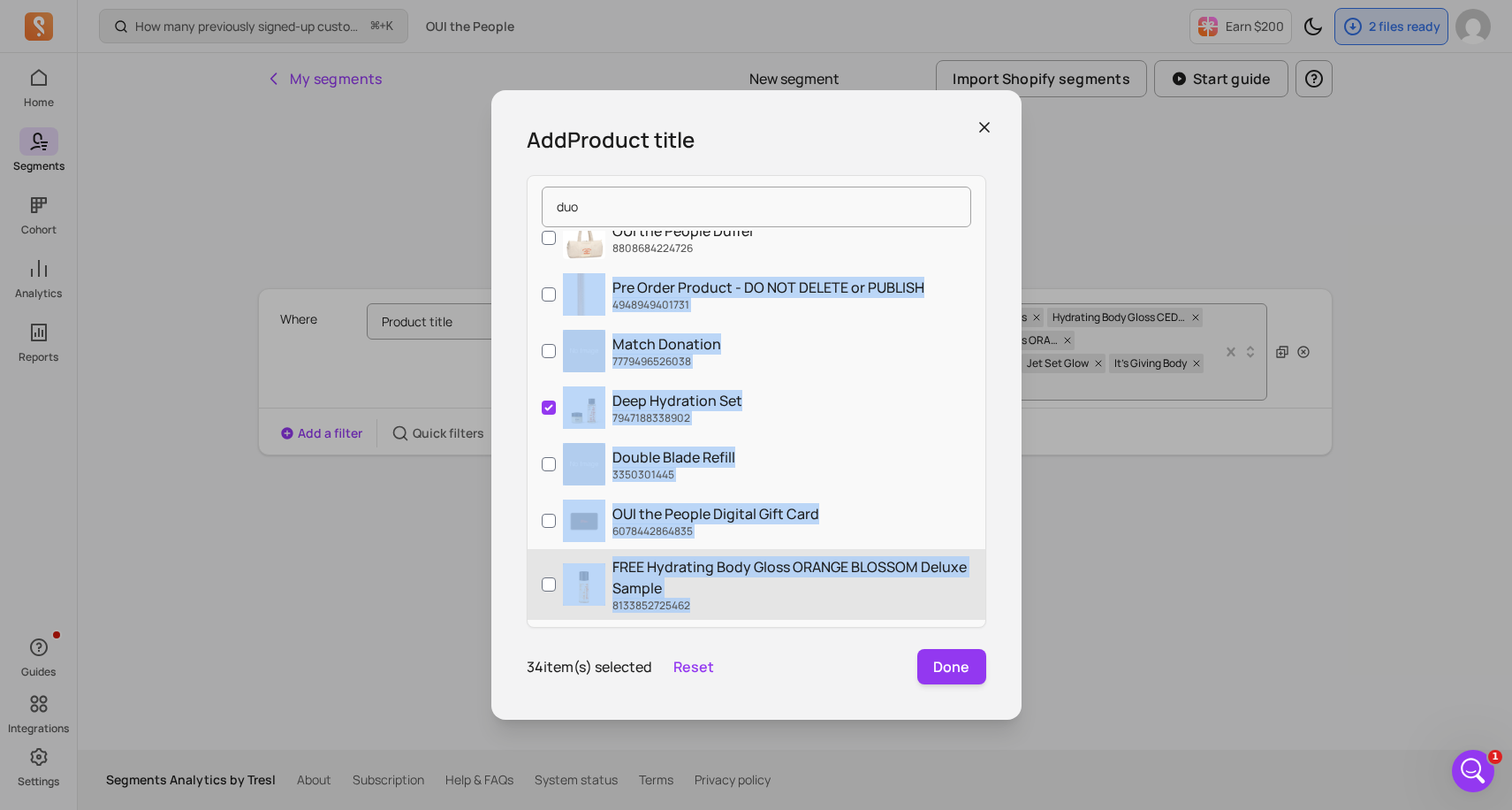
drag, startPoint x: 768, startPoint y: 454, endPoint x: 755, endPoint y: 613, distance: 159.5
click at [755, 613] on div "Daily Quench Duo 9008145400022 Citrus Ceremony Duo 9008199467222 Cleanse and Hy…" at bounding box center [756, 425] width 458 height 389
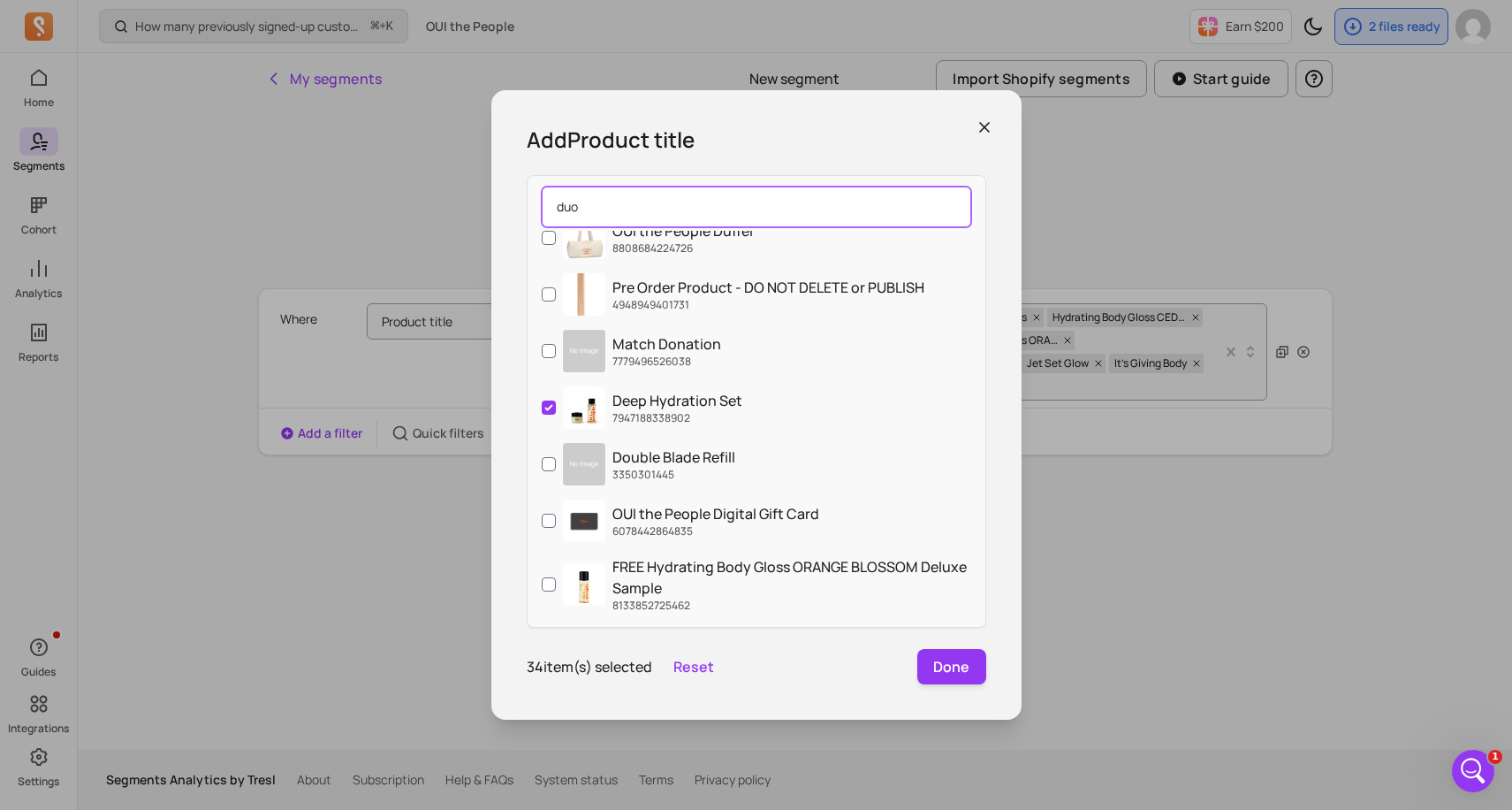
drag, startPoint x: 629, startPoint y: 209, endPoint x: 539, endPoint y: 209, distance: 90.0
click at [539, 209] on div "duo" at bounding box center [756, 206] width 458 height 48
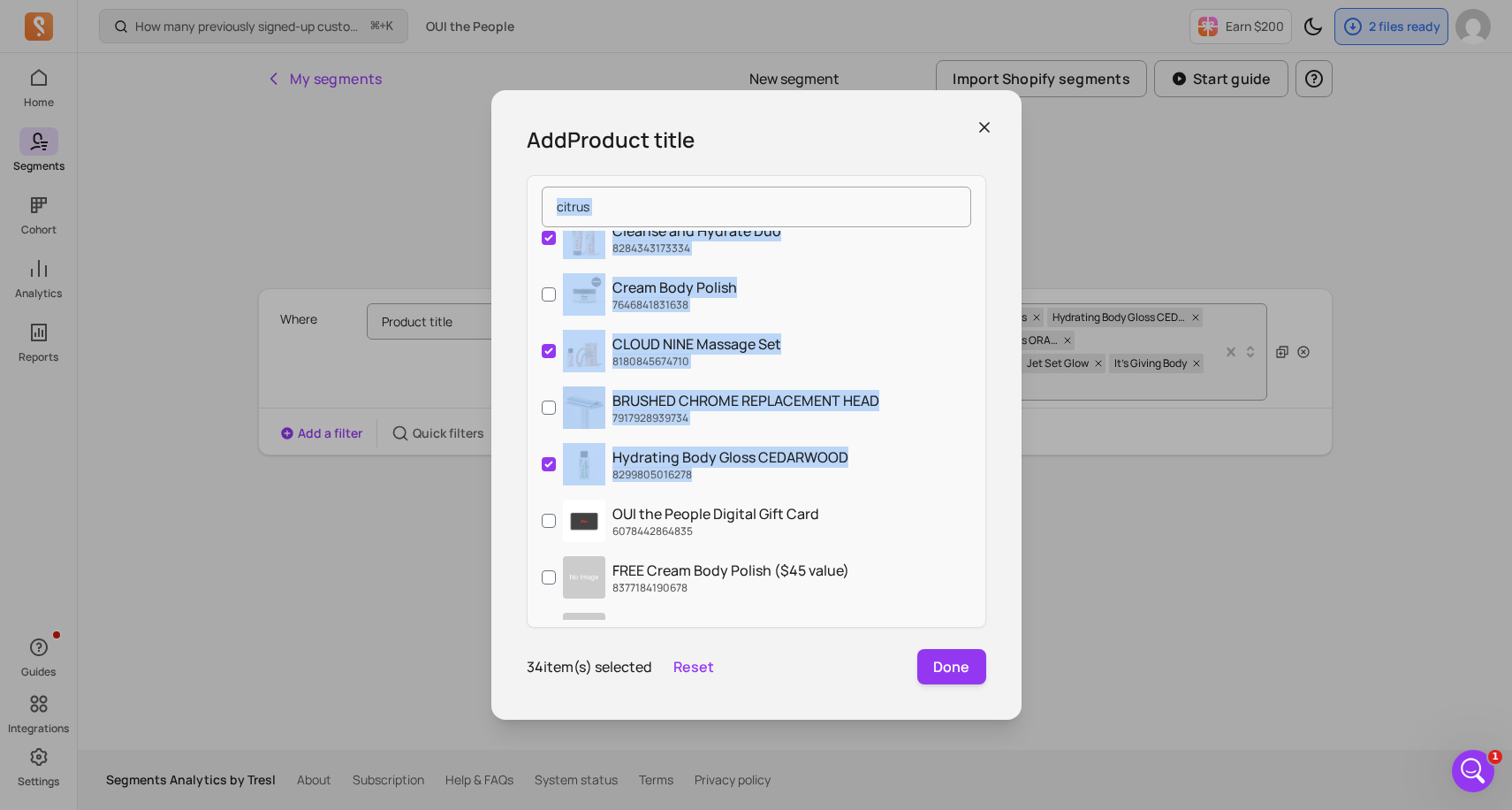
scroll to position [0, 0]
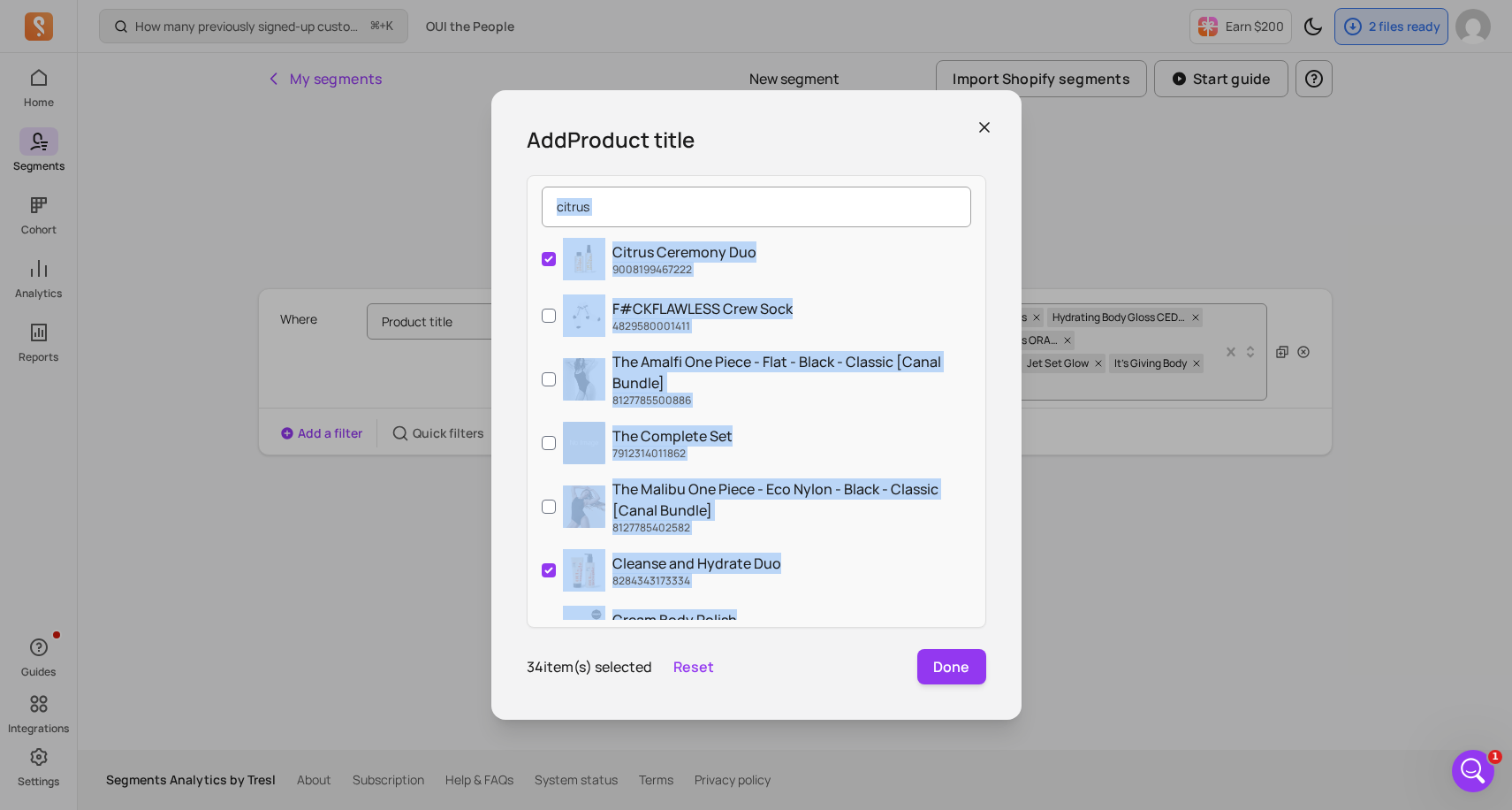
drag, startPoint x: 692, startPoint y: 470, endPoint x: 663, endPoint y: 196, distance: 275.5
click at [665, 202] on div "citrus Citrus Ceremony Duo 9008199467222 F#CKFLAWLESS Crew Sock 4829580001411 T…" at bounding box center [756, 401] width 459 height 453
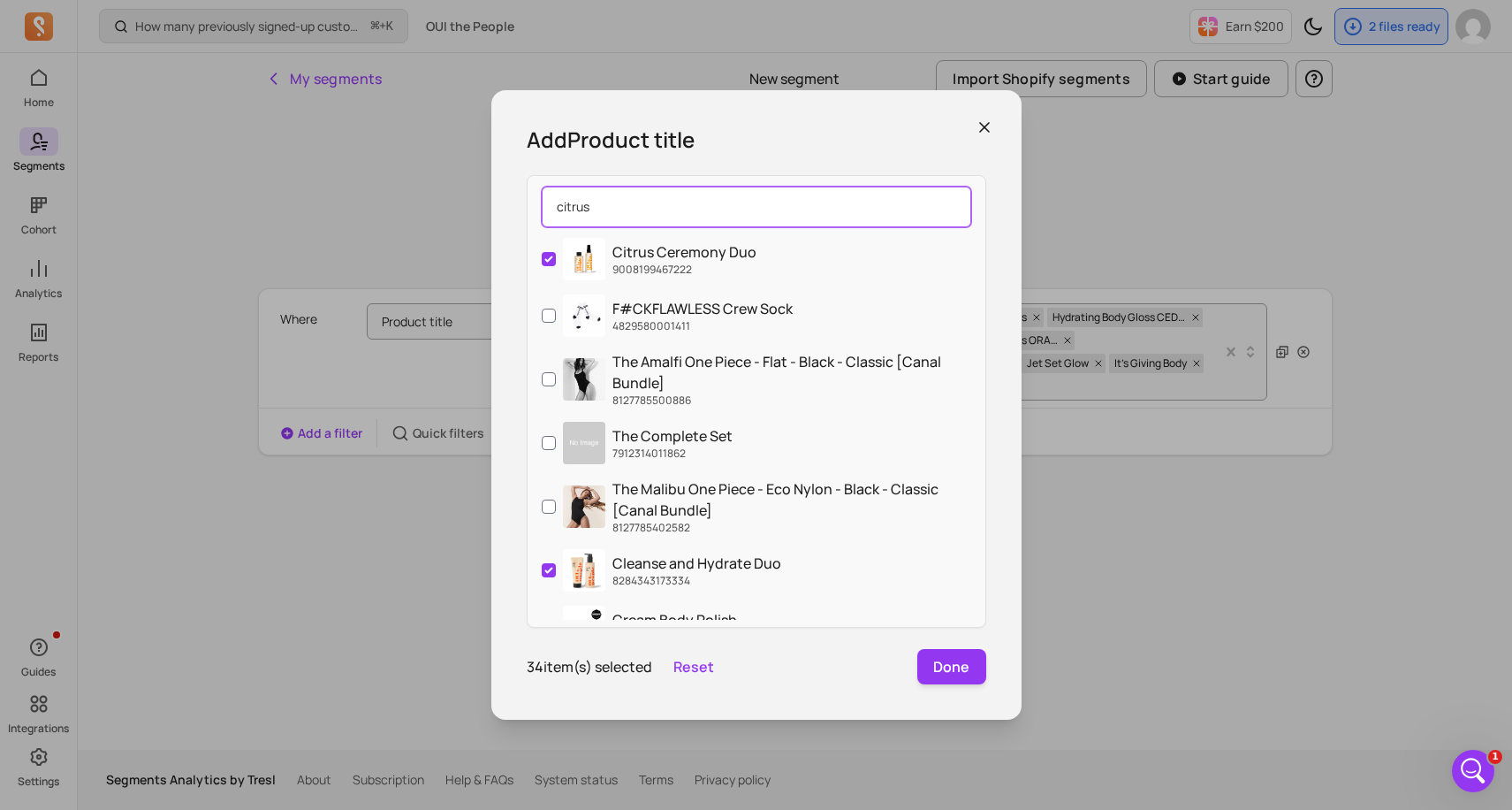
drag, startPoint x: 654, startPoint y: 208, endPoint x: 546, endPoint y: 207, distance: 108.0
click at [546, 207] on input "citrus" at bounding box center [756, 206] width 429 height 40
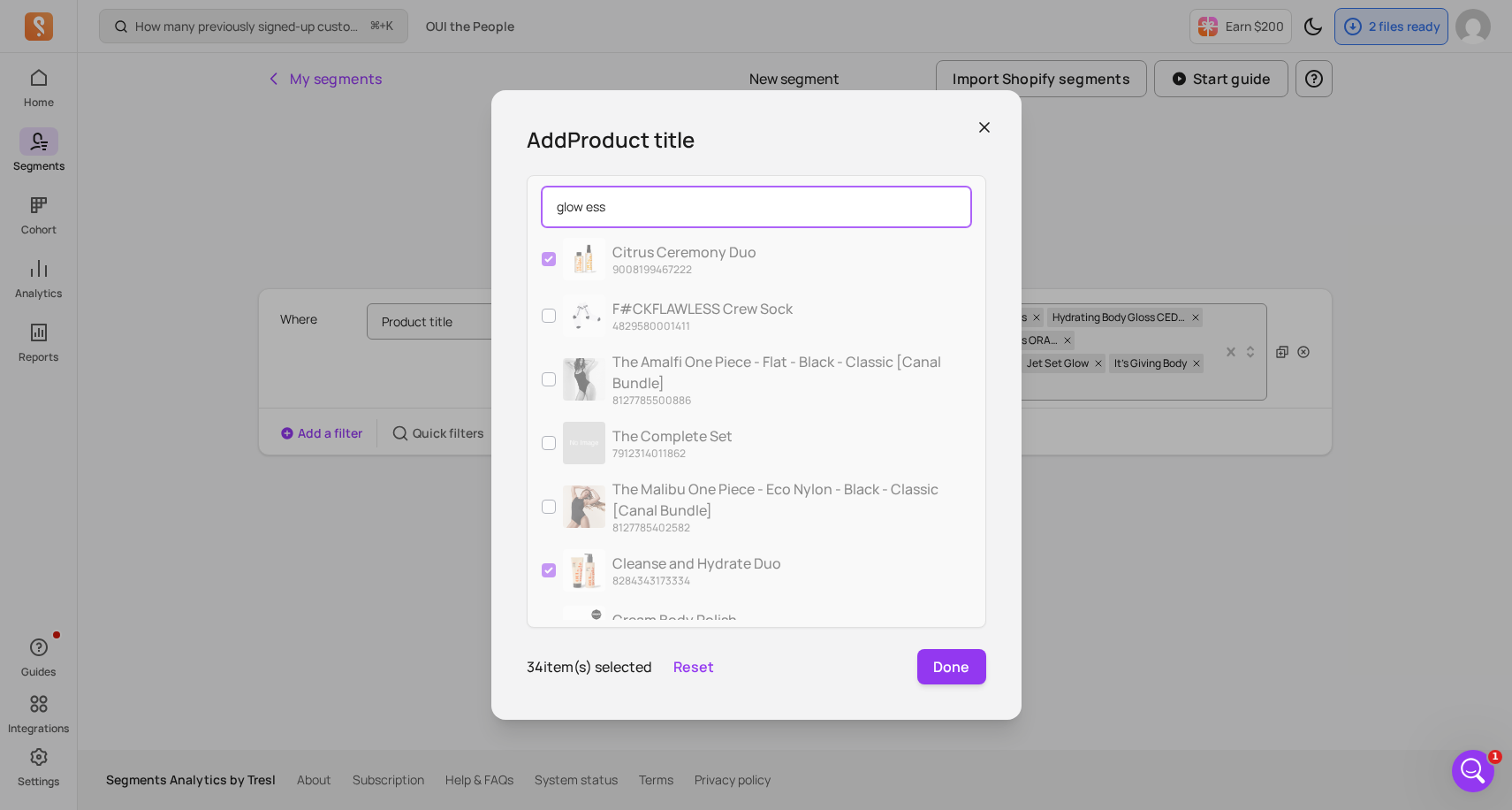
type input "glow esse"
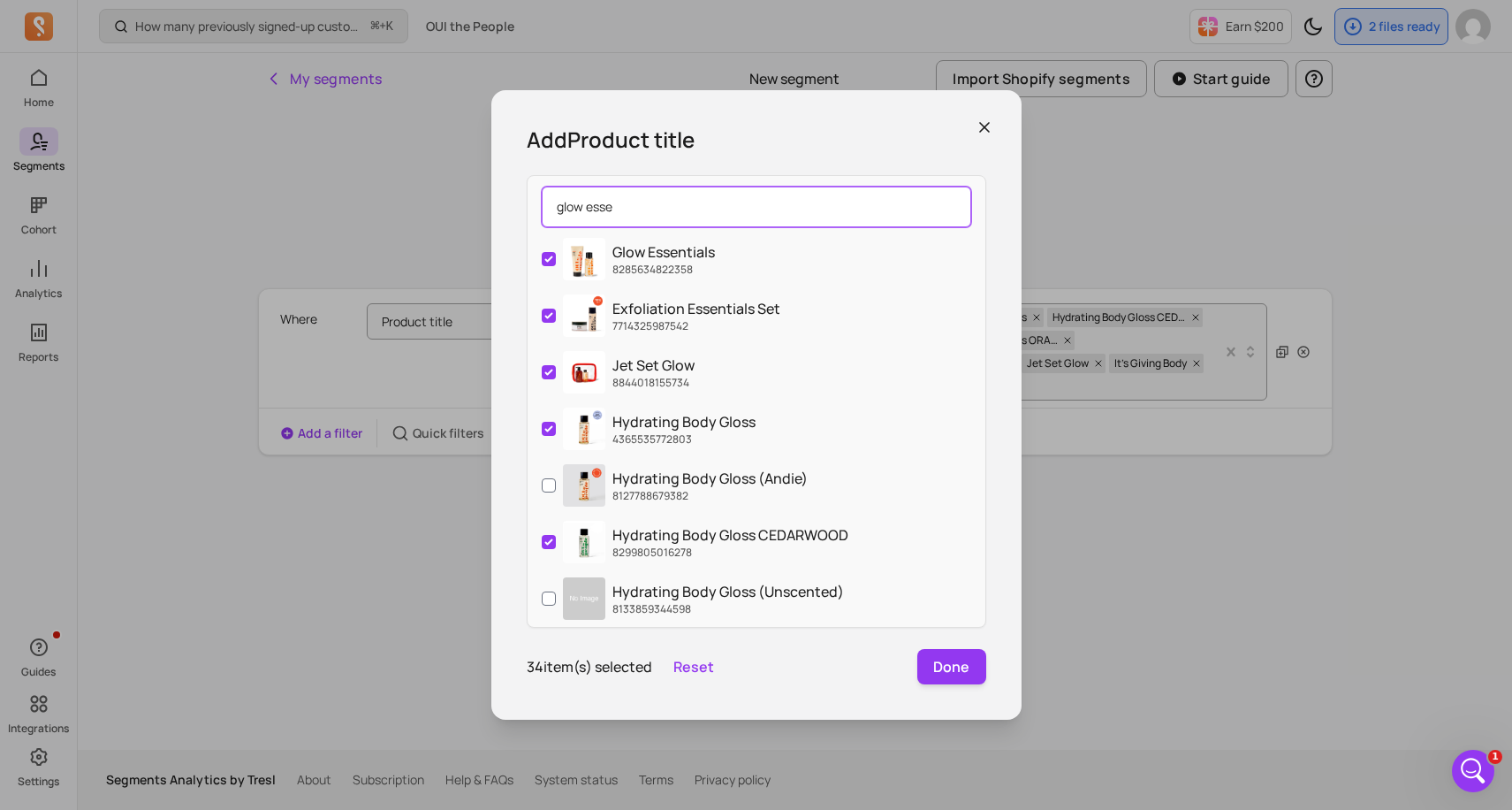
drag, startPoint x: 628, startPoint y: 209, endPoint x: 554, endPoint y: 206, distance: 74.1
click at [554, 207] on input "glow esse" at bounding box center [756, 206] width 429 height 40
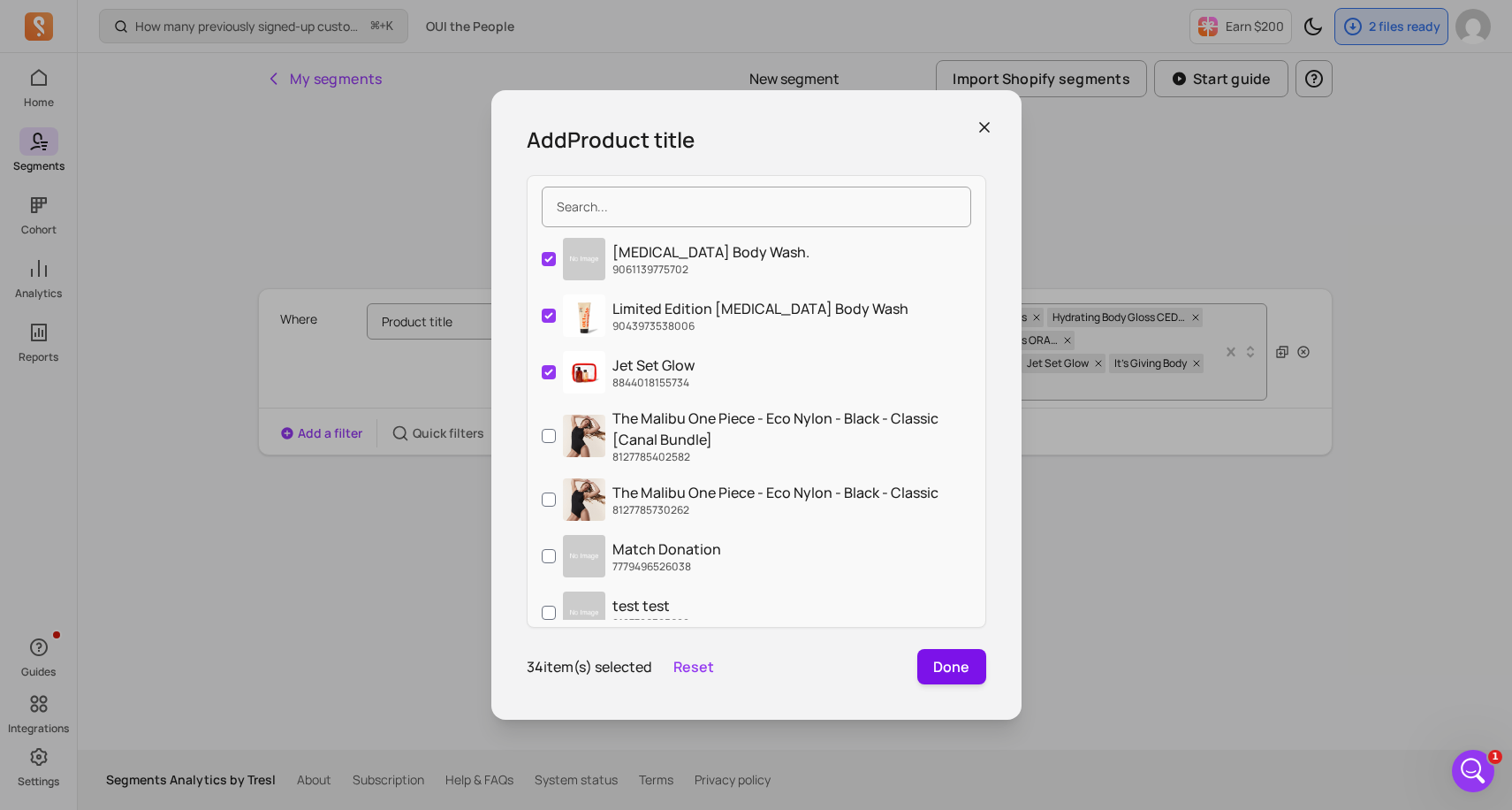
click at [951, 664] on button "Done" at bounding box center [951, 667] width 69 height 36
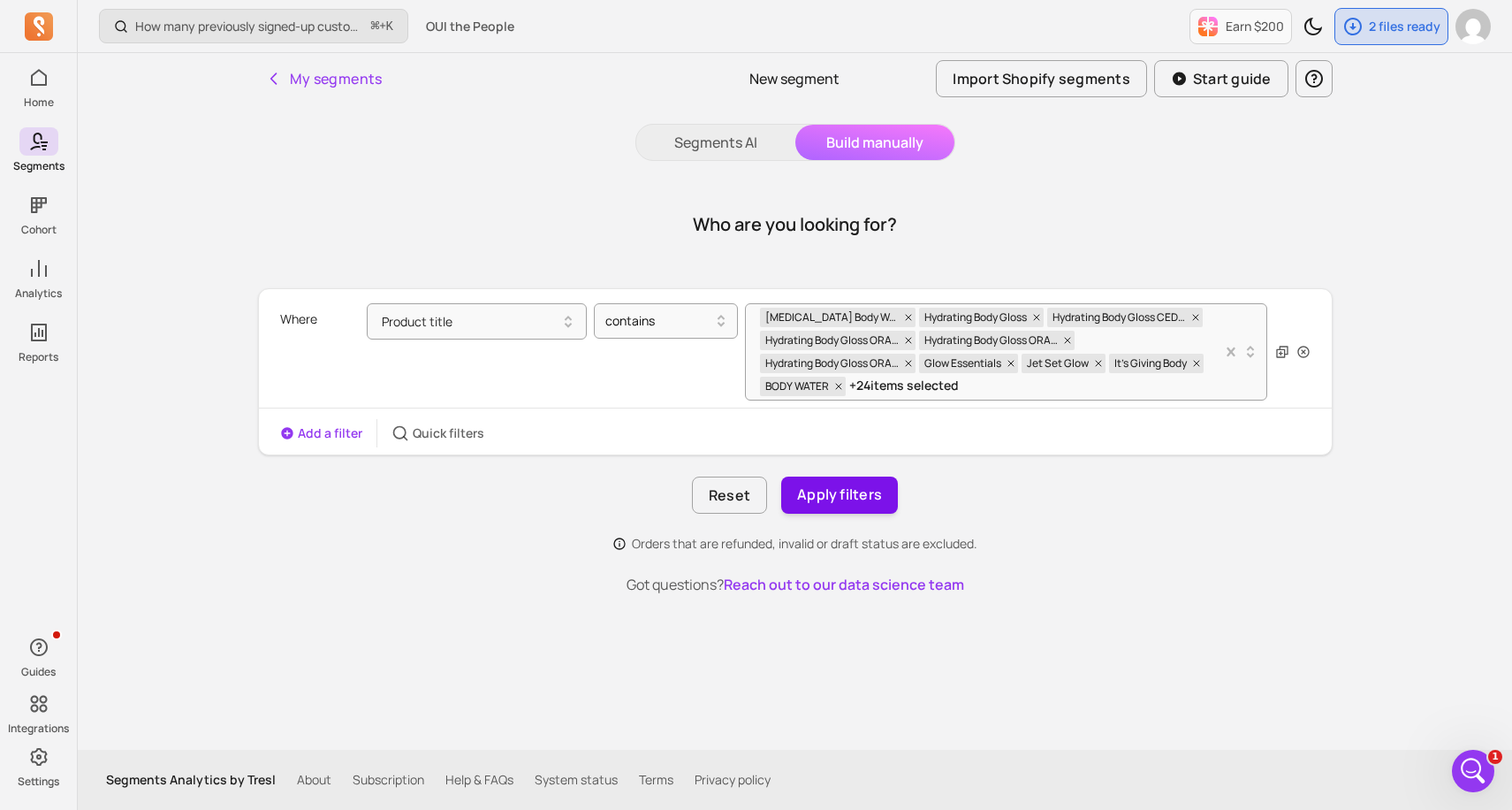
click at [852, 497] on button "Apply filters" at bounding box center [840, 494] width 117 height 37
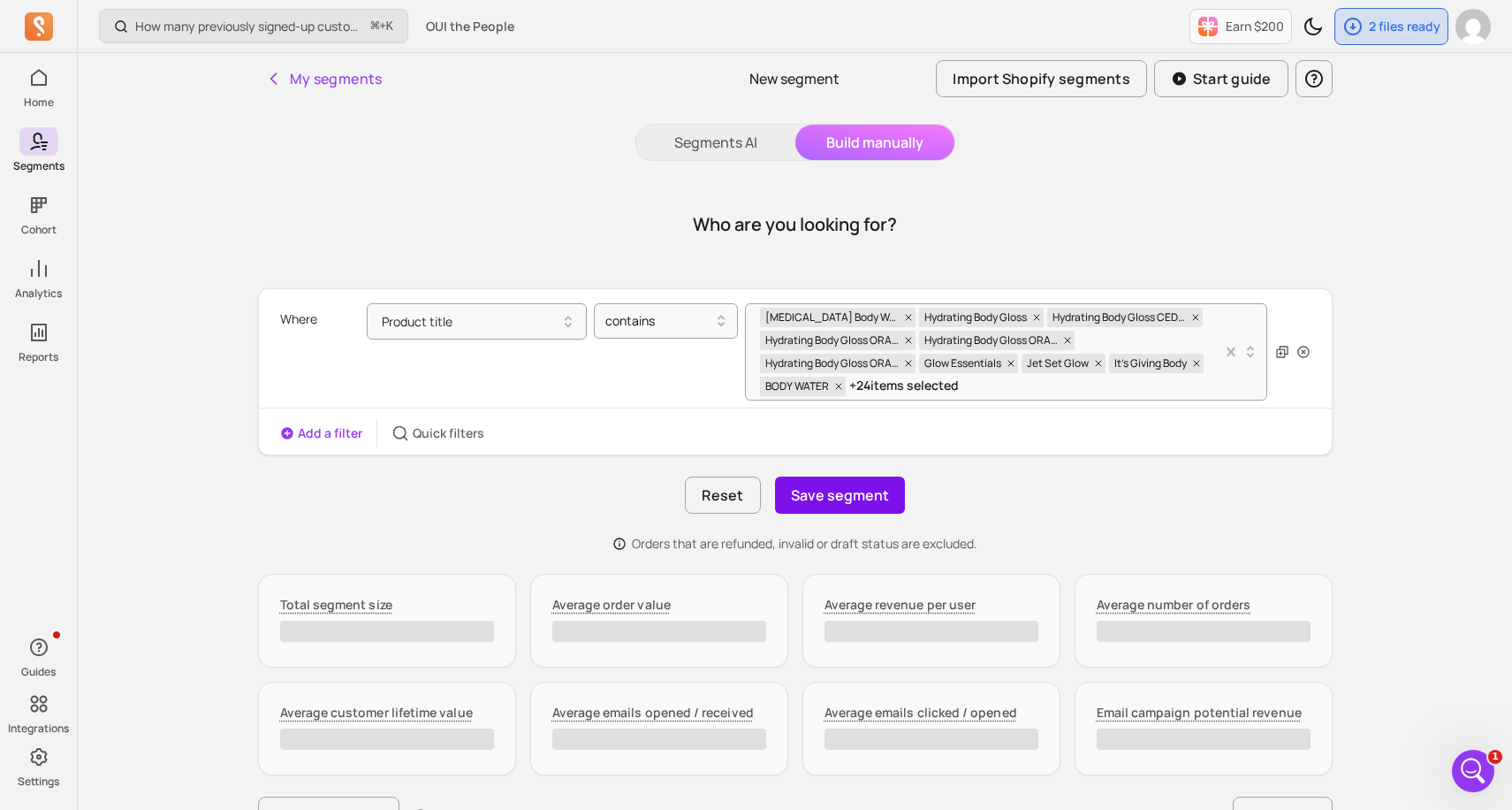
click at [822, 498] on button "Save segment" at bounding box center [840, 494] width 130 height 37
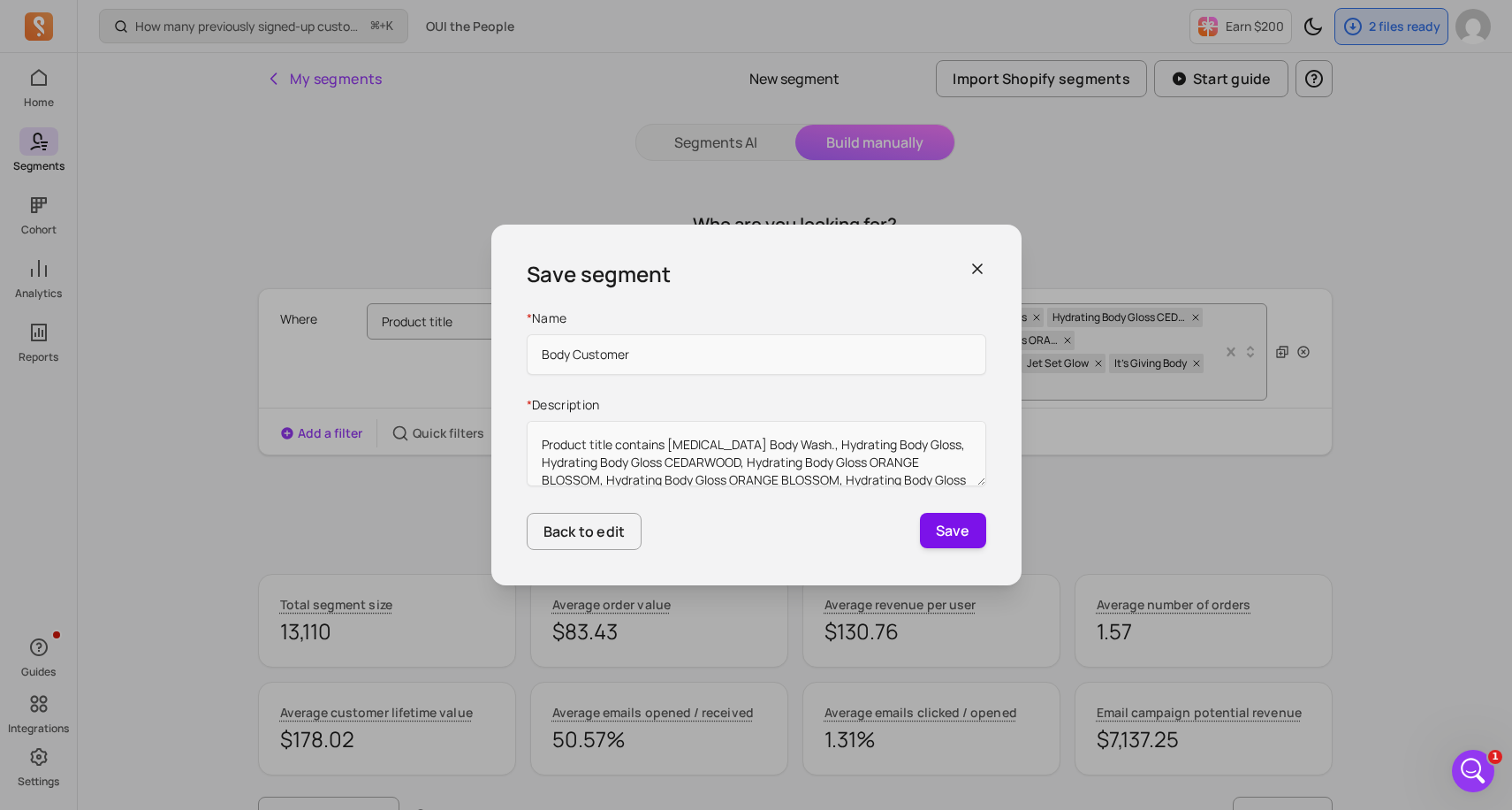
type input "Body Customer"
click at [930, 531] on button "Save" at bounding box center [953, 530] width 66 height 36
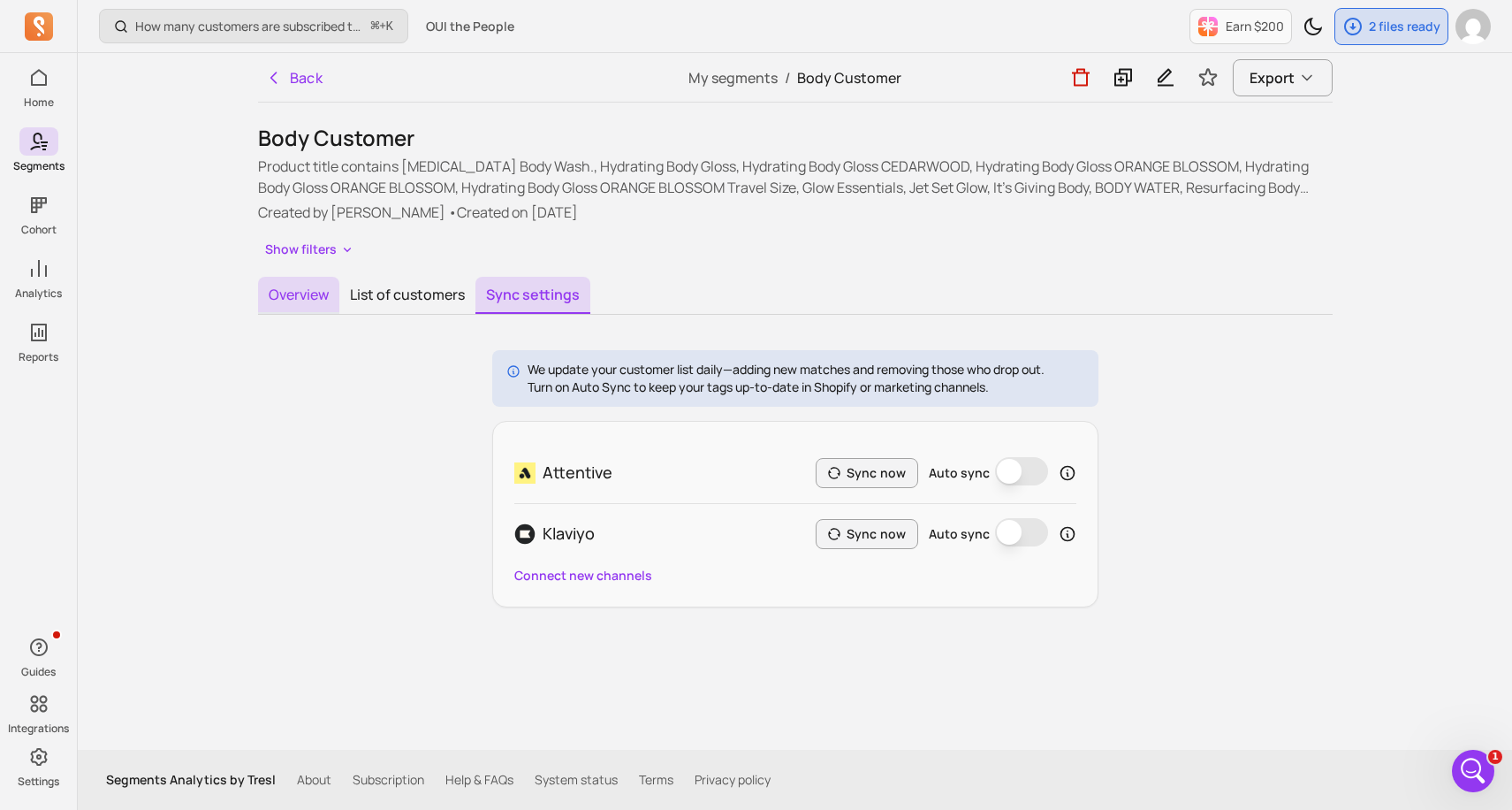
click at [318, 303] on button "Overview" at bounding box center [298, 295] width 81 height 37
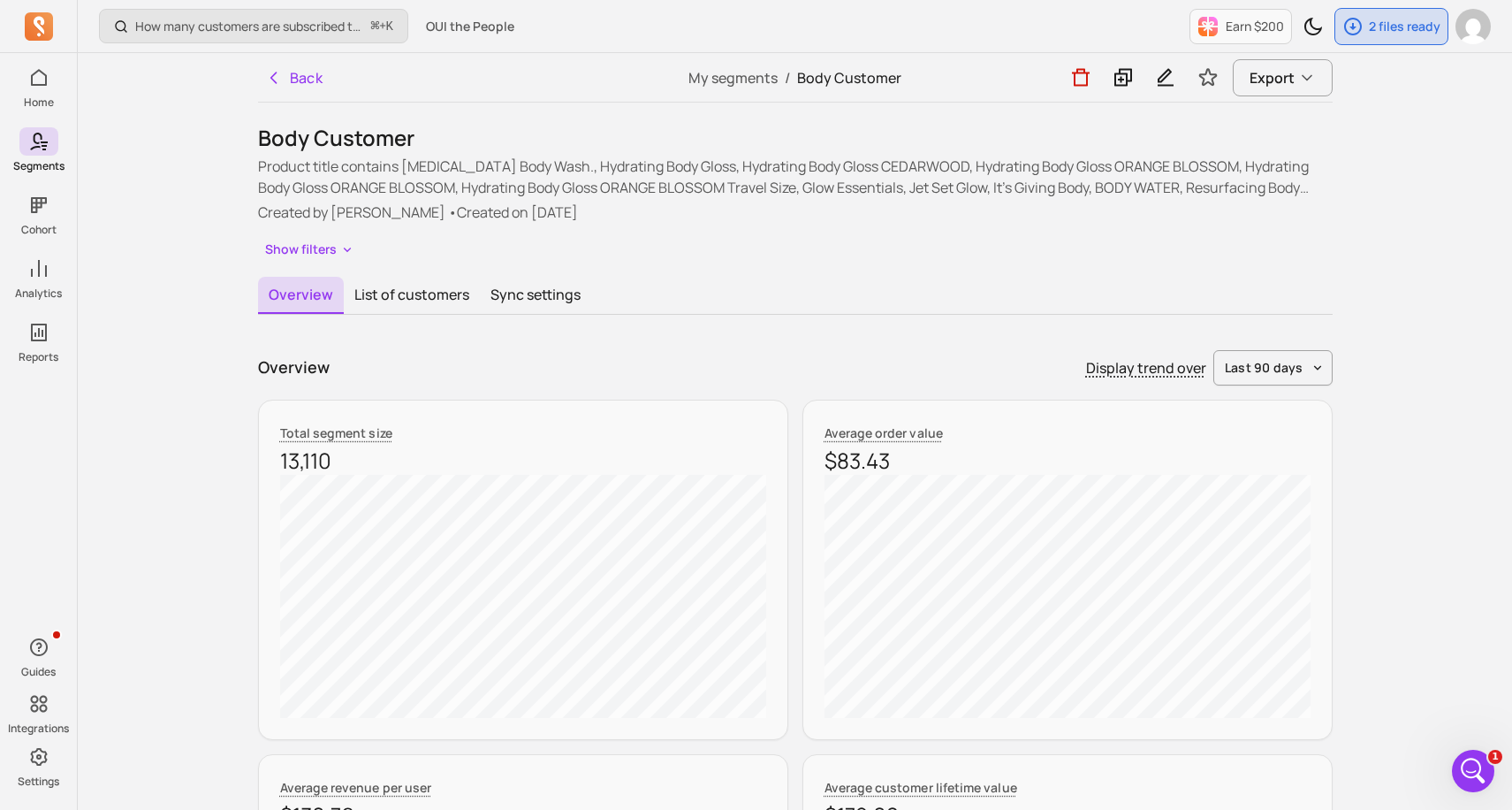
click at [514, 364] on div "Overview Display trend over last 90 days" at bounding box center [795, 368] width 1074 height 36
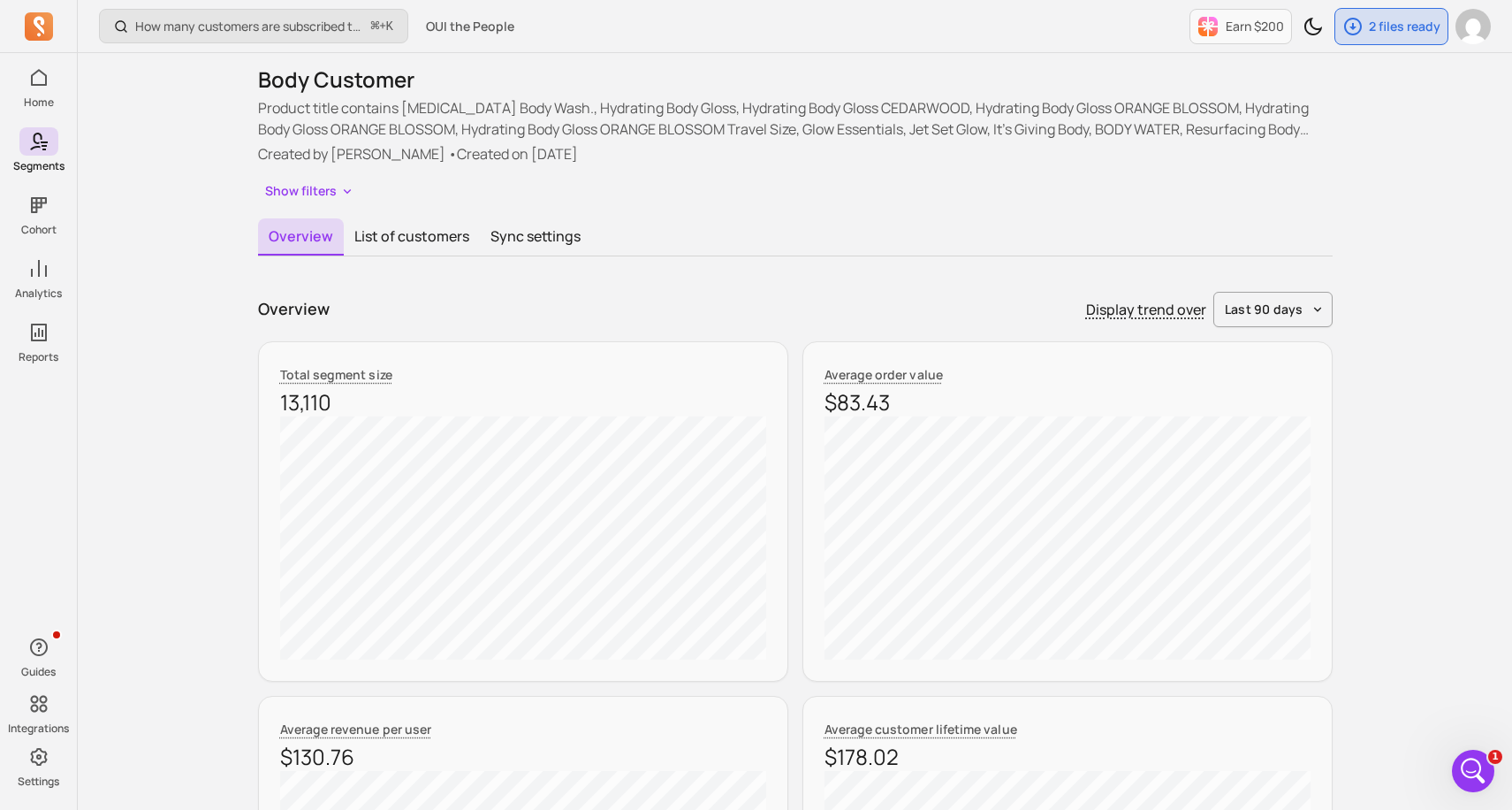
scroll to position [71, 0]
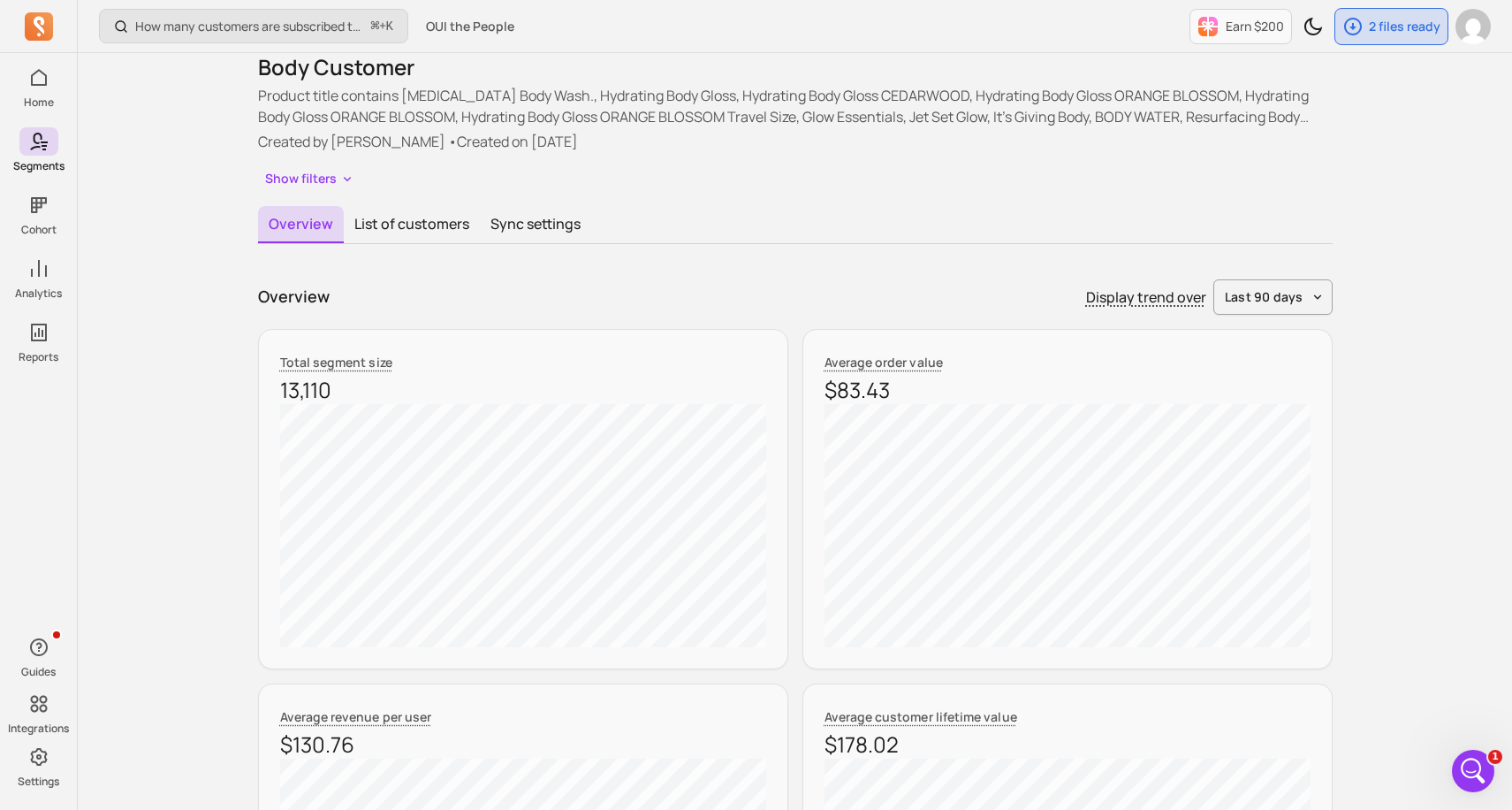
drag, startPoint x: 1387, startPoint y: 280, endPoint x: 1367, endPoint y: 271, distance: 21.9
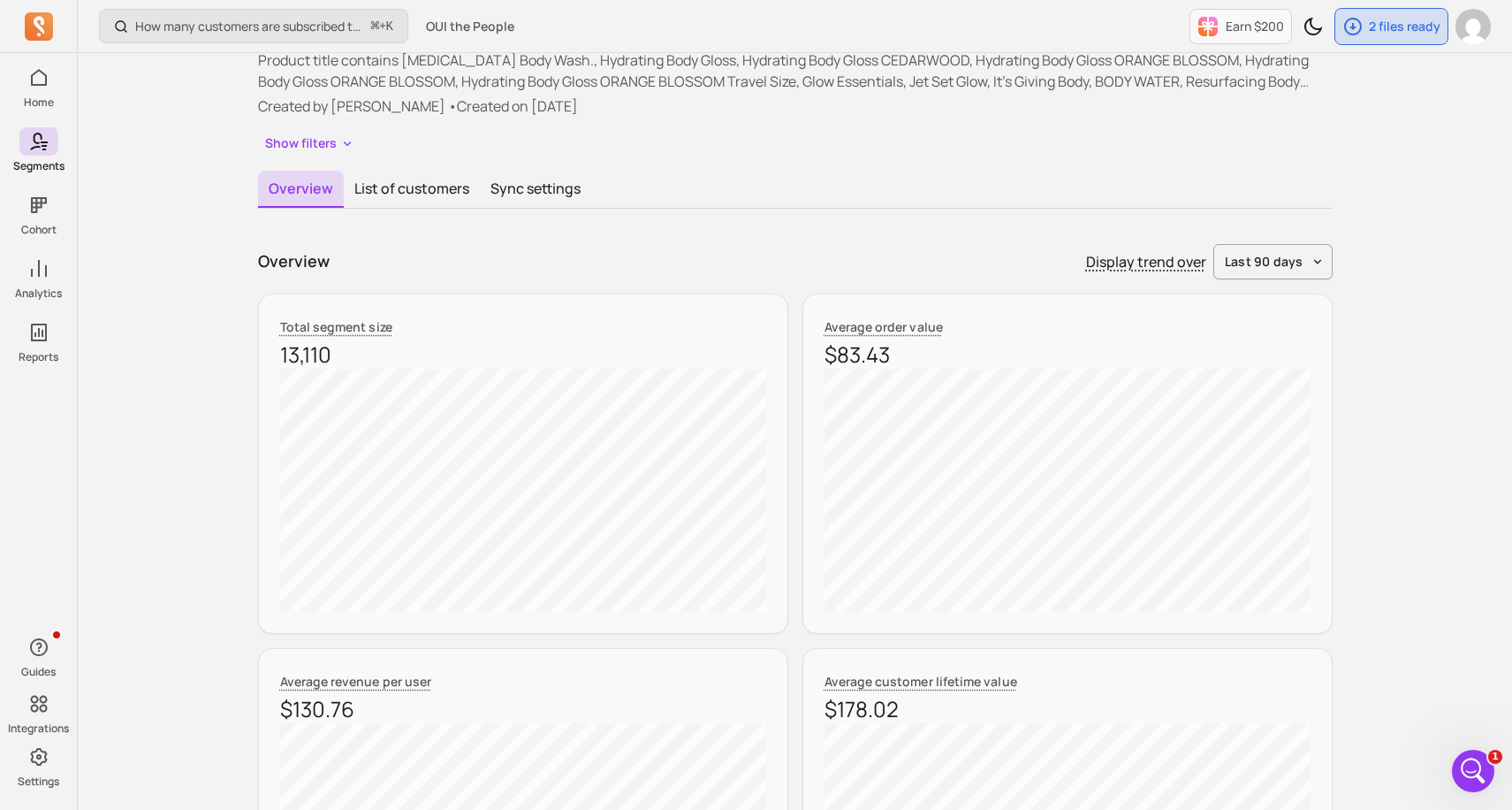
scroll to position [141, 0]
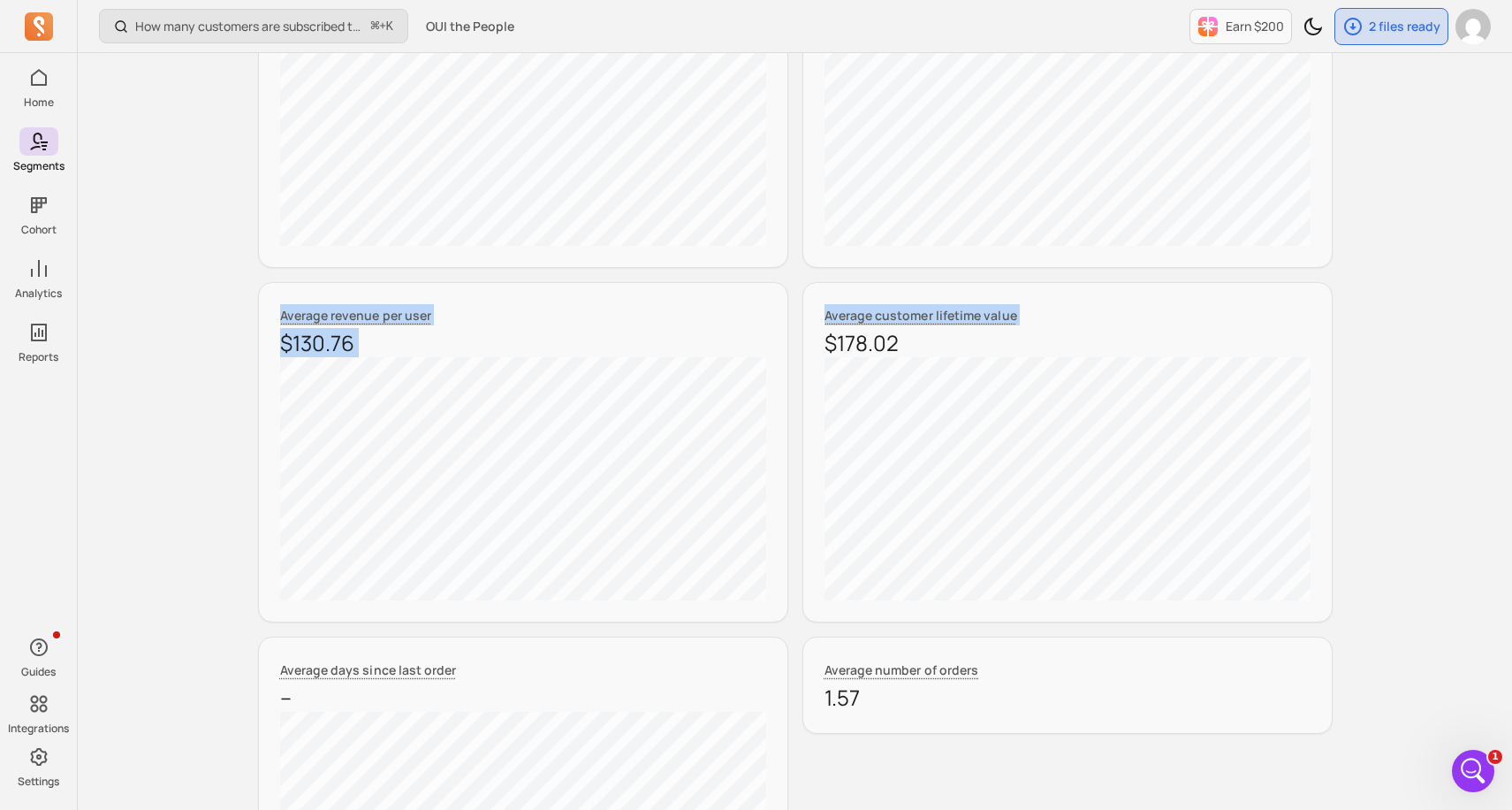
scroll to position [0, 0]
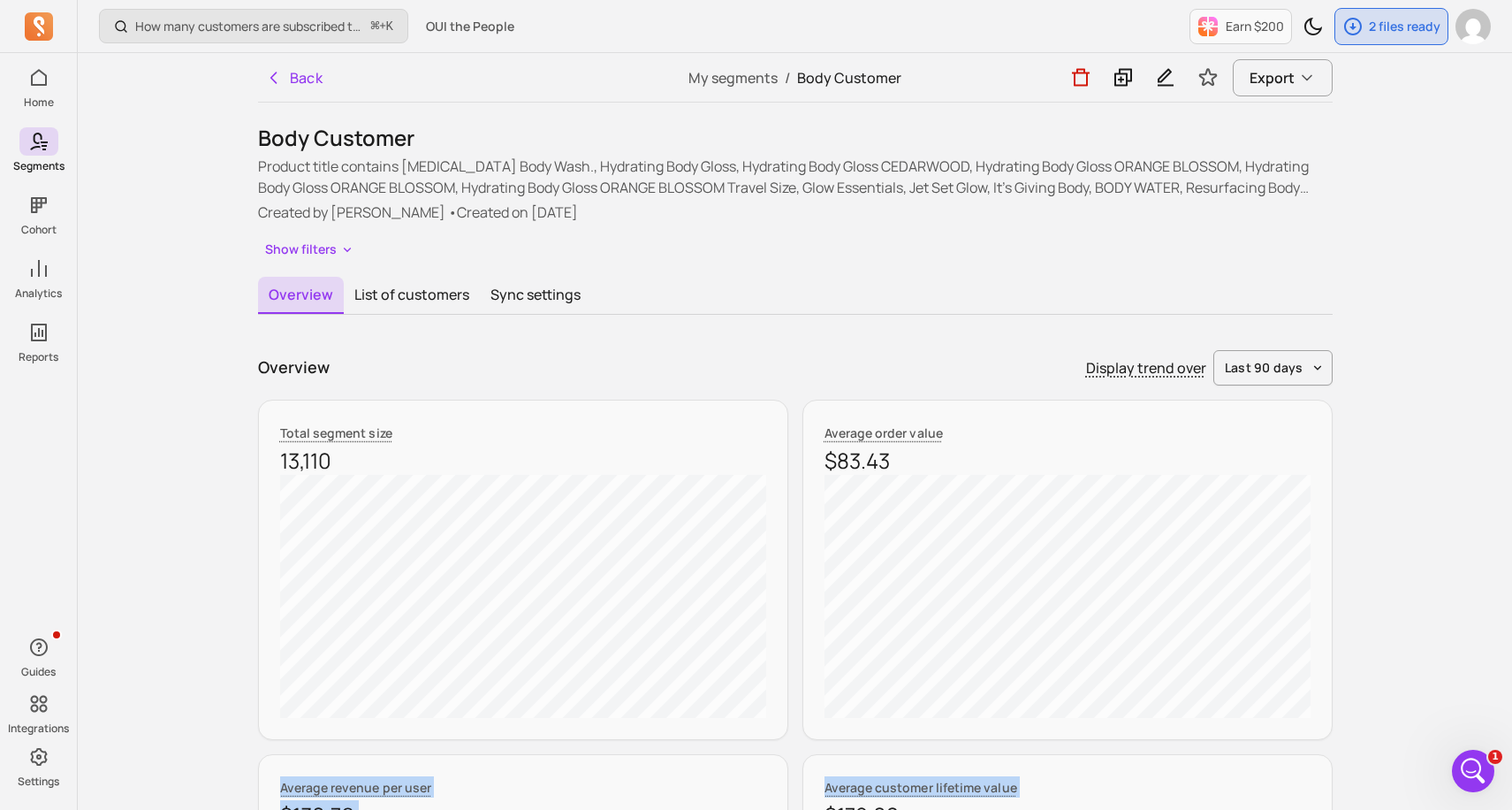
drag, startPoint x: 1388, startPoint y: 234, endPoint x: 1354, endPoint y: 580, distance: 347.7
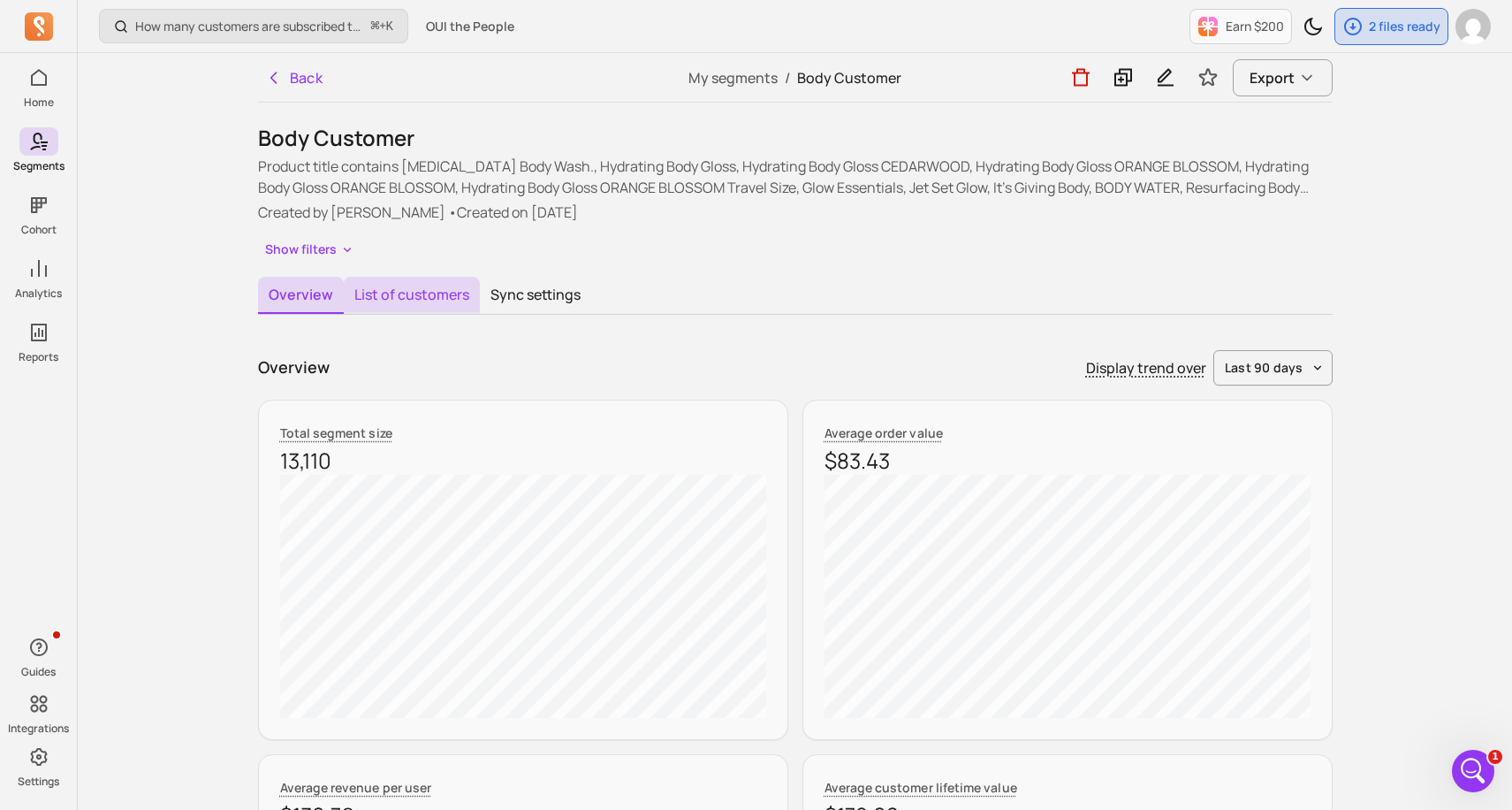
click at [441, 300] on button "List of customers" at bounding box center [411, 295] width 137 height 37
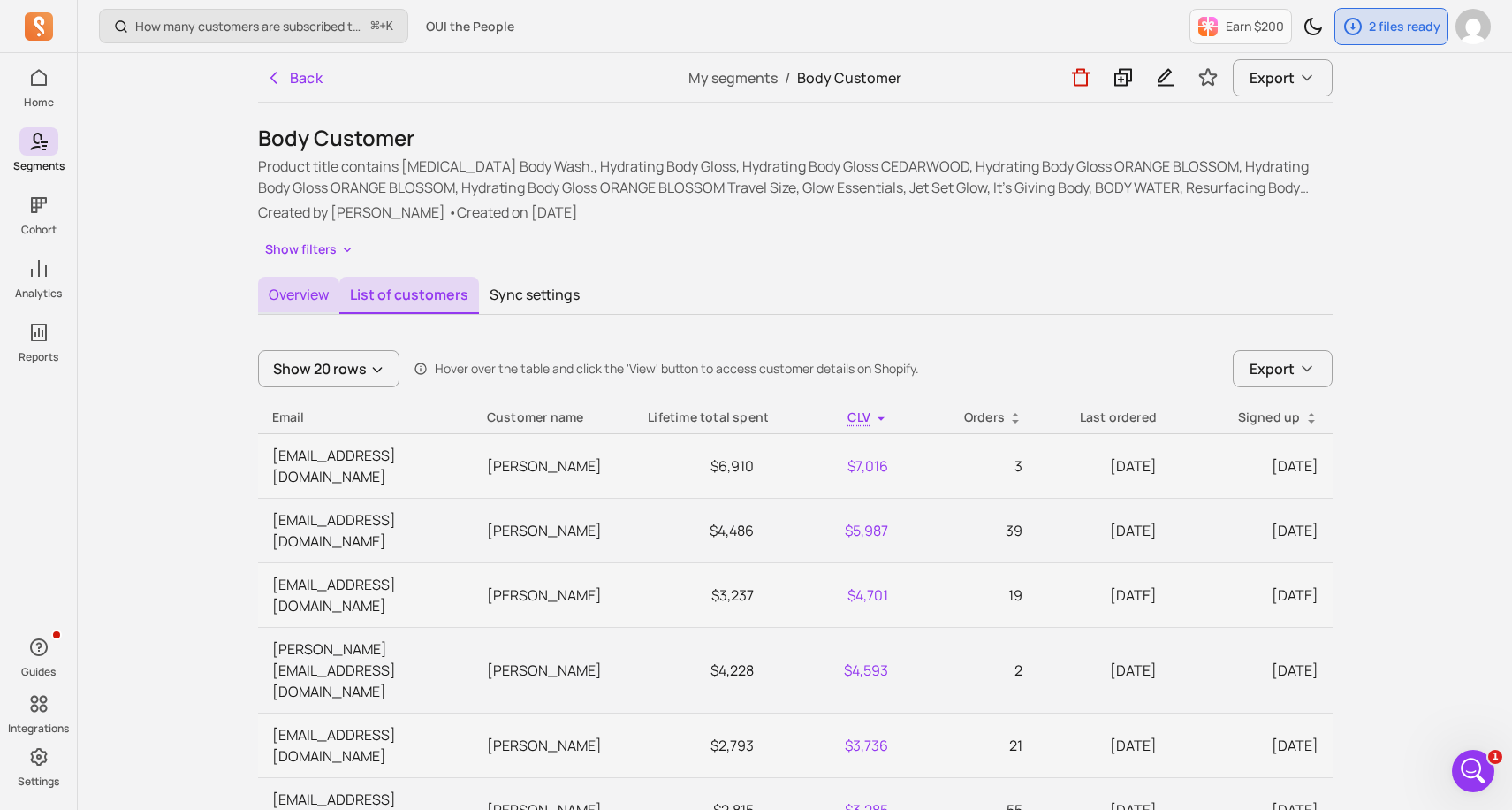
click at [327, 291] on button "Overview" at bounding box center [298, 295] width 81 height 37
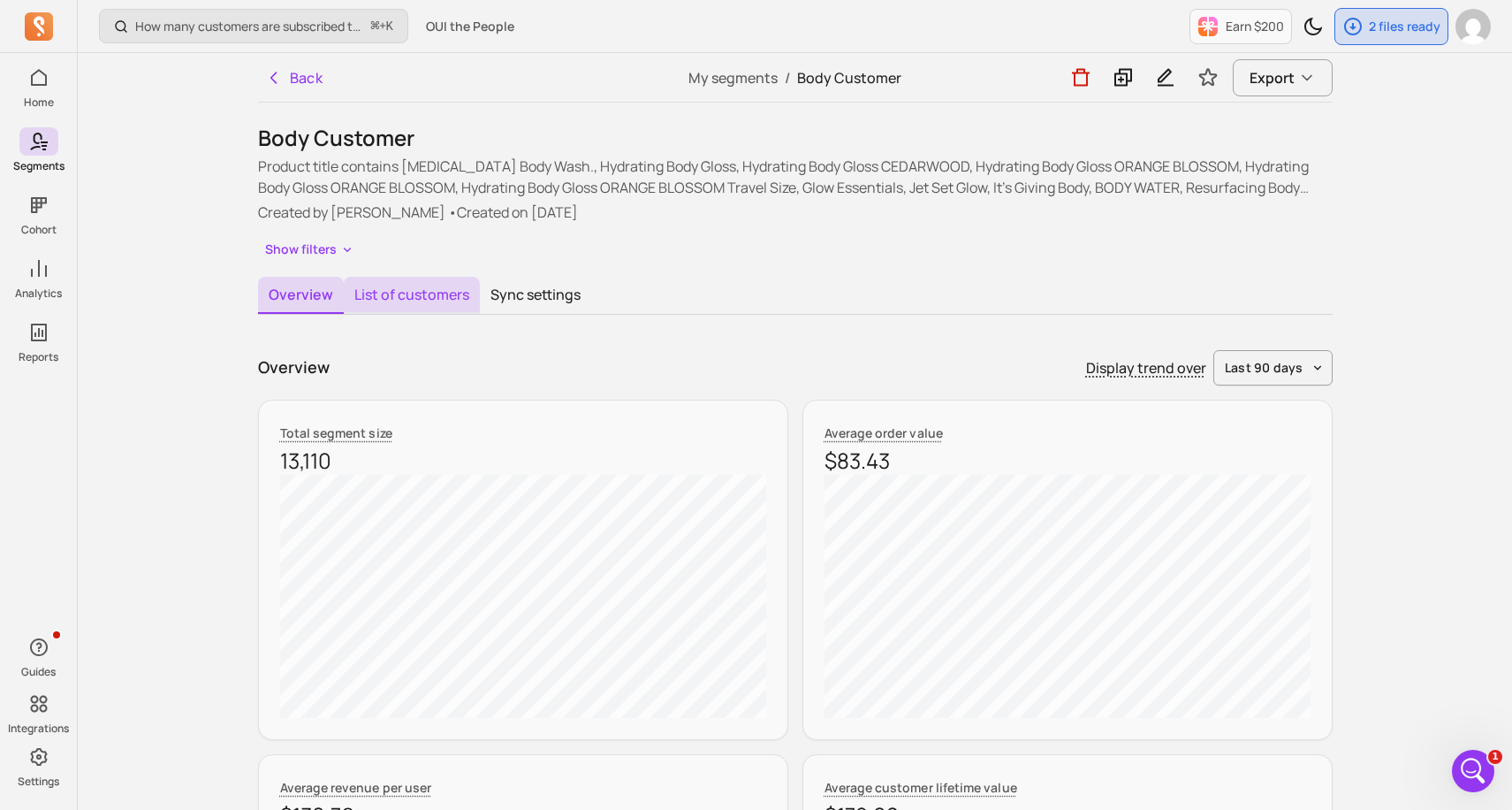
click at [387, 295] on button "List of customers" at bounding box center [411, 295] width 137 height 37
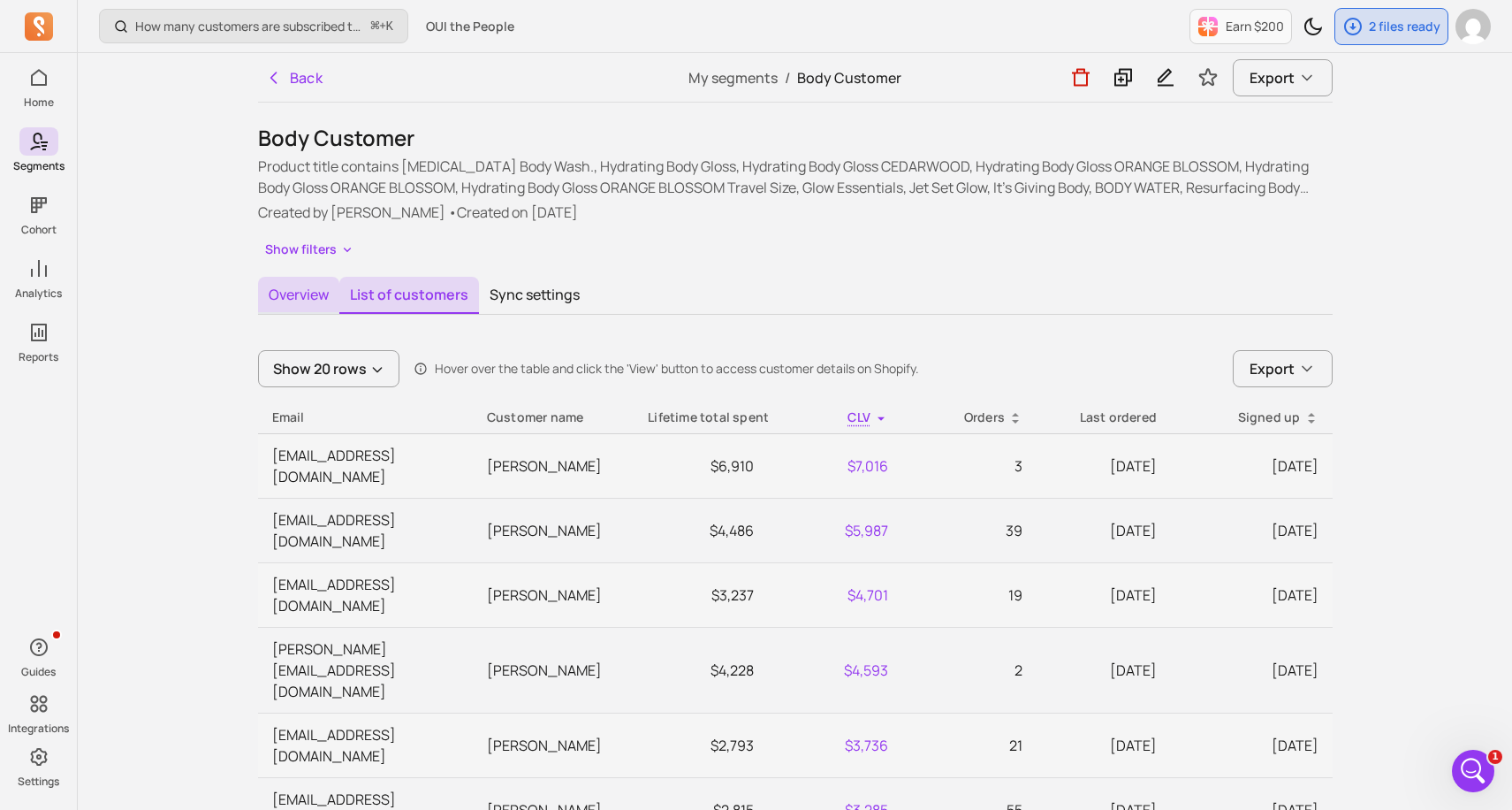
click at [295, 300] on button "Overview" at bounding box center [298, 295] width 81 height 37
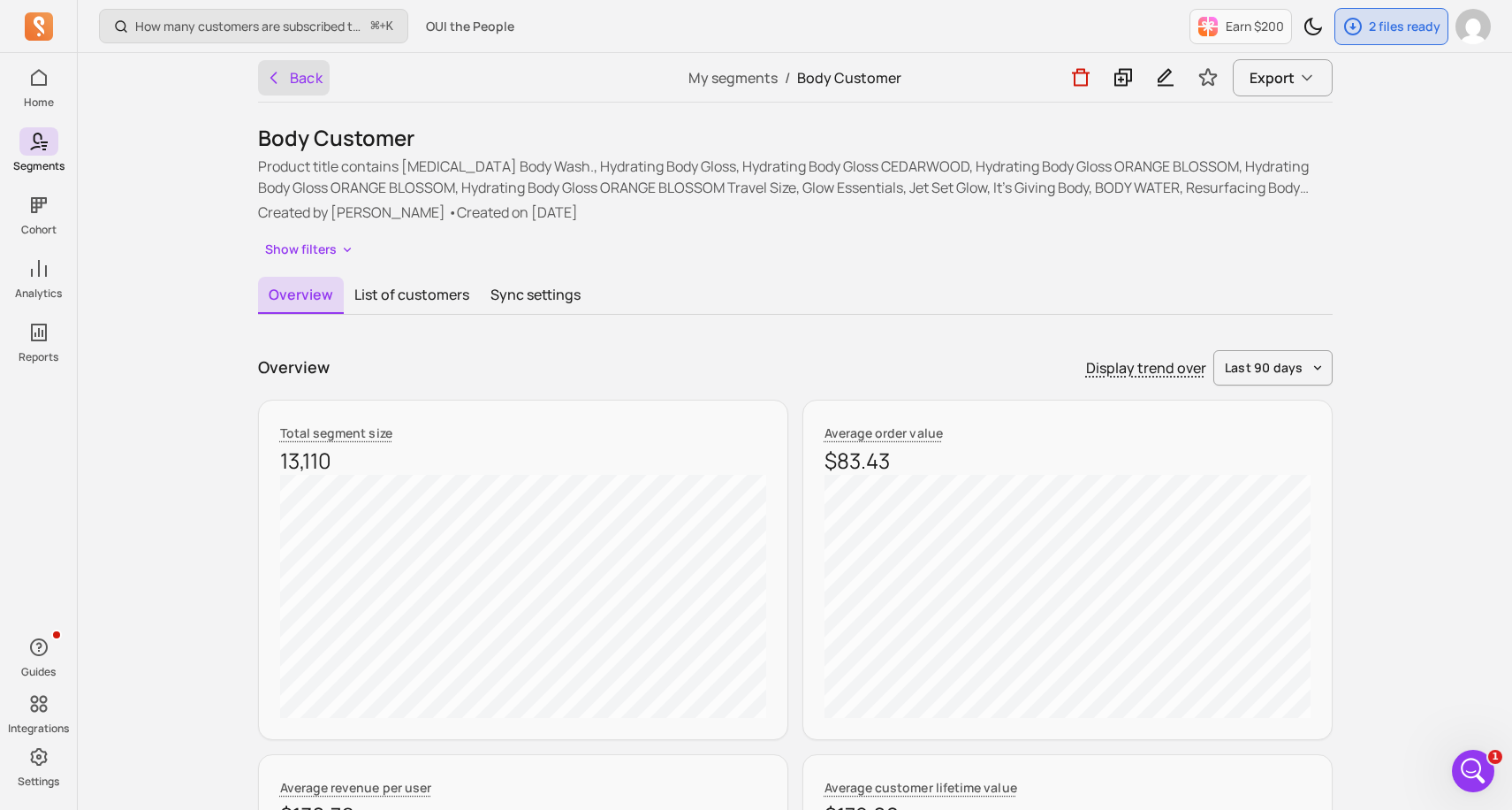
click at [301, 89] on button "Back" at bounding box center [294, 78] width 72 height 36
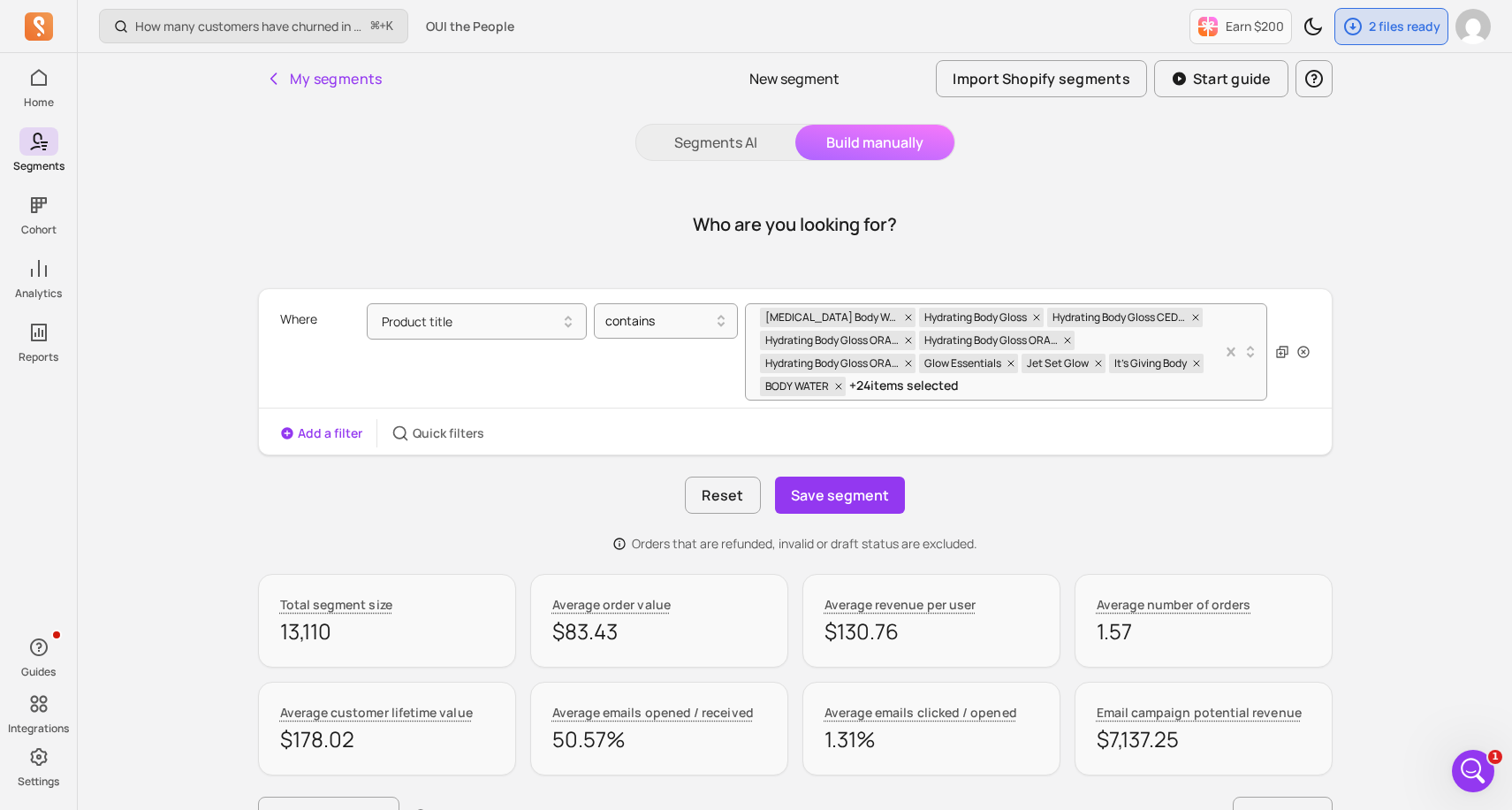
click at [1215, 495] on div "Reset Save segment" at bounding box center [795, 494] width 1074 height 37
click at [329, 98] on div "My segments" at bounding box center [437, 78] width 358 height 51
click at [326, 89] on button "My segments" at bounding box center [324, 79] width 132 height 36
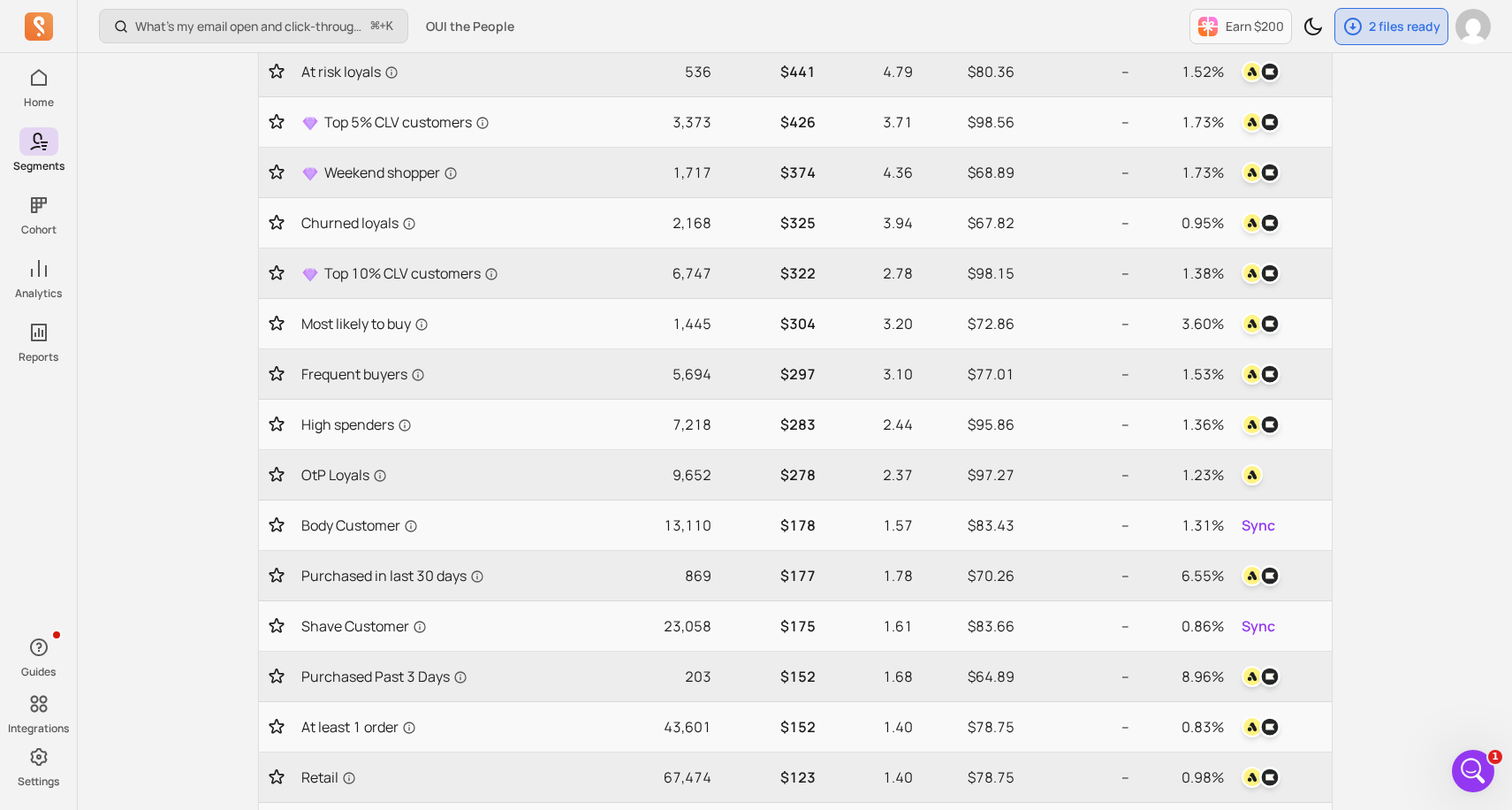
scroll to position [283, 0]
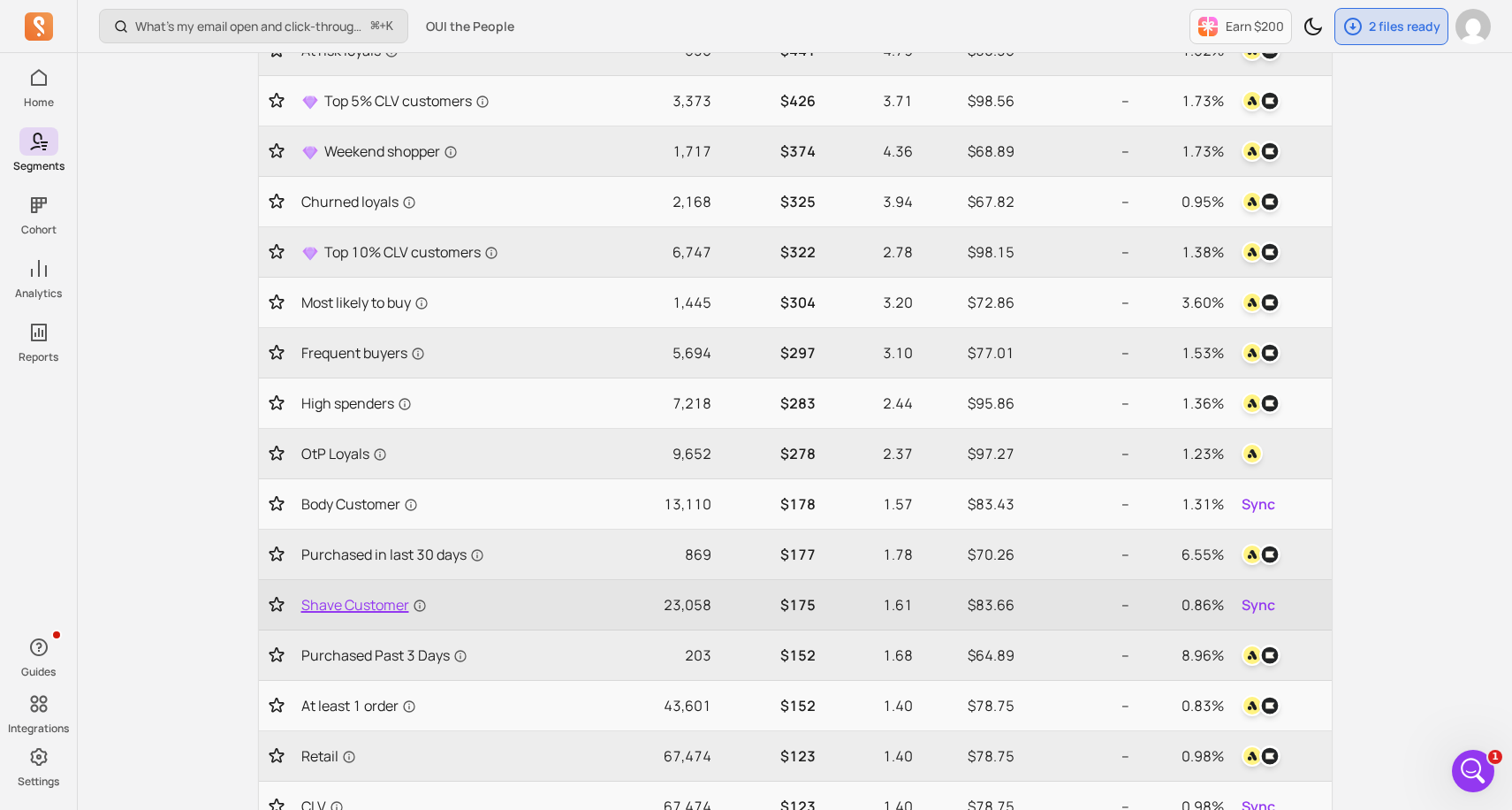
click at [378, 612] on span "Shave Customer" at bounding box center [363, 605] width 125 height 22
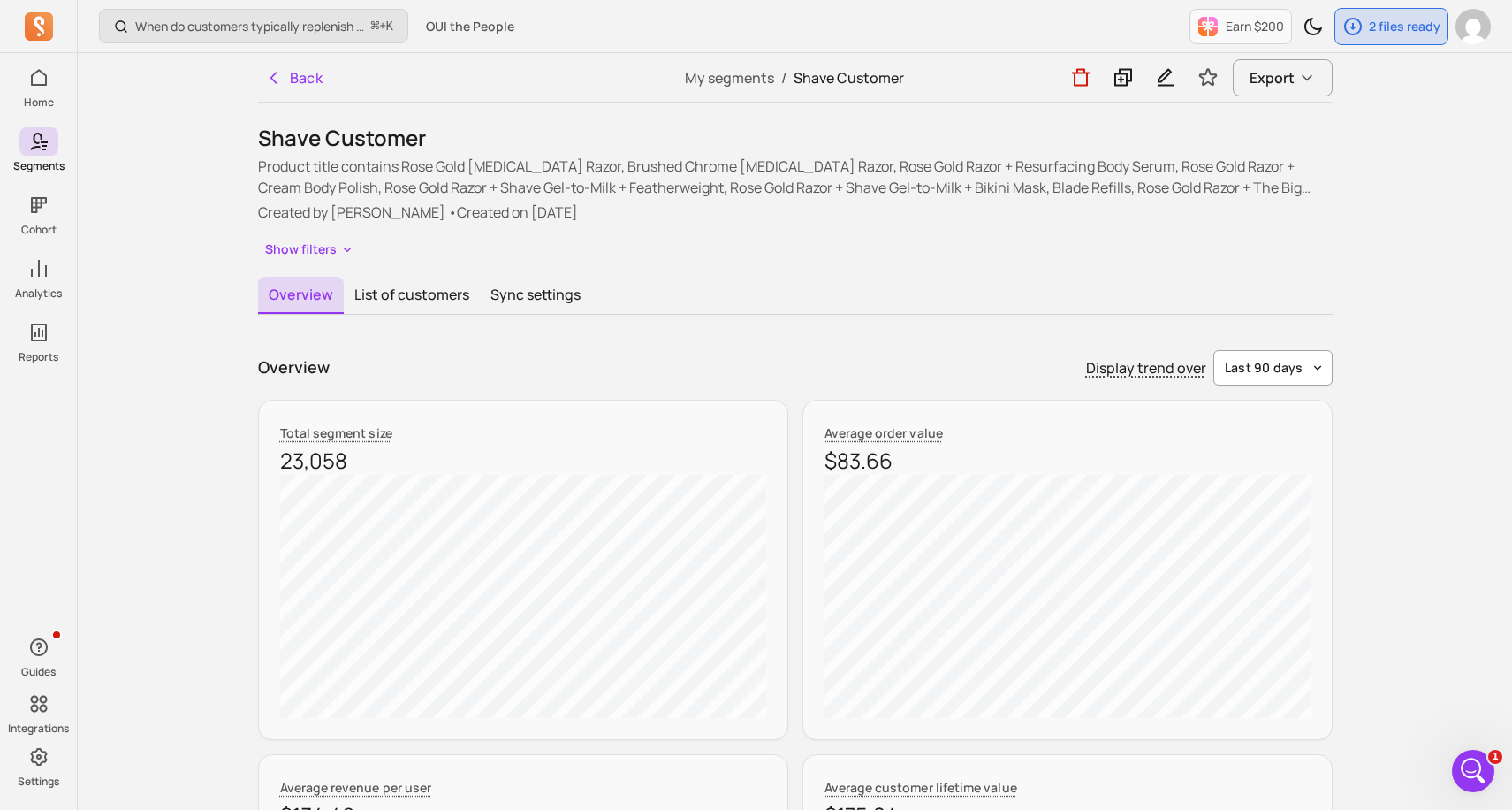
click at [1265, 354] on button "last 90 days" at bounding box center [1273, 368] width 120 height 36
click at [1265, 655] on span "year to date" at bounding box center [1272, 663] width 79 height 18
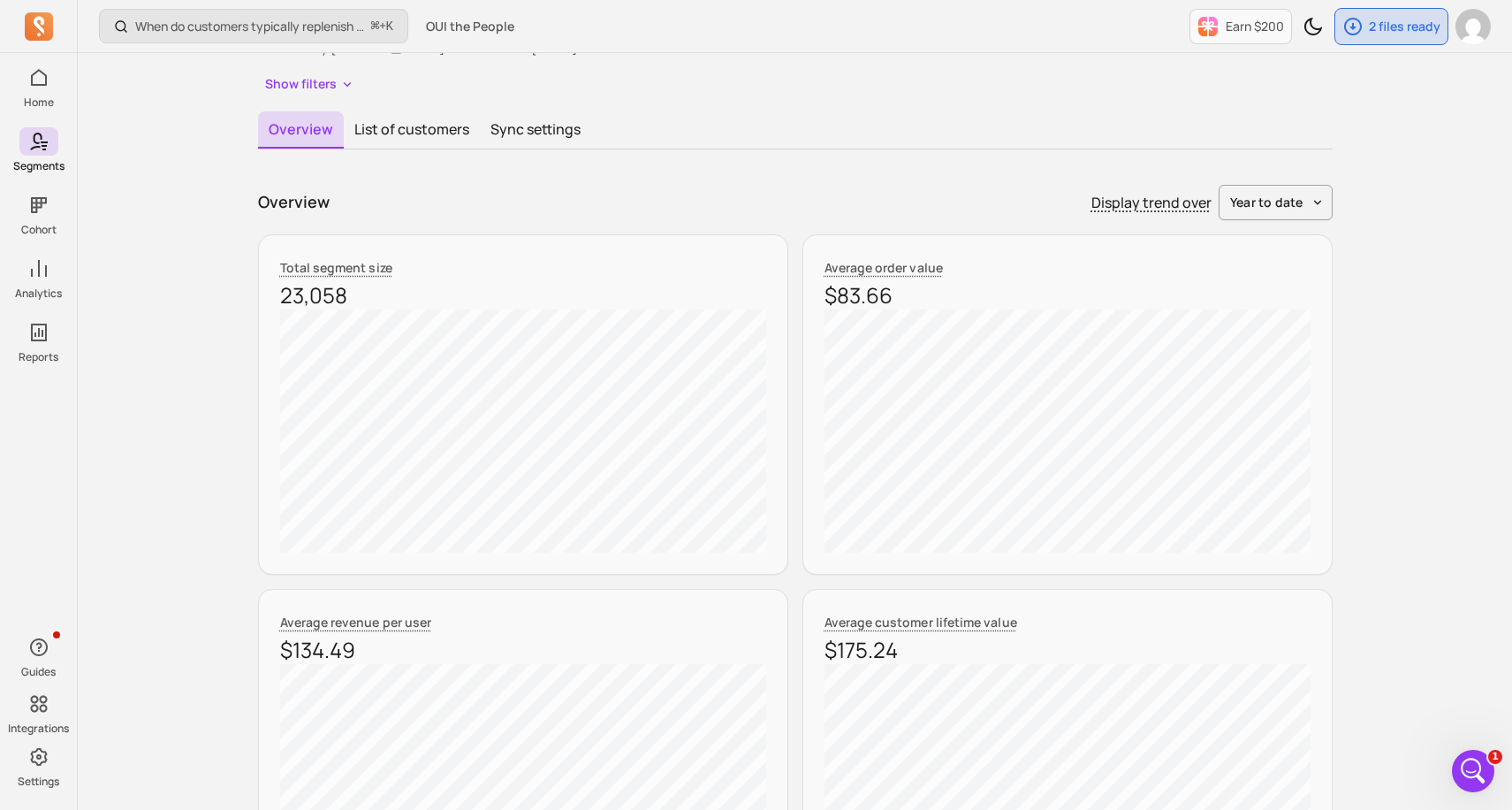
scroll to position [177, 0]
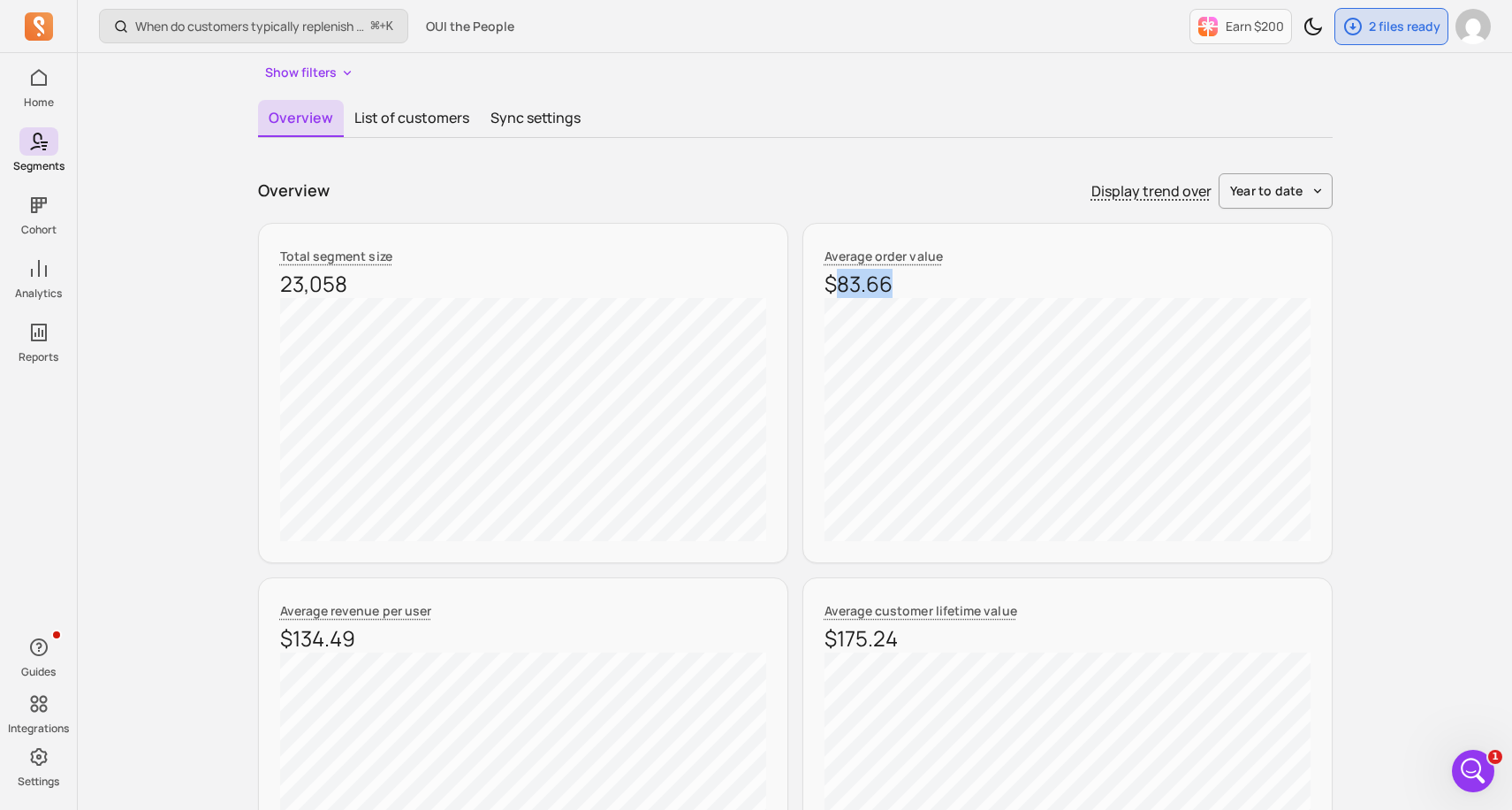
drag, startPoint x: 922, startPoint y: 294, endPoint x: 834, endPoint y: 292, distance: 88.0
click at [834, 292] on p "$83.66" at bounding box center [1068, 284] width 486 height 28
copy p "83.66"
click at [1285, 186] on span "year to date" at bounding box center [1267, 190] width 73 height 18
click at [1263, 295] on span "last 90 days" at bounding box center [1272, 295] width 79 height 18
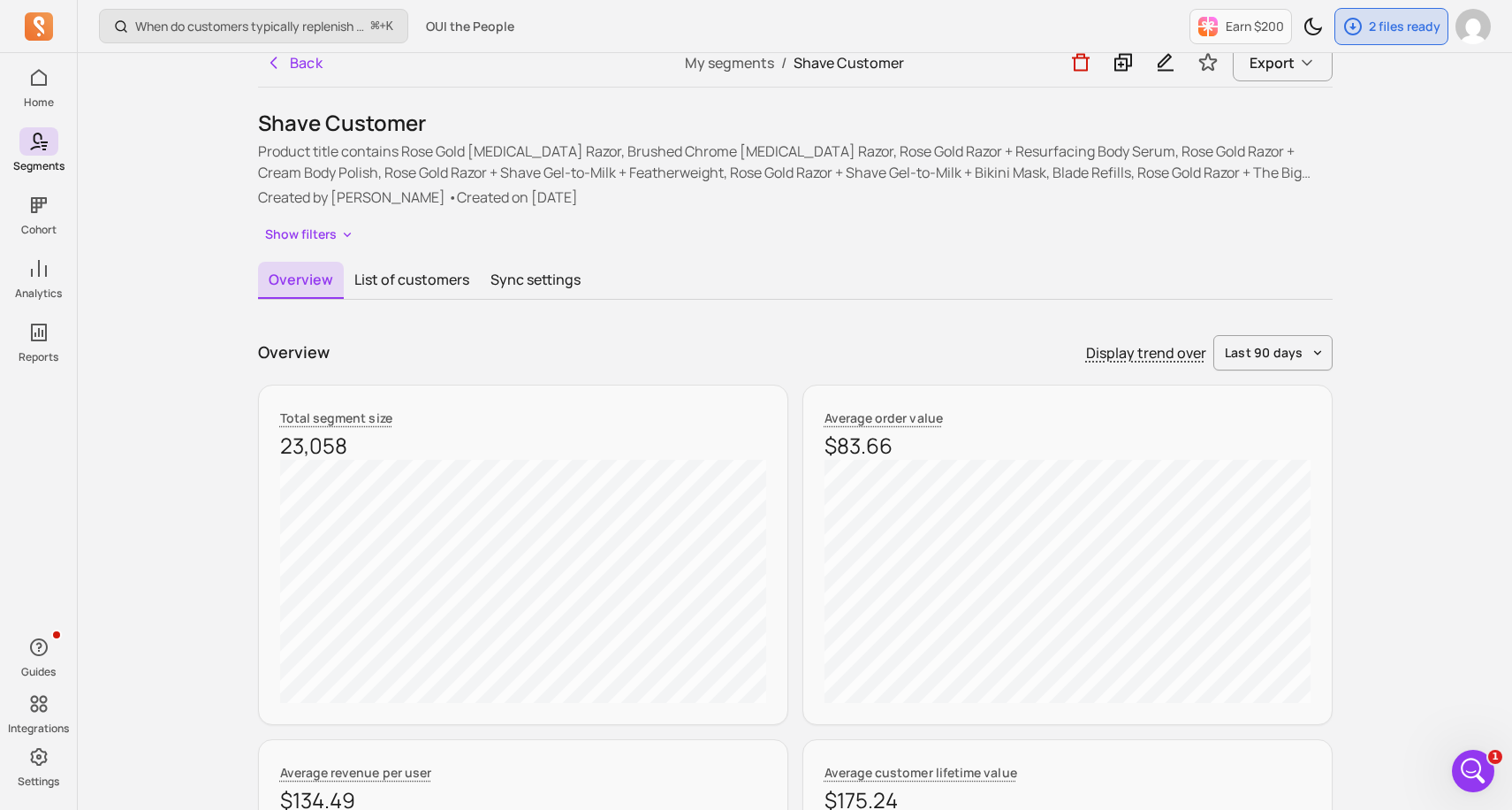
scroll to position [0, 0]
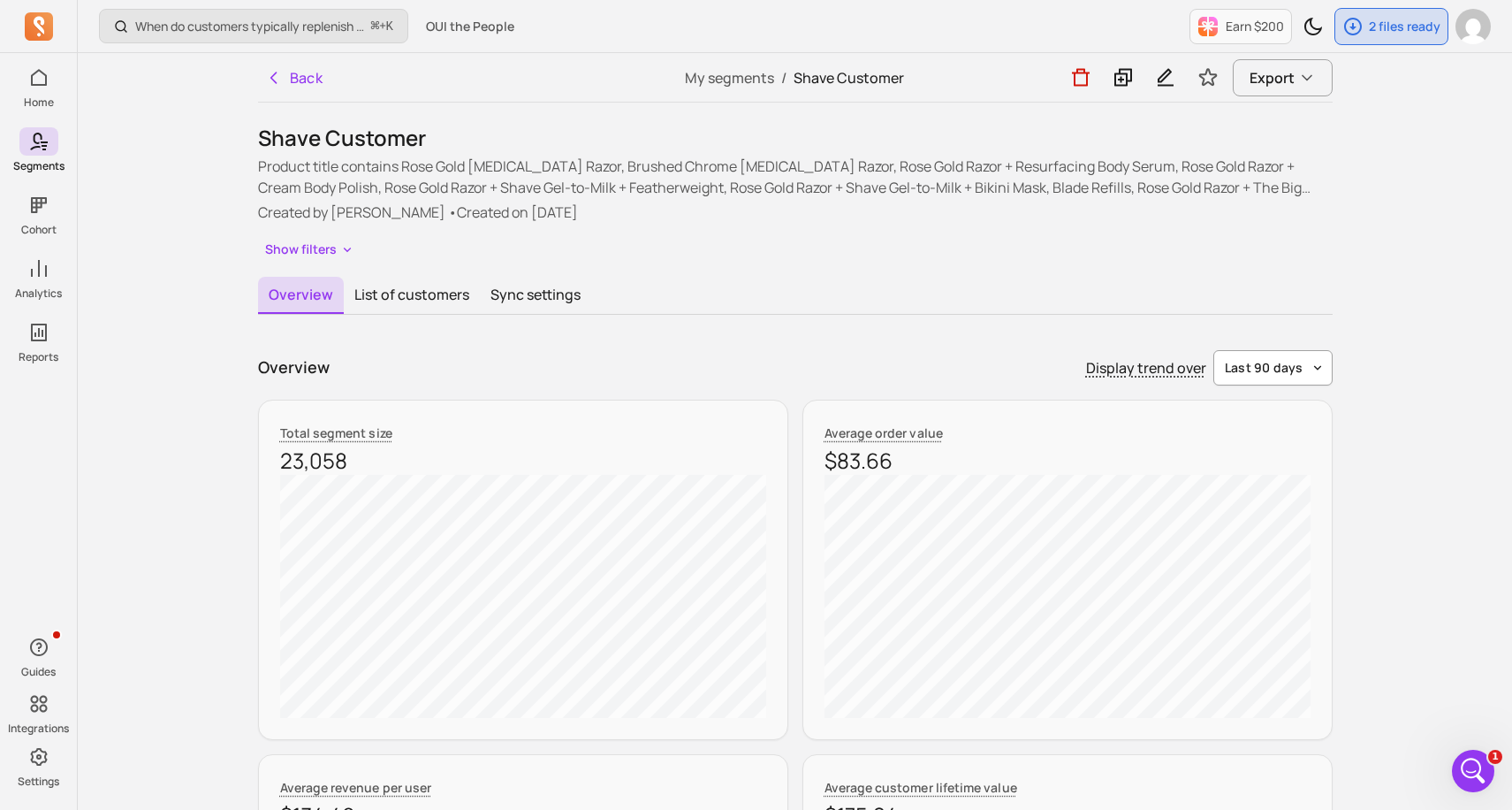
click at [1283, 381] on button "last 90 days" at bounding box center [1273, 368] width 120 height 36
click at [1268, 431] on span "last 30 days" at bounding box center [1272, 440] width 79 height 18
click at [309, 77] on button "Back" at bounding box center [294, 78] width 72 height 36
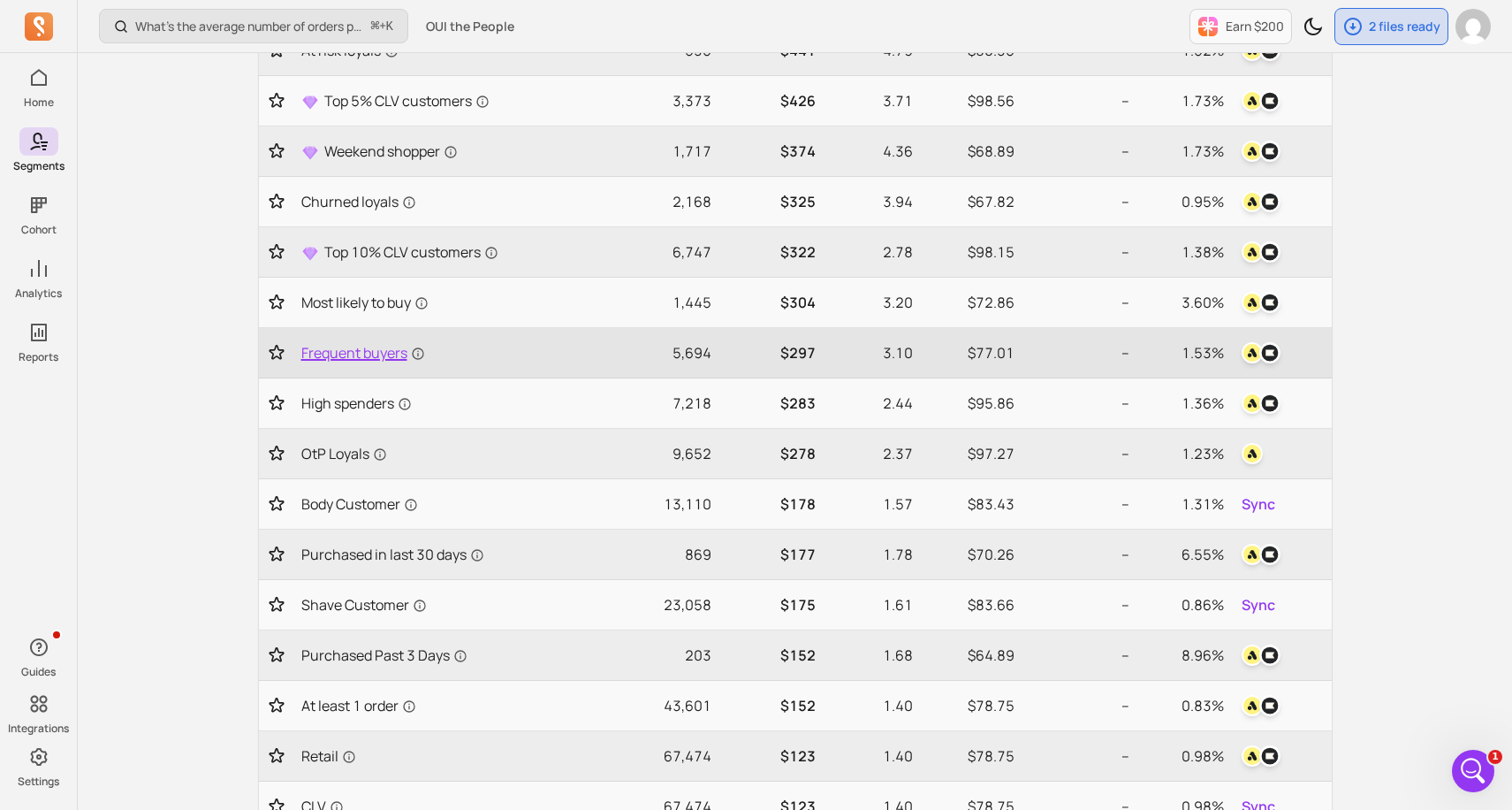
scroll to position [318, 0]
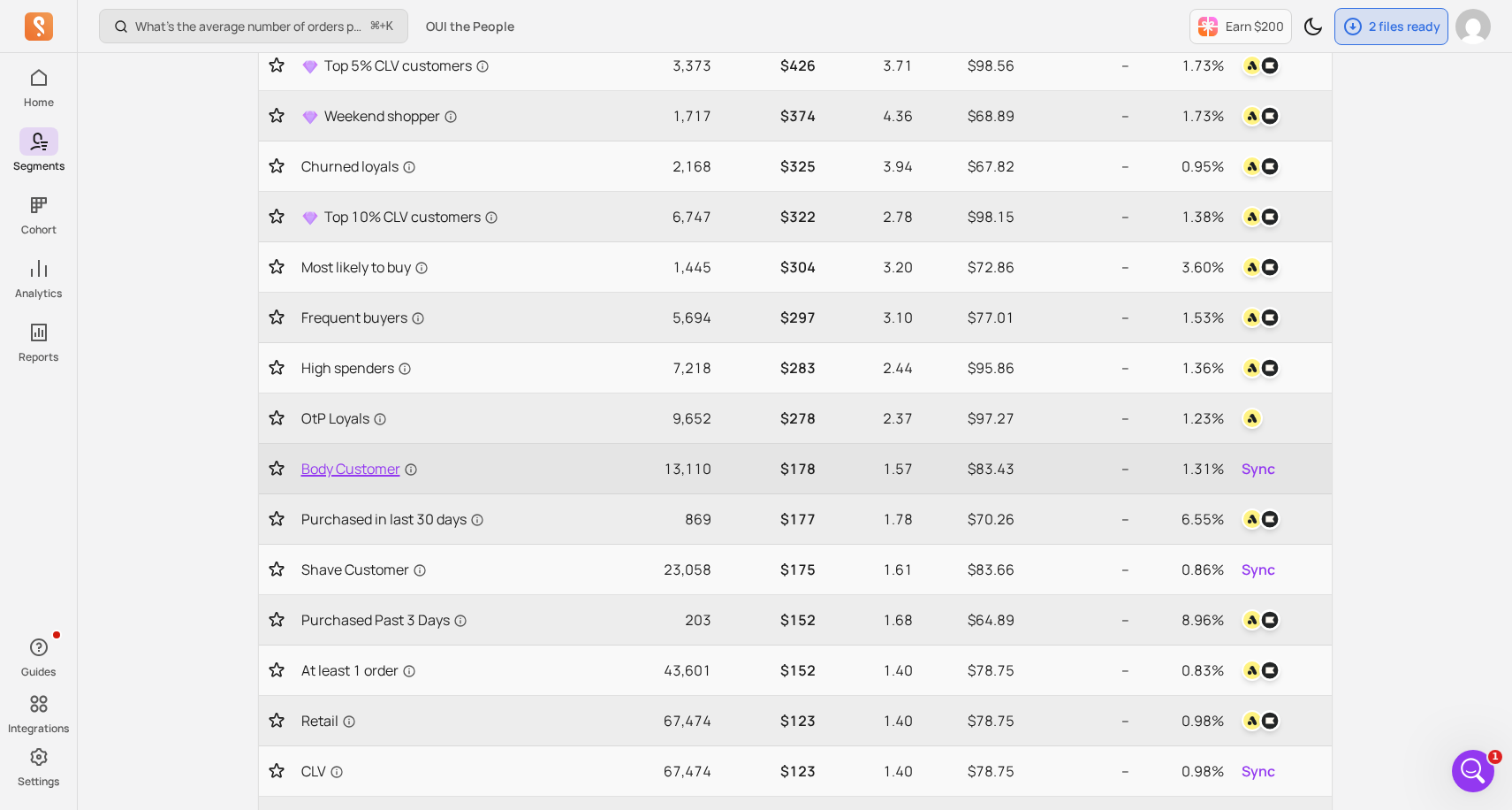
click at [366, 478] on span "Body Customer" at bounding box center [360, 468] width 117 height 22
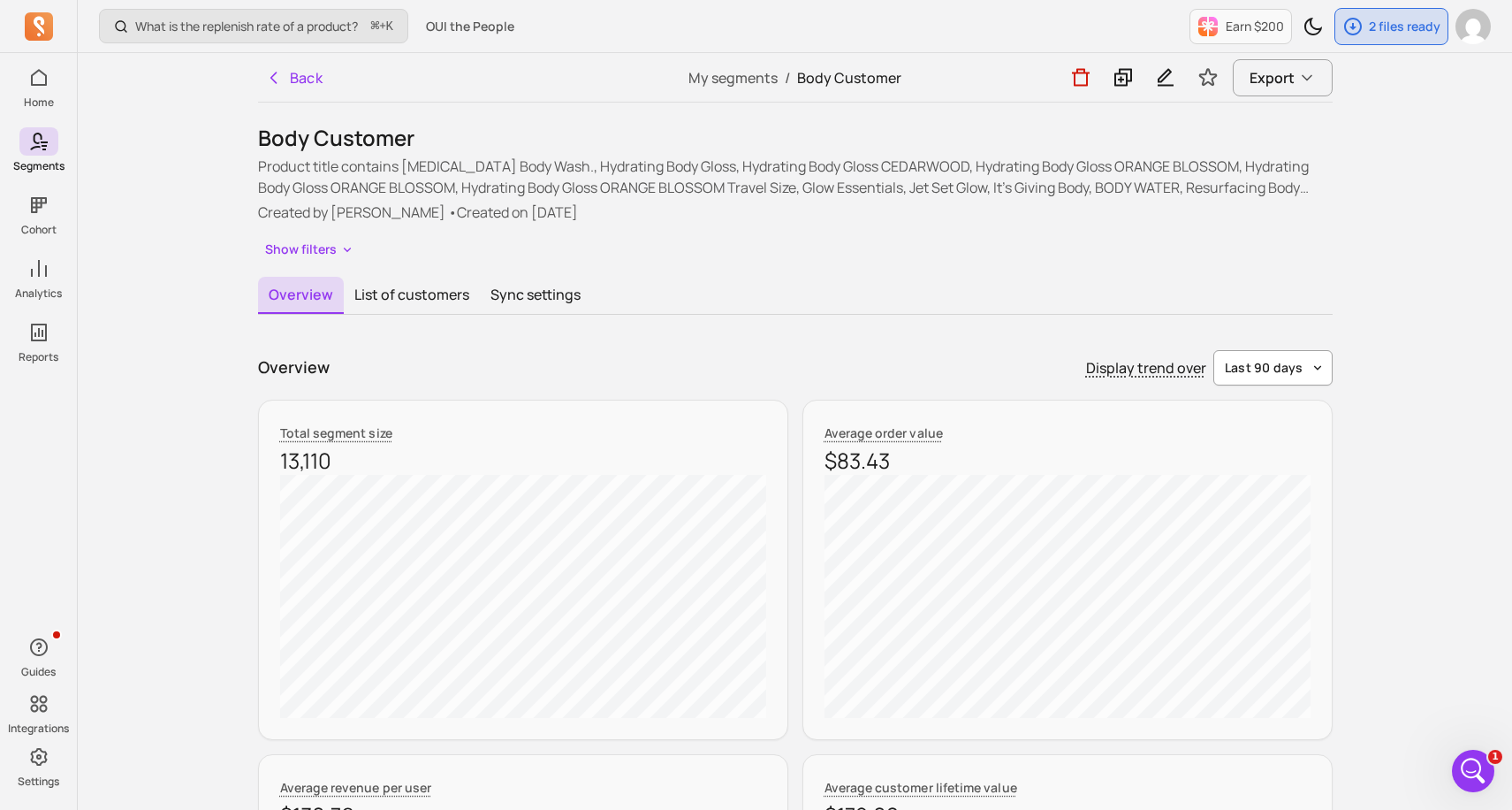
click at [1294, 364] on span "last 90 days" at bounding box center [1264, 367] width 79 height 18
click at [1251, 440] on span "last 30 days" at bounding box center [1272, 440] width 79 height 18
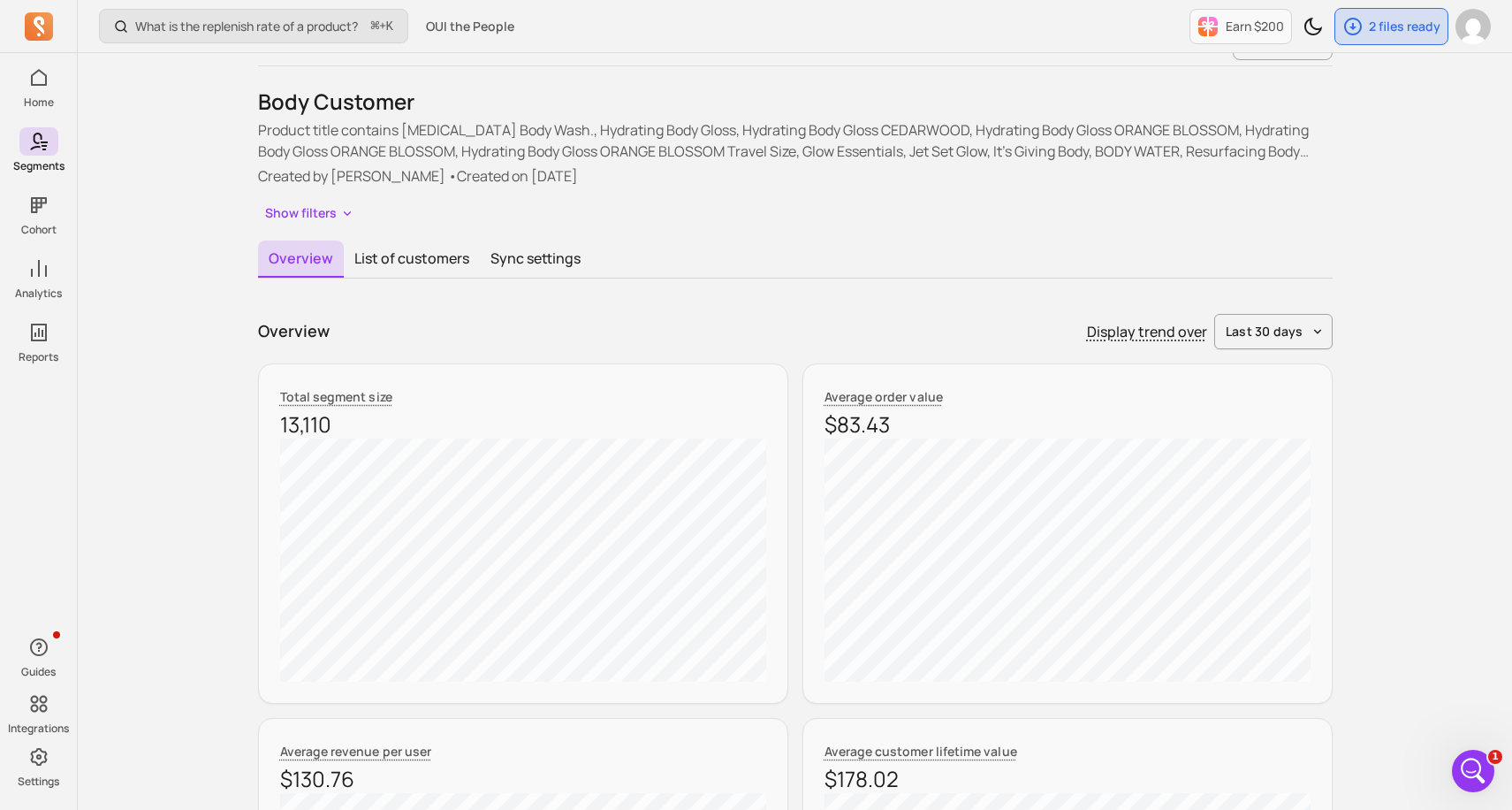
scroll to position [71, 0]
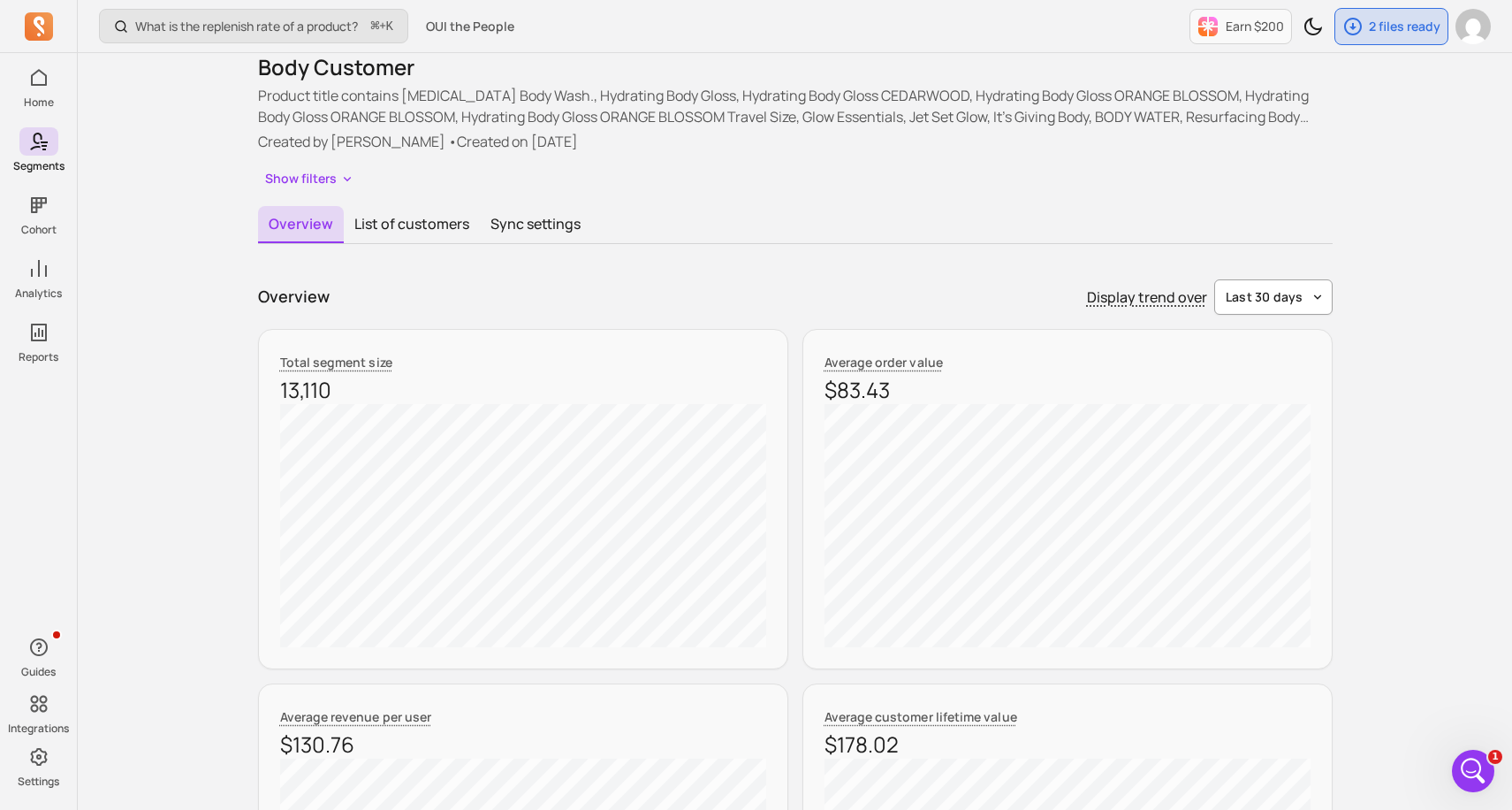
click at [1254, 285] on button "last 30 days" at bounding box center [1274, 298] width 119 height 36
click at [1267, 453] on div "last week" at bounding box center [1263, 465] width 138 height 32
click at [1274, 291] on span "last week" at bounding box center [1274, 297] width 60 height 18
click at [1252, 438] on span "last 365 days" at bounding box center [1272, 433] width 79 height 18
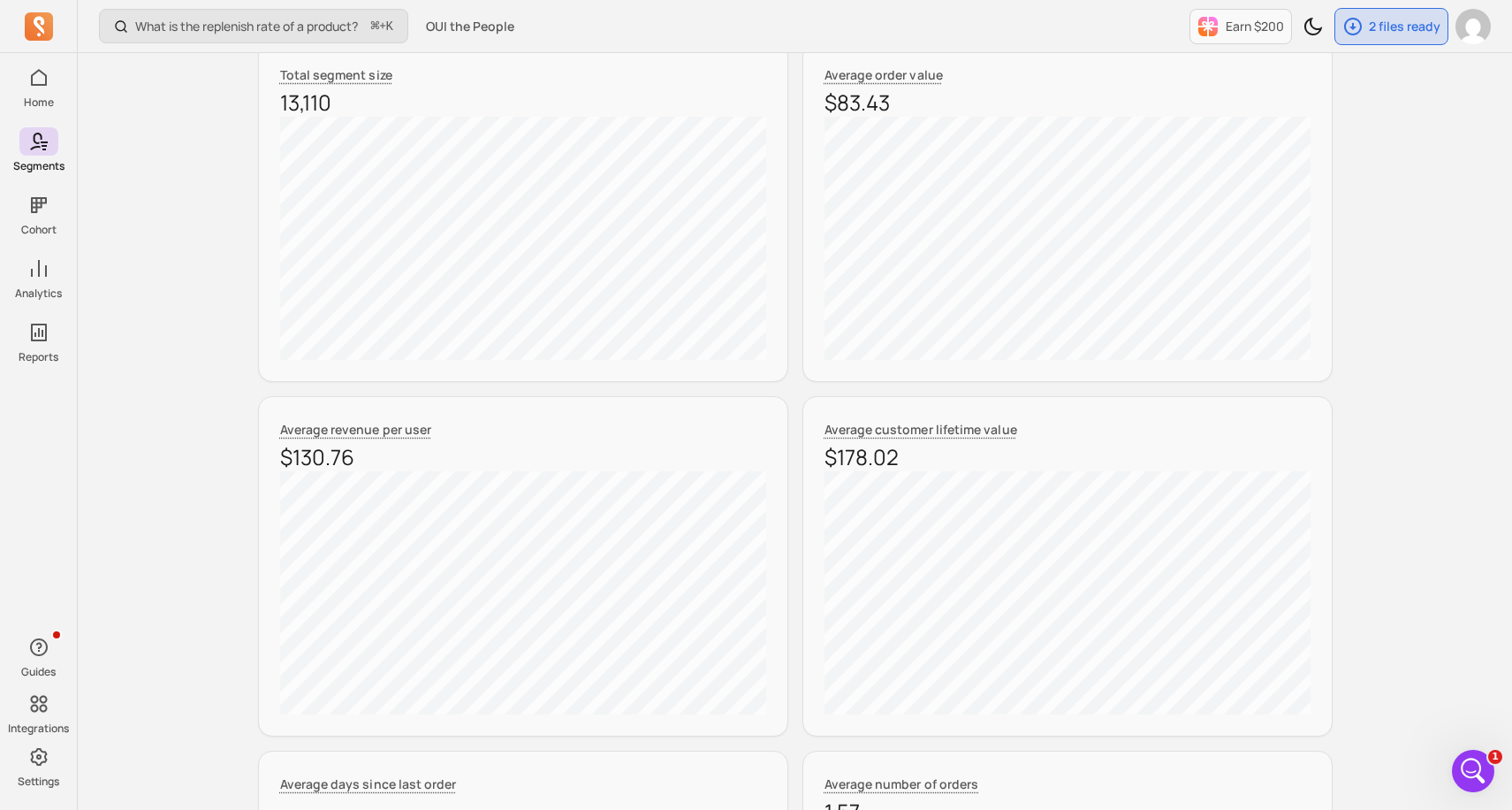
scroll to position [353, 0]
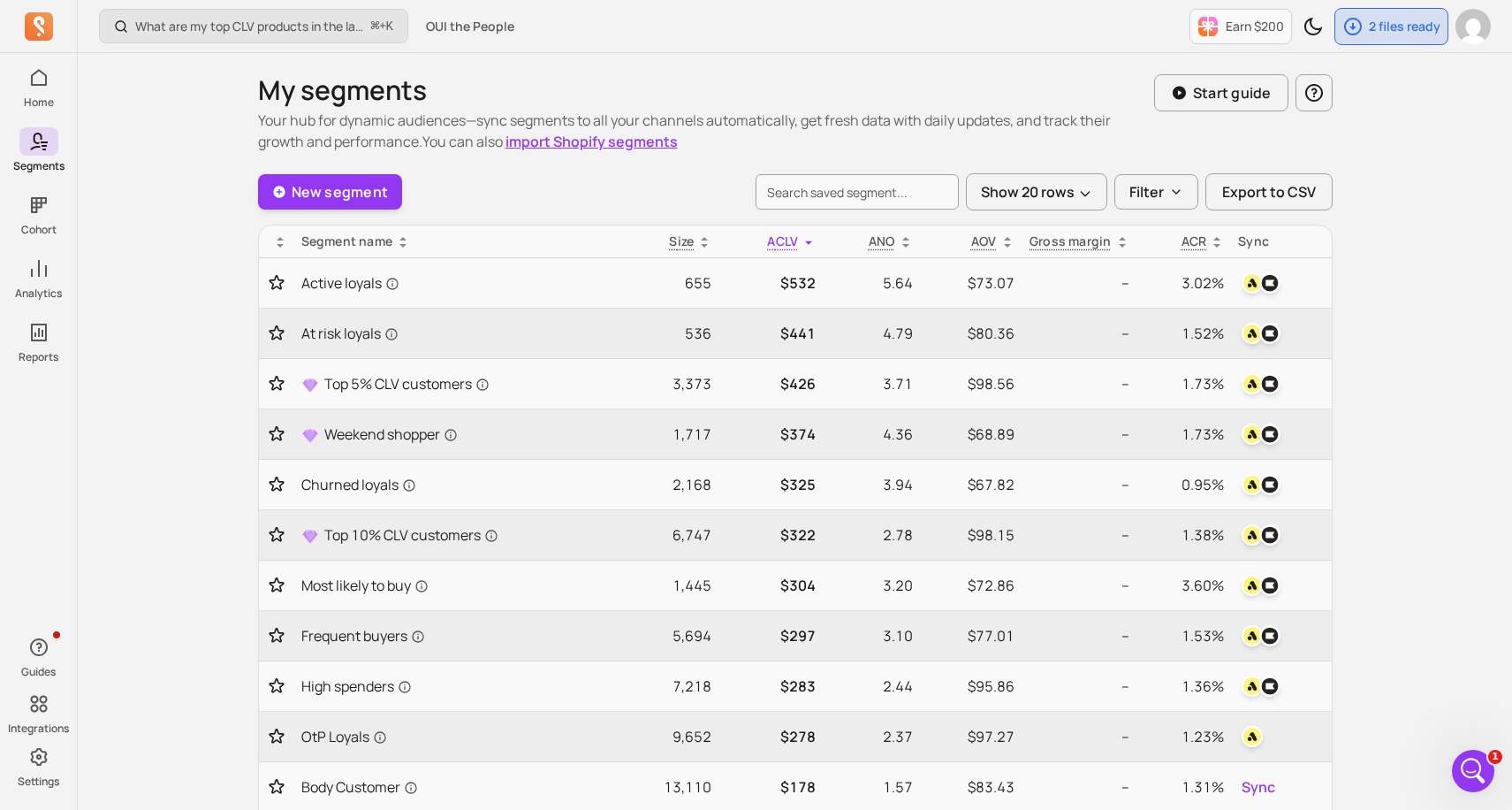
click at [1472, 754] on div "Open Intercom Messenger" at bounding box center [1473, 770] width 58 height 58
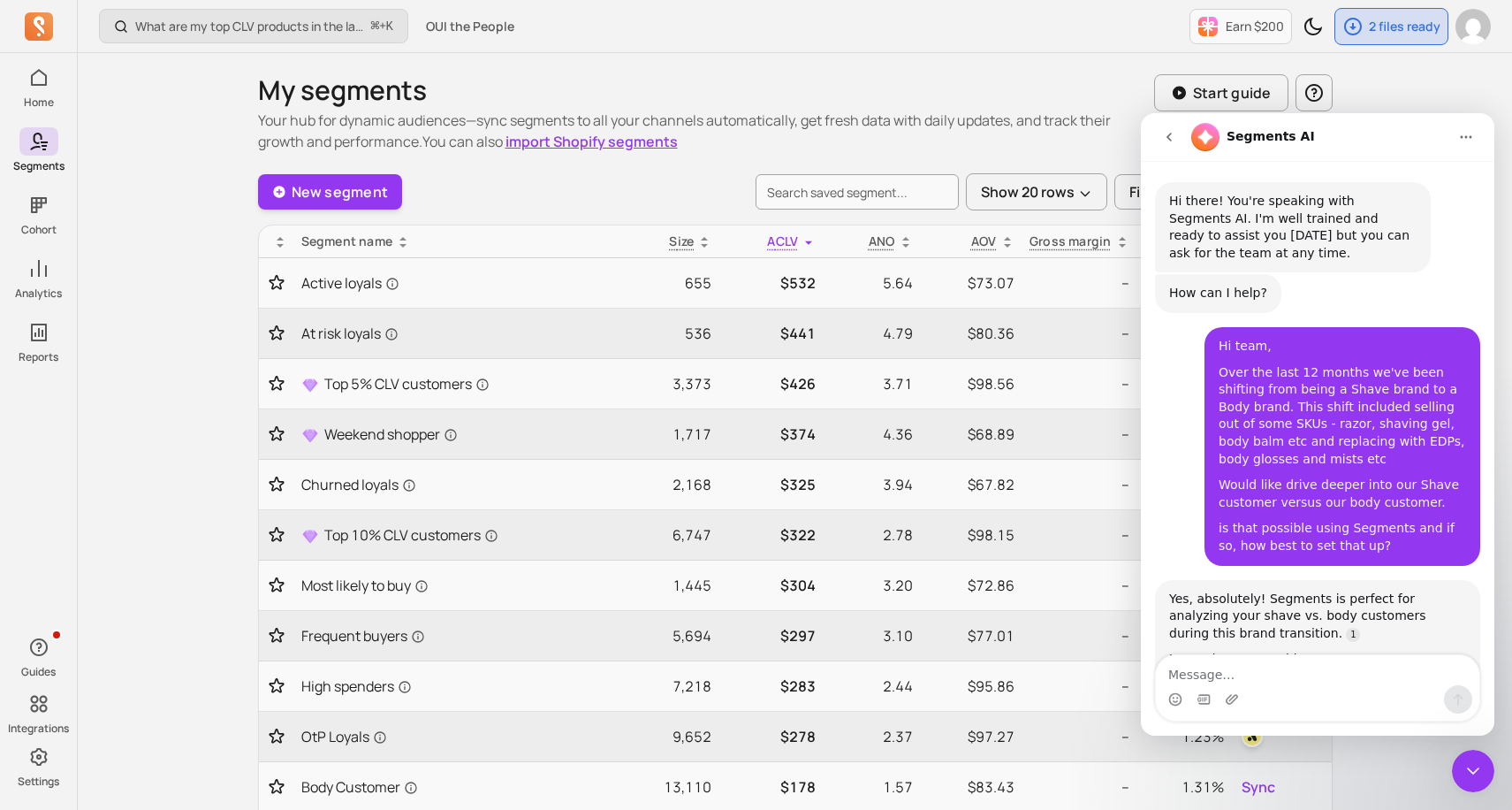
scroll to position [716, 0]
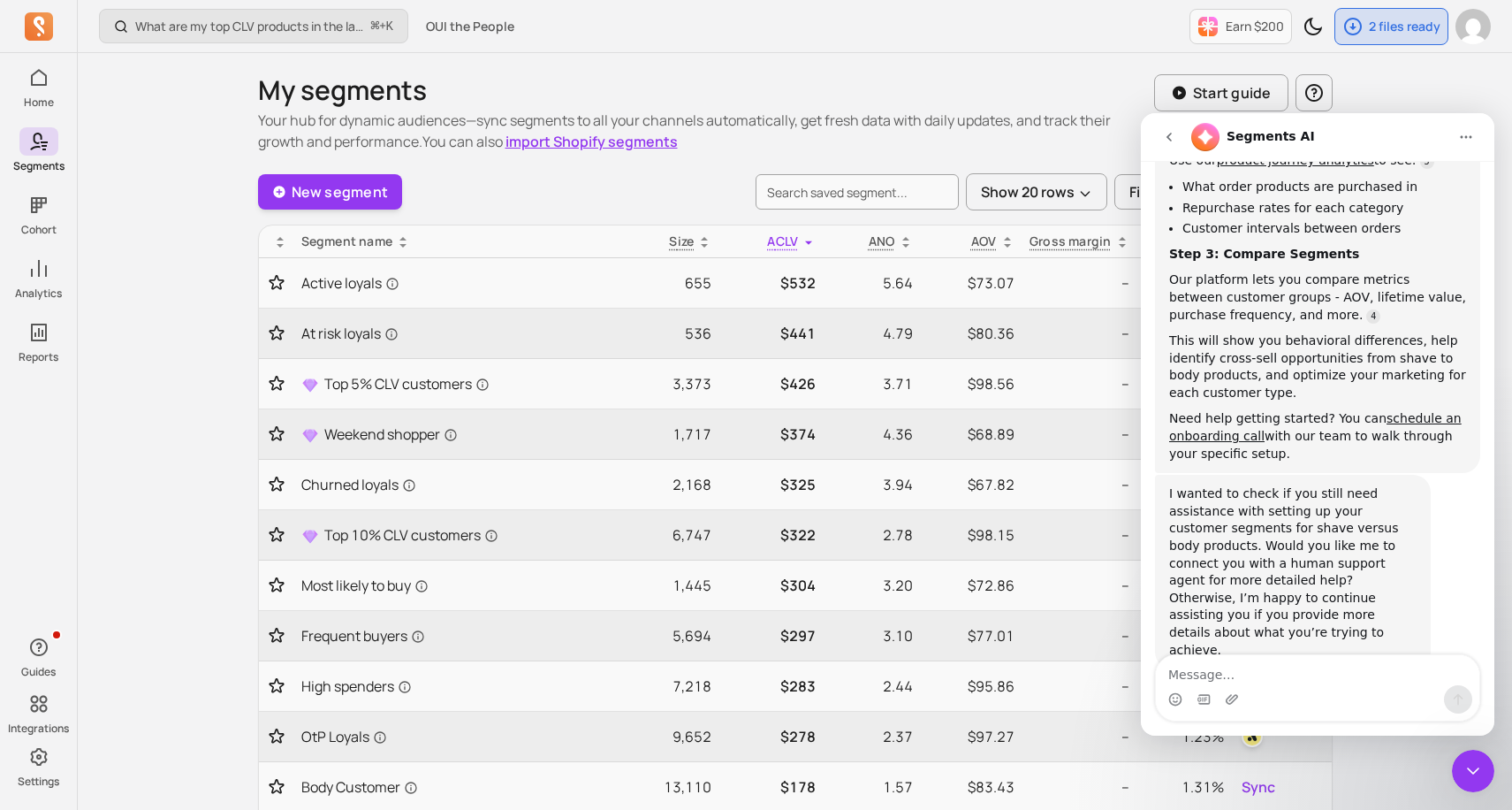
drag, startPoint x: 1398, startPoint y: 444, endPoint x: 1382, endPoint y: 659, distance: 215.6
click at [1382, 659] on div "Hi there! You're speaking with Segments AI. I'm well trained and ready to assis…" at bounding box center [1317, 448] width 353 height 575
click at [1327, 689] on div "Intercom messenger" at bounding box center [1318, 699] width 324 height 28
click at [1315, 700] on div "Intercom messenger" at bounding box center [1318, 699] width 324 height 28
click at [1295, 684] on textarea "Message…" at bounding box center [1318, 670] width 324 height 30
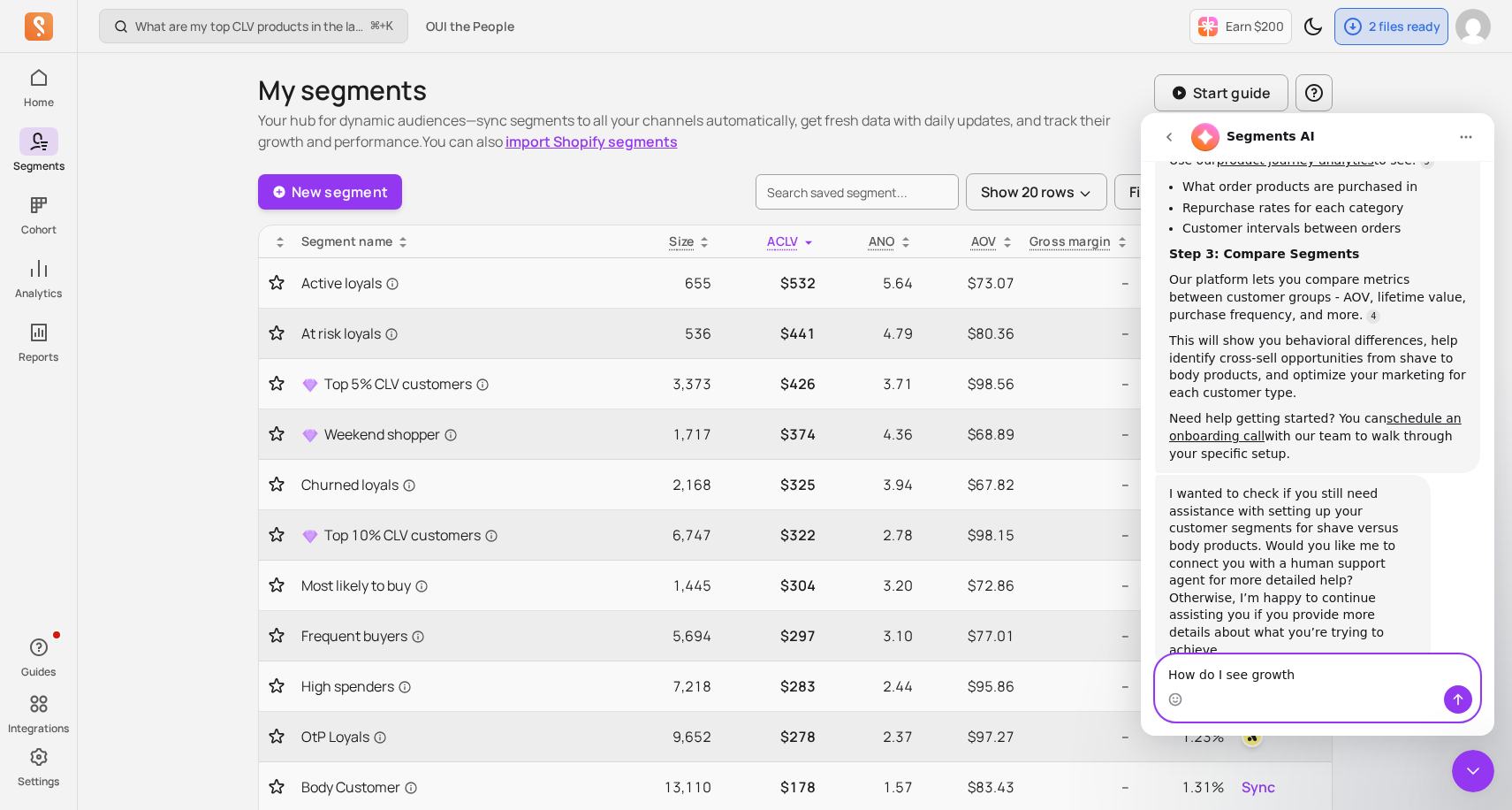
type textarea "How do I see growth"
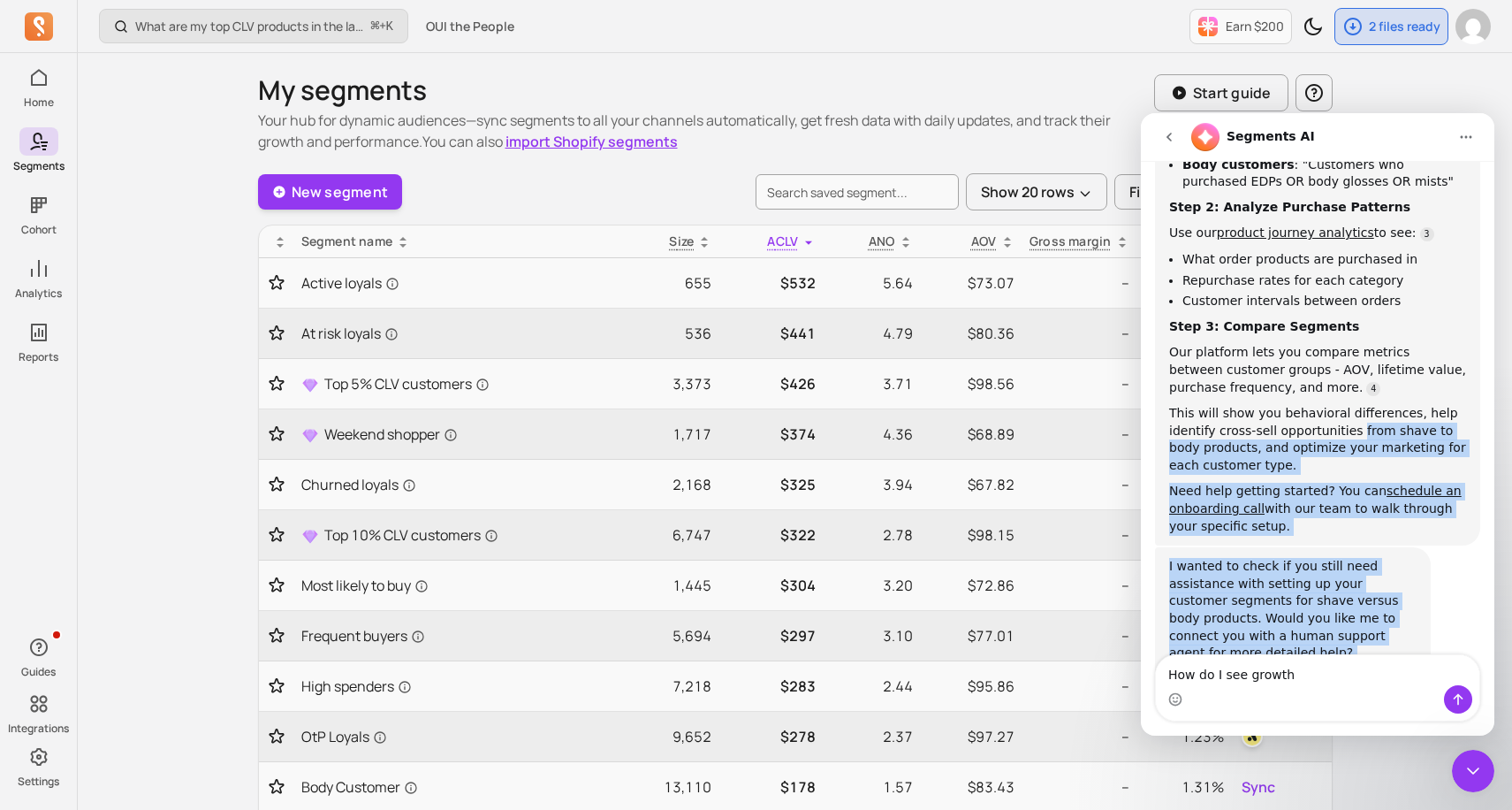
scroll to position [662, 0]
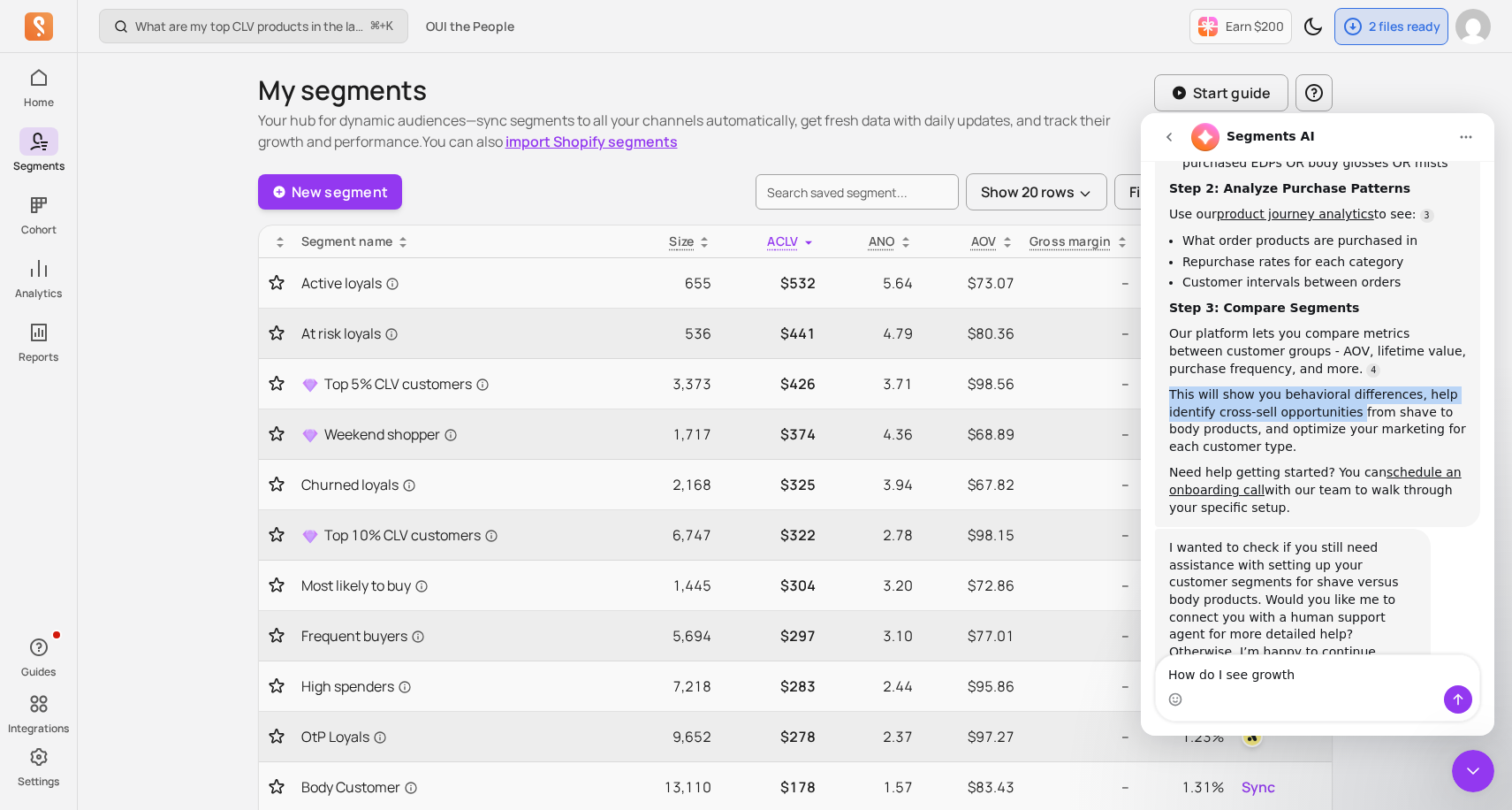
drag, startPoint x: 1354, startPoint y: 349, endPoint x: 1326, endPoint y: 349, distance: 28.0
click at [1326, 347] on div "Yes, absolutely! Segments is perfect for analyzing your shave vs. body customer…" at bounding box center [1317, 222] width 297 height 589
click at [1326, 360] on div "Yes, absolutely! Segments is perfect for analyzing your shave vs. body customer…" at bounding box center [1317, 222] width 297 height 589
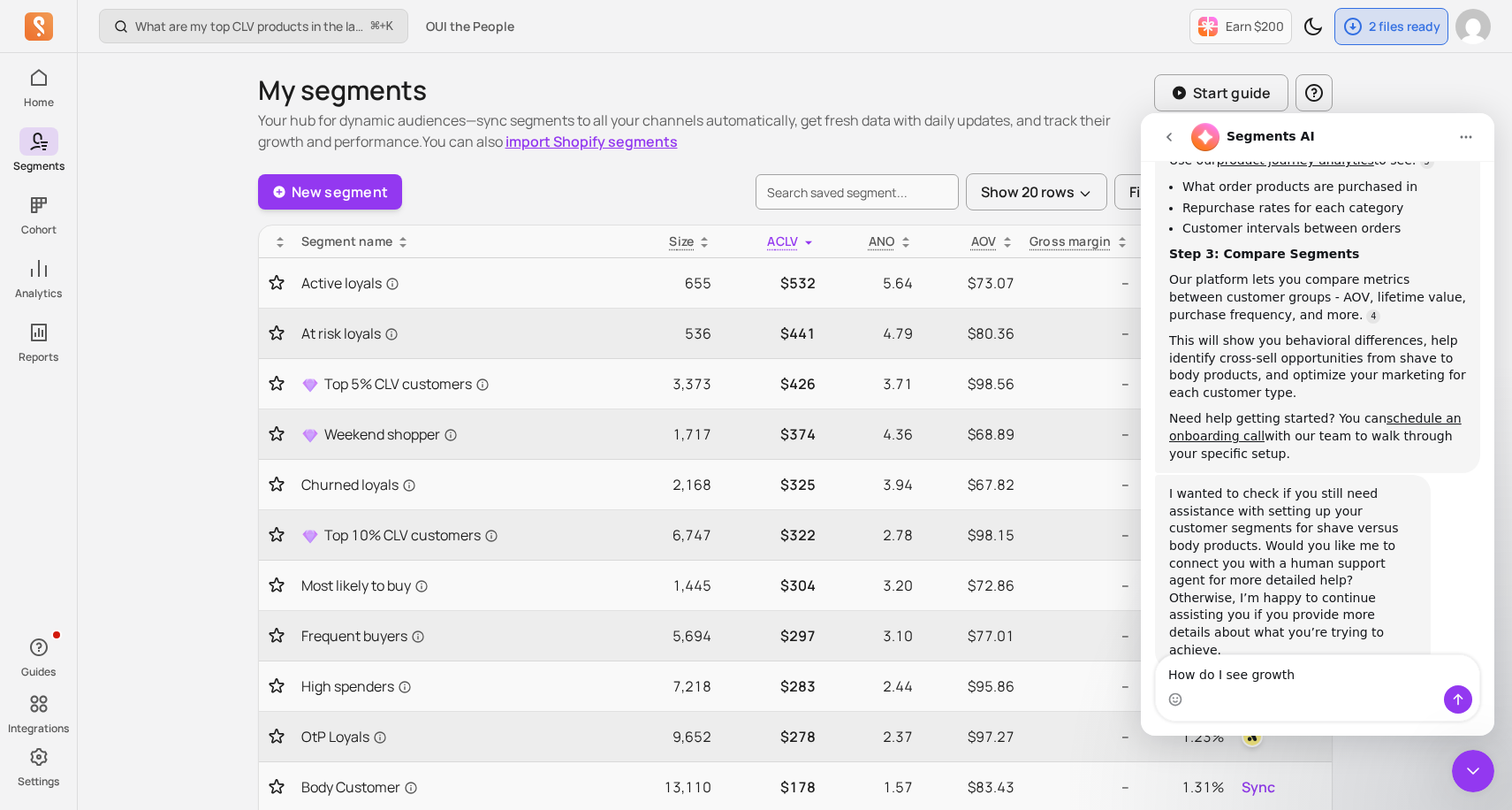
scroll to position [716, 0]
drag, startPoint x: 1300, startPoint y: 675, endPoint x: 1150, endPoint y: 672, distance: 150.0
click at [1150, 672] on div "How do I see growth How do I see growth" at bounding box center [1317, 688] width 353 height 67
click at [1402, 332] on div "This will show you behavioral differences, help identify cross-sell opportuniti…" at bounding box center [1317, 366] width 297 height 69
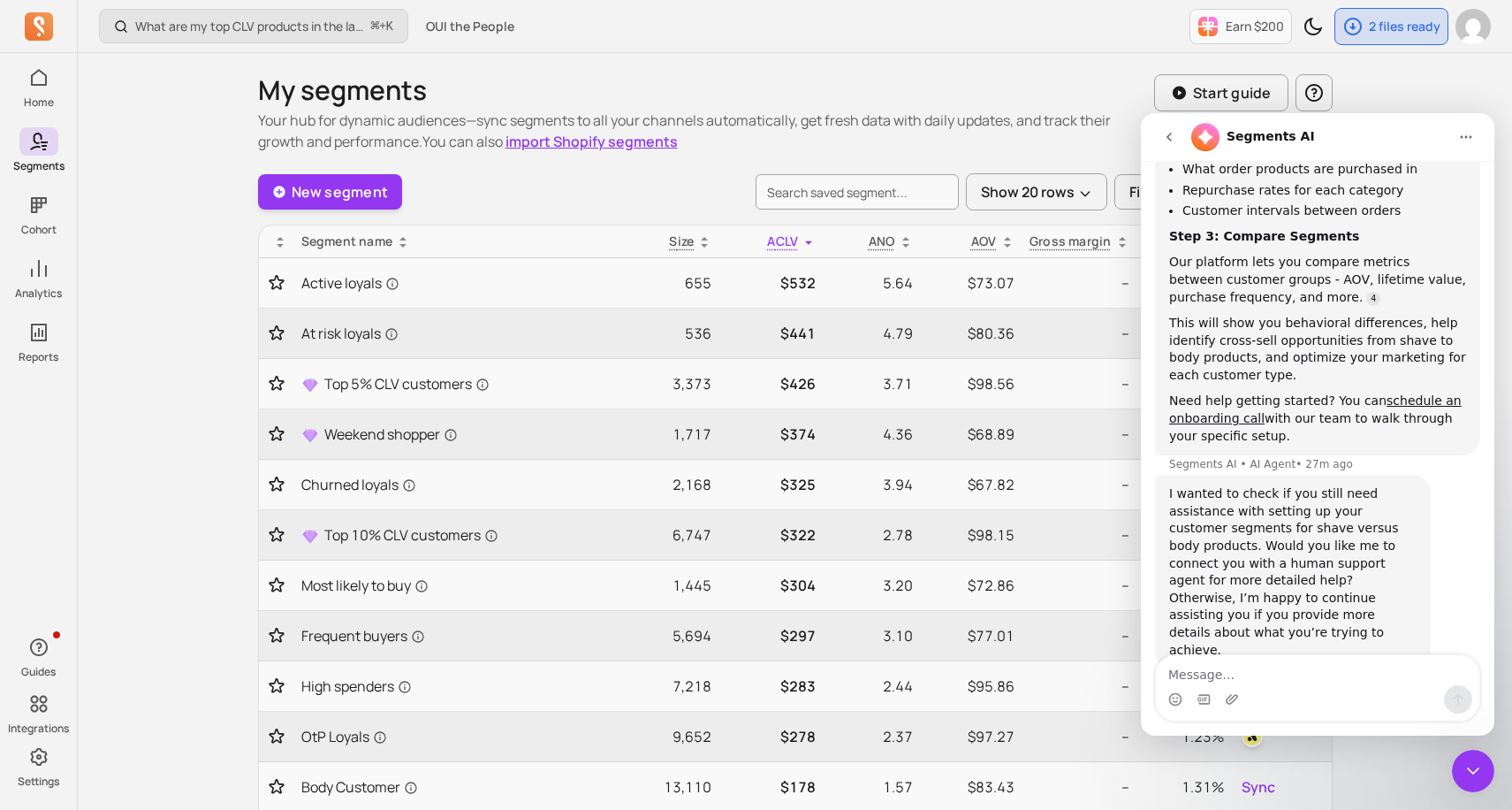
scroll to position [520, 0]
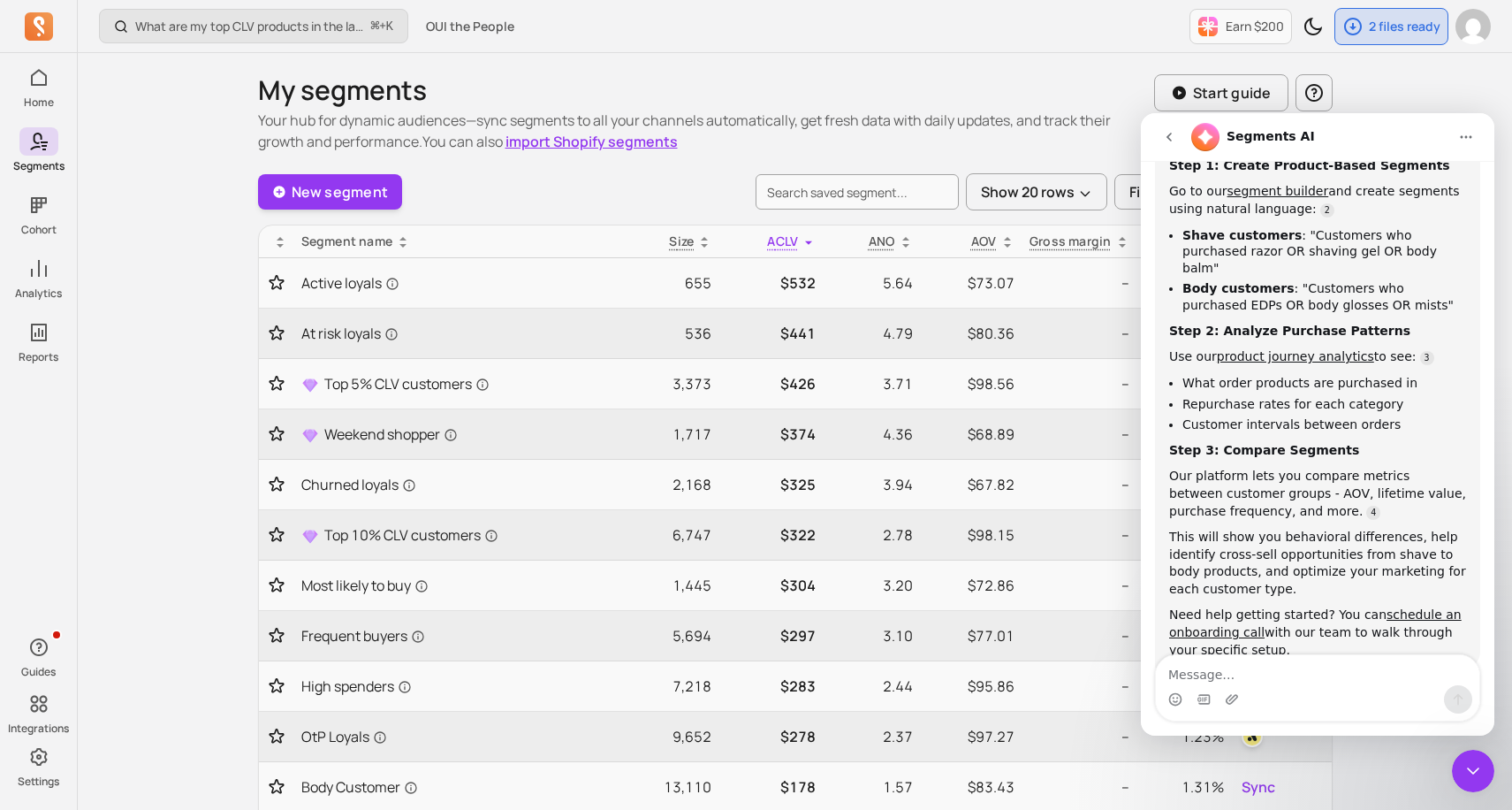
click at [1432, 442] on div "Step 3: Compare Segments" at bounding box center [1317, 450] width 297 height 18
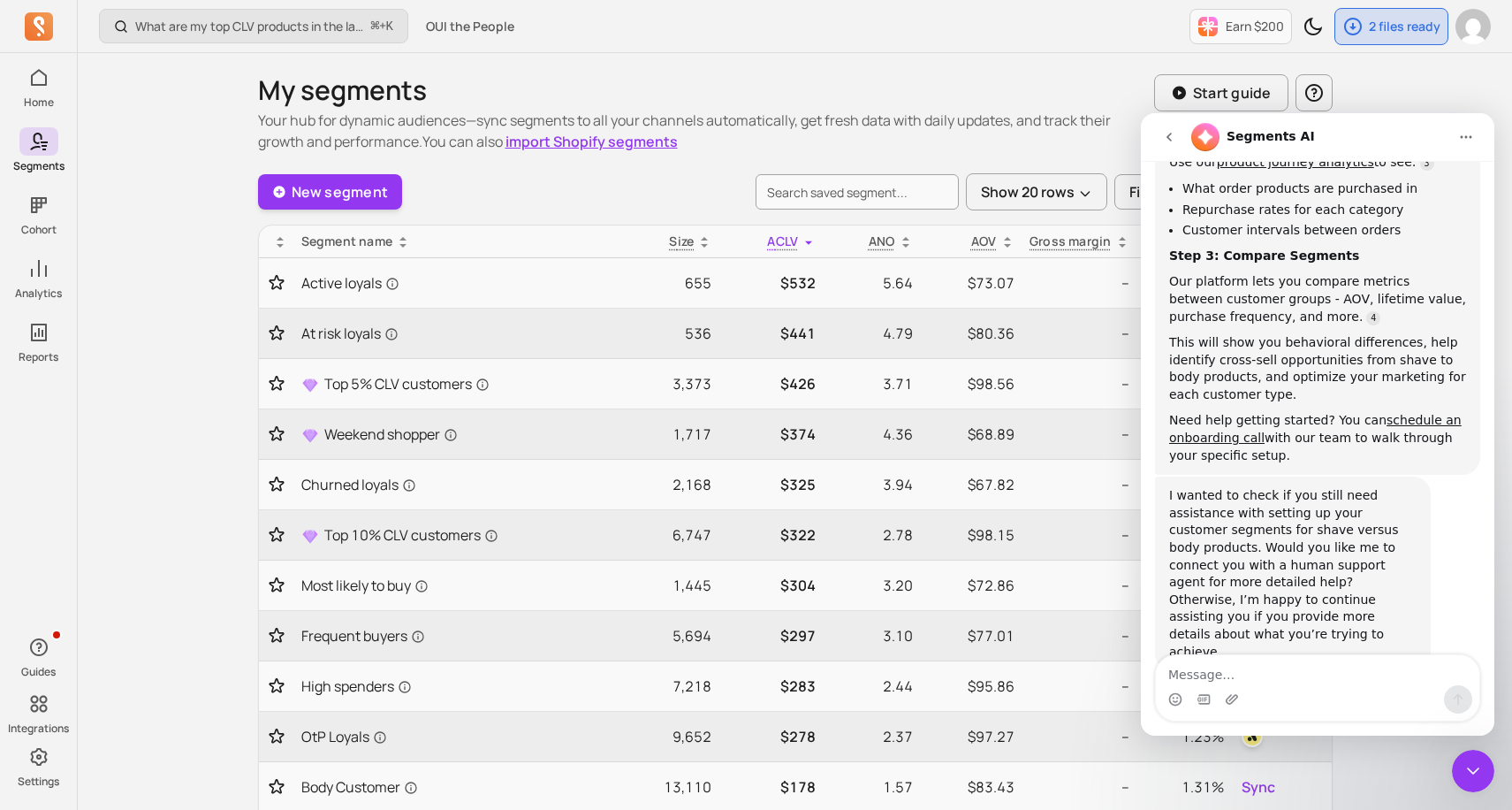
scroll to position [716, 0]
click at [569, 193] on div "New segment Show 20 rows Filter Export to CSV" at bounding box center [795, 191] width 1074 height 37
click at [1478, 777] on icon "Close Intercom Messenger" at bounding box center [1472, 770] width 22 height 22
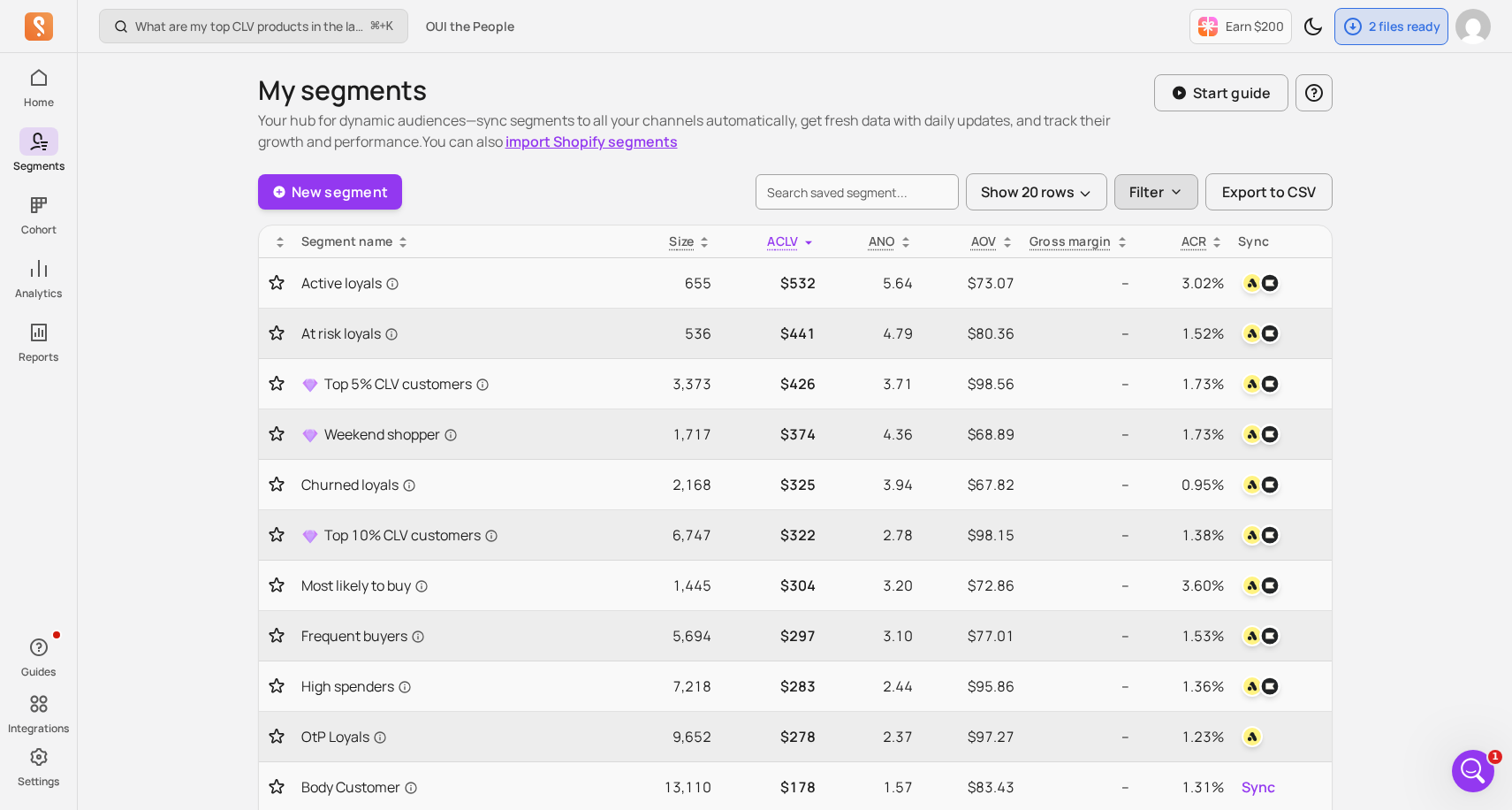
click at [1167, 186] on button "Filter" at bounding box center [1156, 192] width 84 height 36
click at [1070, 197] on button "Show 20 rows" at bounding box center [1037, 191] width 141 height 37
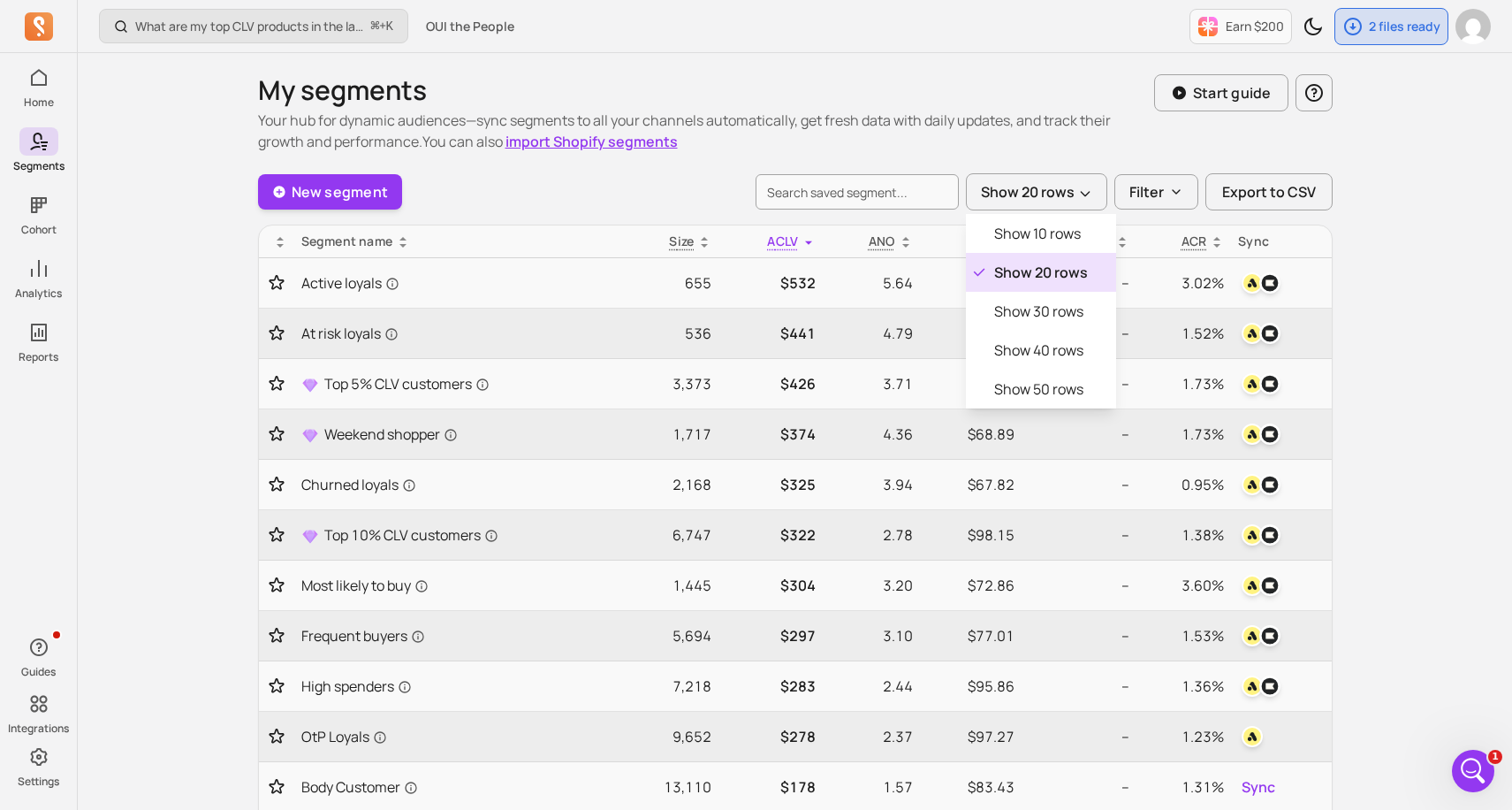
drag, startPoint x: 507, startPoint y: 806, endPoint x: 474, endPoint y: 750, distance: 65.0
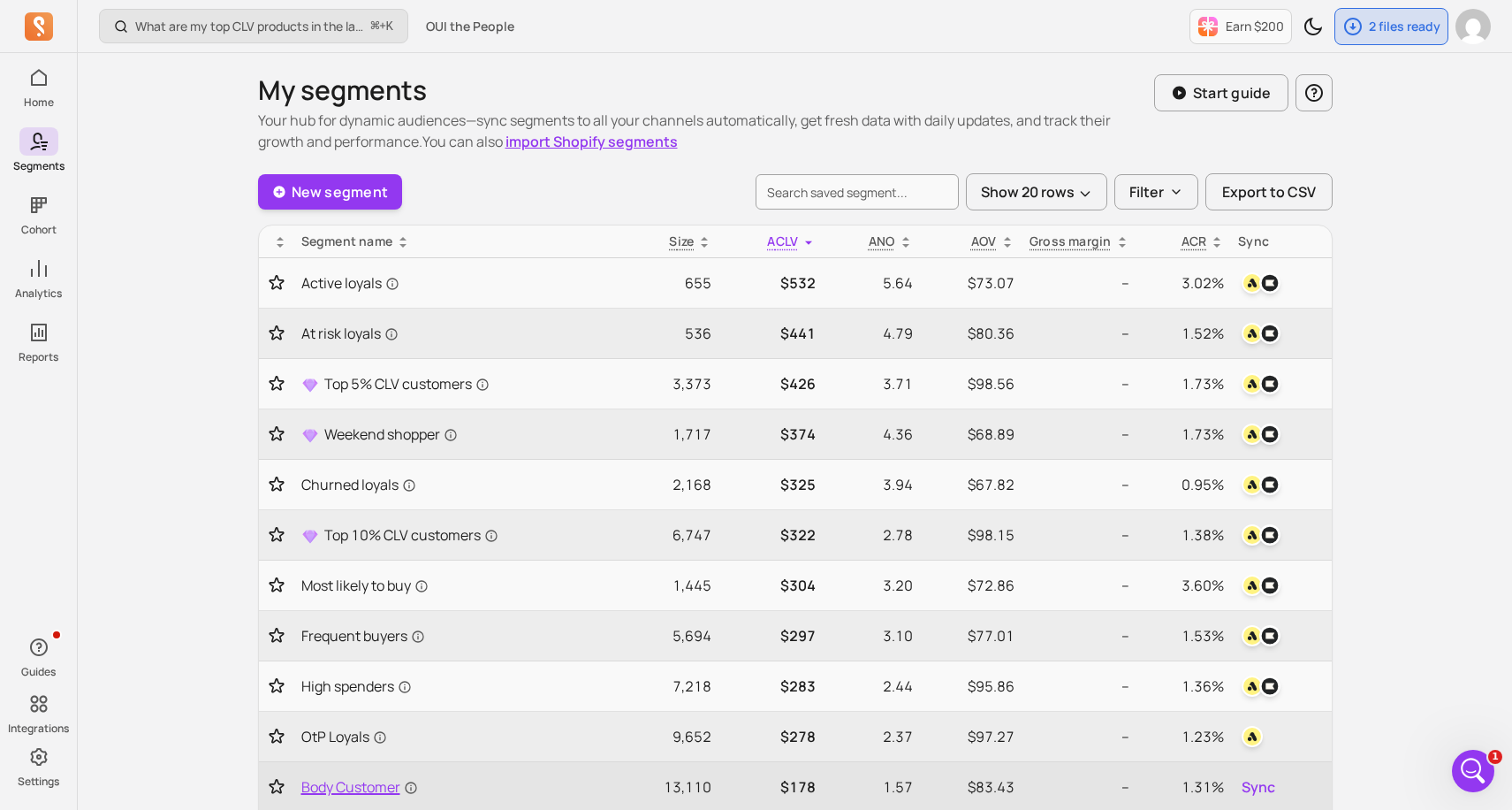
click at [392, 782] on span "Body Customer" at bounding box center [360, 786] width 117 height 22
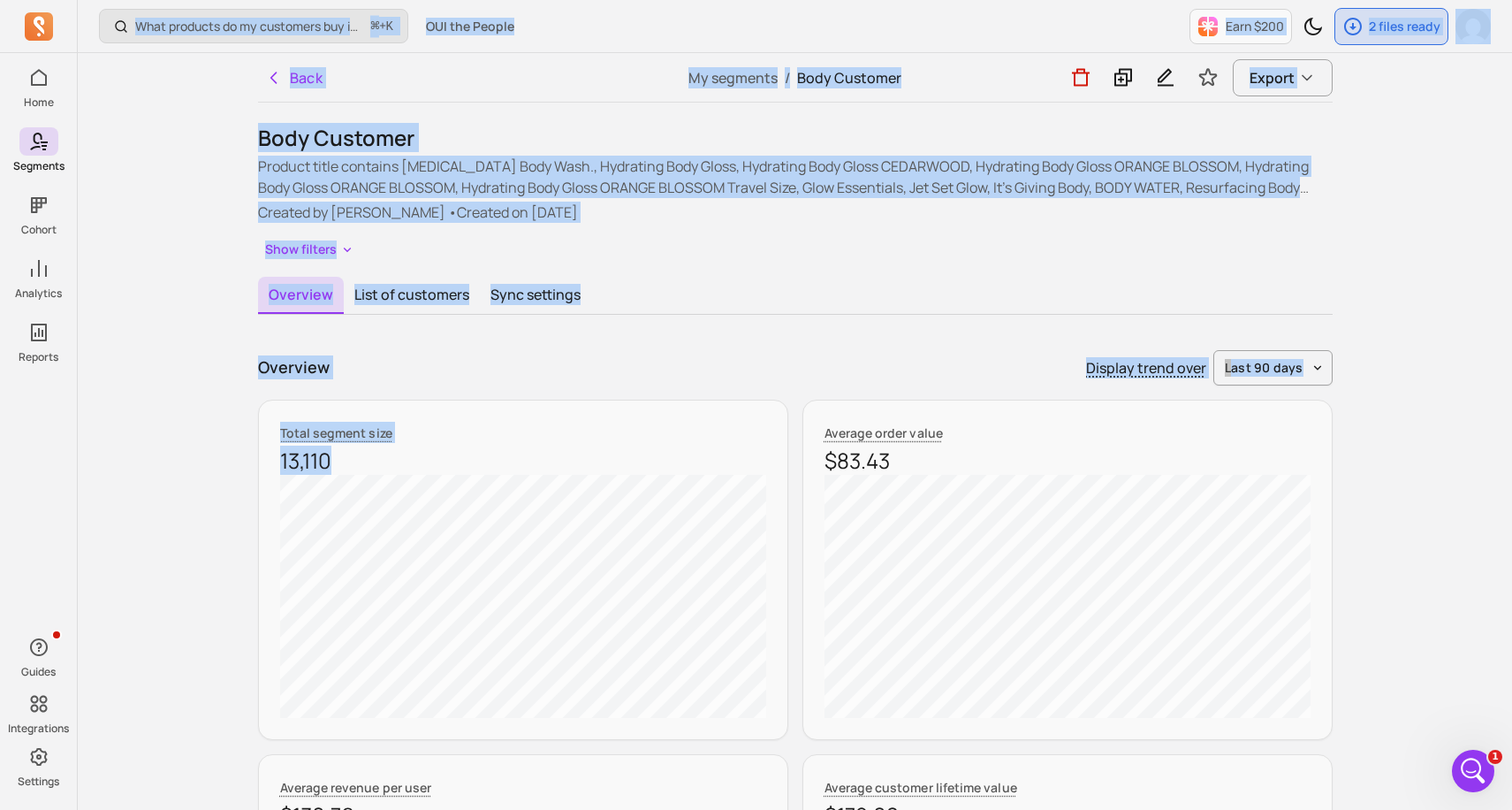
drag, startPoint x: 217, startPoint y: 418, endPoint x: 220, endPoint y: -23, distance: 441.0
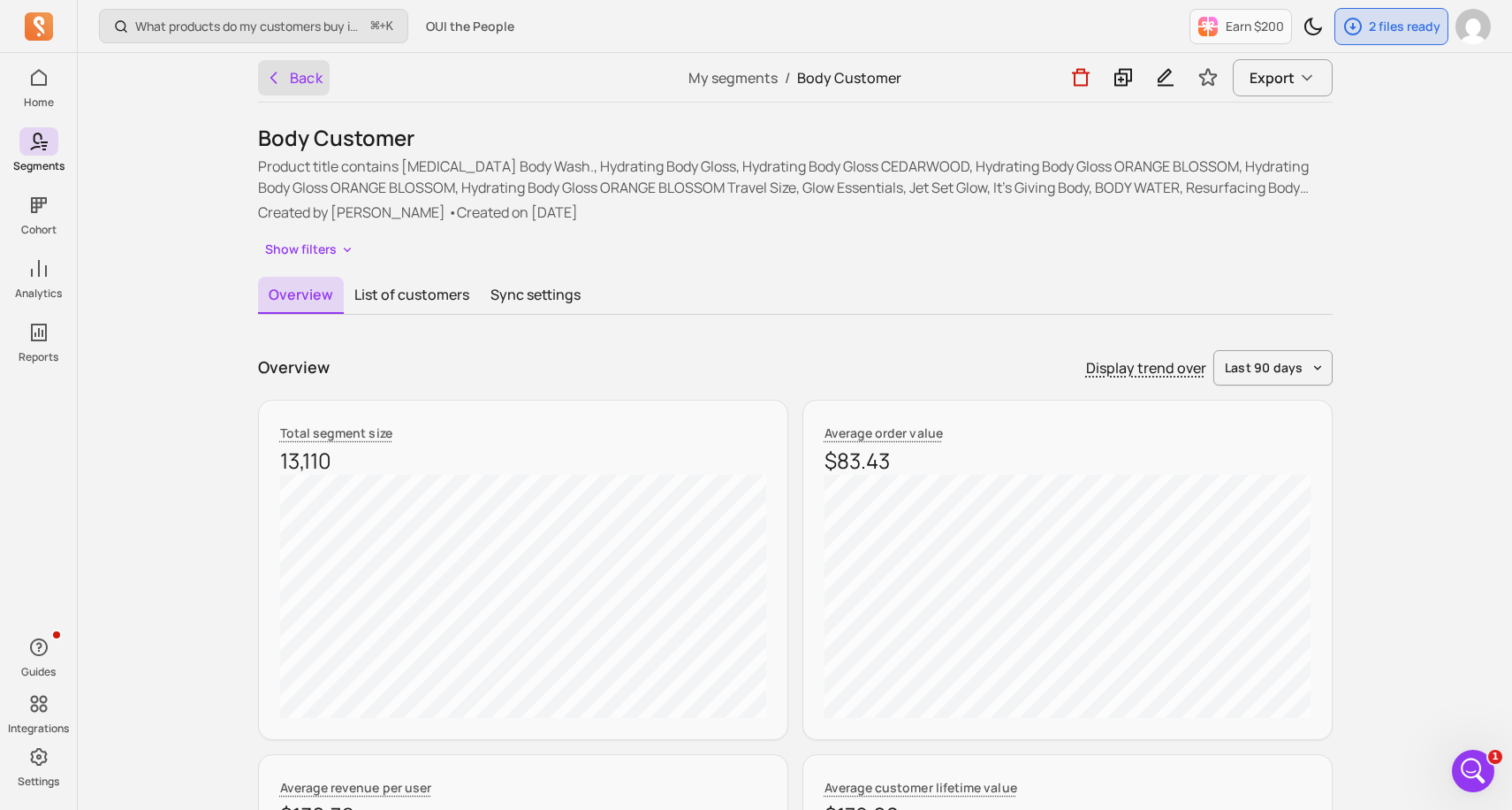
click at [258, 82] on button "Back" at bounding box center [294, 78] width 72 height 36
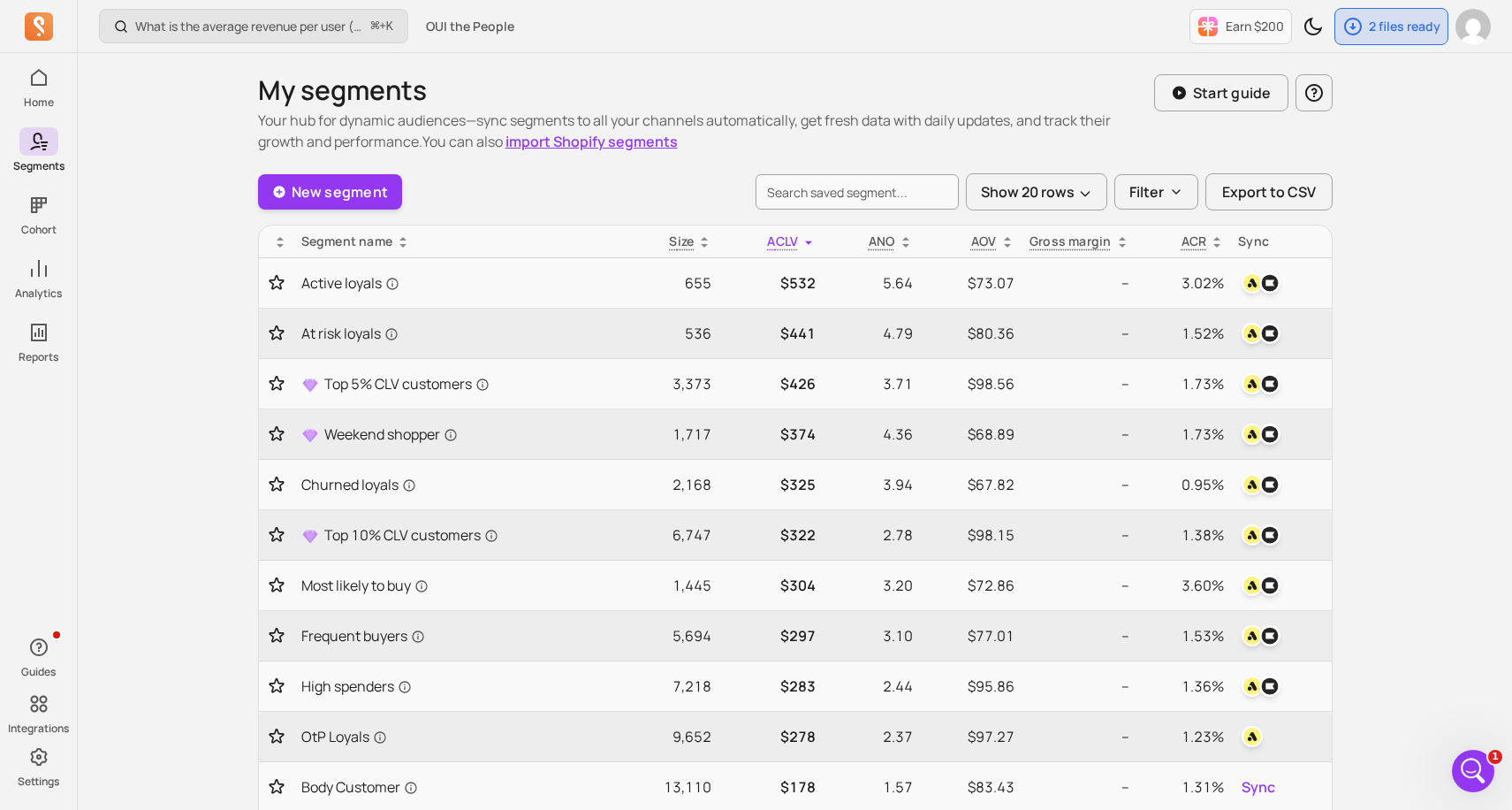
click at [1469, 765] on icon "Open Intercom Messenger" at bounding box center [1473, 770] width 29 height 29
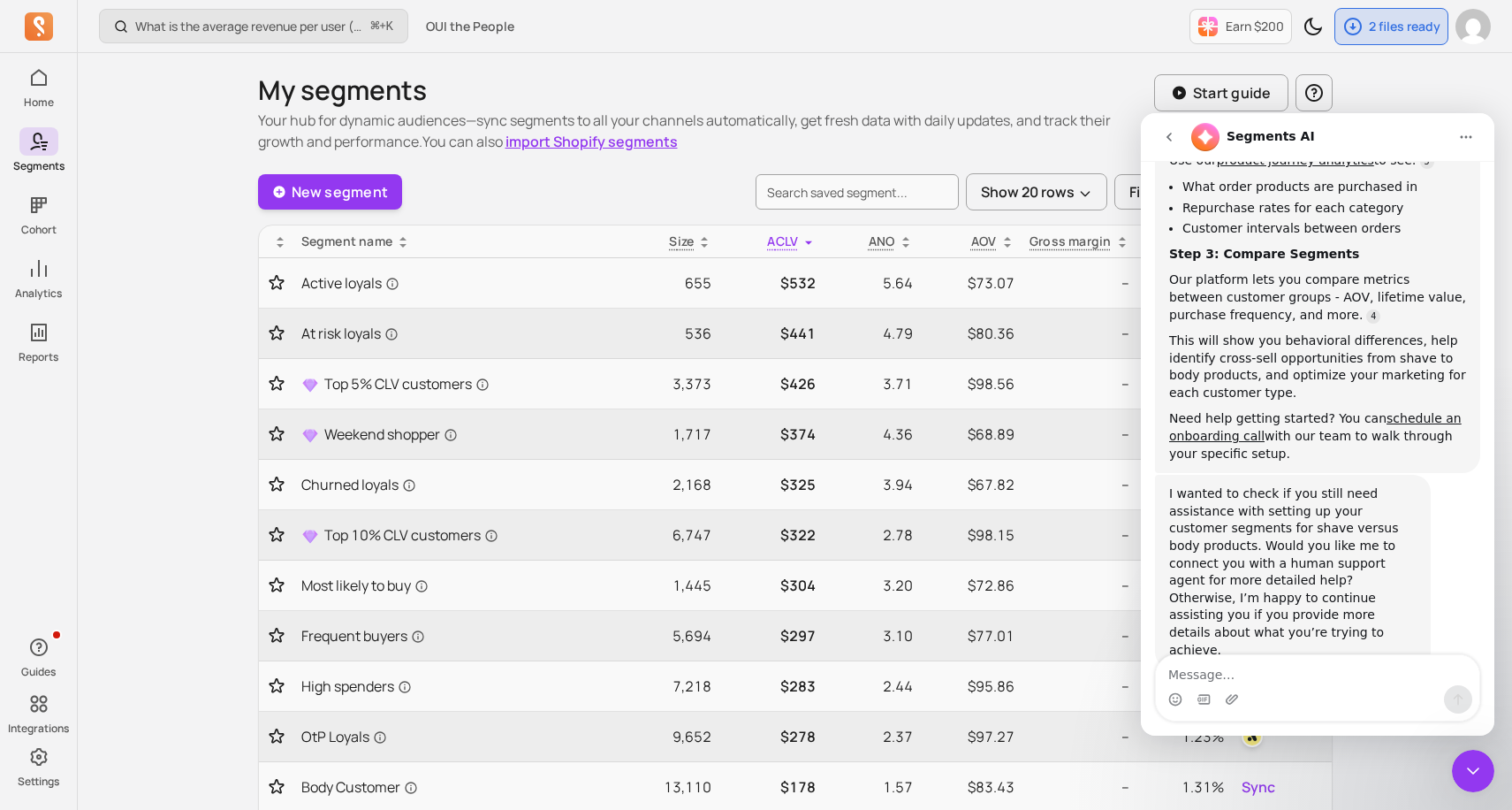
click at [1411, 333] on div "Hi there! You're speaking with Segments AI. I'm well trained and ready to assis…" at bounding box center [1317, 87] width 325 height 1242
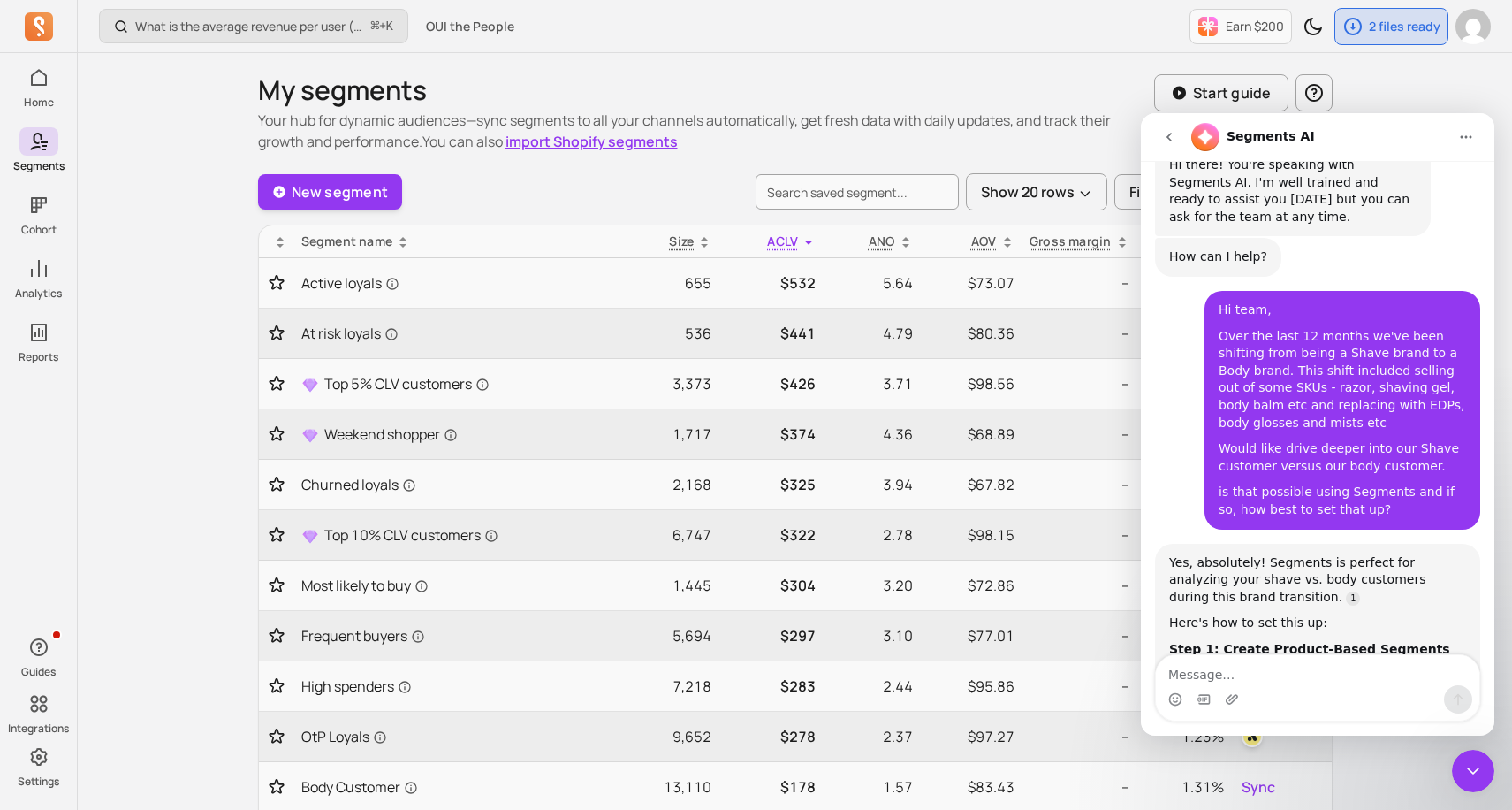
drag, startPoint x: 1221, startPoint y: 335, endPoint x: 1457, endPoint y: 465, distance: 269.4
click at [1457, 465] on div "Hi team, Over the last 12 months we've been shifting from being a Shave brand t…" at bounding box center [1342, 410] width 248 height 218
copy div "Over the last 12 months we've been shifting from being a Shave brand to a Body …"
click at [1474, 773] on icon "Close Intercom Messenger" at bounding box center [1472, 770] width 22 height 22
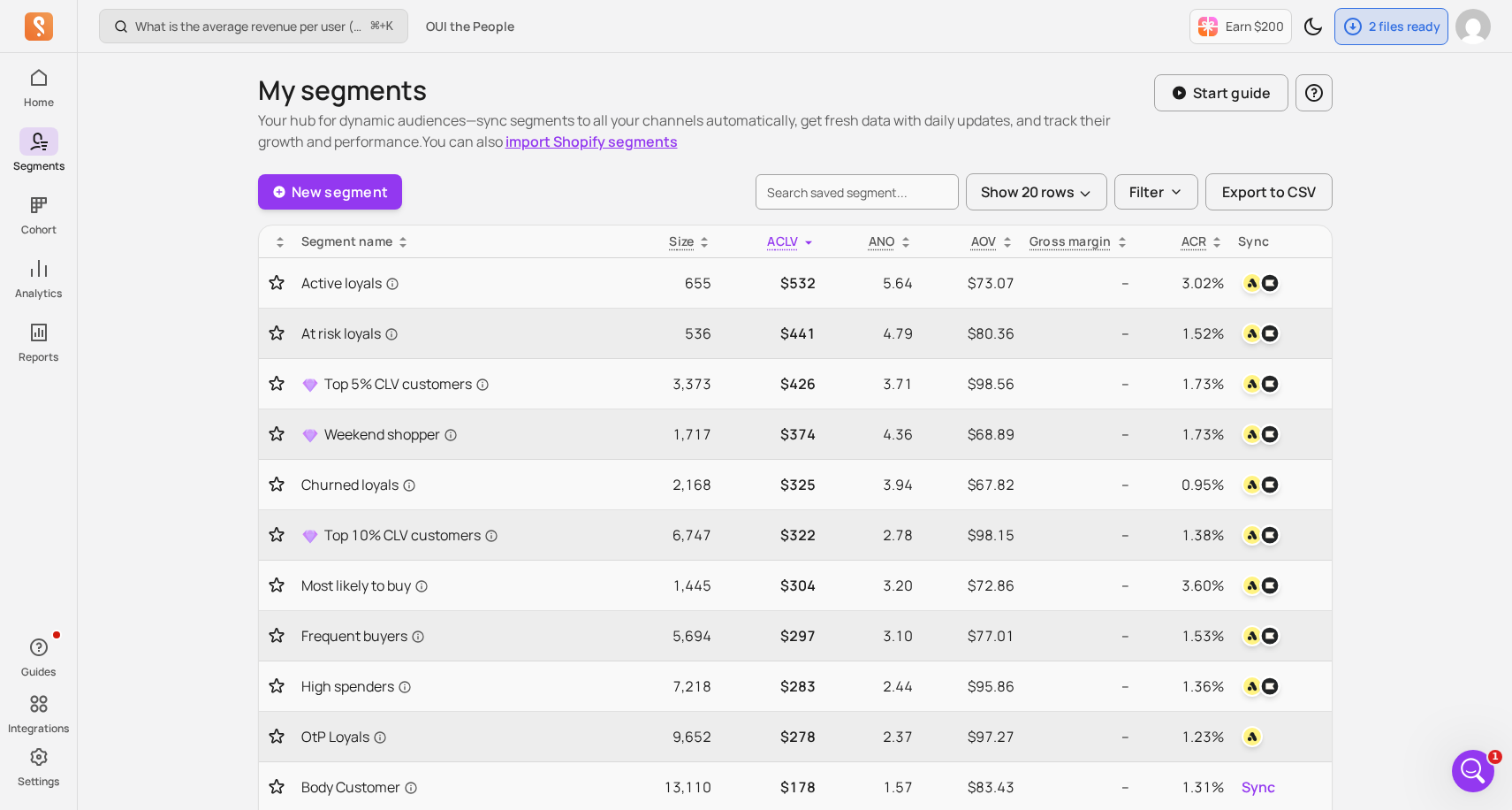
click at [1481, 770] on icon "Open Intercom Messenger" at bounding box center [1473, 770] width 29 height 29
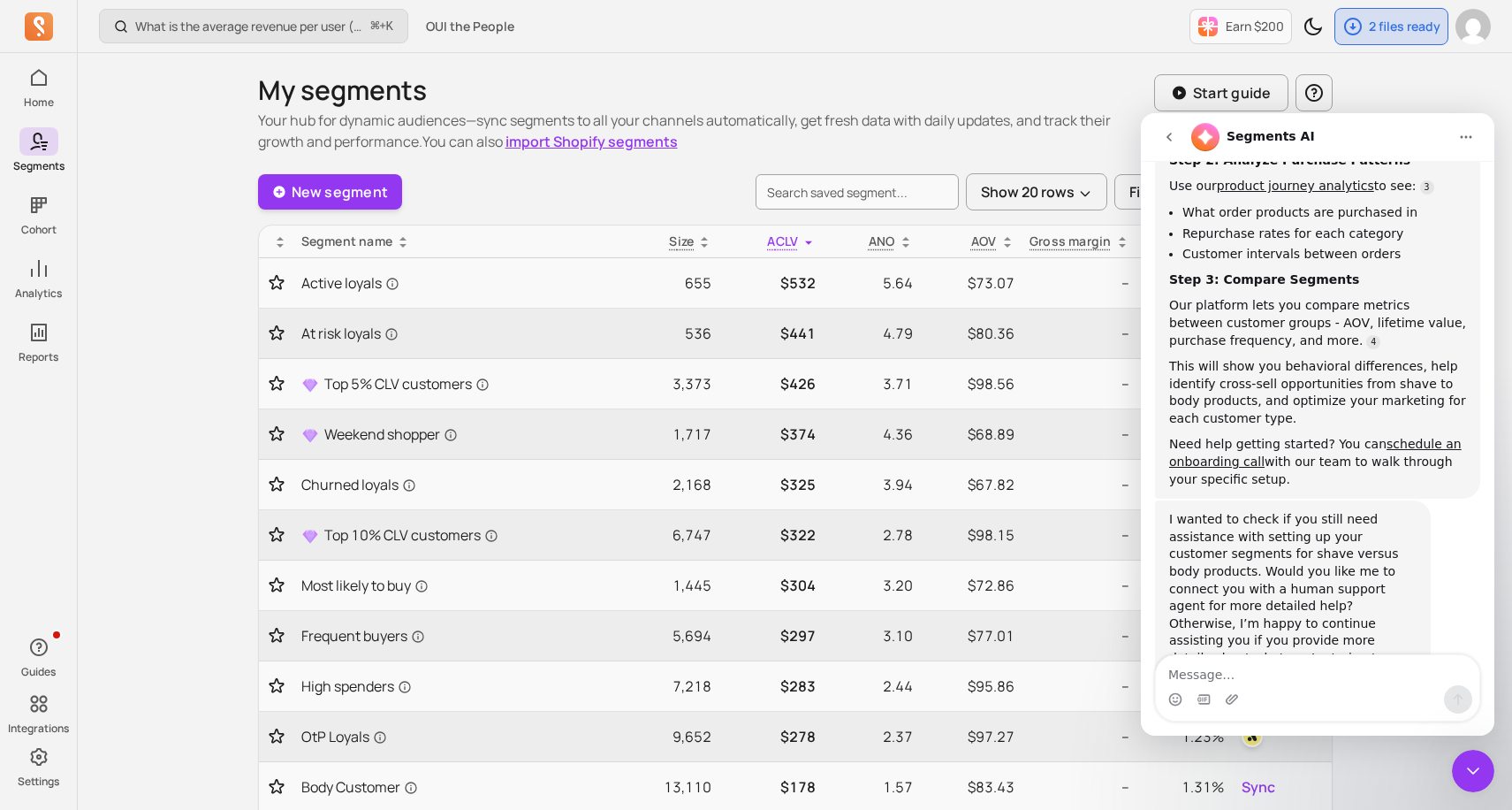
scroll to position [716, 0]
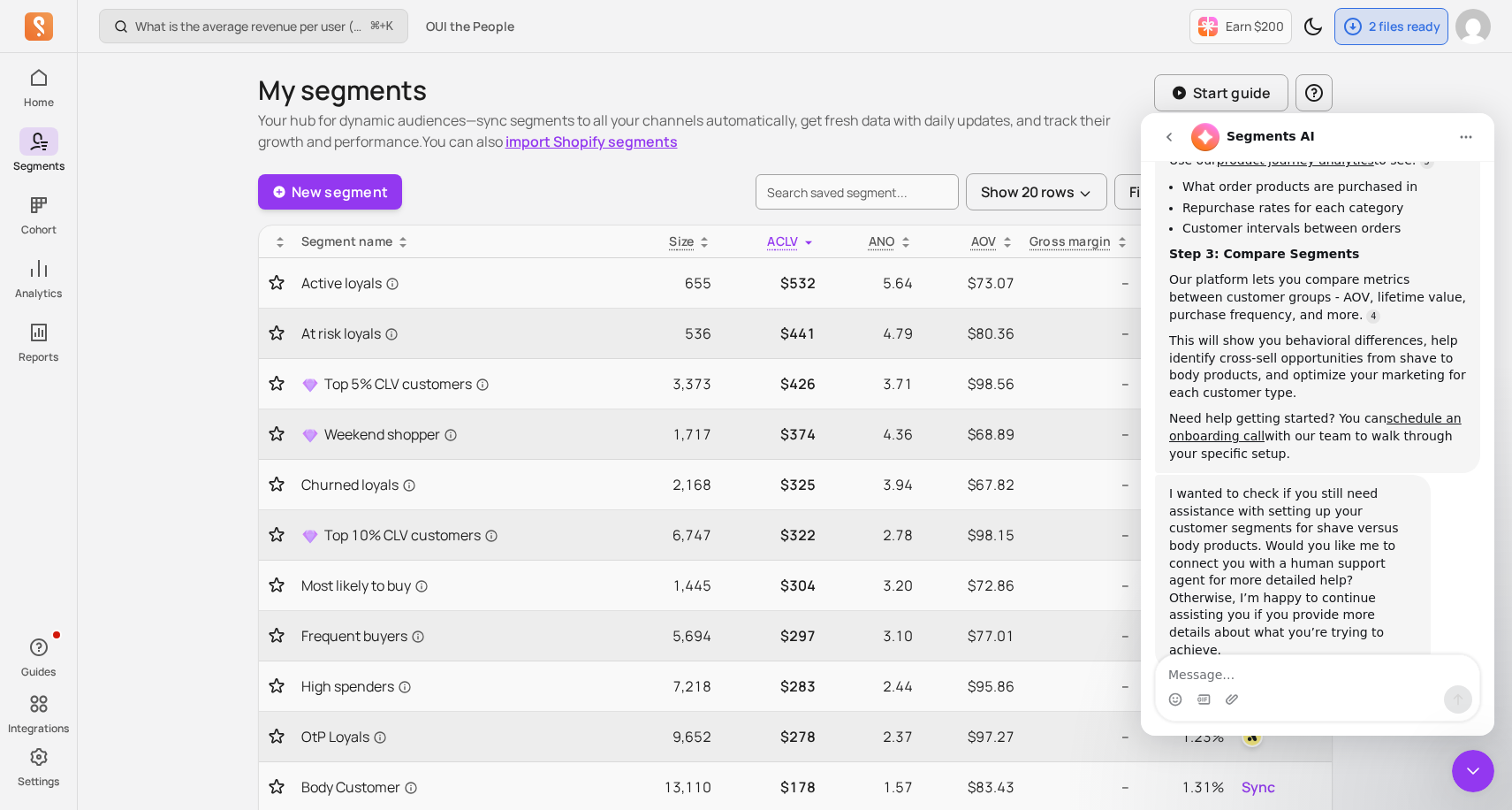
click at [1172, 135] on icon "go back" at bounding box center [1168, 137] width 14 height 14
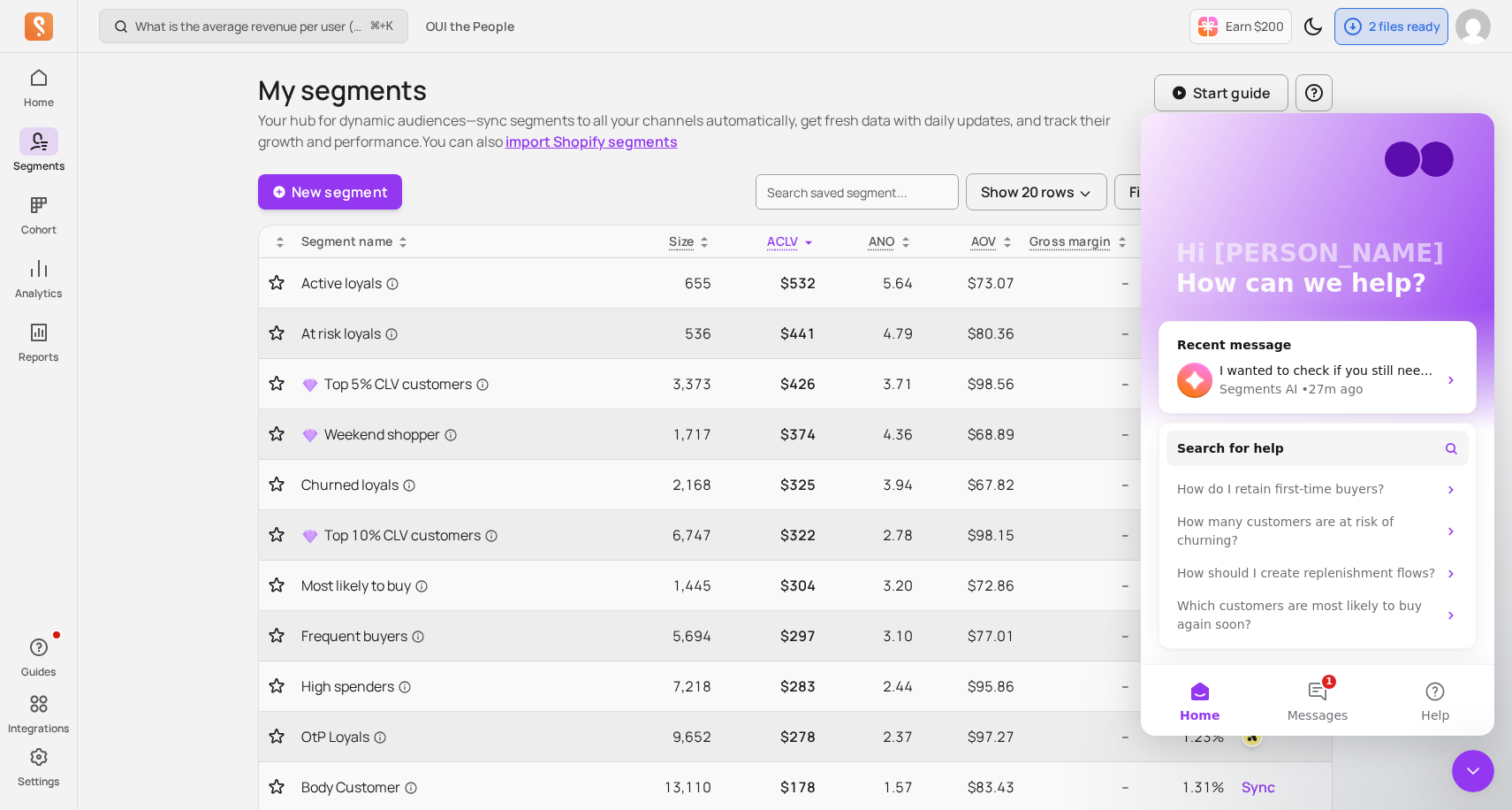
scroll to position [0, 0]
click at [1444, 689] on button "Help" at bounding box center [1435, 700] width 118 height 71
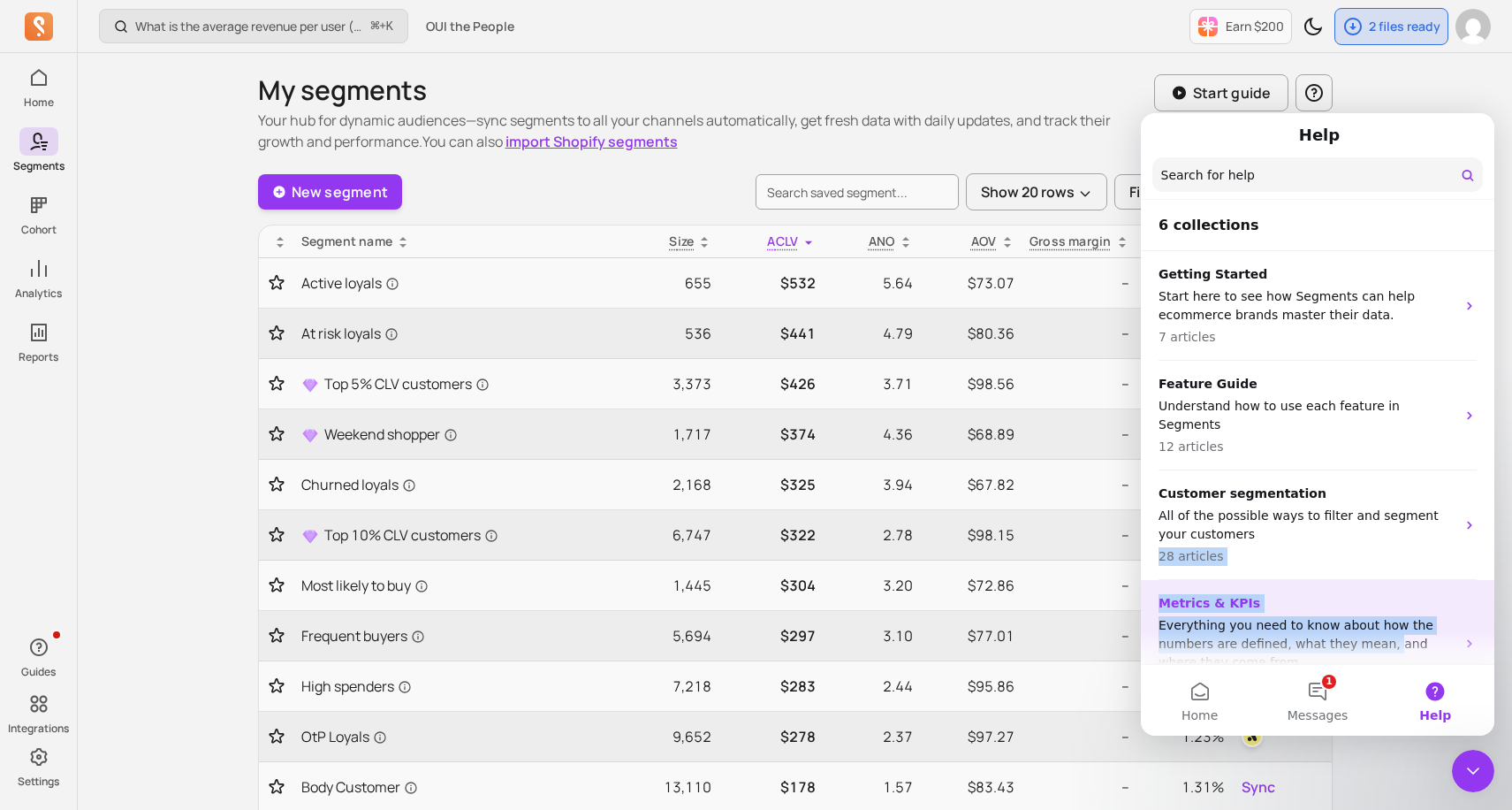
drag, startPoint x: 1383, startPoint y: 523, endPoint x: 1383, endPoint y: 634, distance: 111.0
click at [1383, 634] on ul "Getting Started Start here to see how Segments can help ecommerce brands master…" at bounding box center [1317, 590] width 353 height 676
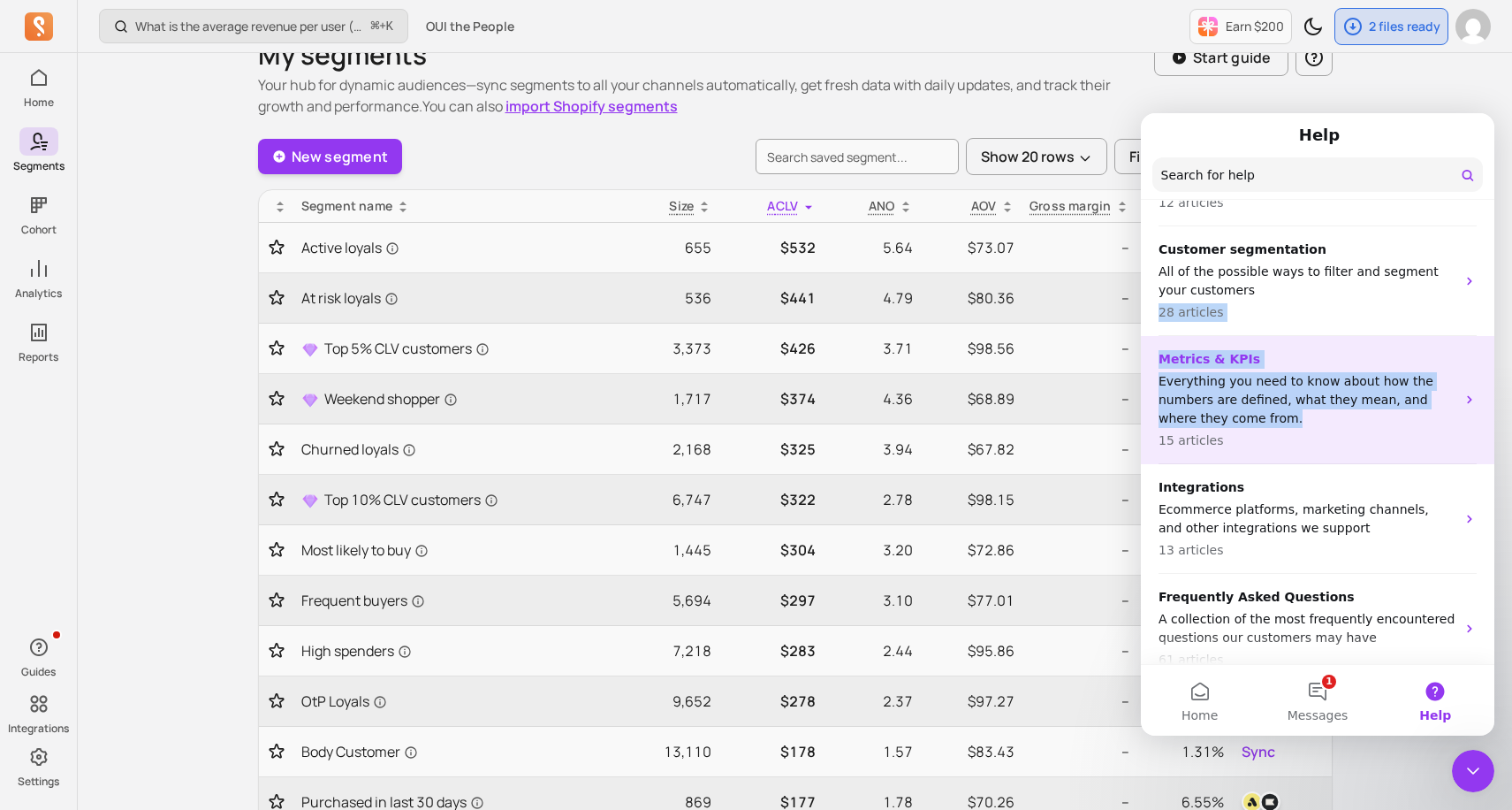
scroll to position [71, 0]
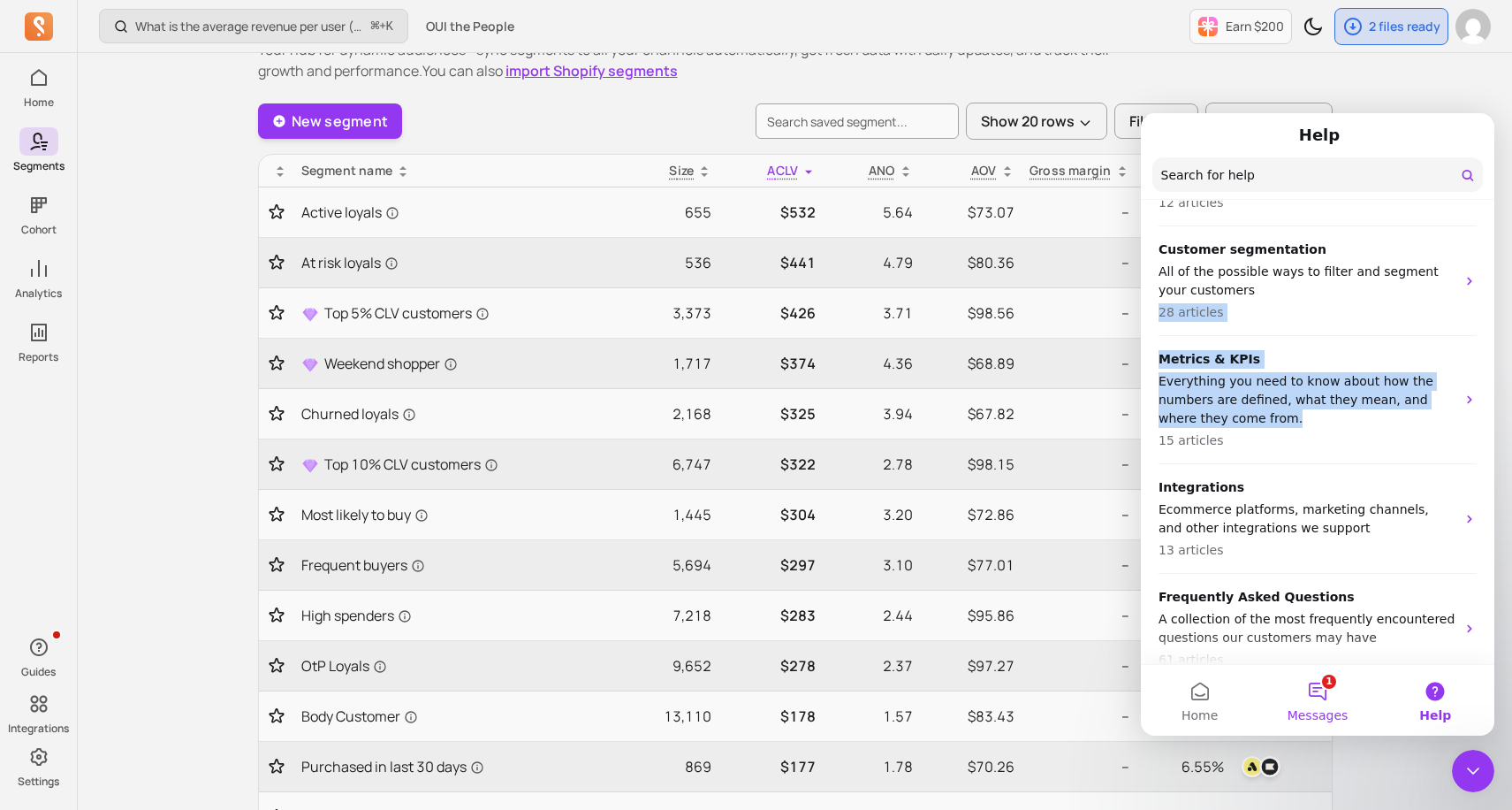
click at [1332, 698] on button "1 Messages" at bounding box center [1317, 700] width 118 height 71
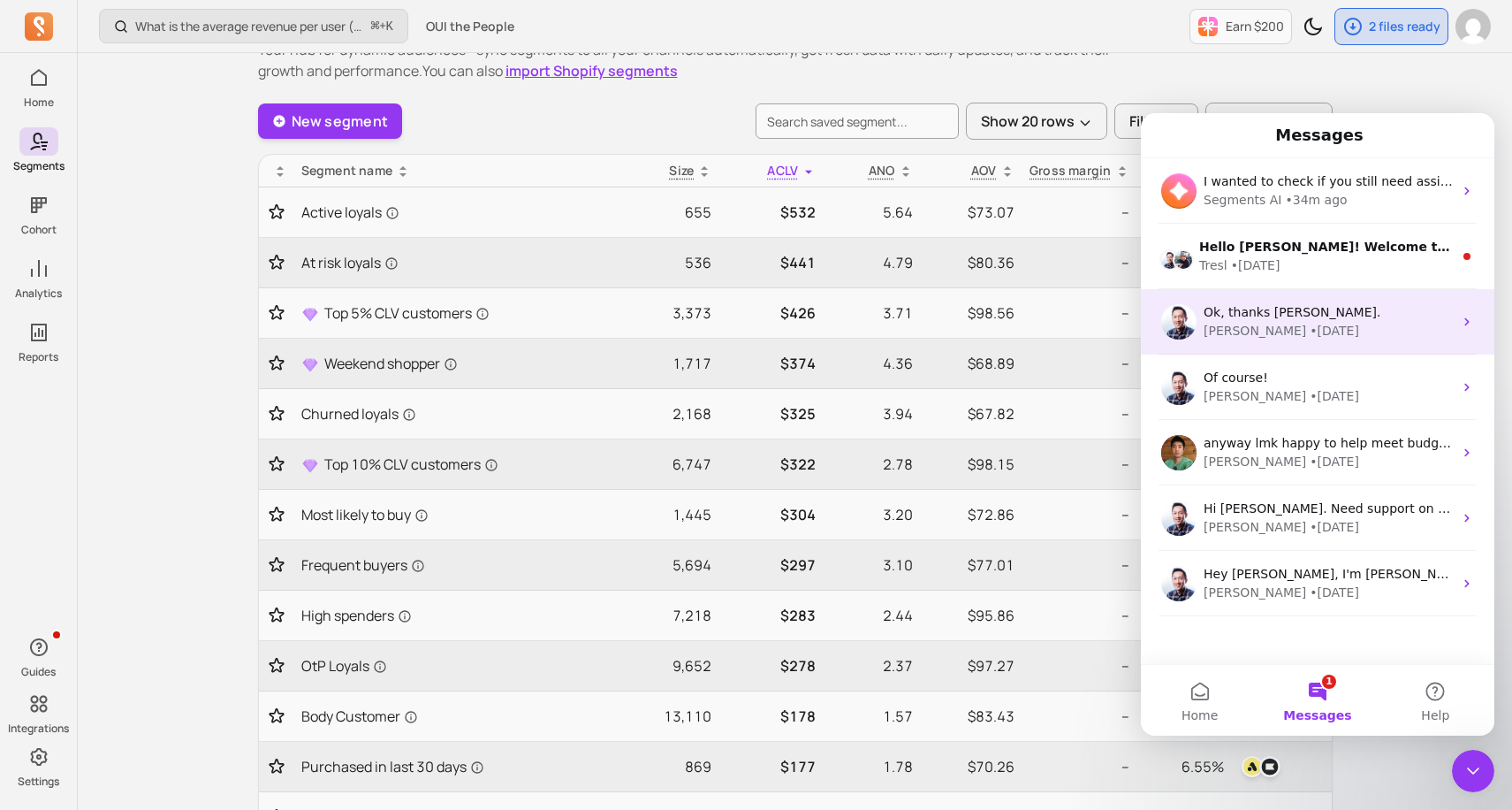
click at [1316, 338] on div "[PERSON_NAME] • [DATE]" at bounding box center [1327, 332] width 249 height 19
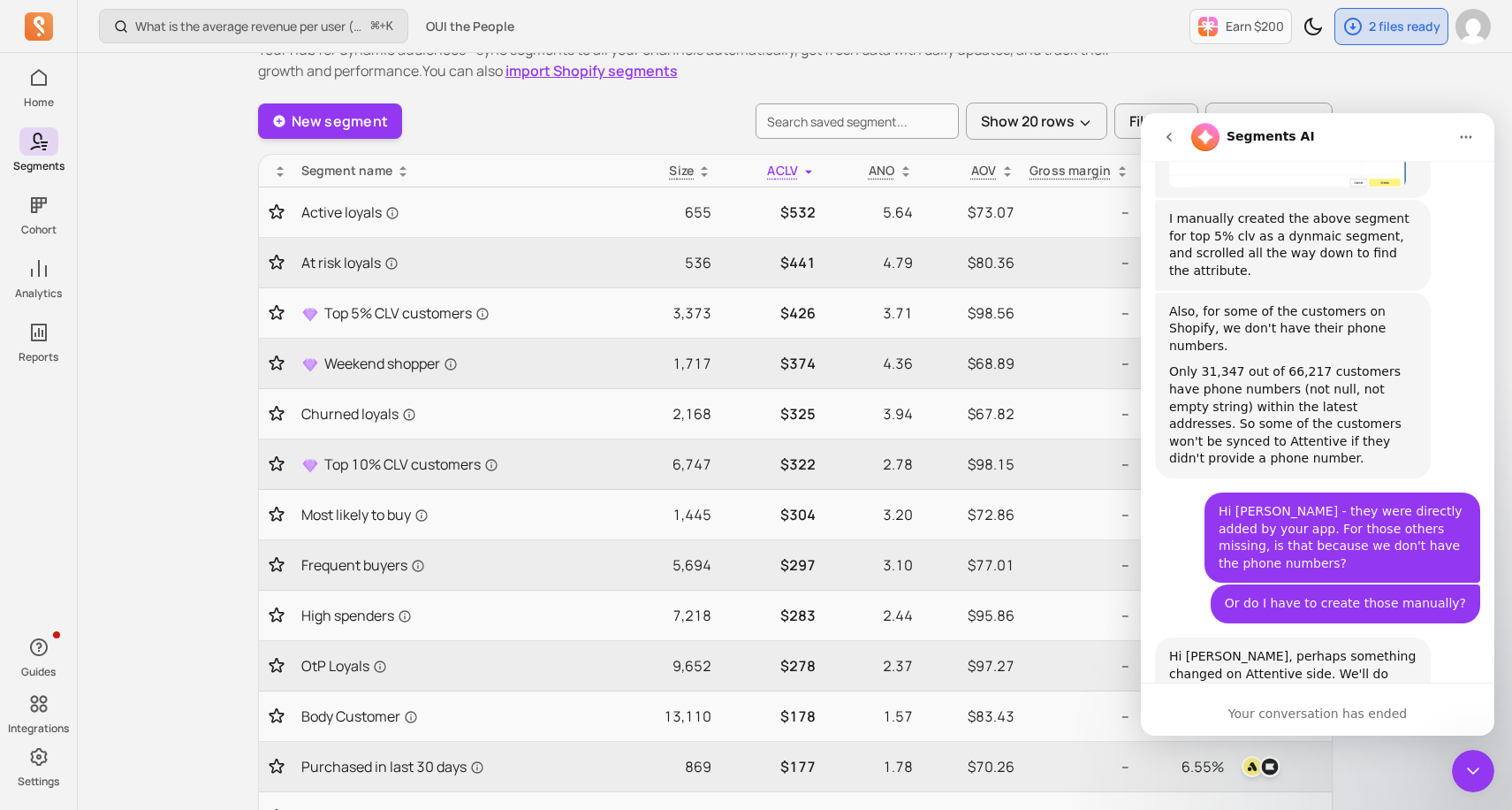
scroll to position [3054, 0]
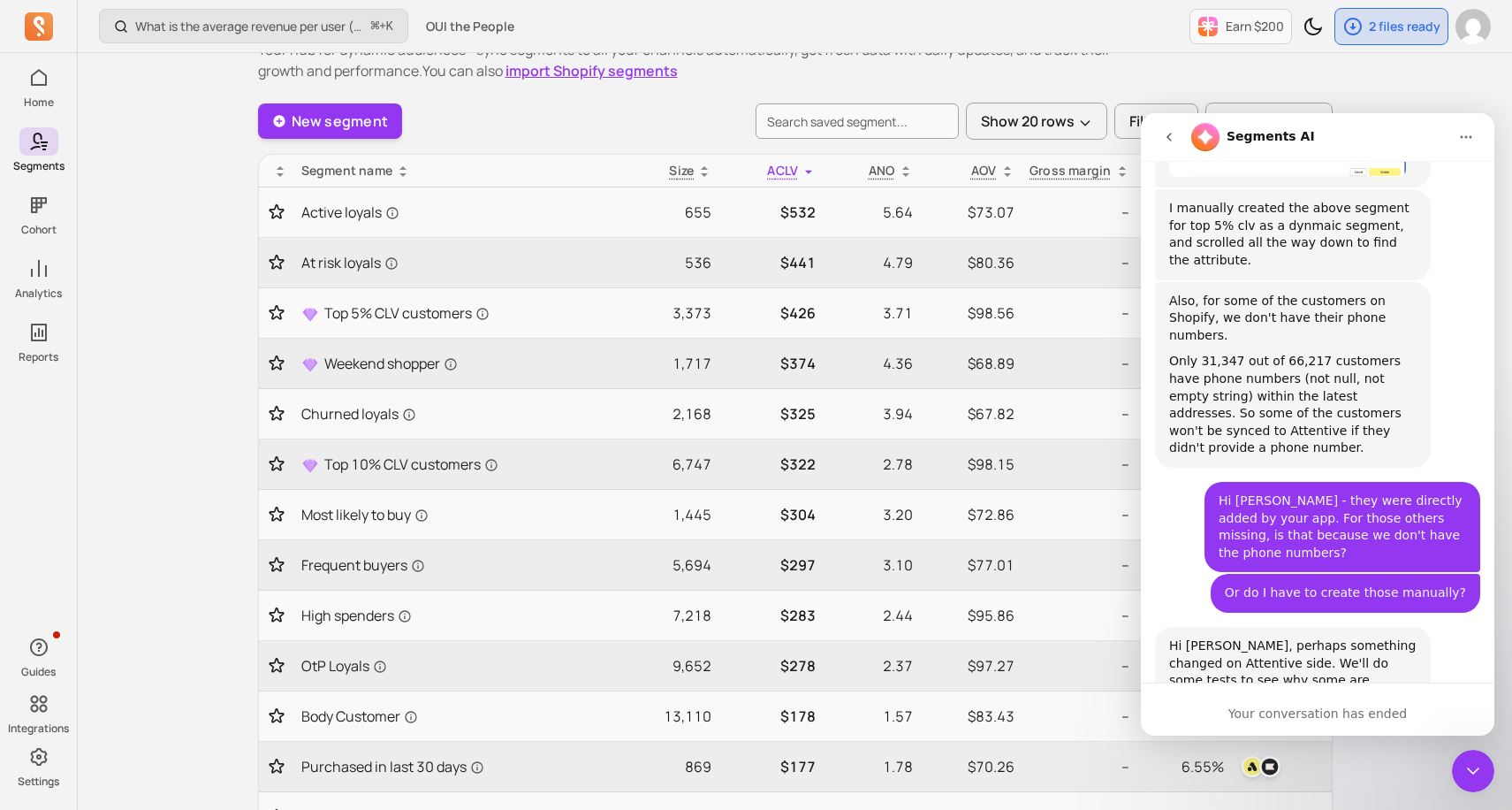
click at [1175, 145] on button "go back" at bounding box center [1169, 138] width 34 height 34
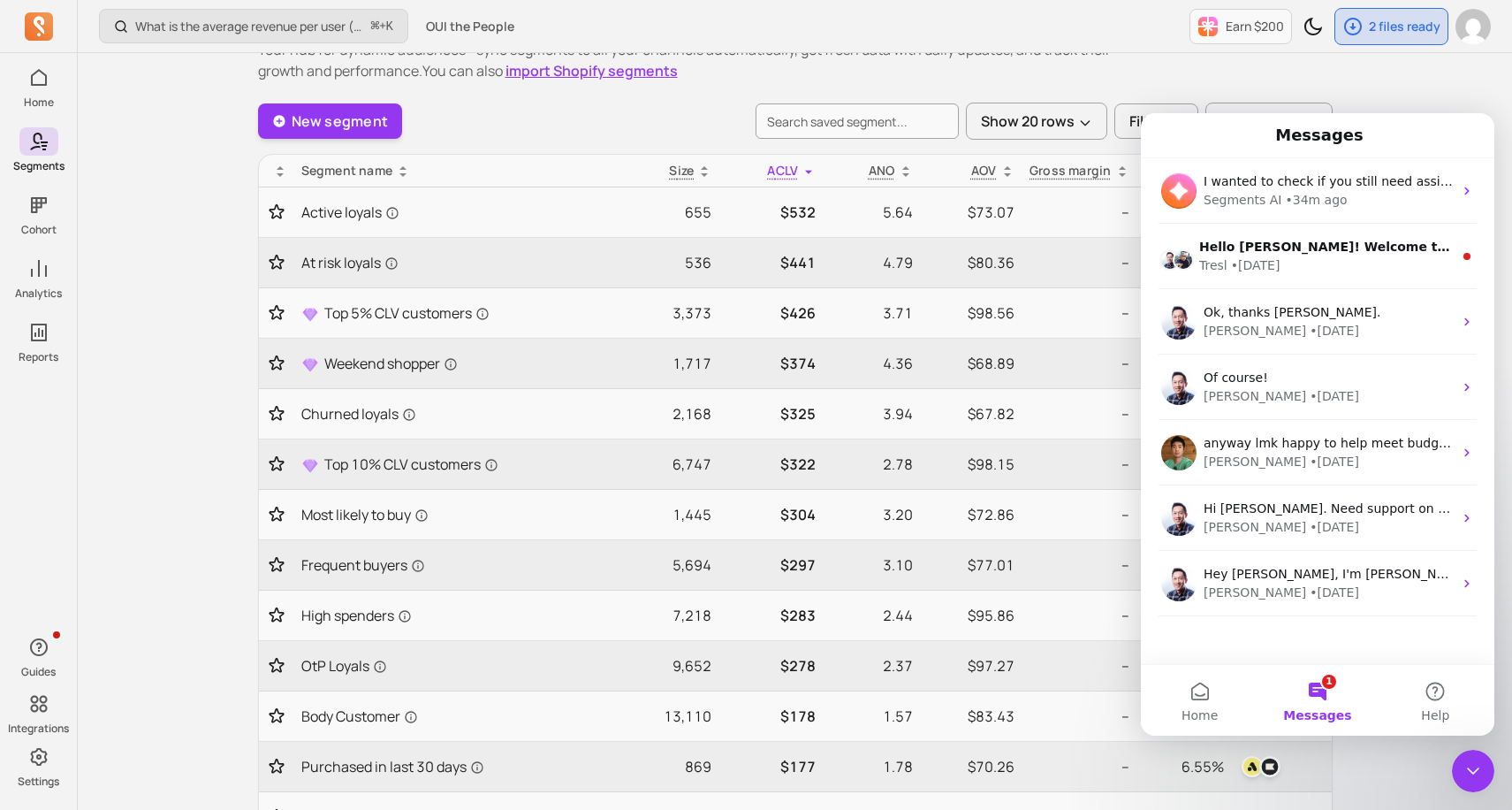
click at [1315, 697] on button "1 Messages" at bounding box center [1317, 700] width 118 height 71
click at [1220, 705] on button "Home" at bounding box center [1199, 700] width 118 height 71
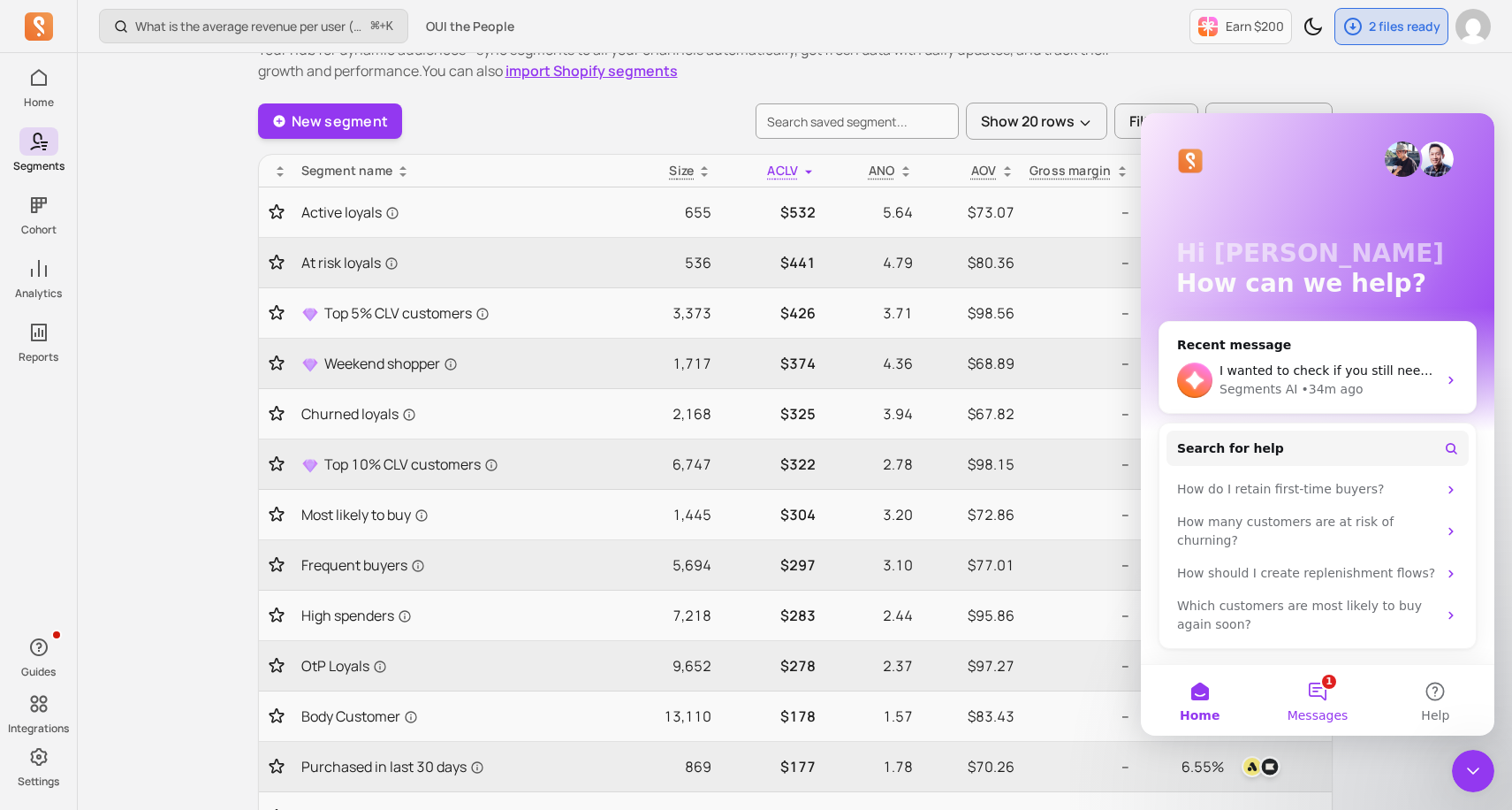
click at [1328, 698] on button "1 Messages" at bounding box center [1317, 700] width 118 height 71
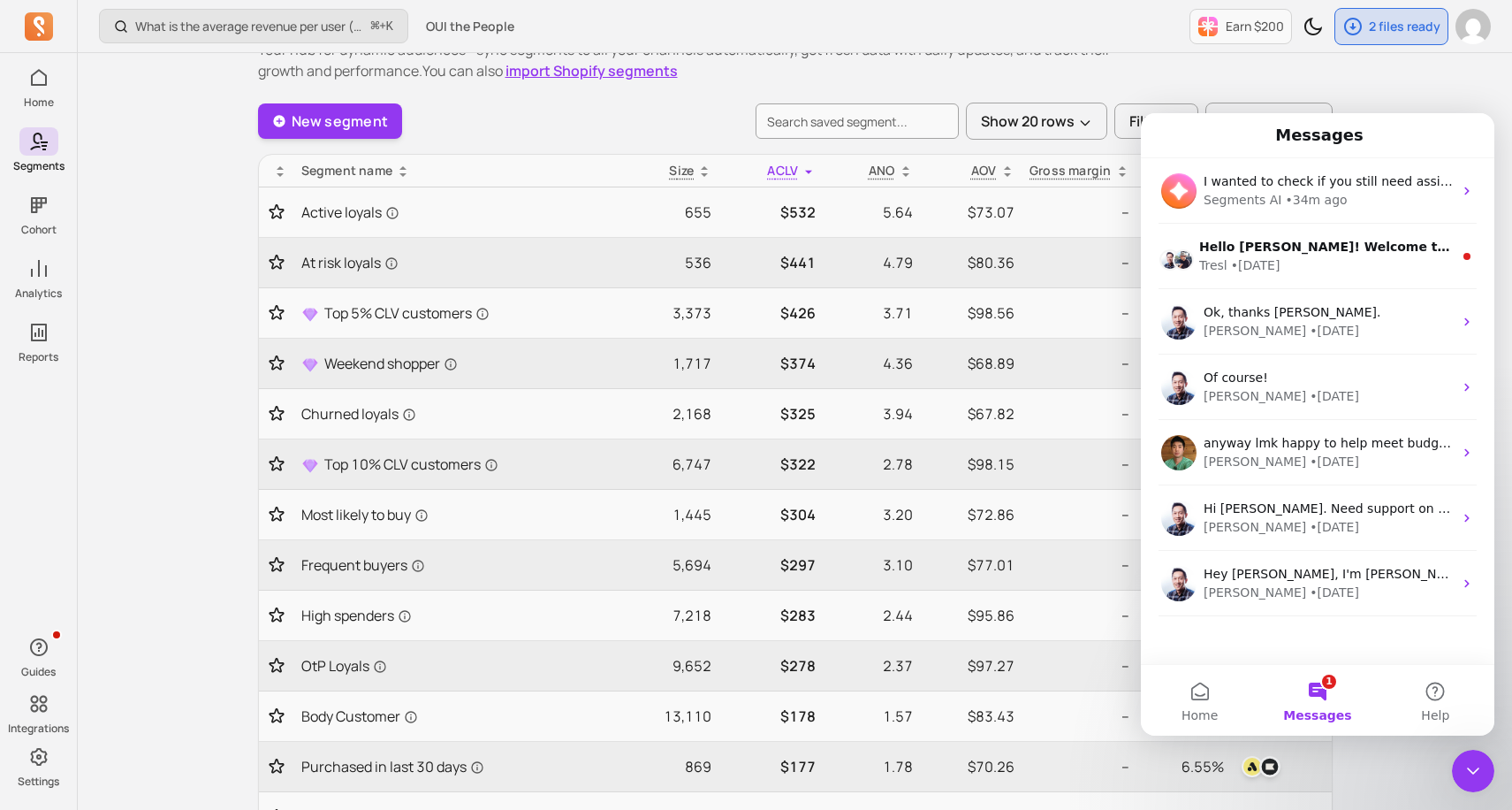
click at [1328, 698] on button "1 Messages" at bounding box center [1317, 700] width 118 height 71
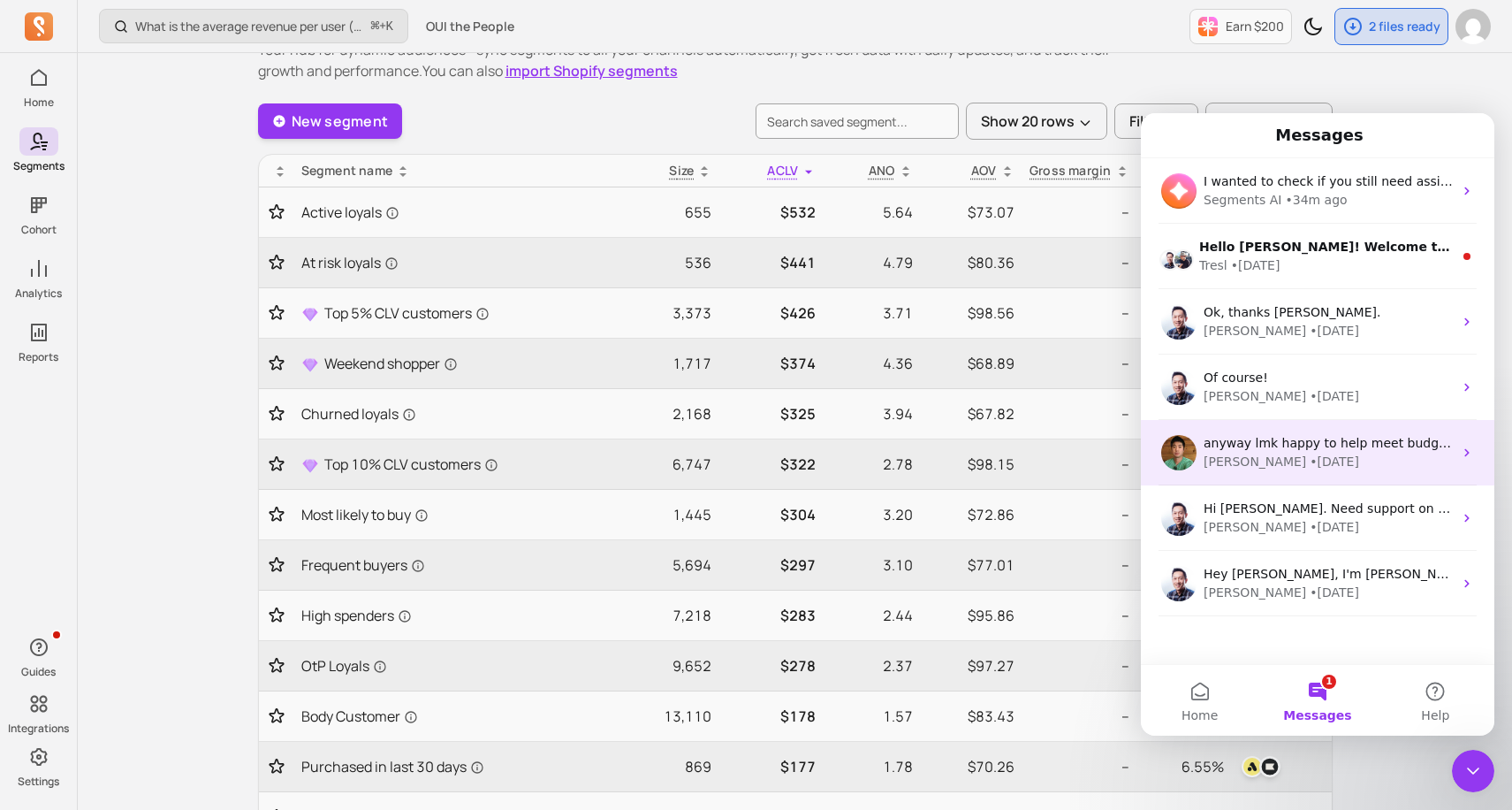
drag, startPoint x: 1403, startPoint y: 598, endPoint x: 1370, endPoint y: 443, distance: 158.5
click at [1369, 444] on ul "I wanted to check if you still need assistance with setting up your customer se…" at bounding box center [1317, 387] width 353 height 458
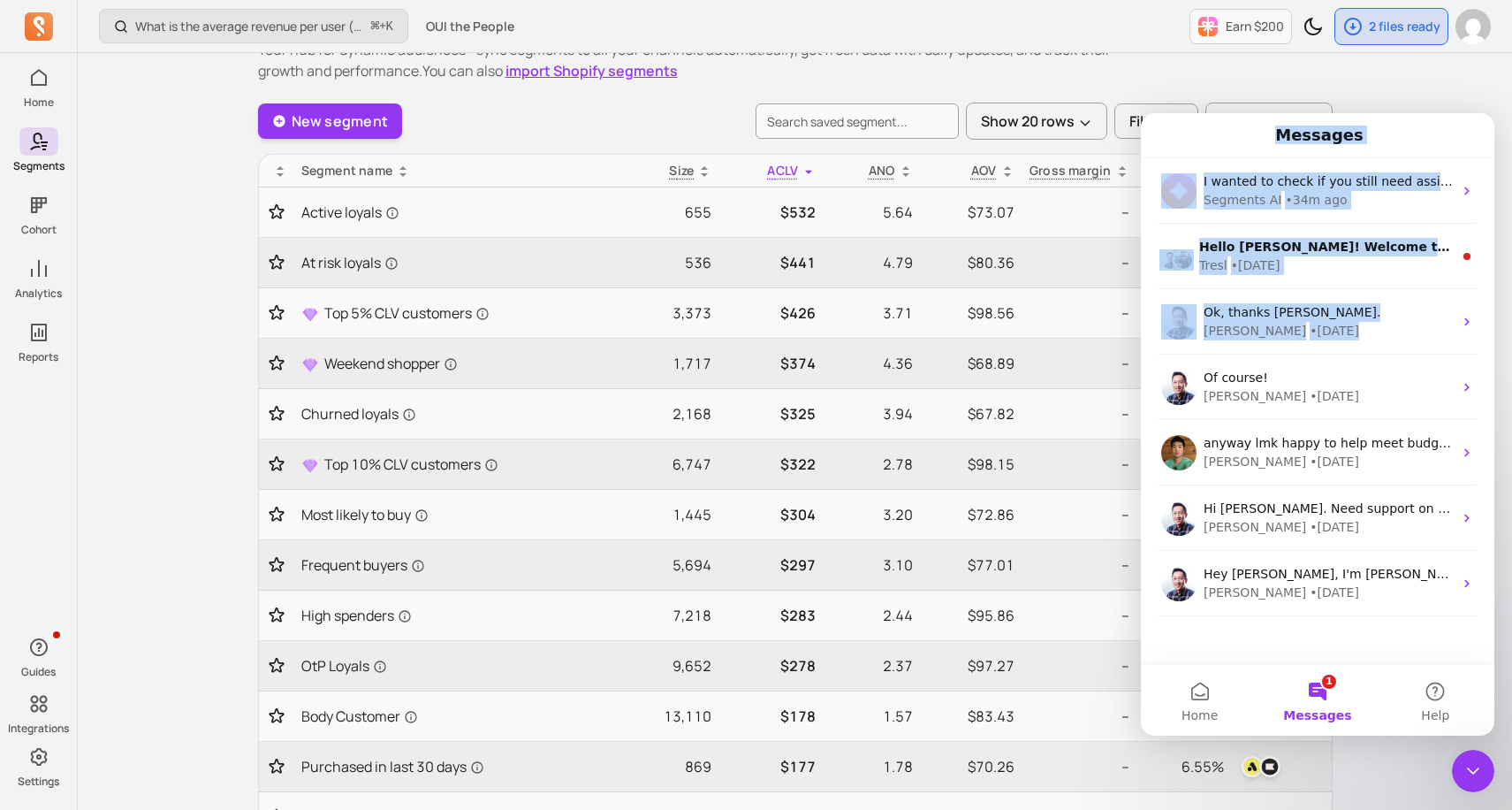
drag, startPoint x: 1361, startPoint y: 328, endPoint x: 1355, endPoint y: 63, distance: 265.1
click html "Messages I wanted to check if you still need assistance with setting up your cu…"
click at [1213, 673] on button "Home" at bounding box center [1199, 700] width 118 height 71
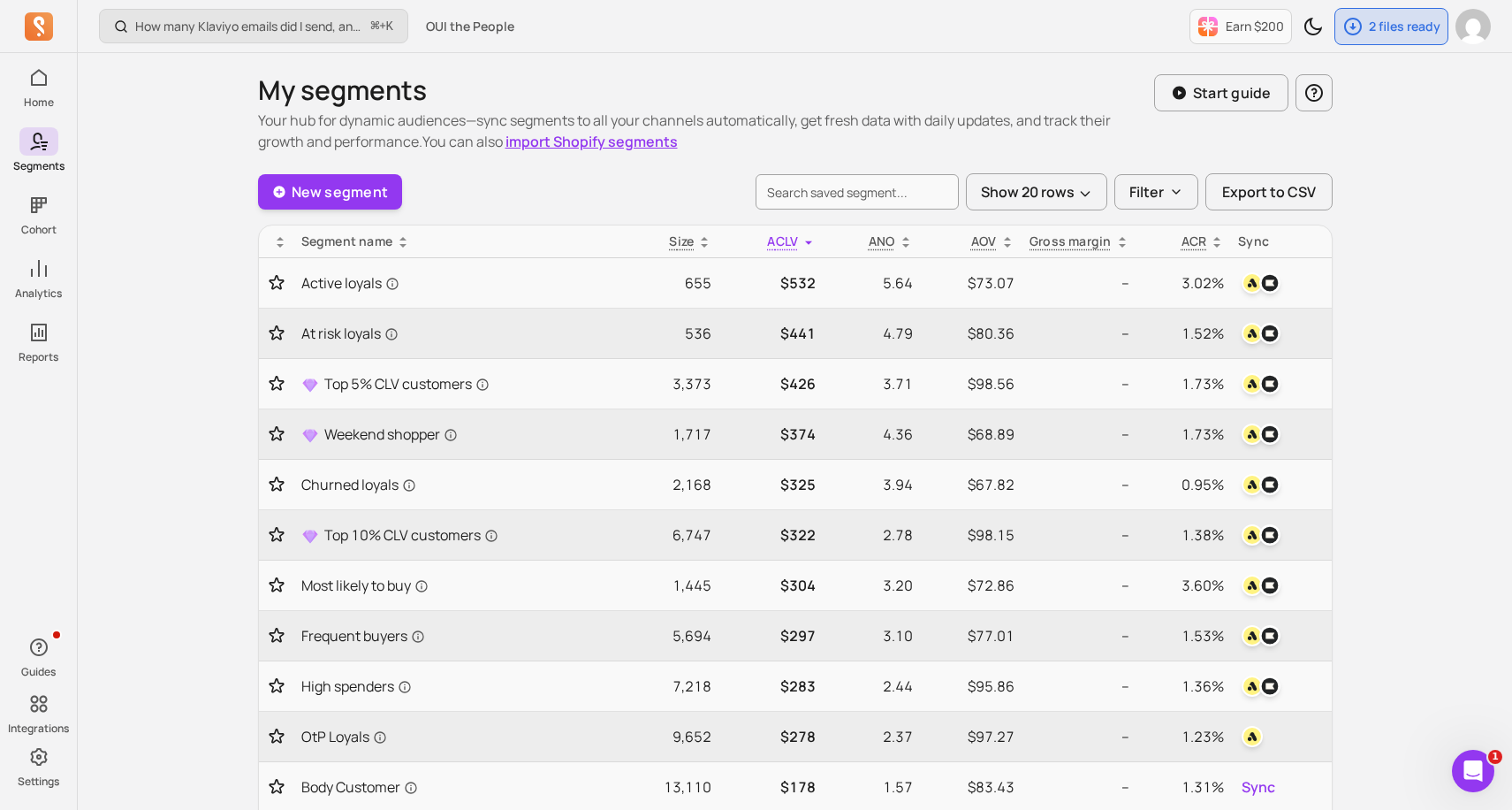
click at [1469, 774] on icon "Open Intercom Messenger" at bounding box center [1473, 770] width 29 height 29
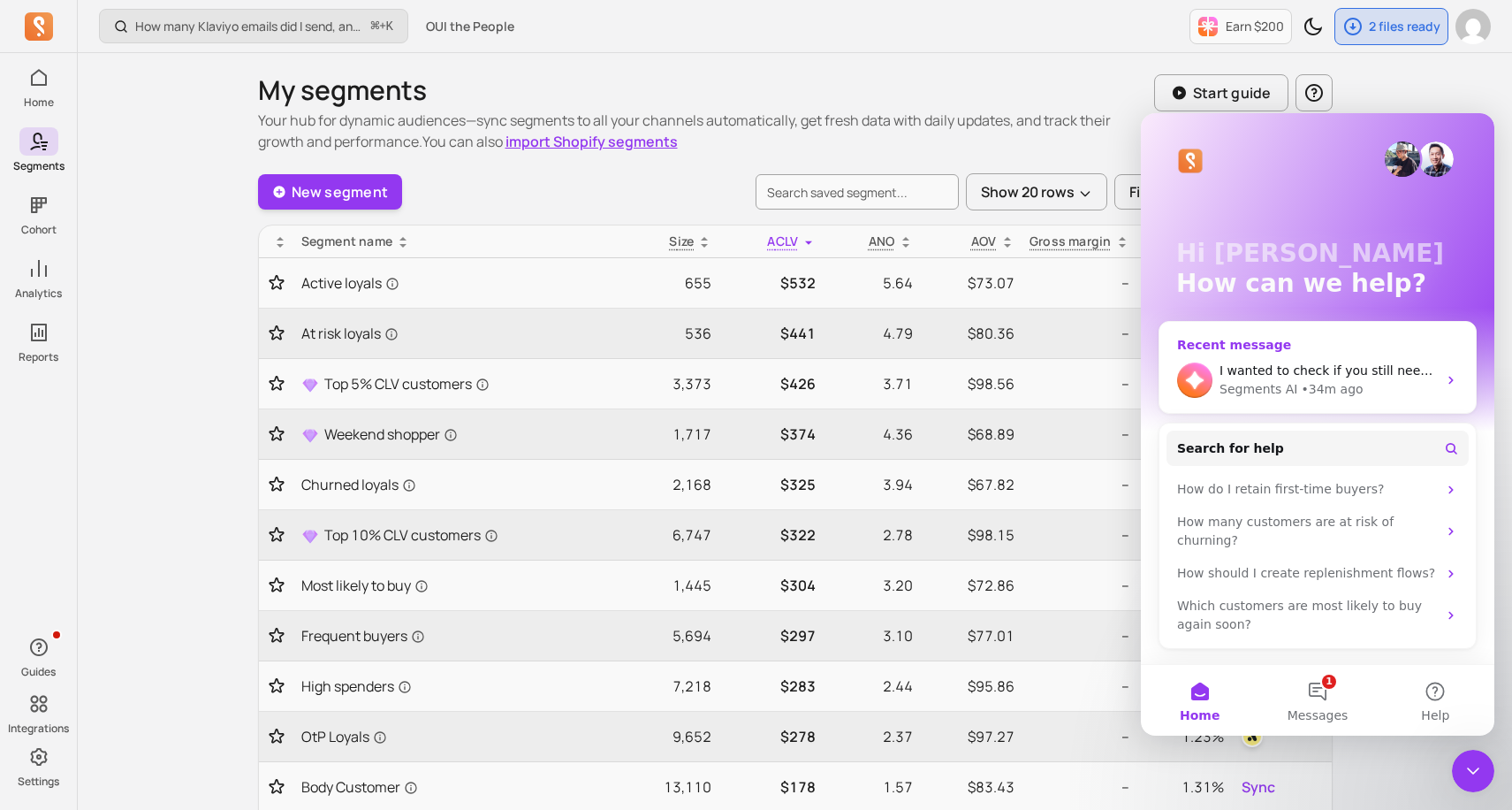
click at [1350, 387] on div "• 34m ago" at bounding box center [1332, 390] width 62 height 19
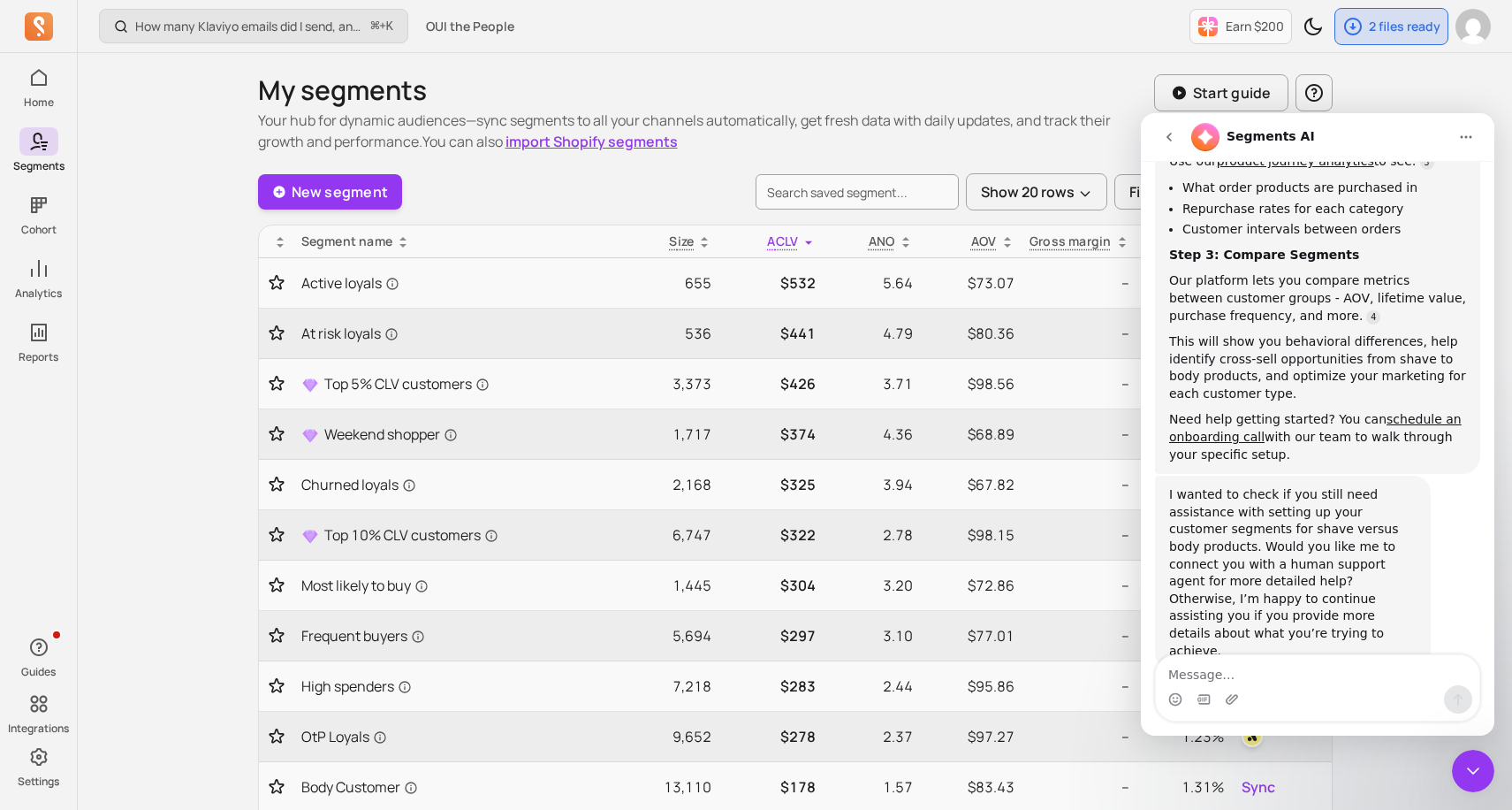
scroll to position [716, 0]
click at [1320, 679] on textarea "Message…" at bounding box center [1318, 670] width 324 height 30
type textarea "have more questions for a person"
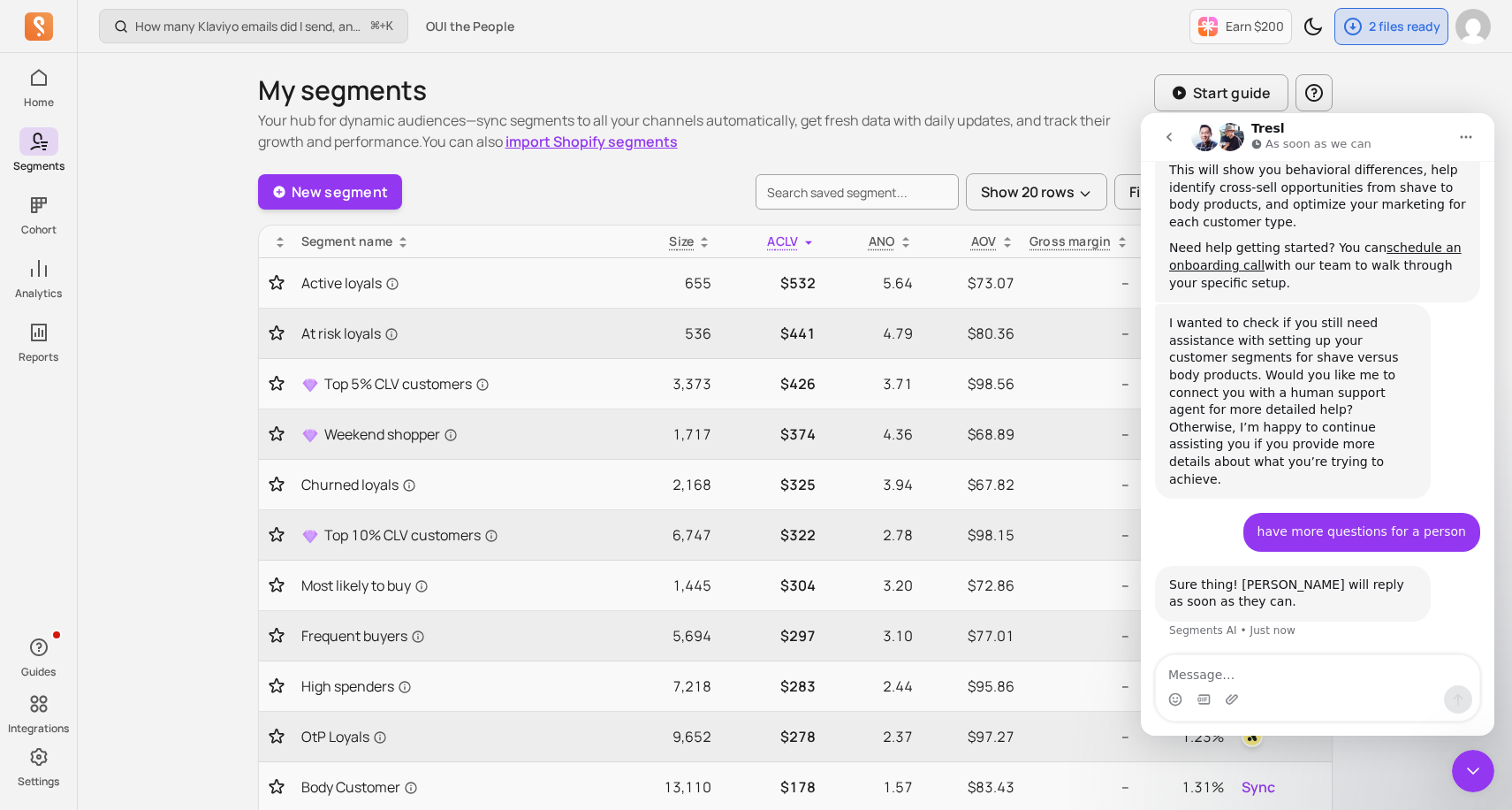
scroll to position [888, 0]
type textarea "H"
type textarea "Hi team, Over the past 12 months, we’ve transitioned from a shave-focused brand…"
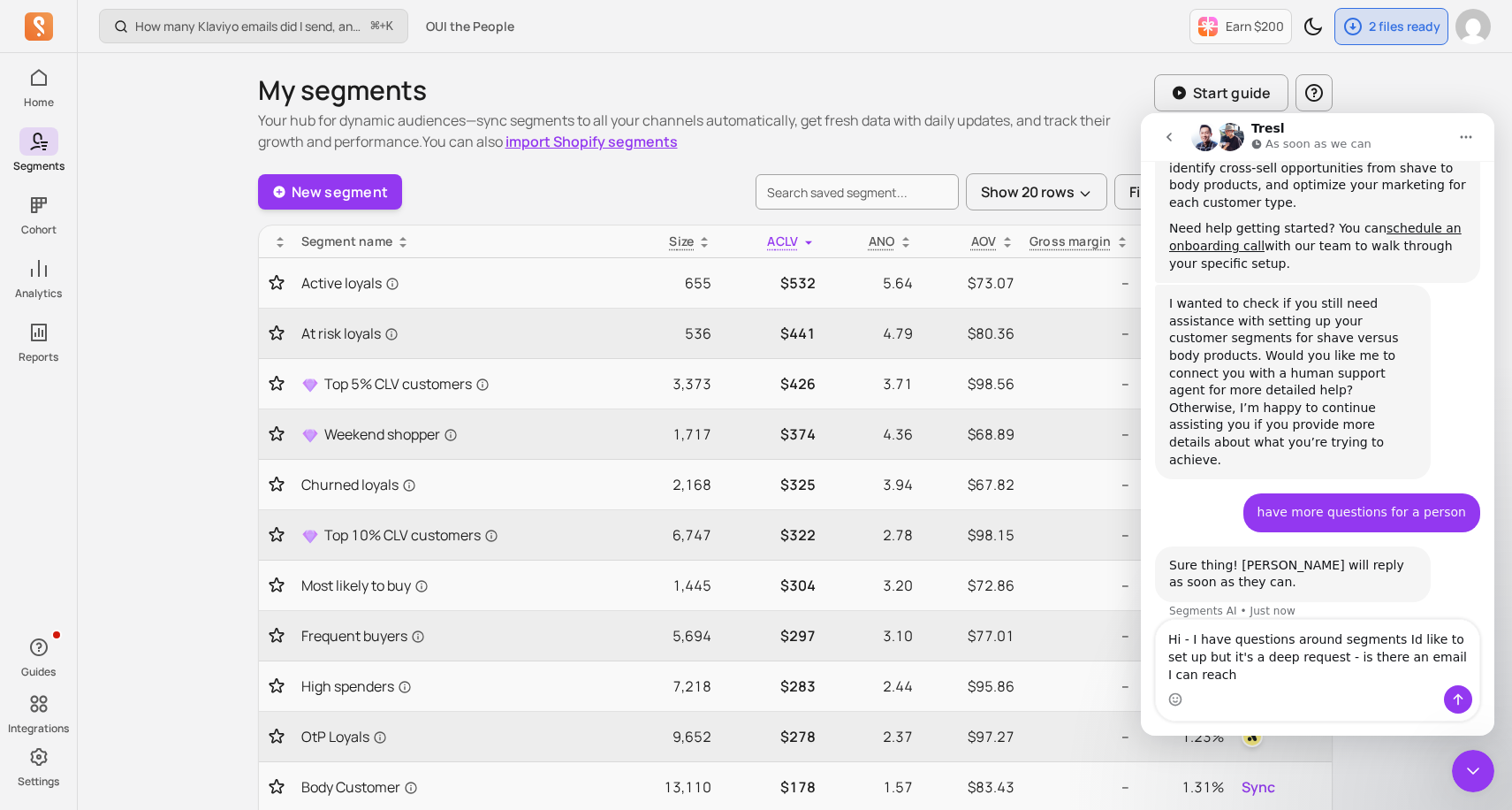
scroll to position [924, 0]
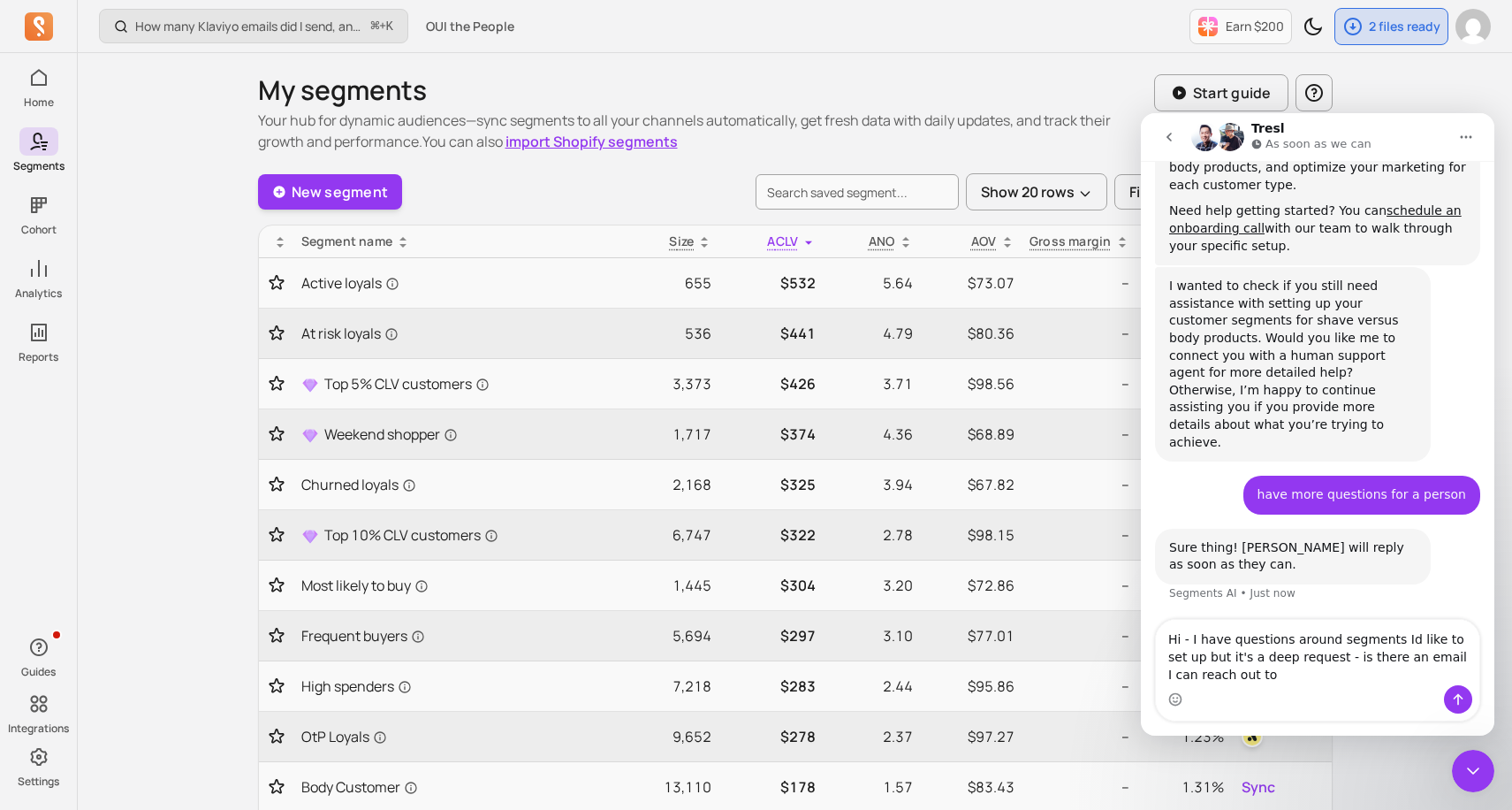
type textarea "Hi - I have questions around segments Id like to set up but it's a deep request…"
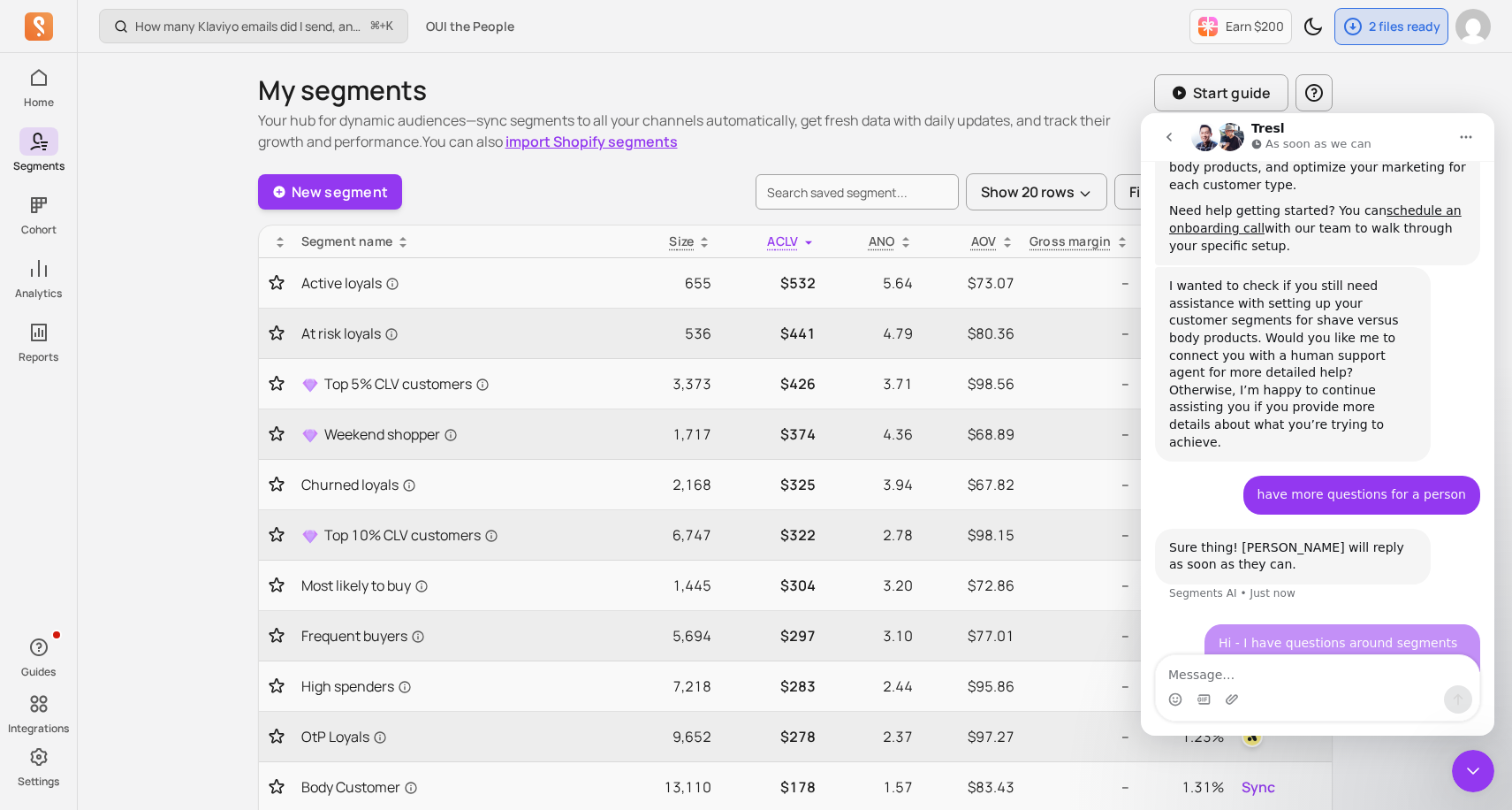
scroll to position [976, 0]
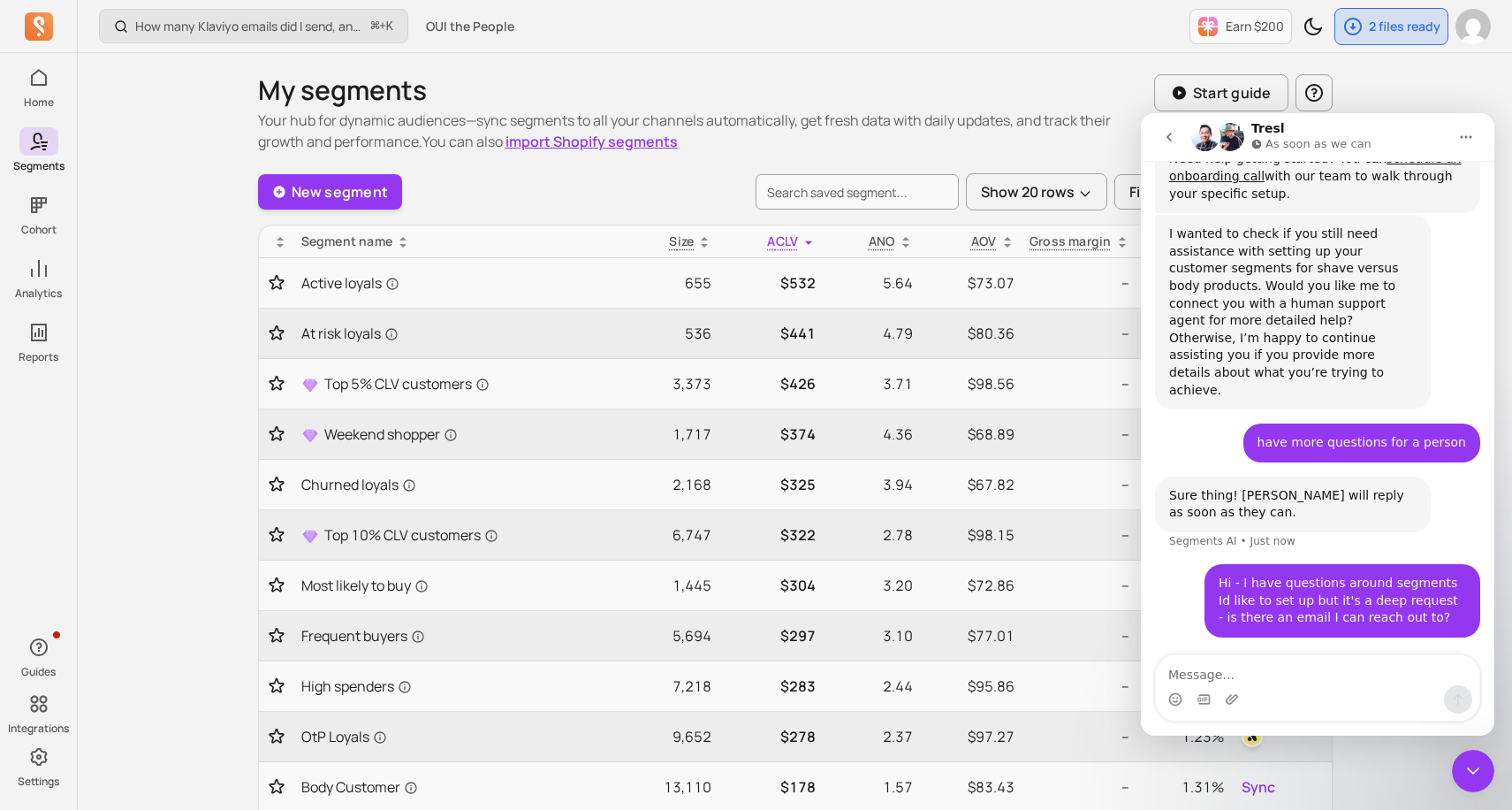
click at [1478, 770] on icon "Close Intercom Messenger" at bounding box center [1472, 770] width 22 height 22
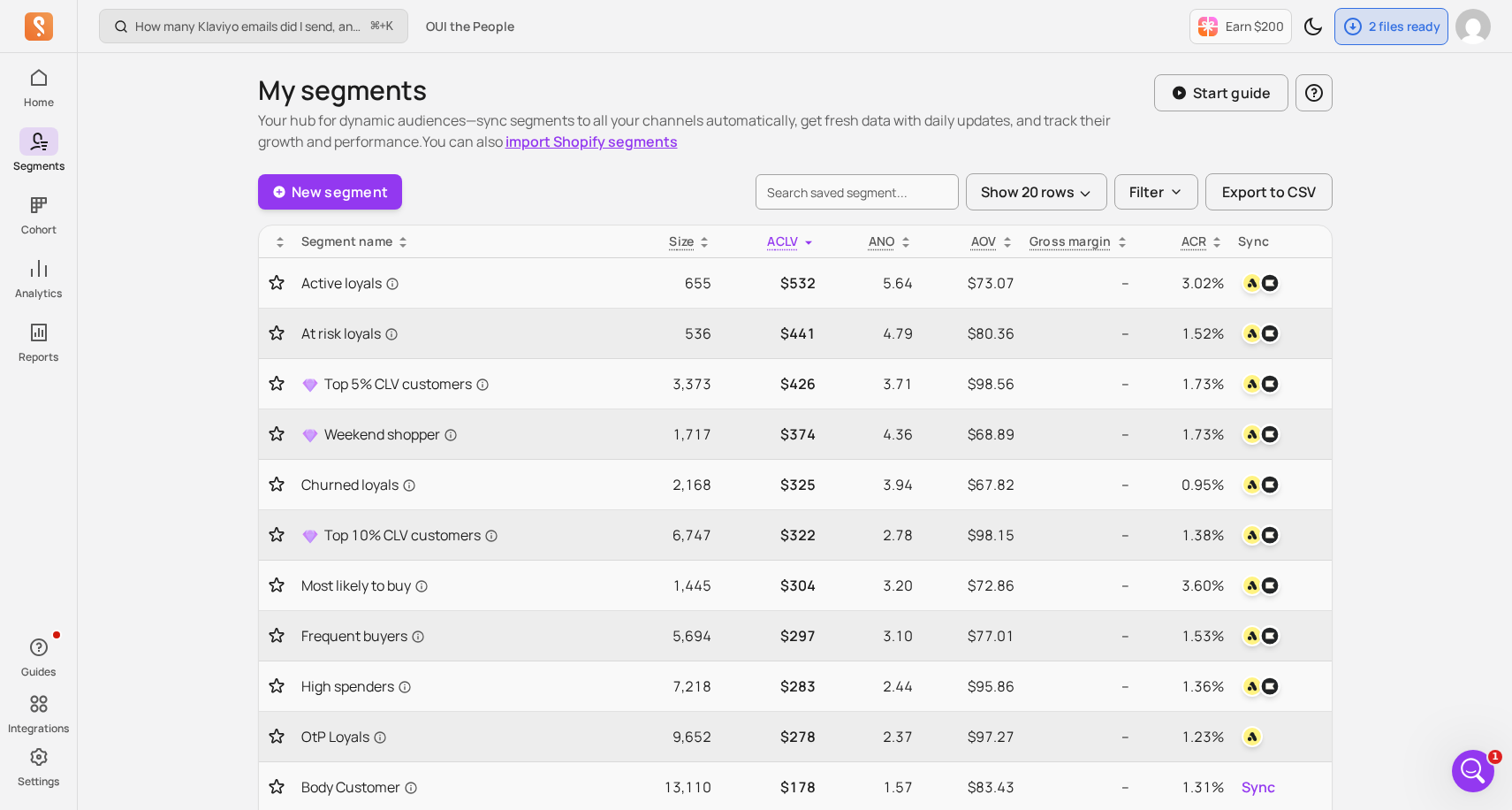
click at [1469, 753] on div "Open Intercom Messenger" at bounding box center [1473, 770] width 58 height 58
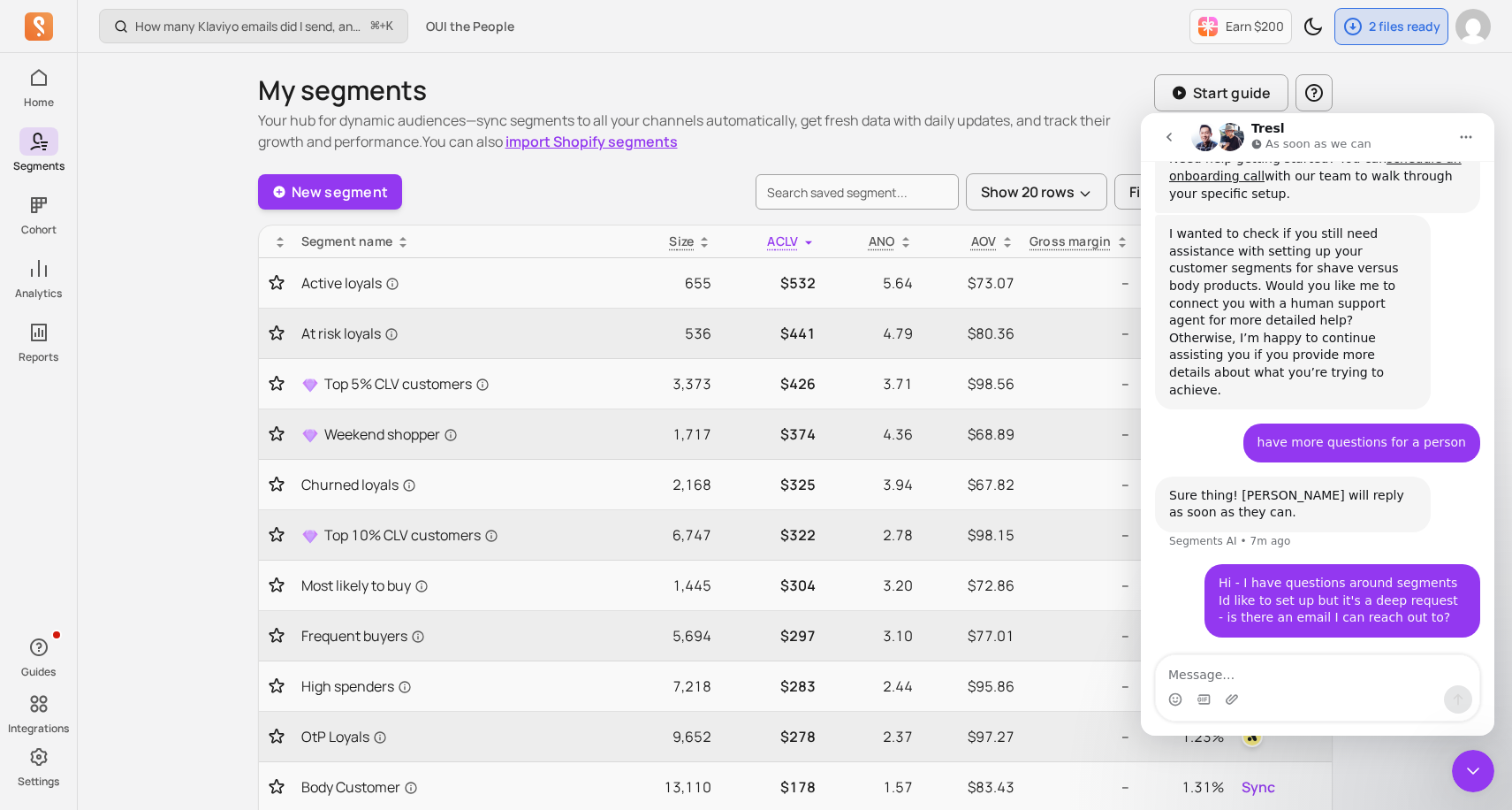
scroll to position [3, 0]
click at [1453, 656] on div "Waiting for a teammate" at bounding box center [1317, 680] width 353 height 50
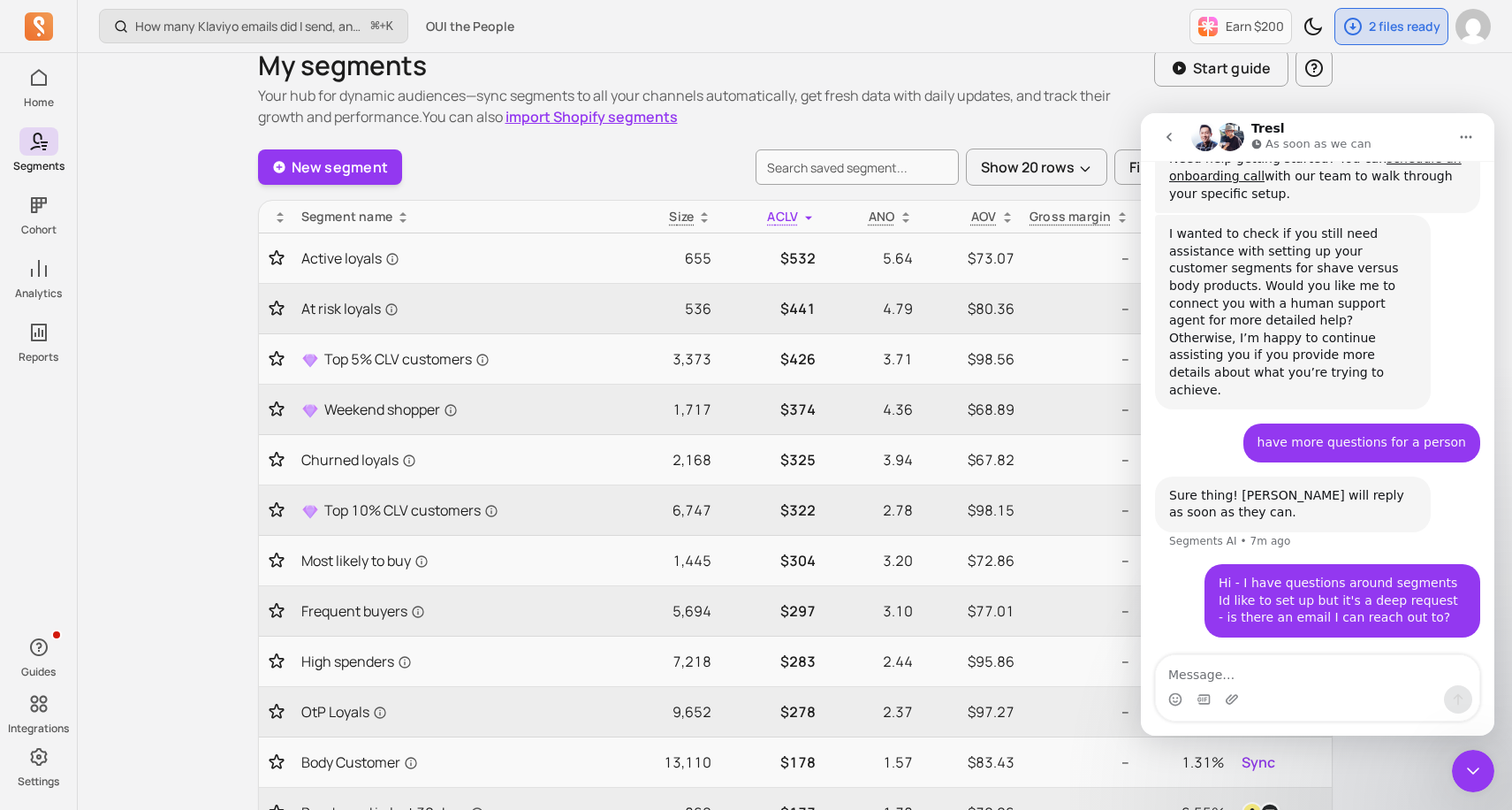
scroll to position [38, 0]
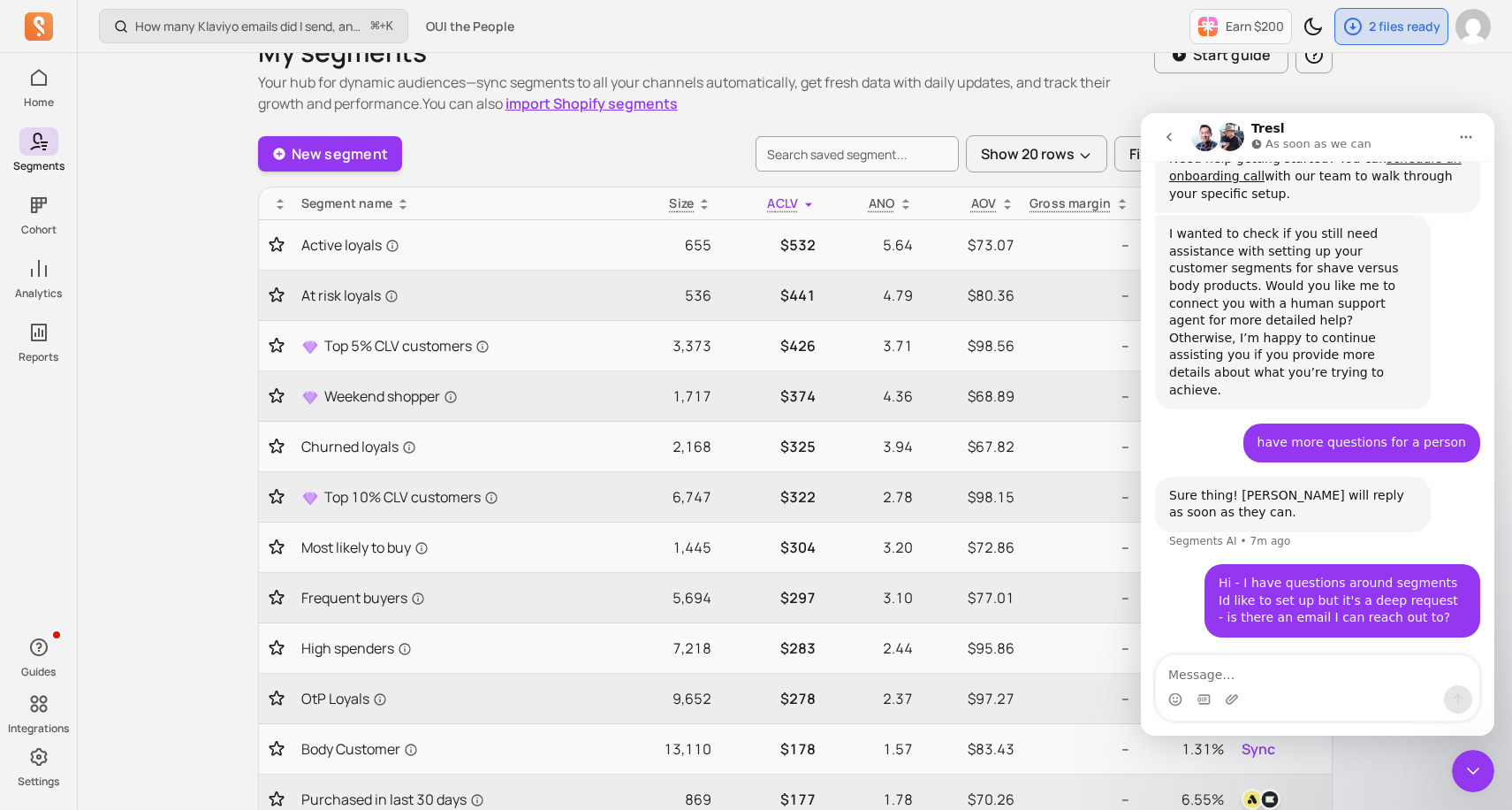
click at [1487, 787] on div at bounding box center [1472, 770] width 42 height 42
click at [1470, 769] on icon "Close Intercom Messenger" at bounding box center [1472, 770] width 22 height 22
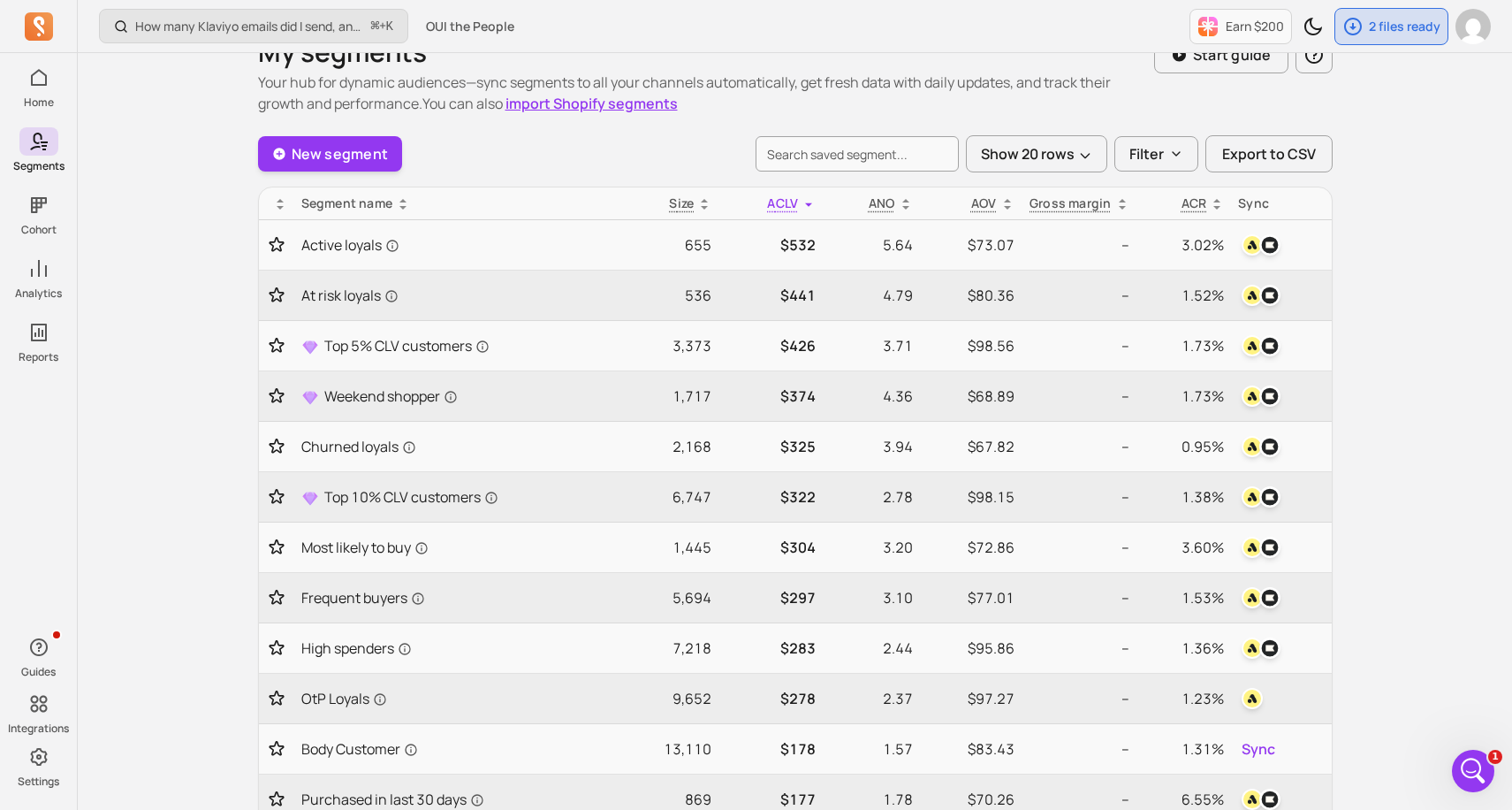
click at [1461, 758] on div "Open Intercom Messenger" at bounding box center [1473, 770] width 58 height 58
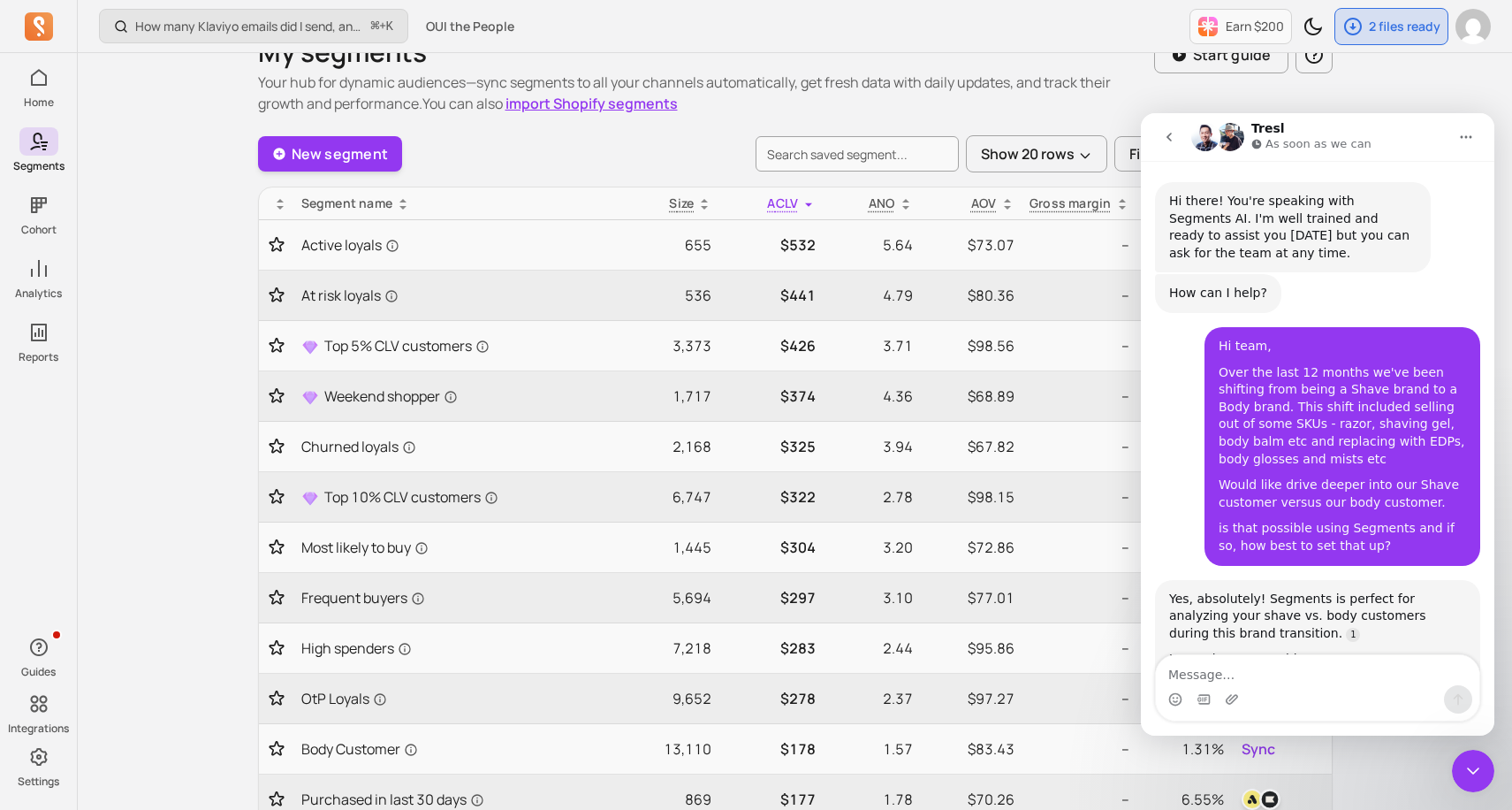
scroll to position [976, 0]
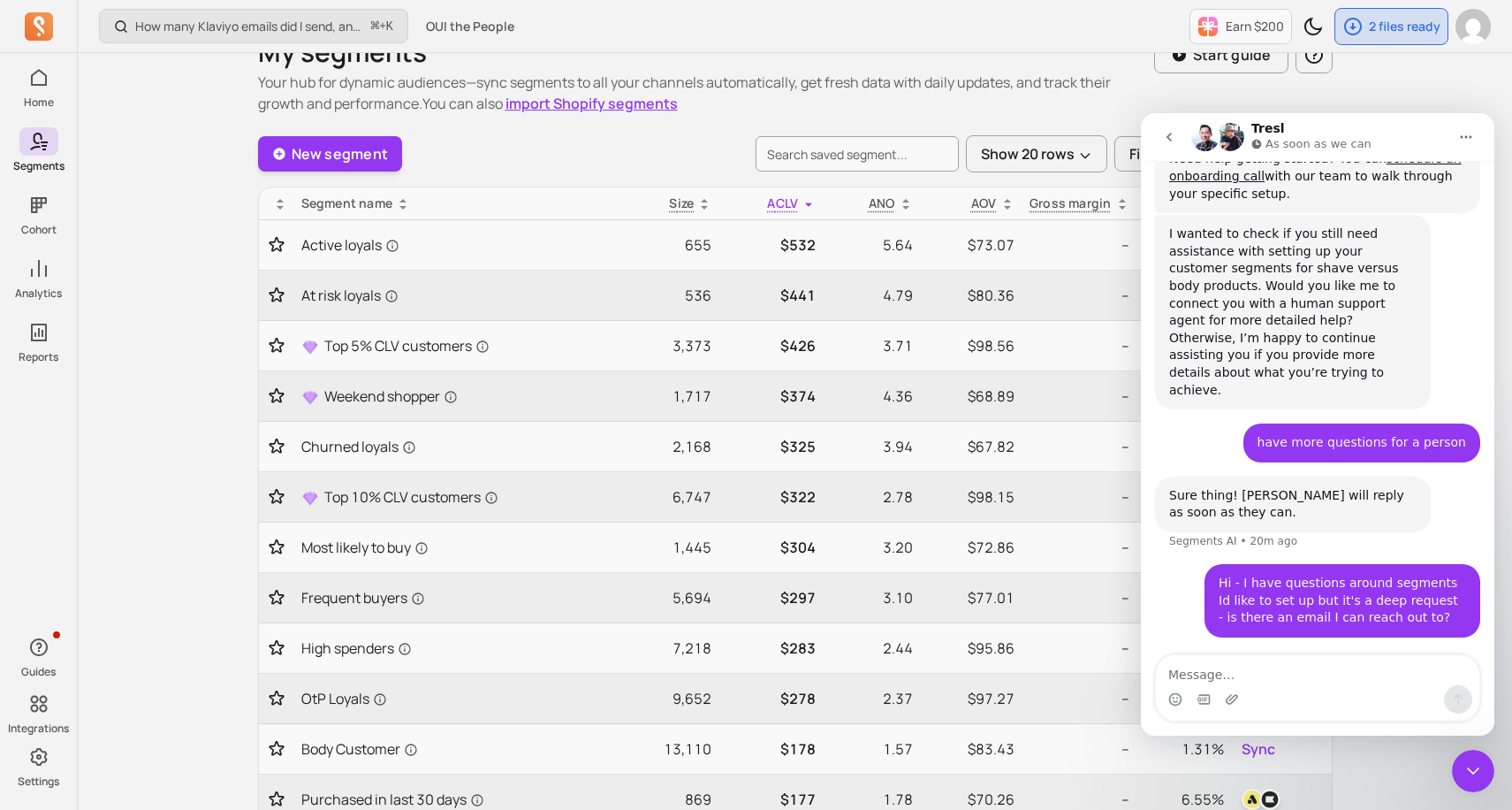
click at [1363, 97] on div "How many Klaviyo emails did I send, and how well did they perform? ⌘ + K OUI th…" at bounding box center [795, 815] width 1434 height 1706
click at [1168, 136] on icon "go back" at bounding box center [1169, 137] width 6 height 8
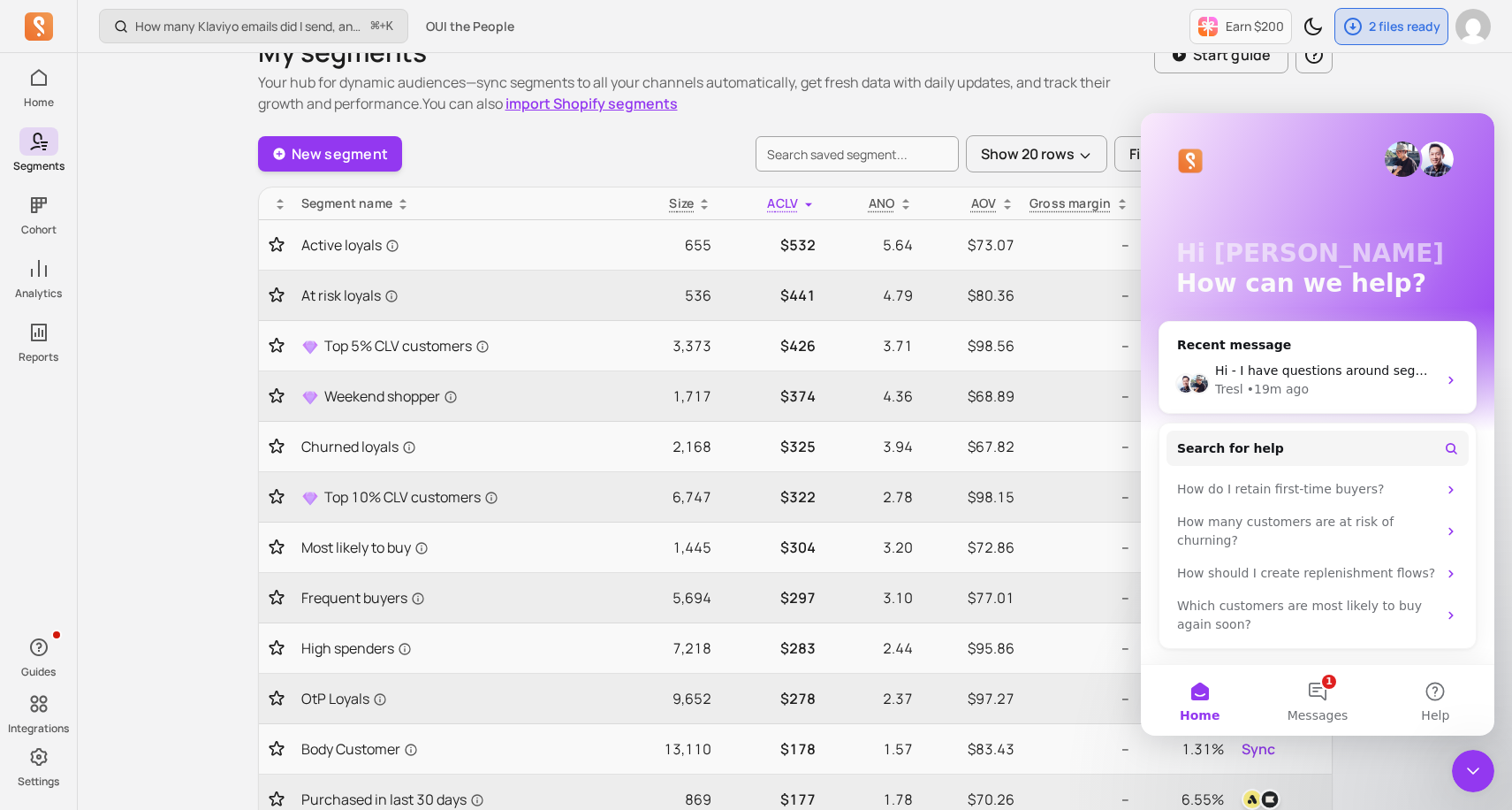
scroll to position [0, 0]
click at [1330, 685] on button "1 Messages" at bounding box center [1317, 700] width 118 height 71
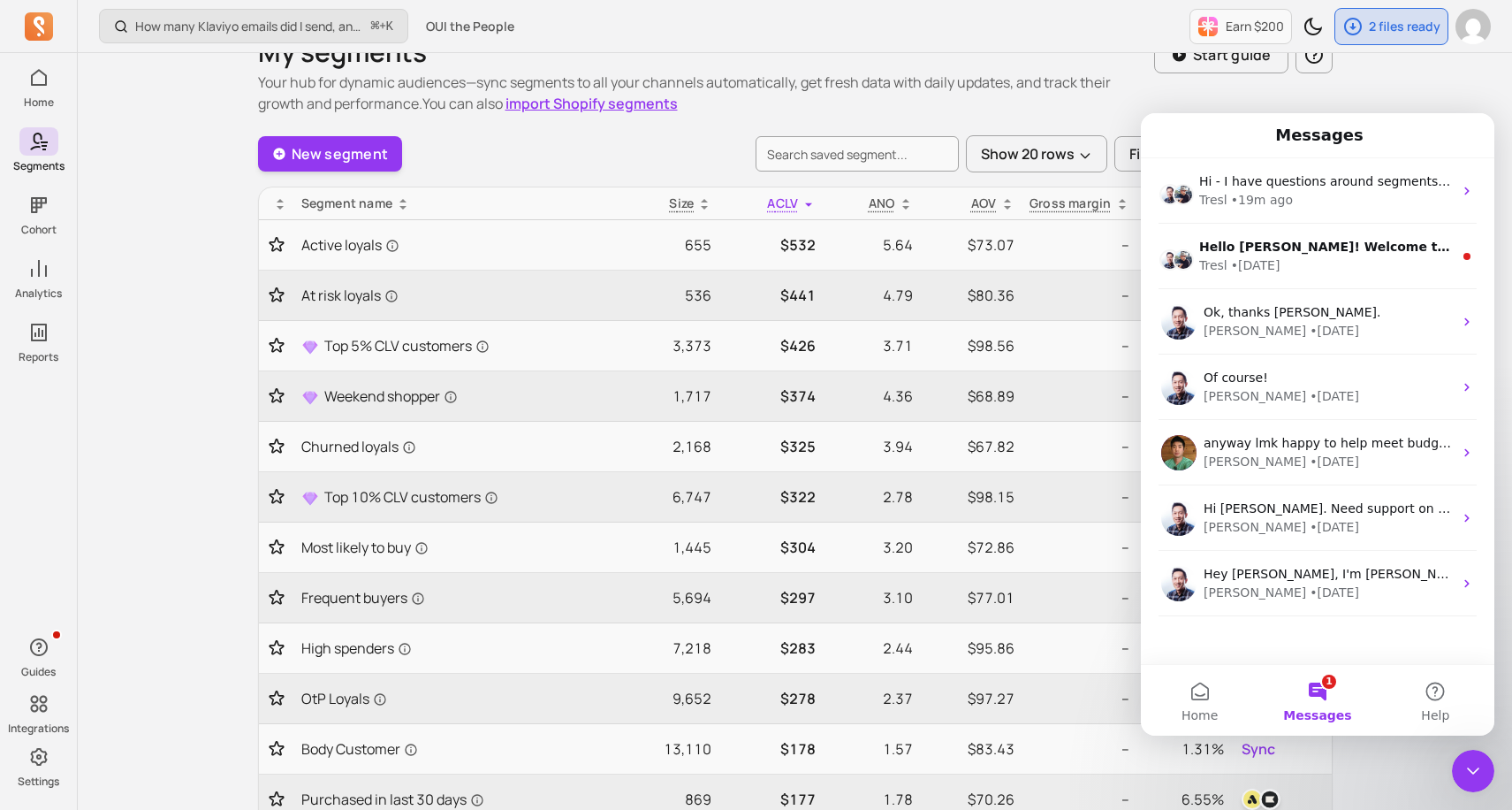
click at [1464, 762] on icon "Close Intercom Messenger" at bounding box center [1472, 770] width 22 height 22
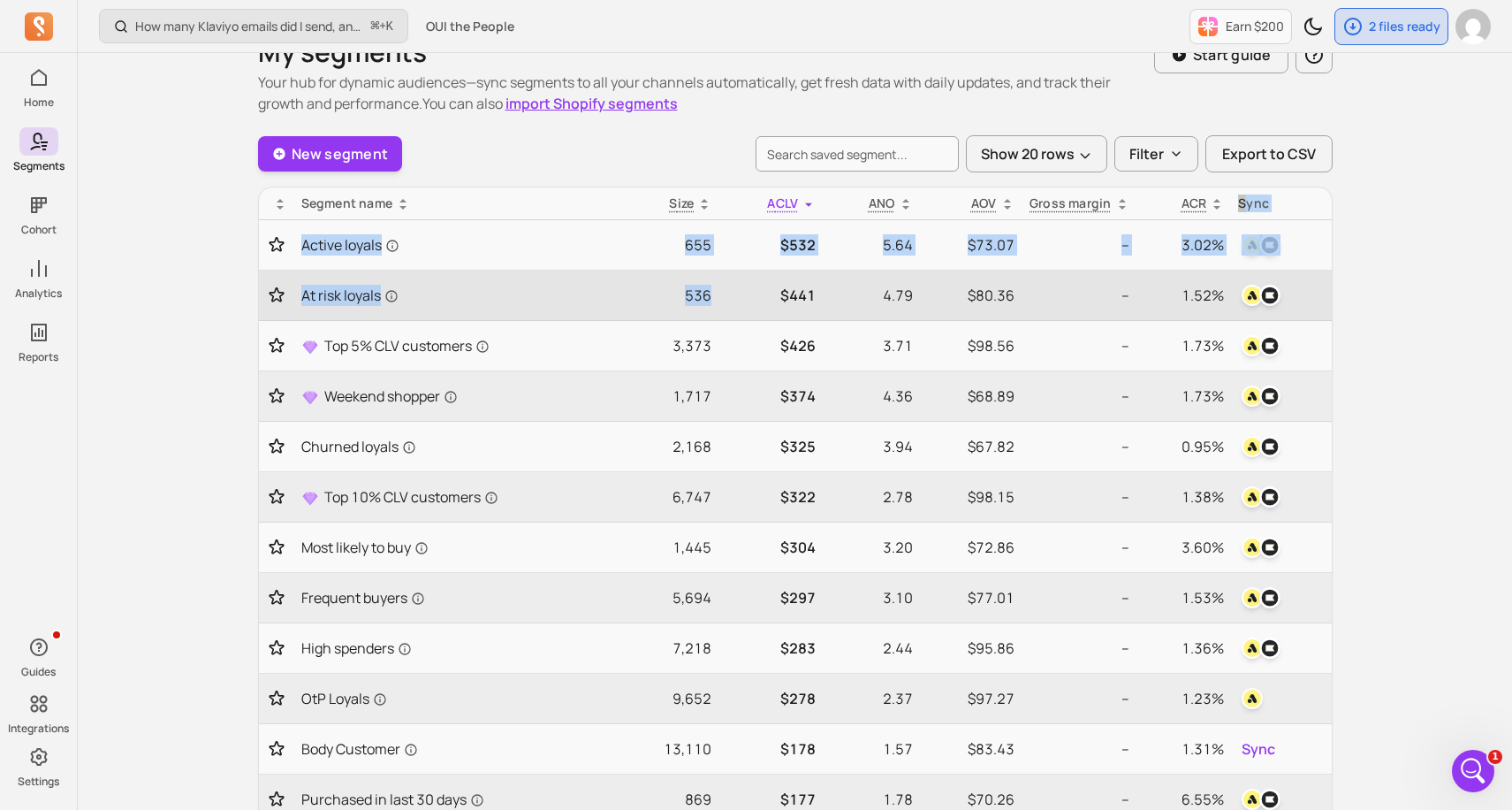
drag, startPoint x: 295, startPoint y: 202, endPoint x: 663, endPoint y: 313, distance: 384.4
click at [666, 313] on table "Segment name Size ACLV ANO AOV Gross margin ACR Sync Active loyals 655 $532 5.6…" at bounding box center [795, 714] width 1072 height 1054
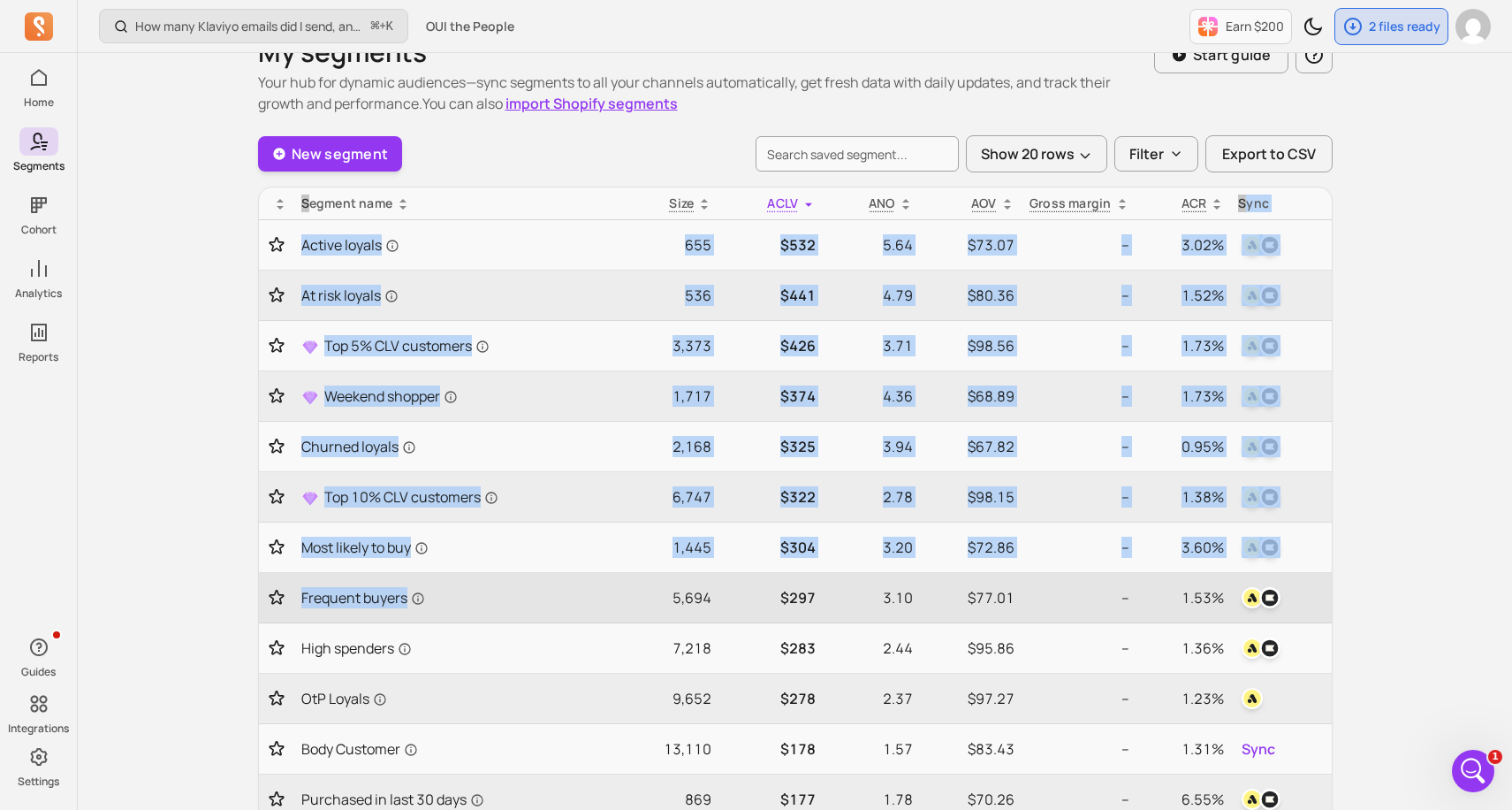
drag, startPoint x: 290, startPoint y: 177, endPoint x: 667, endPoint y: 600, distance: 566.6
click at [667, 600] on div "New segment Show 20 rows Filter Export to CSV Segment name Size ACLV ANO AOV Gr…" at bounding box center [795, 721] width 1074 height 1173
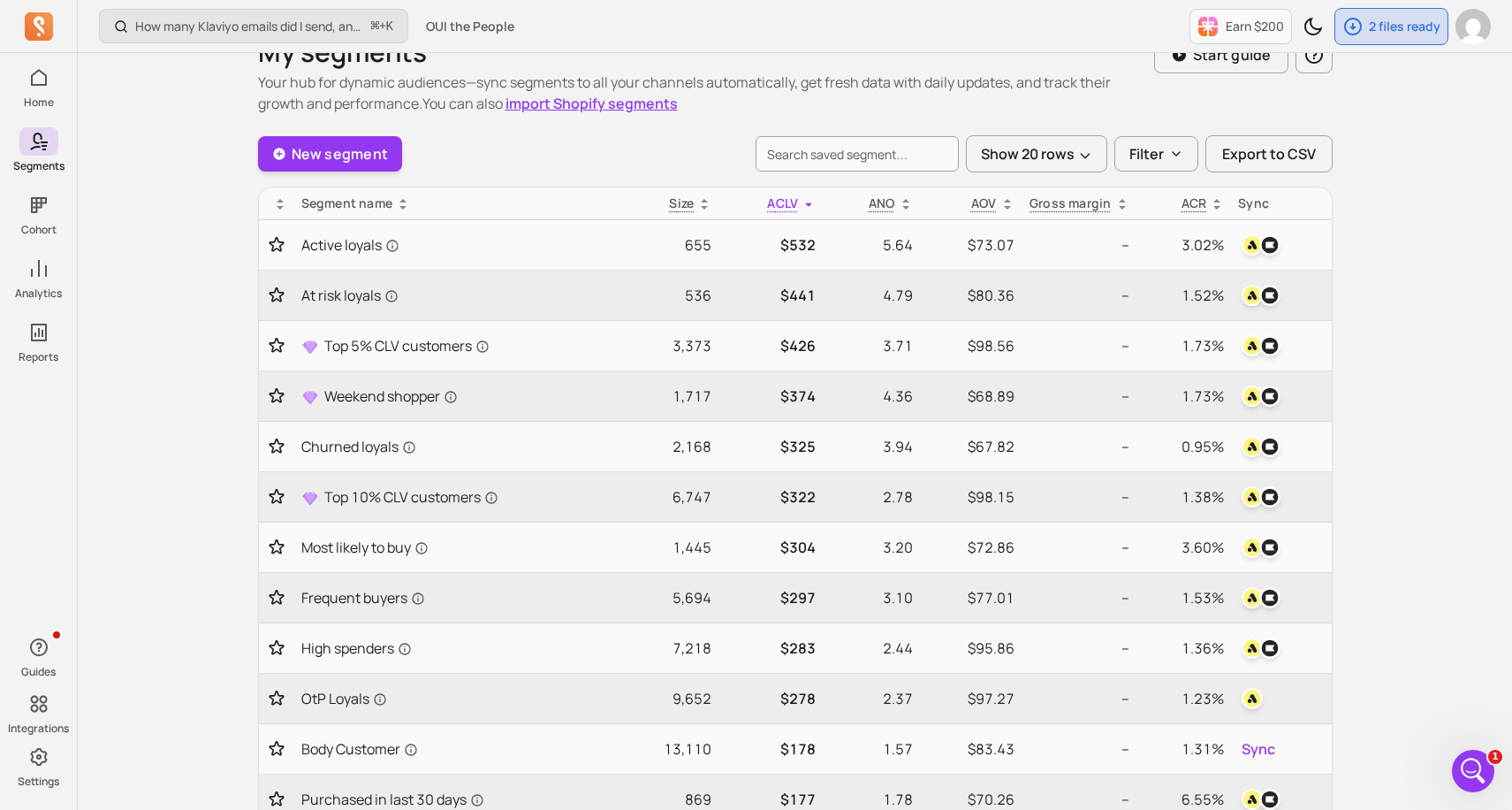
click at [698, 109] on p "Your hub for dynamic audiences—sync segments to all your channels automatically…" at bounding box center [706, 92] width 896 height 42
